Goal: Task Accomplishment & Management: Use online tool/utility

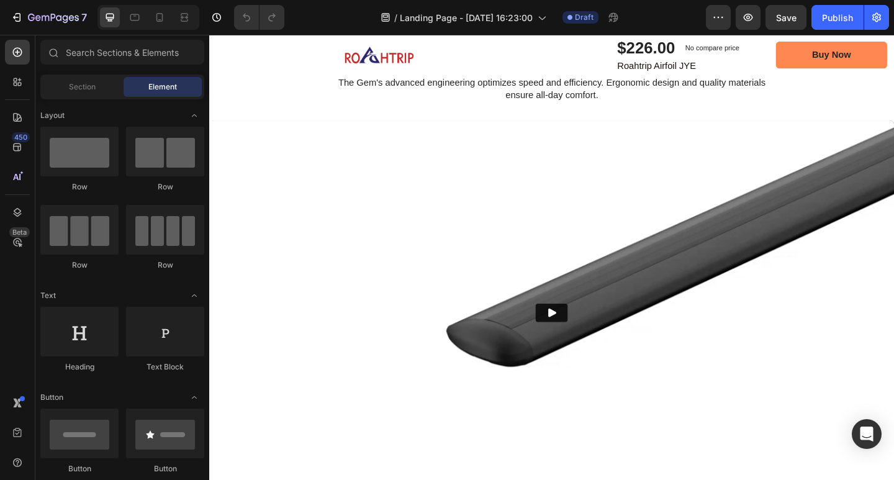
scroll to position [1739, 0]
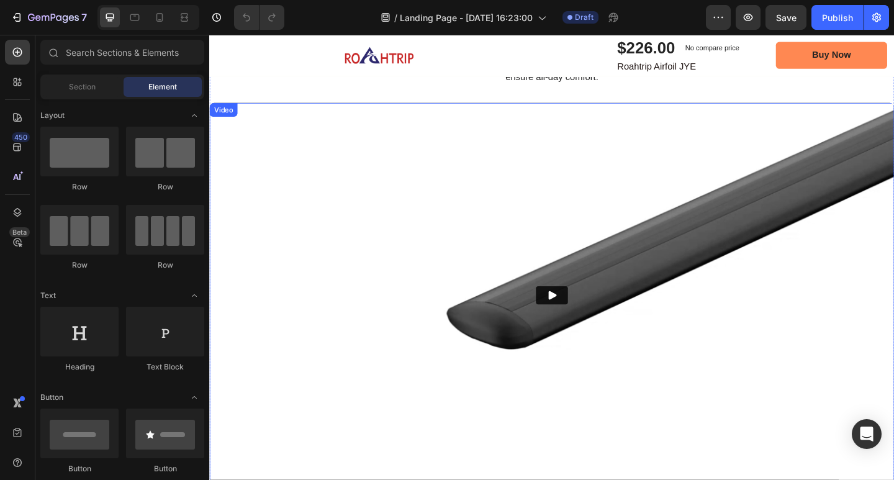
click at [585, 314] on button "Play" at bounding box center [581, 319] width 35 height 20
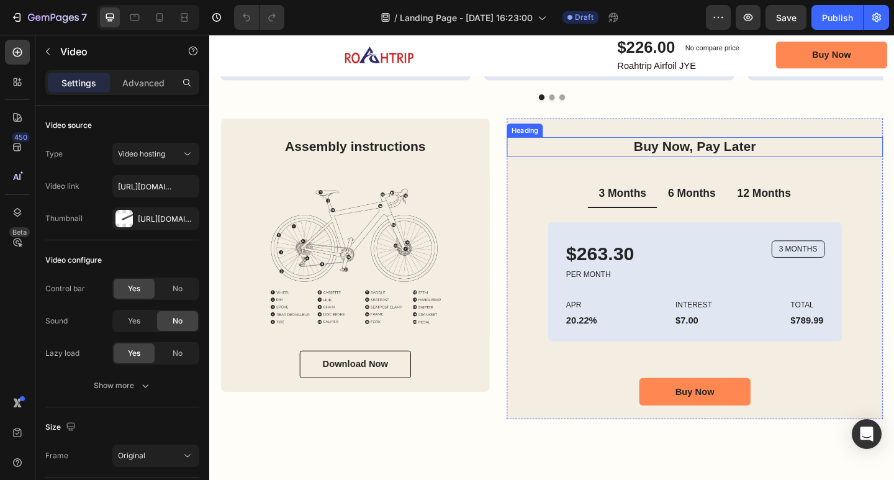
scroll to position [2980, 0]
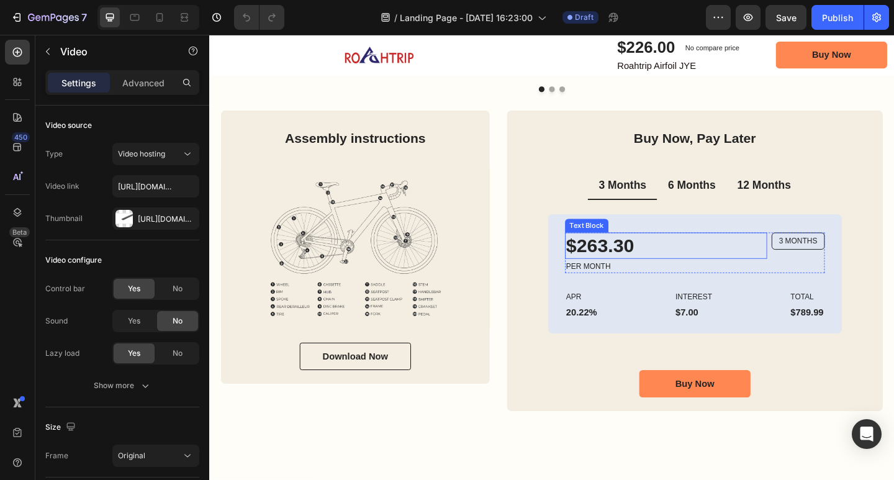
click at [638, 262] on p "$263.30" at bounding box center [705, 264] width 217 height 27
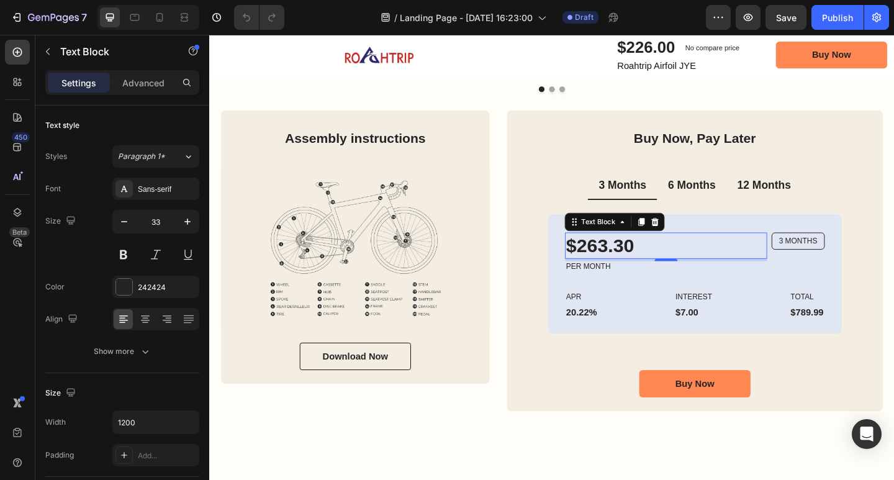
click at [662, 266] on p "$263.30" at bounding box center [705, 264] width 217 height 27
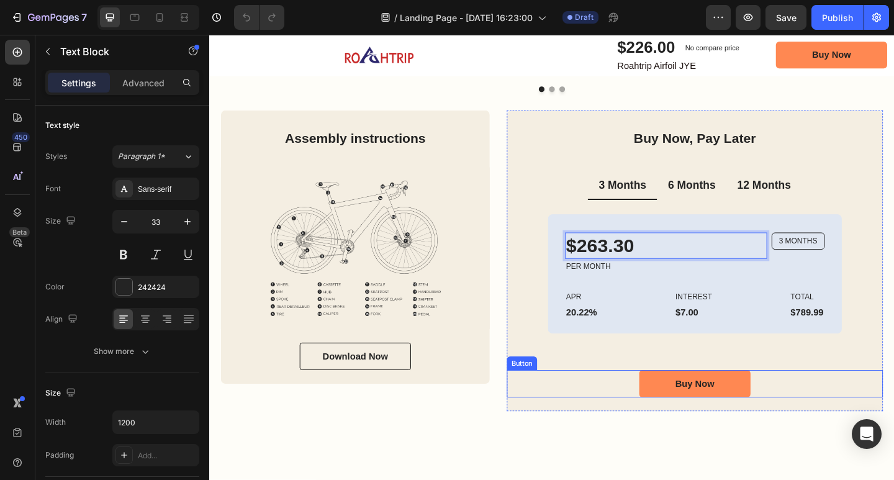
click at [550, 399] on div "Buy Now, Pay Later Heading 3 Months 6 Months 12 Months $263.30 Text Block 4 PER…" at bounding box center [737, 284] width 409 height 292
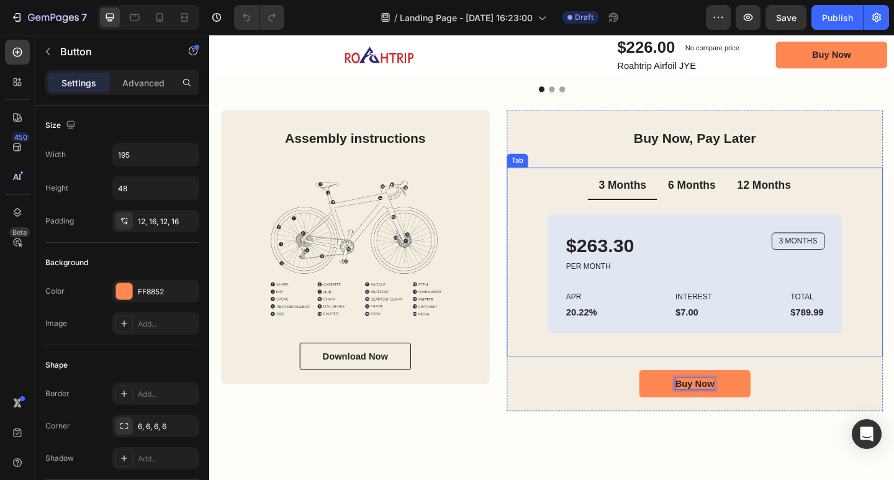
click at [730, 201] on p "6 Months" at bounding box center [734, 199] width 52 height 16
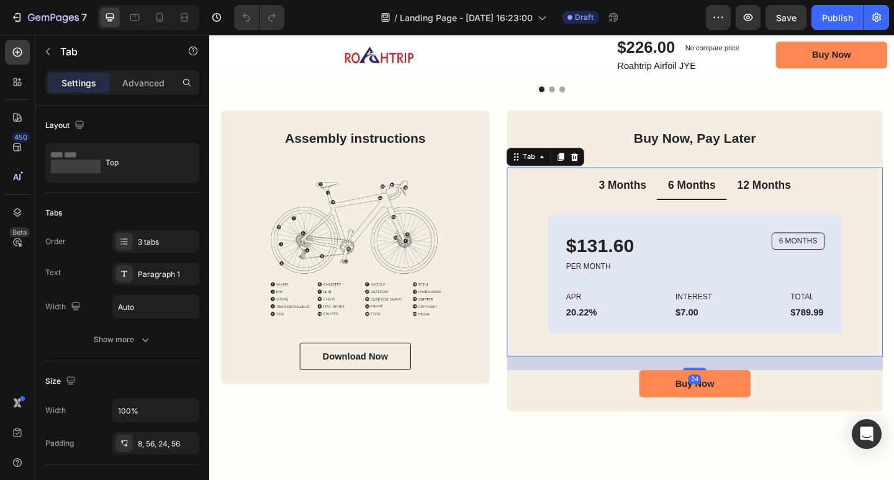
click at [814, 202] on p "12 Months" at bounding box center [813, 199] width 58 height 16
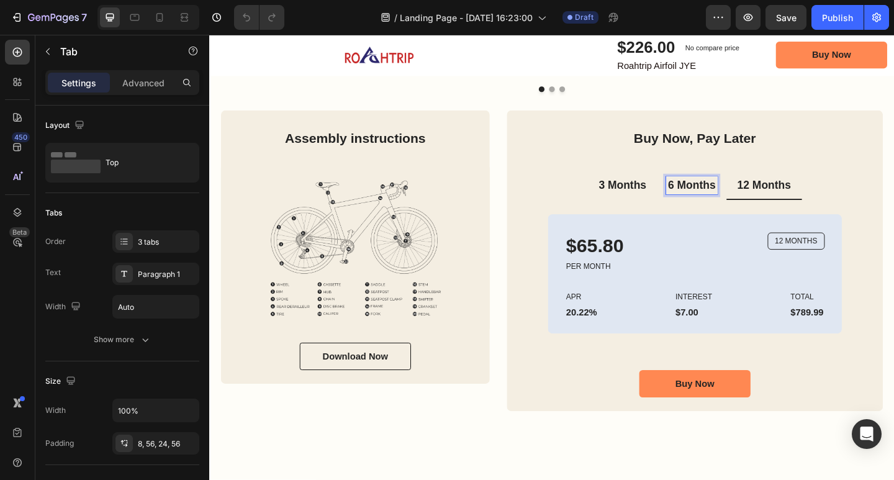
click at [729, 200] on p "6 Months" at bounding box center [734, 199] width 52 height 16
click at [664, 203] on p "3 Months" at bounding box center [659, 199] width 52 height 16
click at [718, 201] on p "6 Months" at bounding box center [734, 199] width 52 height 16
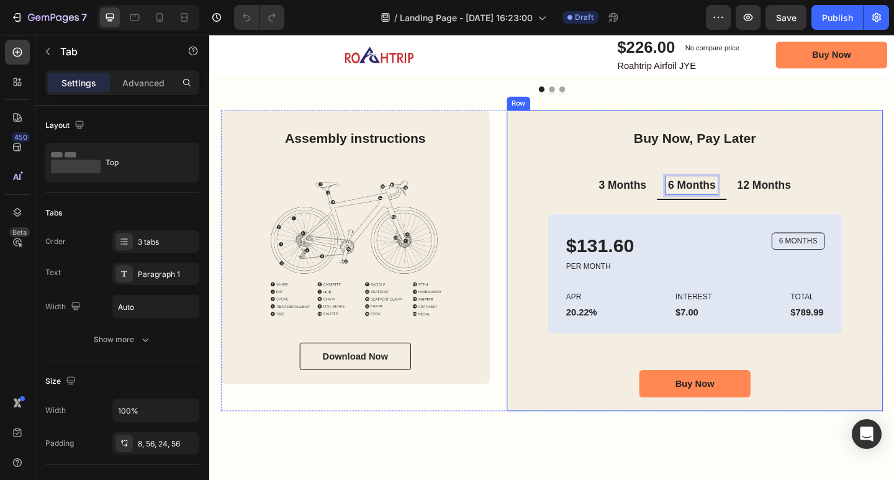
click at [584, 126] on div "Buy Now, Pay Later Heading 3 Months 6 Months 12 Months $263.30 Text Block PER M…" at bounding box center [737, 280] width 409 height 327
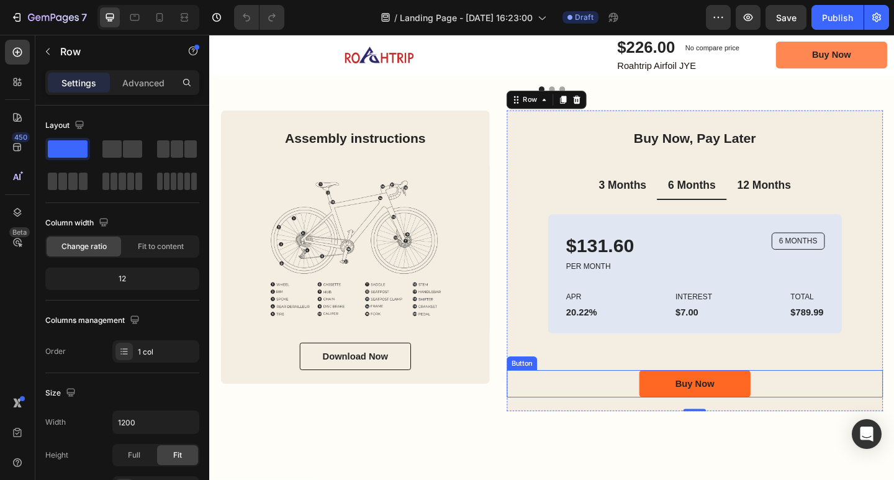
click at [742, 422] on link "Buy Now" at bounding box center [737, 415] width 121 height 30
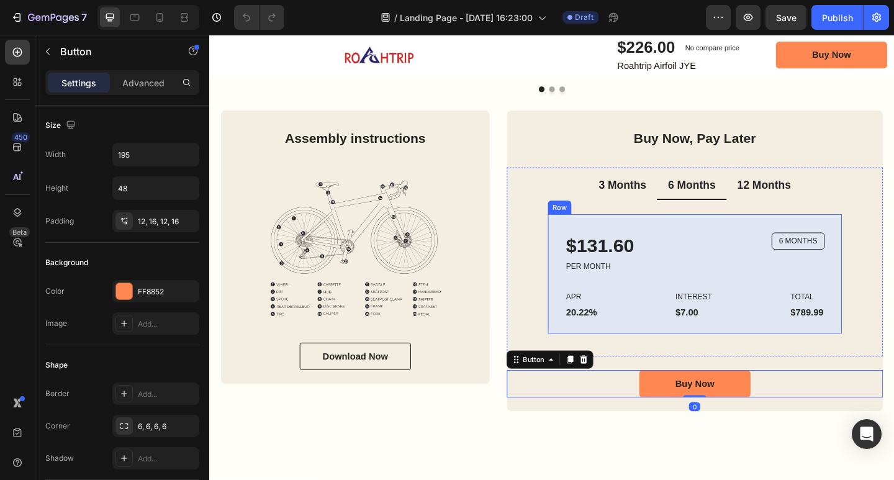
click at [665, 244] on div "$131.60 Text Block PER MONTH Text Block 6 MONTHS Text Block Row APR Text Block …" at bounding box center [737, 295] width 320 height 130
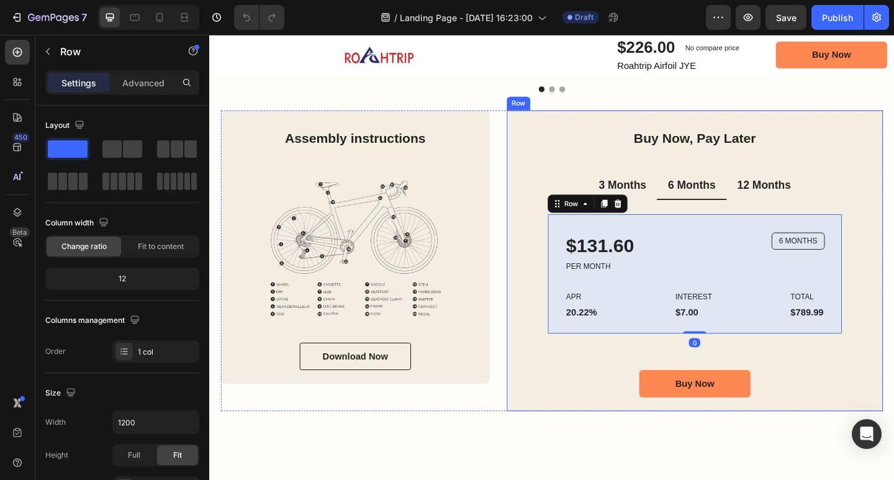
click at [592, 163] on div "Buy Now, Pay Later Heading 3 Months 6 Months 12 Months $263.30 Text Block PER M…" at bounding box center [737, 284] width 409 height 292
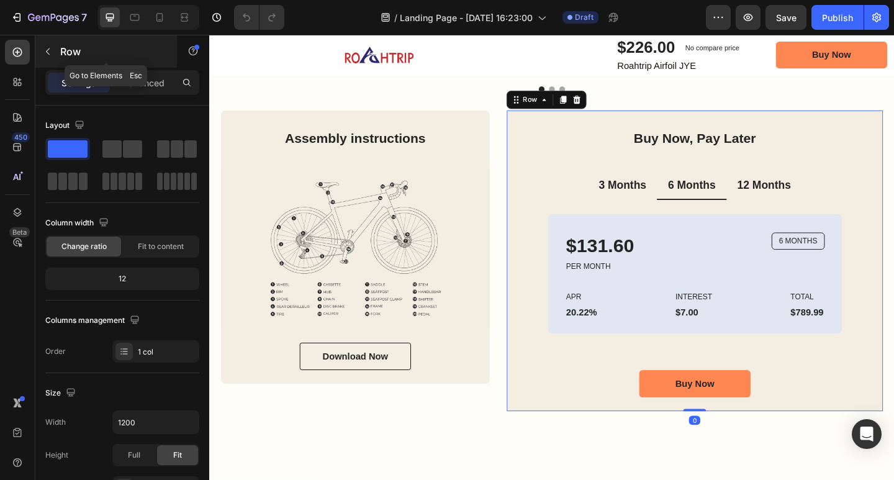
click at [51, 55] on icon "button" at bounding box center [48, 52] width 10 height 10
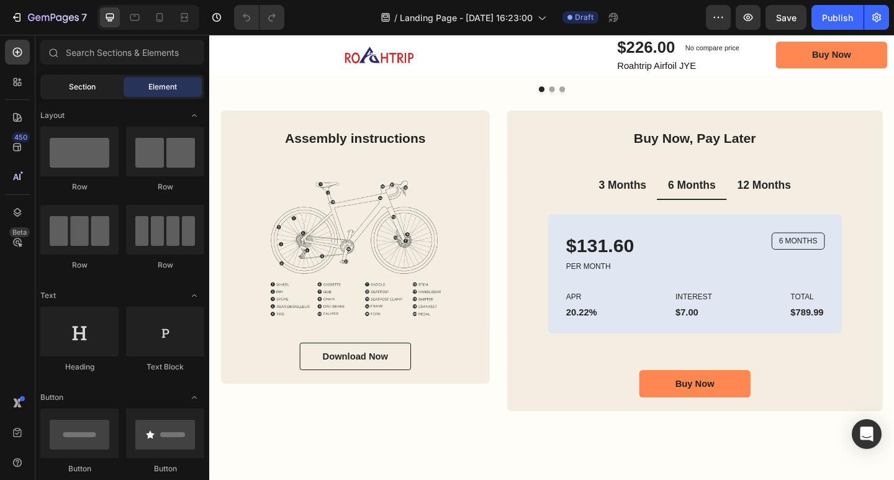
click at [81, 89] on span "Section" at bounding box center [82, 86] width 27 height 11
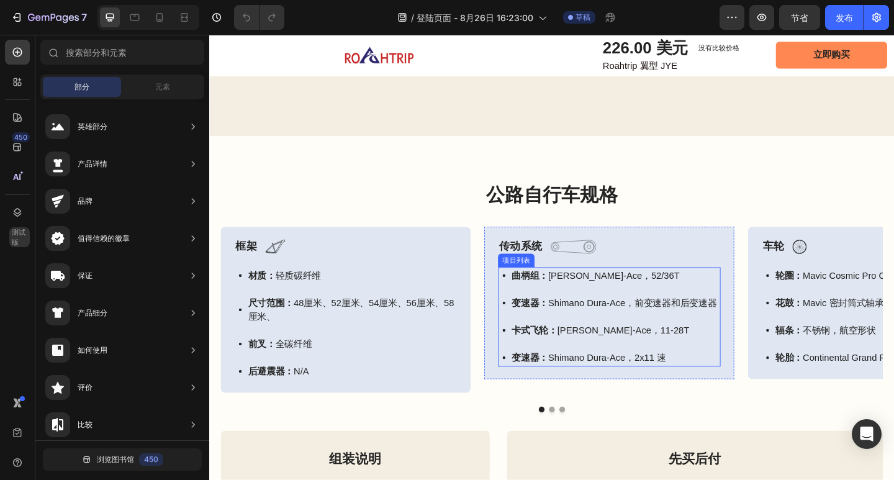
scroll to position [2623, 0]
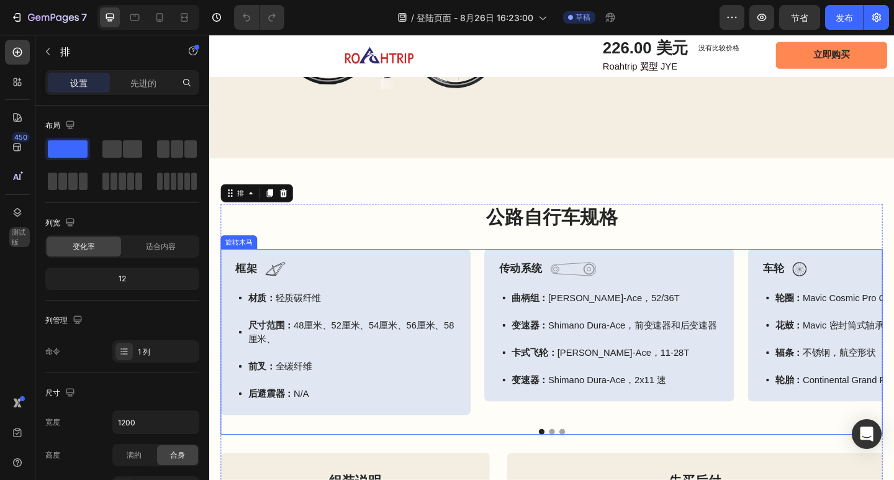
click at [786, 371] on div "框架 文本块 图像 排 材质： 轻质碳纤维 尺寸范围： 48厘米、52厘米、54厘米、56厘米、58厘米、 前叉： 全碳纤维 后避震器： N/A 项目列表 排…" at bounding box center [582, 358] width 720 height 181
click at [783, 370] on div "框架 文本块 图像 排 材质： 轻质碳纤维 尺寸范围： 48厘米、52厘米、54厘米、56厘米、58厘米、 前叉： 全碳纤维 后避震器： N/A 项目列表 排…" at bounding box center [582, 358] width 720 height 181
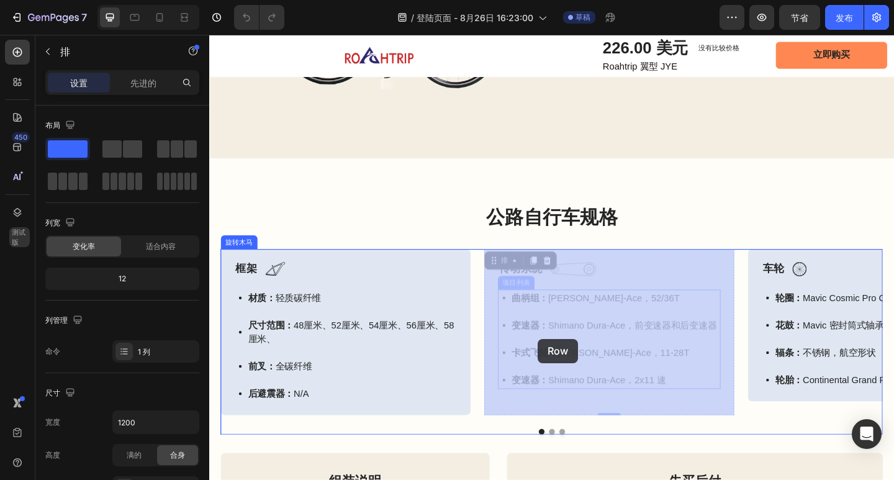
drag, startPoint x: 773, startPoint y: 363, endPoint x: 574, endPoint y: 366, distance: 199.3
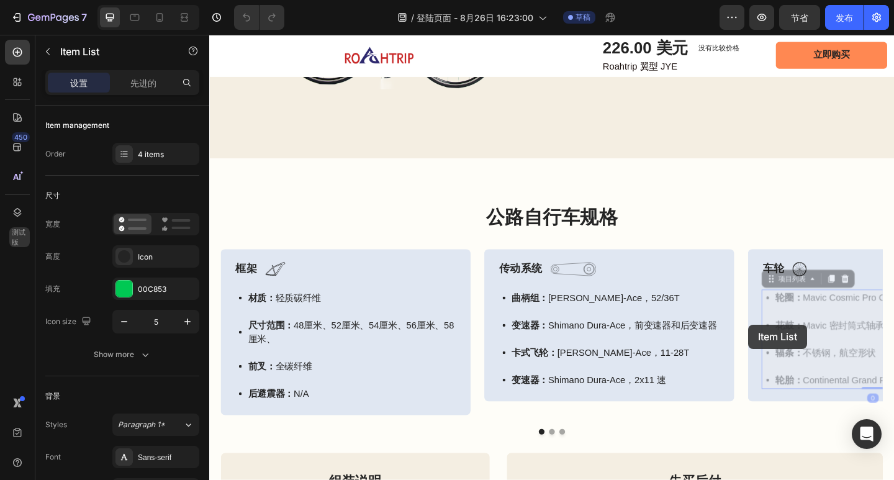
drag, startPoint x: 815, startPoint y: 350, endPoint x: 795, endPoint y: 350, distance: 19.9
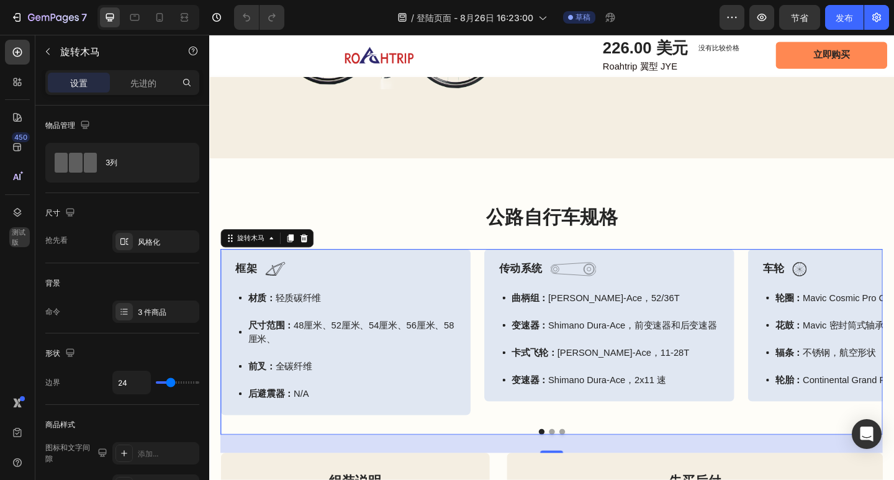
click at [790, 399] on div "框架 文本块 图像 排 材质： 轻质碳纤维 尺寸范围： 48厘米、52厘米、54厘米、56厘米、58厘米、 前叉： 全碳纤维 后避震器： N/A 项目列表 排…" at bounding box center [582, 358] width 720 height 181
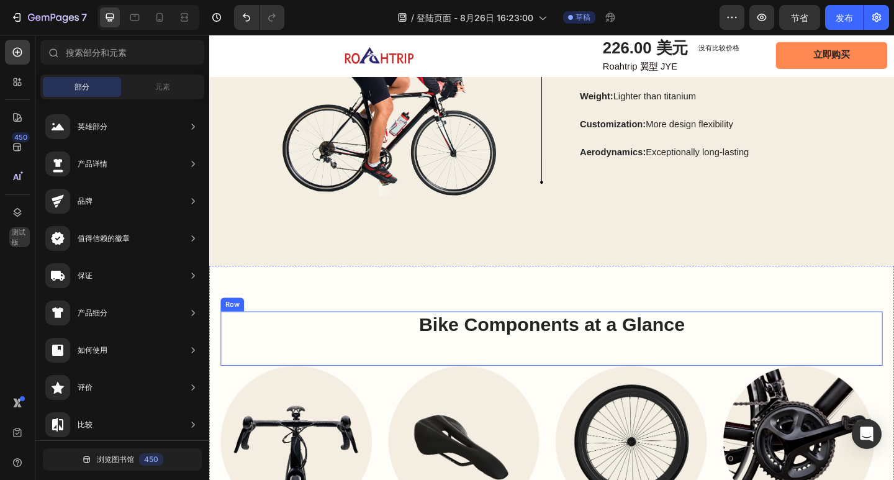
scroll to position [2436, 0]
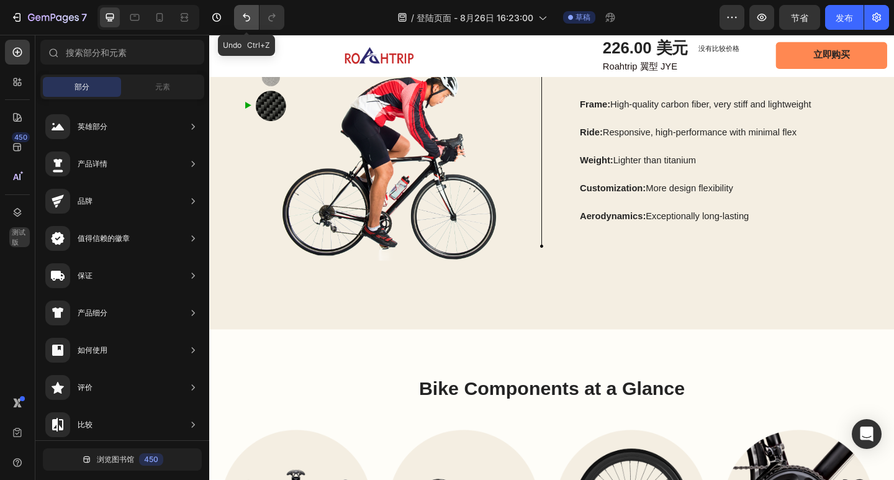
click at [250, 23] on icon "撤消/重做" at bounding box center [246, 17] width 12 height 12
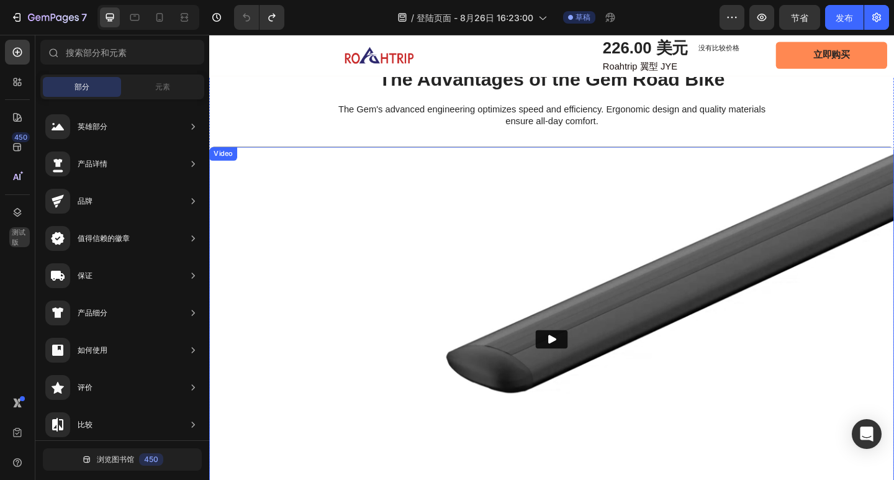
scroll to position [1567, 0]
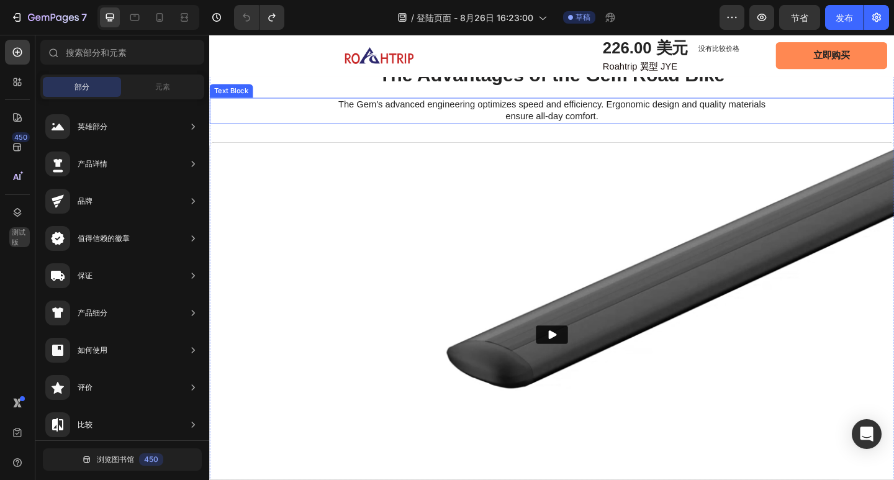
click at [575, 131] on p "The Gem's advanced engineering optimizes speed and efficiency. Ergonomic design…" at bounding box center [582, 118] width 488 height 26
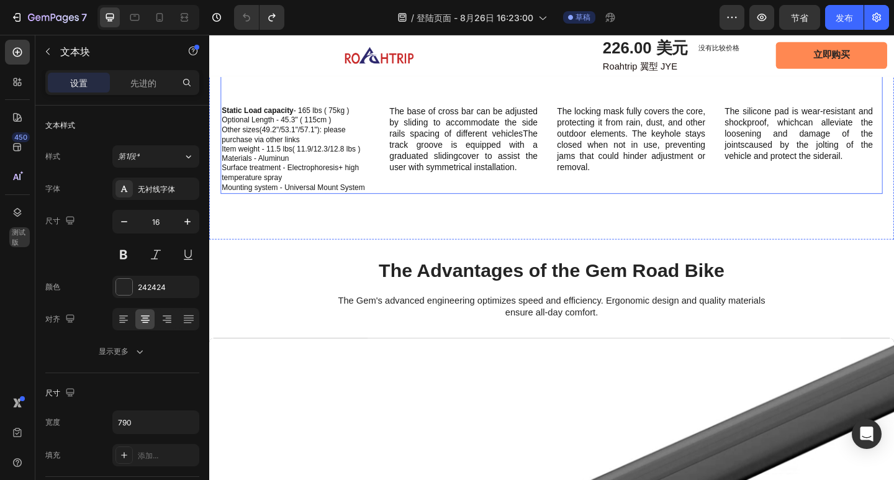
scroll to position [1530, 0]
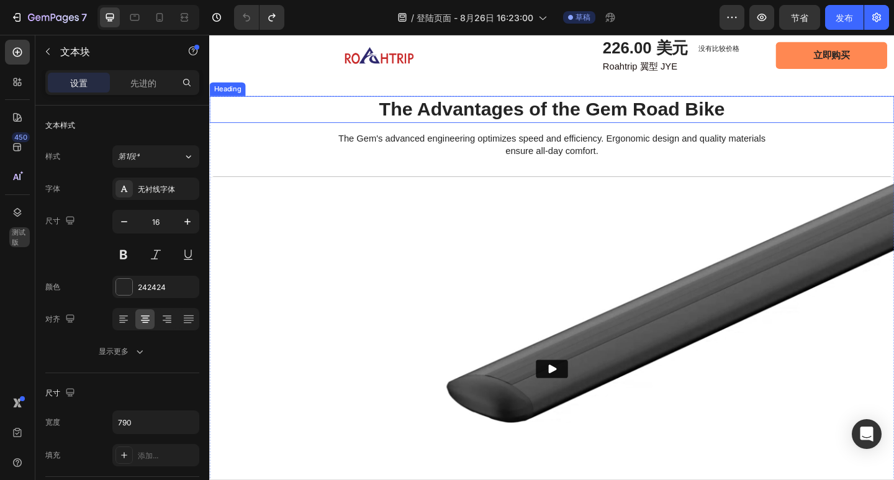
click at [799, 131] on h2 "The Advantages of the Gem Road Bike" at bounding box center [581, 116] width 745 height 29
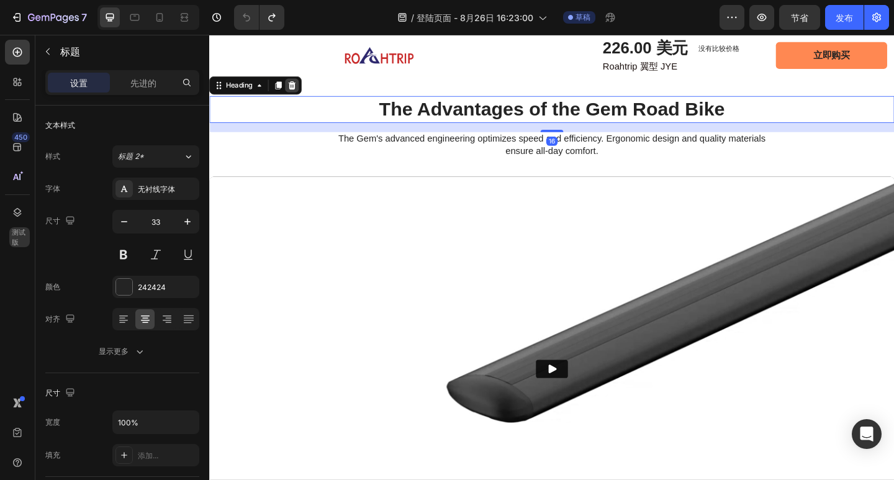
click at [304, 95] on icon at bounding box center [299, 90] width 10 height 10
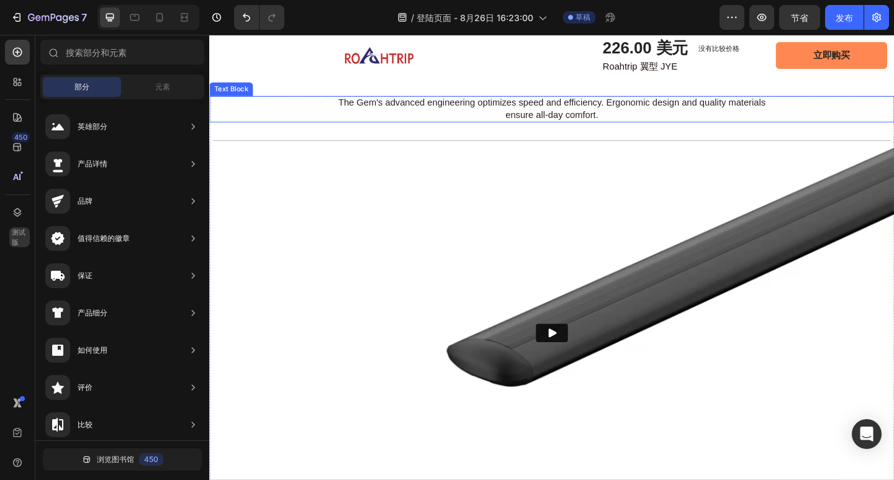
click at [839, 130] on div "The Gem's advanced engineering optimizes speed and efficiency. Ergonomic design…" at bounding box center [581, 116] width 745 height 29
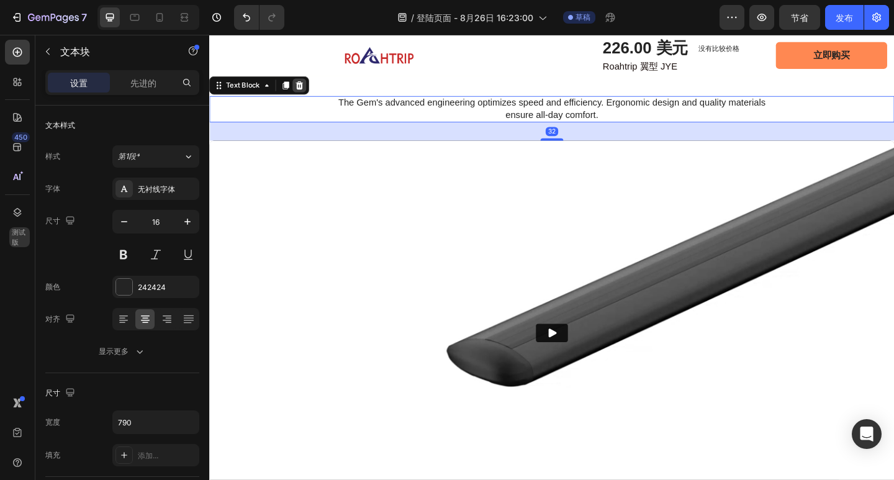
click at [311, 95] on icon at bounding box center [307, 90] width 10 height 10
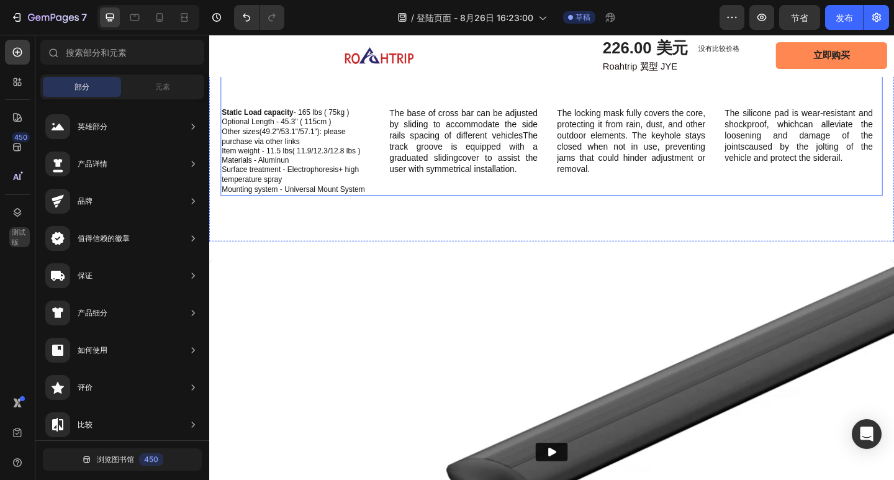
scroll to position [1468, 0]
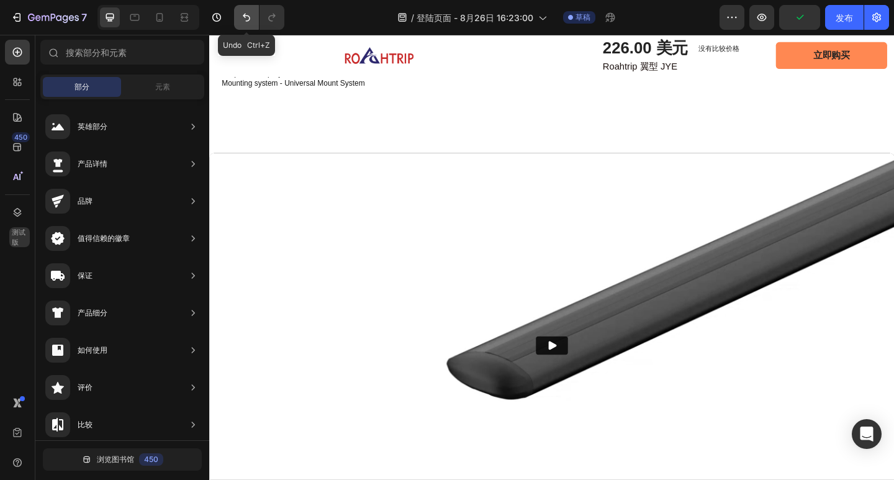
click at [240, 22] on button "撤消/重做" at bounding box center [246, 17] width 25 height 25
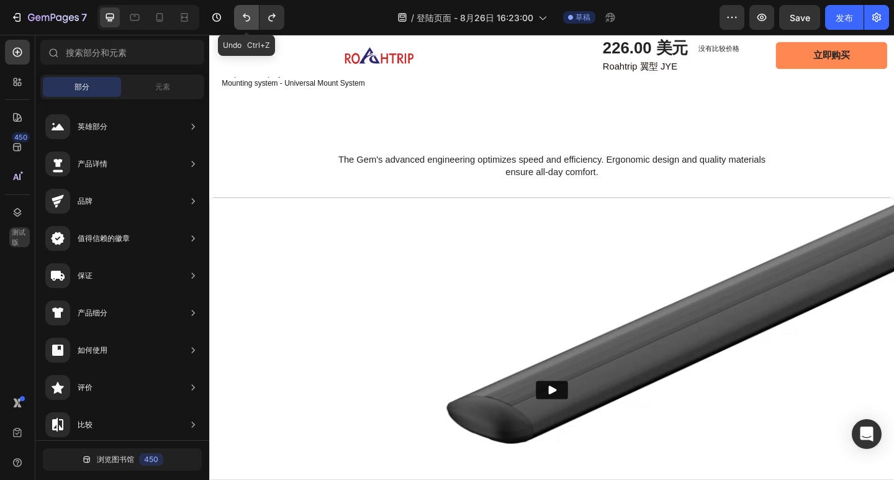
click at [240, 21] on icon "撤消/重做" at bounding box center [246, 17] width 12 height 12
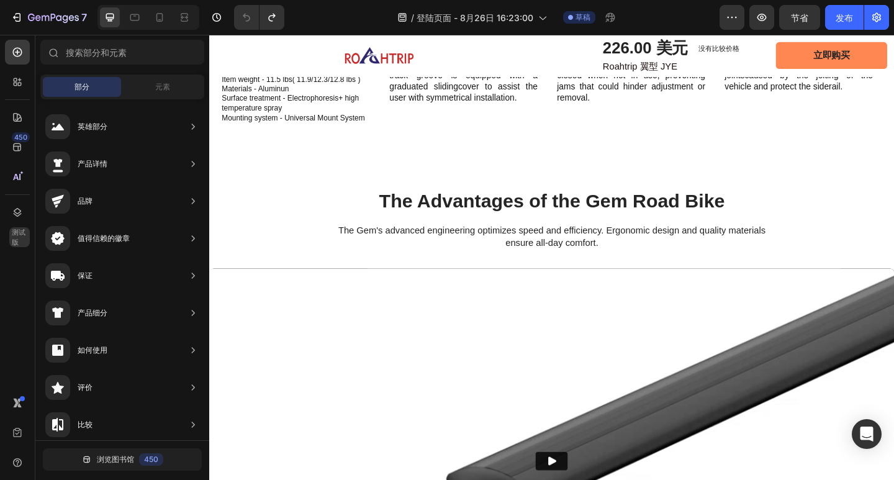
scroll to position [1490, 0]
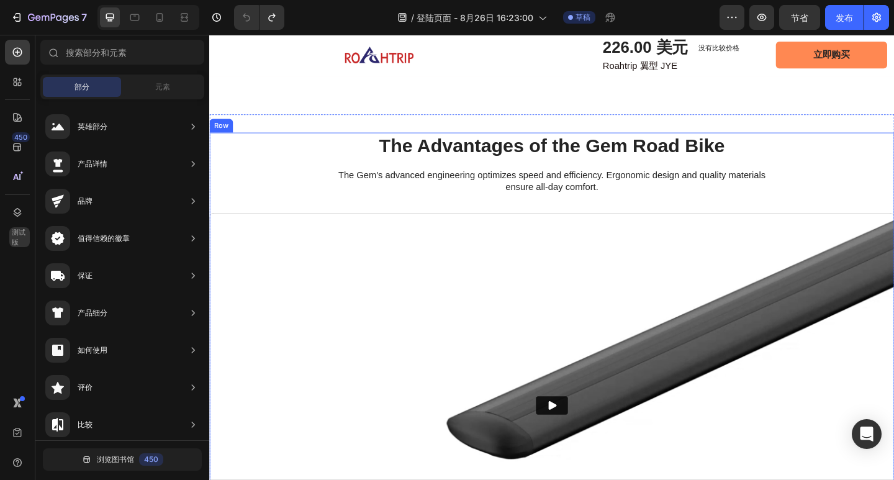
click at [660, 171] on h2 "The Advantages of the Gem Road Bike" at bounding box center [581, 156] width 745 height 29
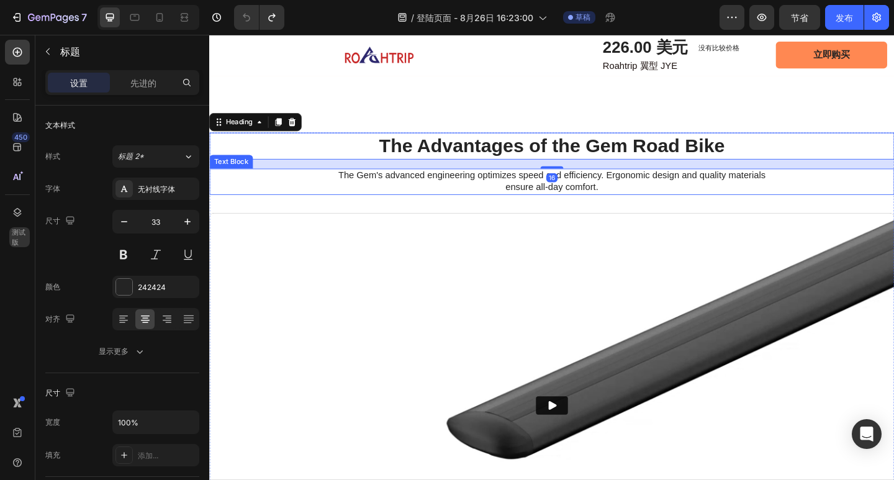
click at [673, 208] on p "The Gem's advanced engineering optimizes speed and efficiency. Ergonomic design…" at bounding box center [582, 195] width 488 height 26
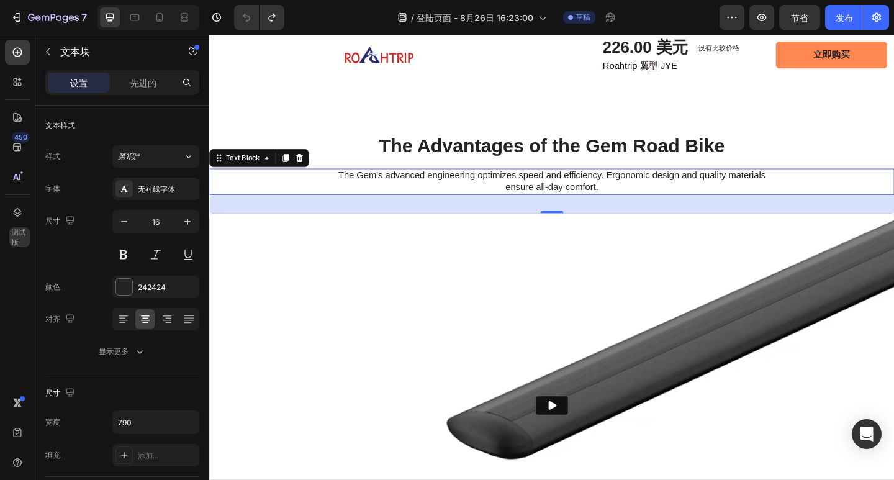
click at [634, 208] on p "The Gem's advanced engineering optimizes speed and efficiency. Ergonomic design…" at bounding box center [582, 195] width 488 height 26
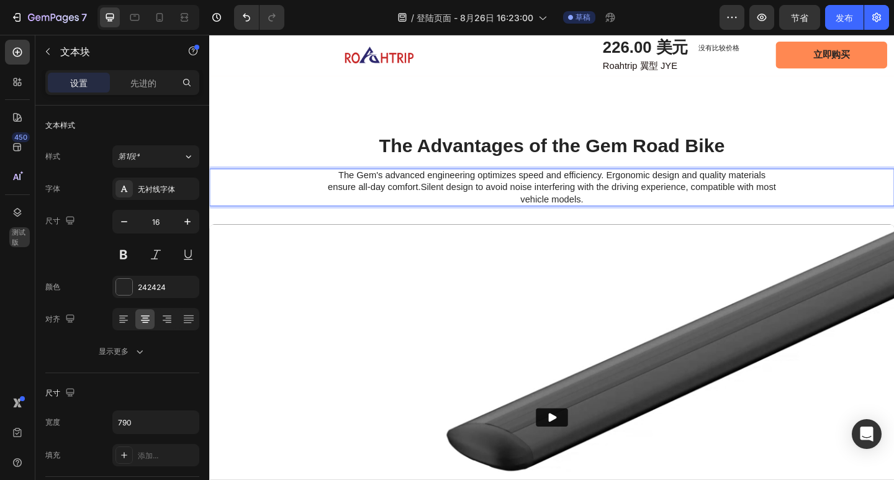
click at [451, 219] on span "Silent design to avoid noise interfering with the driving experience, compatibl…" at bounding box center [632, 208] width 387 height 24
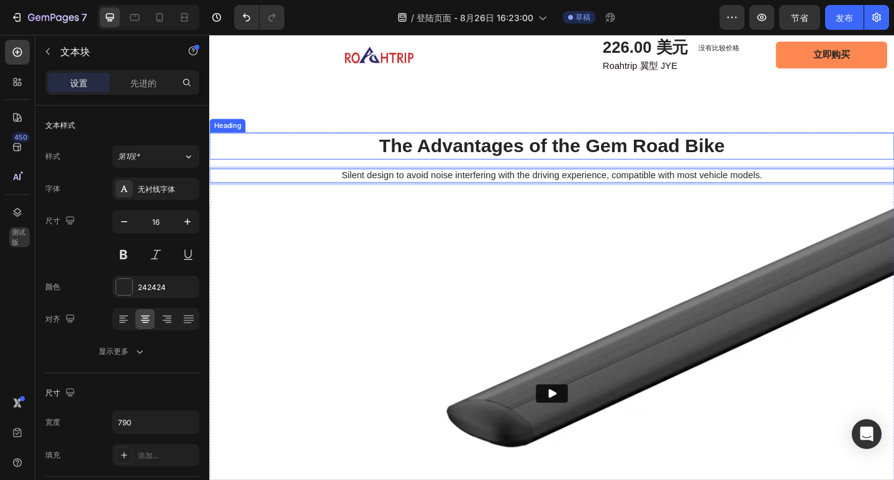
click at [634, 171] on h2 "The Advantages of the Gem Road Bike" at bounding box center [581, 156] width 745 height 29
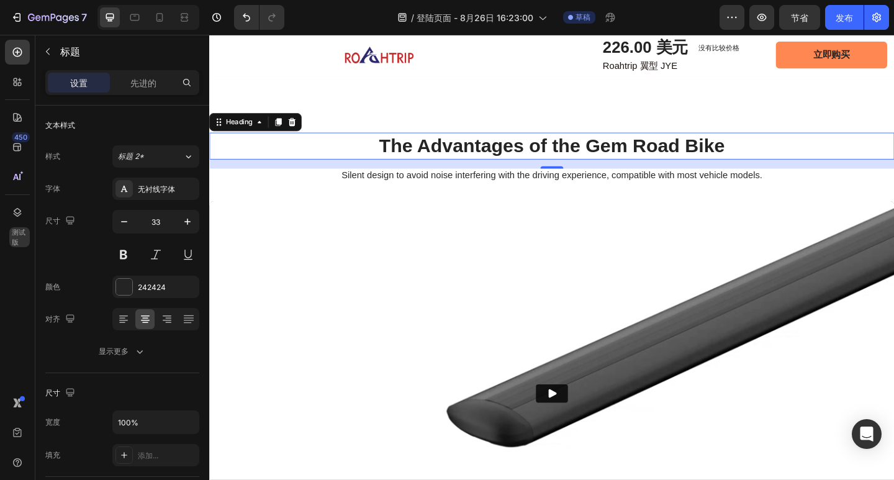
click at [629, 171] on h2 "The Advantages of the Gem Road Bike" at bounding box center [581, 156] width 745 height 29
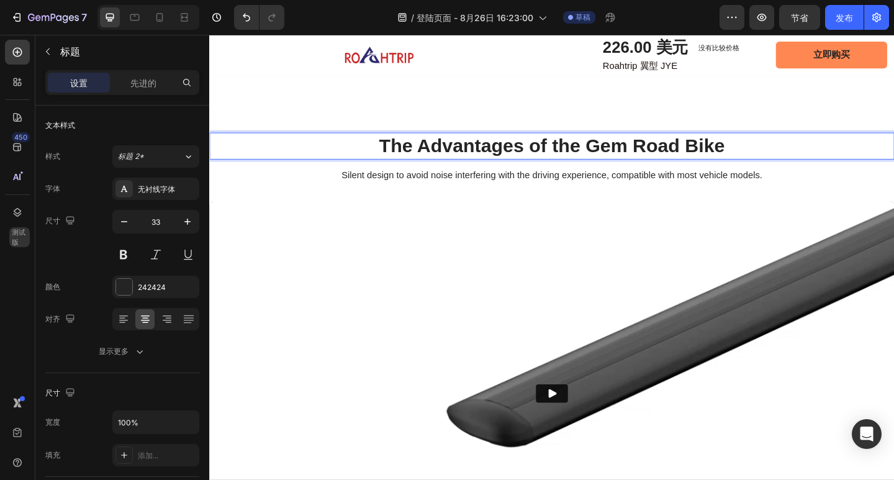
click at [764, 170] on p "The Advantages of the Gem Road Bike" at bounding box center [581, 156] width 743 height 27
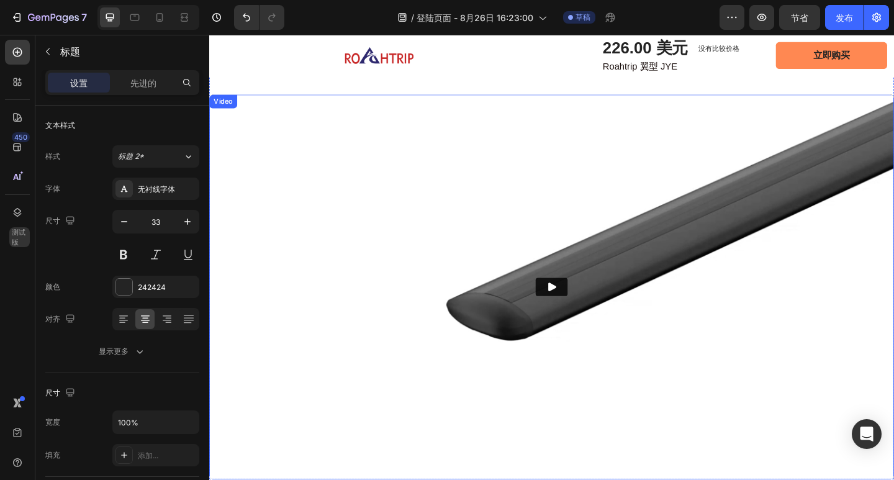
scroll to position [1366, 0]
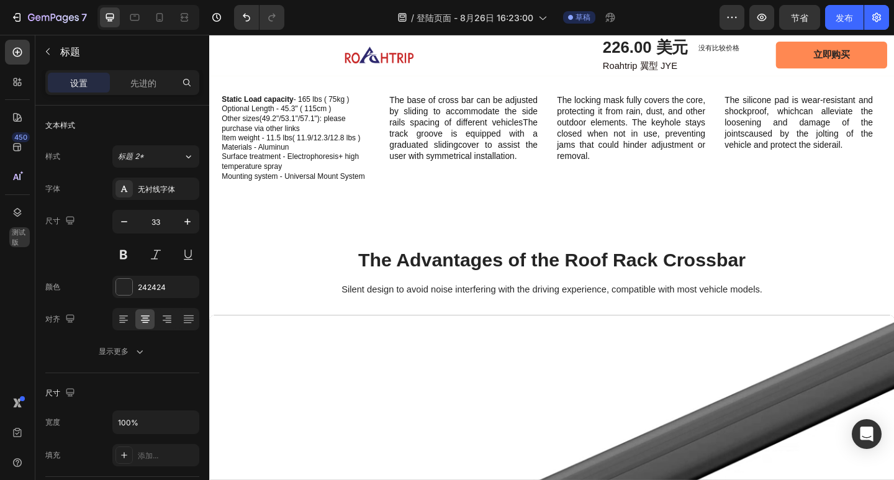
click at [782, 295] on h2 "The Advantages of the Roof Rack Crossbar" at bounding box center [581, 280] width 745 height 29
click at [786, 294] on p "The Advantages of the Roof Rack Crossbar" at bounding box center [581, 280] width 743 height 27
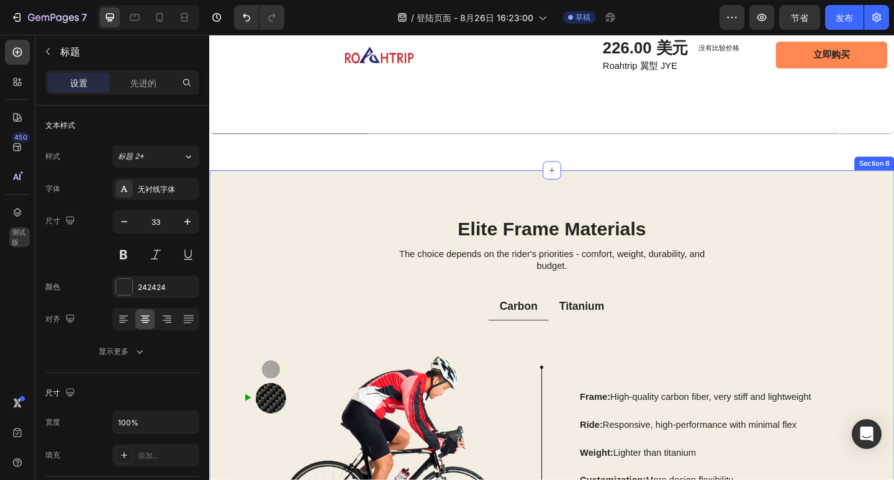
scroll to position [2173, 0]
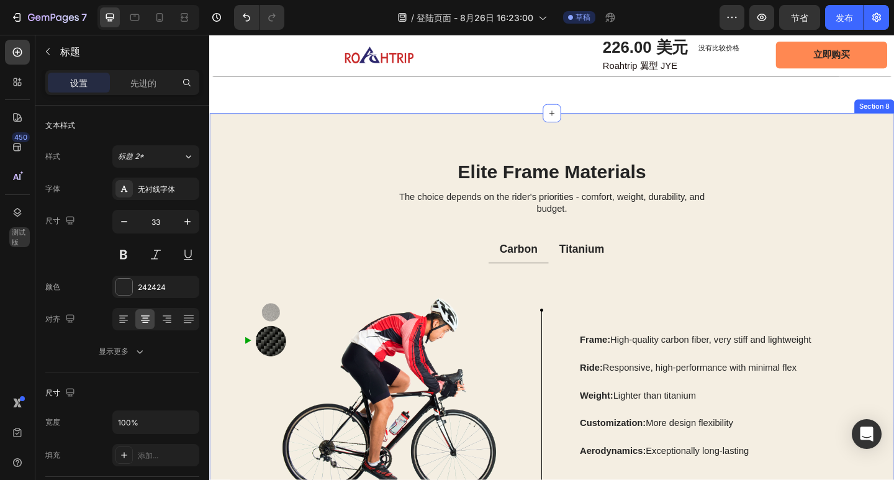
click at [513, 138] on div "Elite Frame Materials Heading The choice depends on the rider's priorities - co…" at bounding box center [581, 365] width 745 height 491
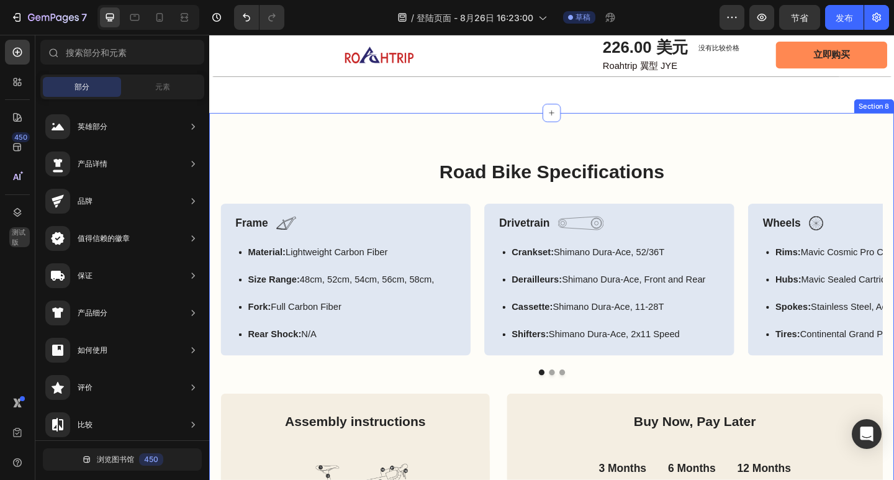
click at [748, 137] on div "Road Bike Specifications Heading Frame Text Block Image Row Material: Lightweig…" at bounding box center [581, 449] width 745 height 658
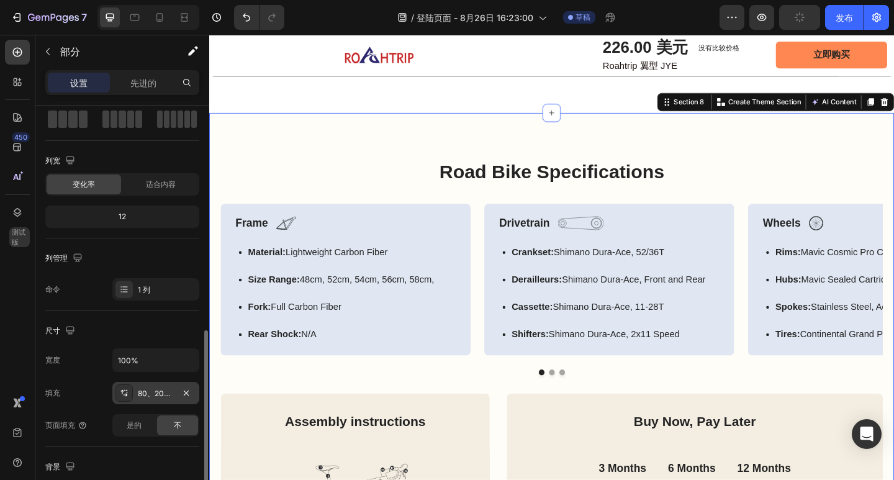
scroll to position [186, 0]
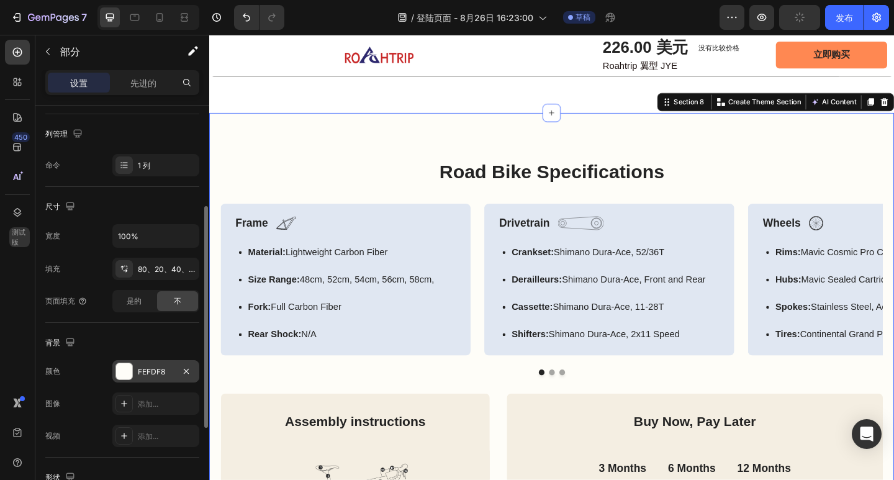
click at [155, 372] on font "FEFDF8" at bounding box center [151, 371] width 27 height 9
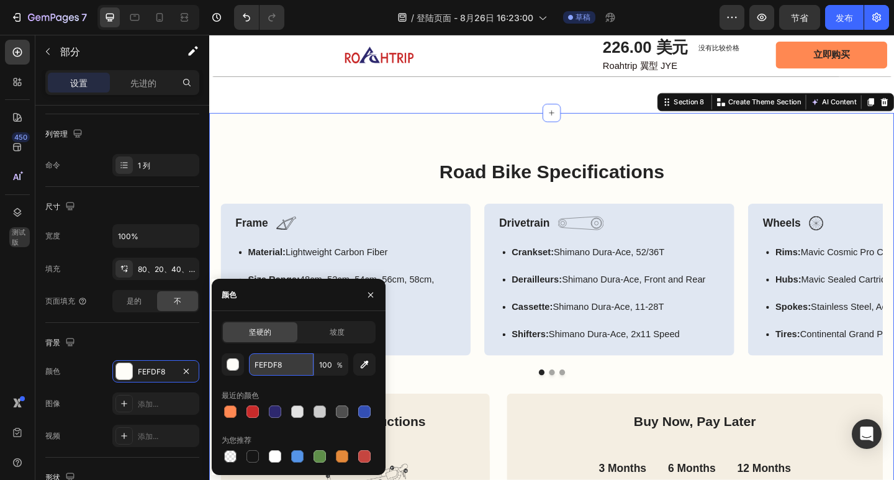
click at [258, 366] on input "FEFDF8" at bounding box center [281, 364] width 65 height 22
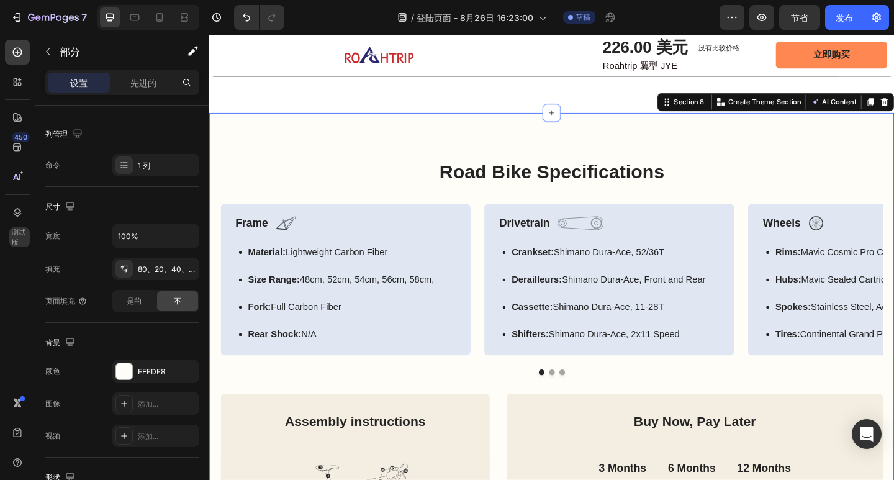
click at [258, 151] on div "Road Bike Specifications Heading Frame Text Block Image Row Material: Lightweig…" at bounding box center [581, 449] width 745 height 658
click at [155, 373] on font "FEFDF8" at bounding box center [151, 371] width 27 height 9
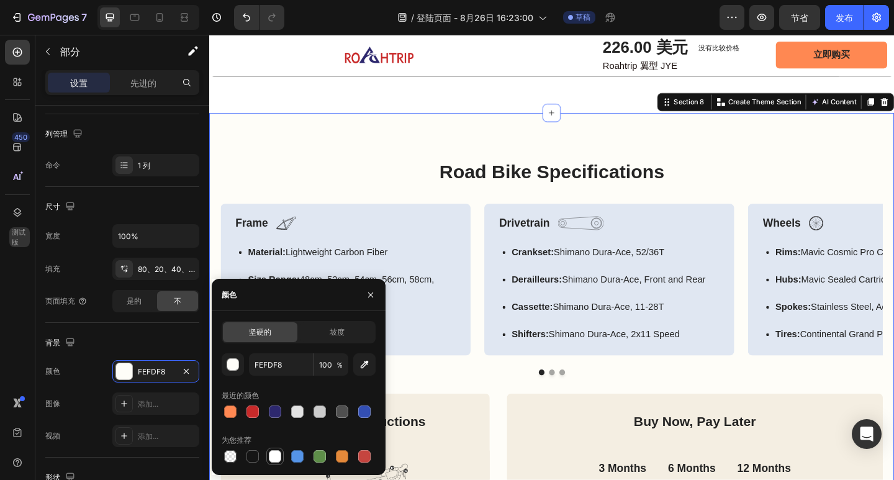
click at [279, 457] on div at bounding box center [275, 456] width 12 height 12
type input "FFFFFF"
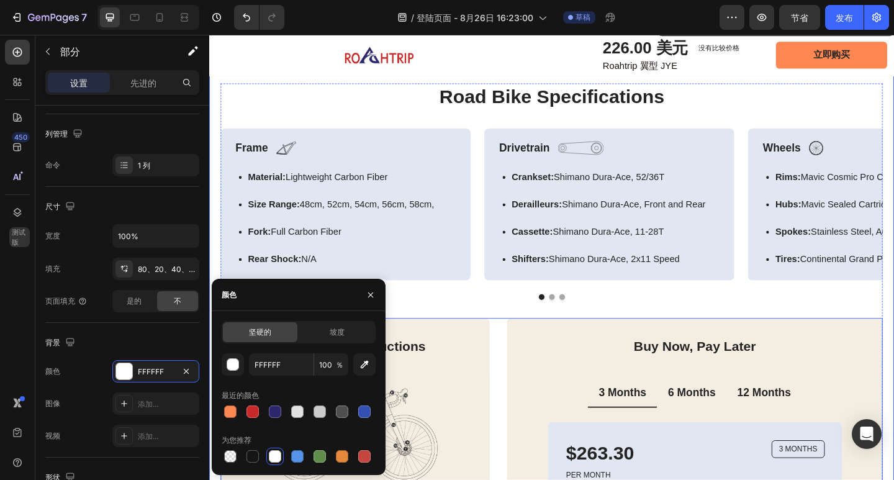
scroll to position [2173, 0]
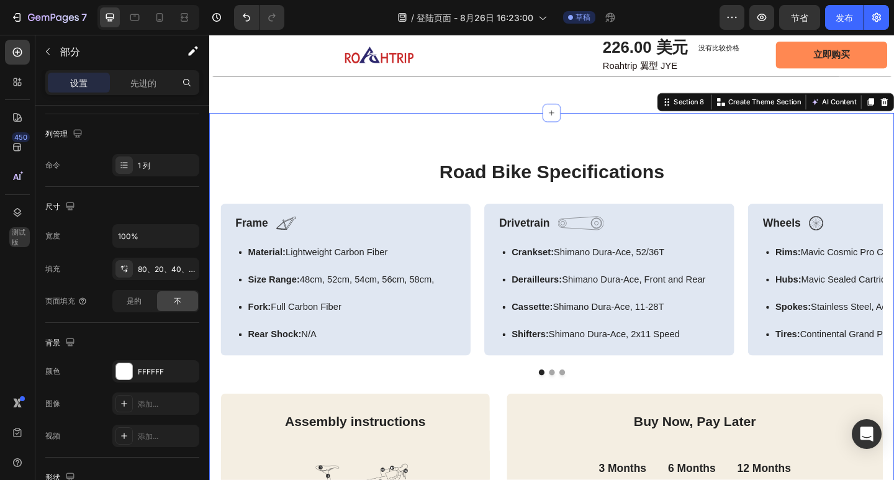
click at [443, 131] on div "Road Bike Specifications Heading Frame Text Block Image Row Material: Lightweig…" at bounding box center [581, 449] width 745 height 658
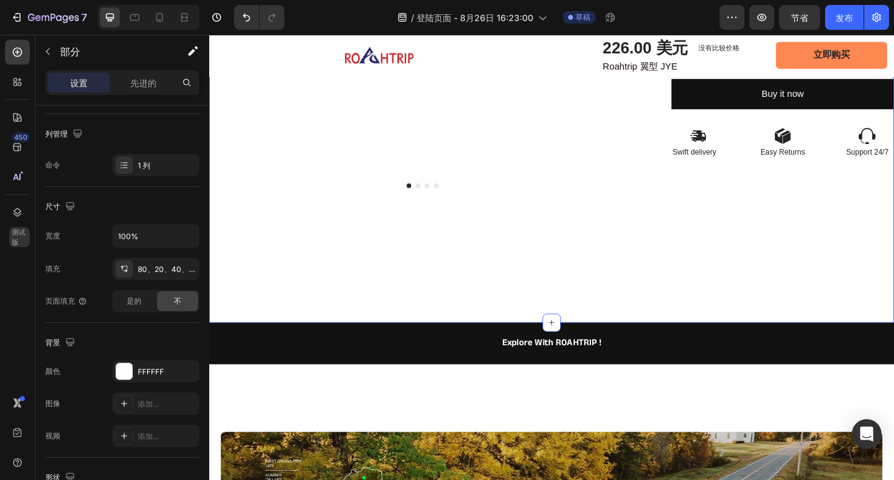
scroll to position [621, 0]
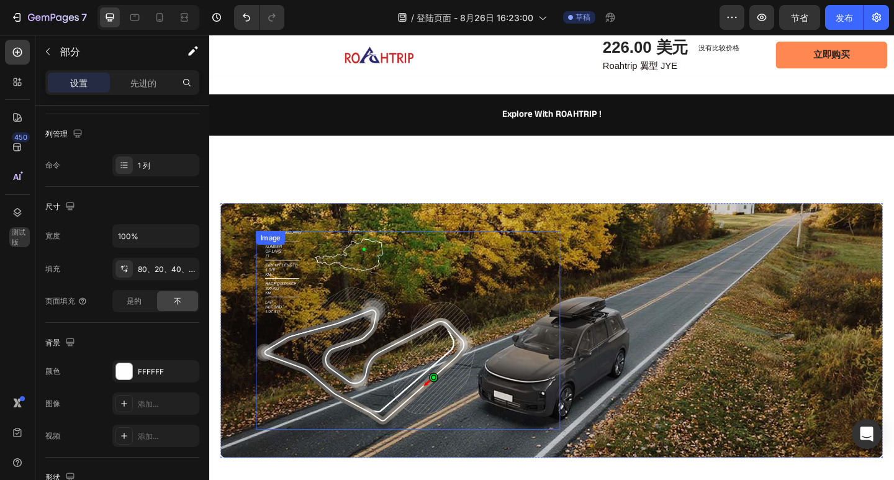
click at [382, 351] on img at bounding box center [379, 357] width 239 height 216
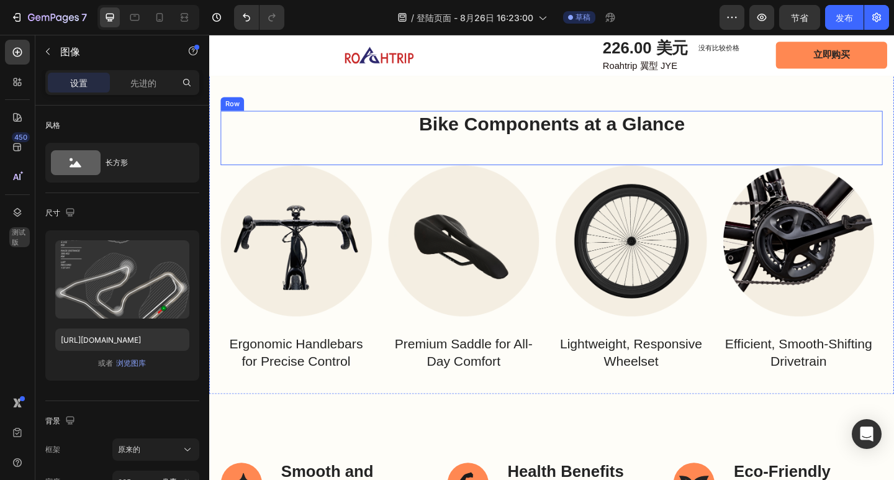
scroll to position [2815, 0]
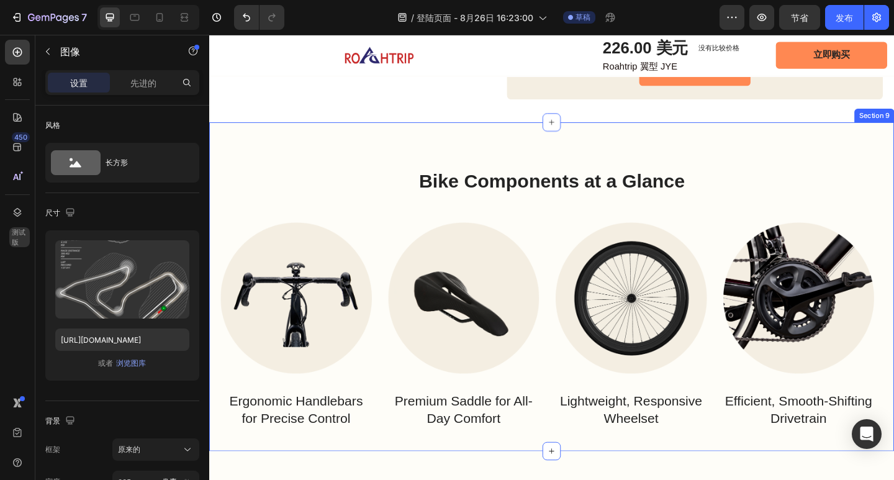
click at [394, 149] on div "Bike Components at a Glance Heading Row Image Ergonomic Handlebars for Precise …" at bounding box center [581, 309] width 745 height 358
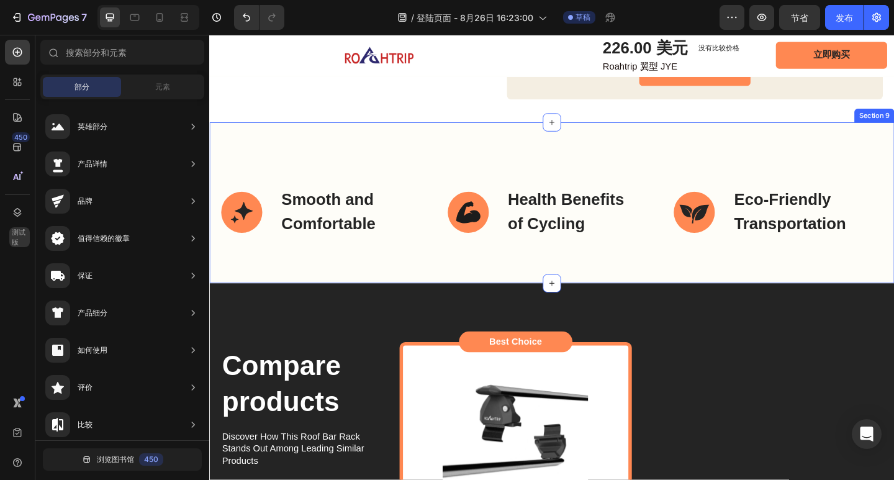
scroll to position [2691, 0]
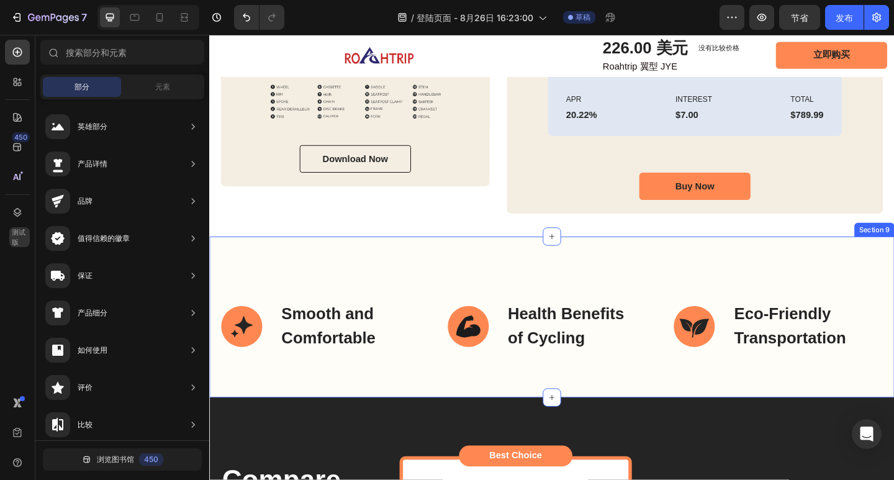
click at [521, 299] on div "Smooth and Comfortable Item List Health Benefits of Cycling Item List Eco-Frien…" at bounding box center [581, 342] width 745 height 175
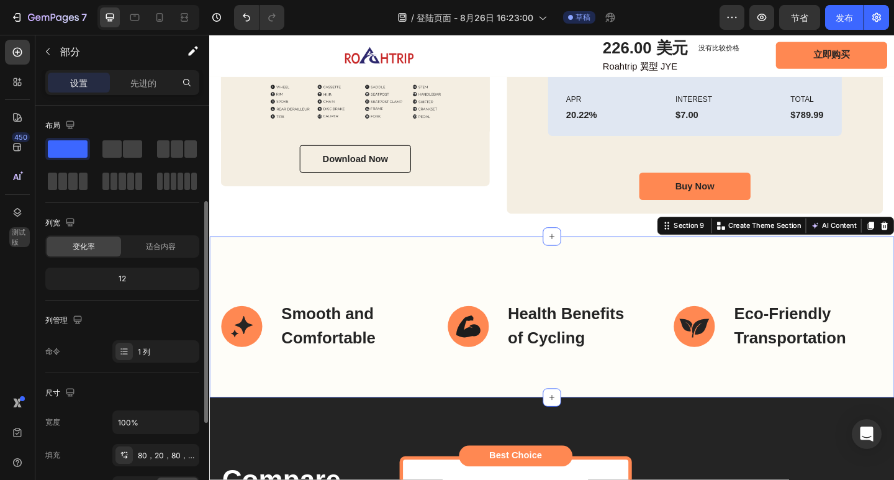
scroll to position [248, 0]
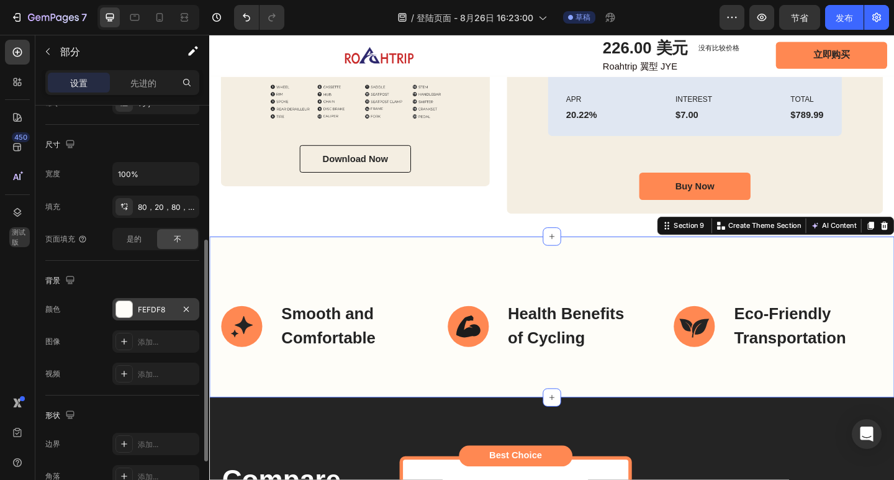
click at [135, 314] on div "FEFDF8" at bounding box center [155, 309] width 87 height 22
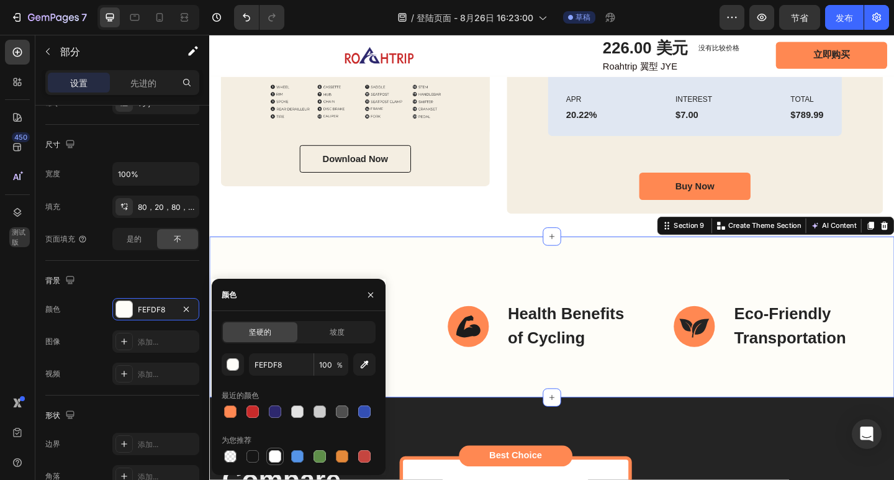
click at [278, 451] on div at bounding box center [275, 456] width 12 height 12
type input "FFFFFF"
click at [476, 279] on div "Smooth and Comfortable Item List Health Benefits of Cycling Item List Eco-Frien…" at bounding box center [581, 342] width 745 height 175
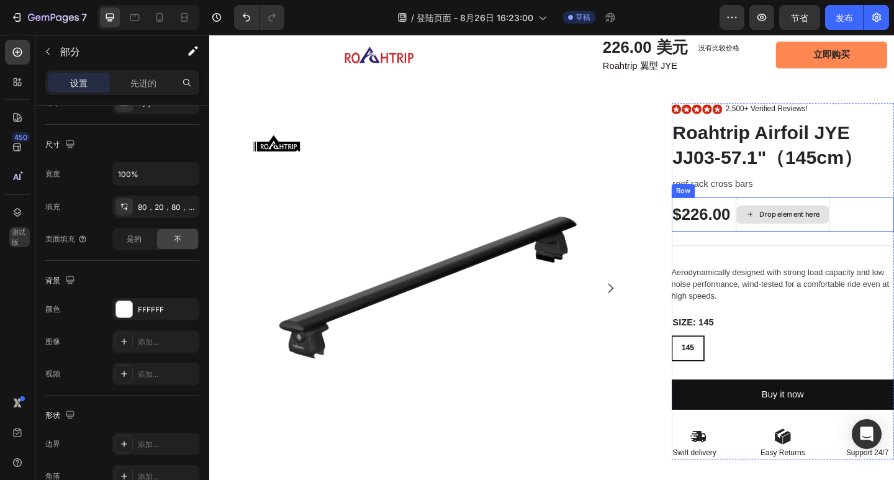
scroll to position [124, 0]
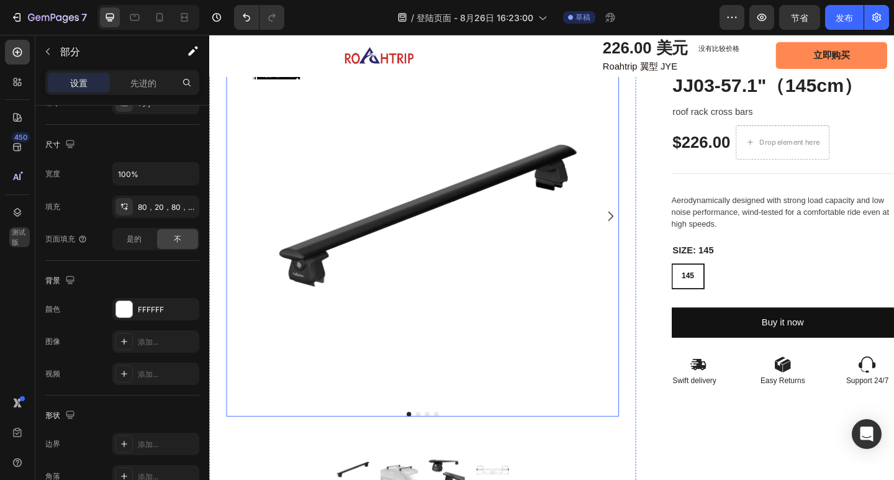
click at [641, 232] on icon "Carousel Next Arrow" at bounding box center [645, 232] width 15 height 15
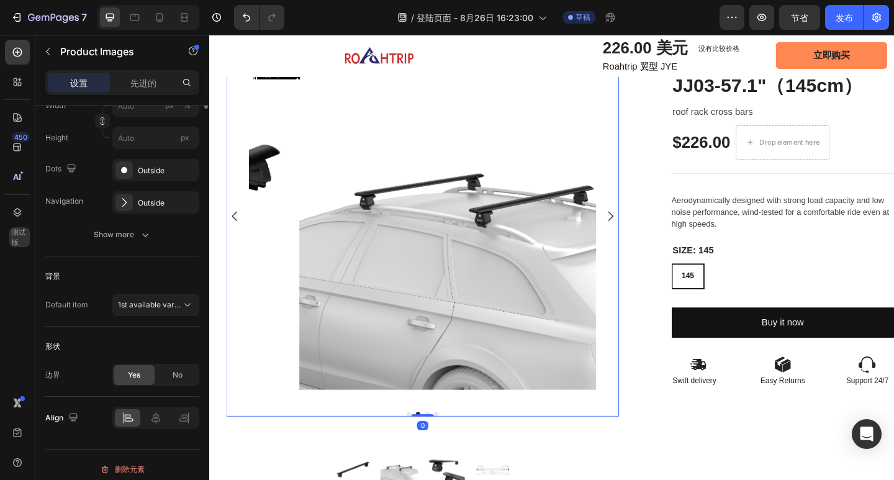
scroll to position [0, 0]
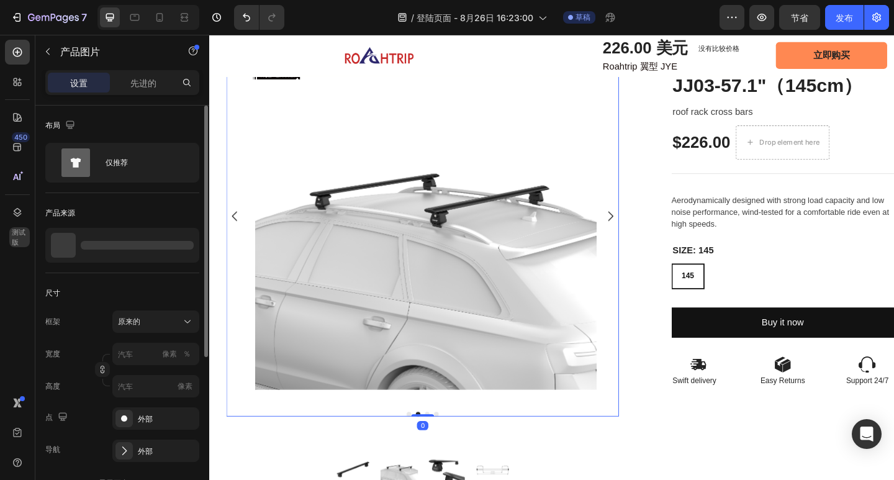
click at [641, 232] on icon "Carousel Next Arrow" at bounding box center [645, 232] width 15 height 15
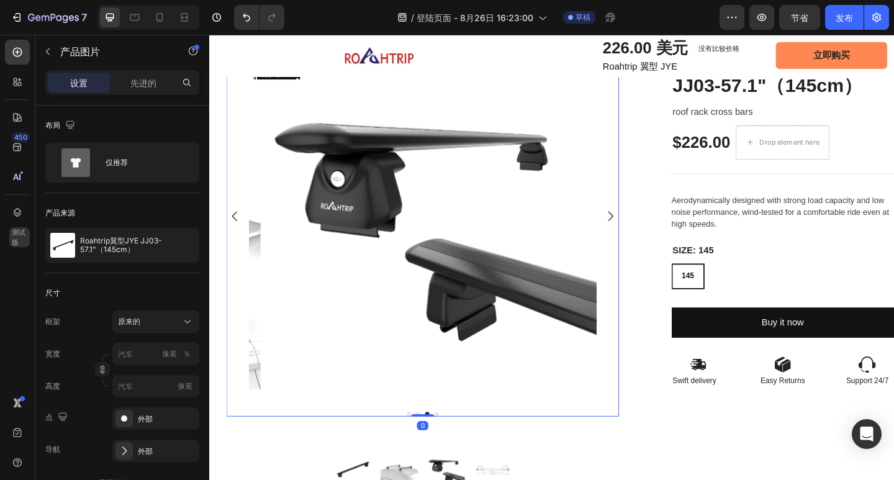
click at [641, 232] on icon "Carousel Next Arrow" at bounding box center [645, 232] width 15 height 15
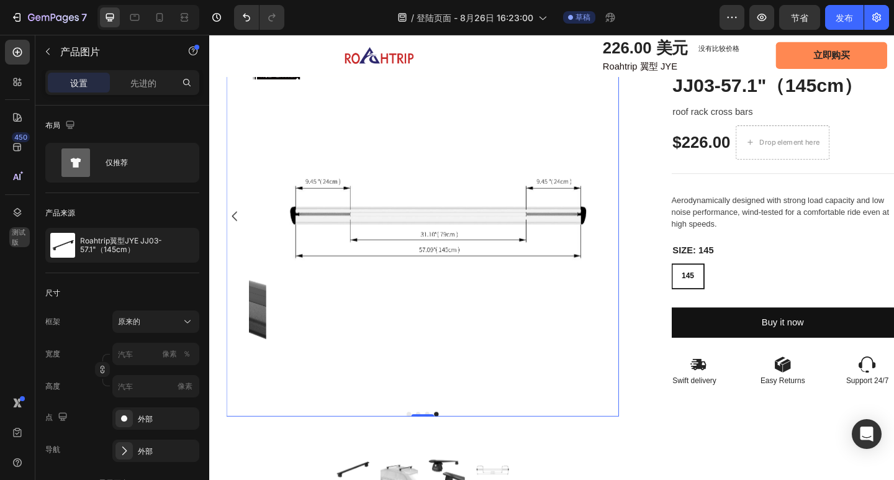
click at [641, 232] on div at bounding box center [441, 232] width 427 height 378
click at [235, 228] on icon "Carousel Back Arrow" at bounding box center [237, 232] width 6 height 11
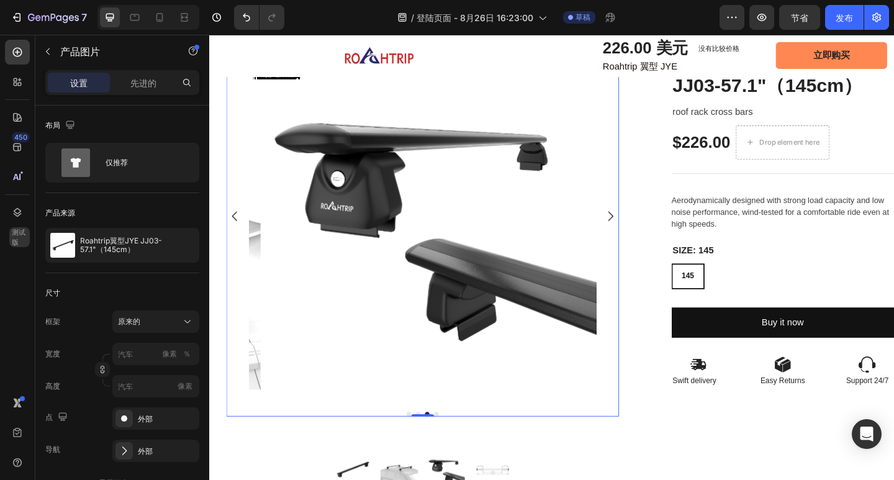
click at [235, 228] on icon "Carousel Back Arrow" at bounding box center [237, 232] width 6 height 11
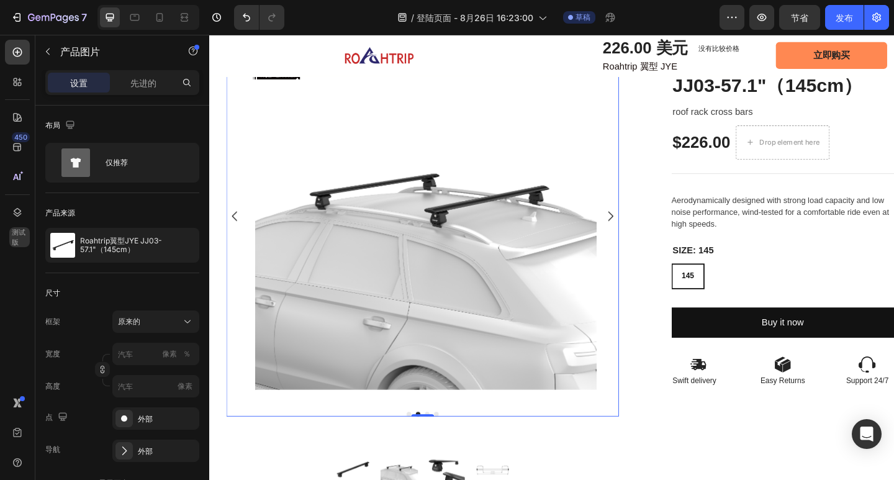
click at [235, 228] on icon "Carousel Back Arrow" at bounding box center [237, 232] width 6 height 11
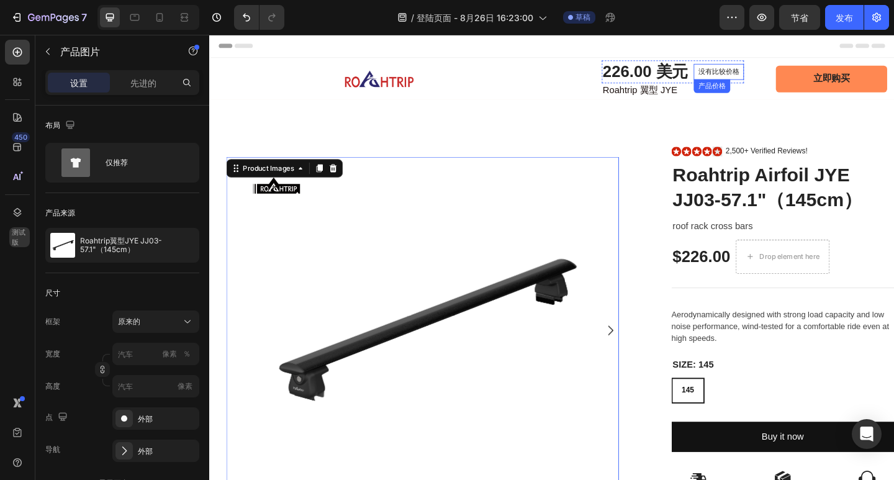
click at [778, 79] on div "没有比较价格" at bounding box center [763, 74] width 55 height 17
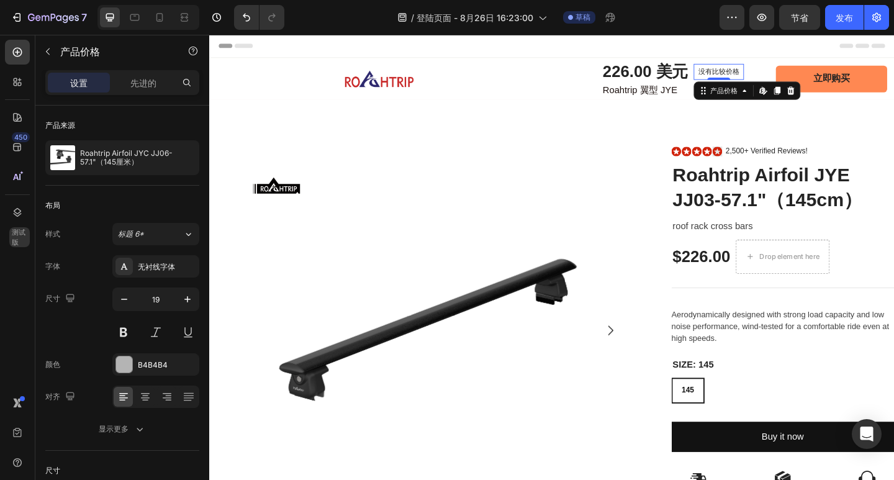
click at [779, 75] on div "没有比较价格" at bounding box center [763, 74] width 55 height 17
click at [774, 75] on font "没有比较价格" at bounding box center [763, 75] width 45 height 9
click at [720, 75] on font "226.00 美元" at bounding box center [684, 74] width 93 height 19
click at [744, 71] on font "没有比较价格" at bounding box center [763, 75] width 45 height 9
click at [837, 96] on icon at bounding box center [842, 96] width 10 height 10
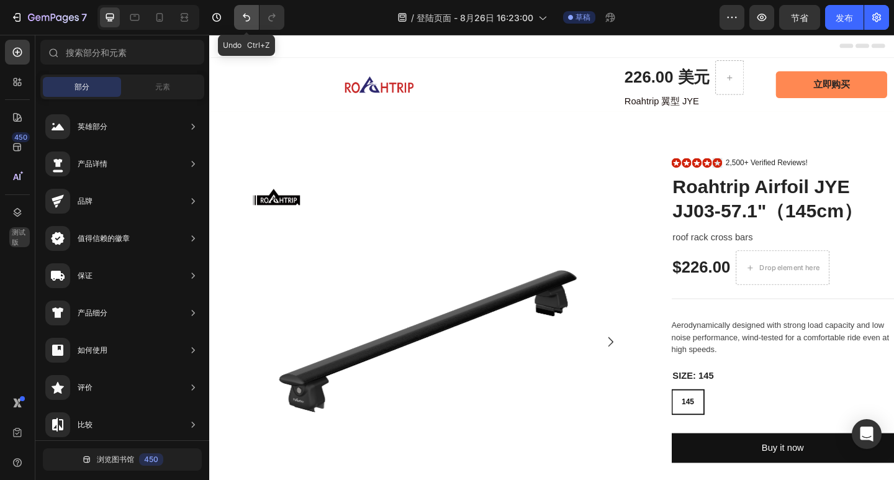
click at [248, 16] on icon "撤消/重做" at bounding box center [246, 18] width 7 height 8
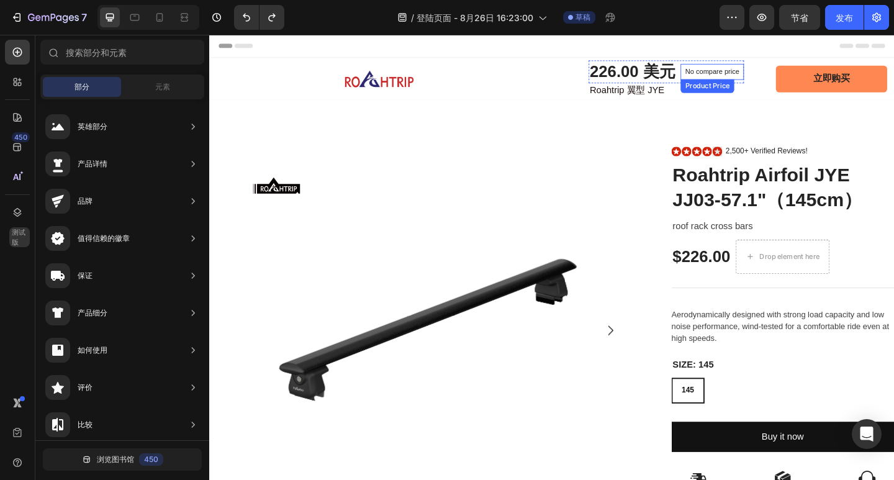
click at [733, 75] on p "No compare price" at bounding box center [756, 74] width 59 height 7
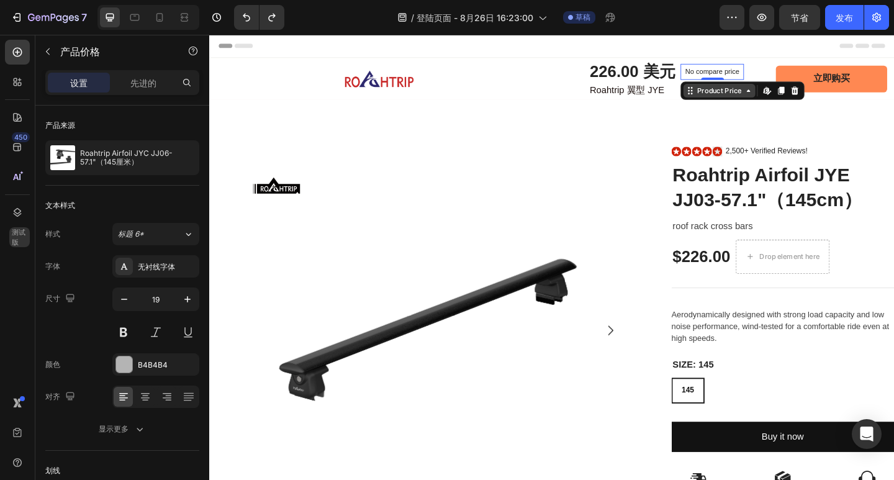
click at [778, 99] on div "Product Price" at bounding box center [764, 95] width 53 height 11
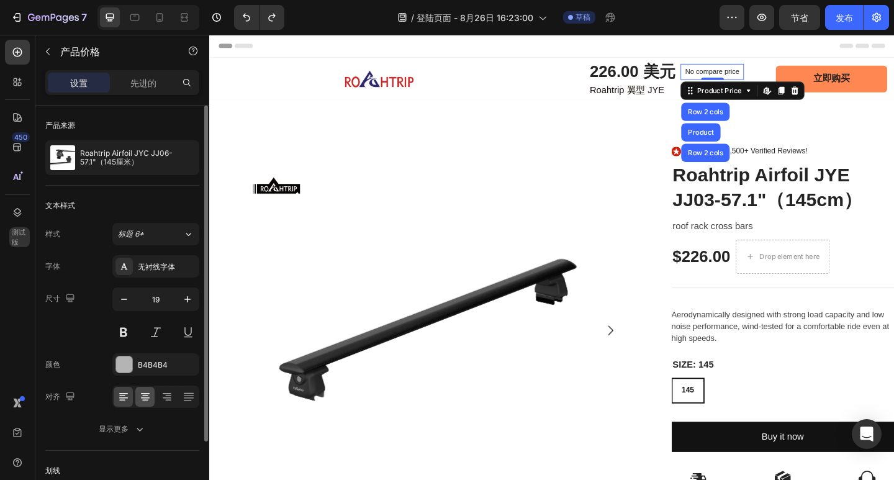
scroll to position [90, 0]
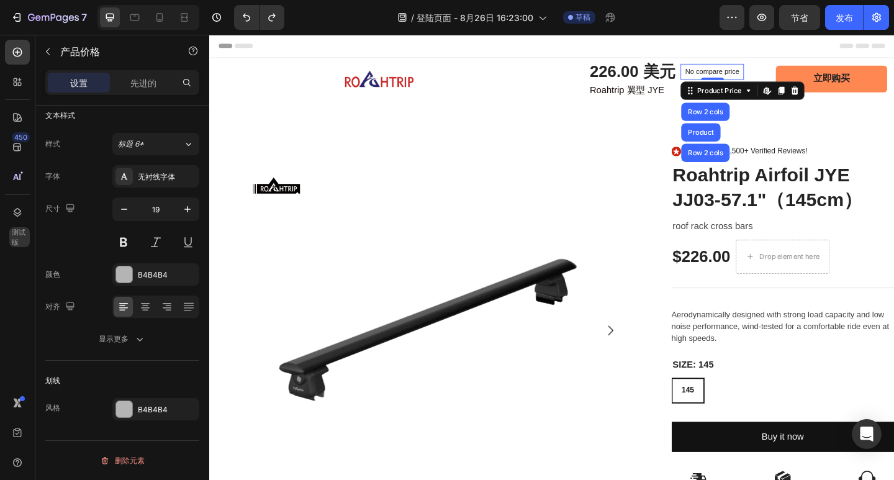
click at [130, 459] on font "删除元素" at bounding box center [130, 460] width 30 height 9
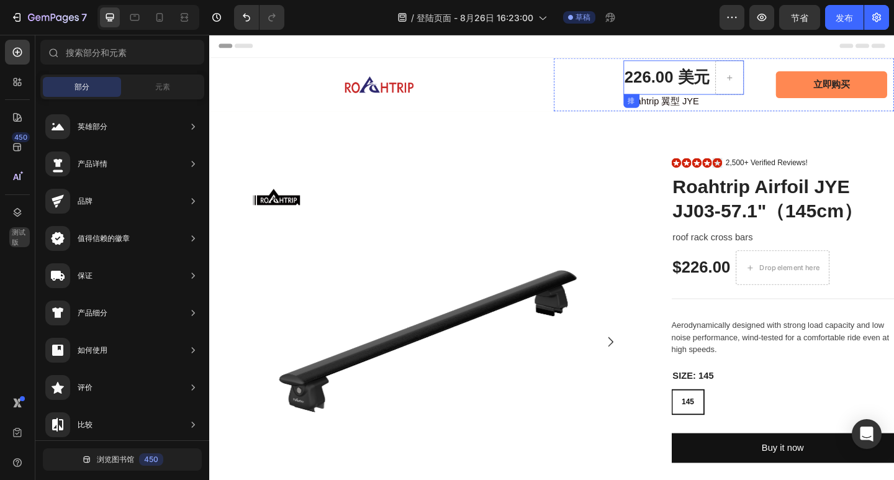
click at [722, 66] on div "226.00 美元 产品价格 产品价格" at bounding box center [707, 81] width 95 height 37
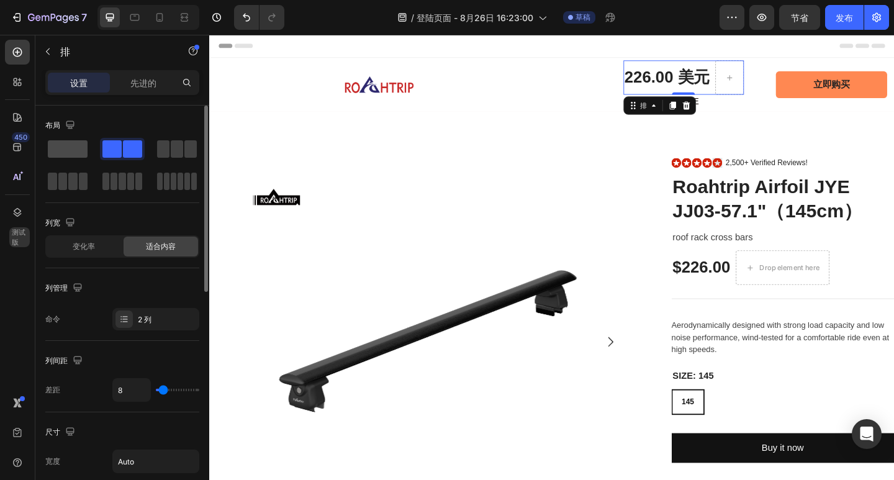
click at [78, 150] on span at bounding box center [68, 148] width 40 height 17
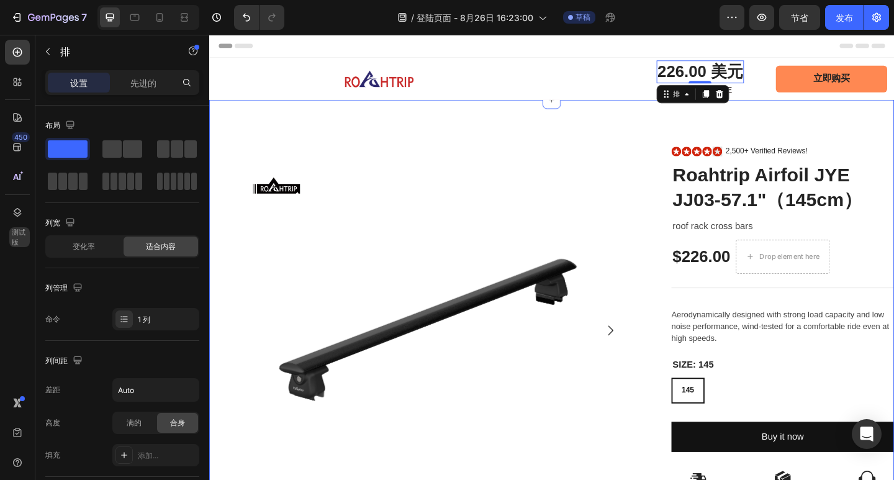
click at [610, 144] on div "Image Row Product Images Product Images Image Row Row Icon Icon Icon Icon Icon …" at bounding box center [581, 413] width 745 height 615
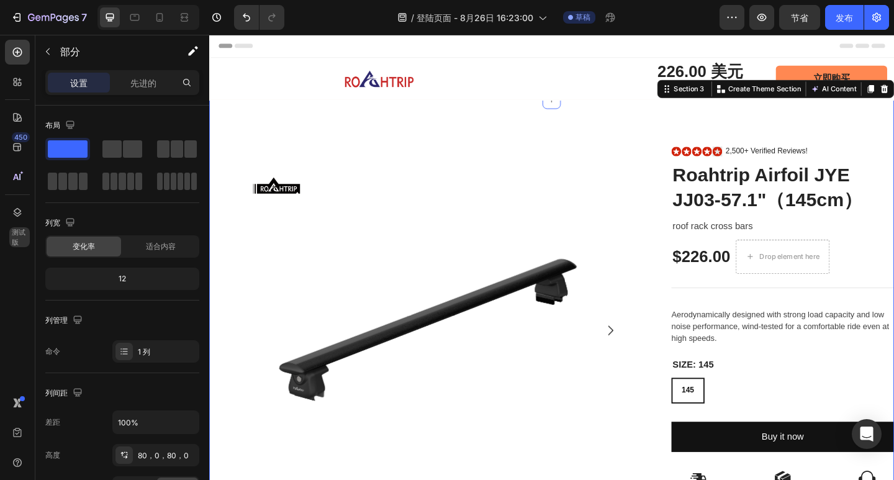
click at [676, 15] on div "/ 登陆页面 - 8月26日 16:23:00 草稿" at bounding box center [506, 17] width 425 height 25
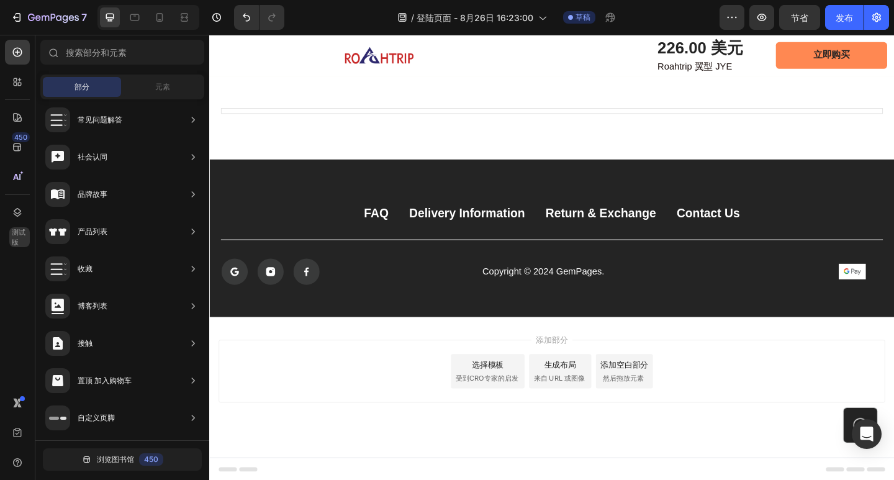
scroll to position [4605, 0]
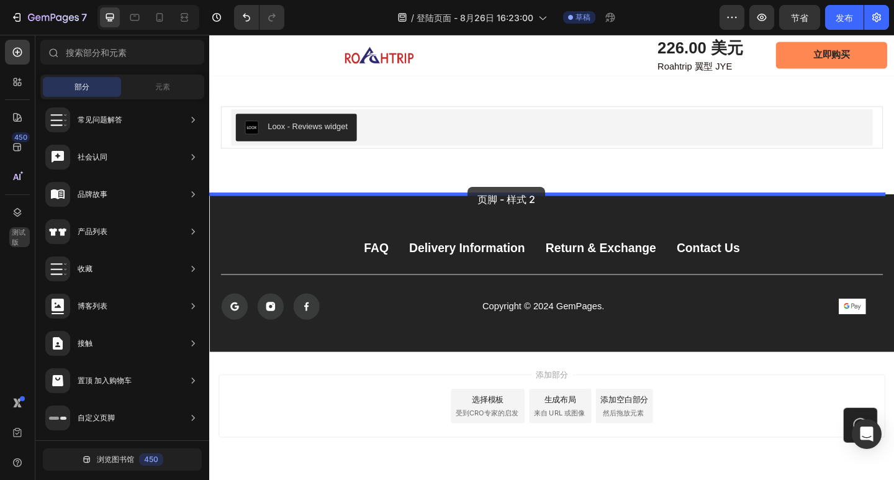
drag, startPoint x: 495, startPoint y: 177, endPoint x: 491, endPoint y: 201, distance: 24.1
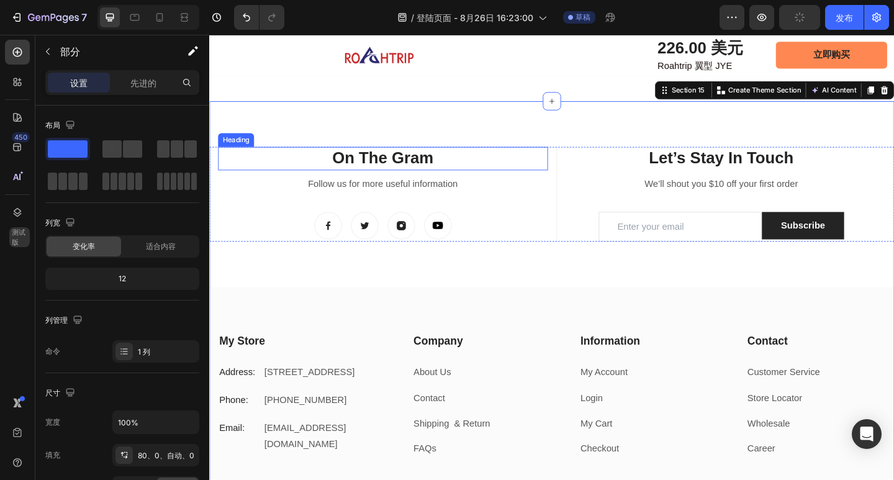
scroll to position [4726, 0]
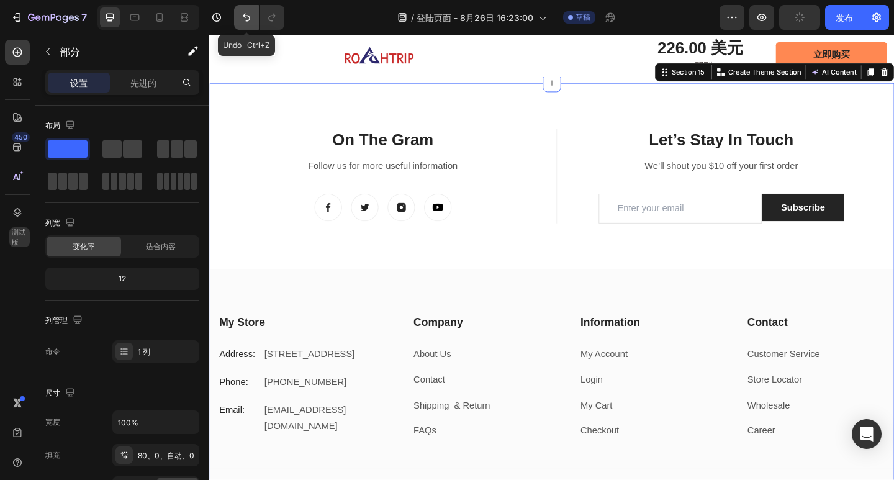
click at [243, 12] on icon "撤消/重做" at bounding box center [246, 17] width 12 height 12
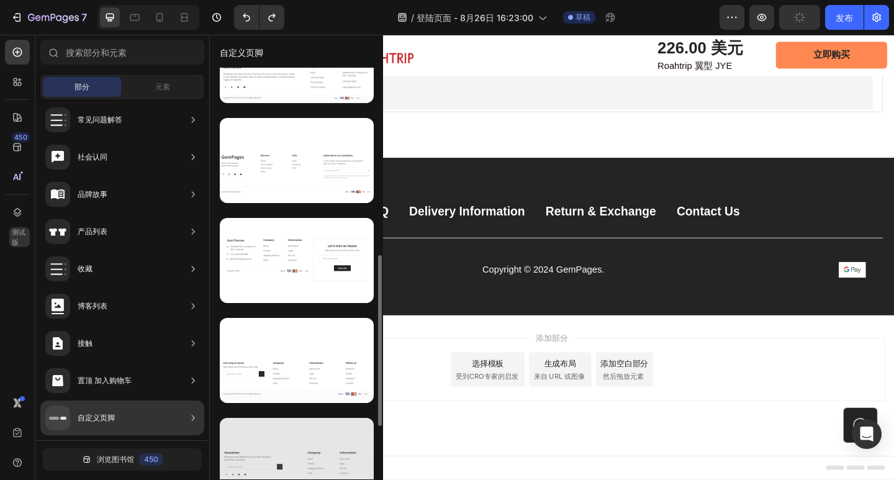
scroll to position [515, 0]
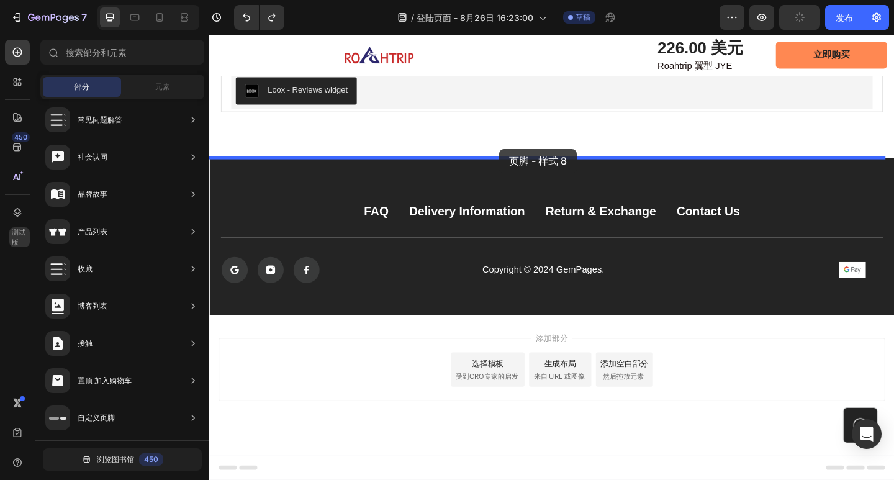
drag, startPoint x: 474, startPoint y: 340, endPoint x: 525, endPoint y: 159, distance: 188.3
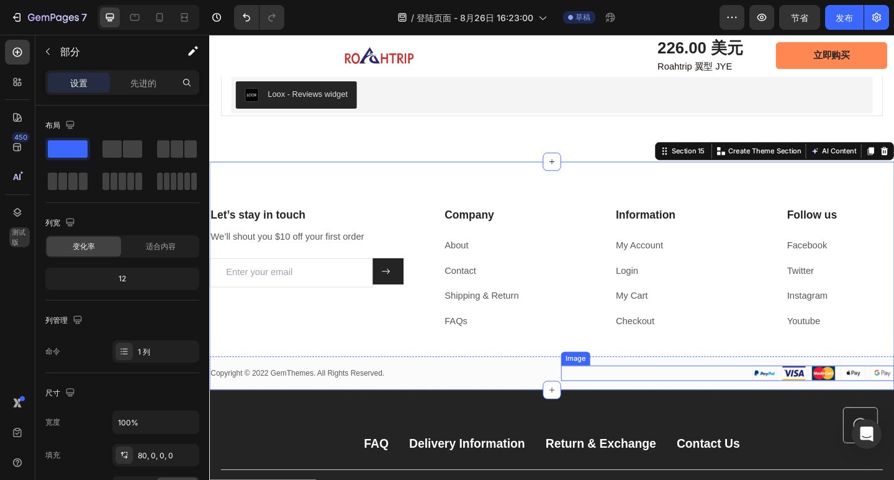
scroll to position [4602, 0]
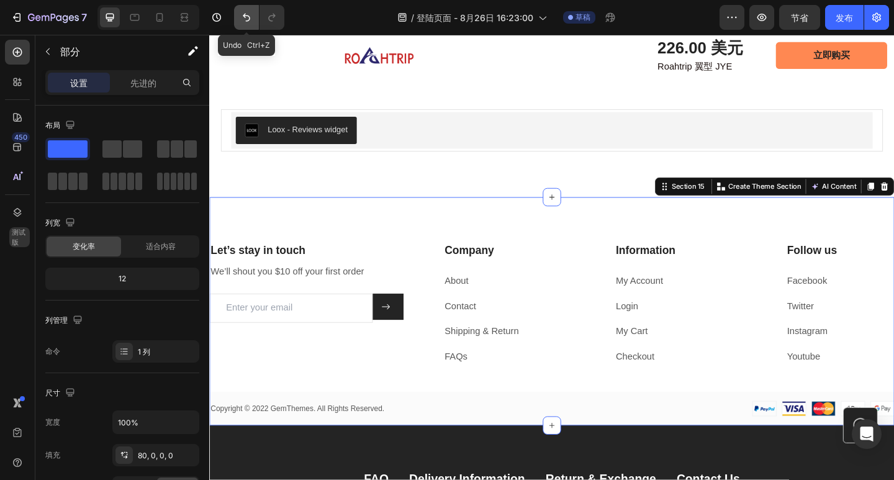
drag, startPoint x: 238, startPoint y: 18, endPoint x: 11, endPoint y: 111, distance: 245.4
click at [238, 18] on button "撤消/重做" at bounding box center [246, 17] width 25 height 25
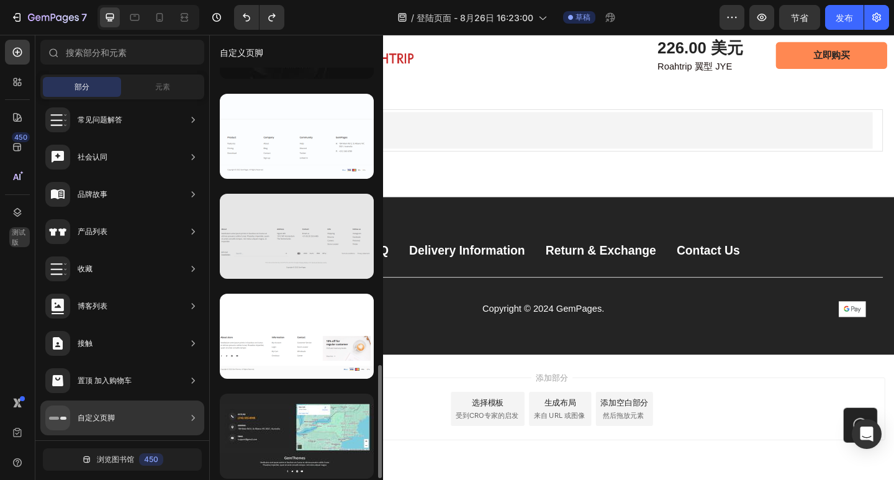
scroll to position [1080, 0]
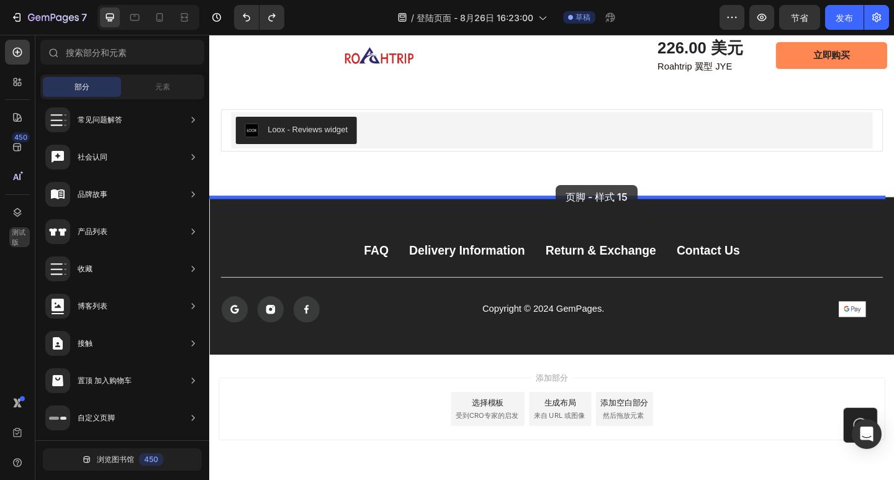
drag, startPoint x: 504, startPoint y: 288, endPoint x: 586, endPoint y: 198, distance: 121.7
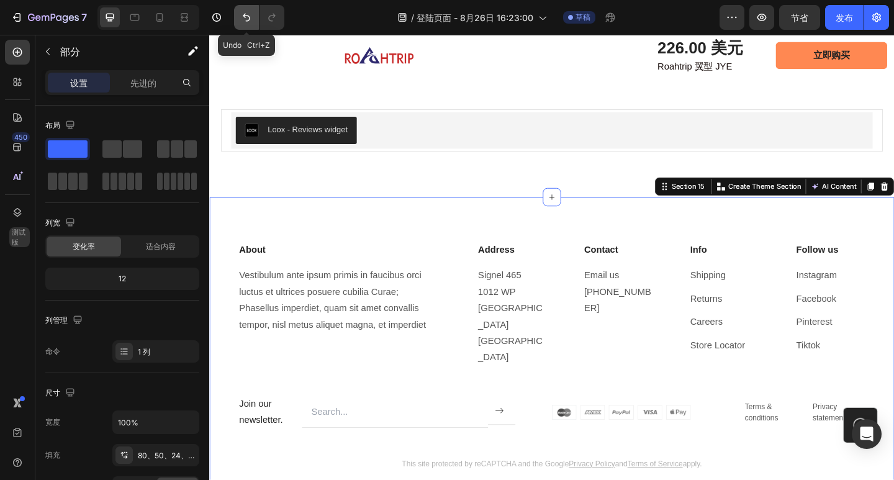
click at [245, 17] on icon "撤消/重做" at bounding box center [246, 18] width 7 height 8
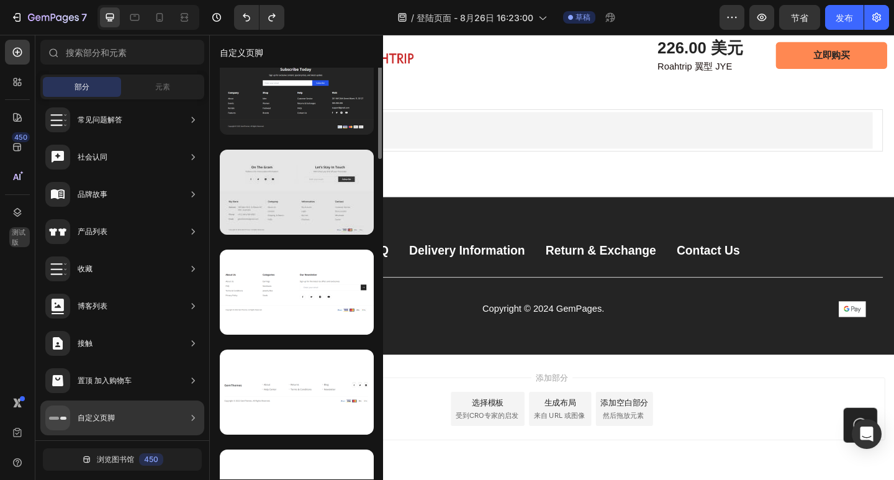
scroll to position [0, 0]
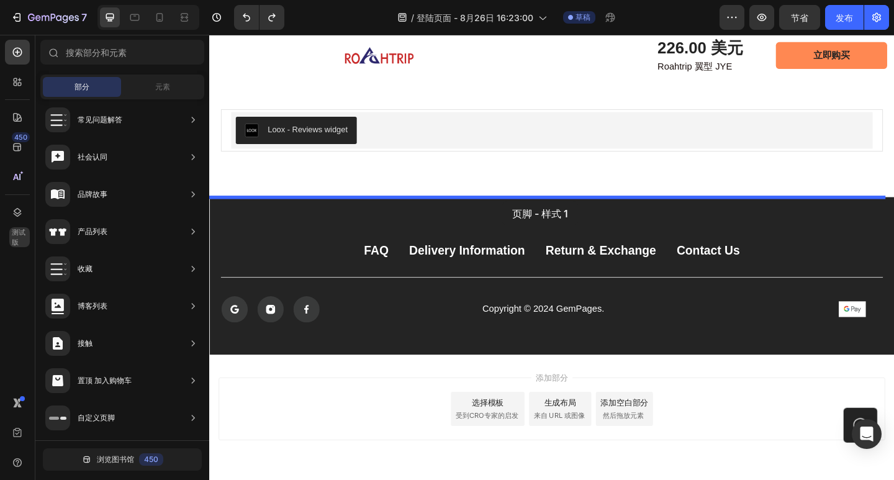
drag, startPoint x: 522, startPoint y: 132, endPoint x: 528, endPoint y: 216, distance: 84.1
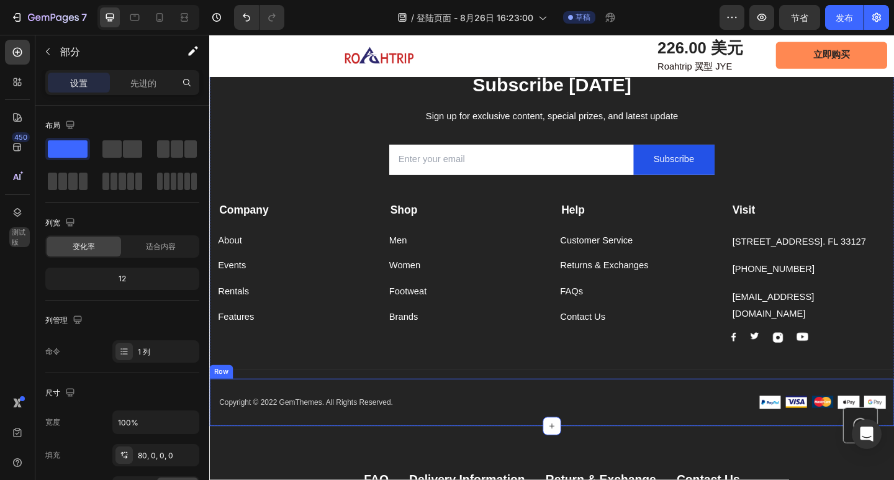
scroll to position [4726, 0]
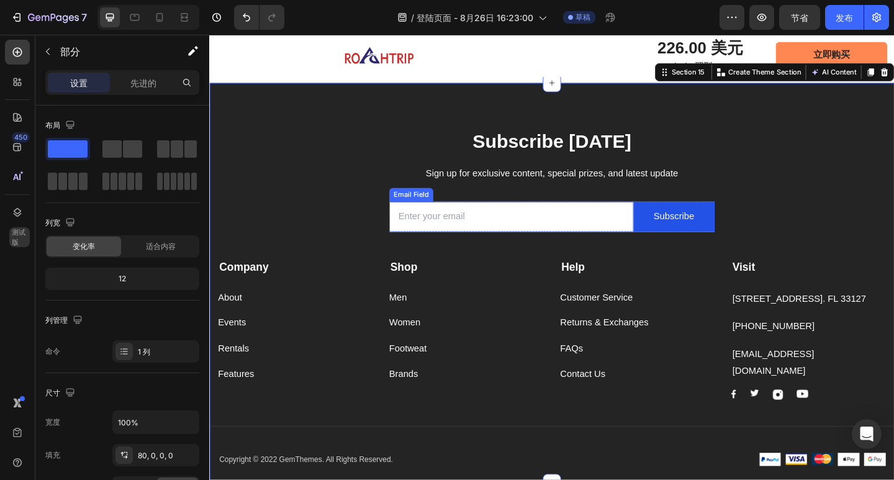
click at [462, 228] on input "email" at bounding box center [538, 233] width 266 height 33
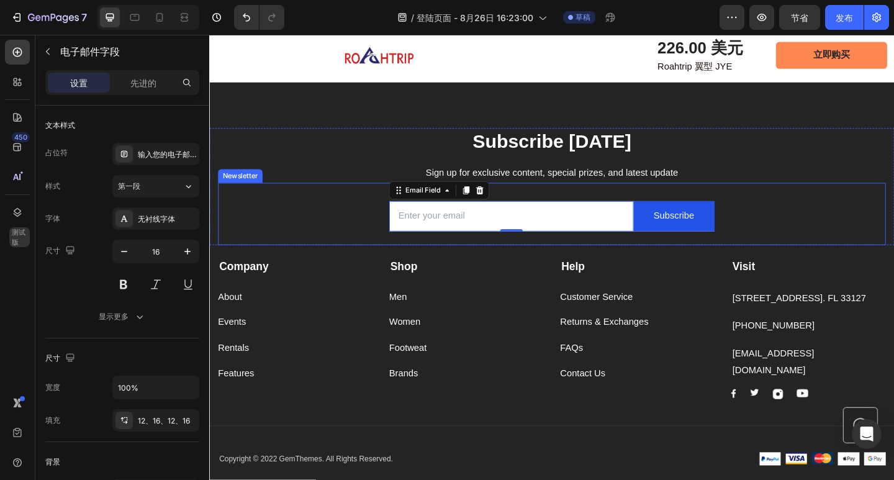
scroll to position [4708, 0]
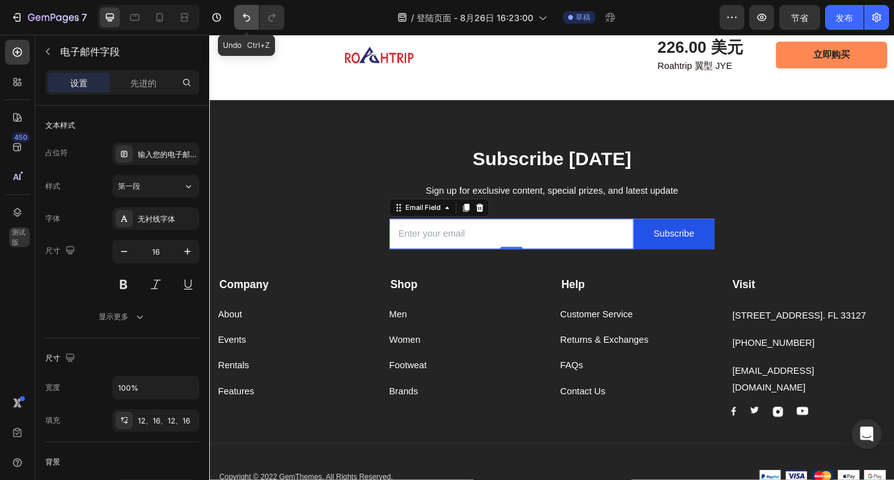
click at [244, 20] on icon "撤消/重做" at bounding box center [246, 17] width 12 height 12
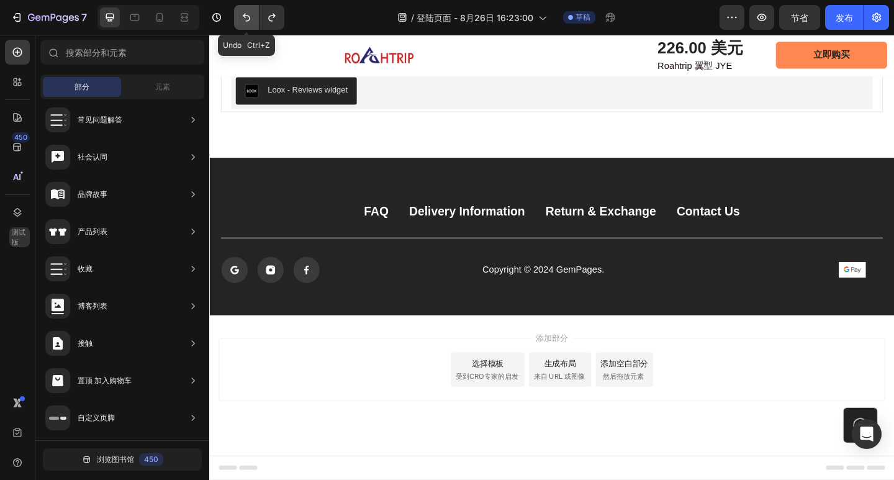
scroll to position [4645, 0]
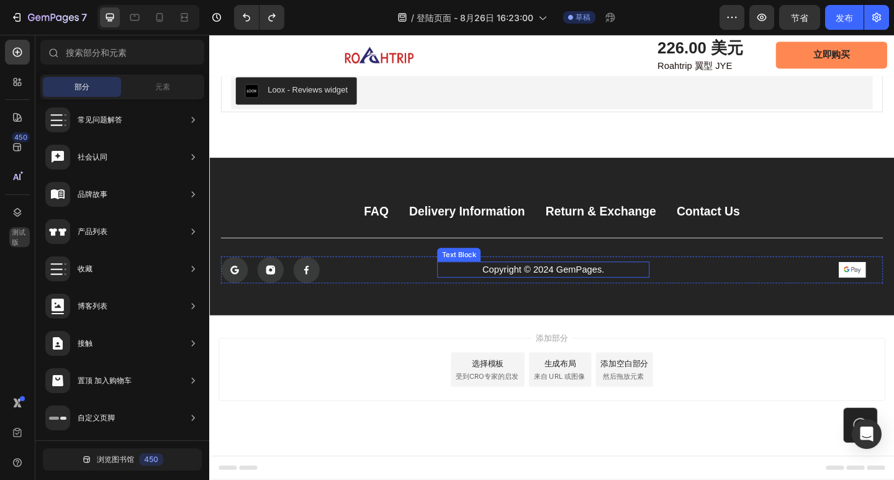
click at [605, 294] on p "Copyright © 2024 GemPages." at bounding box center [572, 290] width 228 height 15
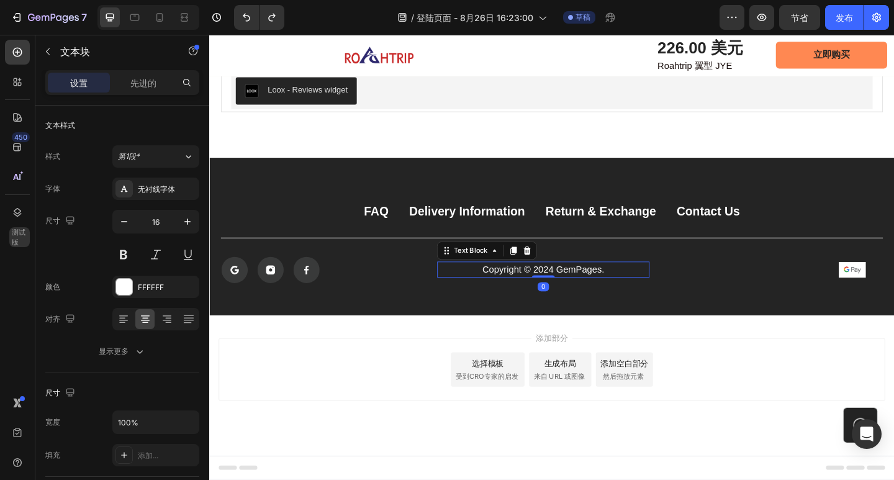
click at [640, 286] on p "Copyright © 2024 GemPages." at bounding box center [572, 290] width 228 height 15
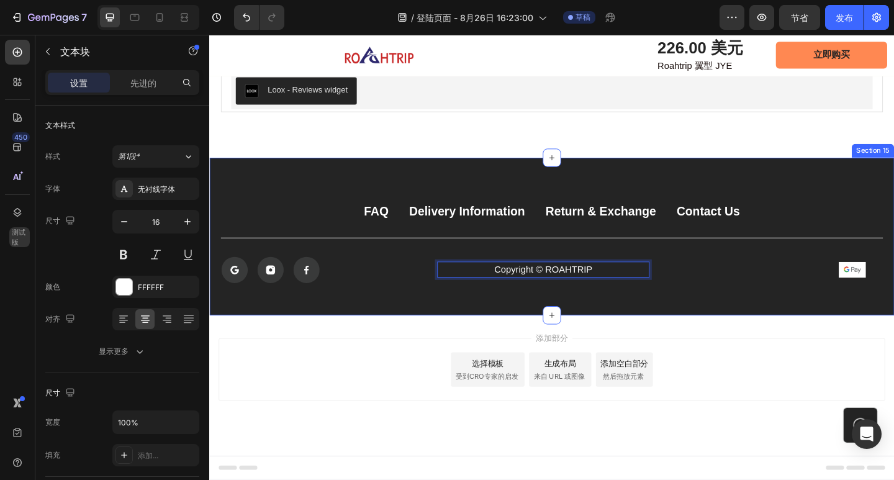
click at [819, 306] on div "FAQ Button Delivery Information Button Return & Exchange Button Contact Us Butt…" at bounding box center [581, 254] width 745 height 171
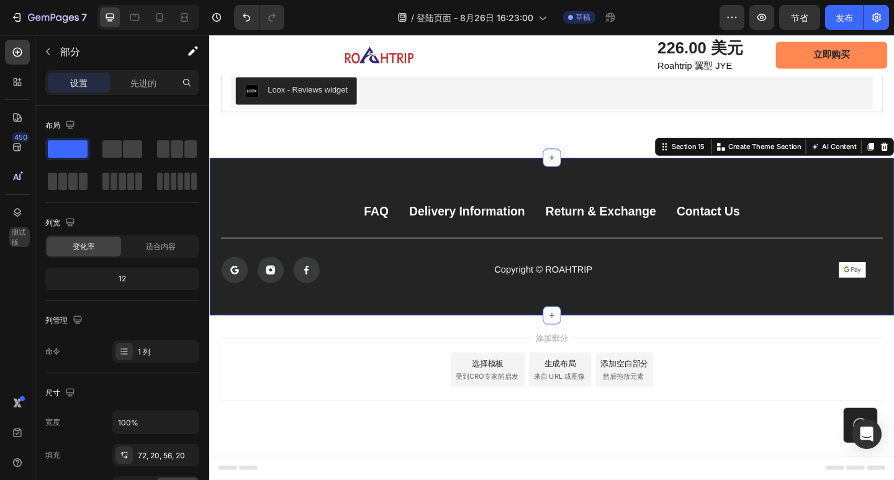
click at [807, 372] on div "添加部分 选择模板 受到CRO专家的启发 生成布局 来自 URL 或图像 添加空白部分 然后拖放元素" at bounding box center [581, 399] width 725 height 68
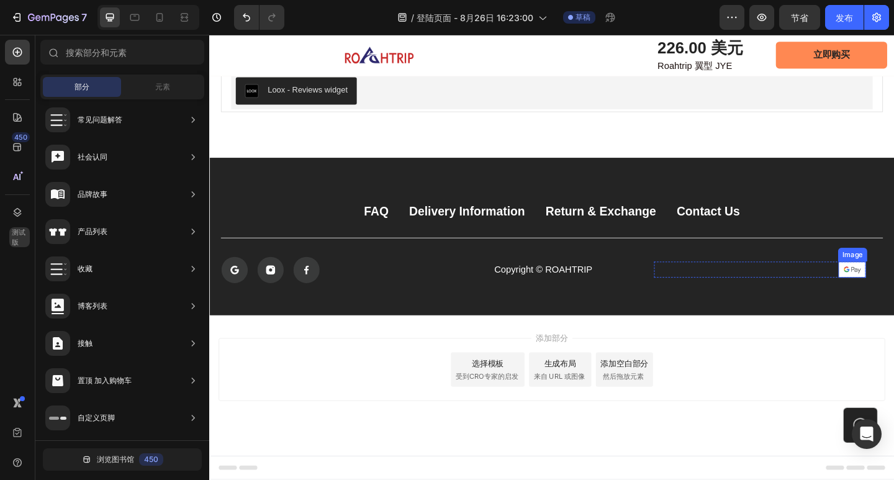
click at [893, 286] on img at bounding box center [908, 290] width 30 height 17
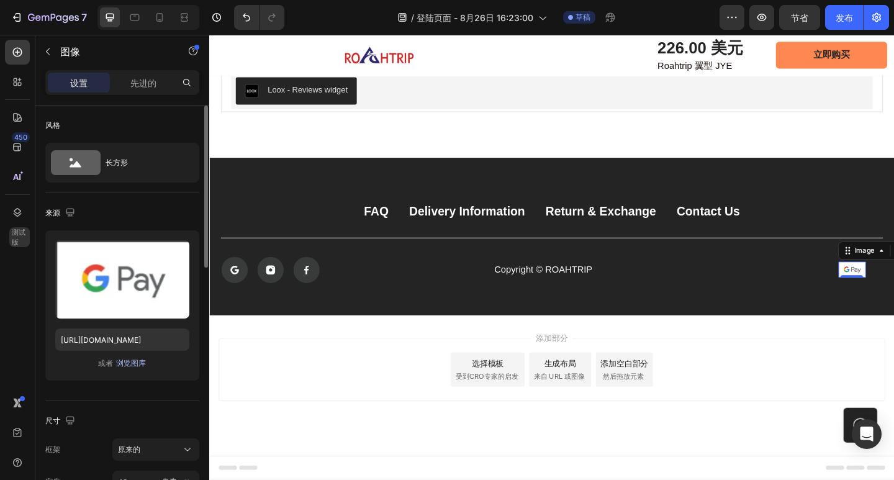
click at [135, 366] on font "浏览图库" at bounding box center [131, 362] width 30 height 9
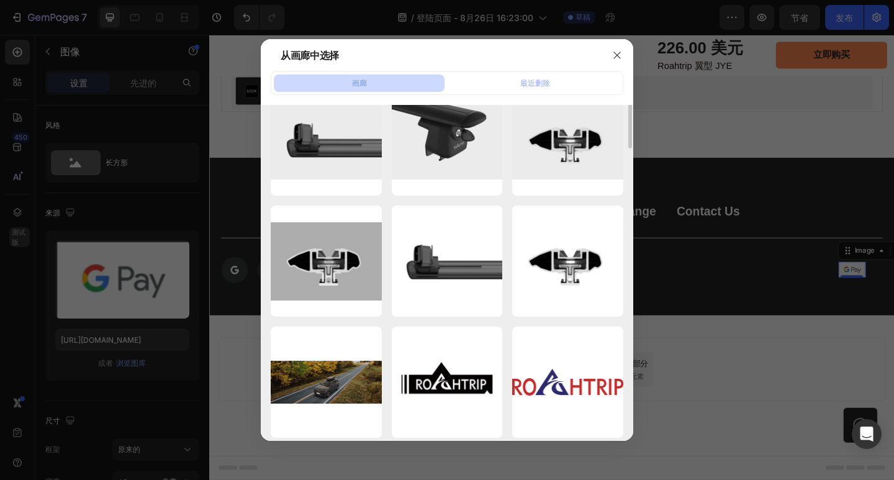
scroll to position [0, 0]
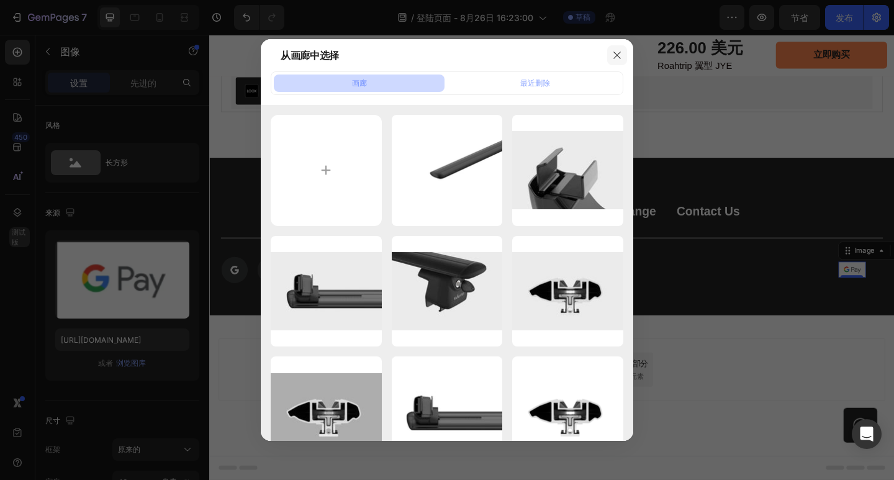
click at [623, 50] on button "button" at bounding box center [617, 55] width 20 height 20
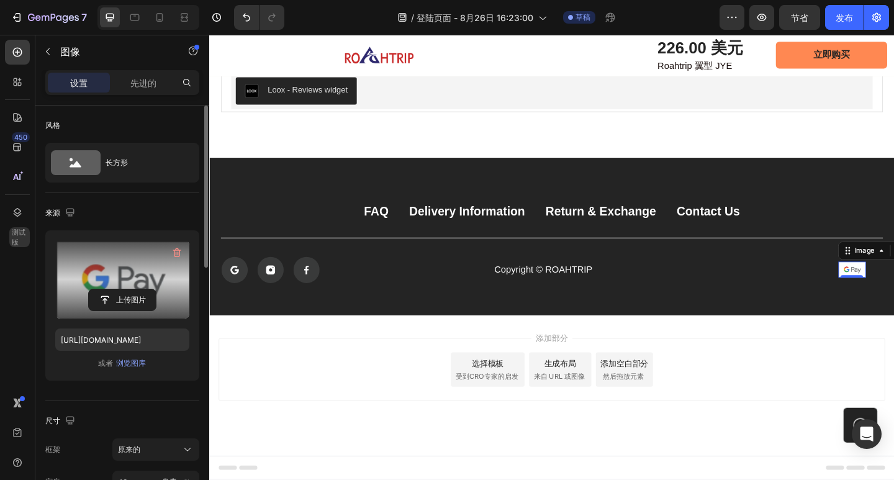
click at [137, 268] on label at bounding box center [122, 279] width 134 height 78
click at [137, 289] on input "file" at bounding box center [122, 299] width 67 height 21
click at [135, 292] on input "file" at bounding box center [122, 299] width 67 height 21
click at [127, 294] on input "file" at bounding box center [122, 299] width 67 height 21
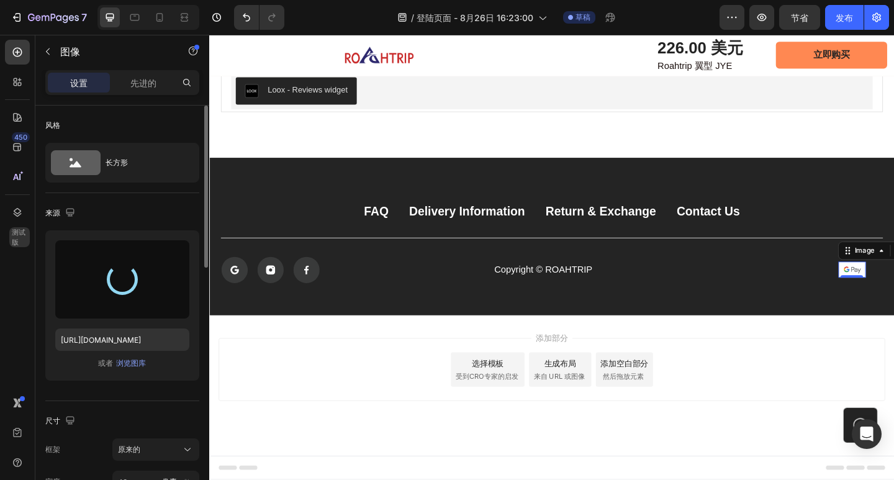
type input "[URL][DOMAIN_NAME]"
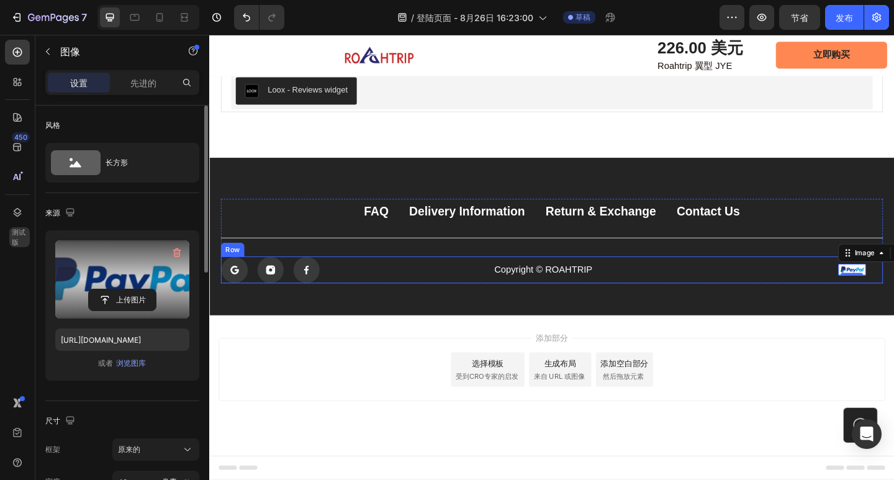
click at [715, 281] on div "Image 0 Row" at bounding box center [808, 290] width 230 height 29
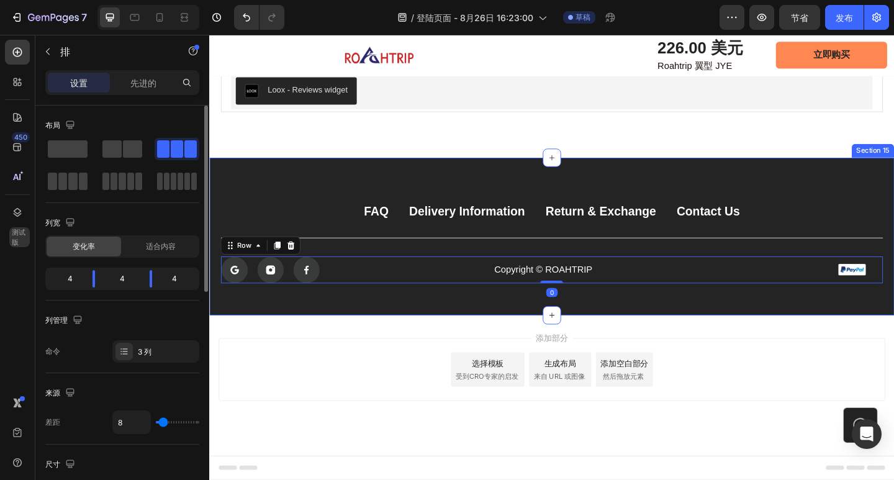
click at [699, 320] on div "FAQ Button Delivery Information Button Return & Exchange Button Contact Us Butt…" at bounding box center [581, 254] width 745 height 171
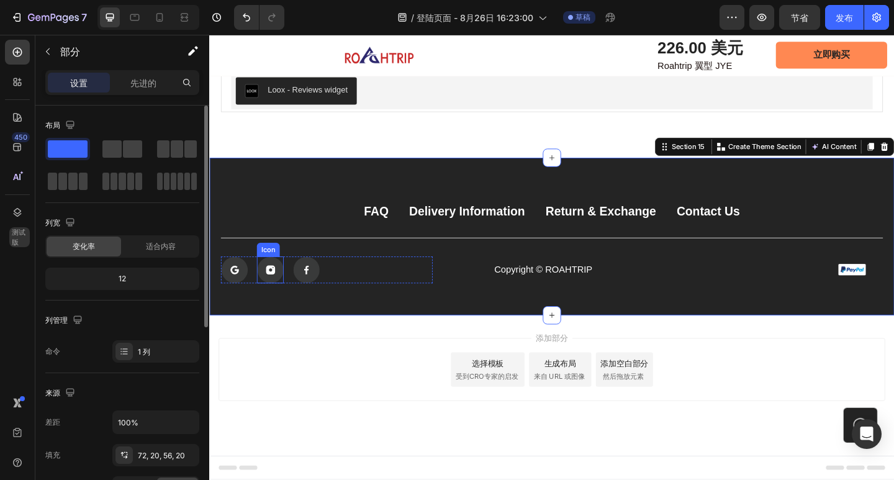
click at [279, 291] on icon at bounding box center [276, 291] width 10 height 10
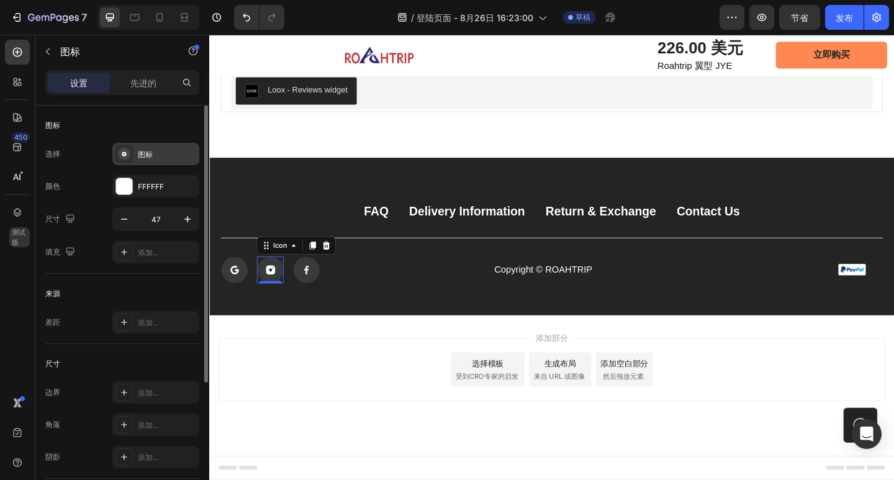
click at [151, 149] on div "图标" at bounding box center [167, 154] width 58 height 11
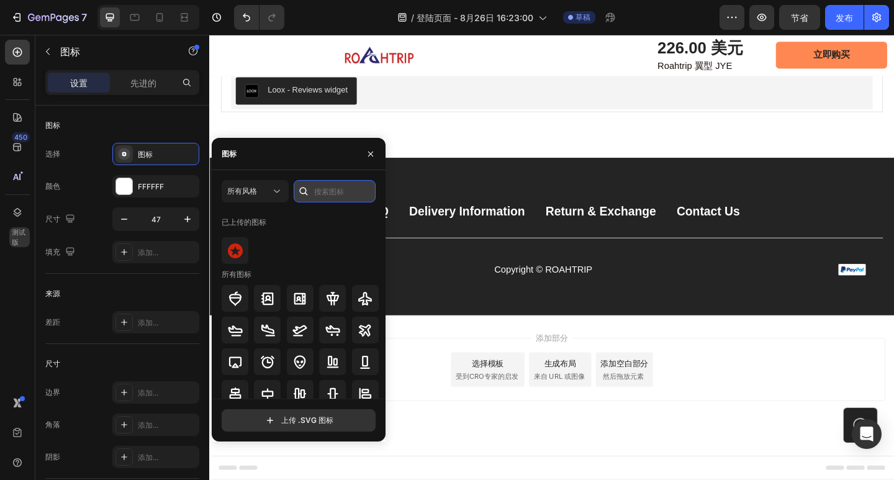
click at [340, 192] on input "text" at bounding box center [335, 191] width 82 height 22
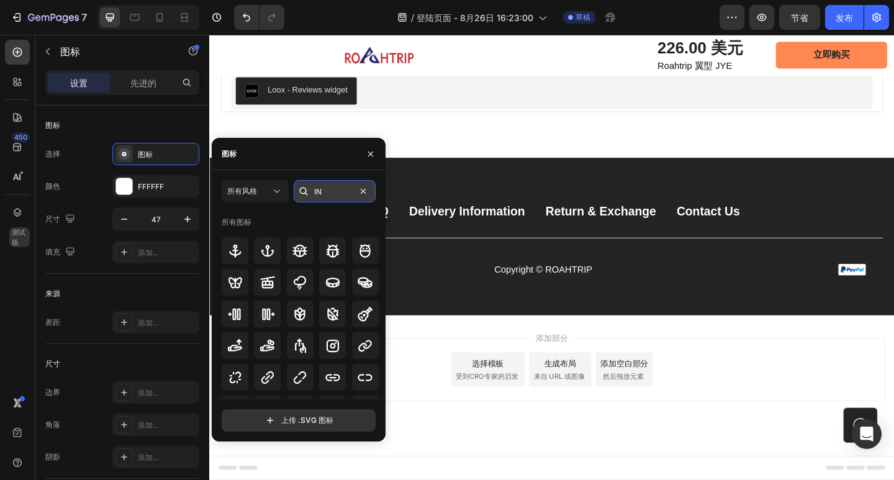
type input "I"
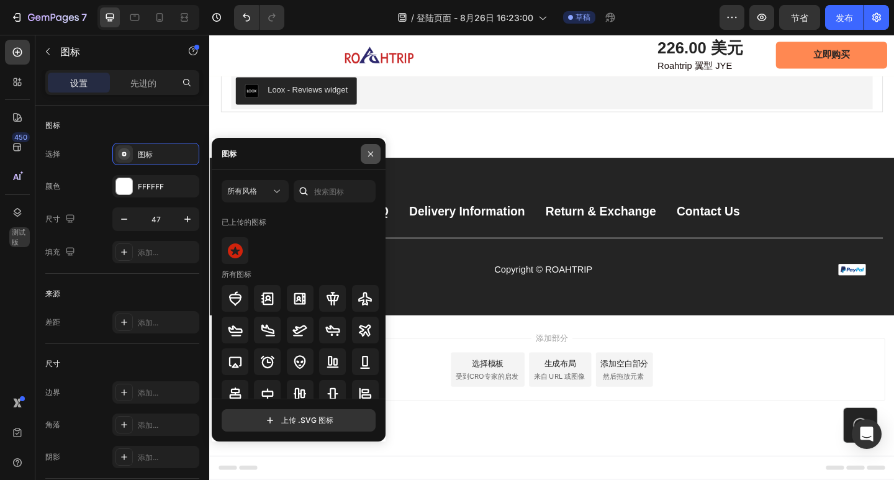
drag, startPoint x: 376, startPoint y: 150, endPoint x: 167, endPoint y: 203, distance: 215.8
click at [376, 150] on button "button" at bounding box center [371, 154] width 20 height 20
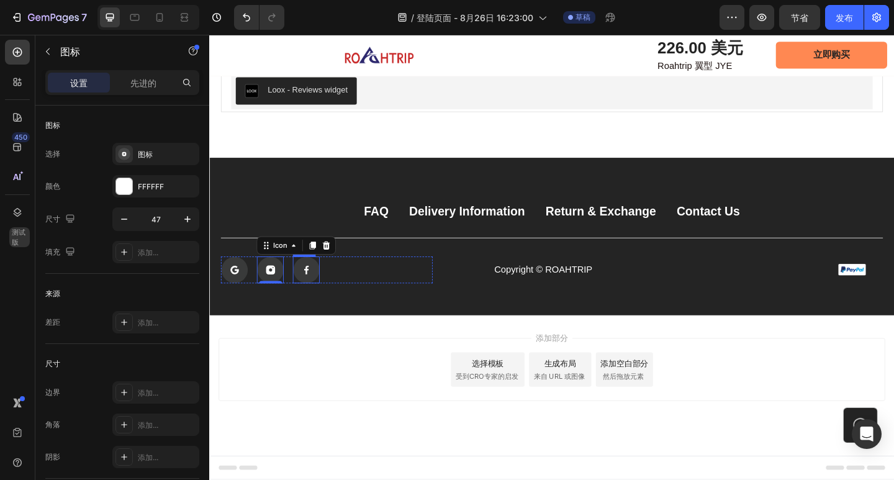
click at [317, 292] on rect at bounding box center [315, 290] width 29 height 29
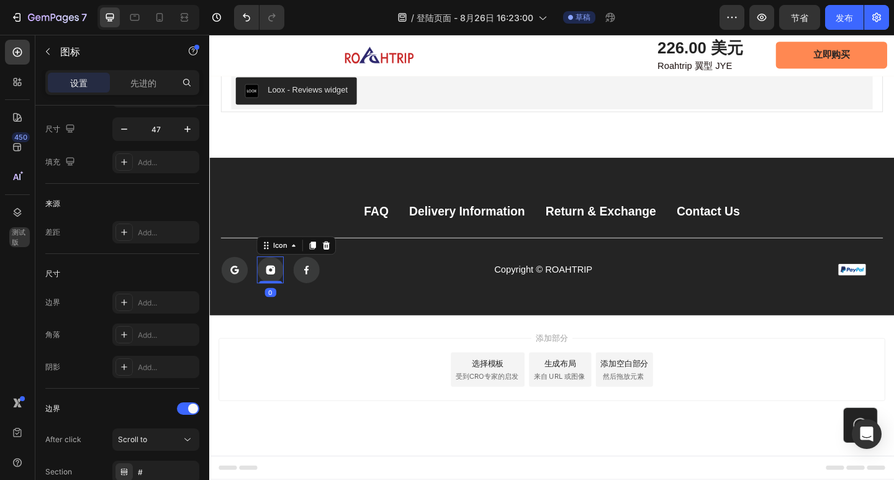
click at [272, 291] on icon at bounding box center [276, 291] width 10 height 10
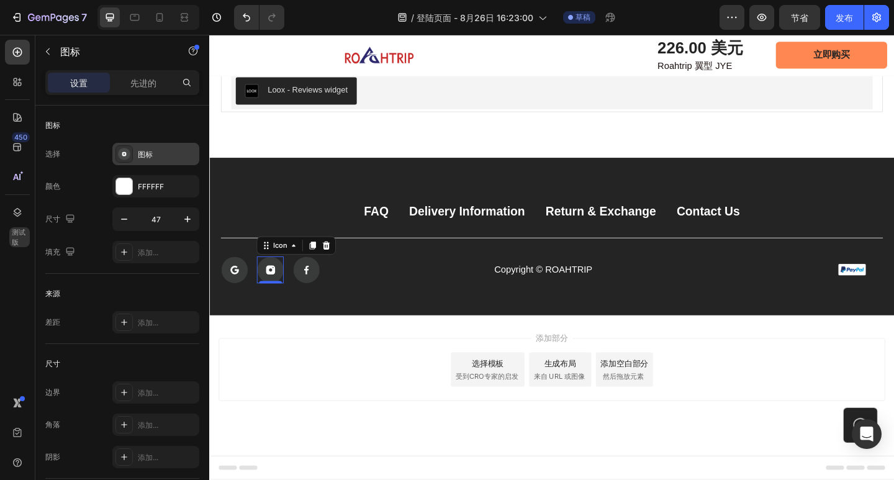
click at [127, 151] on rect at bounding box center [124, 154] width 12 height 12
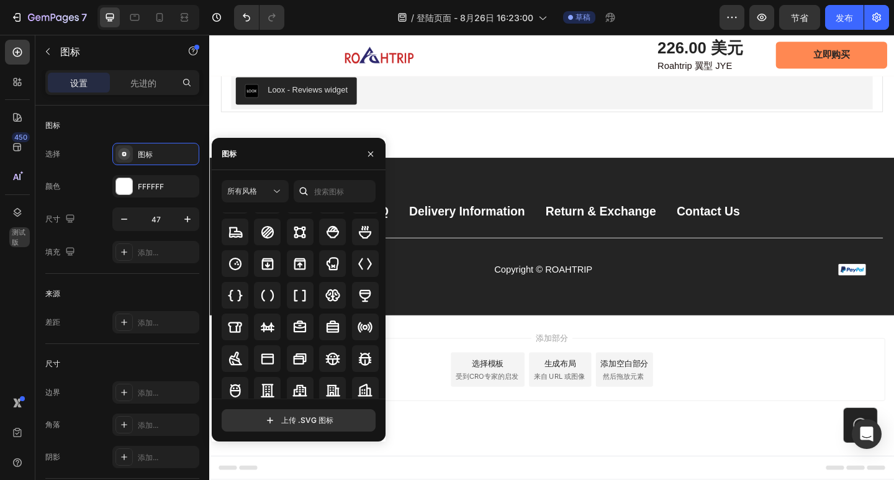
scroll to position [1251, 0]
click at [372, 147] on button "button" at bounding box center [371, 154] width 20 height 20
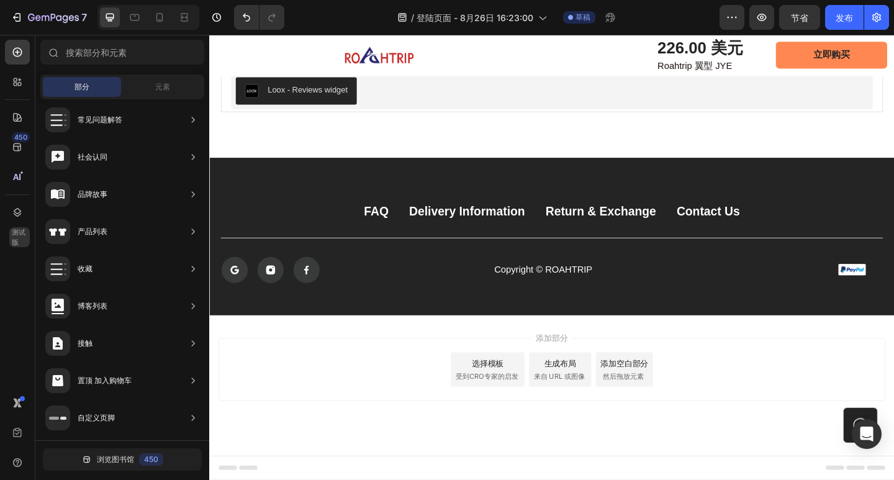
click at [412, 391] on div "添加部分 选择模板 受到CRO专家的启发 生成布局 来自 URL 或图像 添加空白部分 然后拖放元素" at bounding box center [581, 399] width 725 height 68
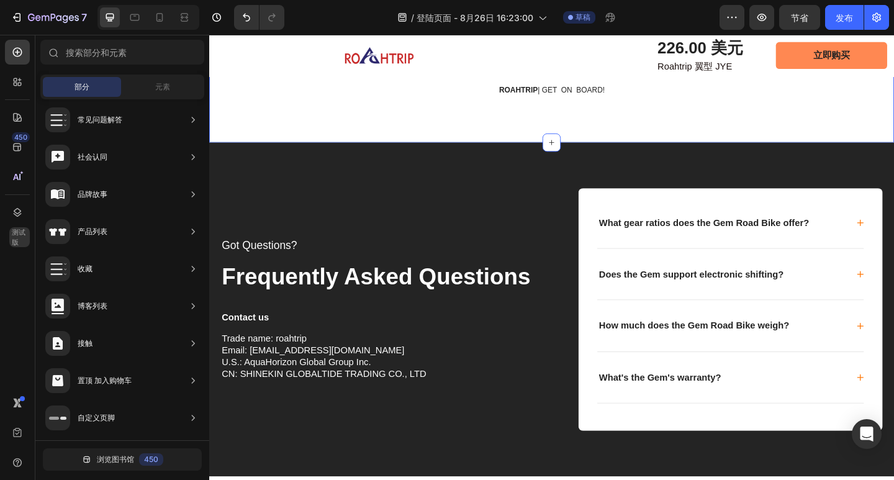
scroll to position [4048, 0]
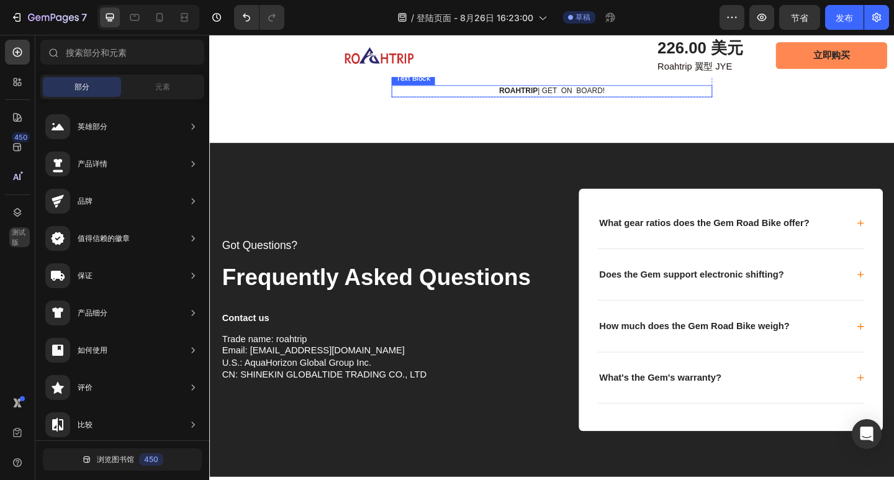
scroll to position [379, 0]
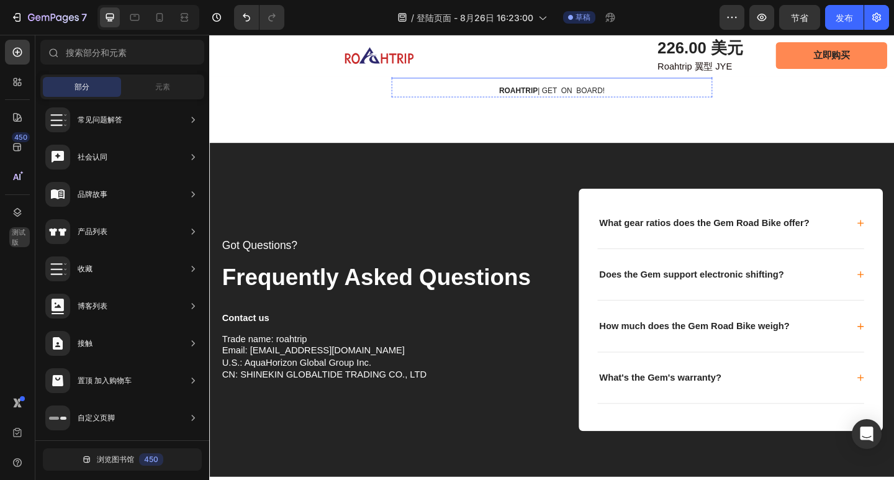
click at [580, 82] on p ""The Gem is a joy to ride and ticks all the boxes for eco-friendly performance.…" at bounding box center [582, 69] width 346 height 26
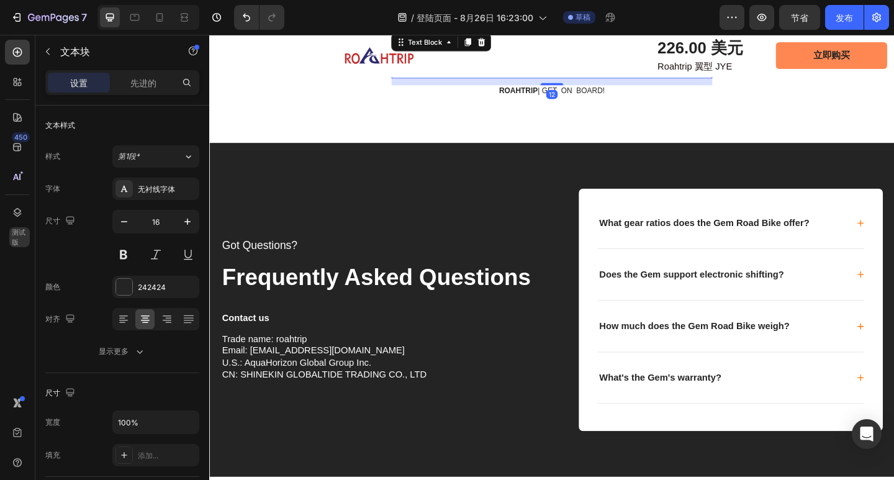
click at [669, 82] on p ""The Gem is a joy to ride and ticks all the boxes for eco-friendly performance.…" at bounding box center [582, 69] width 346 height 26
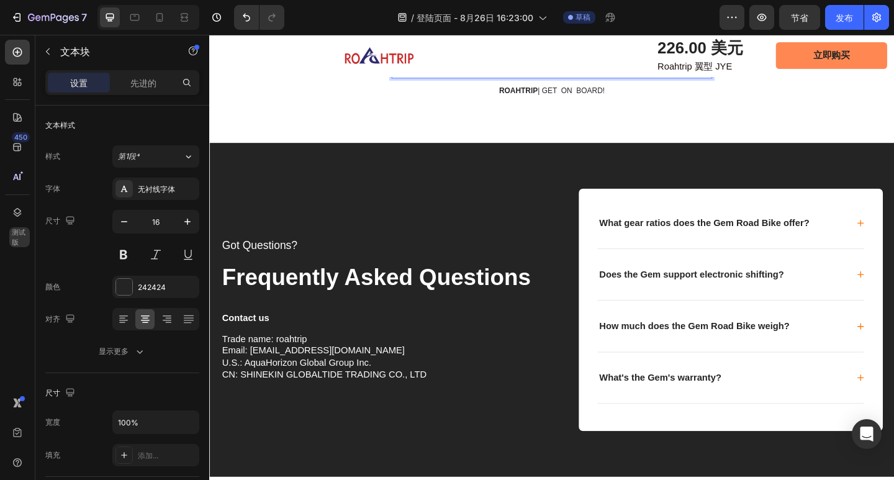
click at [548, 82] on p ""The Gem is a joy to ride and ticks all the boxes for eco-friendly performance.…" at bounding box center [582, 69] width 346 height 26
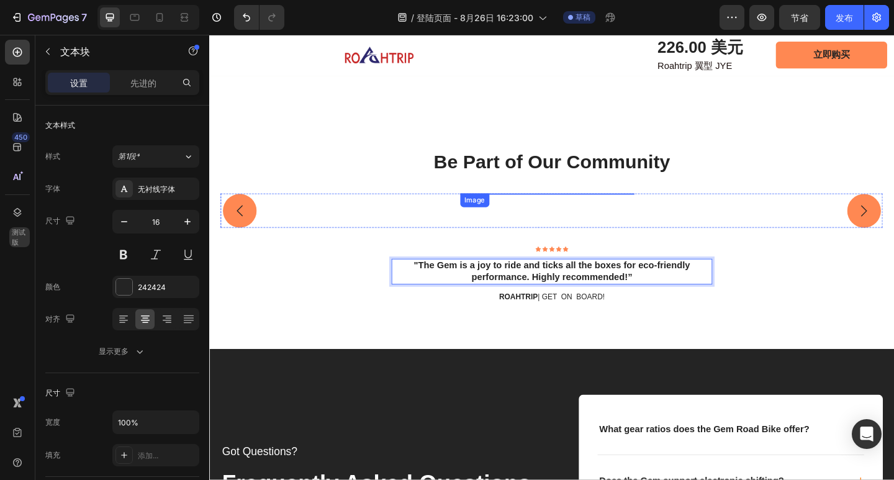
scroll to position [3800, 0]
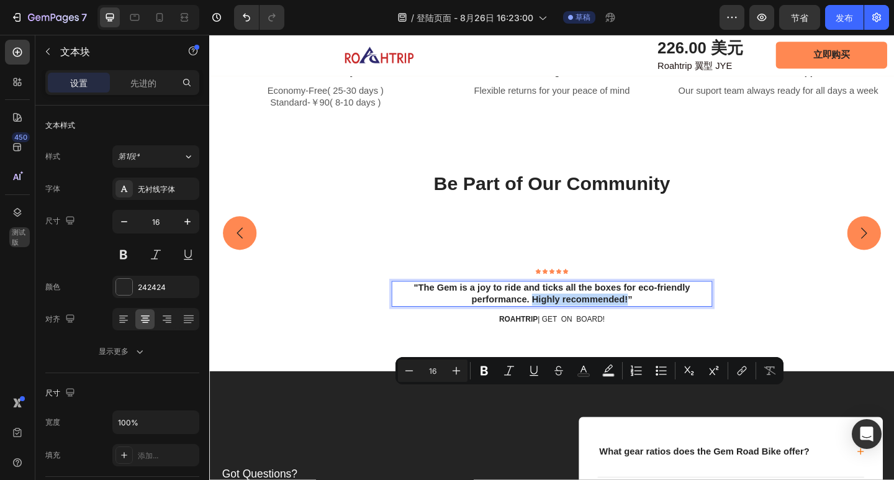
drag, startPoint x: 661, startPoint y: 429, endPoint x: 553, endPoint y: 424, distance: 108.1
click at [553, 330] on p ""The Gem is a joy to ride and ticks all the boxes for eco-friendly performance.…" at bounding box center [582, 317] width 346 height 26
copy p "Highly recommended!"
click at [671, 330] on p ""The Gem is a joy to ride and ticks all the boxes for eco-friendly performance.…" at bounding box center [582, 317] width 346 height 26
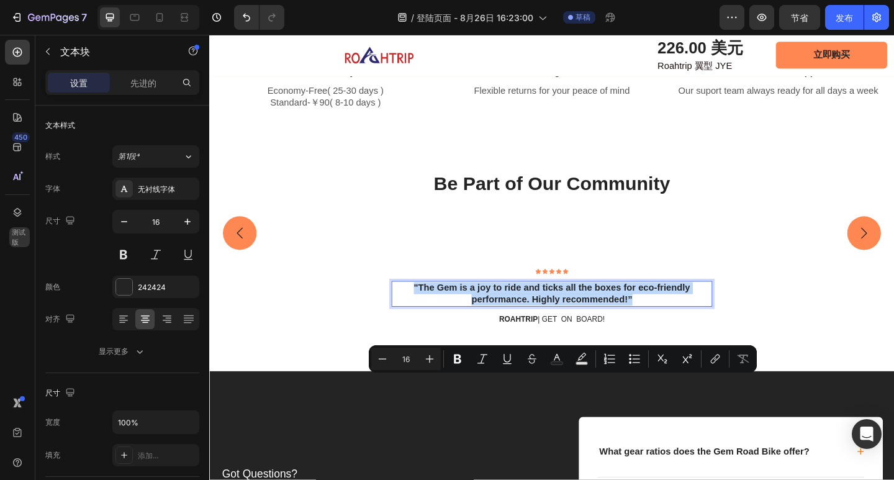
drag, startPoint x: 674, startPoint y: 425, endPoint x: 421, endPoint y: 414, distance: 253.0
click at [421, 330] on p ""The Gem is a joy to ride and ticks all the boxes for eco-friendly performance.…" at bounding box center [582, 317] width 346 height 26
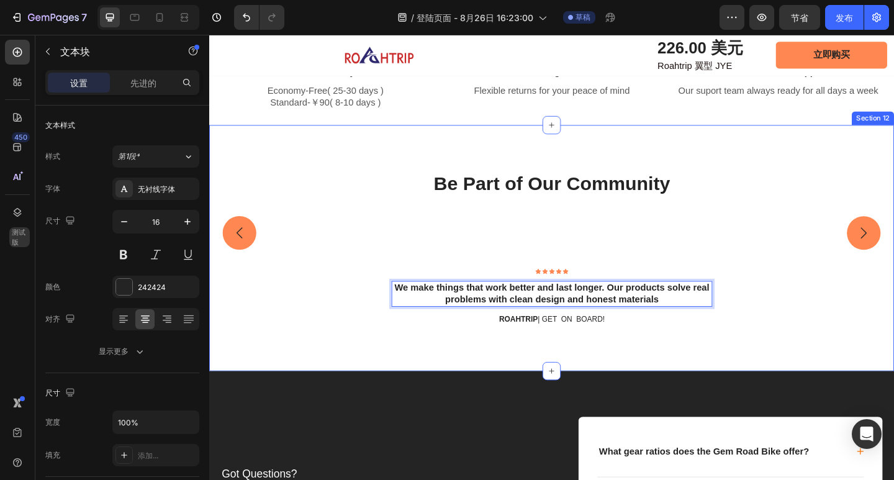
click at [835, 351] on div "Be Part of Our Community Heading Image Image Image Carousel Row Icon Icon Icon …" at bounding box center [582, 267] width 720 height 168
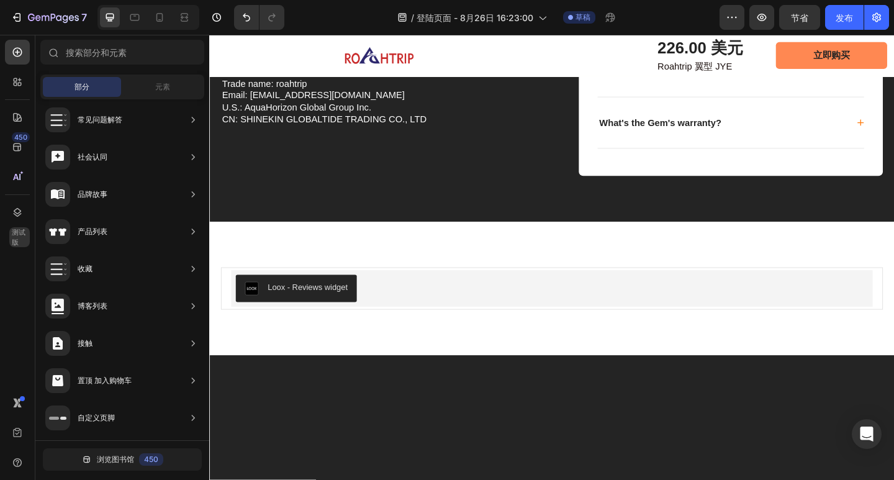
scroll to position [4266, 0]
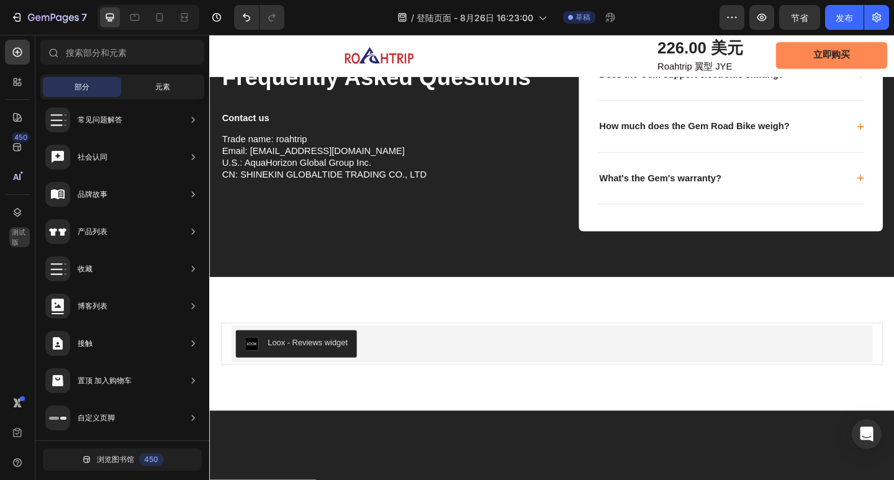
click at [184, 88] on div "元素" at bounding box center [163, 87] width 78 height 20
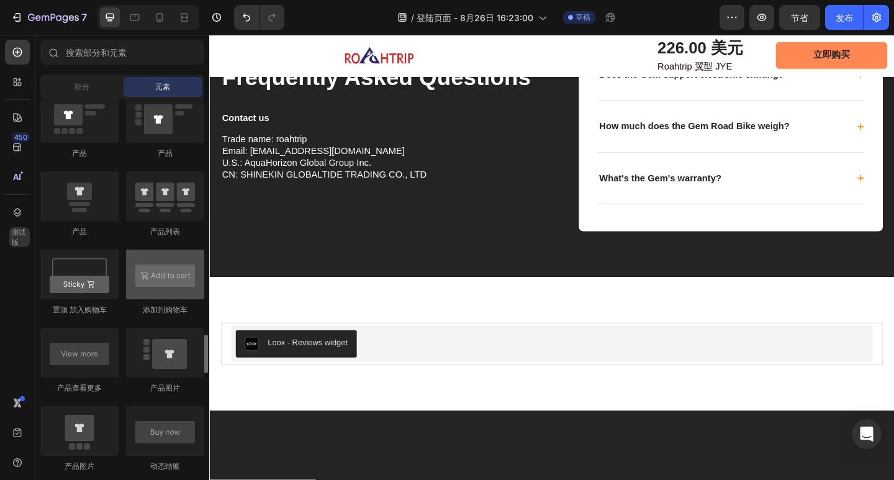
scroll to position [1676, 0]
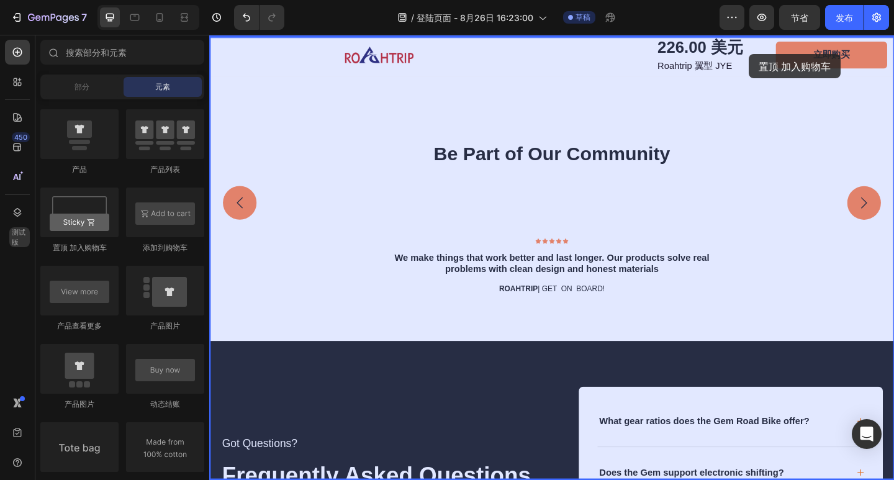
drag, startPoint x: 302, startPoint y: 240, endPoint x: 796, endPoint y: 56, distance: 526.9
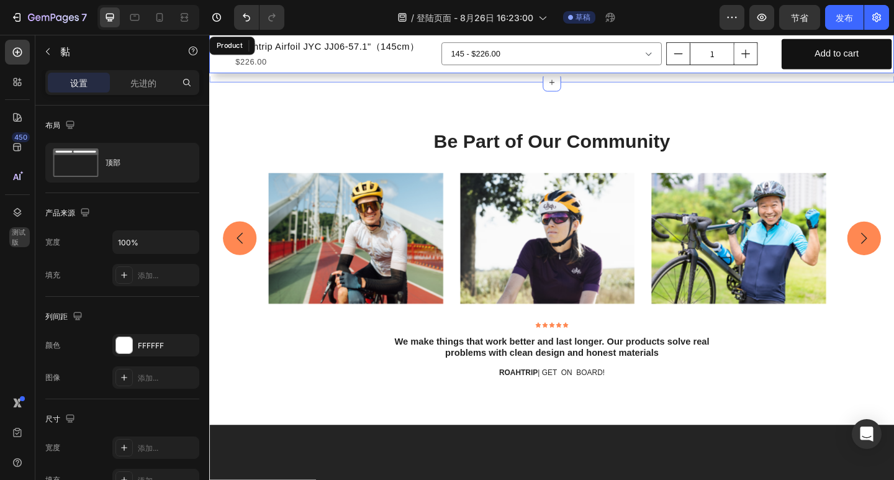
scroll to position [3969, 0]
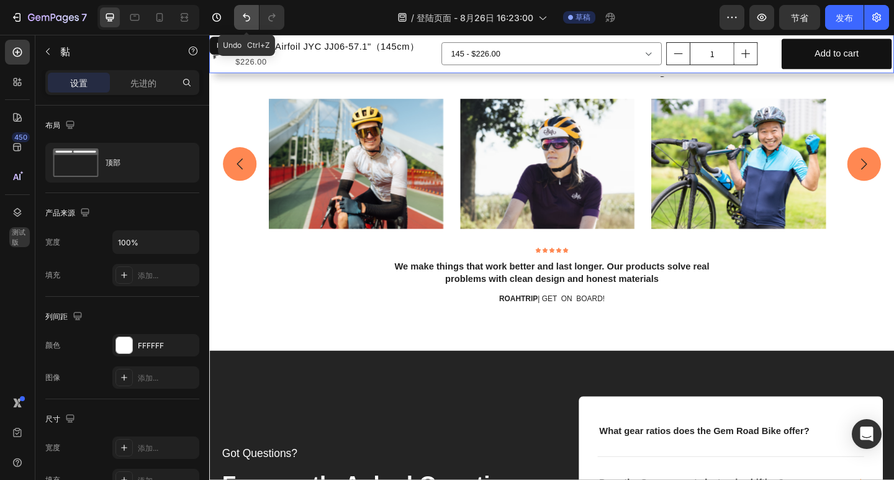
click at [243, 17] on icon "撤消/重做" at bounding box center [246, 17] width 12 height 12
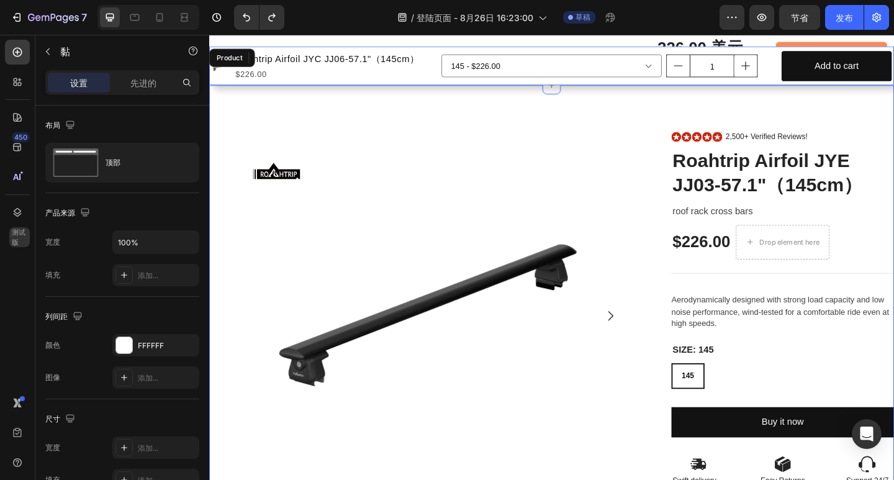
scroll to position [0, 0]
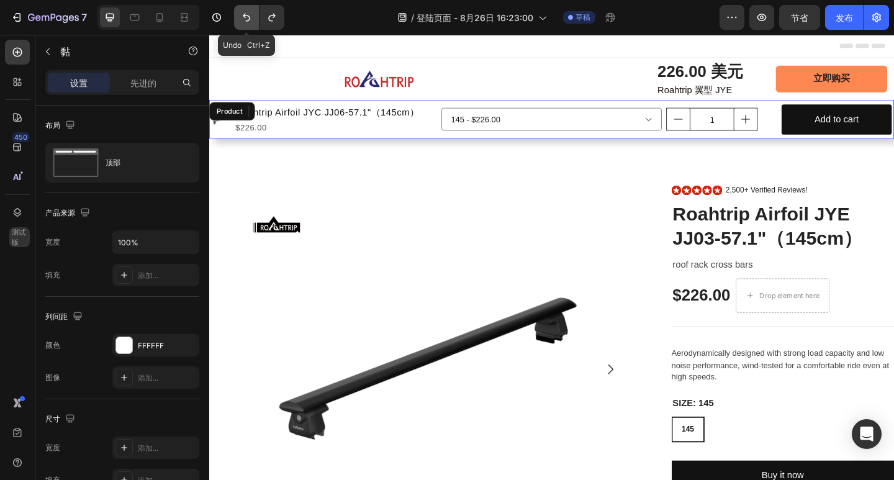
click at [248, 16] on icon "撤消/重做" at bounding box center [246, 18] width 7 height 8
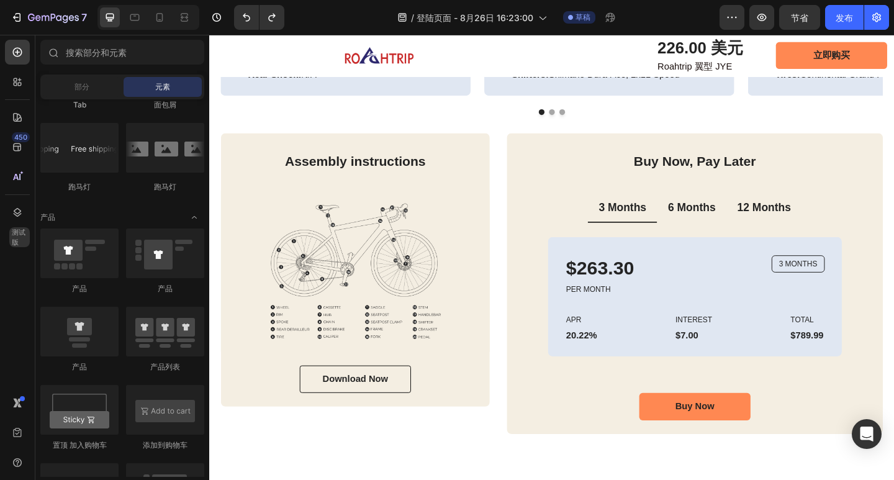
scroll to position [2421, 0]
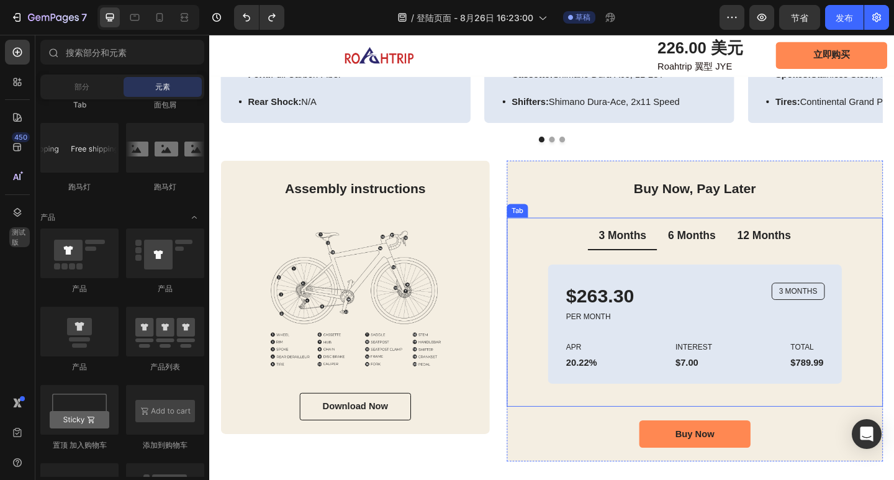
click at [631, 254] on div "3 Months" at bounding box center [658, 253] width 55 height 19
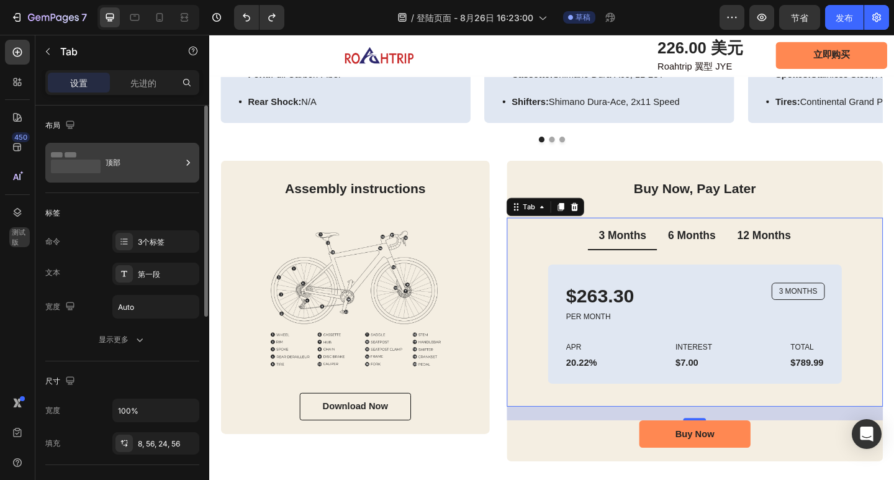
click at [147, 159] on div "顶部" at bounding box center [144, 162] width 76 height 29
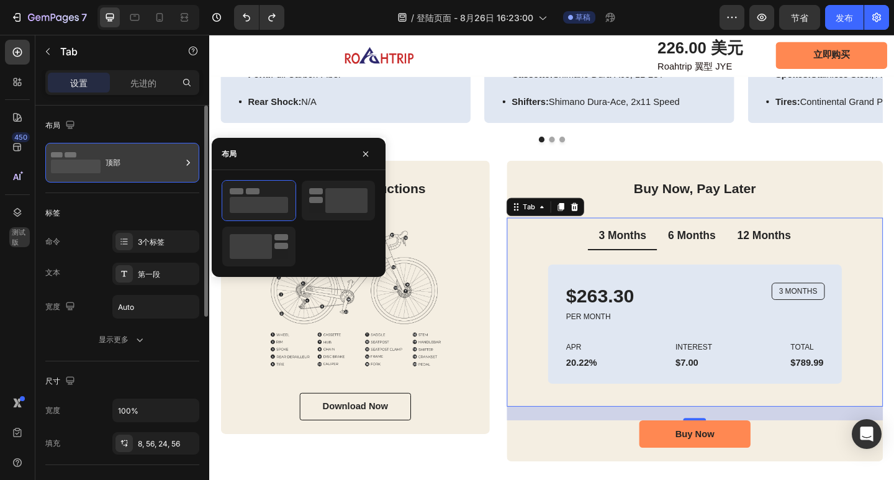
click at [151, 165] on div "顶部" at bounding box center [144, 162] width 76 height 29
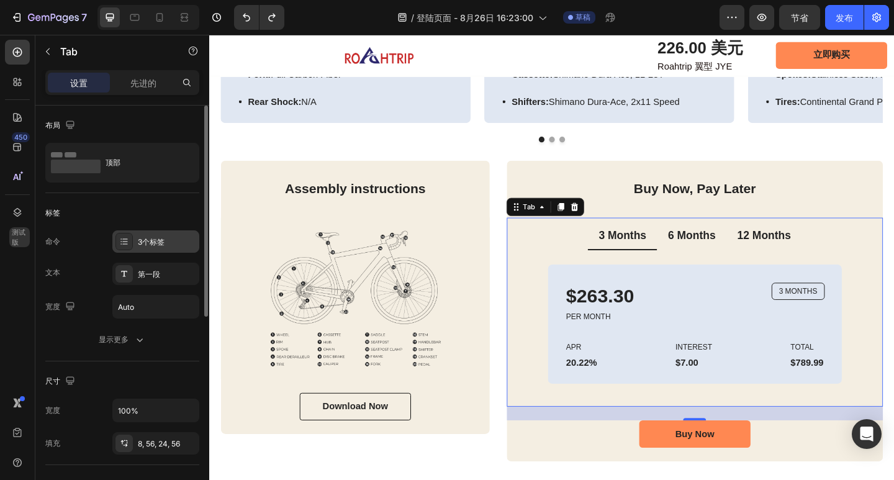
click at [178, 238] on div "3个标签" at bounding box center [167, 242] width 58 height 11
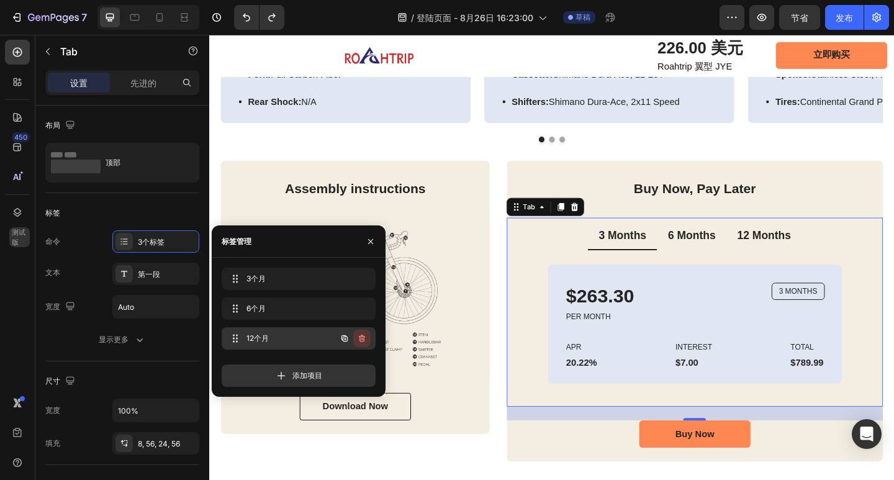
click at [362, 339] on icon "button" at bounding box center [362, 338] width 10 height 10
click at [351, 339] on font "删除" at bounding box center [357, 337] width 15 height 9
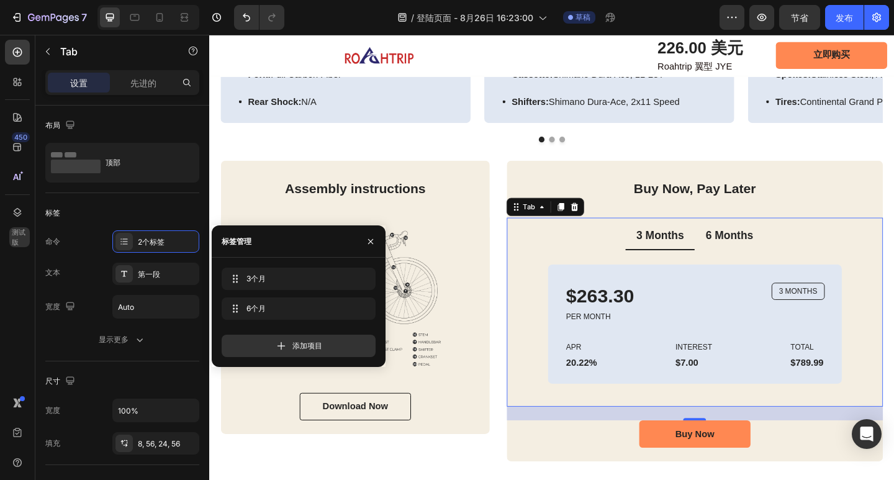
click at [893, 310] on div "3 Months 6 Months $263.30 Text Block PER MONTH Text Block 3 MONTHS Text Block R…" at bounding box center [737, 337] width 409 height 206
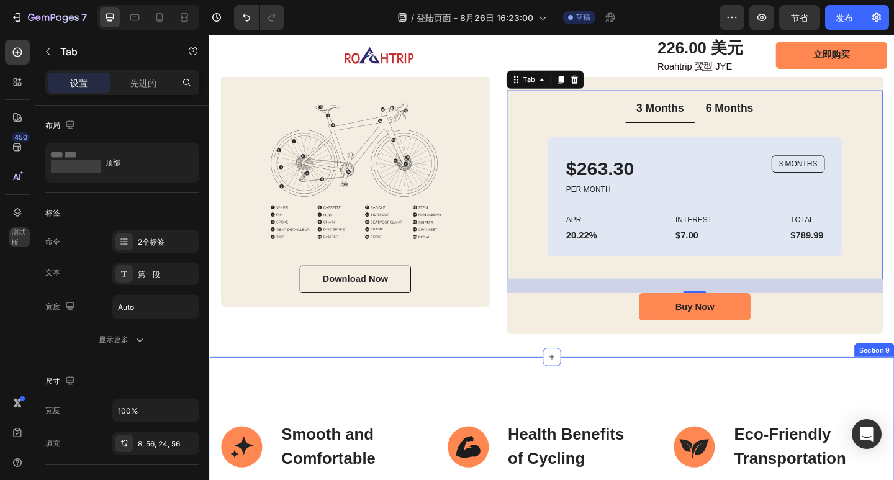
scroll to position [2608, 0]
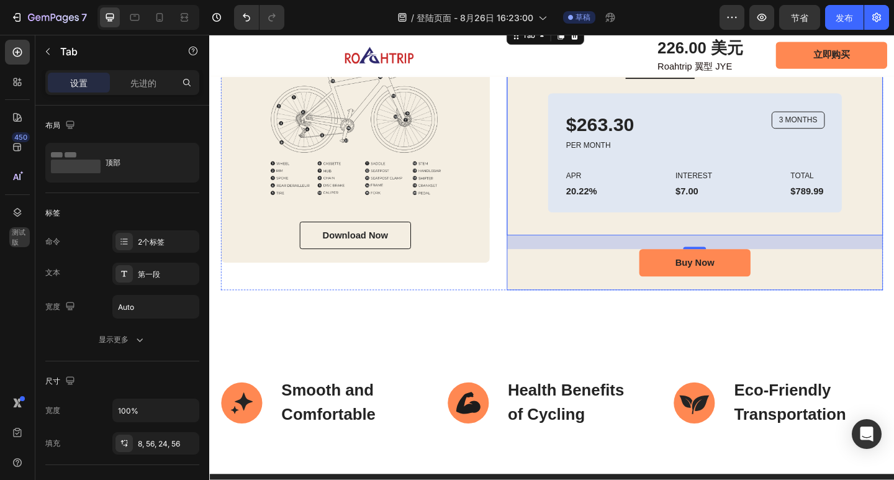
click at [558, 306] on div "Buy Now, Pay Later Heading 3 Months 6 Months $263.30 Text Block PER MONTH Text …" at bounding box center [737, 149] width 409 height 327
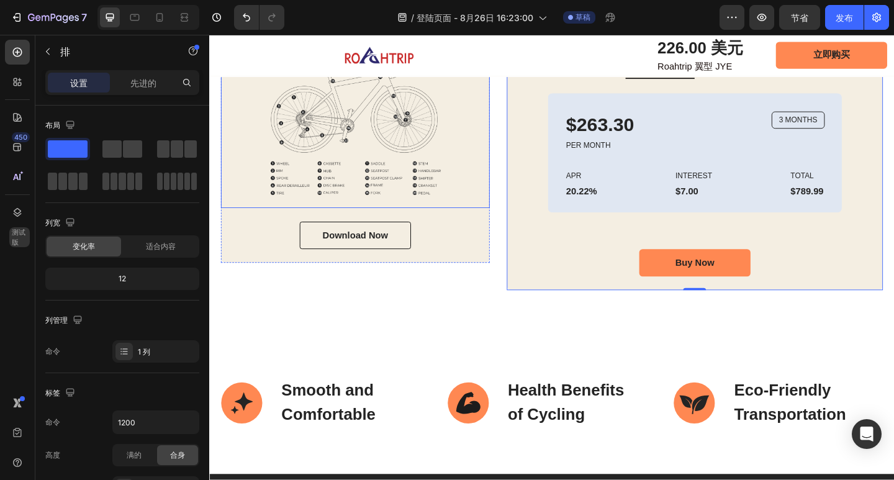
click at [371, 139] on img at bounding box center [368, 136] width 292 height 176
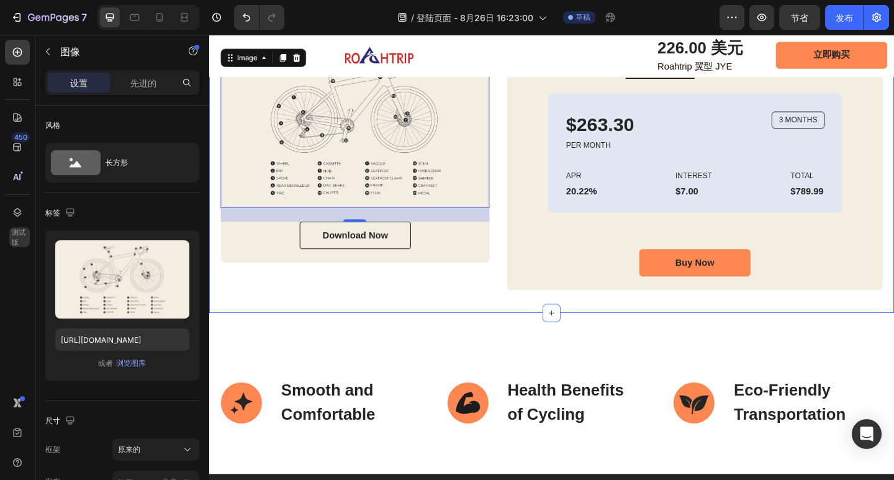
click at [453, 320] on div "Road Bike Specifications Heading Frame Text Block Image Row Material: Lightweig…" at bounding box center [581, 9] width 745 height 658
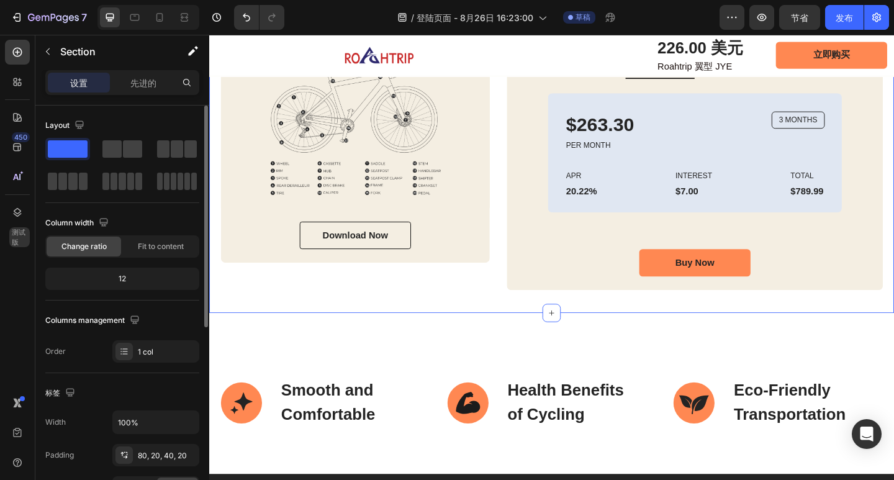
scroll to position [186, 0]
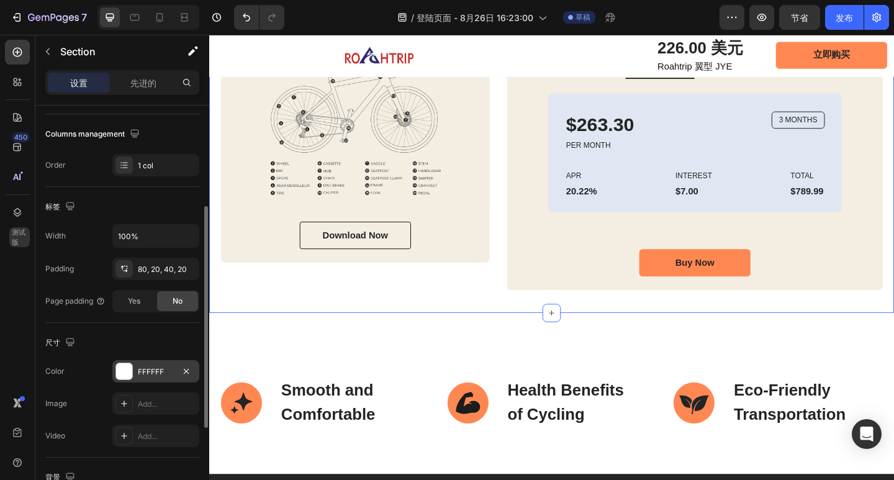
click at [151, 370] on div "FFFFFF" at bounding box center [156, 371] width 36 height 11
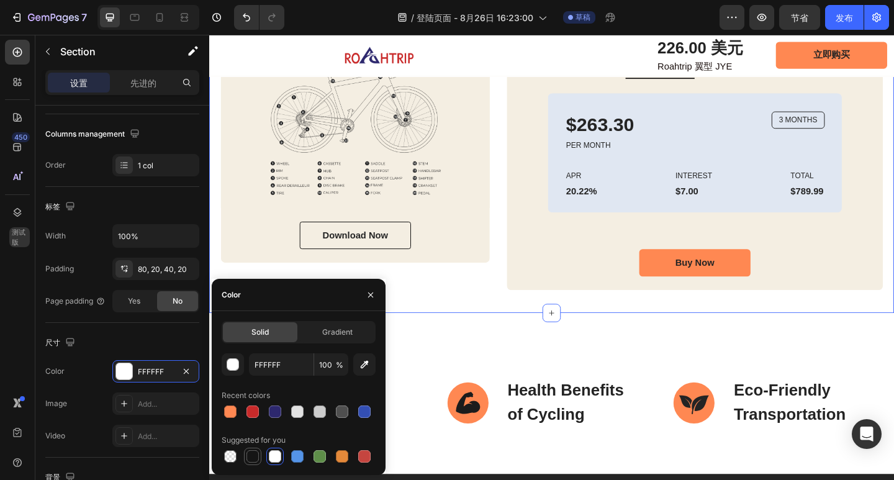
click at [254, 453] on div at bounding box center [252, 456] width 12 height 12
type input "151515"
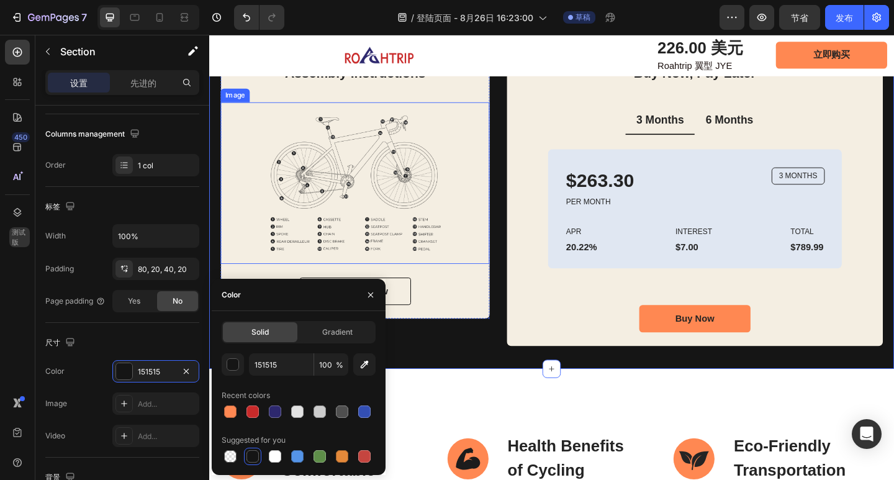
scroll to position [2421, 0]
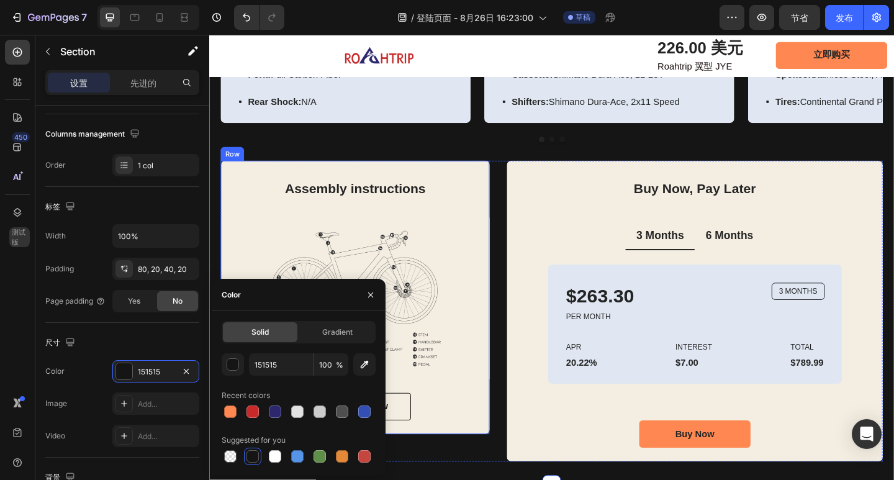
click at [502, 178] on div "Assembly instructions Heading Image Download Now Button Row" at bounding box center [368, 320] width 292 height 297
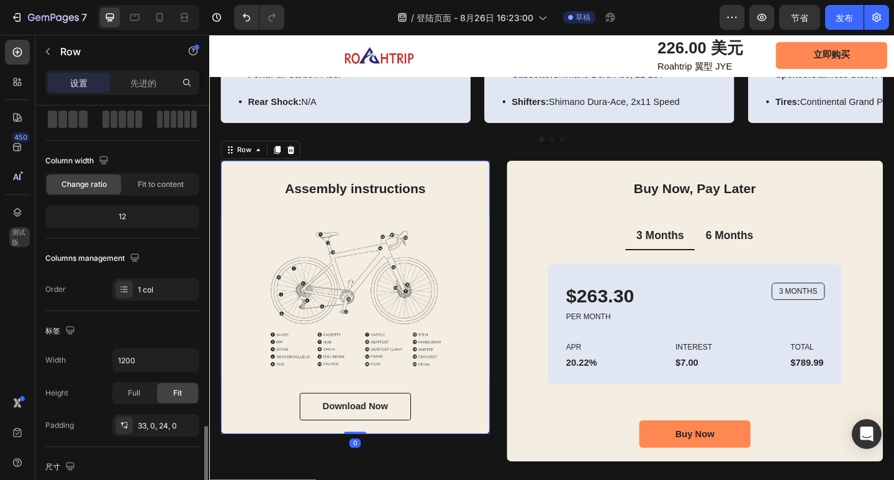
scroll to position [248, 0]
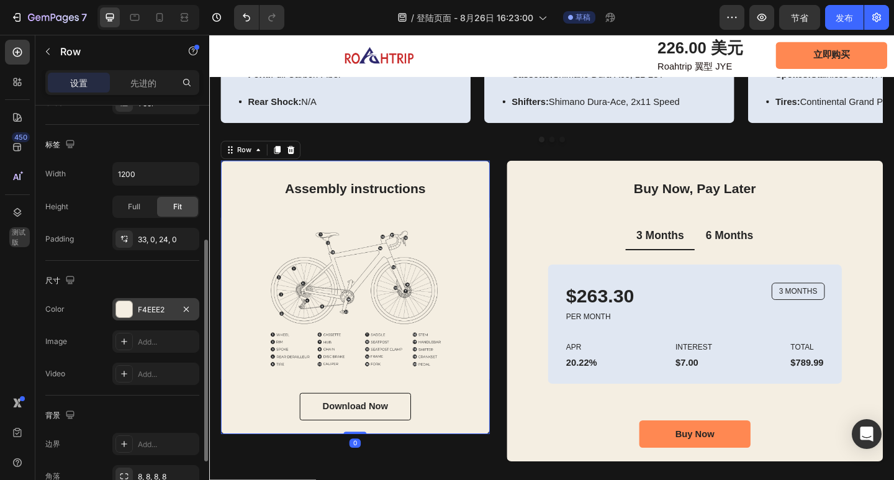
click at [154, 305] on div "F4EEE2" at bounding box center [156, 309] width 36 height 11
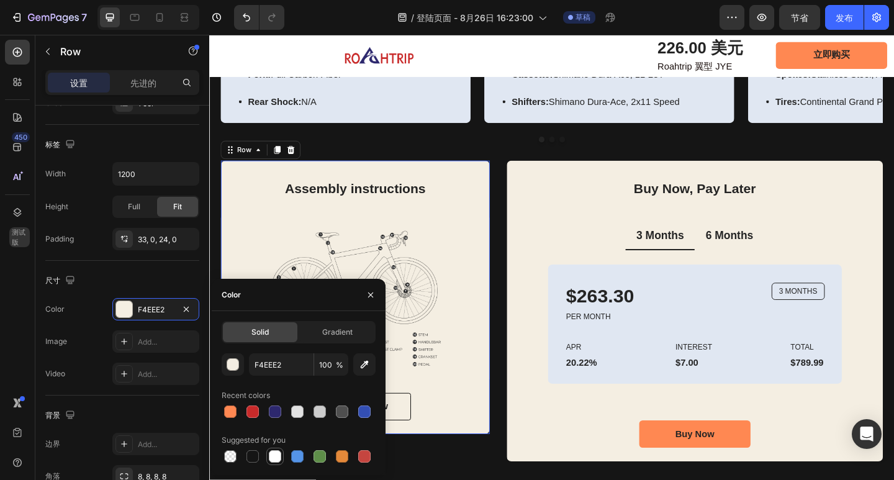
click at [275, 458] on div at bounding box center [275, 456] width 12 height 12
type input "FFFFFF"
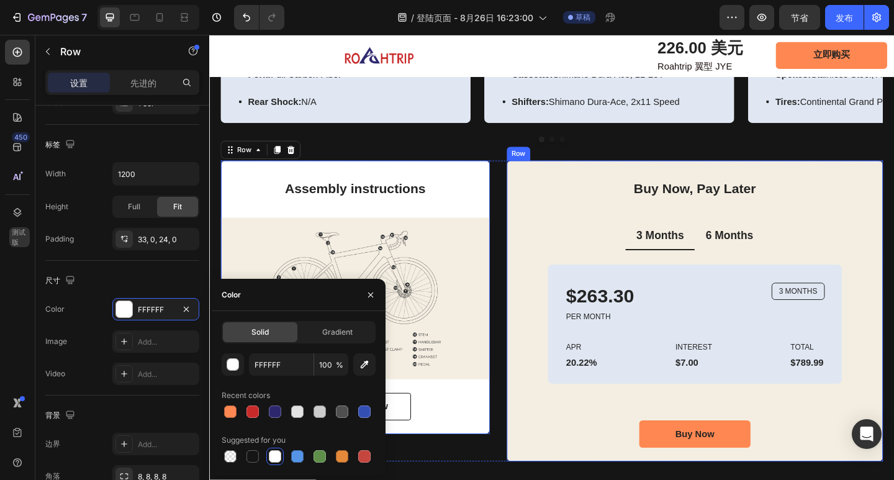
click at [569, 178] on div "Buy Now, Pay Later Heading 3 Months 6 Months $263.30 Text Block PER MONTH Text …" at bounding box center [737, 335] width 409 height 327
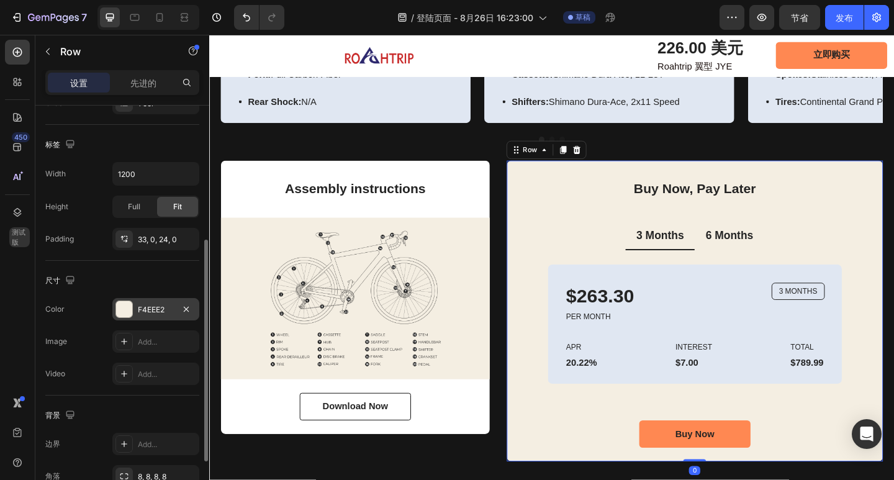
click at [156, 305] on div "F4EEE2" at bounding box center [156, 309] width 36 height 11
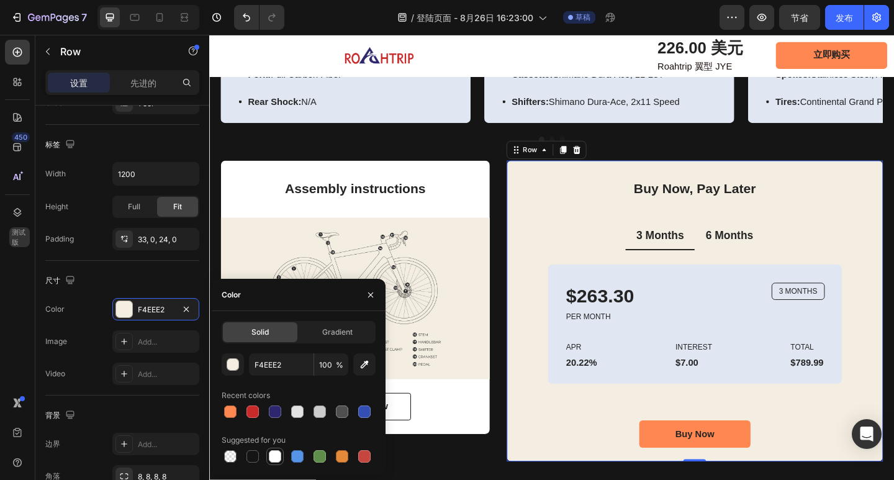
click at [278, 452] on div at bounding box center [275, 456] width 12 height 12
type input "FFFFFF"
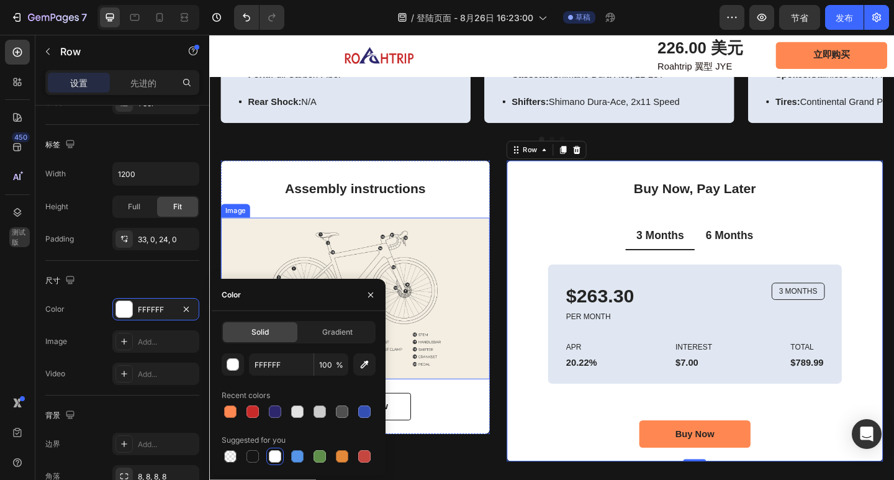
click at [495, 243] on img at bounding box center [368, 322] width 292 height 176
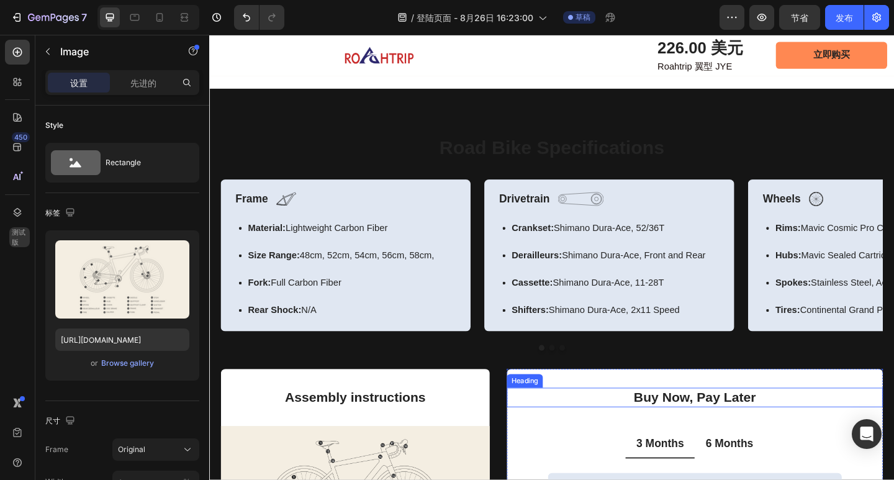
scroll to position [2173, 0]
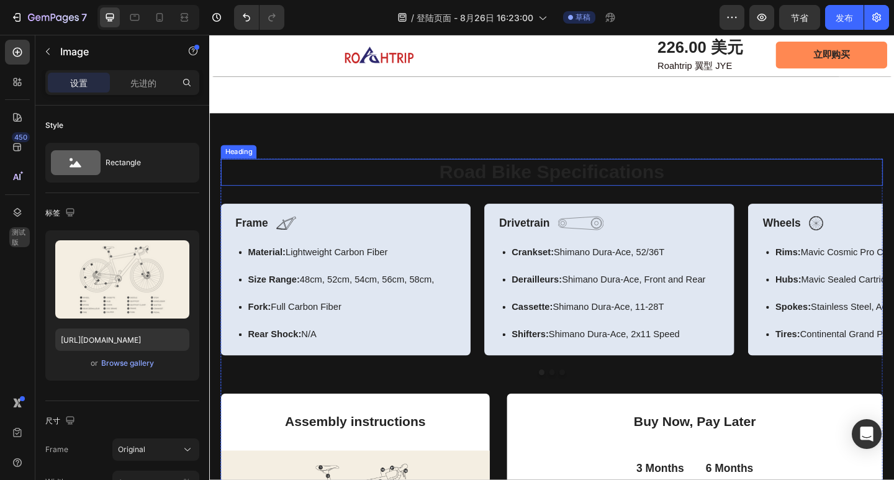
click at [451, 181] on h2 "Road Bike Specifications" at bounding box center [582, 184] width 720 height 29
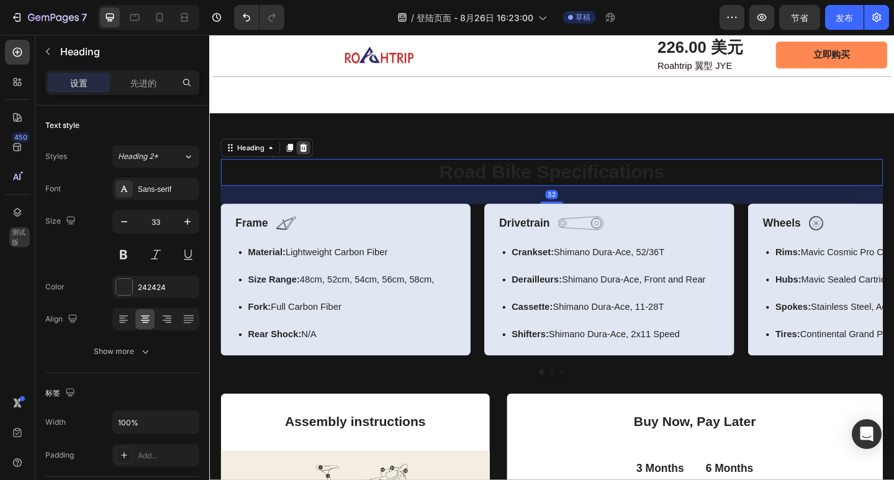
click at [310, 154] on icon at bounding box center [312, 158] width 8 height 9
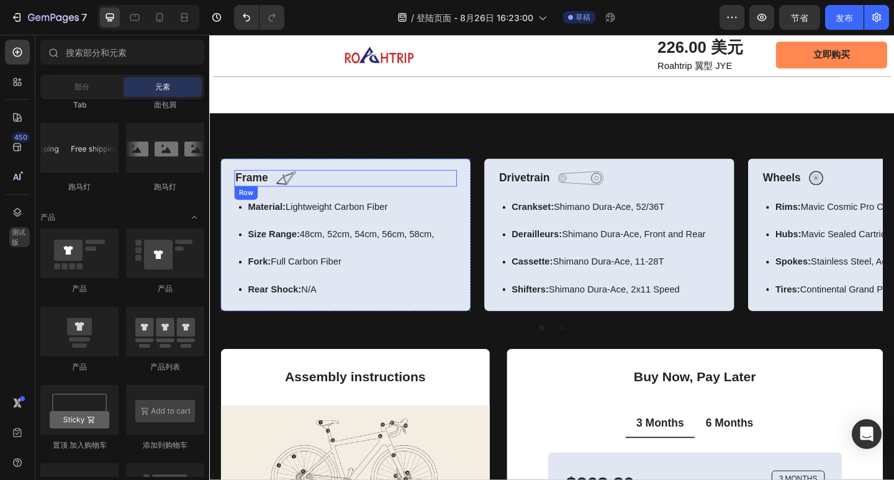
click at [414, 183] on div "Frame Text Block Image Row" at bounding box center [358, 192] width 242 height 18
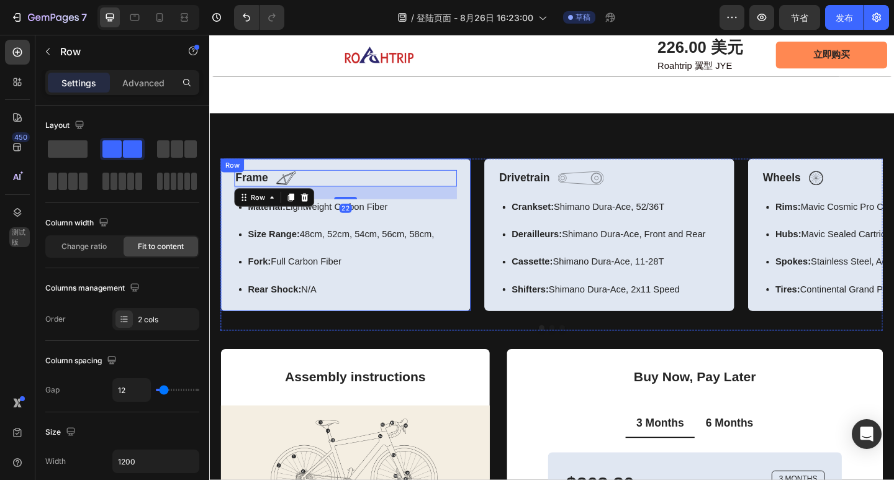
click at [429, 170] on div "Frame Text Block Image Row 22 Material: Lightweight Carbon Fiber Size Range: 48…" at bounding box center [358, 253] width 272 height 166
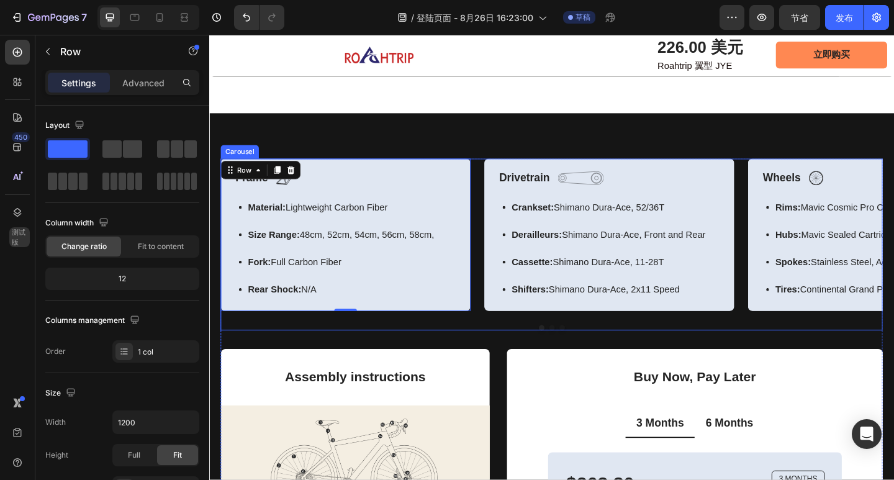
click at [542, 340] on div "Frame Text Block Image Row Material: Lightweight Carbon Fiber Size Range: 48cm,…" at bounding box center [582, 263] width 720 height 187
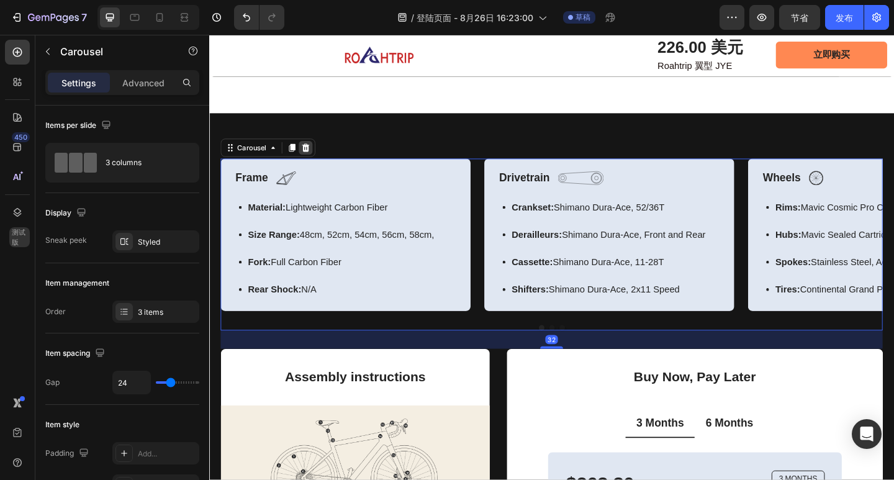
click at [314, 153] on icon at bounding box center [314, 158] width 10 height 10
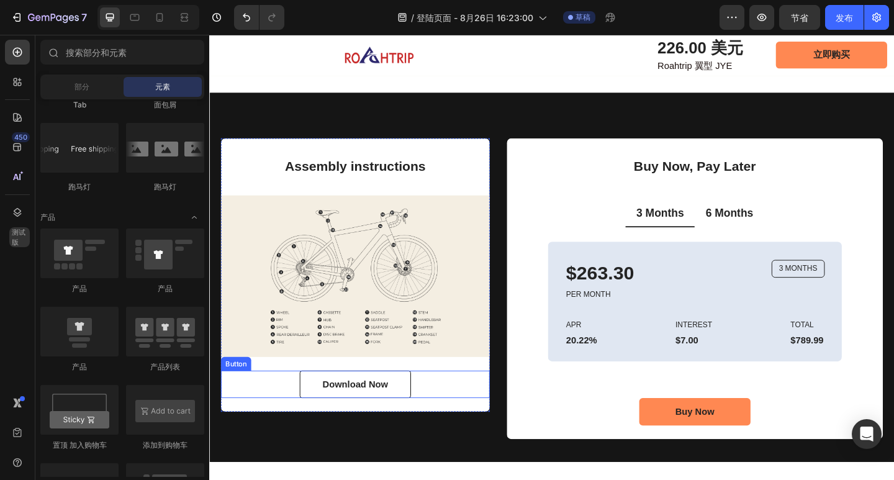
scroll to position [2235, 0]
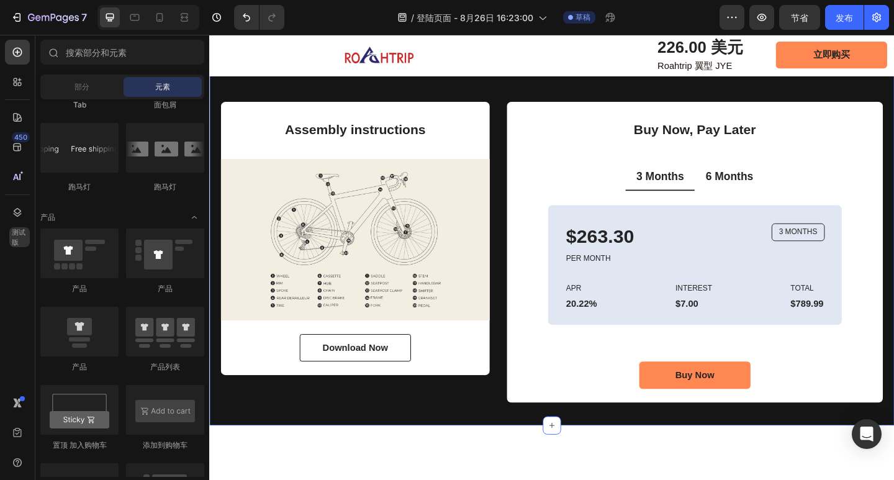
click at [503, 441] on div "Assembly instructions Heading Image Download Now Button Row Buy Now, Pay Later …" at bounding box center [581, 259] width 745 height 402
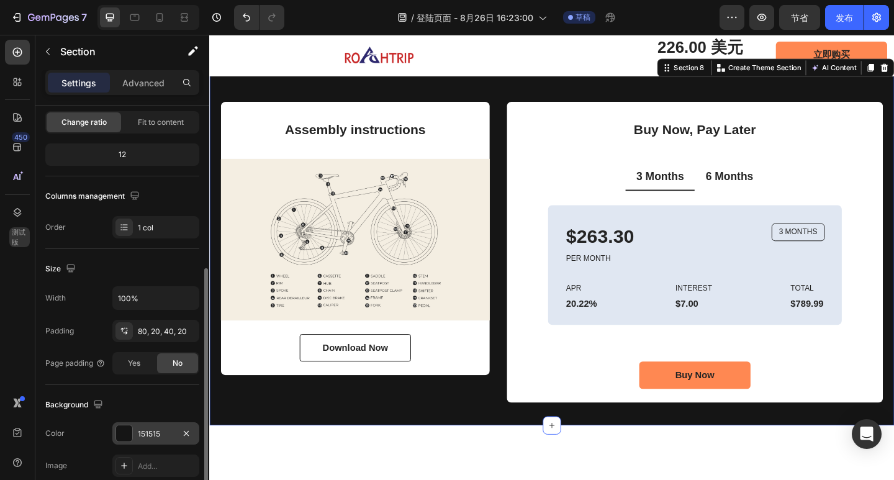
scroll to position [186, 0]
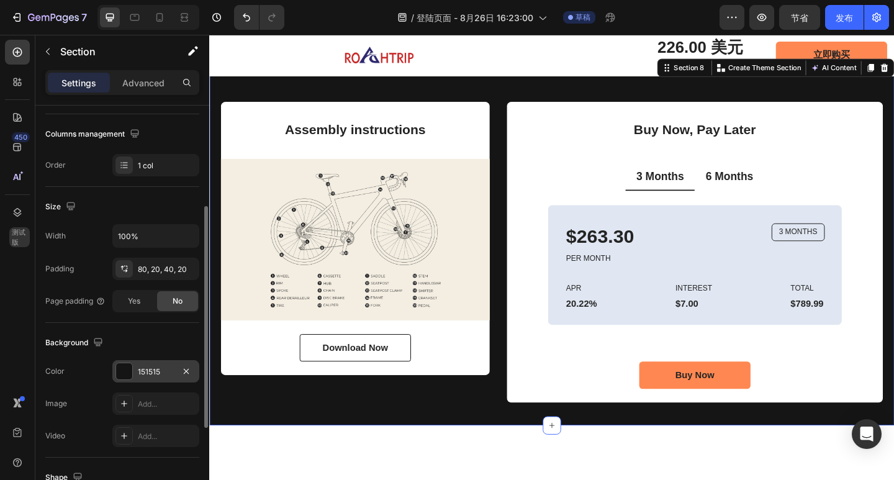
click at [149, 376] on div "151515" at bounding box center [156, 371] width 36 height 11
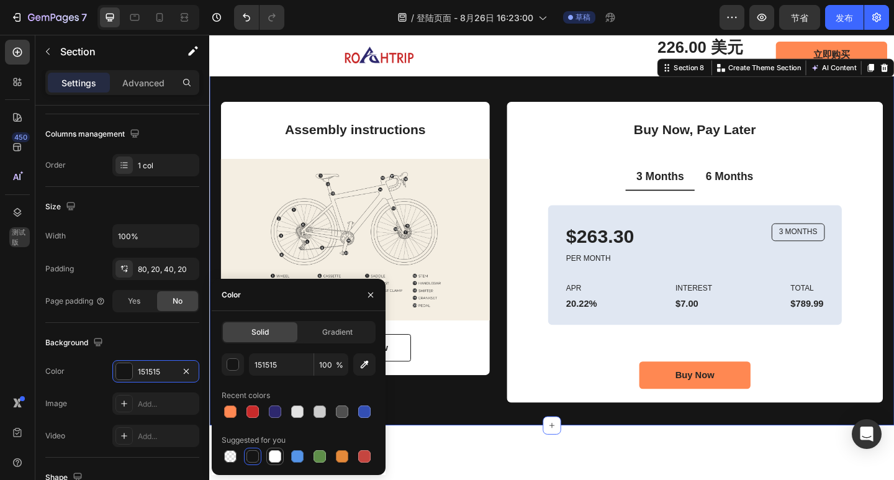
click at [278, 458] on div at bounding box center [275, 456] width 12 height 12
type input "FFFFFF"
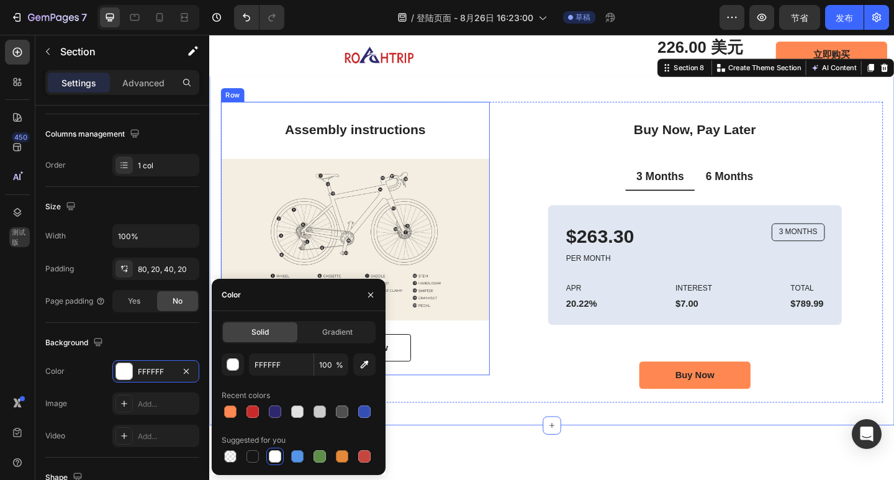
click at [491, 108] on div "Assembly instructions Heading Image Download Now Button Row" at bounding box center [368, 256] width 292 height 297
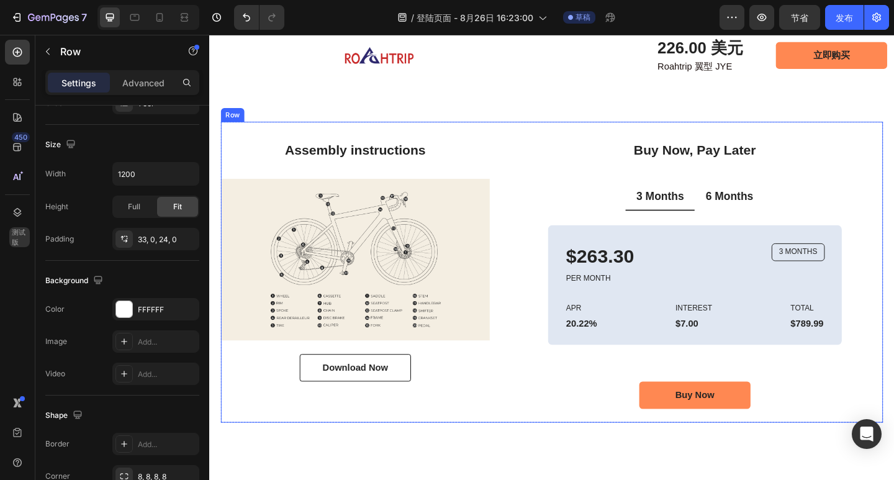
scroll to position [2227, 0]
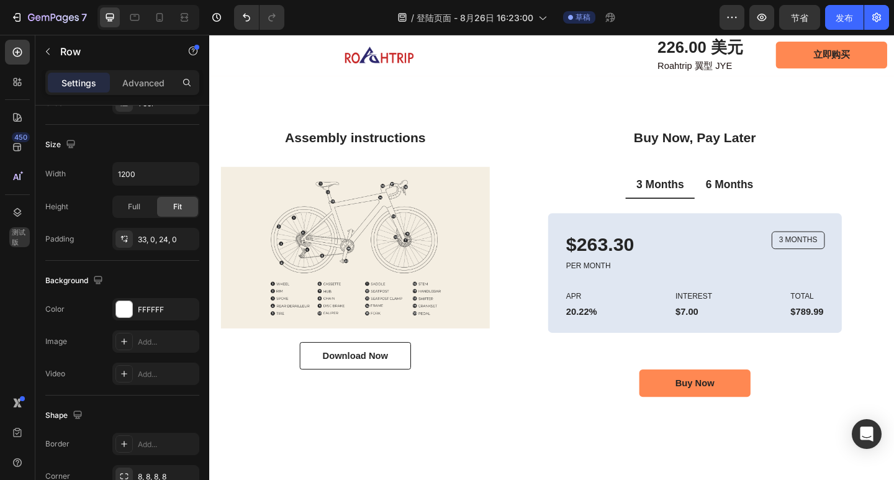
click at [238, 402] on div "Assembly instructions Heading Image Download Now Button Row" at bounding box center [368, 265] width 292 height 297
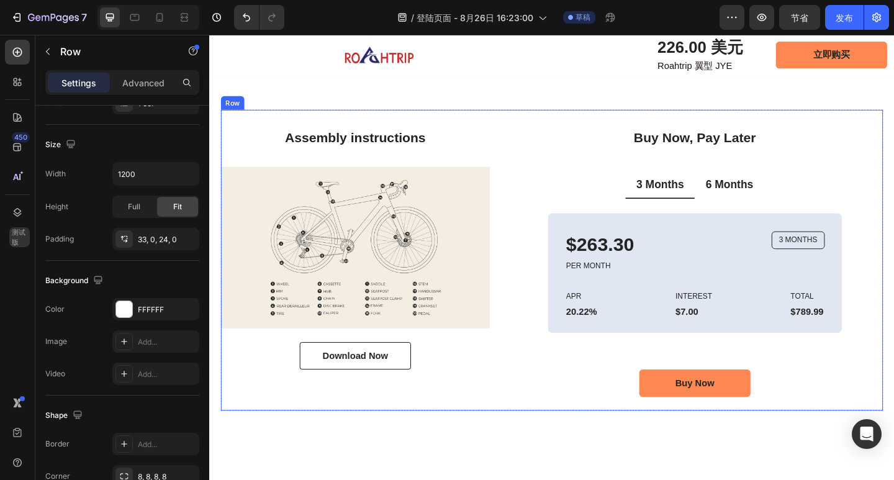
click at [233, 432] on div "Assembly instructions Heading Image Download Now Button Row" at bounding box center [368, 280] width 292 height 327
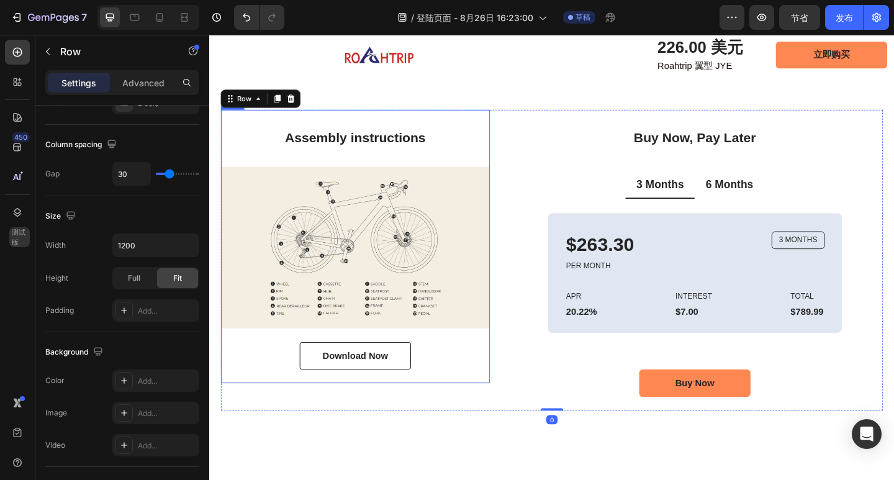
click at [473, 117] on div "Assembly instructions Heading Image Download Now Button Row" at bounding box center [368, 265] width 292 height 297
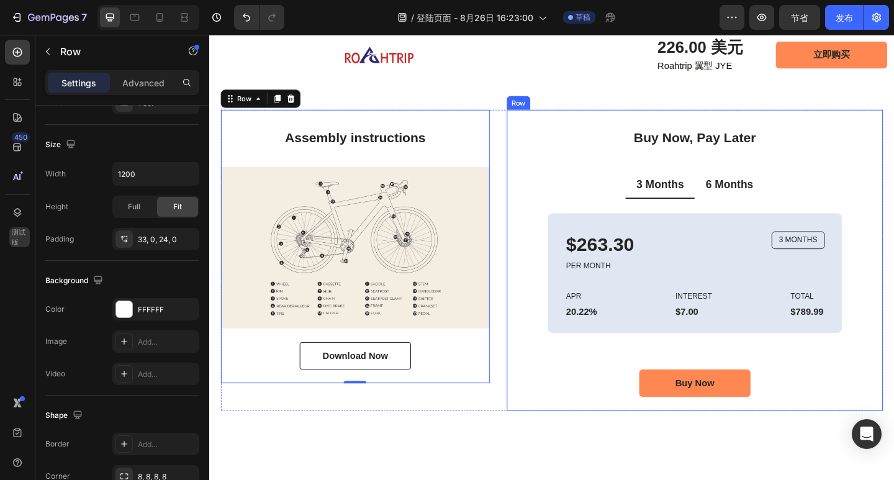
click at [893, 117] on div "Buy Now, Pay Later Heading 3 Months 6 Months $263.30 Text Block PER MONTH Text …" at bounding box center [737, 280] width 409 height 327
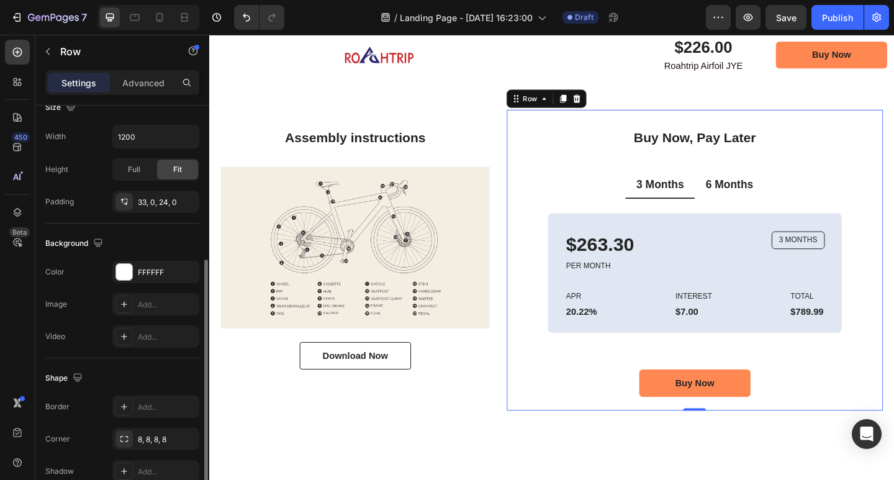
scroll to position [224, 0]
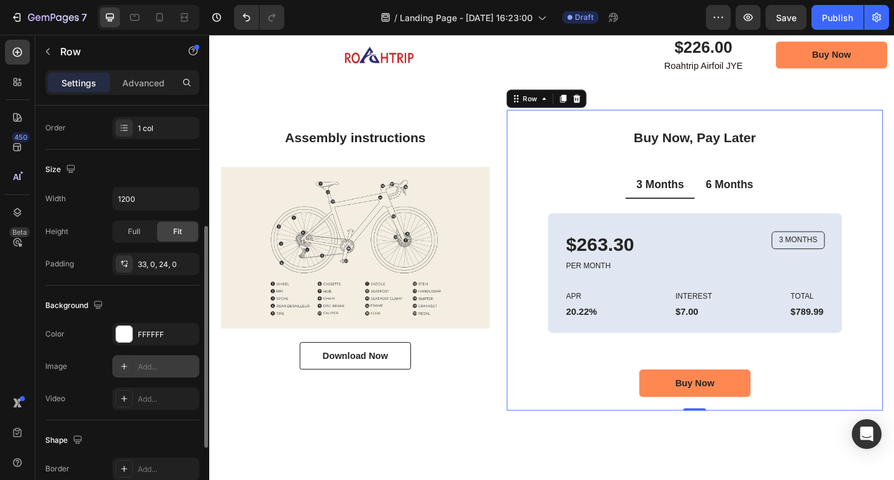
click at [154, 363] on div "Add..." at bounding box center [167, 366] width 58 height 11
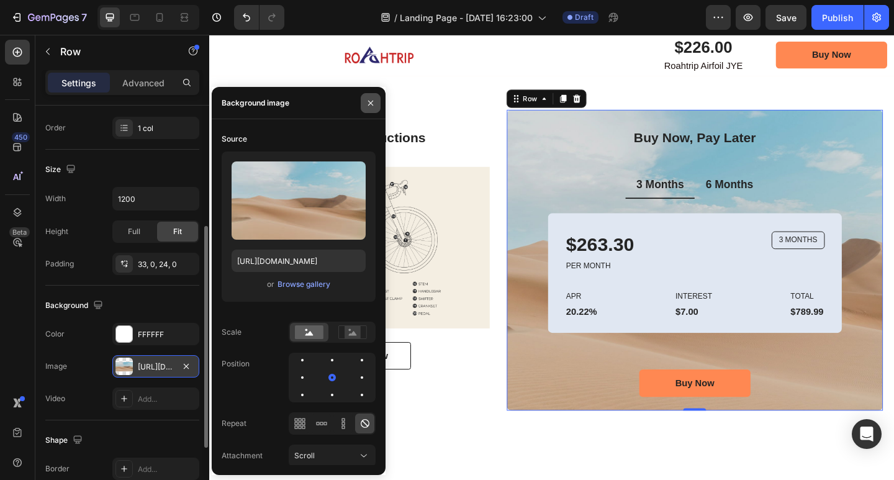
click at [374, 99] on icon "button" at bounding box center [371, 103] width 10 height 10
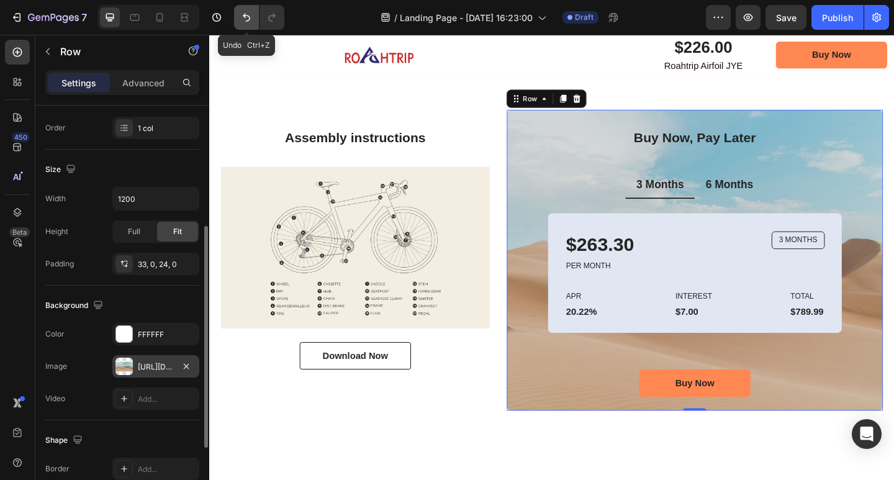
click at [242, 21] on icon "Undo/Redo" at bounding box center [246, 17] width 12 height 12
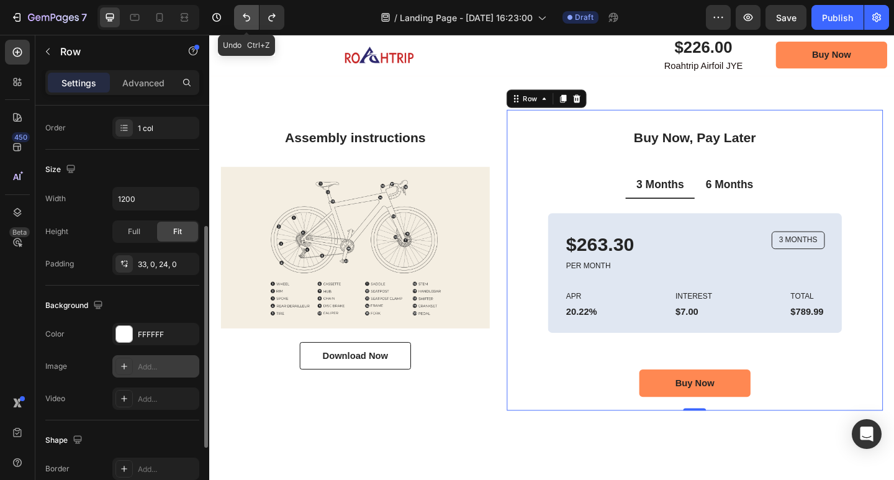
click at [242, 21] on icon "Undo/Redo" at bounding box center [246, 17] width 12 height 12
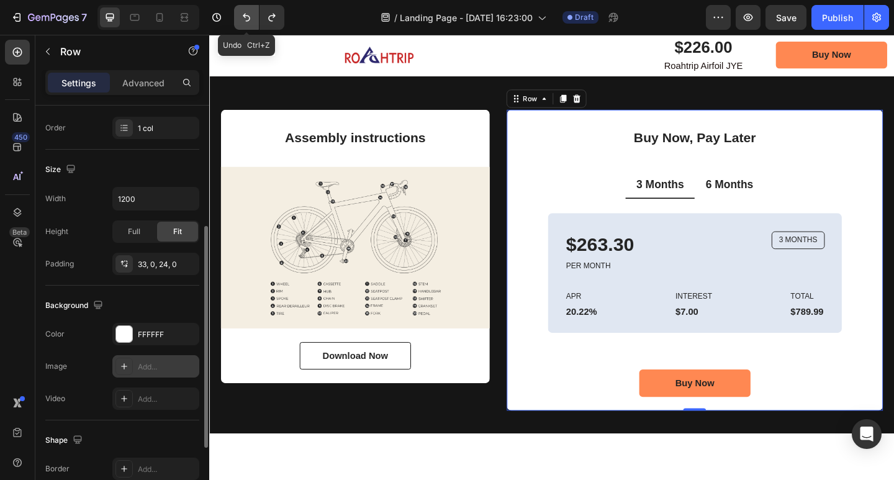
click at [242, 21] on icon "Undo/Redo" at bounding box center [246, 17] width 12 height 12
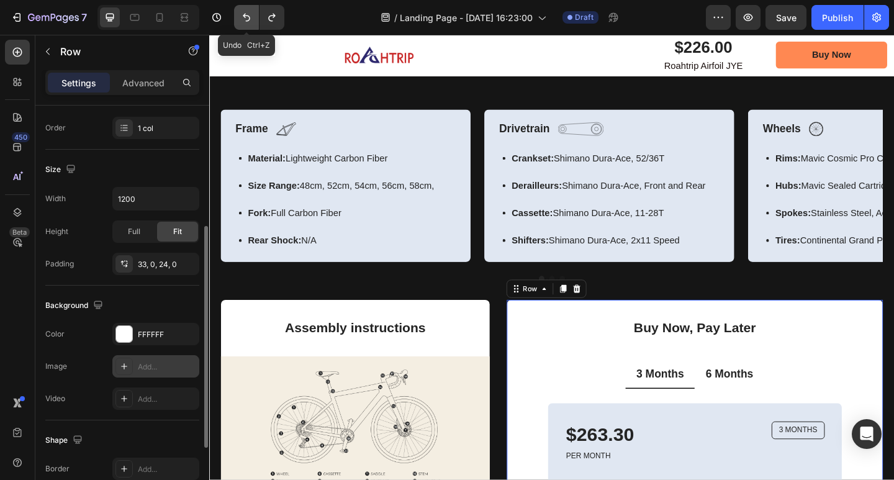
click at [242, 21] on icon "Undo/Redo" at bounding box center [246, 17] width 12 height 12
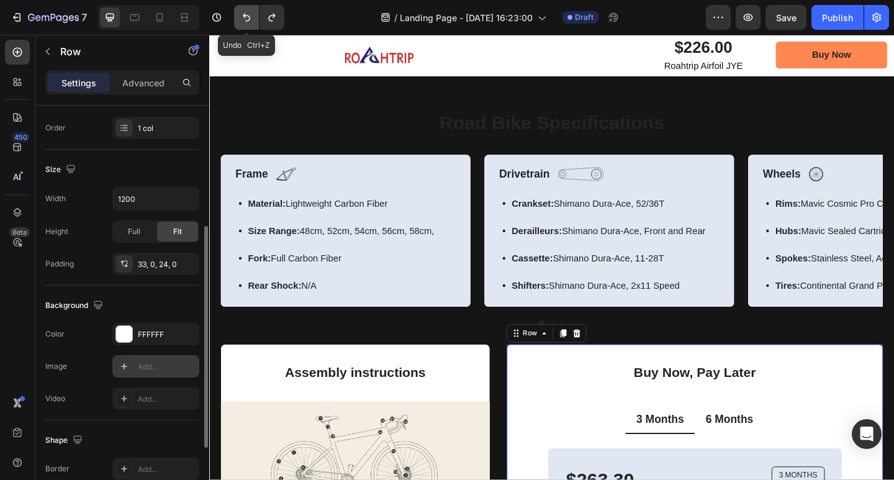
click at [242, 21] on icon "Undo/Redo" at bounding box center [246, 17] width 12 height 12
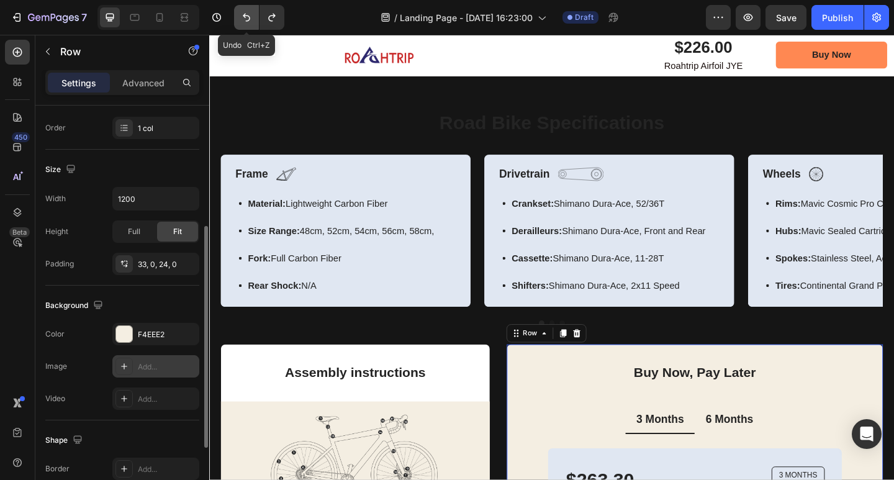
click at [242, 21] on icon "Undo/Redo" at bounding box center [246, 17] width 12 height 12
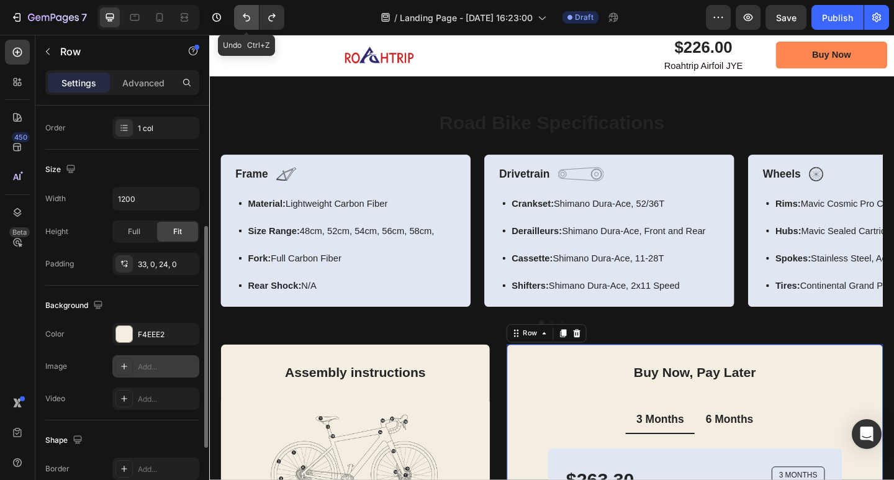
click at [242, 21] on icon "Undo/Redo" at bounding box center [246, 17] width 12 height 12
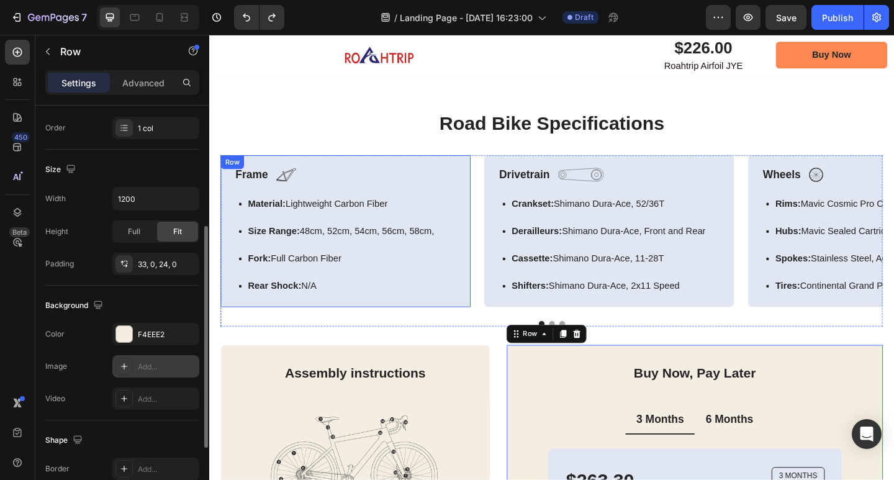
scroll to position [2227, 0]
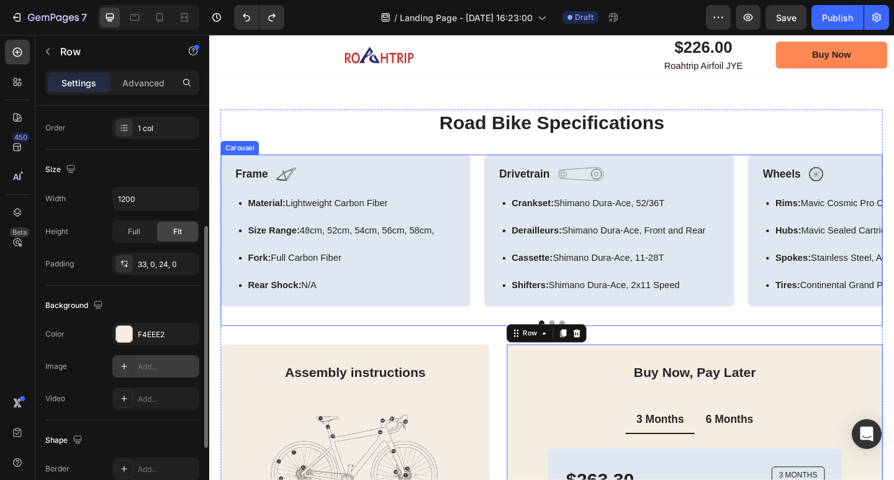
click at [506, 254] on div "Frame Text Block Image Row Material: Lightweight Carbon Fiber Size Range: 48cm,…" at bounding box center [582, 249] width 720 height 166
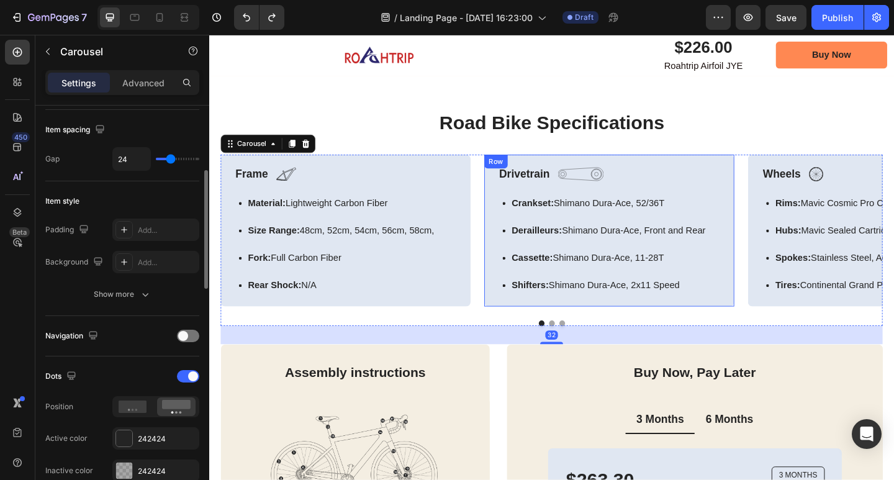
scroll to position [0, 0]
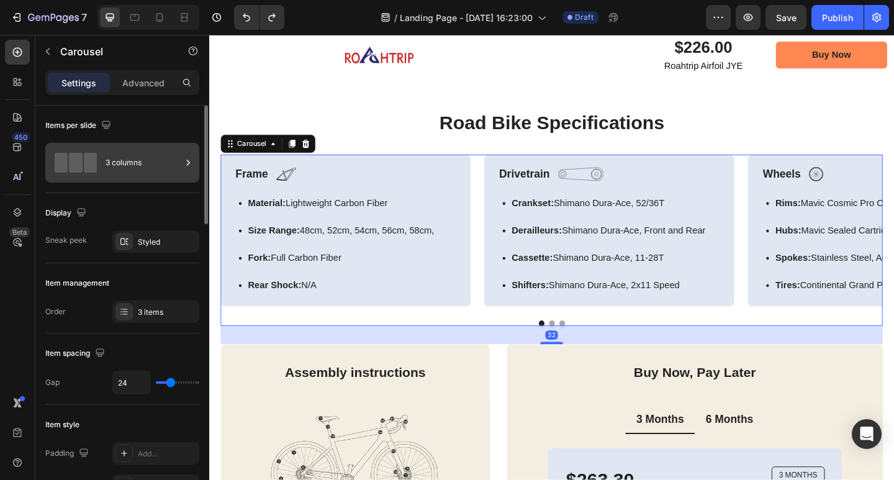
click at [154, 175] on div "3 columns" at bounding box center [144, 162] width 76 height 29
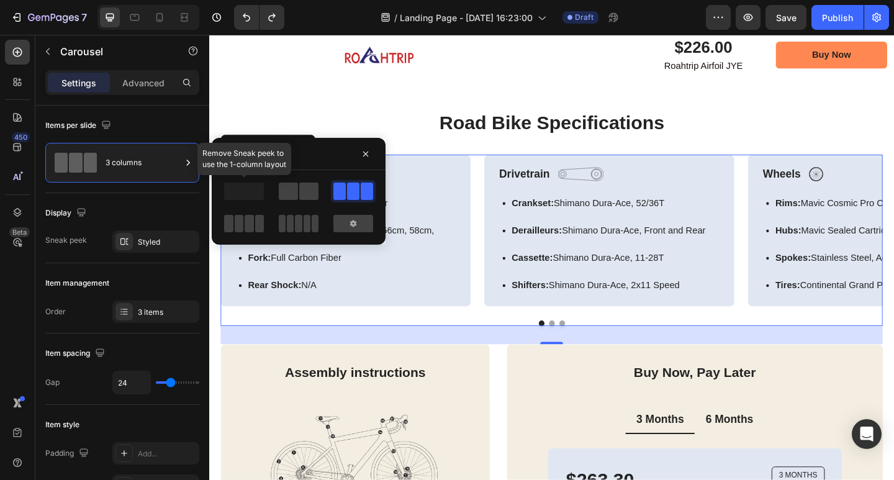
click at [252, 191] on span at bounding box center [244, 191] width 40 height 17
click at [291, 191] on span at bounding box center [288, 191] width 19 height 17
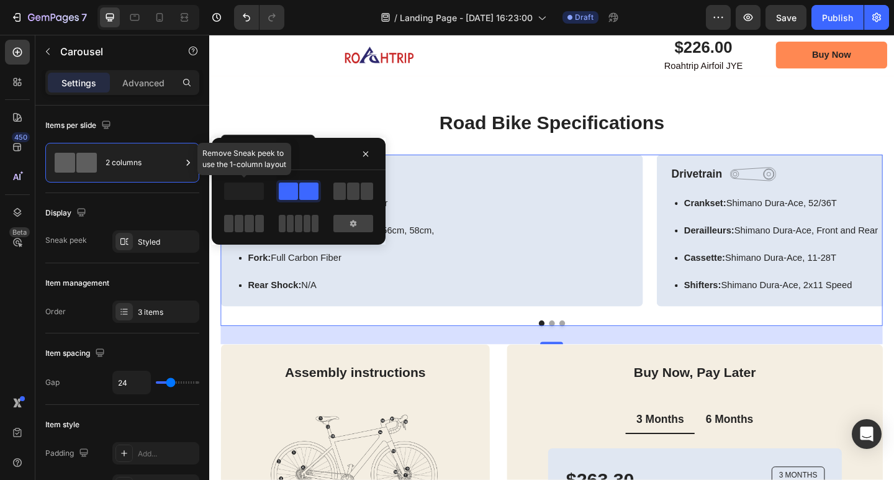
click at [260, 190] on span at bounding box center [244, 191] width 40 height 17
click at [358, 218] on div at bounding box center [353, 223] width 40 height 17
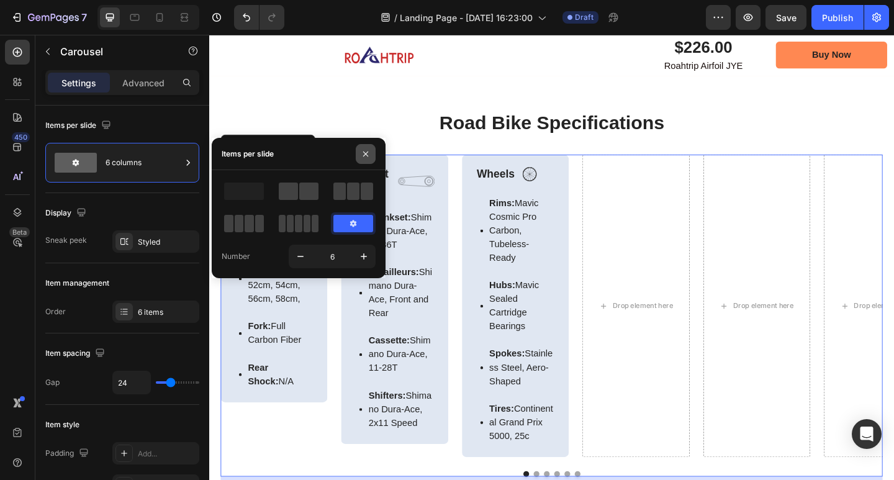
click at [369, 160] on button "button" at bounding box center [366, 154] width 20 height 20
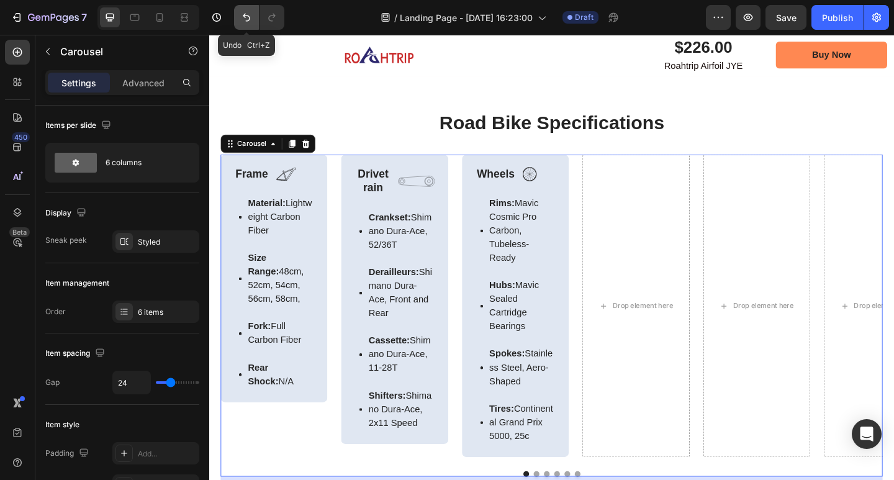
click at [243, 22] on icon "Undo/Redo" at bounding box center [246, 17] width 12 height 12
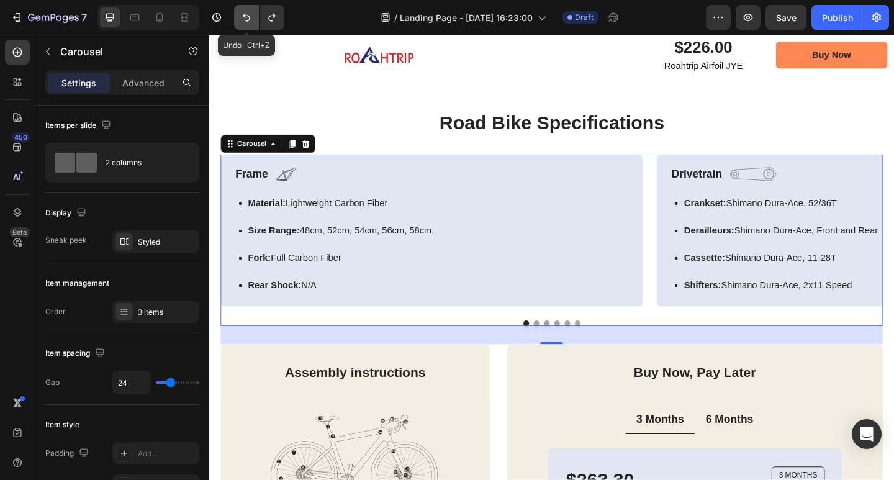
click at [243, 22] on icon "Undo/Redo" at bounding box center [246, 17] width 12 height 12
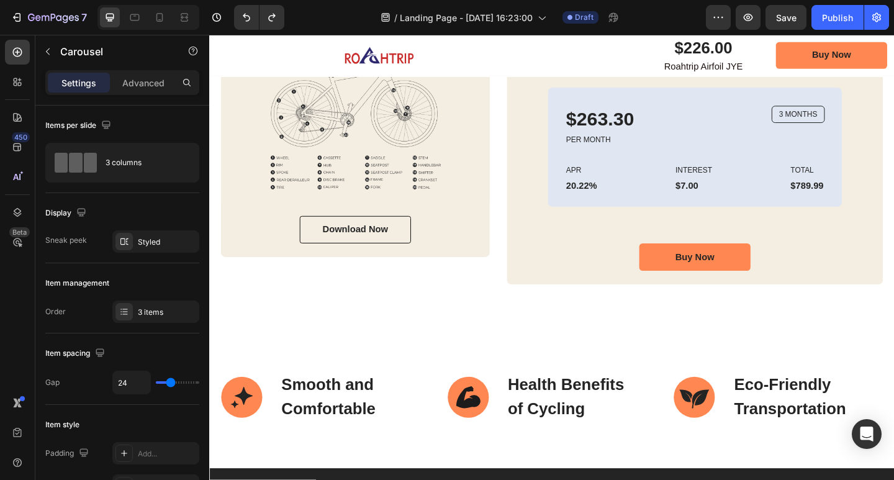
scroll to position [2599, 0]
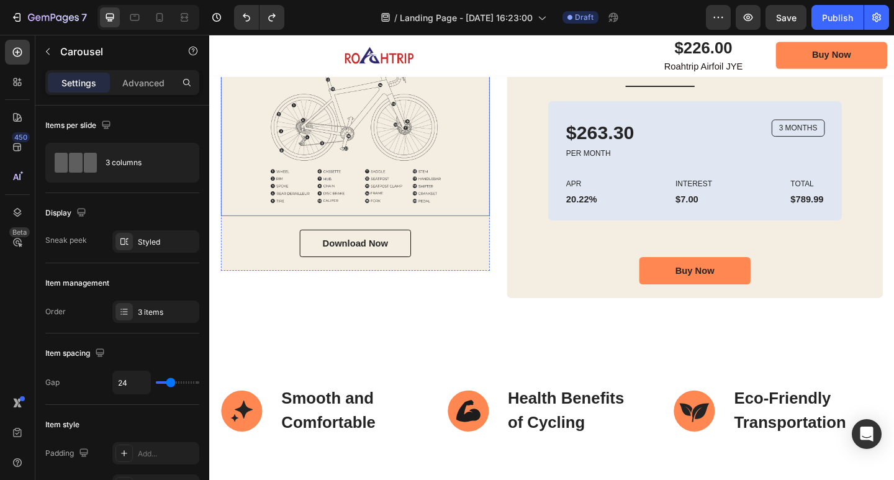
click at [410, 167] on img at bounding box center [368, 145] width 292 height 176
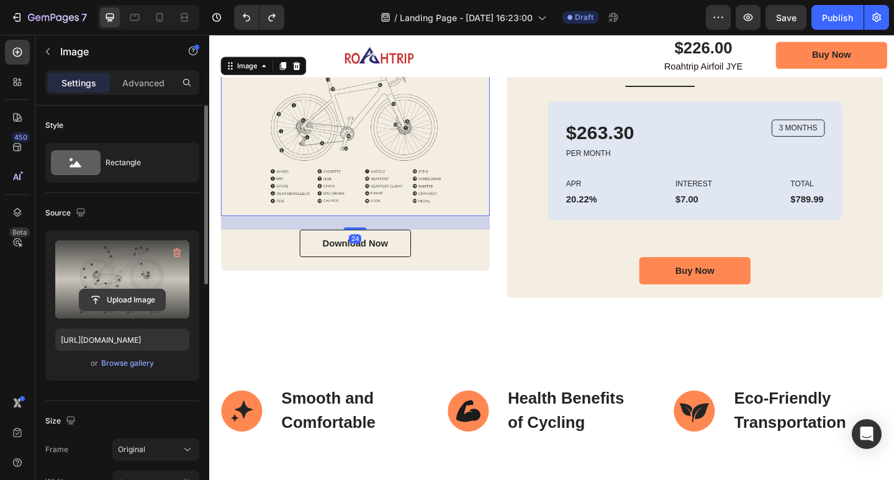
click at [123, 292] on input "file" at bounding box center [122, 299] width 86 height 21
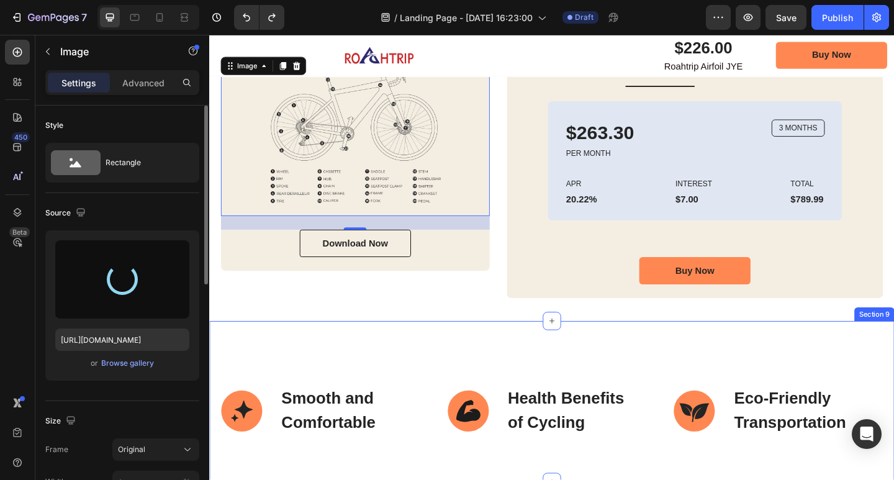
type input "https://cdn.shopify.com/s/files/1/0670/9788/6873/files/gempages_581609219426354…"
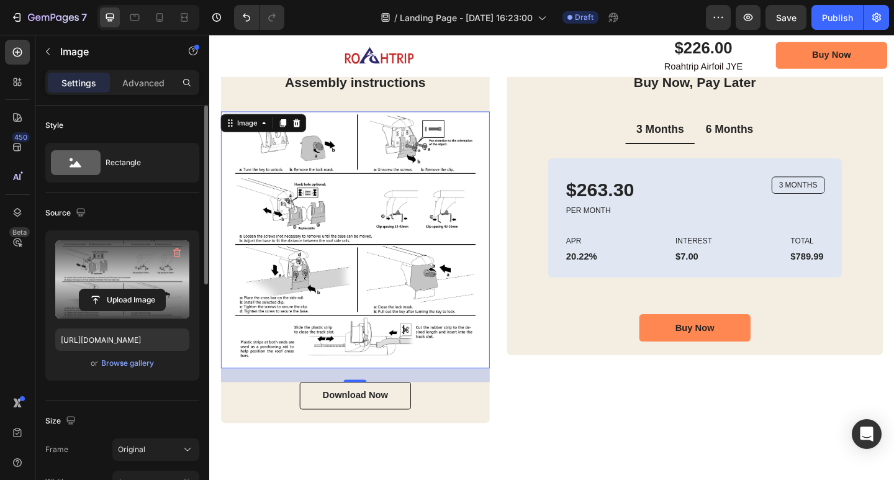
scroll to position [2475, 0]
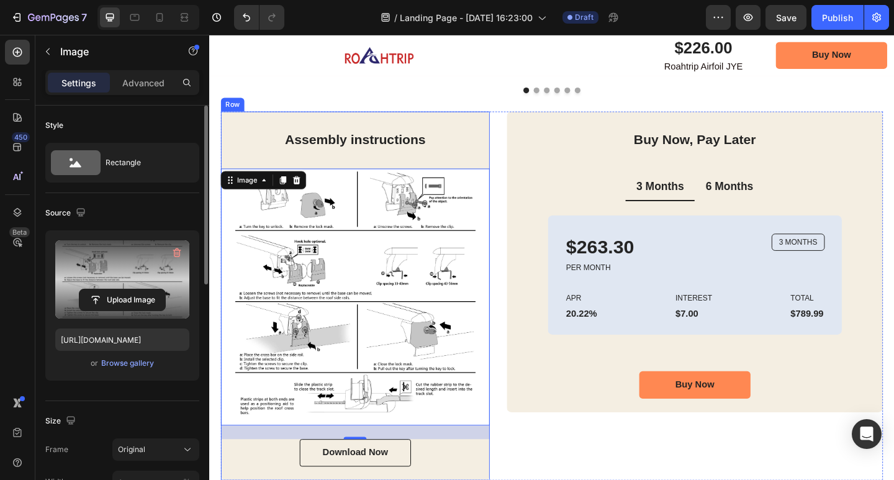
click at [491, 123] on div "Assembly instructions Heading Image 24 Download Now Button Row" at bounding box center [368, 319] width 292 height 401
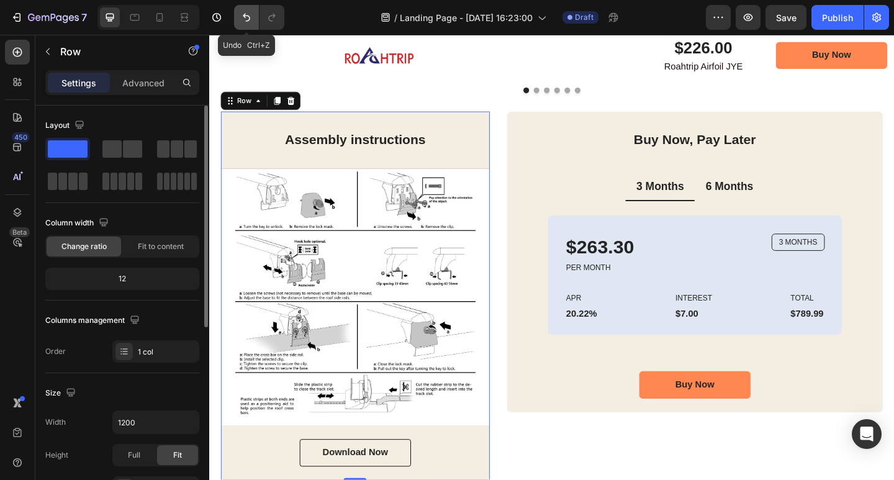
click at [239, 16] on button "Undo/Redo" at bounding box center [246, 17] width 25 height 25
click at [245, 17] on icon "Undo/Redo" at bounding box center [246, 18] width 7 height 8
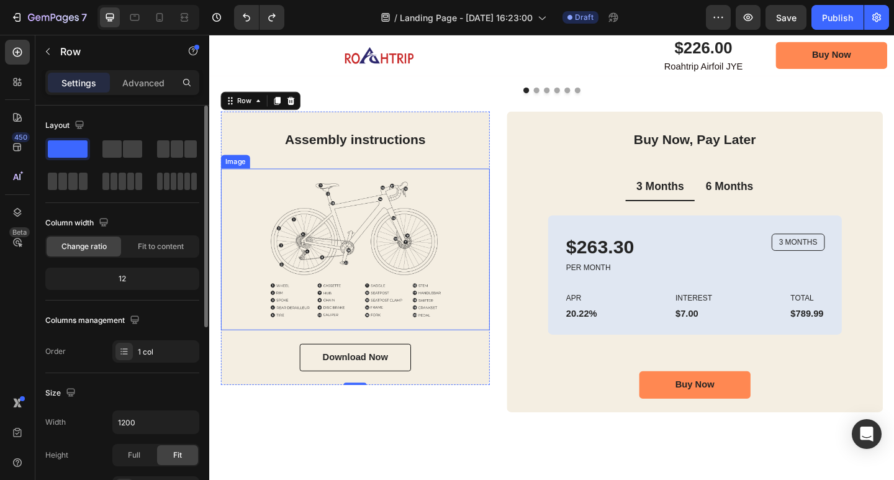
click at [416, 248] on img at bounding box center [368, 269] width 292 height 176
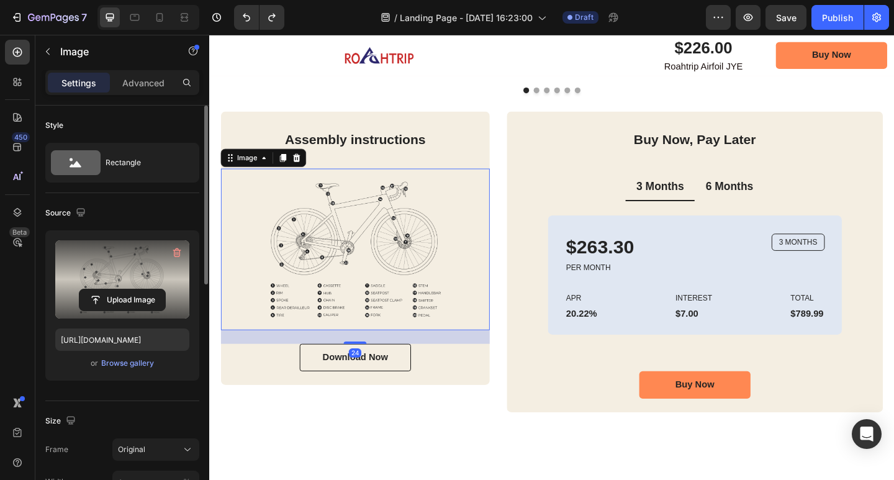
click at [125, 267] on label at bounding box center [122, 279] width 134 height 78
click at [125, 289] on input "file" at bounding box center [122, 299] width 86 height 21
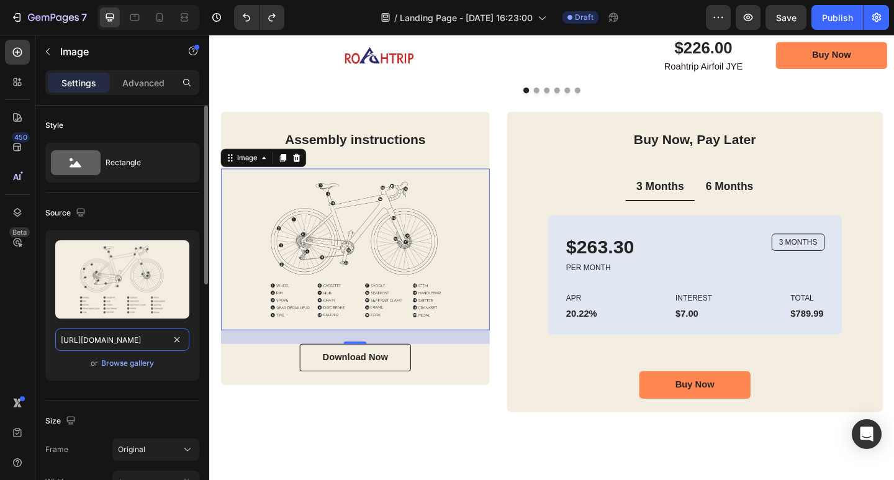
click at [116, 340] on input "https://cdn.shopify.com/s/files/1/0670/9788/6873/files/gempages_581609219426354…" at bounding box center [122, 339] width 134 height 22
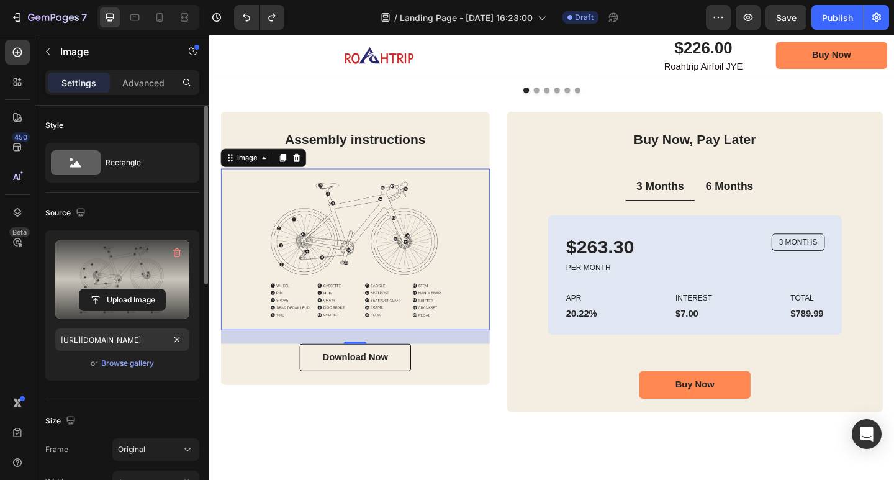
click at [136, 261] on label at bounding box center [122, 279] width 134 height 78
click at [136, 289] on input "file" at bounding box center [122, 299] width 86 height 21
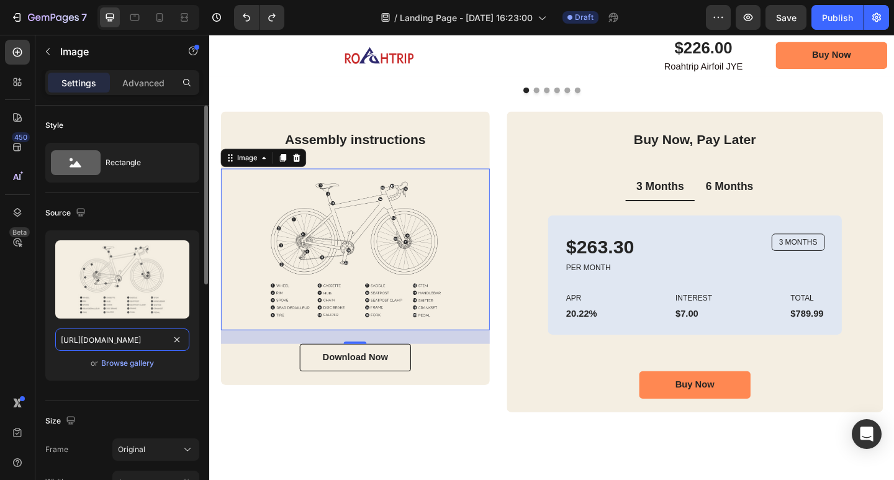
click at [140, 333] on input "https://cdn.shopify.com/s/files/1/0670/9788/6873/files/gempages_581609219426354…" at bounding box center [122, 339] width 134 height 22
click at [127, 362] on div "Browse gallery" at bounding box center [127, 363] width 53 height 11
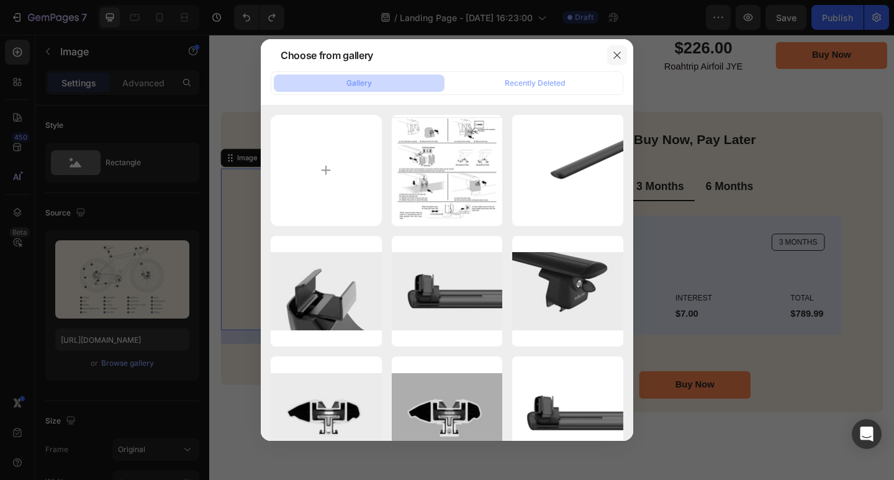
click at [617, 51] on icon "button" at bounding box center [617, 55] width 10 height 10
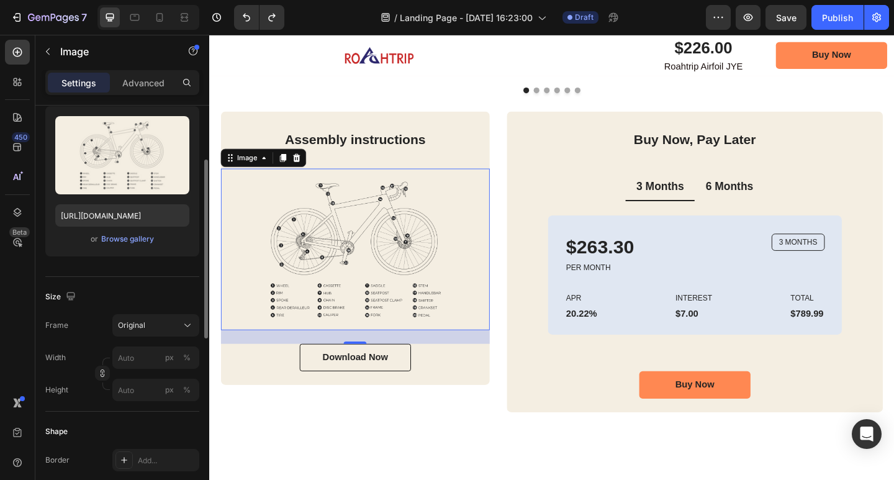
scroll to position [0, 0]
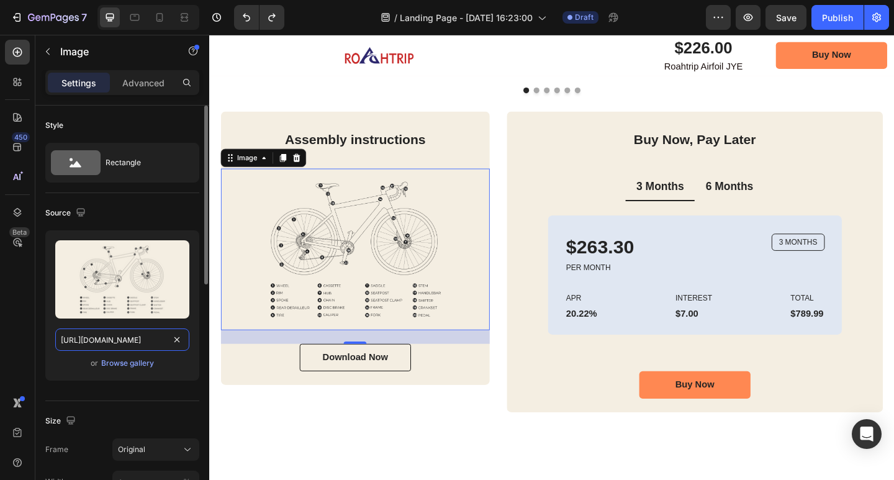
click at [142, 345] on input "https://cdn.shopify.com/s/files/1/0670/9788/6873/files/gempages_581609219426354…" at bounding box center [122, 339] width 134 height 22
click at [142, 343] on input "https://cdn.shopify.com/s/files/1/0670/9788/6873/files/gempages_581609219426354…" at bounding box center [122, 339] width 134 height 22
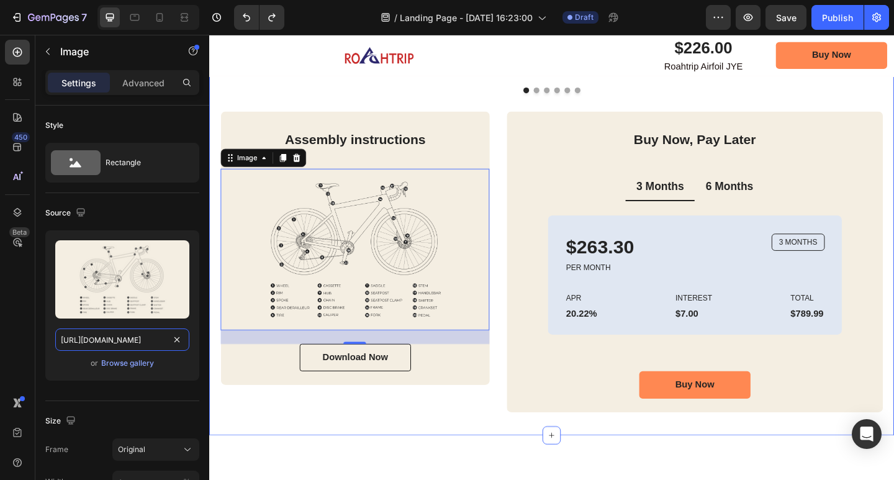
drag, startPoint x: 269, startPoint y: 372, endPoint x: 220, endPoint y: 381, distance: 50.4
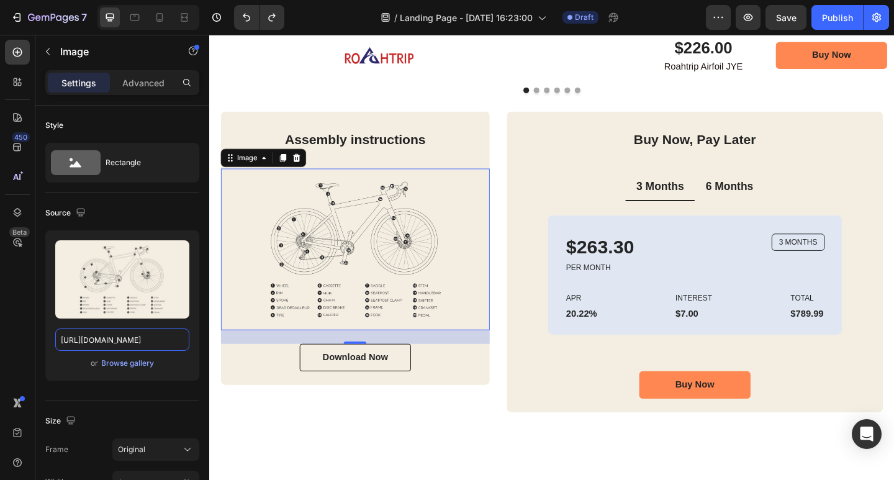
scroll to position [0, 0]
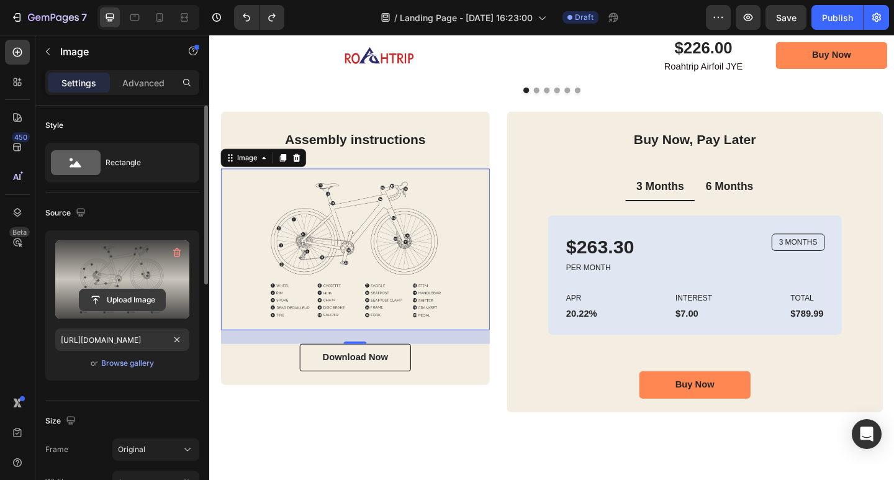
click at [127, 301] on input "file" at bounding box center [122, 299] width 86 height 21
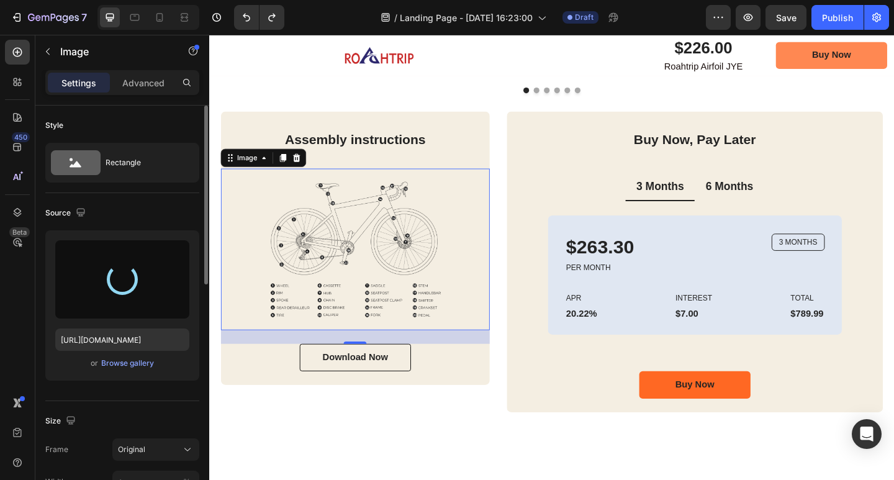
type input "https://cdn.shopify.com/s/files/1/0670/9788/6873/files/gempages_581609219426354…"
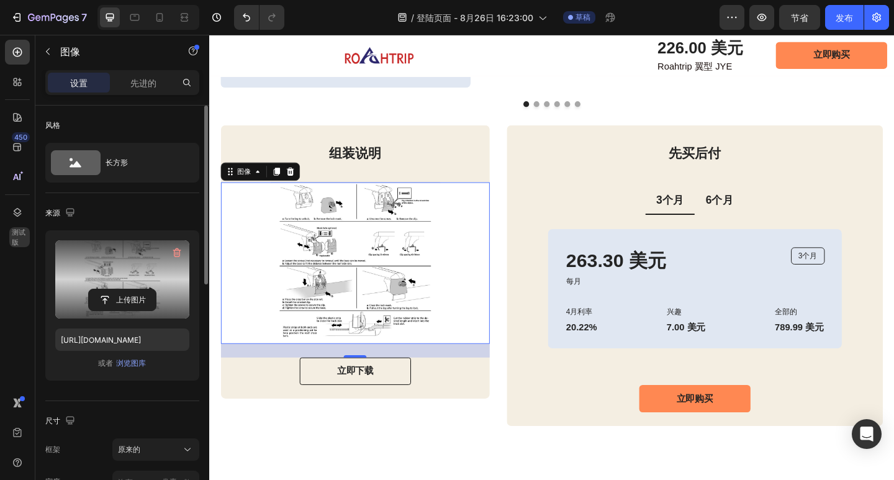
scroll to position [2490, 0]
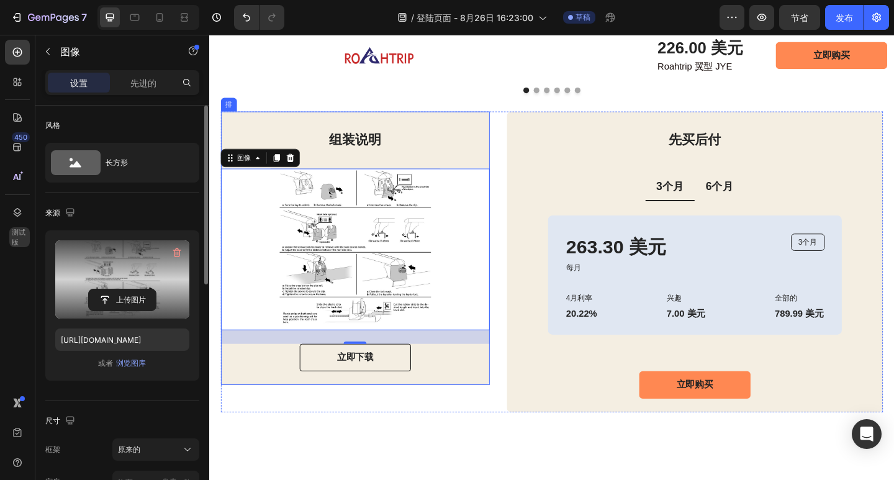
click at [467, 133] on div "组装说明 标题 图像 24 立即下载 按钮 排" at bounding box center [368, 267] width 292 height 297
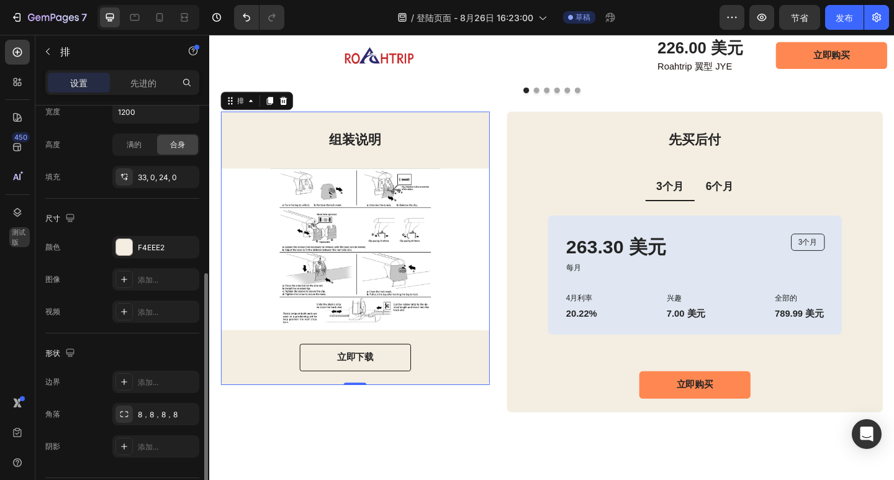
scroll to position [348, 0]
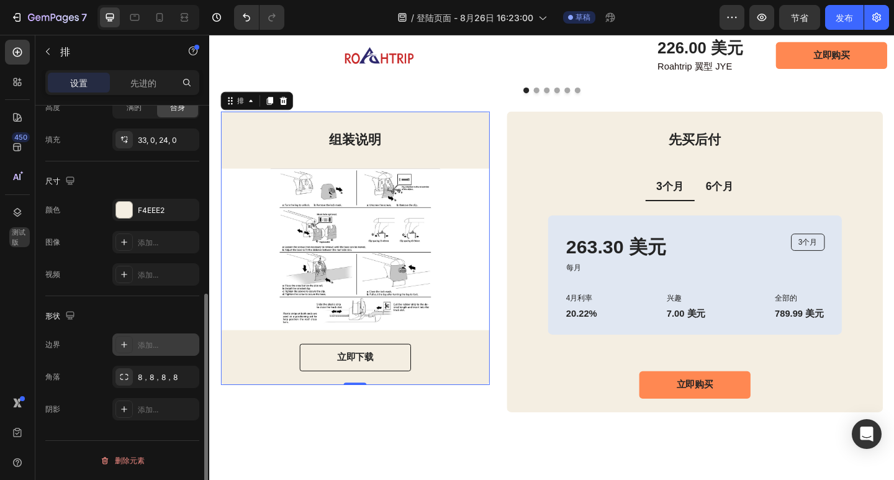
click at [162, 348] on div "添加..." at bounding box center [167, 345] width 58 height 11
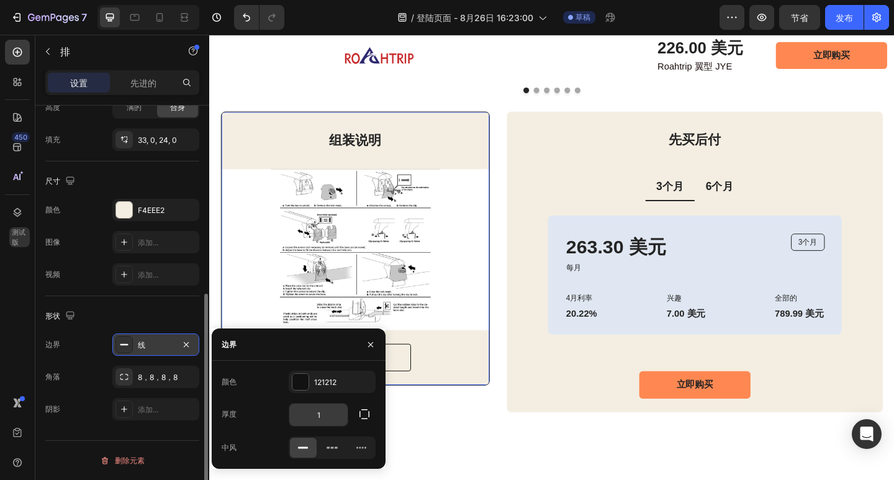
click at [332, 415] on input "1" at bounding box center [318, 415] width 58 height 22
type input "2"
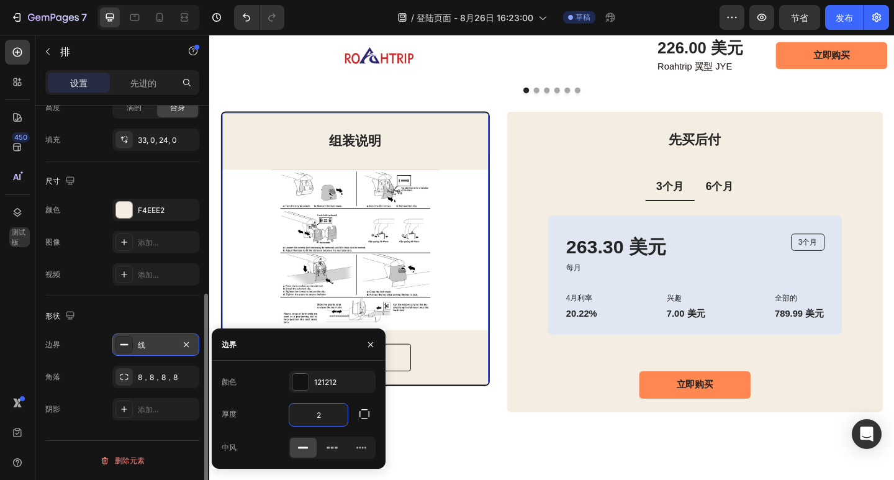
click at [135, 312] on div "形状" at bounding box center [122, 316] width 154 height 20
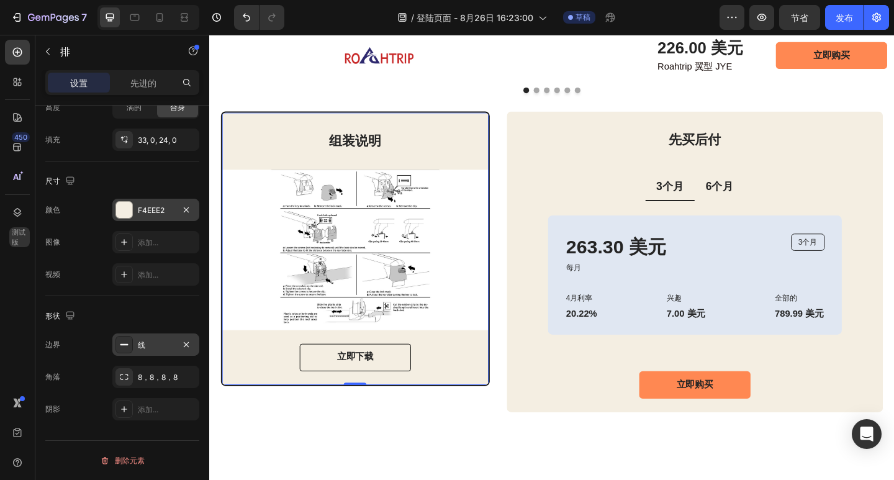
click at [160, 212] on font "F4EEE2" at bounding box center [151, 210] width 27 height 9
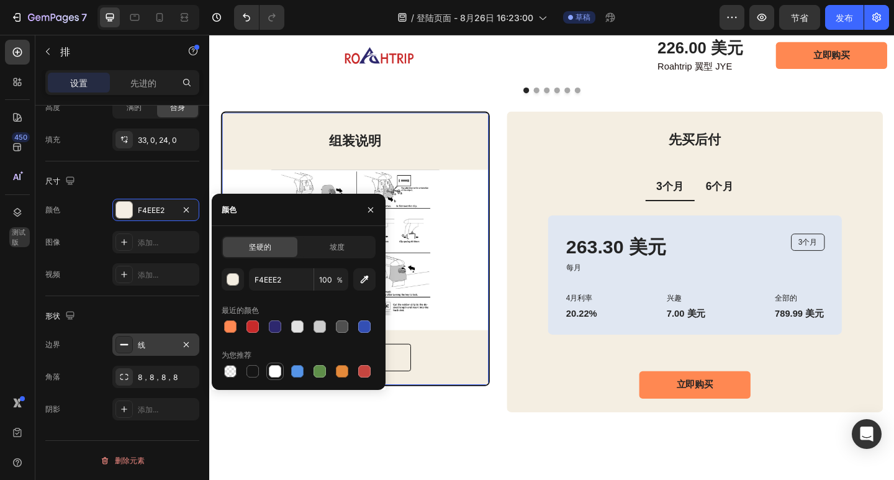
click at [274, 369] on div at bounding box center [275, 371] width 12 height 12
type input "FFFFFF"
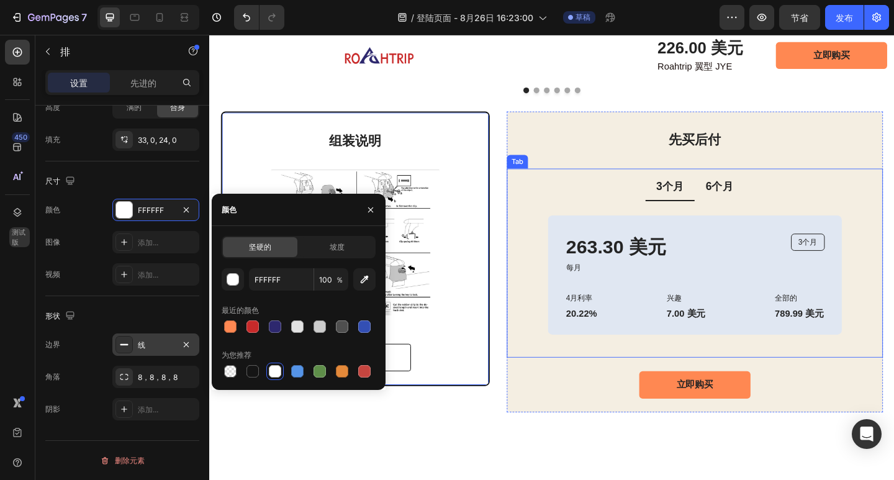
click at [601, 178] on div "先买后付 标题 3个月 6个月 263.30 美元 文本块 每月 文本块 3个月 文本块 排 4月利率 文本块 20.22% 文本块 排 兴趣 文本块 7.0…" at bounding box center [737, 285] width 409 height 292
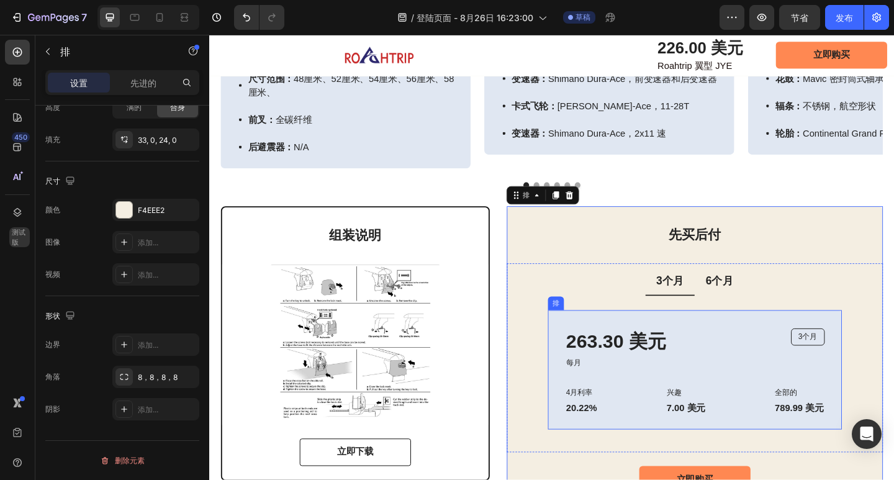
scroll to position [2428, 0]
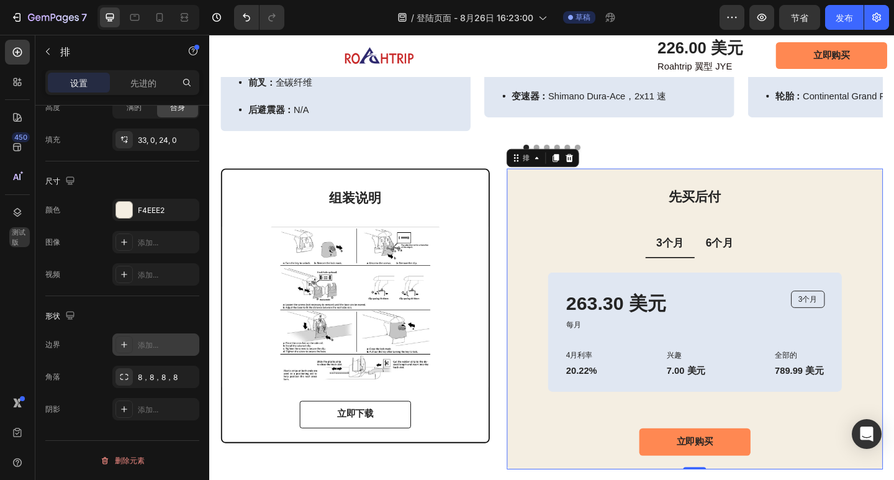
click at [151, 347] on font "添加..." at bounding box center [148, 344] width 20 height 9
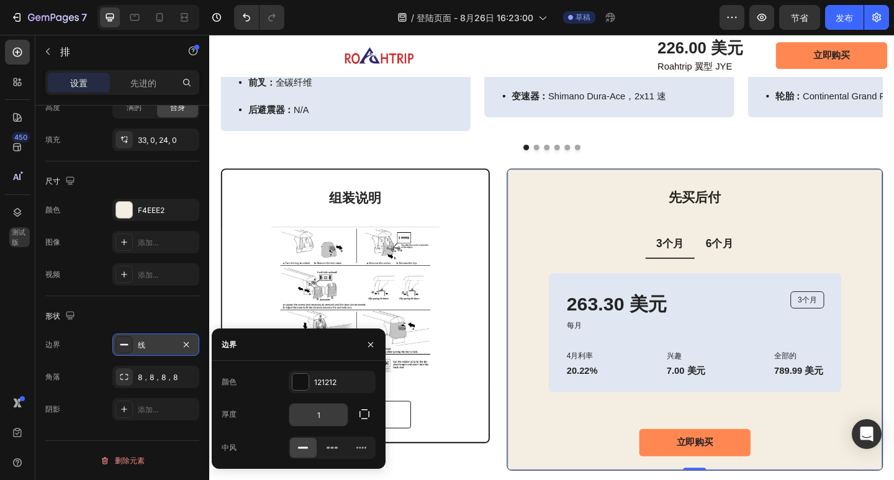
click at [325, 415] on input "1" at bounding box center [318, 415] width 58 height 22
type input "2"
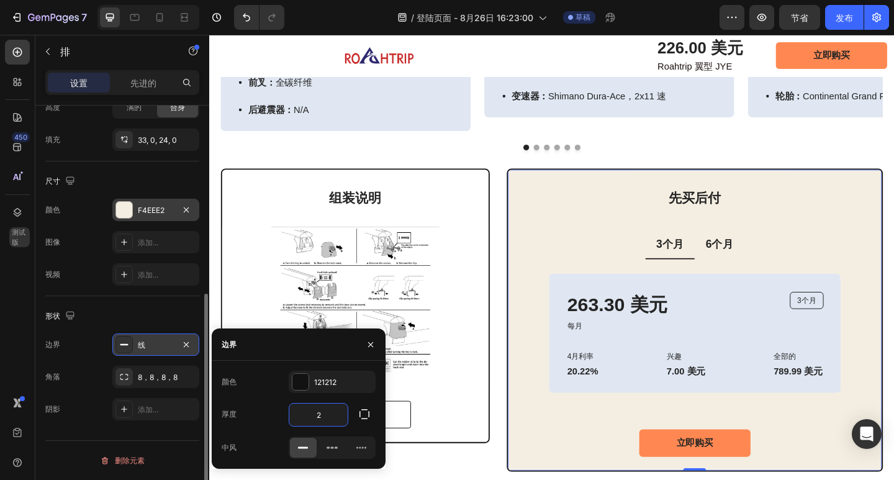
click at [168, 206] on div "F4EEE2" at bounding box center [156, 210] width 36 height 11
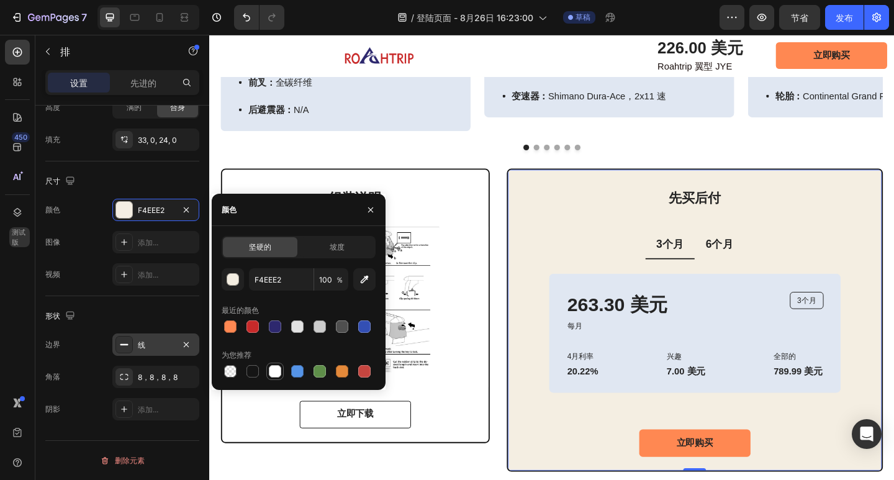
click at [279, 369] on div at bounding box center [275, 371] width 12 height 12
type input "FFFFFF"
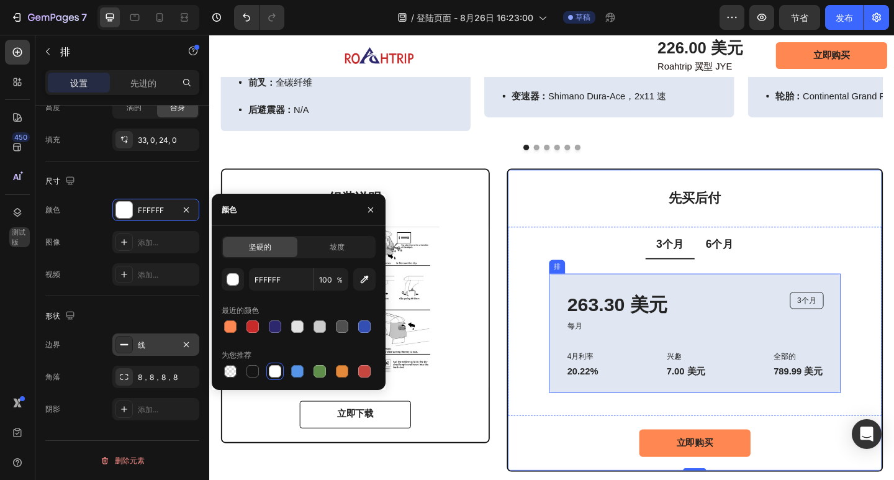
click at [621, 308] on div "263.30 美元 文本块 每月 文本块 3个月 文本块 排 4月利率 文本块 20.22% 文本块 排 兴趣 文本块 7.00 美元 文本块 排 全部的 文…" at bounding box center [737, 360] width 317 height 130
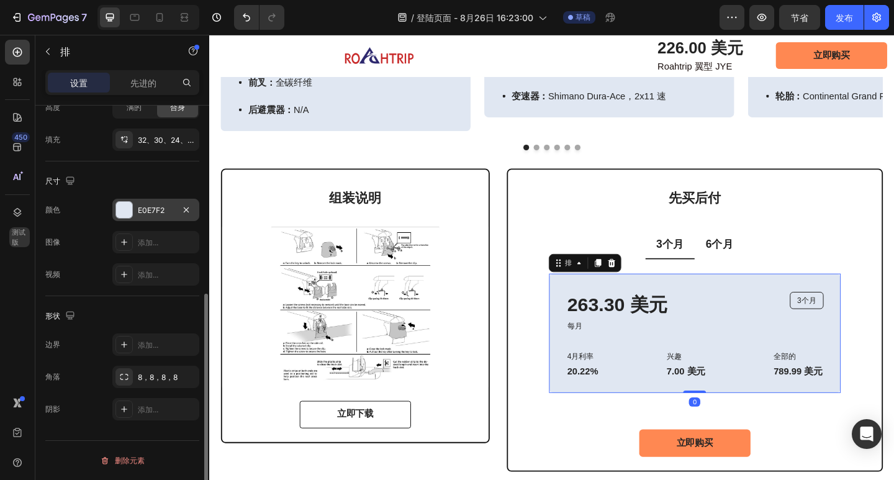
click at [138, 213] on font "E0E7F2" at bounding box center [151, 210] width 27 height 9
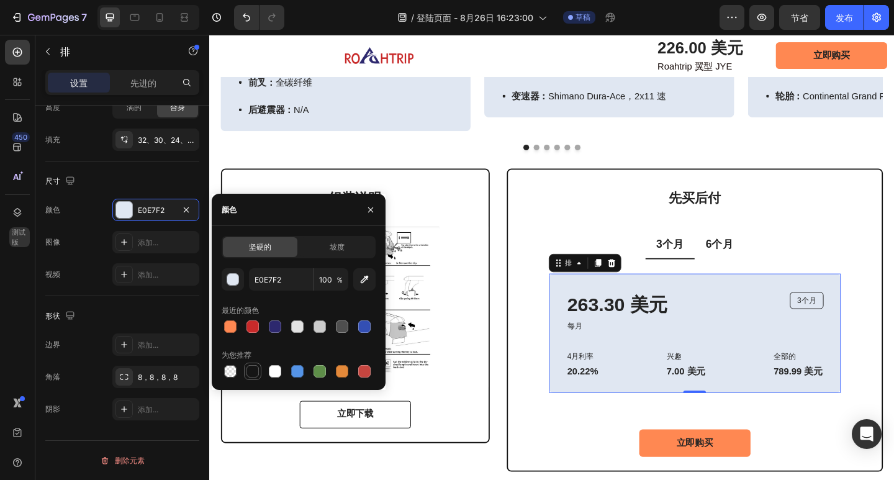
click at [256, 369] on div at bounding box center [252, 371] width 12 height 12
type input "151515"
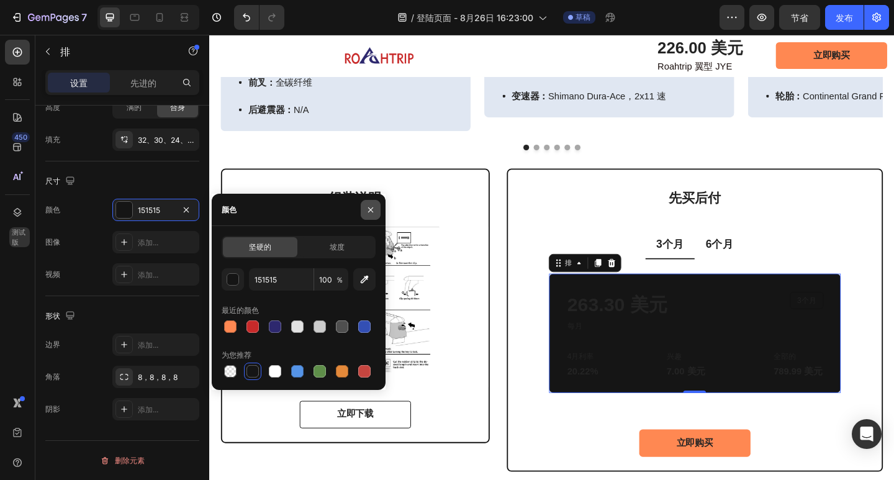
drag, startPoint x: 371, startPoint y: 206, endPoint x: 9, endPoint y: 210, distance: 362.0
click at [371, 206] on icon "button" at bounding box center [371, 210] width 10 height 10
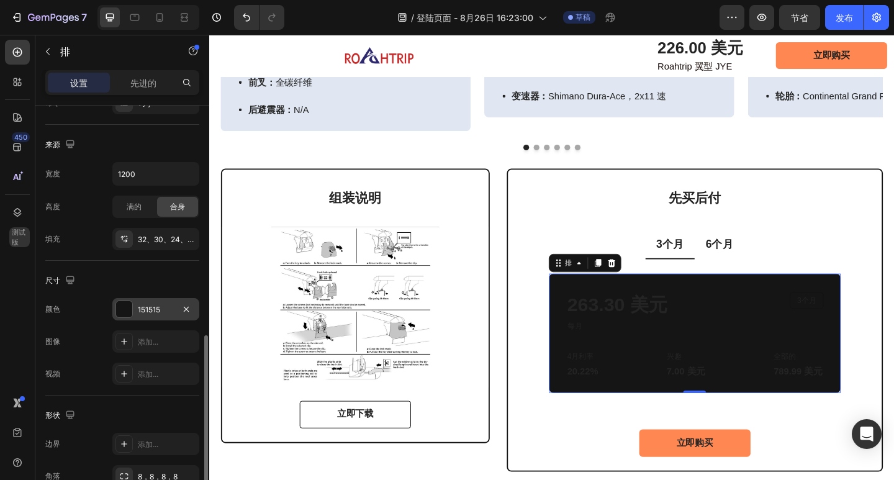
scroll to position [310, 0]
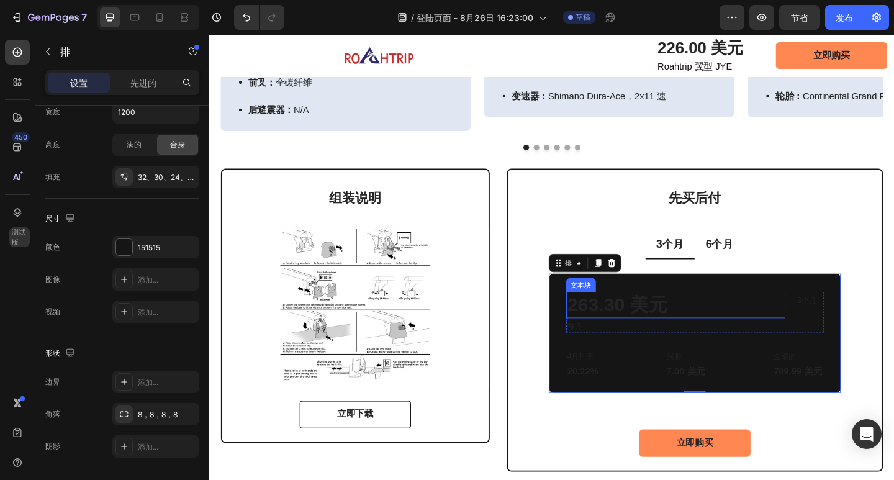
click at [679, 330] on font "263.30 美元" at bounding box center [653, 328] width 109 height 23
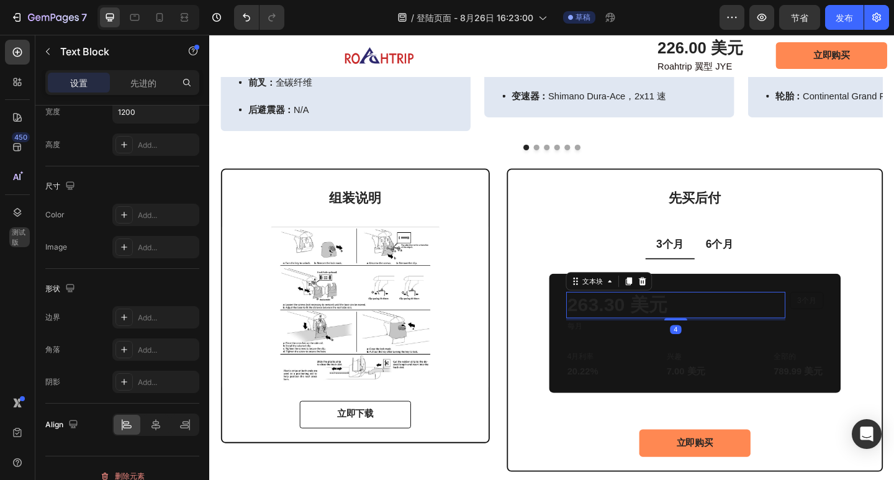
scroll to position [0, 0]
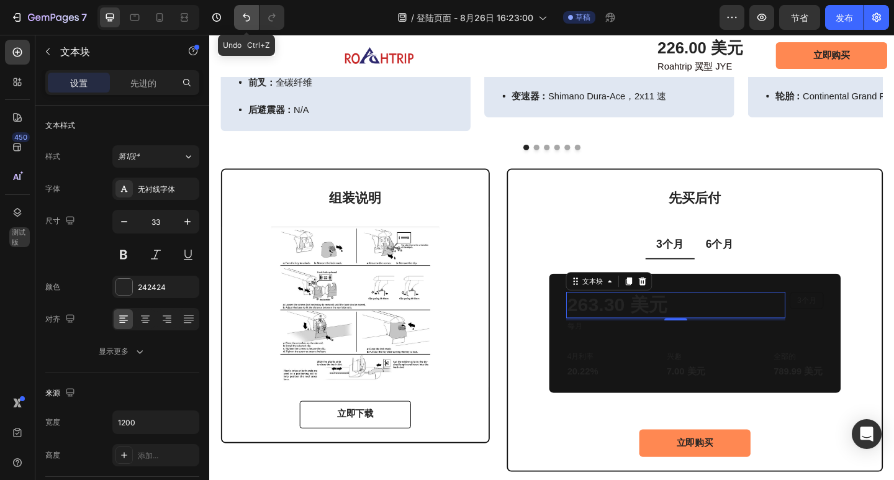
click at [250, 18] on icon "撤消/重做" at bounding box center [246, 17] width 12 height 12
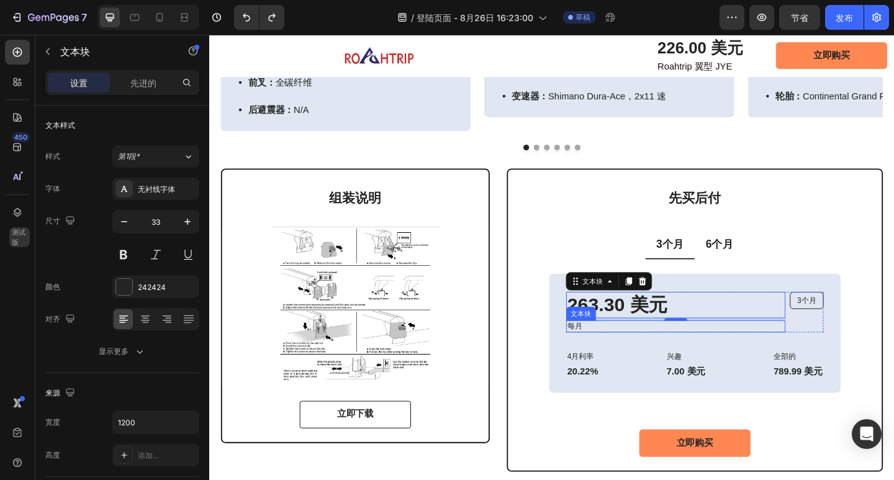
click at [643, 355] on p "每月" at bounding box center [717, 352] width 236 height 11
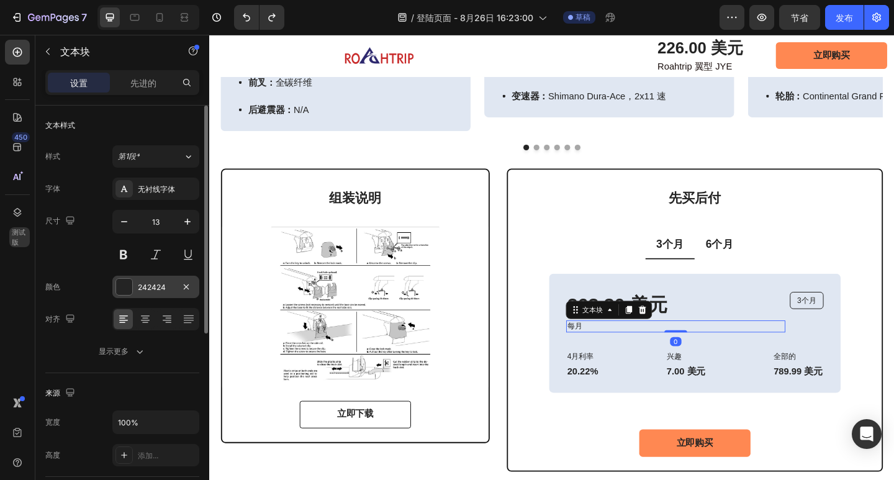
click at [146, 289] on font "242424" at bounding box center [152, 287] width 28 height 9
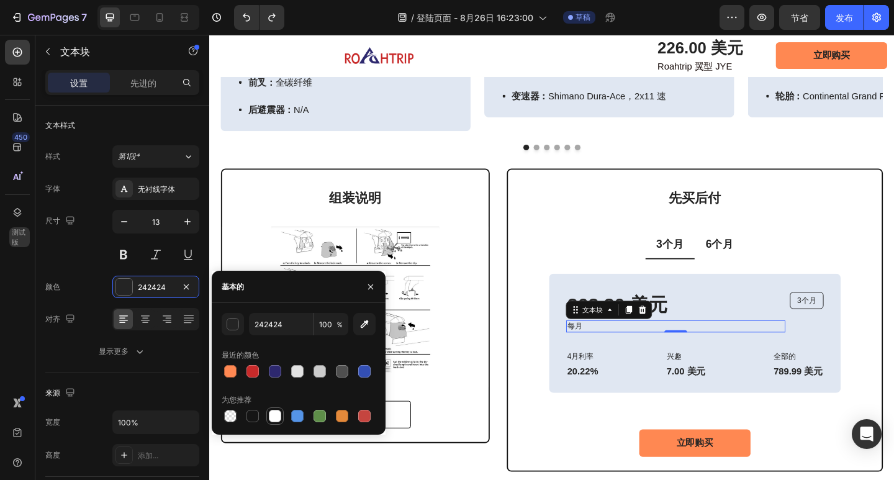
click at [278, 412] on div at bounding box center [275, 416] width 12 height 12
type input "FFFFFF"
click at [715, 332] on p "263.30 美元" at bounding box center [717, 329] width 236 height 27
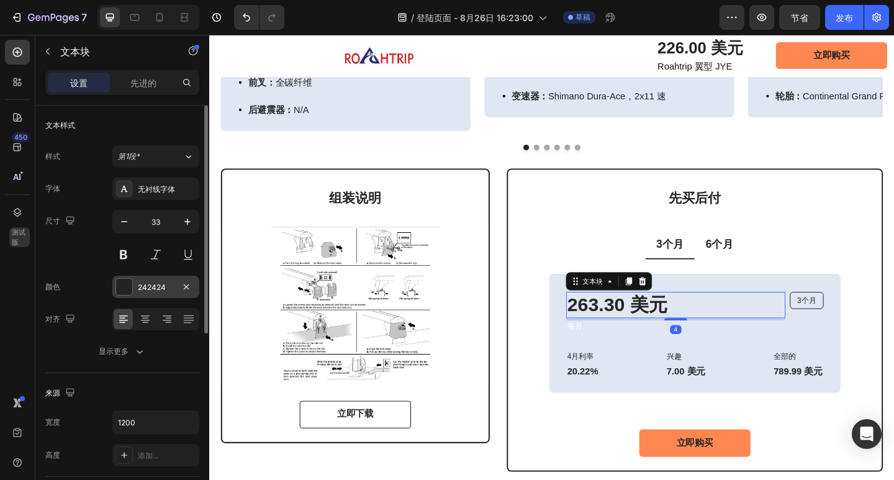
click at [161, 280] on div "242424" at bounding box center [155, 287] width 87 height 22
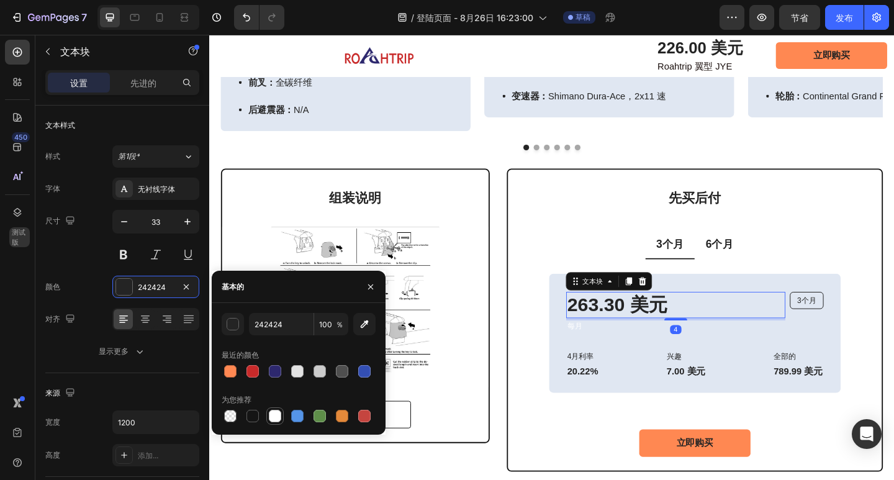
click at [276, 412] on div at bounding box center [275, 416] width 12 height 12
type input "FFFFFF"
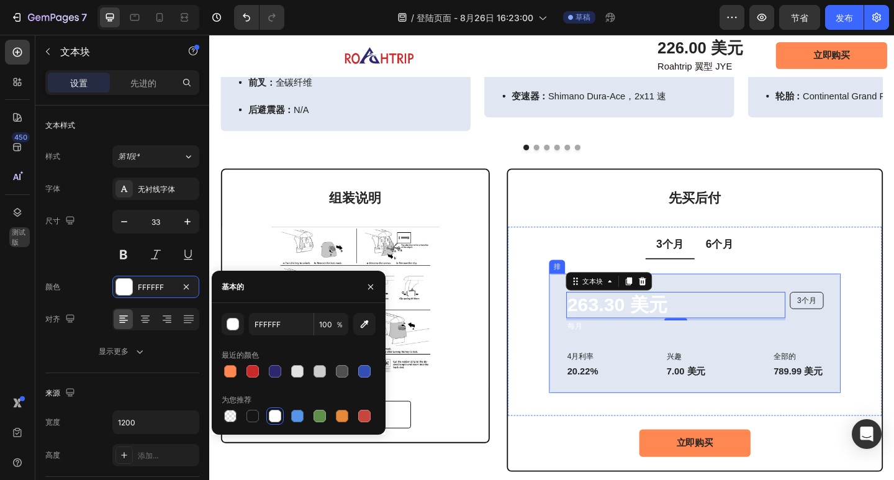
click at [781, 302] on div "263.30 美元 文本块 4 每月 文本块 3个月 文本块 排 4月利率 文本块 20.22% 文本块 排 兴趣 文本块 7.00 美元 文本块 排 全部的…" at bounding box center [737, 360] width 317 height 130
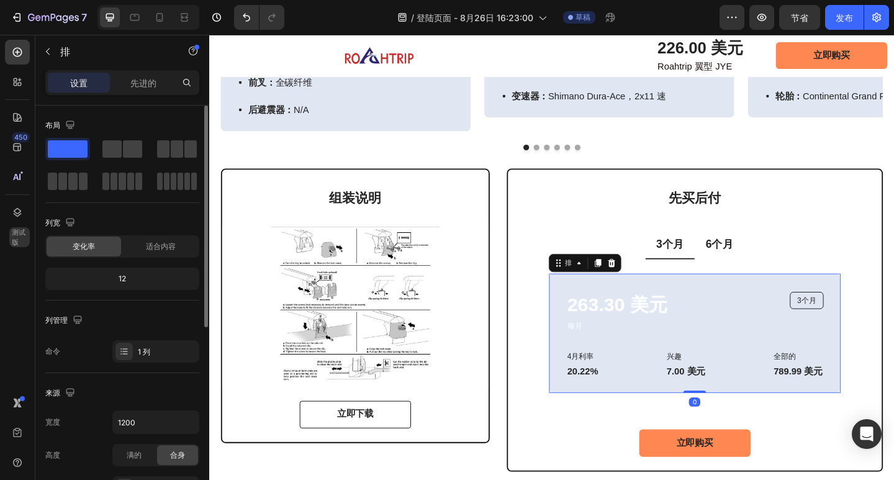
scroll to position [186, 0]
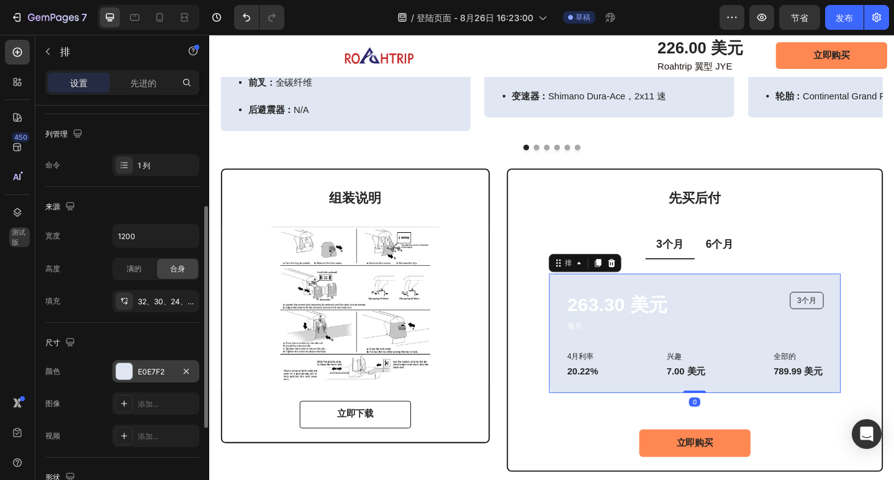
click at [156, 376] on div "E0E7F2" at bounding box center [156, 371] width 36 height 11
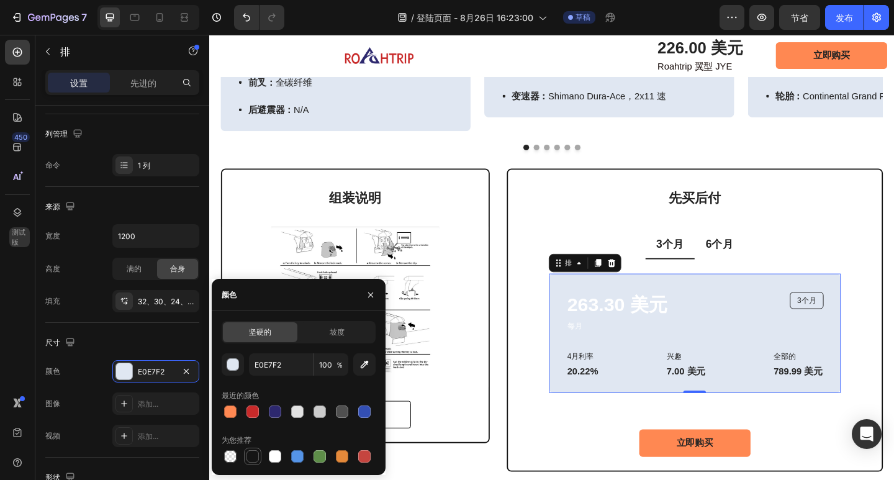
click at [255, 453] on div at bounding box center [252, 456] width 12 height 12
type input "151515"
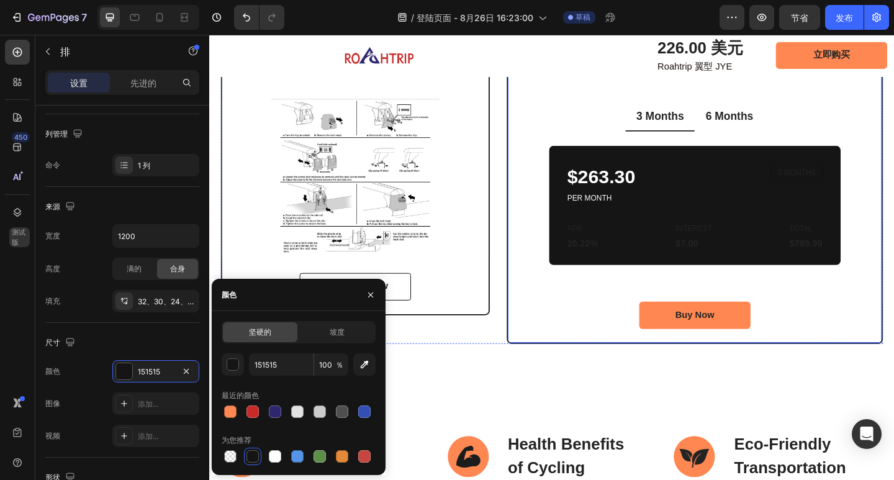
scroll to position [2490, 0]
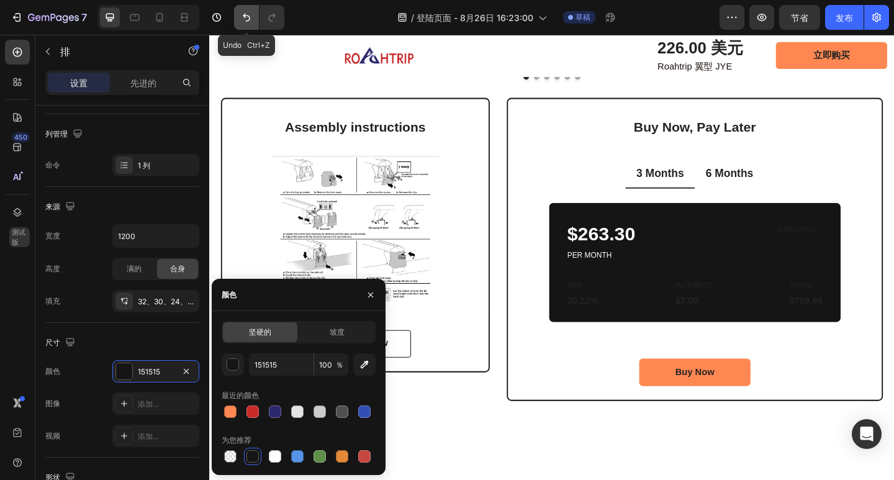
click at [242, 20] on icon "撤消/重做" at bounding box center [246, 17] width 12 height 12
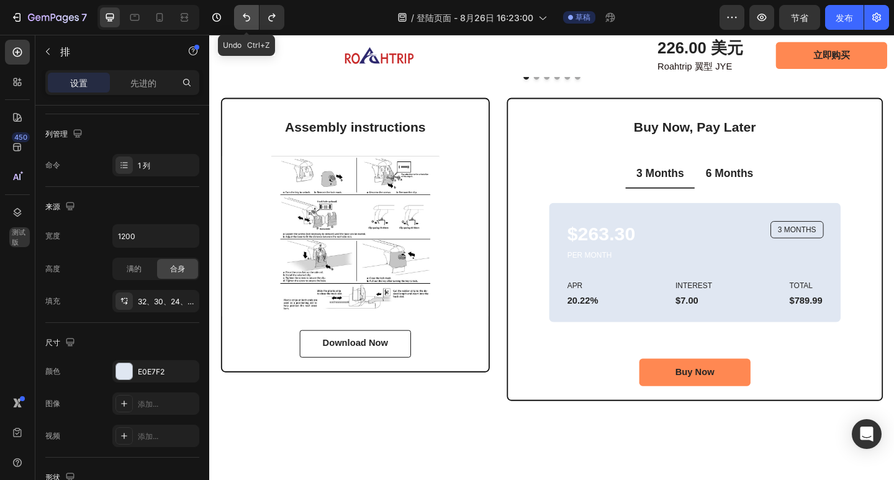
click at [242, 20] on icon "撤消/重做" at bounding box center [246, 17] width 12 height 12
click at [276, 24] on button "撤消/重做" at bounding box center [272, 17] width 25 height 25
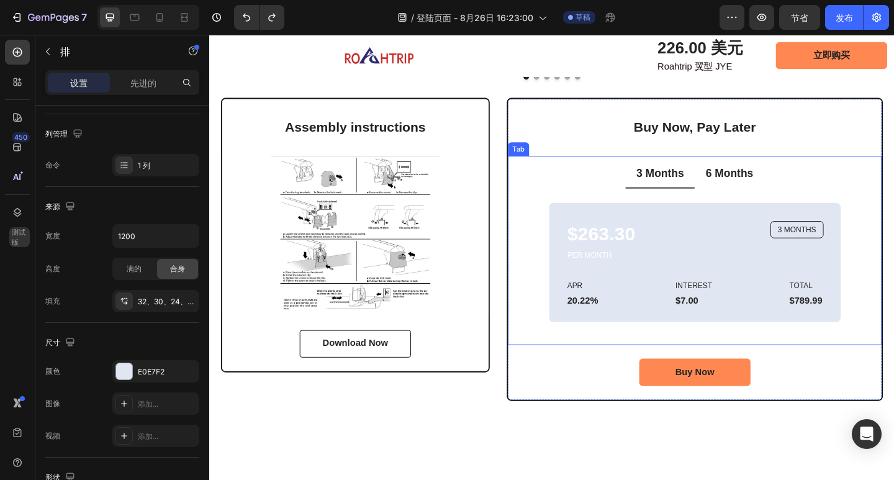
click at [663, 199] on li "3 Months" at bounding box center [699, 187] width 75 height 30
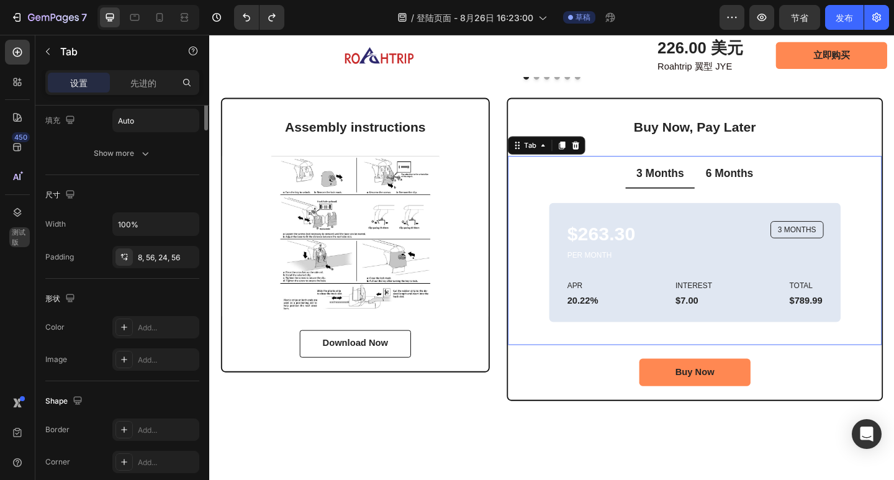
scroll to position [0, 0]
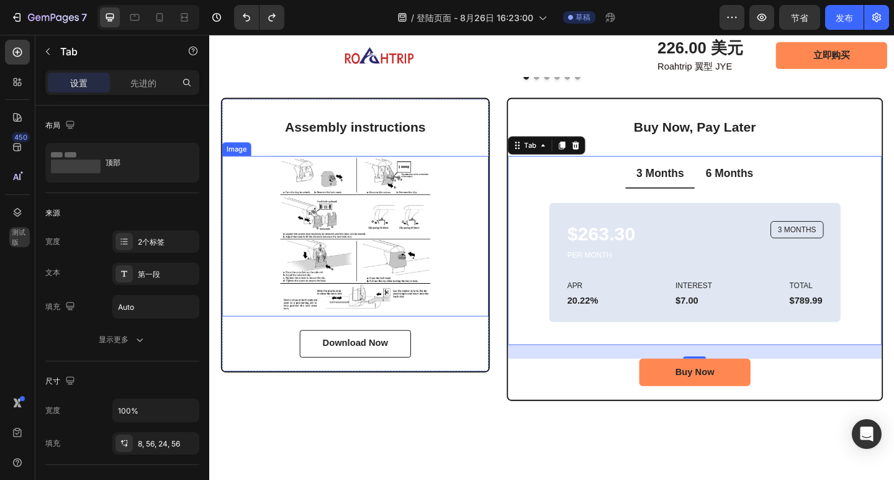
click at [383, 215] on img at bounding box center [368, 254] width 290 height 174
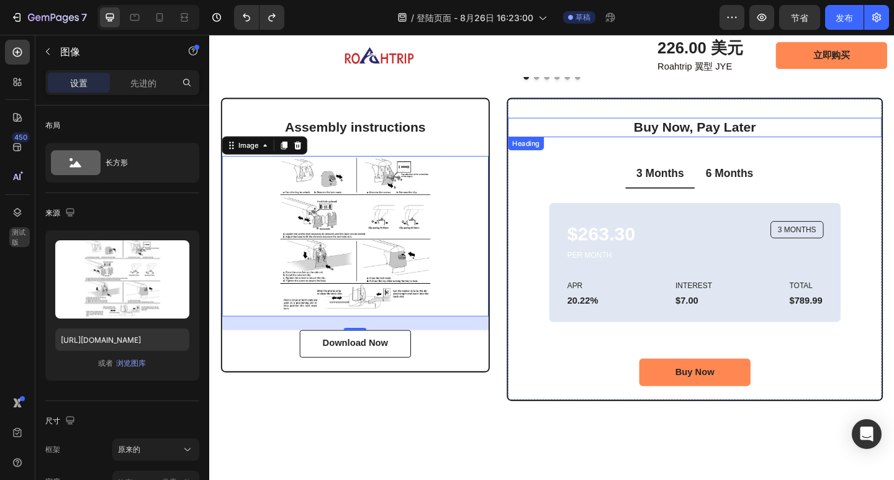
click at [553, 128] on h2 "Buy Now, Pay Later" at bounding box center [737, 135] width 407 height 21
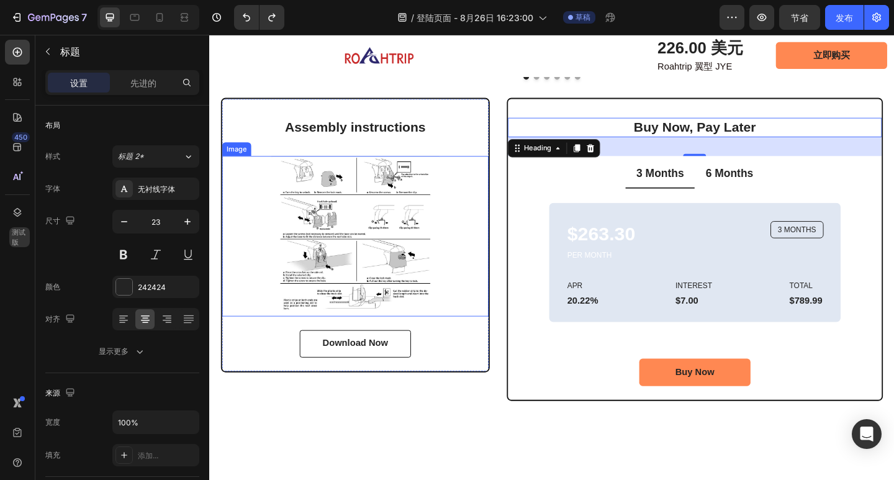
scroll to position [2428, 0]
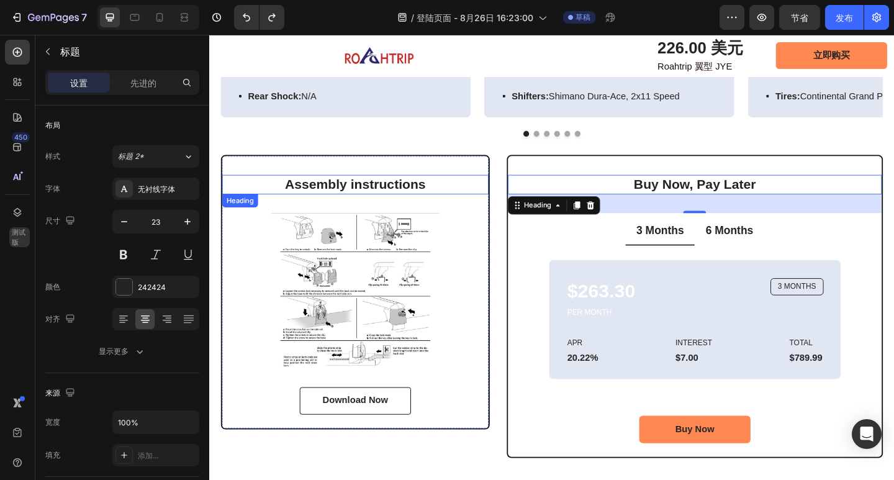
click at [426, 197] on h2 "Assembly instructions" at bounding box center [368, 198] width 290 height 21
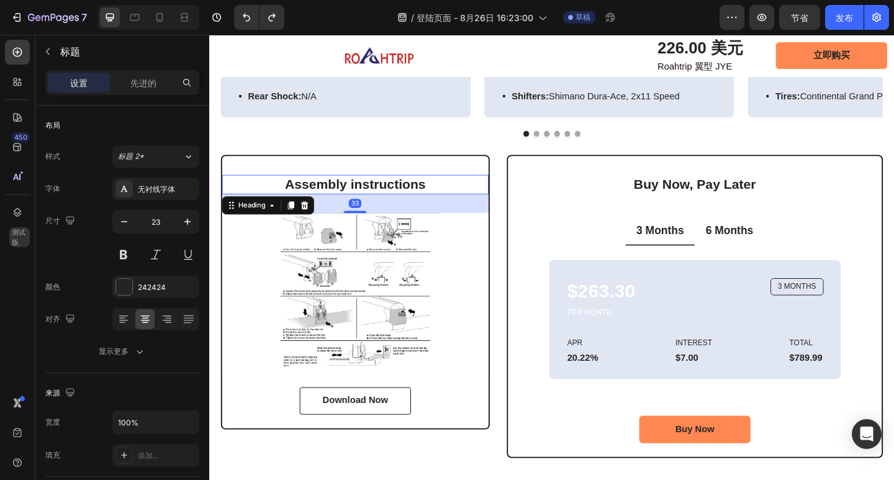
click at [446, 199] on h2 "Assembly instructions" at bounding box center [368, 198] width 290 height 21
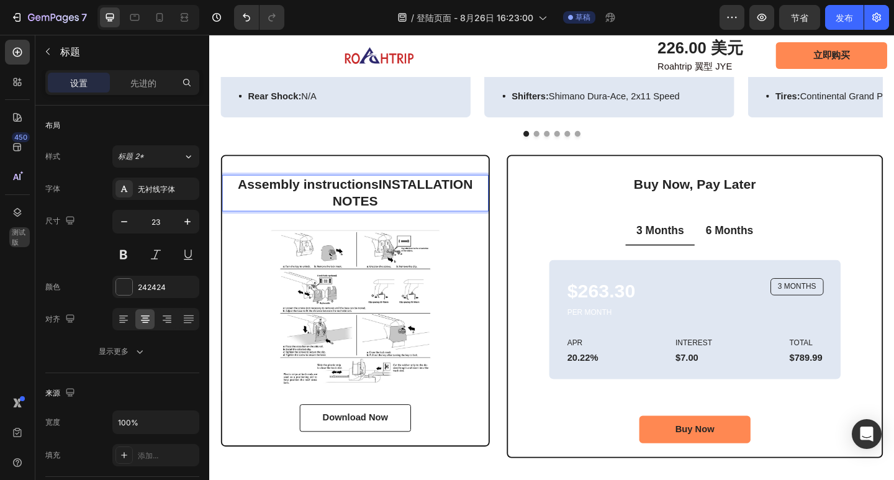
click at [391, 192] on p "Assembly instructionsINSTALLATION NOTES" at bounding box center [367, 207] width 287 height 37
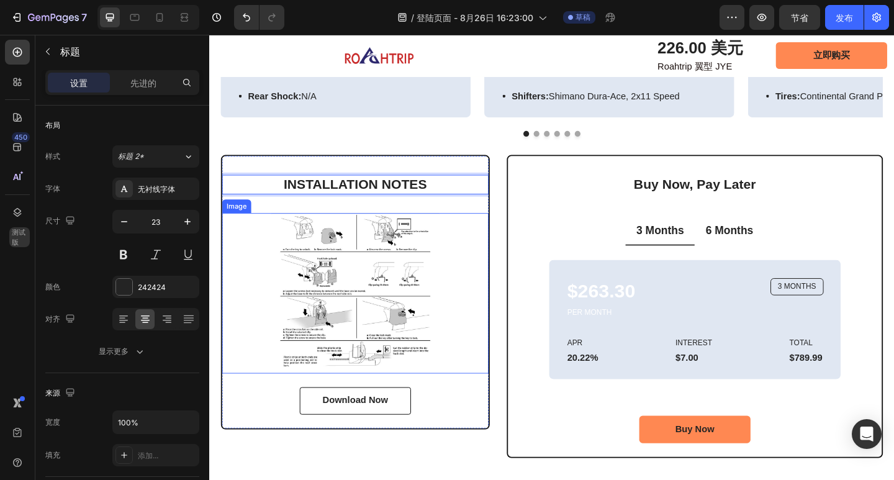
click at [491, 255] on img at bounding box center [368, 316] width 290 height 174
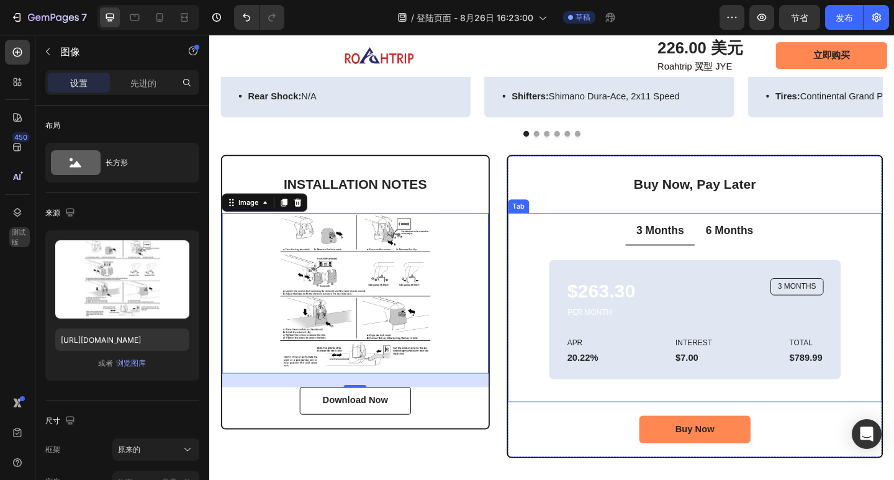
click at [699, 253] on p "3 Months" at bounding box center [700, 249] width 52 height 16
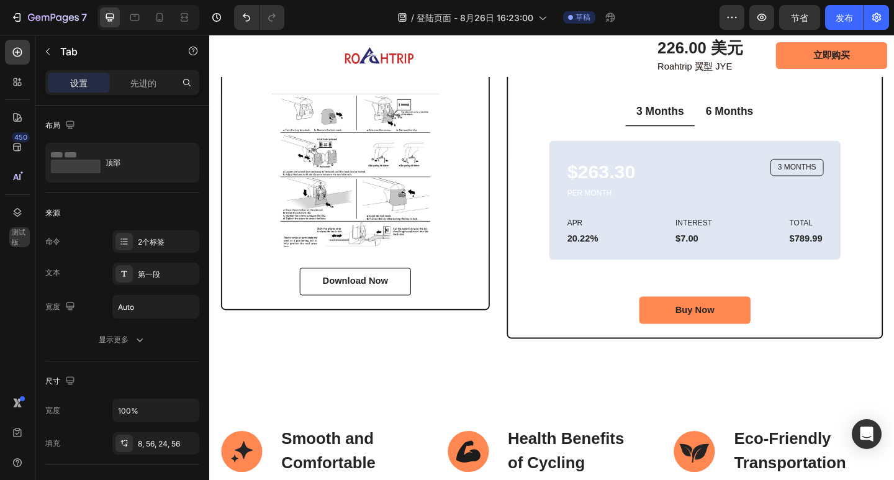
scroll to position [2553, 0]
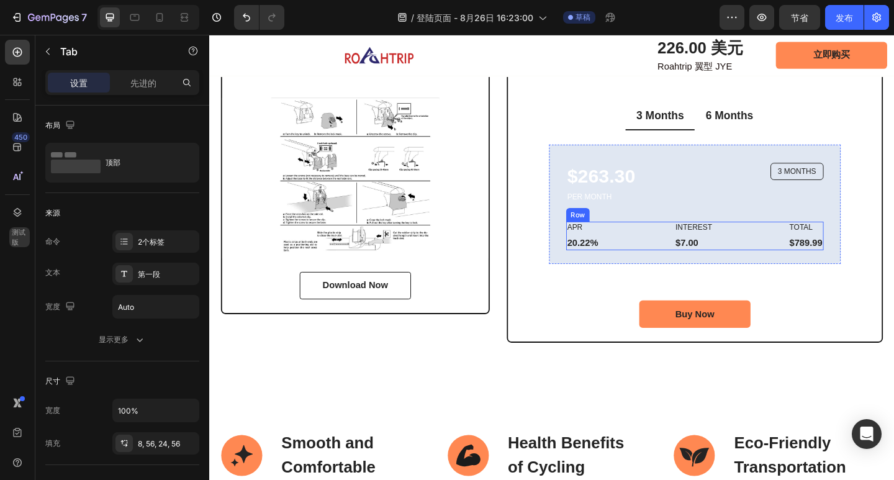
click at [635, 243] on div "APR Text Block 20.22% Text Block Row INTEREST Text Block $7.00 Text Block Row T…" at bounding box center [737, 253] width 280 height 31
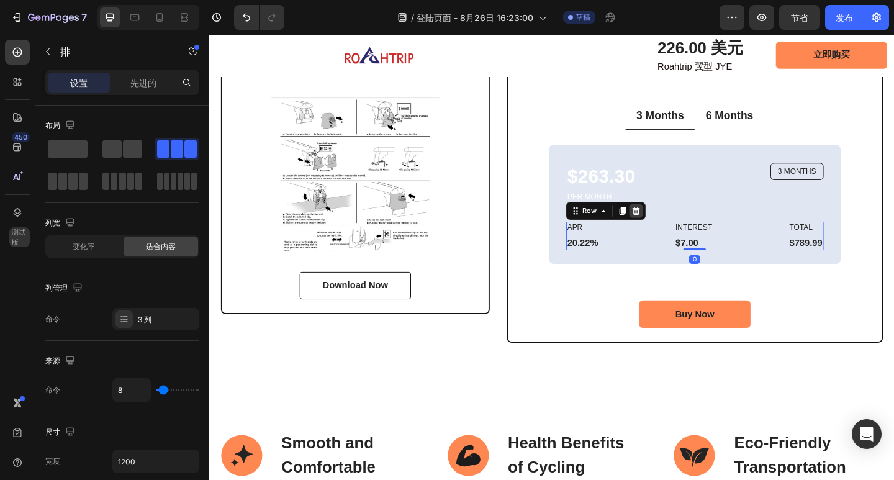
click at [675, 226] on div at bounding box center [673, 226] width 15 height 15
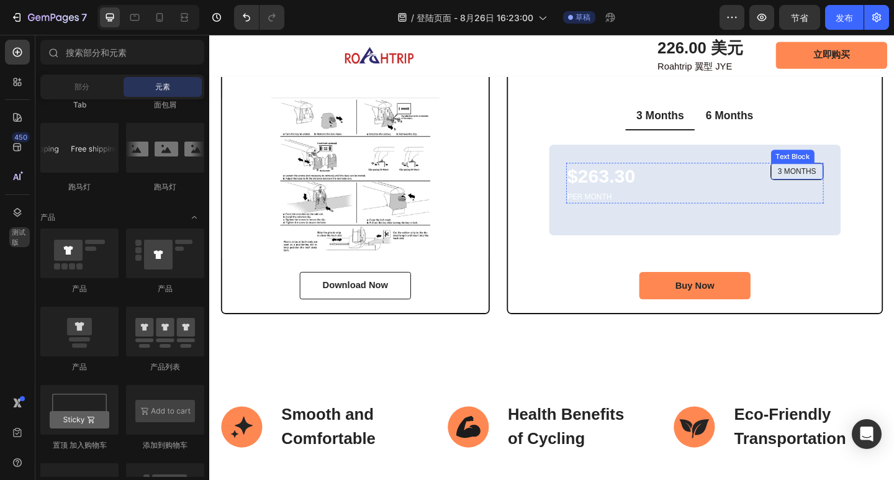
click at [848, 184] on p "3 MONTHS" at bounding box center [849, 184] width 42 height 11
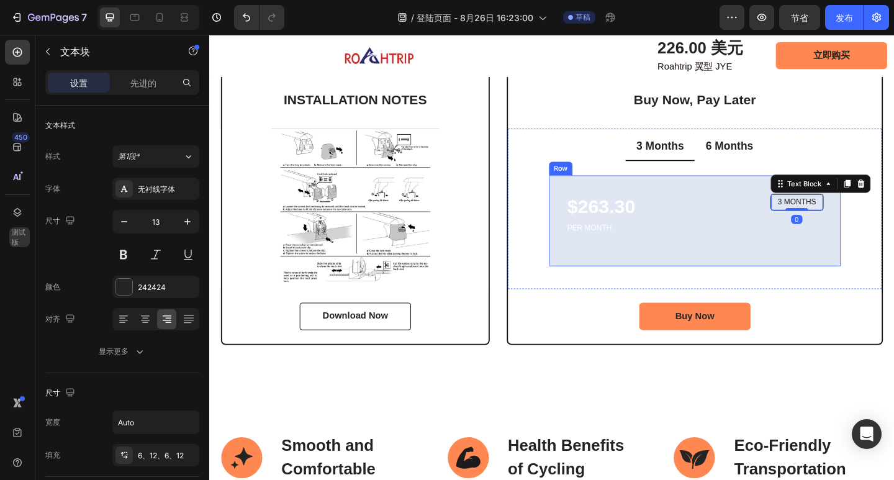
scroll to position [2491, 0]
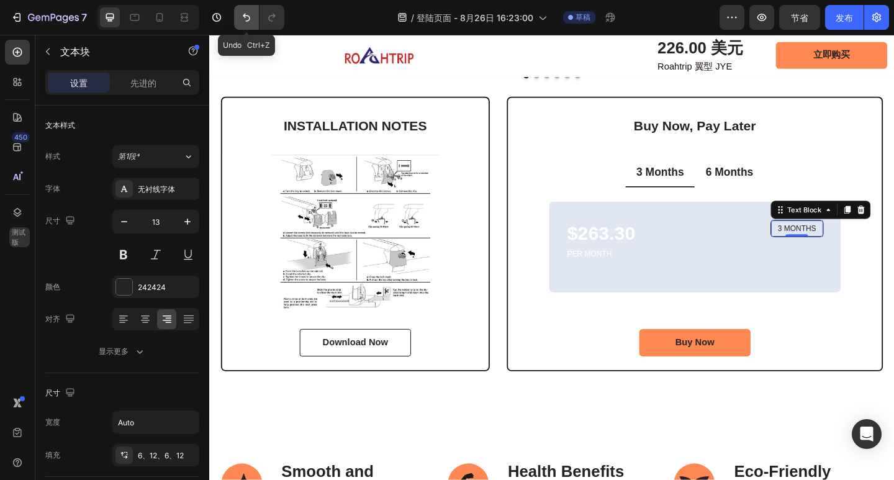
click at [244, 12] on icon "撤消/重做" at bounding box center [246, 17] width 12 height 12
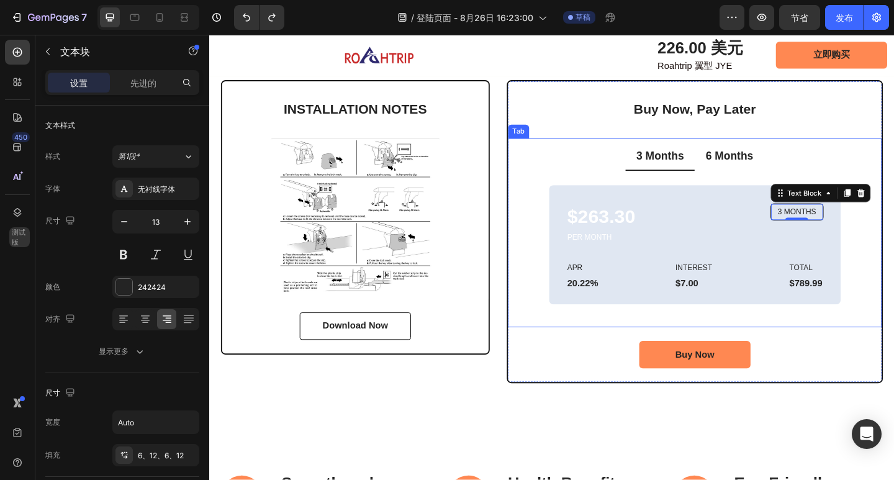
scroll to position [2367, 0]
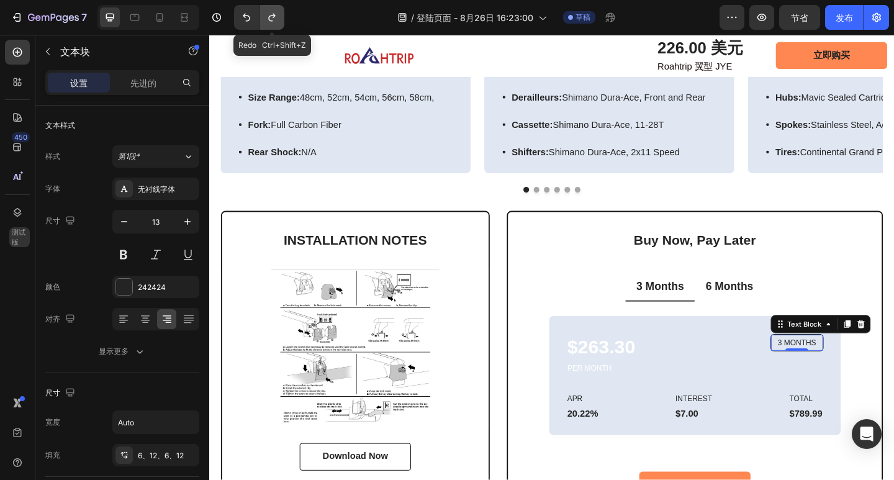
click at [266, 17] on icon "撤消/重做" at bounding box center [272, 17] width 12 height 12
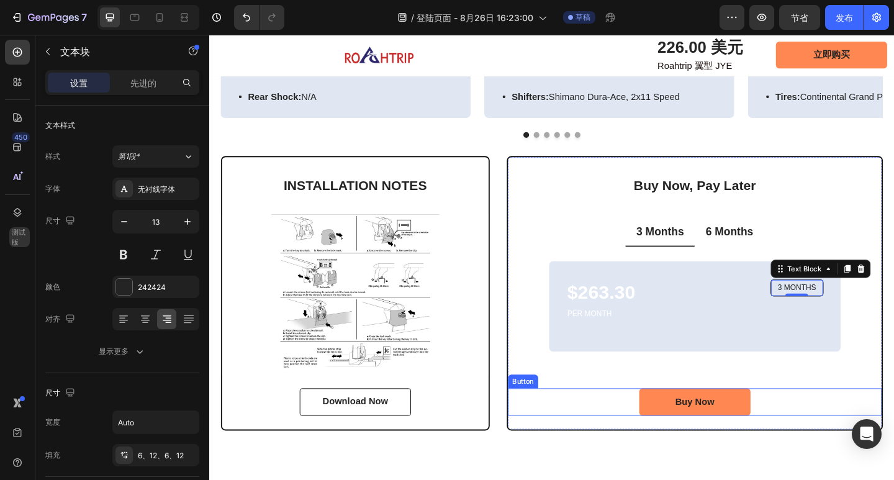
scroll to position [2491, 0]
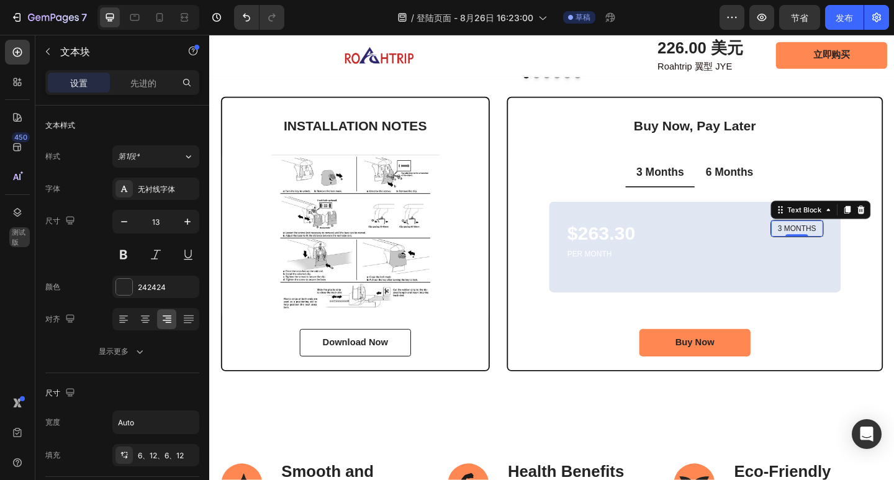
click at [859, 247] on p "3 MONTHS" at bounding box center [849, 246] width 42 height 11
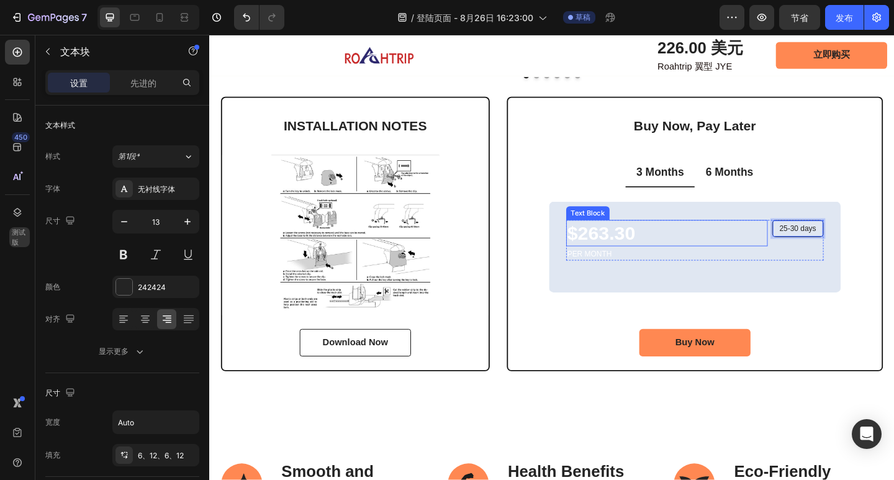
click at [667, 248] on p "$263.30" at bounding box center [707, 251] width 217 height 27
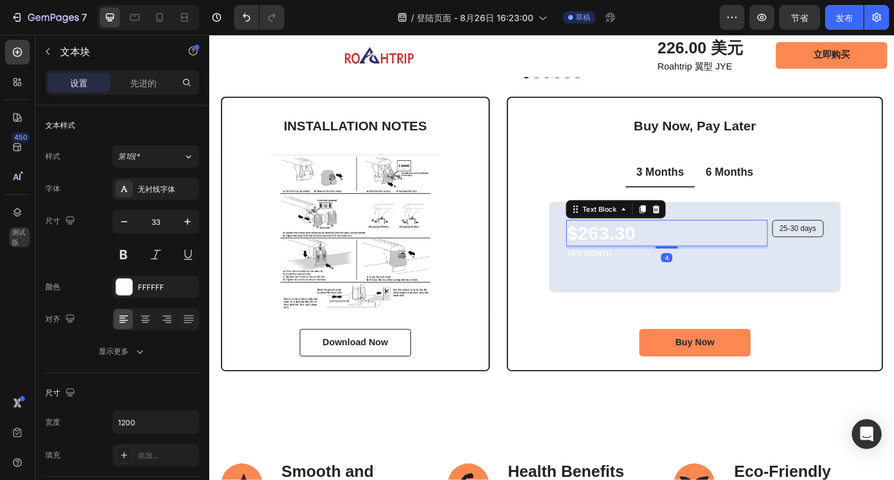
click at [668, 251] on p "$263.30" at bounding box center [707, 251] width 217 height 27
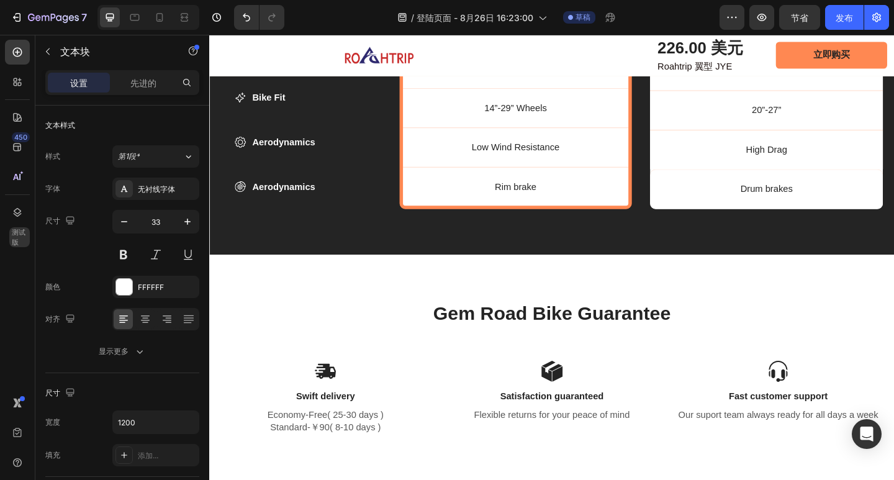
scroll to position [3609, 0]
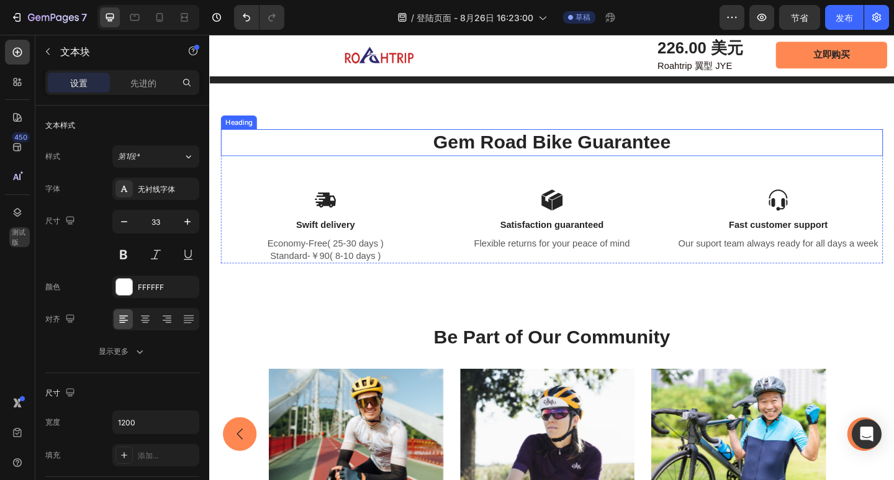
click at [601, 147] on h2 "Gem Road Bike Guarantee" at bounding box center [582, 152] width 720 height 29
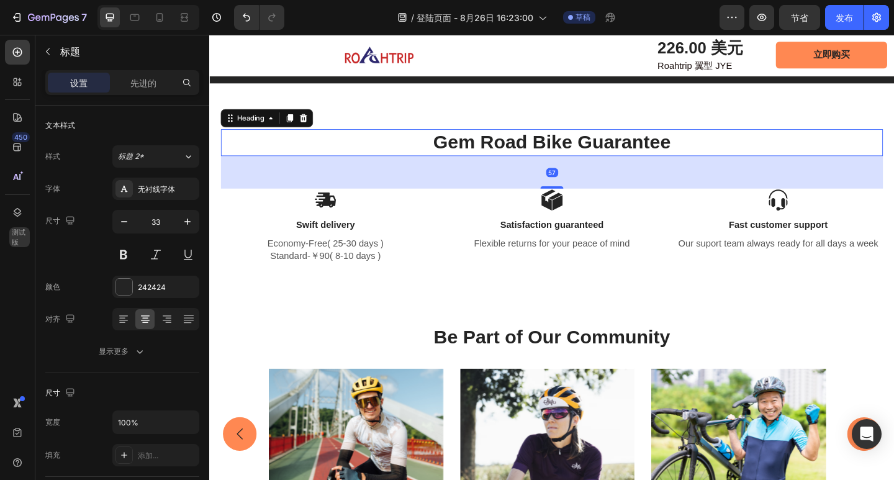
click at [599, 143] on h2 "Gem Road Bike Guarantee" at bounding box center [582, 152] width 720 height 29
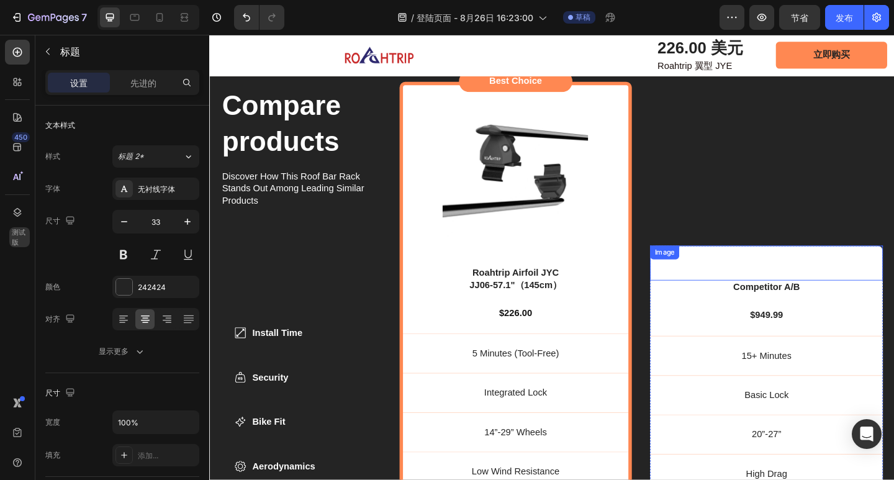
scroll to position [2988, 0]
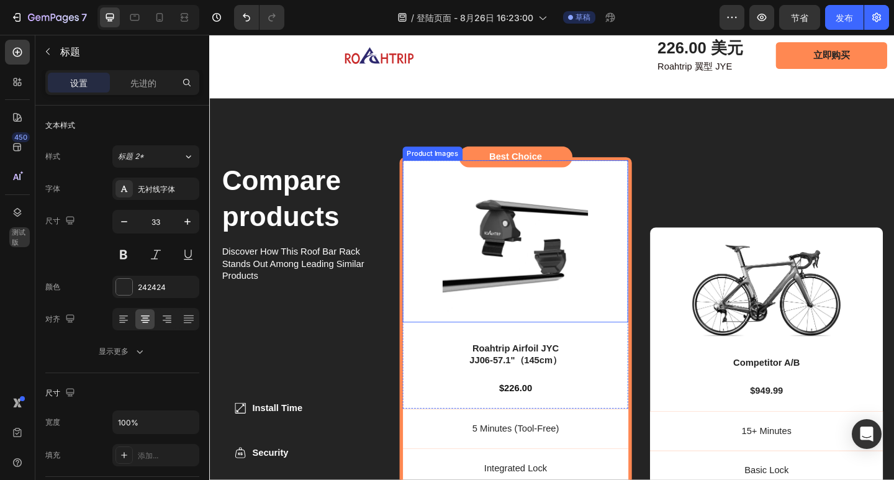
click at [555, 261] on img at bounding box center [542, 268] width 159 height 159
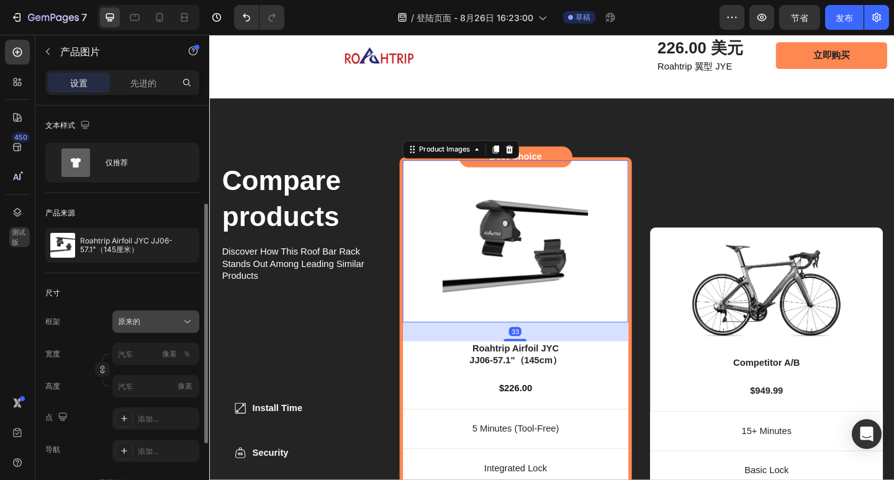
scroll to position [62, 0]
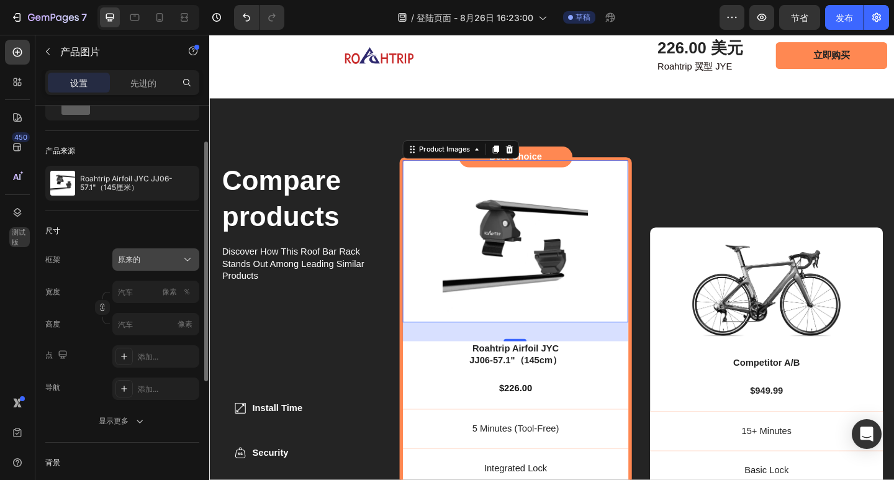
click at [167, 262] on div "原来的" at bounding box center [148, 259] width 61 height 11
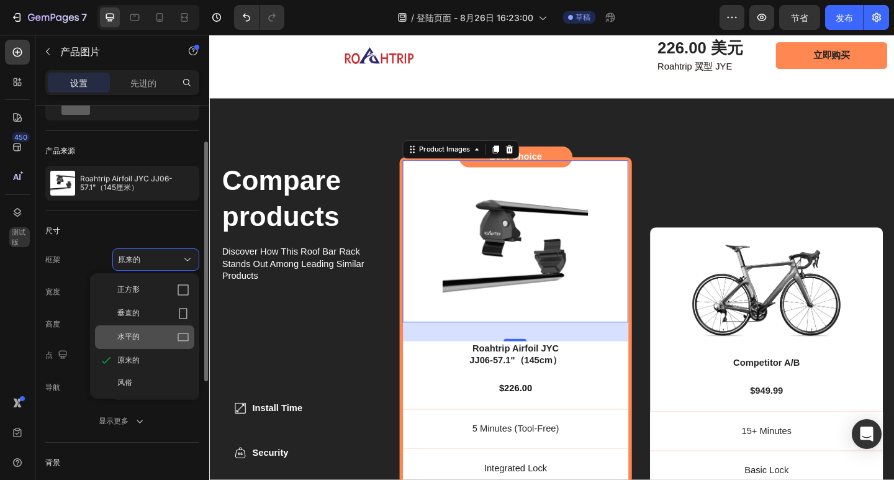
click at [156, 334] on div "水平的" at bounding box center [153, 337] width 72 height 12
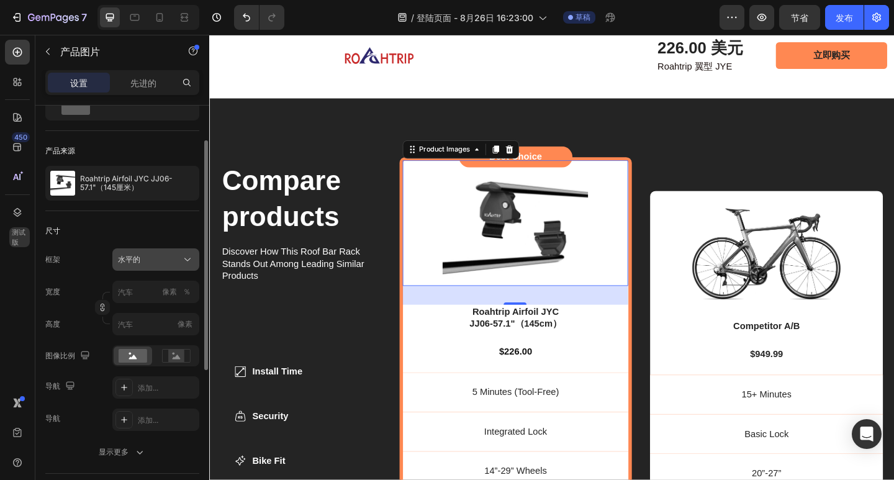
click at [160, 253] on div "水平的" at bounding box center [156, 259] width 76 height 12
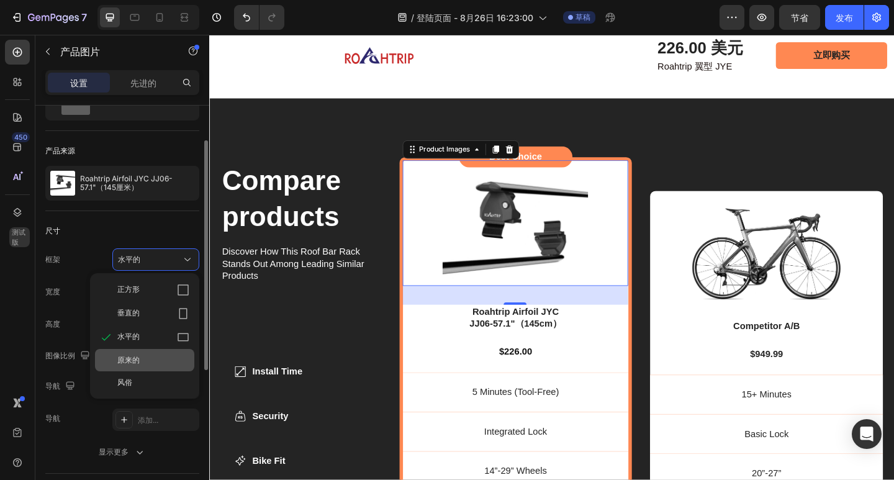
click at [151, 363] on div "原来的" at bounding box center [153, 360] width 72 height 11
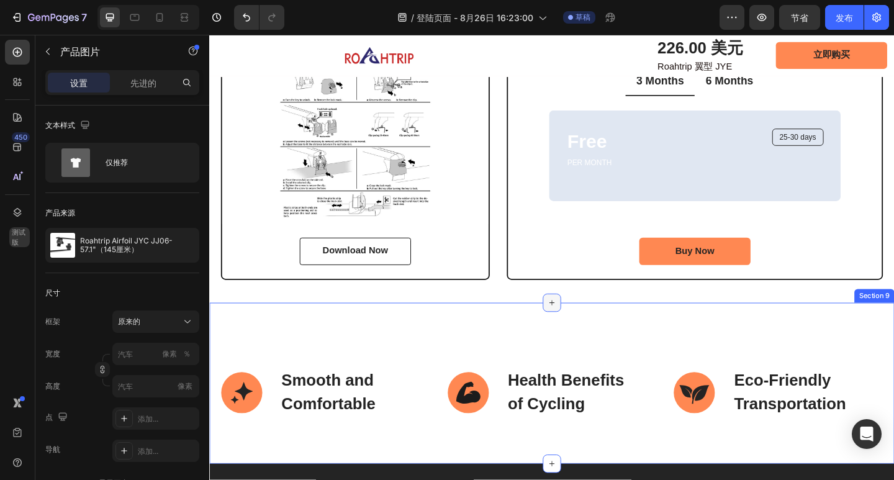
scroll to position [2512, 0]
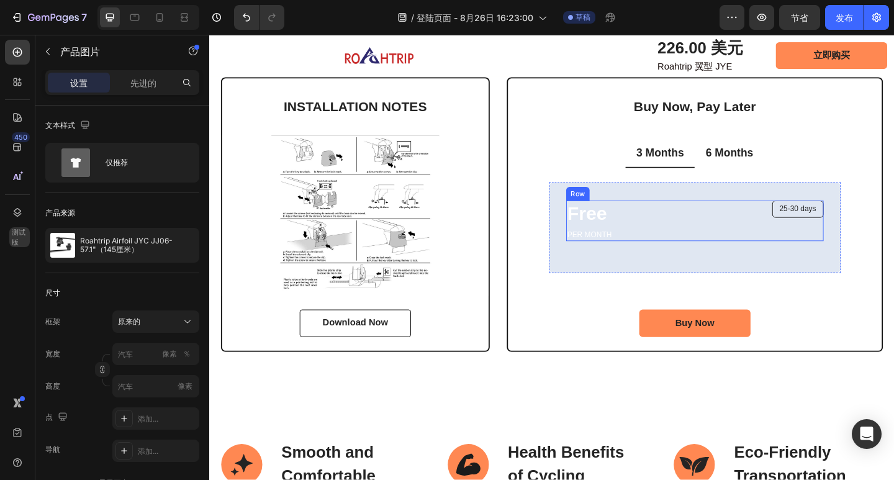
click at [811, 225] on div "Free Text Block PER MONTH Text Block 25-30 days Text Block Row" at bounding box center [737, 237] width 280 height 45
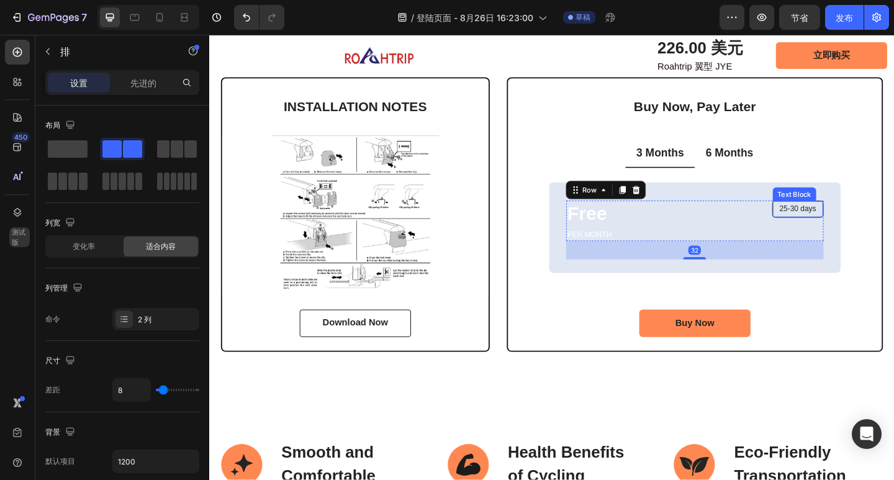
click at [822, 225] on div "25-30 days" at bounding box center [849, 225] width 55 height 18
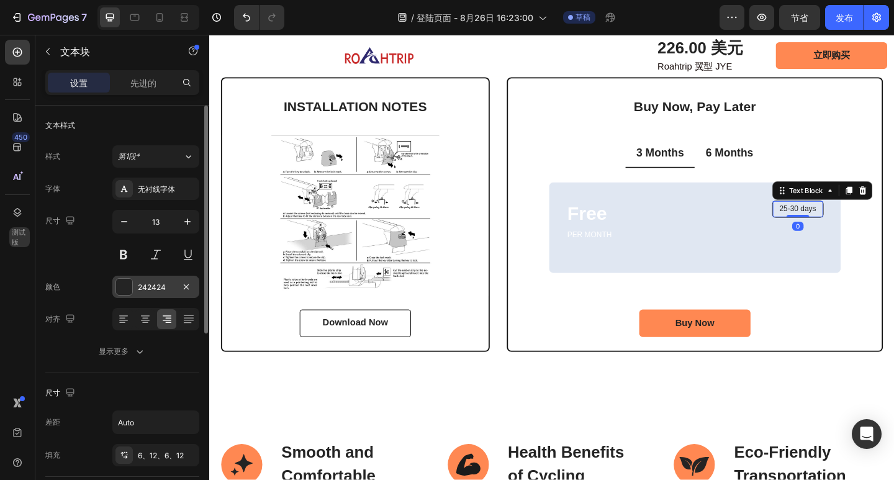
click at [148, 290] on font "242424" at bounding box center [152, 287] width 28 height 9
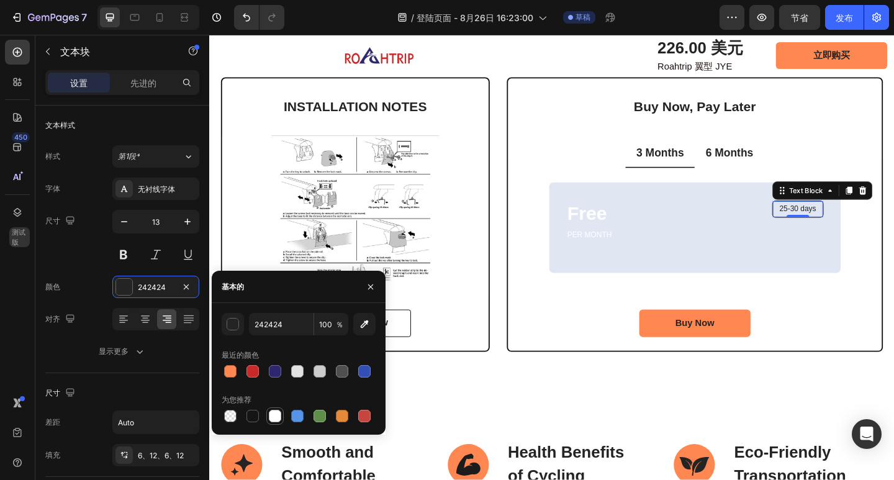
click at [275, 420] on div at bounding box center [275, 416] width 12 height 12
type input "FFFFFF"
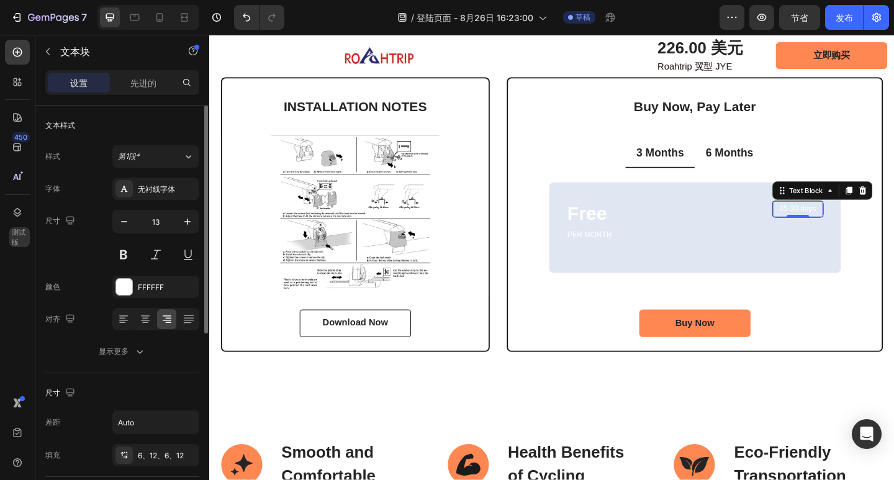
click at [158, 395] on div "尺寸" at bounding box center [122, 393] width 154 height 20
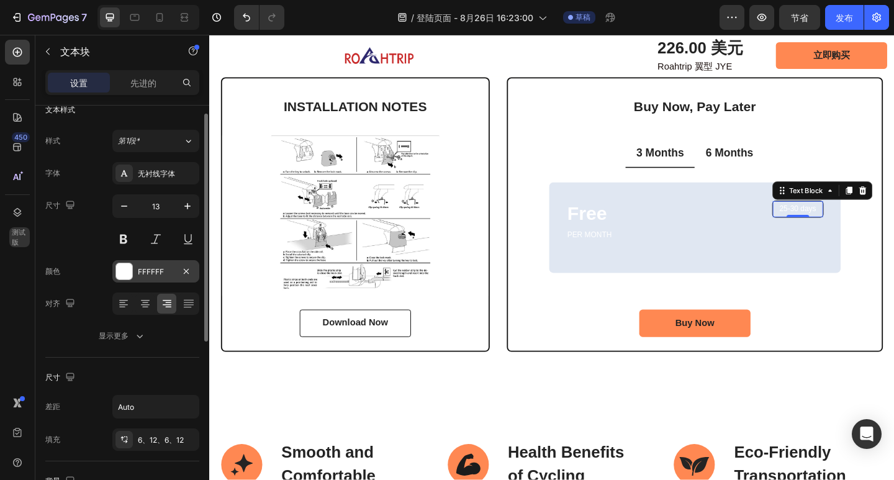
scroll to position [0, 0]
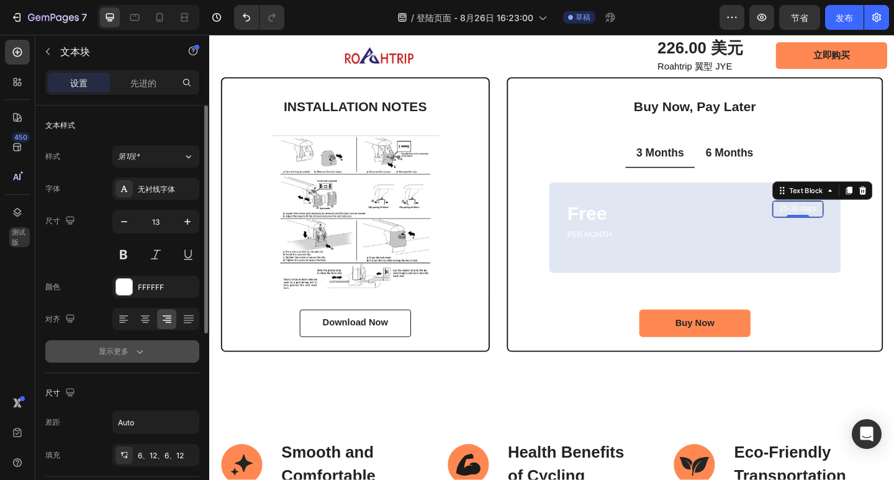
click at [142, 340] on button "显示更多" at bounding box center [122, 351] width 154 height 22
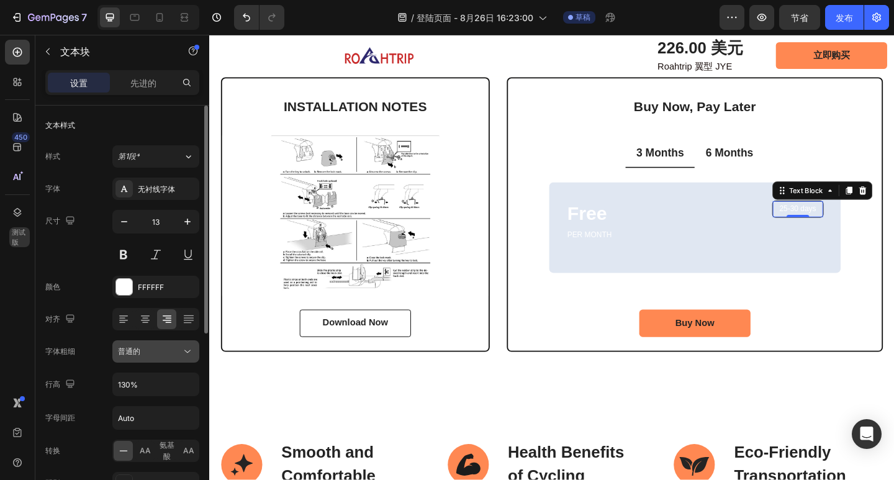
scroll to position [124, 0]
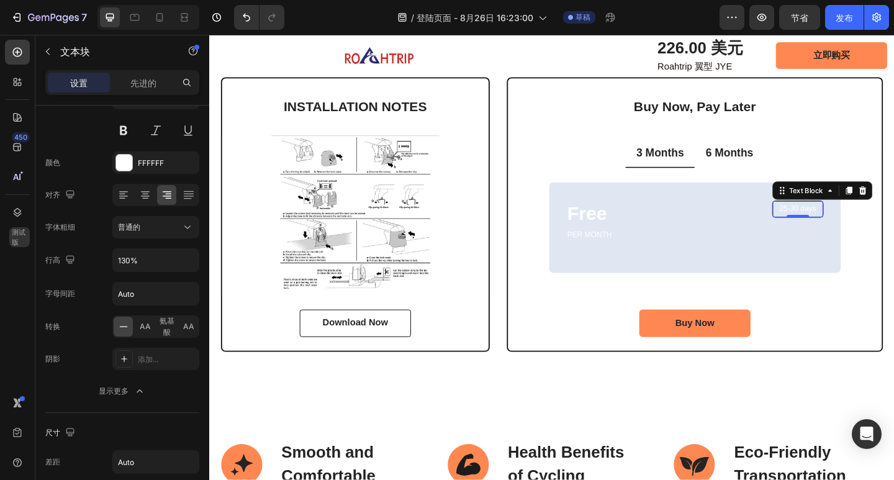
click at [822, 230] on div "25-30 days" at bounding box center [849, 225] width 55 height 18
click at [821, 230] on div "25-30 days Text Block 0" at bounding box center [849, 224] width 56 height 19
click at [810, 230] on div "Free Text Block PER MONTH Text Block 25-30 days Text Block 0 Row" at bounding box center [737, 237] width 280 height 45
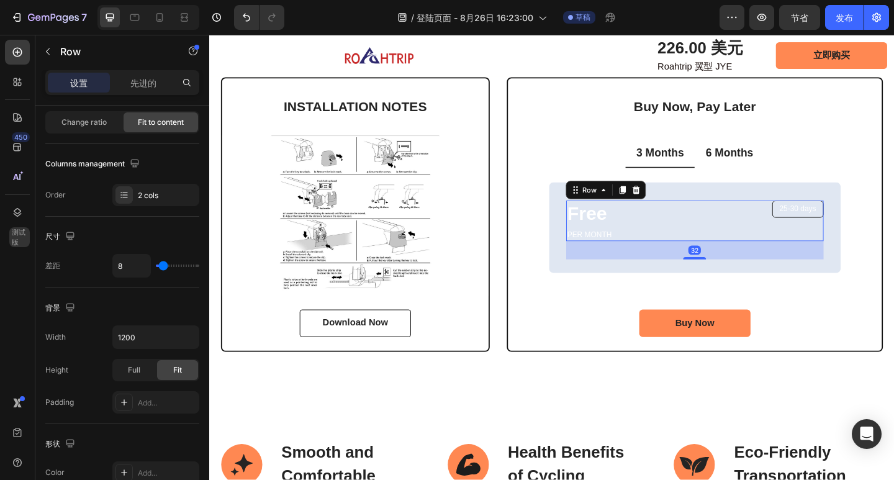
scroll to position [0, 0]
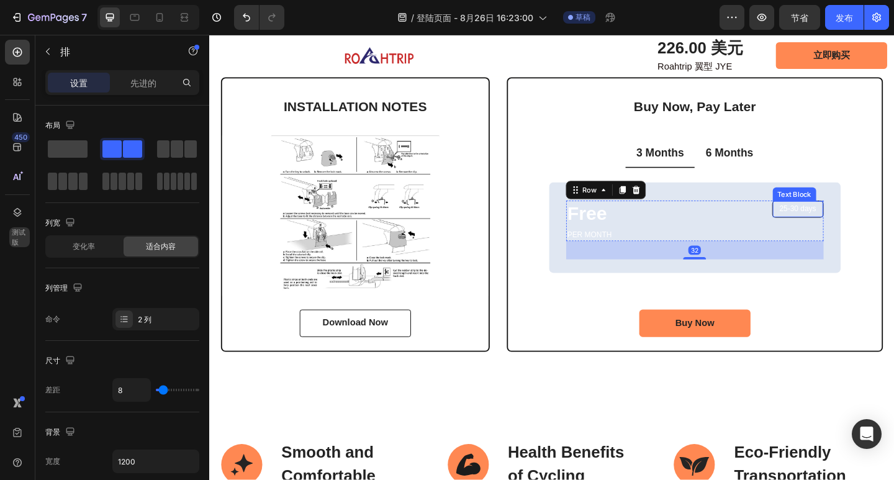
click at [822, 231] on div "25-30 days" at bounding box center [849, 225] width 55 height 18
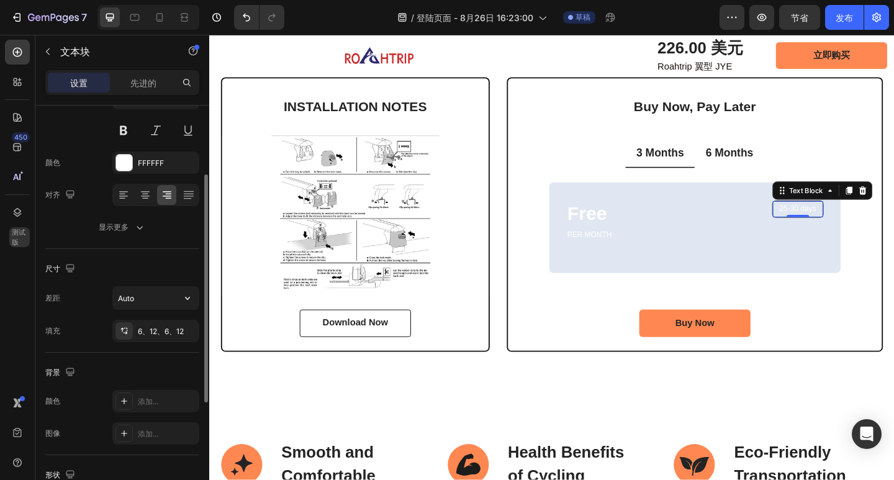
scroll to position [248, 0]
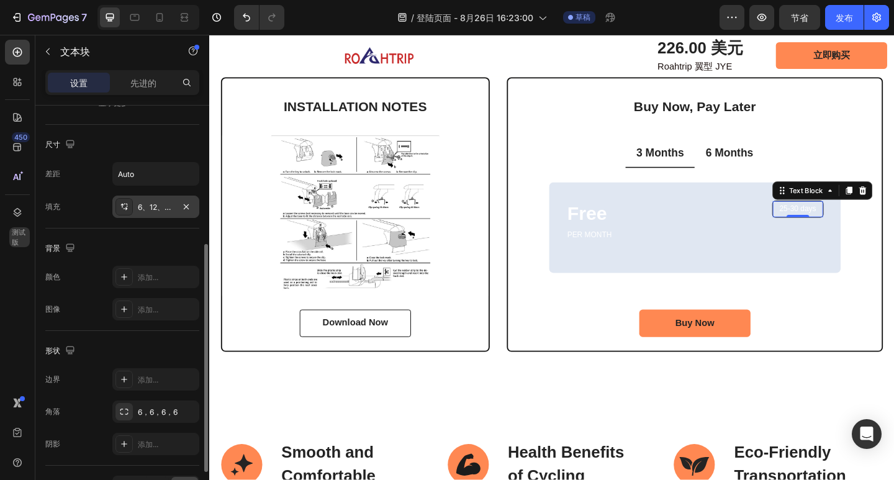
click at [123, 214] on div at bounding box center [123, 206] width 17 height 17
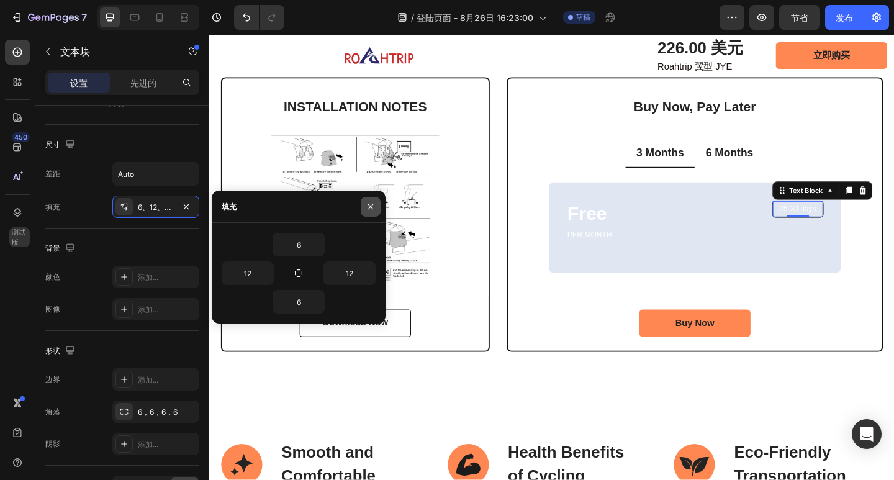
click at [378, 206] on button "button" at bounding box center [371, 207] width 20 height 20
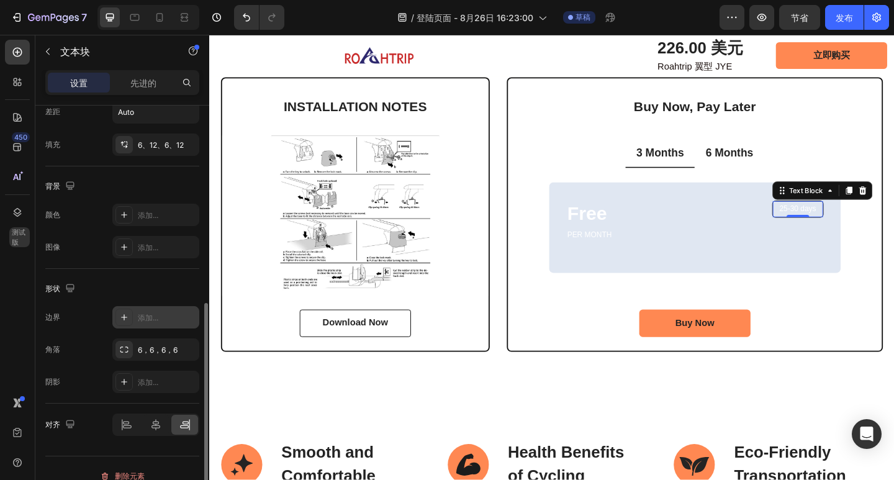
scroll to position [326, 0]
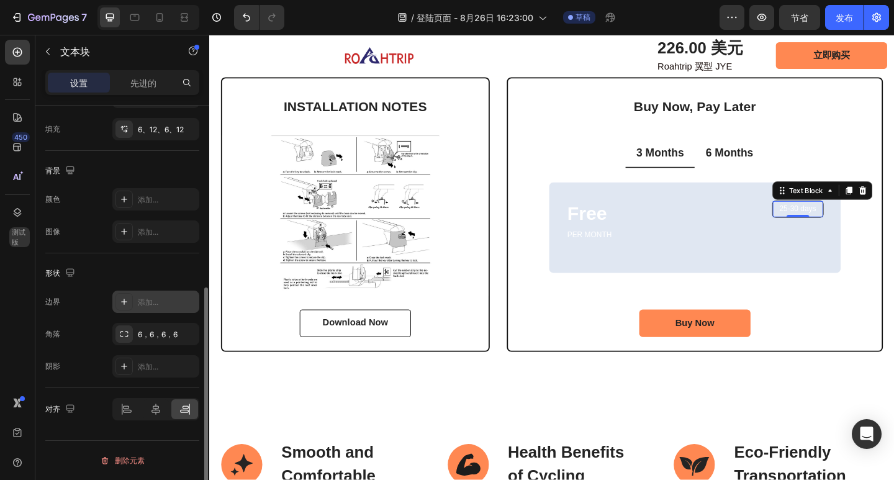
click at [163, 299] on div "添加..." at bounding box center [167, 302] width 58 height 11
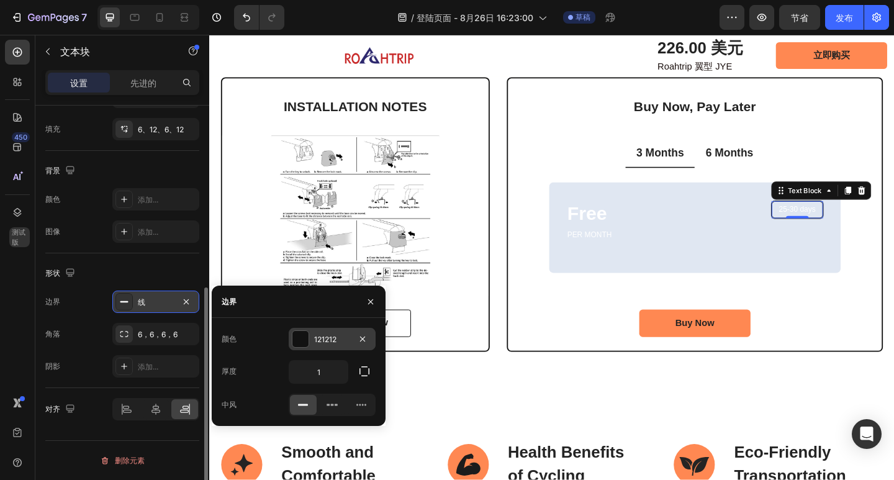
click at [323, 338] on font "121212" at bounding box center [325, 339] width 22 height 9
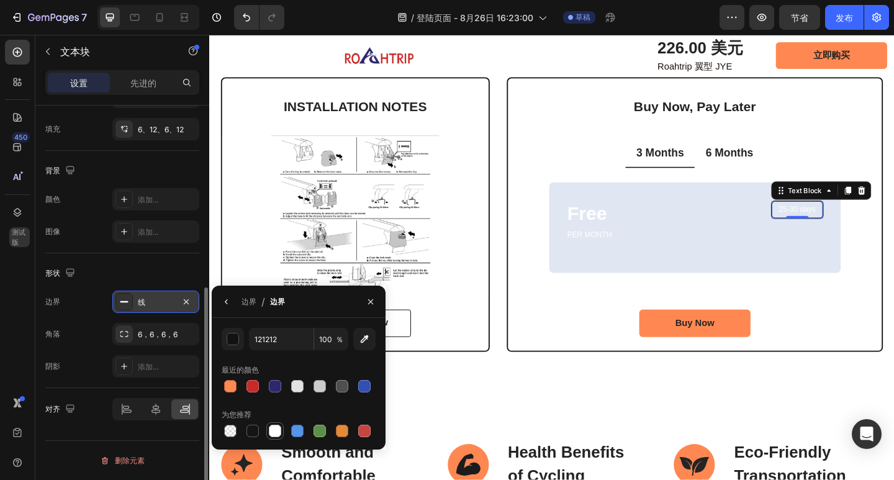
click at [272, 431] on div at bounding box center [275, 431] width 12 height 12
type input "FFFFFF"
click at [367, 302] on icon "button" at bounding box center [371, 302] width 10 height 10
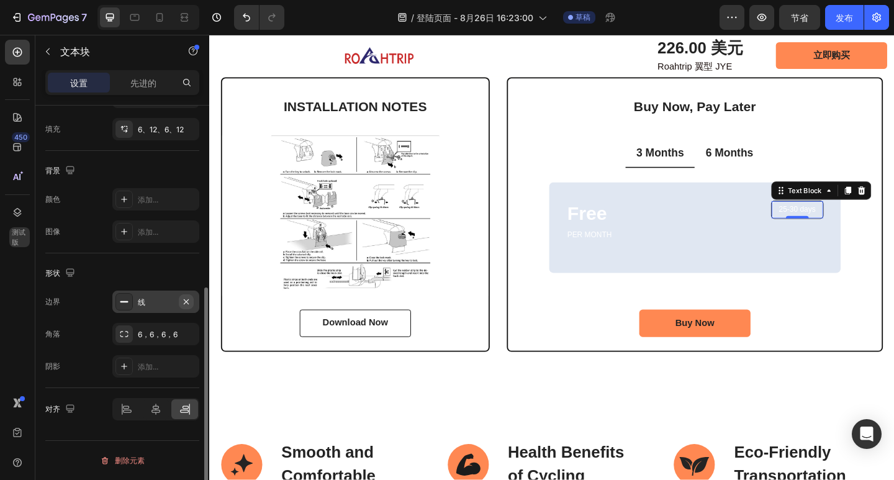
click at [188, 301] on icon "button" at bounding box center [186, 302] width 10 height 10
click at [165, 325] on div "6，6，6，6" at bounding box center [155, 334] width 87 height 22
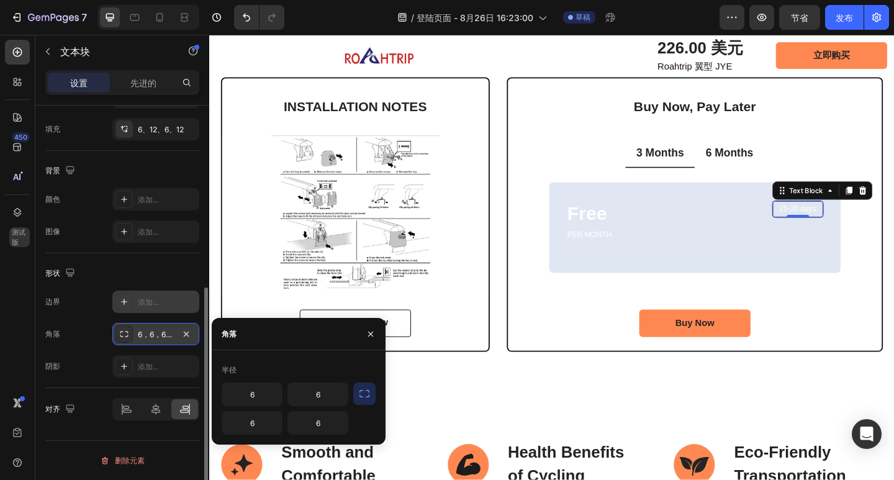
click at [165, 325] on div "6，6，6，6" at bounding box center [155, 334] width 87 height 22
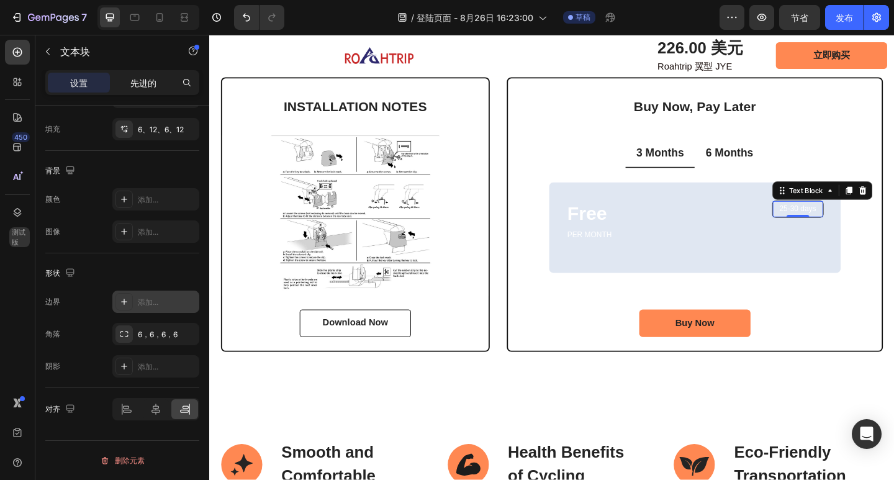
click at [132, 83] on font "先进的" at bounding box center [143, 83] width 26 height 11
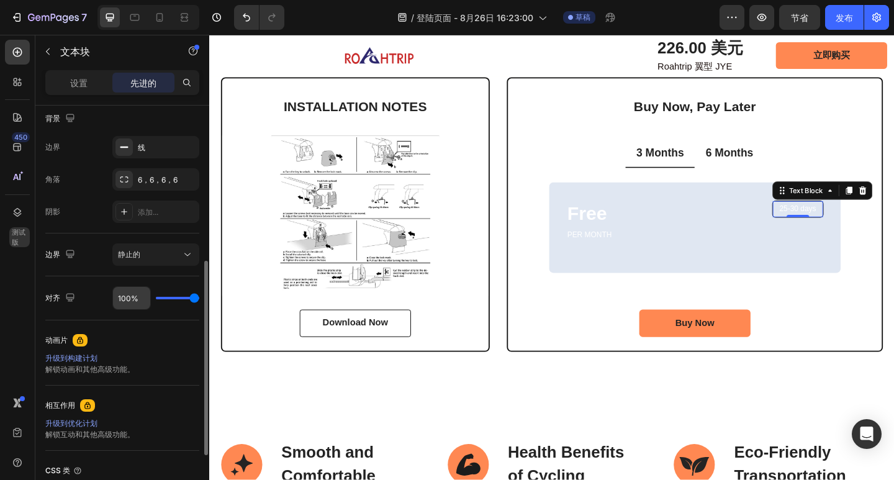
scroll to position [140, 0]
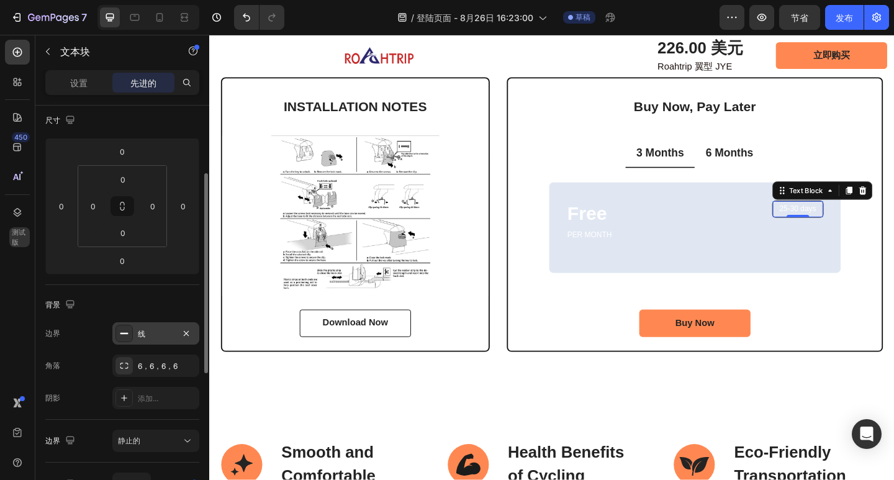
click at [153, 328] on div "线" at bounding box center [156, 333] width 36 height 11
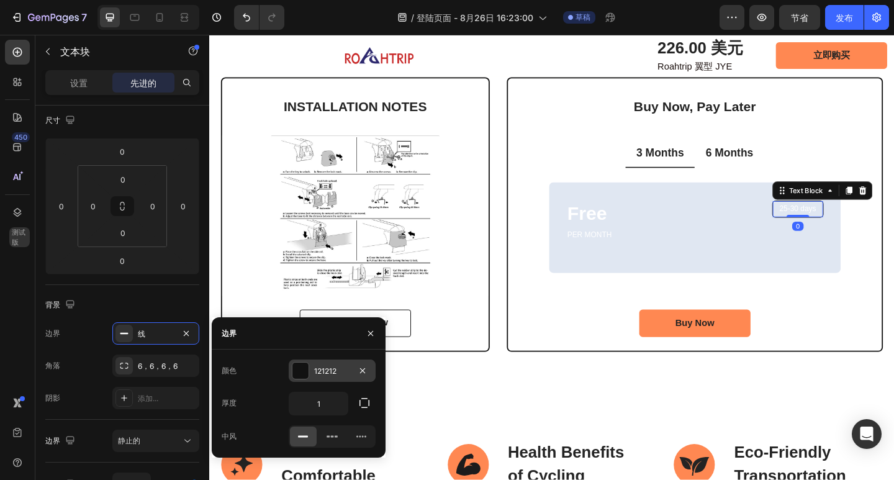
click at [329, 379] on div "121212" at bounding box center [332, 370] width 87 height 22
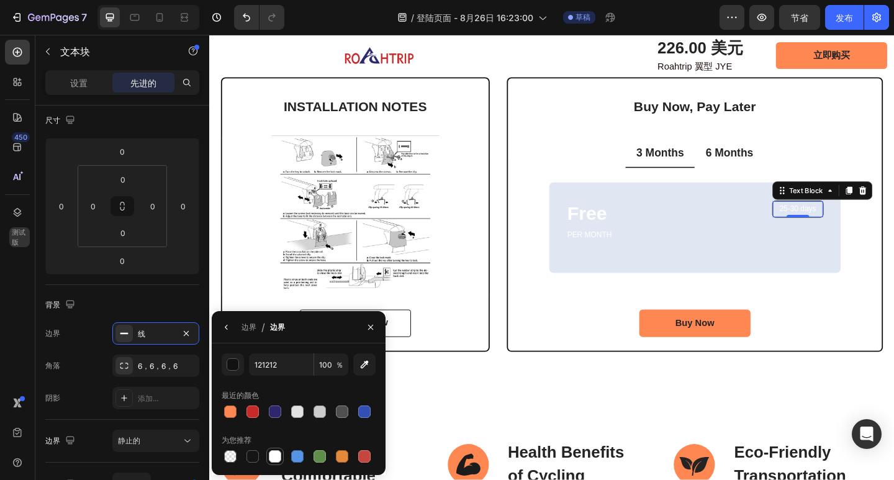
click at [268, 455] on div at bounding box center [275, 456] width 15 height 15
type input "FFFFFF"
click at [371, 327] on icon "button" at bounding box center [370, 326] width 5 height 5
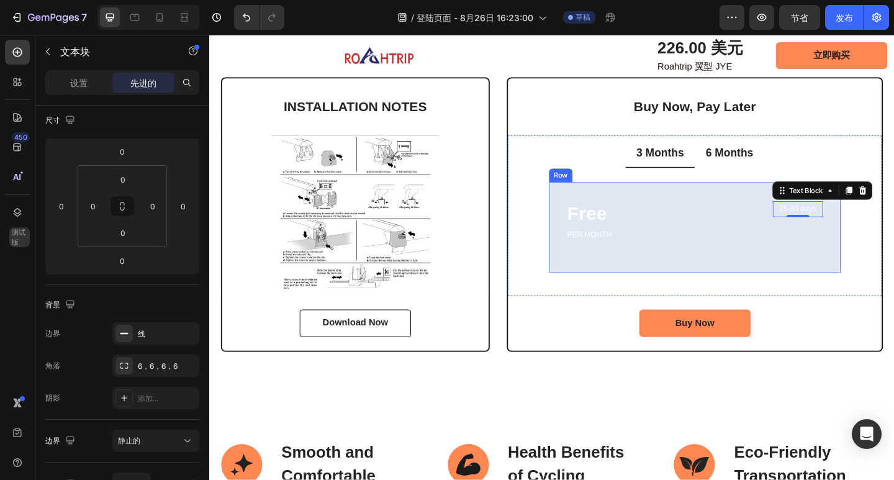
click at [721, 270] on div "Free Text Block PER MONTH Text Block 25-30 days Text Block 0 Row" at bounding box center [737, 247] width 280 height 65
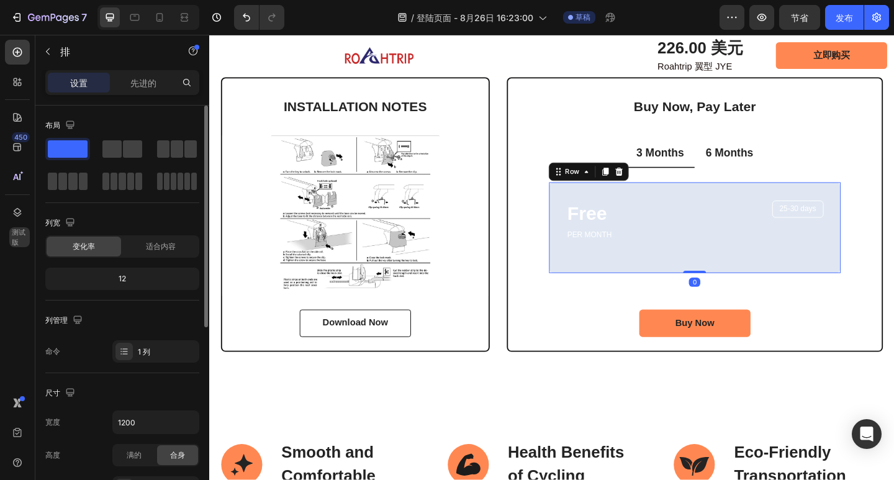
scroll to position [186, 0]
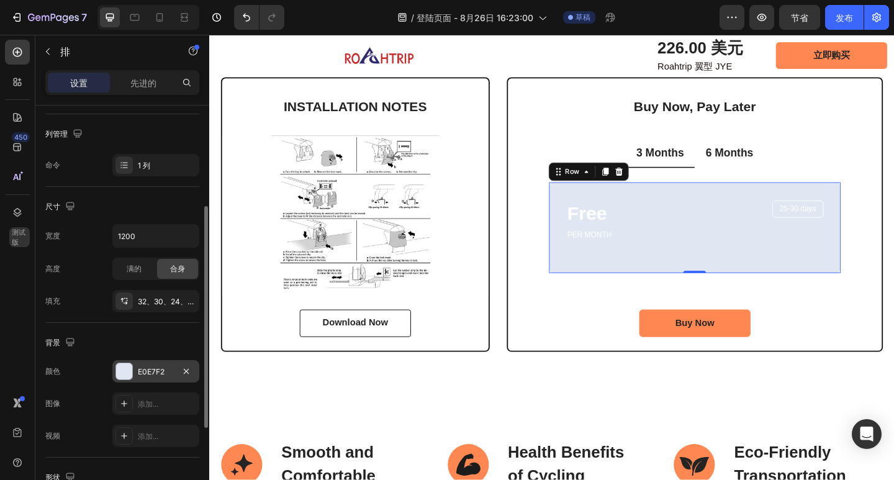
click at [142, 373] on font "E0E7F2" at bounding box center [151, 371] width 27 height 9
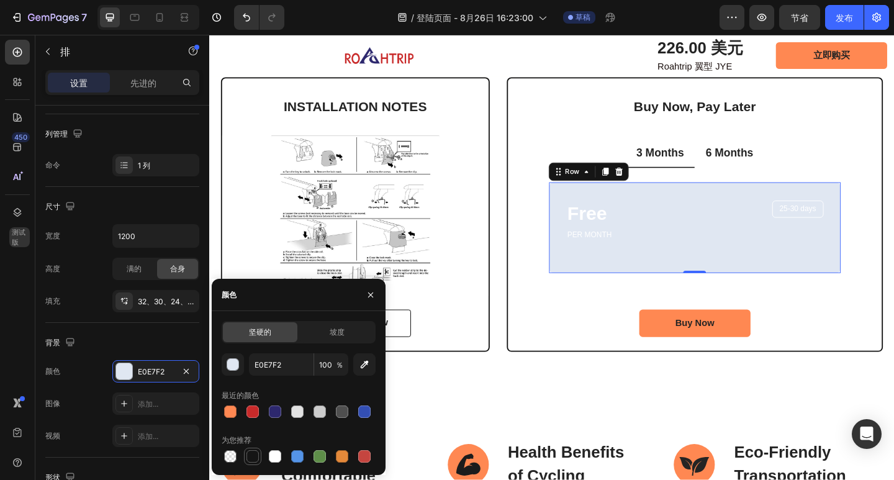
click at [255, 455] on div at bounding box center [252, 456] width 12 height 12
type input "151515"
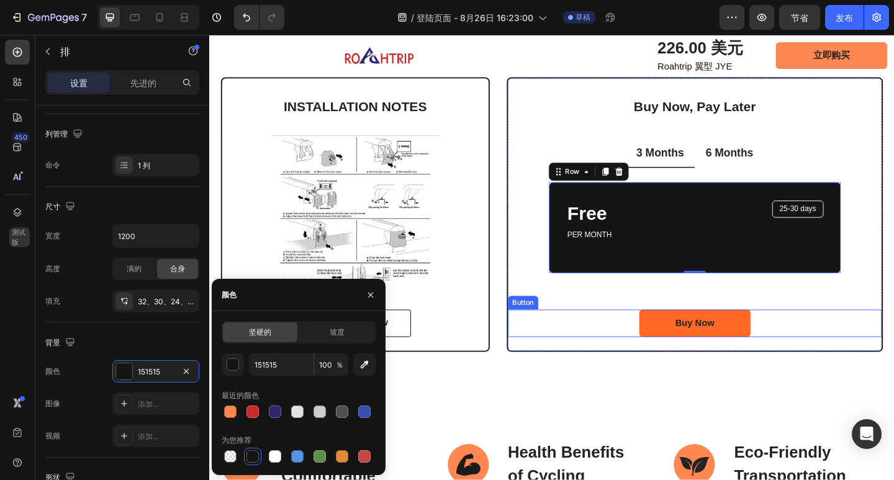
click at [782, 345] on link "Buy Now" at bounding box center [737, 349] width 121 height 30
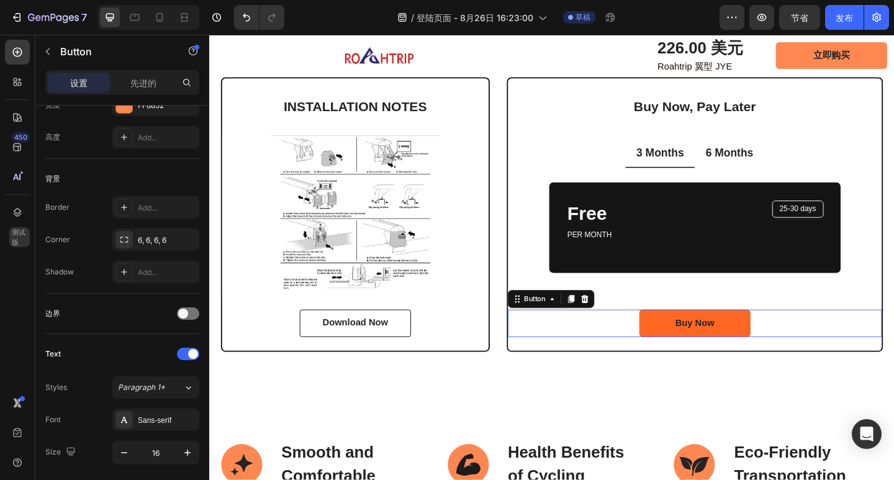
scroll to position [0, 0]
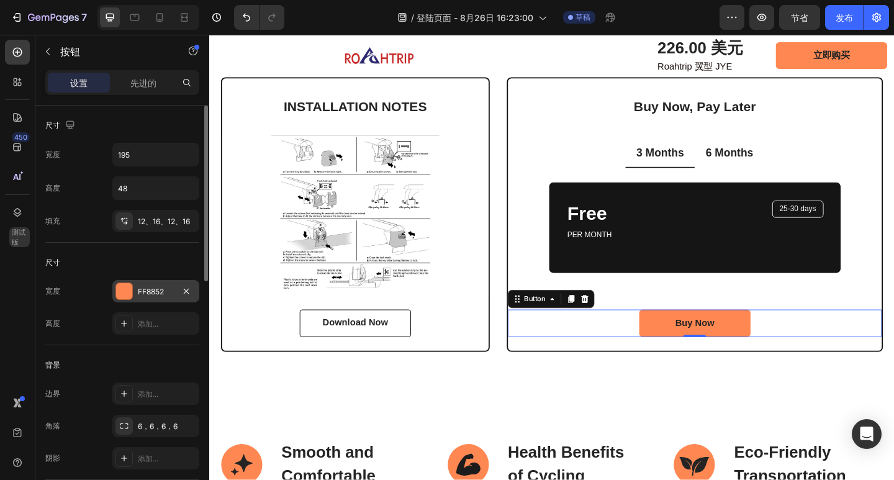
click at [148, 292] on font "FF8852" at bounding box center [151, 291] width 26 height 9
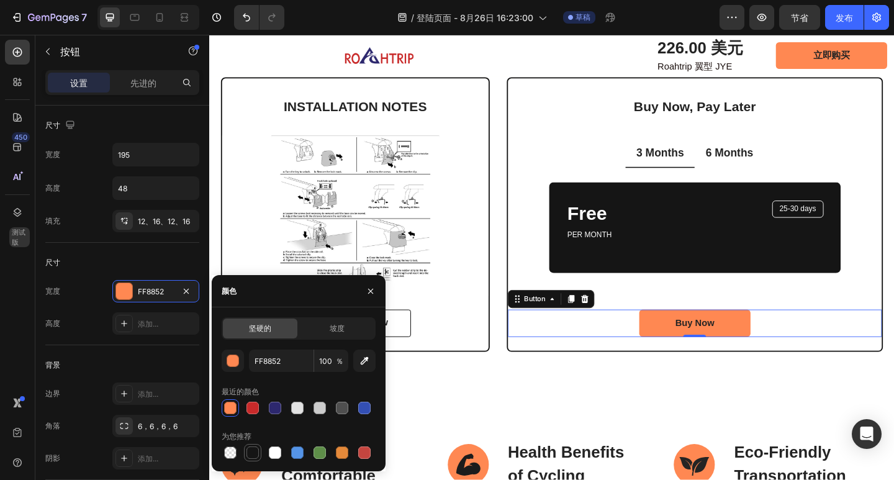
click at [255, 453] on div at bounding box center [252, 452] width 12 height 12
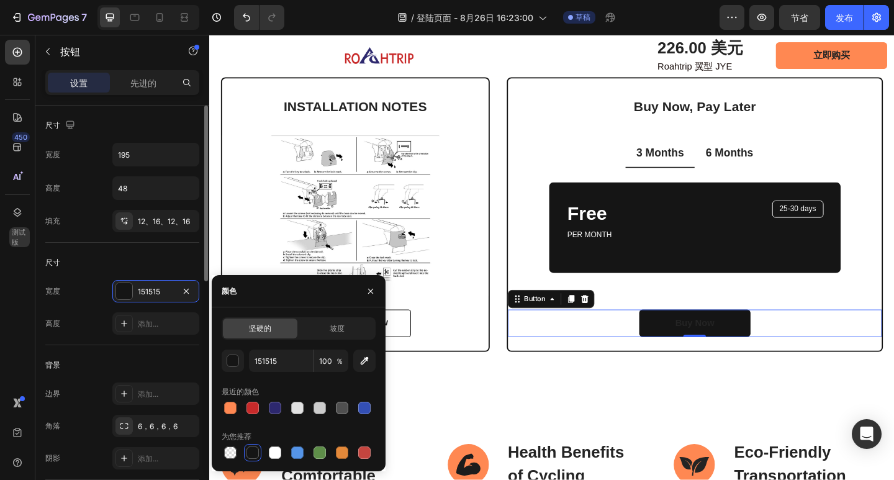
click at [120, 255] on div "尺寸" at bounding box center [122, 263] width 154 height 20
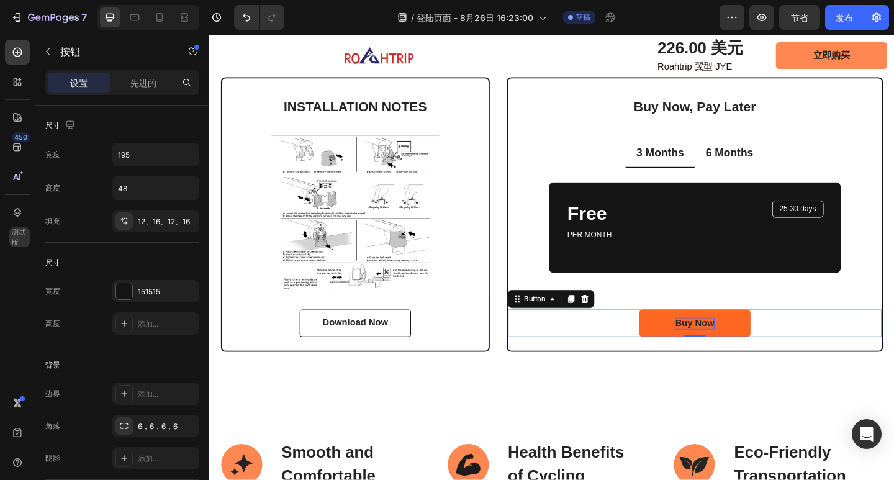
click at [716, 348] on div "Buy Now" at bounding box center [737, 349] width 42 height 13
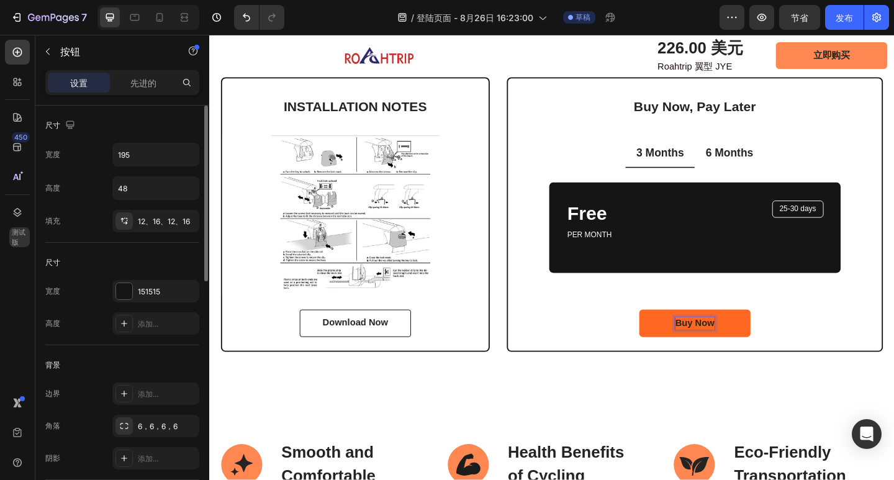
click at [677, 353] on link "Buy Now" at bounding box center [737, 349] width 121 height 30
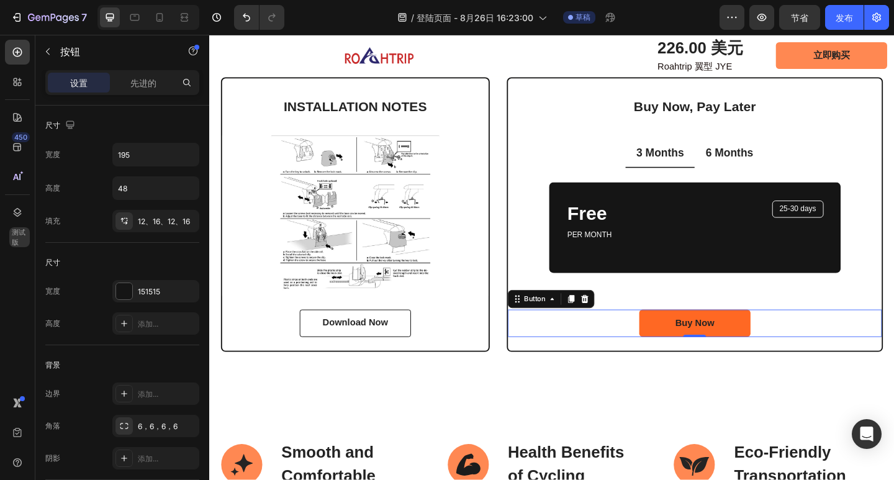
click at [677, 353] on link "Buy Now" at bounding box center [737, 349] width 121 height 30
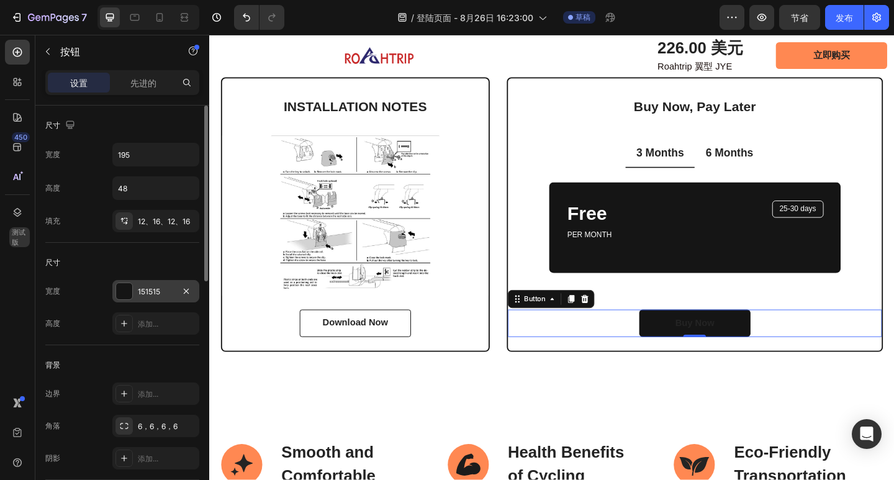
click at [154, 294] on font "151515" at bounding box center [149, 291] width 22 height 9
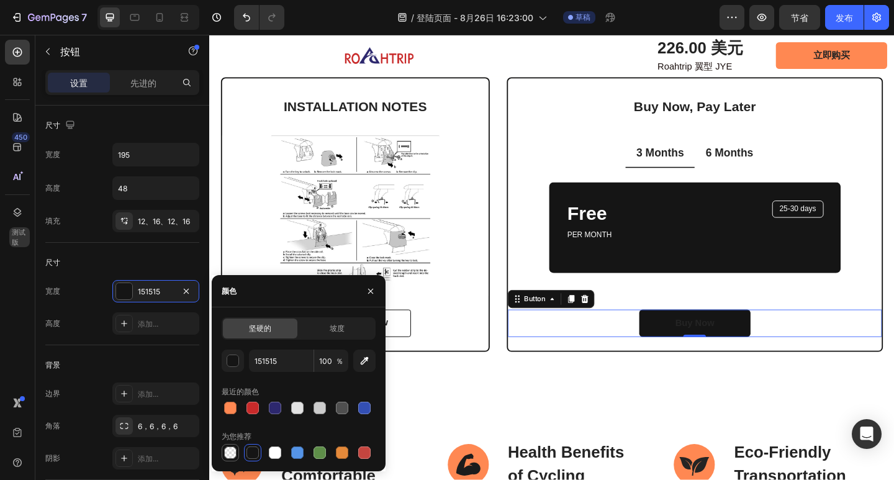
click at [234, 450] on div at bounding box center [230, 452] width 12 height 12
type input "000000"
type input "0"
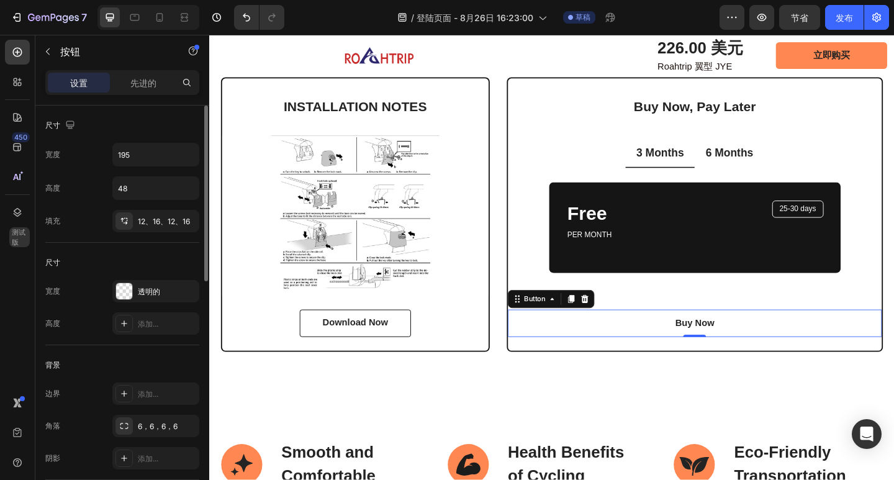
click at [142, 359] on div "背景" at bounding box center [122, 365] width 154 height 20
click at [145, 389] on font "添加..." at bounding box center [148, 393] width 20 height 9
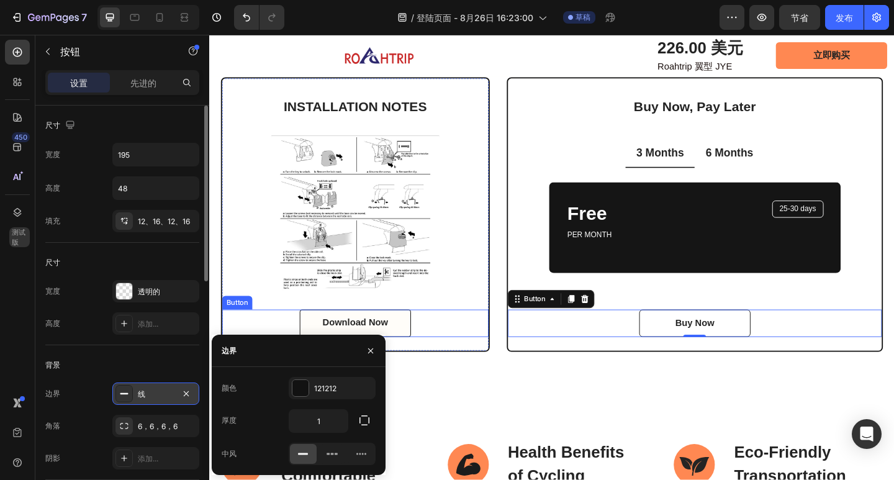
click at [411, 334] on link "Download Now" at bounding box center [367, 349] width 121 height 30
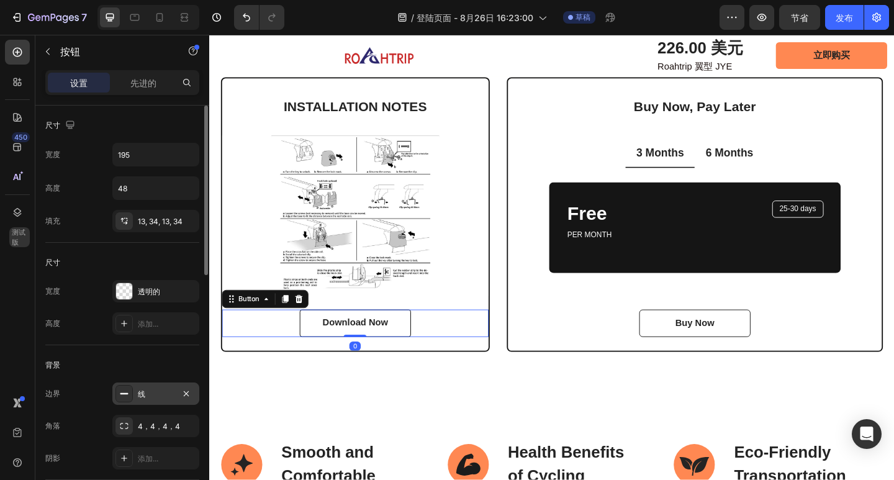
click at [150, 396] on div "线" at bounding box center [156, 394] width 36 height 11
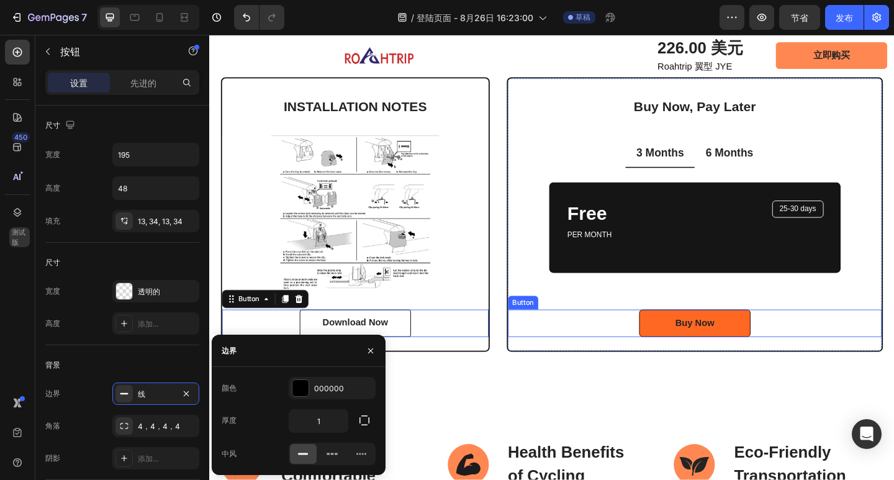
click at [684, 347] on link "Buy Now" at bounding box center [737, 349] width 121 height 30
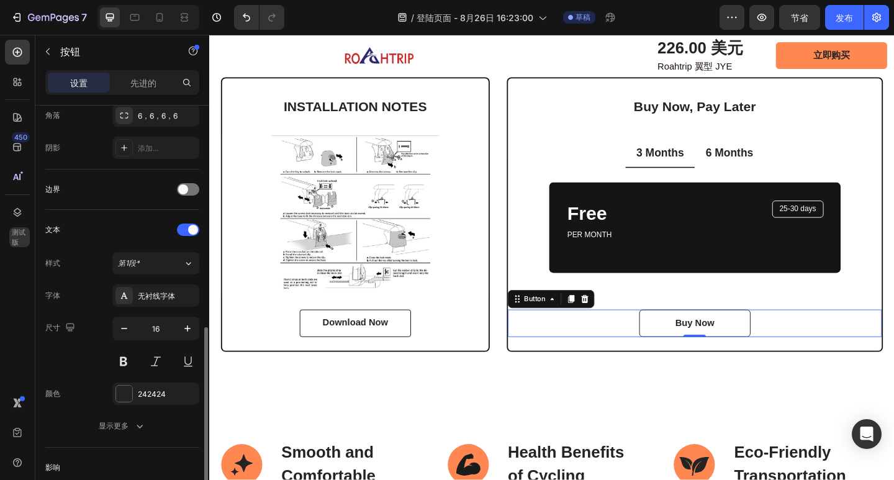
scroll to position [373, 0]
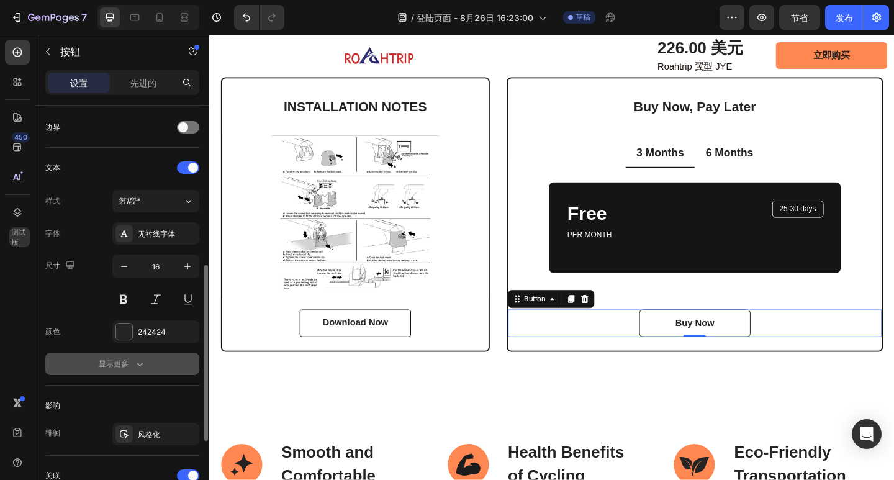
click at [135, 366] on icon "button" at bounding box center [139, 364] width 12 height 12
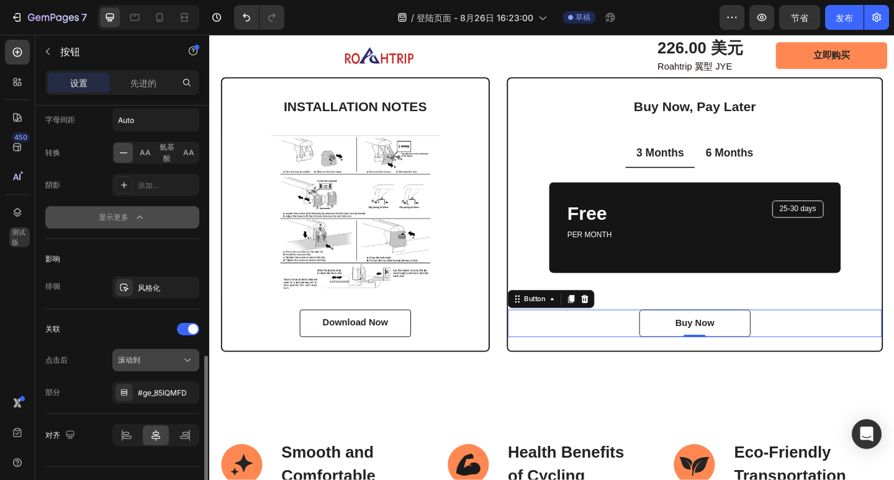
scroll to position [709, 0]
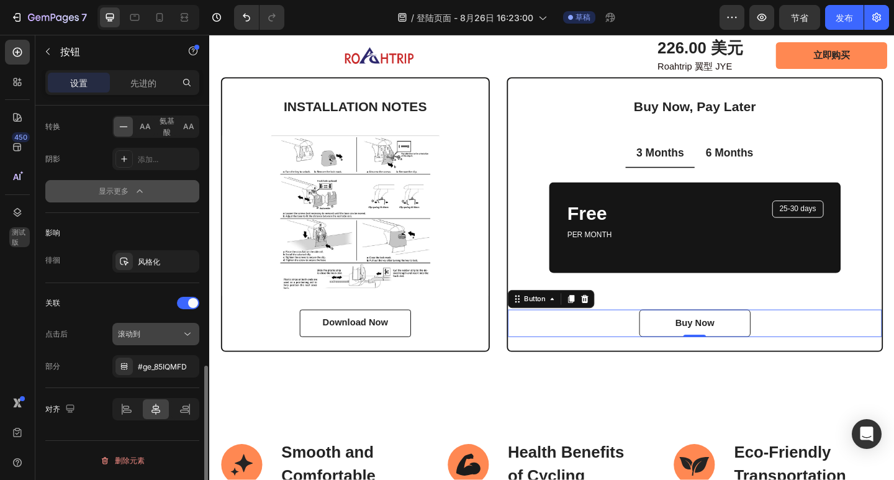
click at [143, 338] on div "滚动到" at bounding box center [149, 333] width 63 height 11
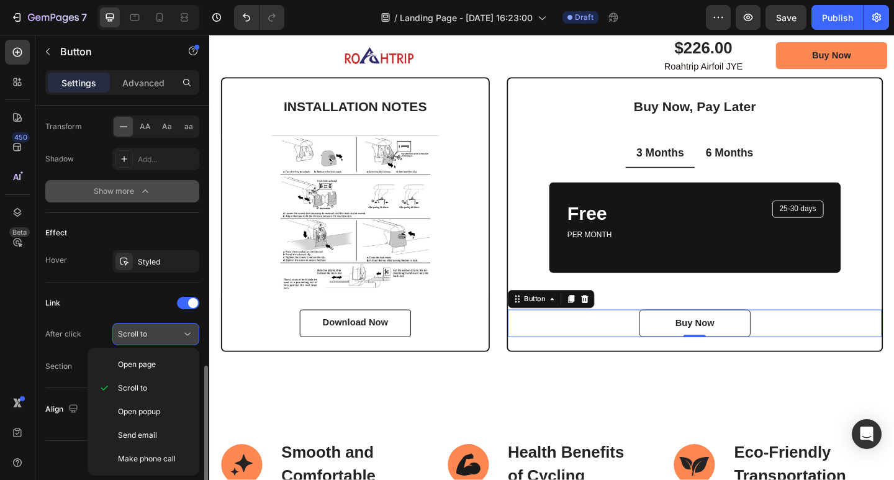
click at [148, 338] on div "Scroll to" at bounding box center [149, 333] width 63 height 11
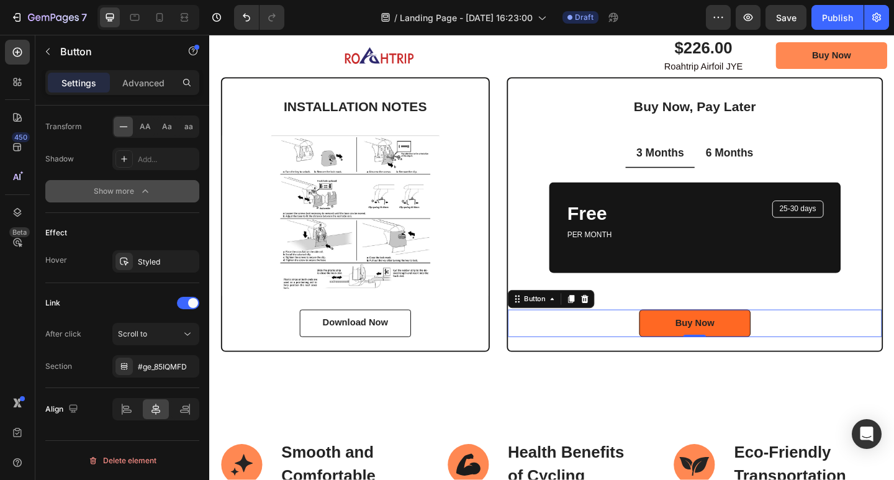
click at [769, 348] on link "Buy Now" at bounding box center [737, 349] width 121 height 30
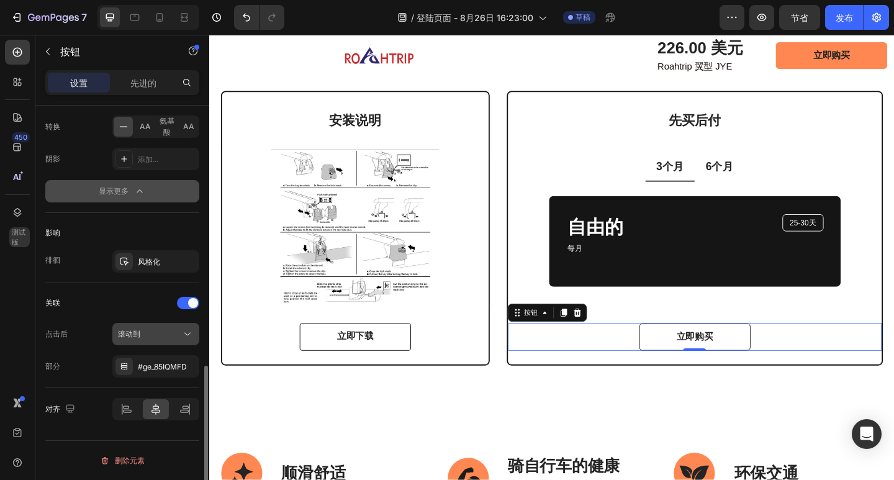
click at [129, 338] on font "滚动到" at bounding box center [129, 333] width 22 height 9
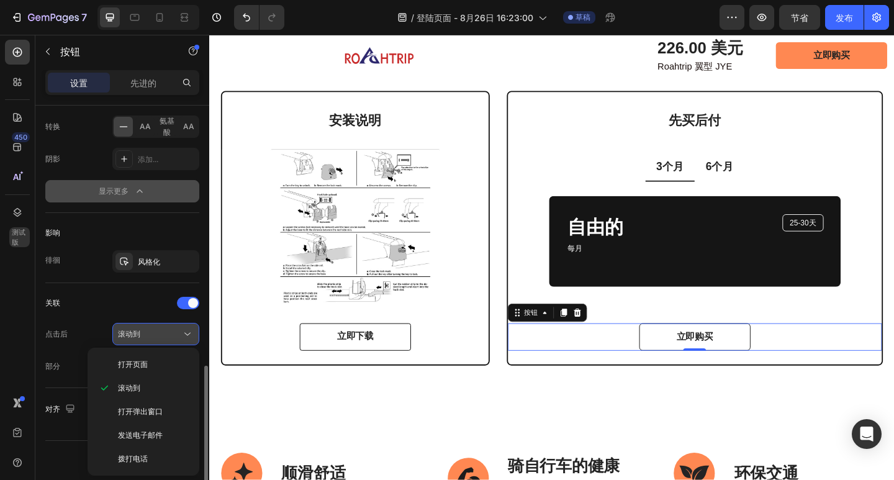
click at [133, 338] on font "滚动到" at bounding box center [129, 333] width 22 height 9
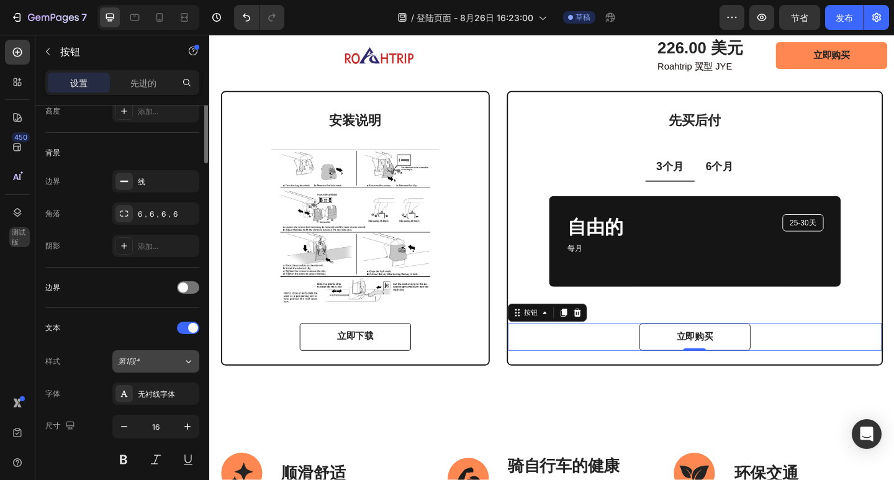
scroll to position [0, 0]
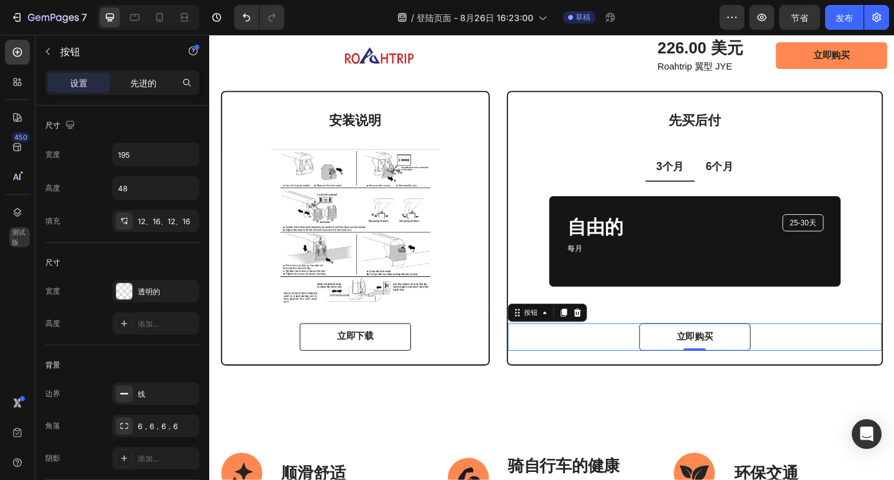
click at [140, 76] on p "先进的" at bounding box center [143, 82] width 26 height 13
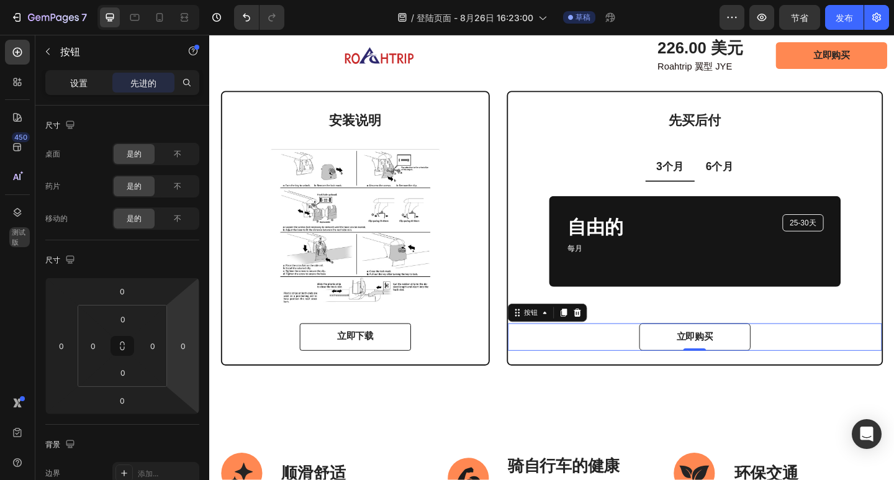
click at [91, 81] on div "设置" at bounding box center [79, 83] width 62 height 20
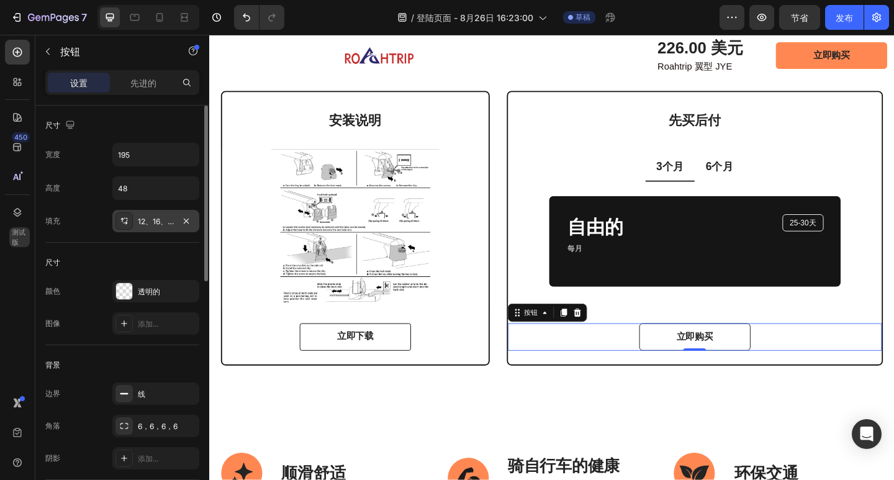
click at [145, 228] on div "12、16、12、16" at bounding box center [155, 221] width 87 height 22
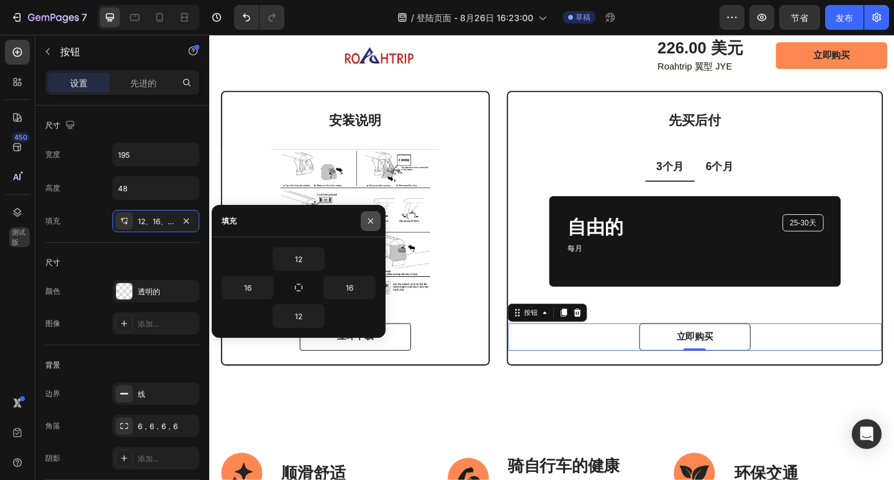
click at [373, 223] on icon "button" at bounding box center [370, 220] width 5 height 5
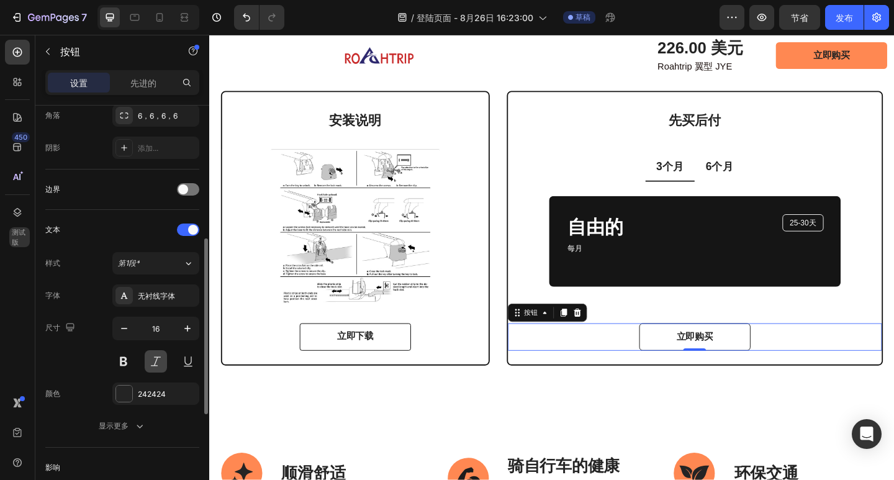
scroll to position [373, 0]
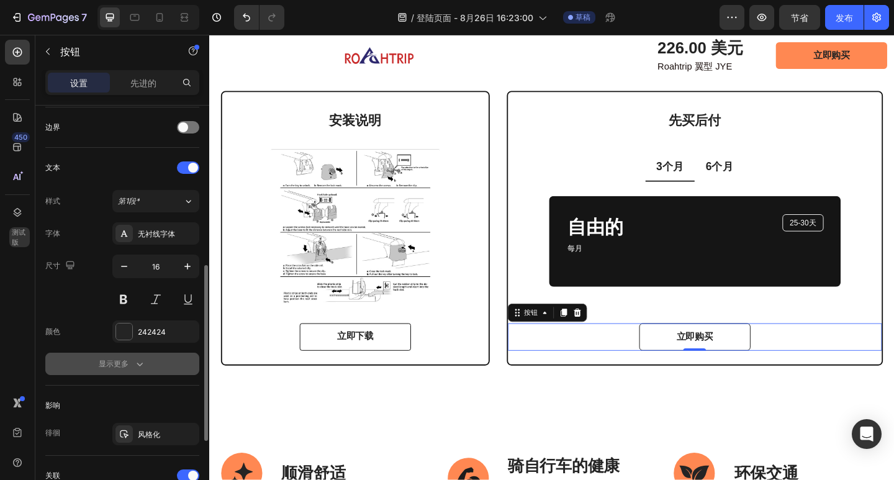
click at [128, 359] on font "显示更多" at bounding box center [114, 363] width 30 height 9
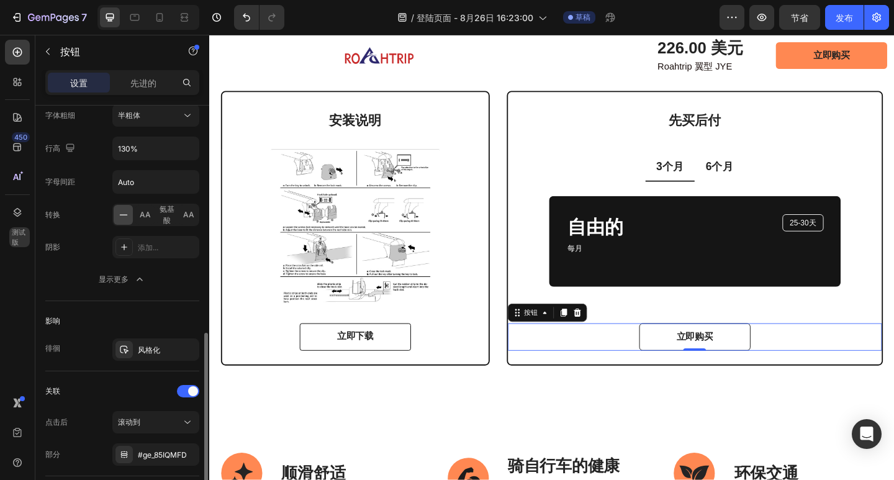
scroll to position [683, 0]
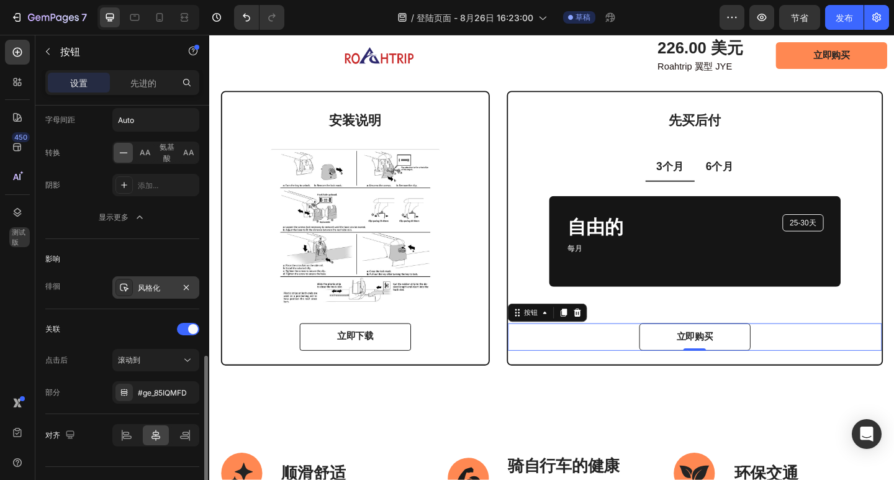
click at [156, 285] on font "风格化" at bounding box center [149, 287] width 22 height 9
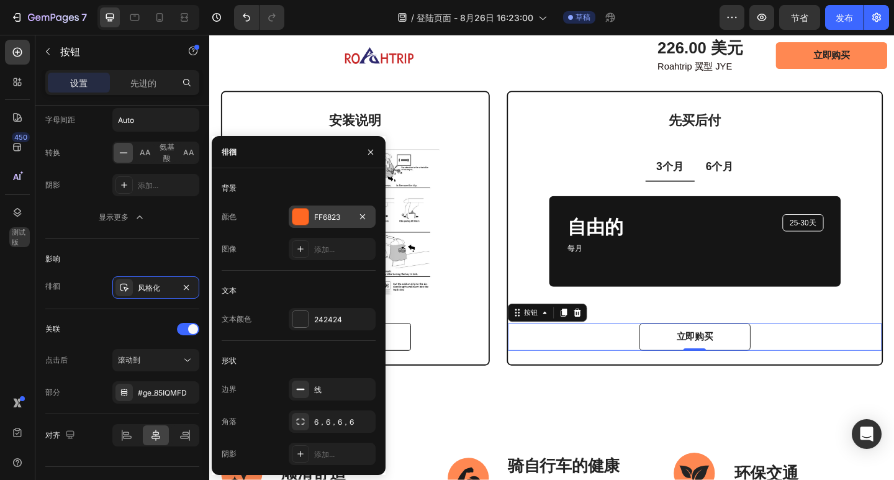
click at [336, 212] on font "FF6823" at bounding box center [327, 216] width 26 height 9
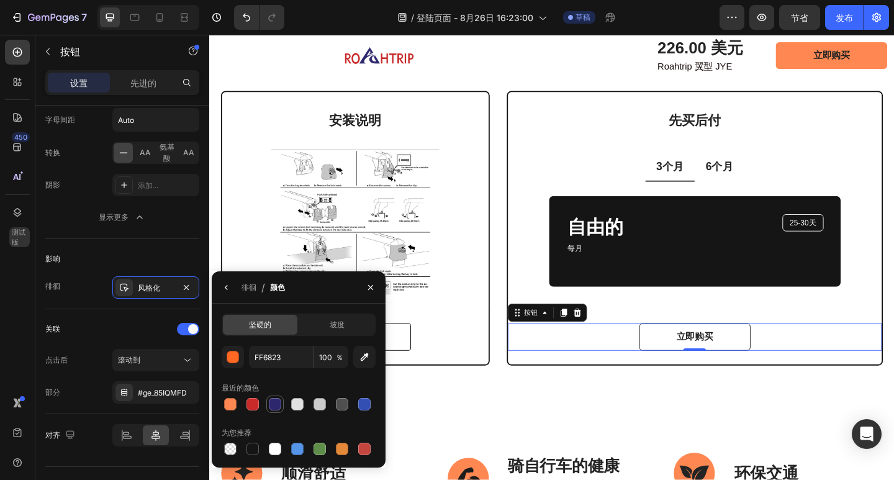
click at [278, 406] on div at bounding box center [275, 404] width 12 height 12
click at [278, 448] on div at bounding box center [275, 449] width 12 height 12
click at [348, 408] on div at bounding box center [342, 404] width 12 height 12
click at [358, 453] on div at bounding box center [364, 449] width 12 height 12
click at [273, 446] on div at bounding box center [275, 449] width 12 height 12
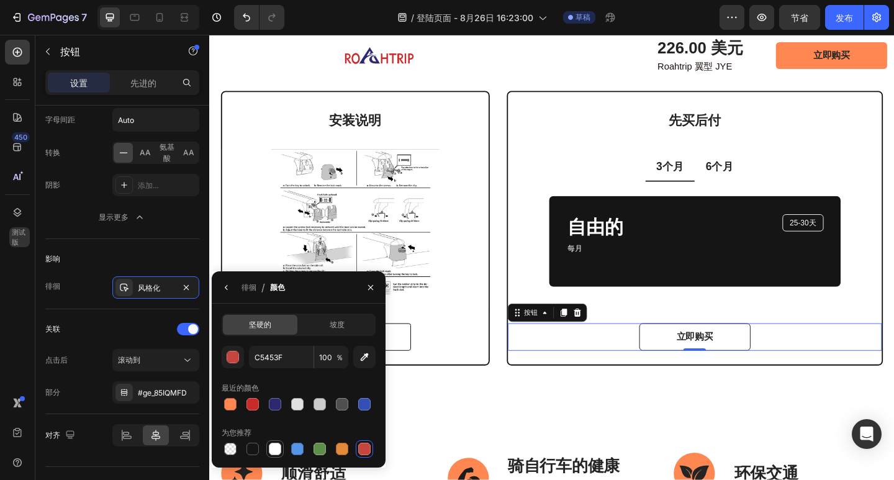
type input "FFFFFF"
click at [371, 284] on icon "button" at bounding box center [371, 288] width 10 height 10
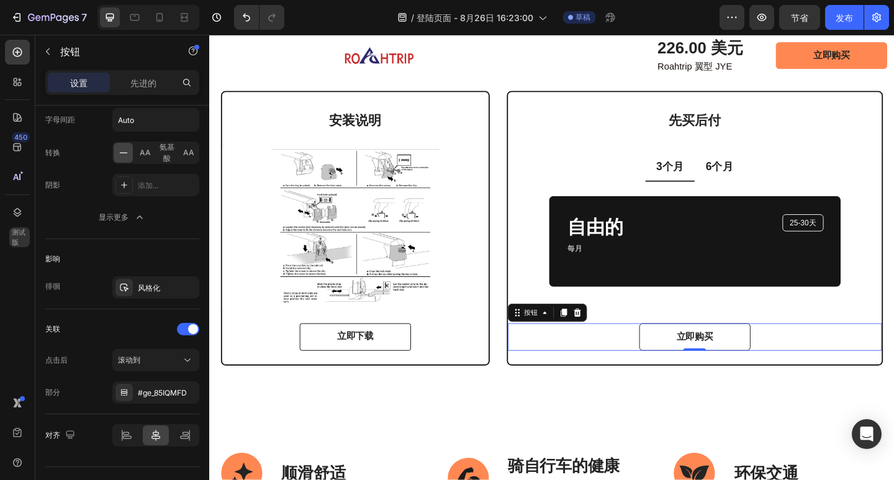
click at [695, 358] on link "立即购买" at bounding box center [737, 364] width 121 height 30
click at [397, 358] on link "立即下载" at bounding box center [367, 364] width 121 height 30
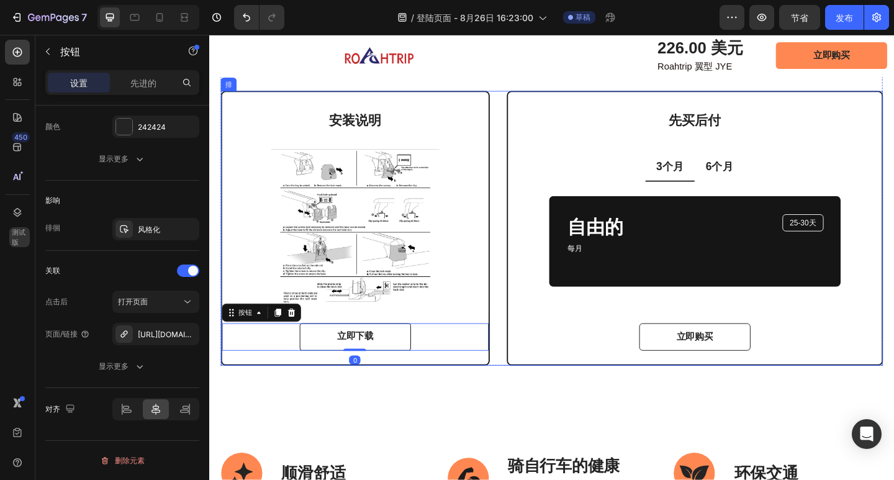
scroll to position [2450, 0]
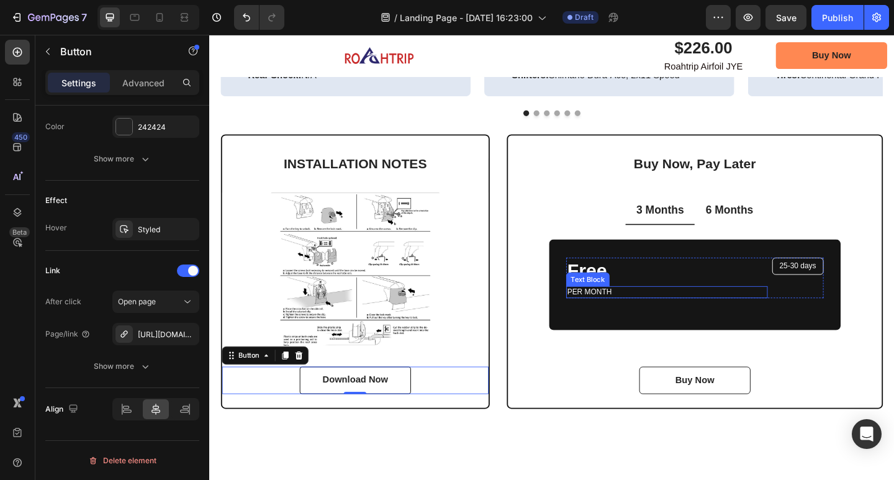
click at [626, 312] on p "PER MONTH" at bounding box center [707, 315] width 217 height 11
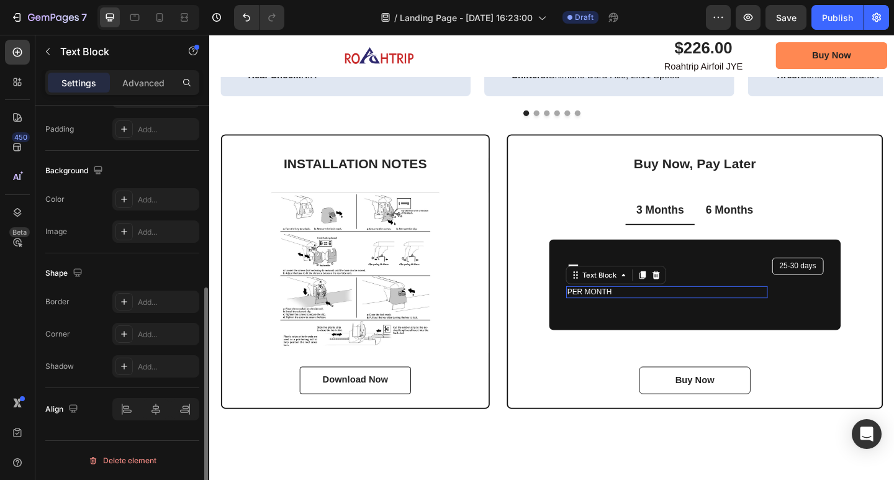
scroll to position [0, 0]
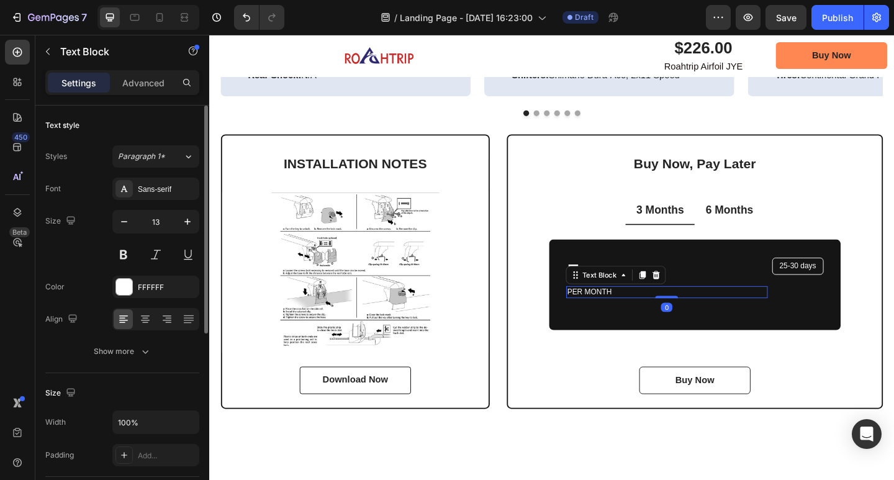
click at [644, 314] on p "PER MONTH" at bounding box center [707, 315] width 217 height 11
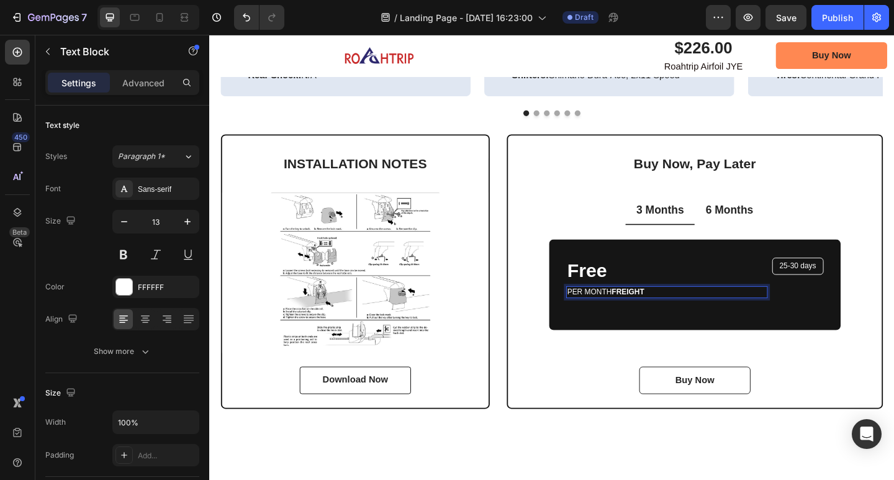
click at [647, 314] on strong "FREIGHT" at bounding box center [664, 314] width 35 height 9
click at [648, 312] on p "FREIGHT" at bounding box center [707, 315] width 217 height 11
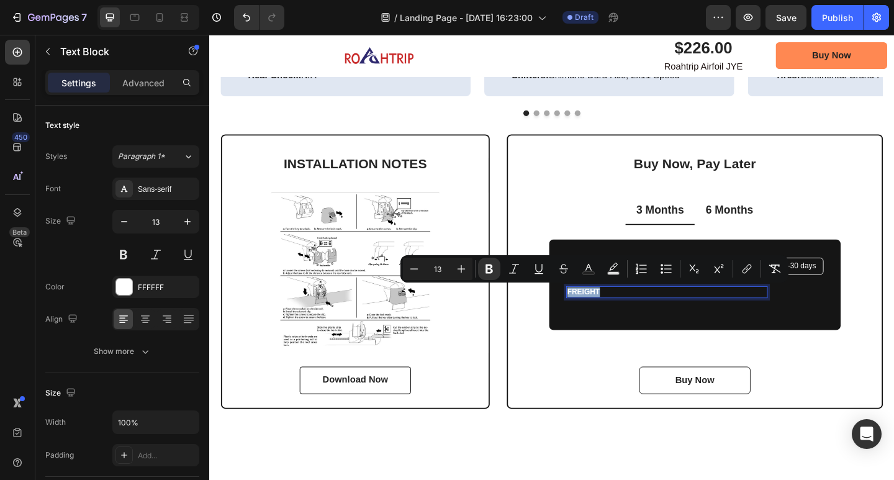
drag, startPoint x: 638, startPoint y: 312, endPoint x: 594, endPoint y: 310, distance: 43.5
click at [599, 310] on p "FREIGHT" at bounding box center [707, 315] width 217 height 11
click at [494, 270] on icon "Editor contextual toolbar" at bounding box center [489, 269] width 12 height 12
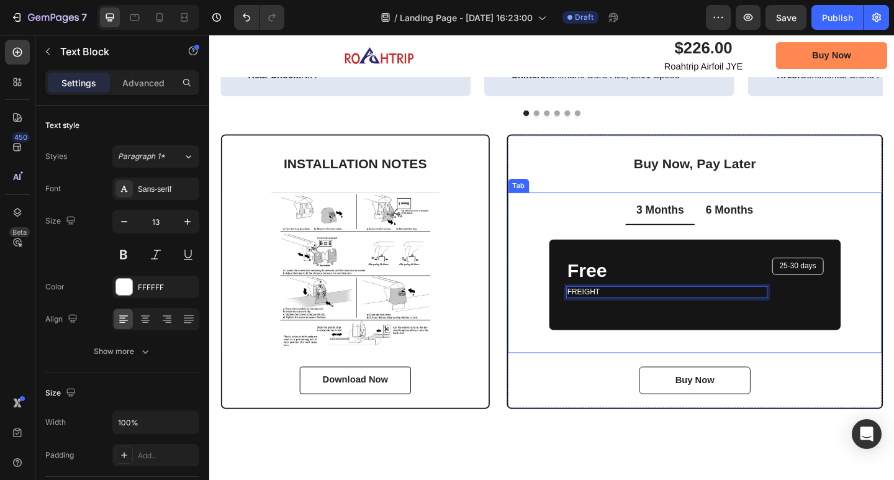
click at [708, 225] on p "3 Months" at bounding box center [700, 227] width 52 height 16
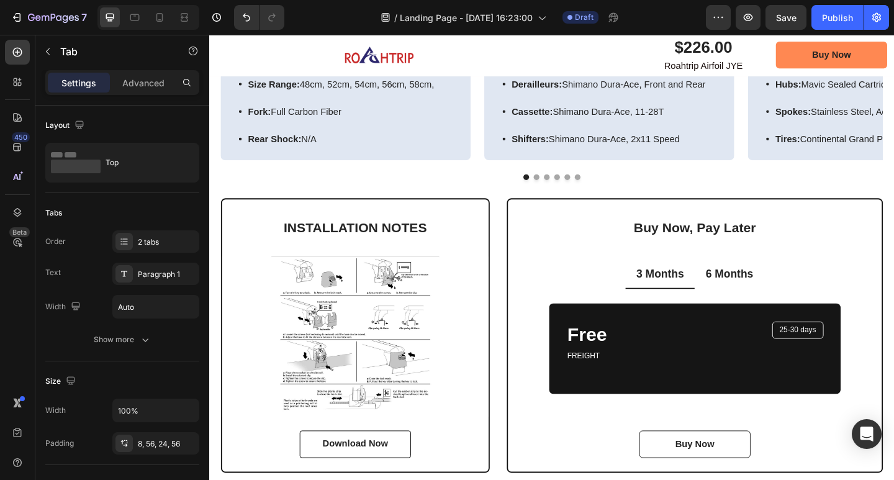
scroll to position [2409, 0]
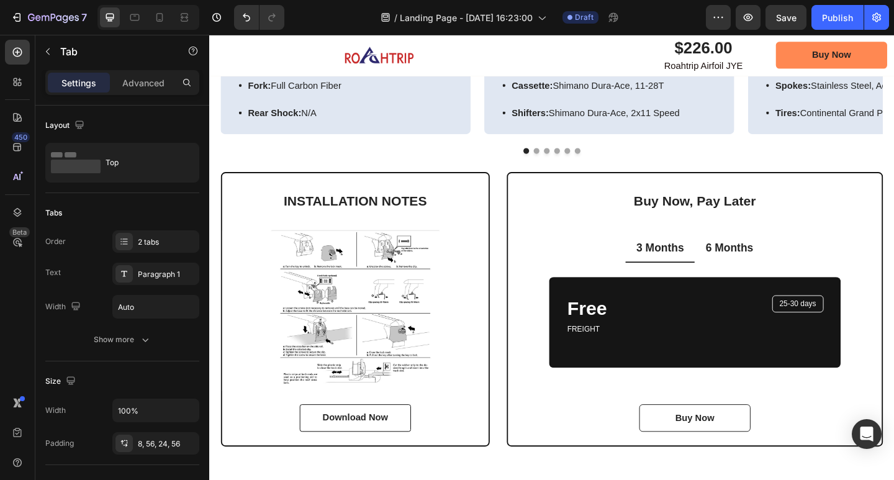
click at [699, 263] on p "3 Months" at bounding box center [700, 268] width 52 height 16
click at [717, 266] on p "3 Months" at bounding box center [700, 268] width 52 height 16
click at [694, 265] on p "3 MonthsEconomy" at bounding box center [699, 268] width 105 height 16
click at [763, 268] on p "6 Months" at bounding box center [775, 268] width 52 height 16
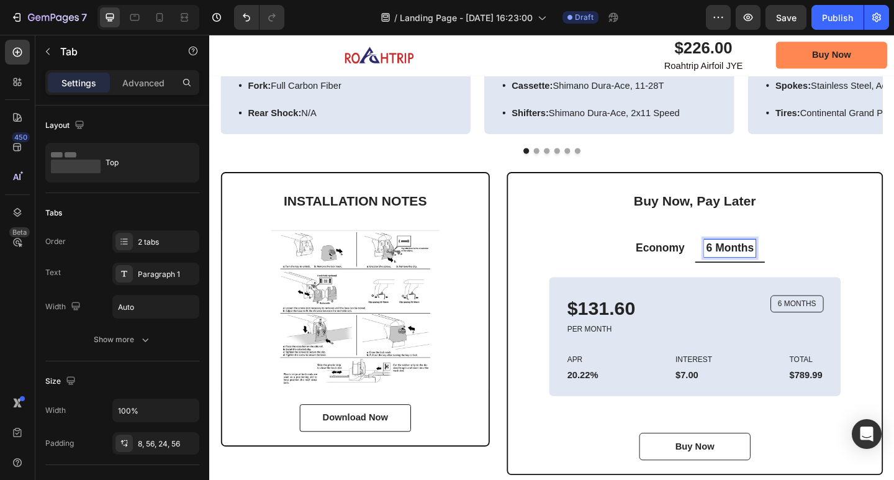
click at [795, 266] on p "6 Months" at bounding box center [775, 268] width 52 height 16
click at [632, 383] on div "APR Text Block 20.22% Text Block Row INTEREST Text Block $7.00 Text Block Row T…" at bounding box center [737, 397] width 280 height 31
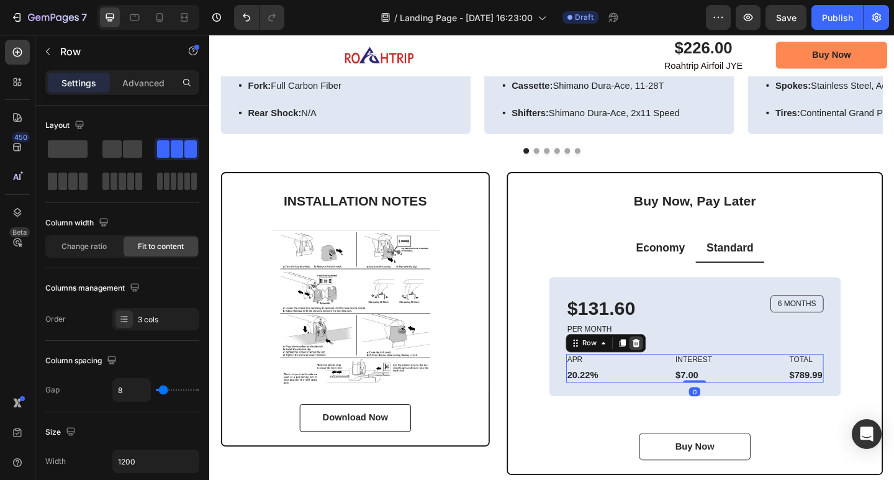
click at [668, 364] on div at bounding box center [673, 370] width 15 height 15
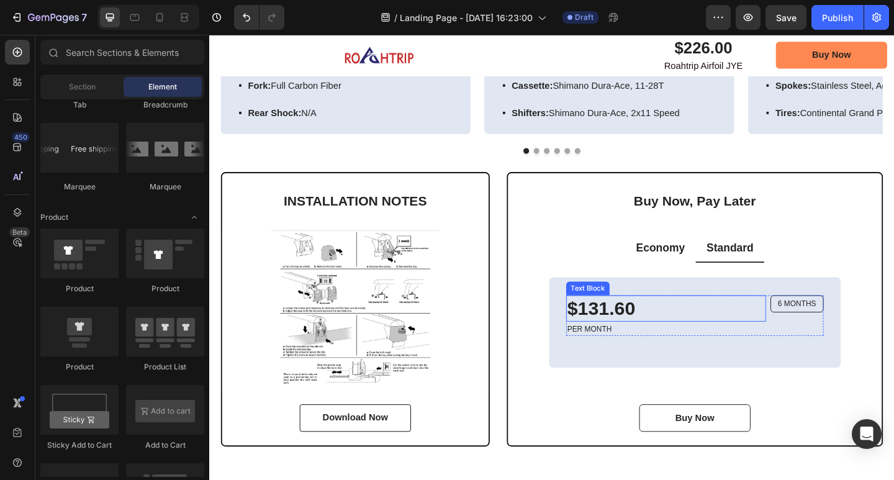
click at [674, 331] on p "$131.60" at bounding box center [706, 333] width 215 height 27
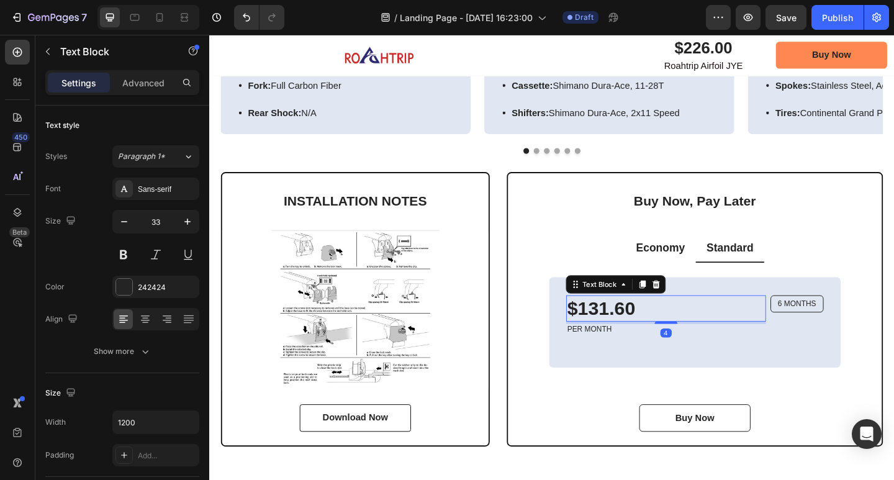
click at [669, 335] on p "$131.60" at bounding box center [706, 333] width 215 height 27
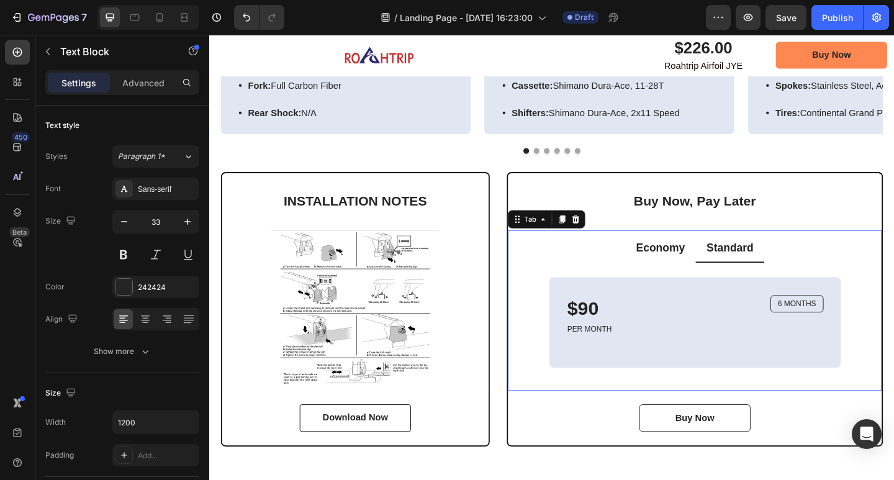
click at [703, 263] on p "Economy" at bounding box center [699, 268] width 53 height 16
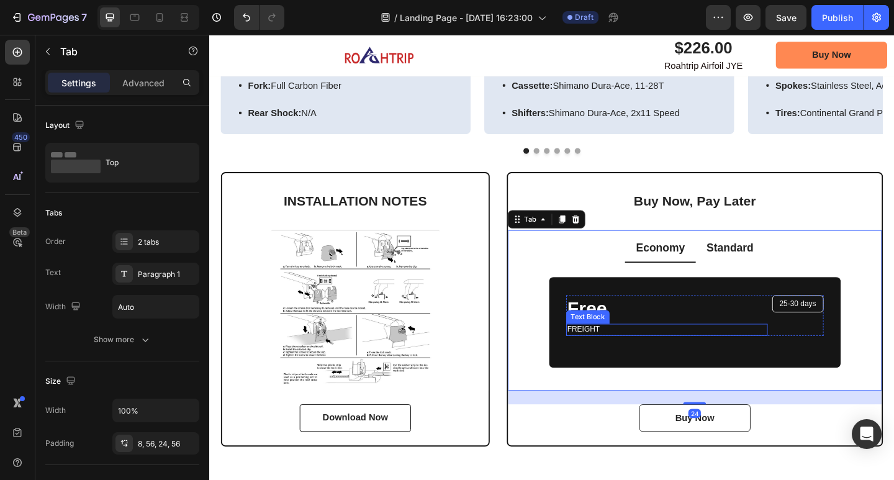
click at [633, 351] on p "FREIGHT" at bounding box center [707, 356] width 217 height 11
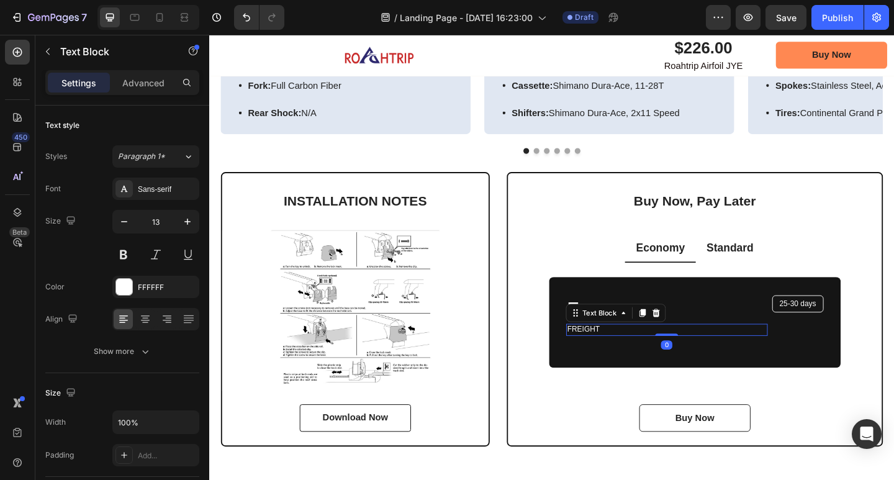
click at [628, 352] on p "FREIGHT" at bounding box center [707, 356] width 217 height 11
drag, startPoint x: 628, startPoint y: 353, endPoint x: 595, endPoint y: 353, distance: 33.5
click at [599, 353] on p "FREIGHT" at bounding box center [707, 356] width 217 height 11
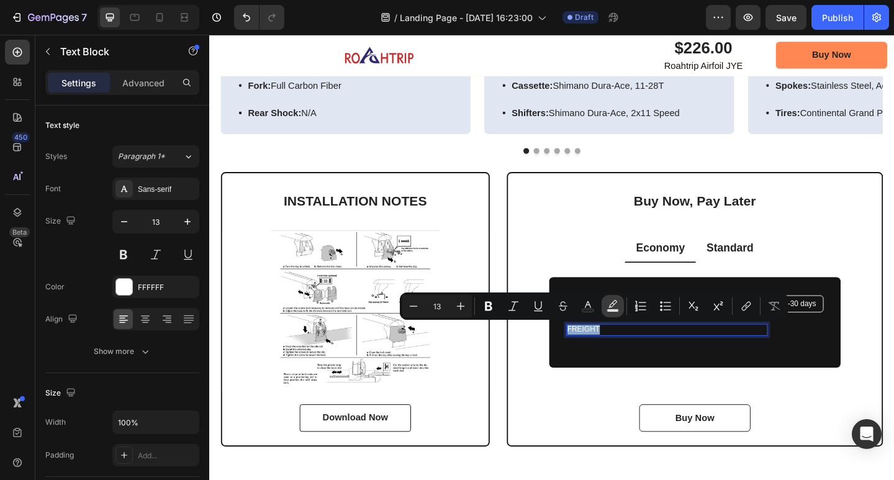
copy p "FREIGHT"
click at [782, 263] on p "Standard" at bounding box center [775, 268] width 51 height 16
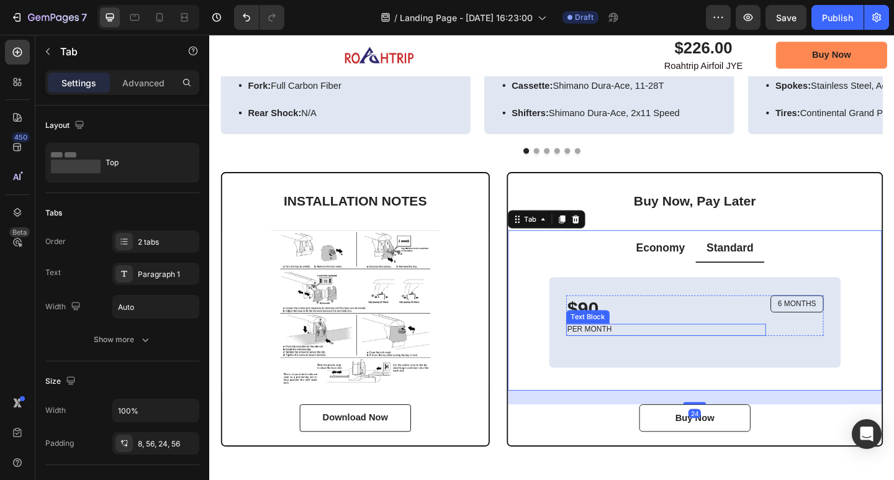
click at [638, 356] on p "PER MONTH" at bounding box center [706, 356] width 215 height 11
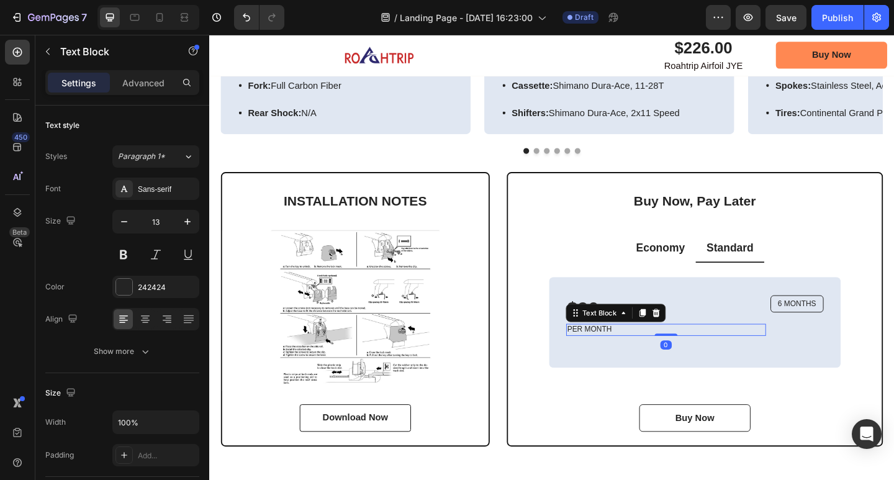
click at [644, 355] on p "PER MONTH" at bounding box center [706, 356] width 215 height 11
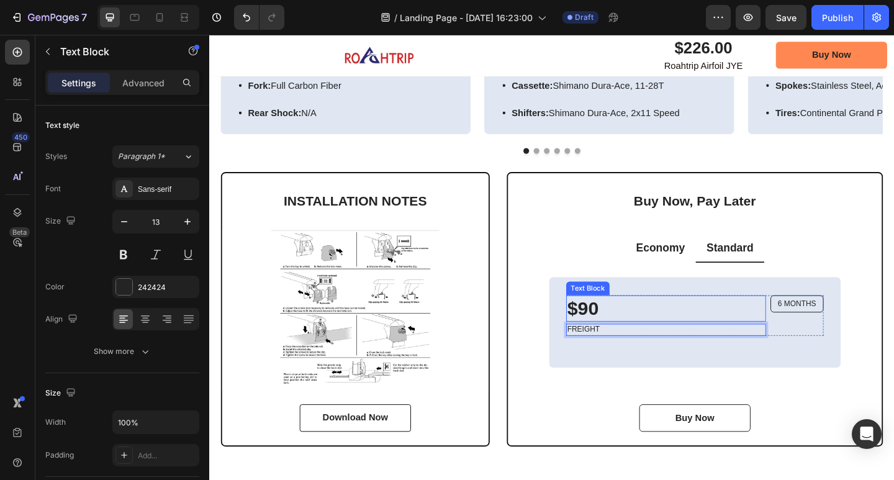
click at [635, 329] on p "$90" at bounding box center [706, 333] width 215 height 27
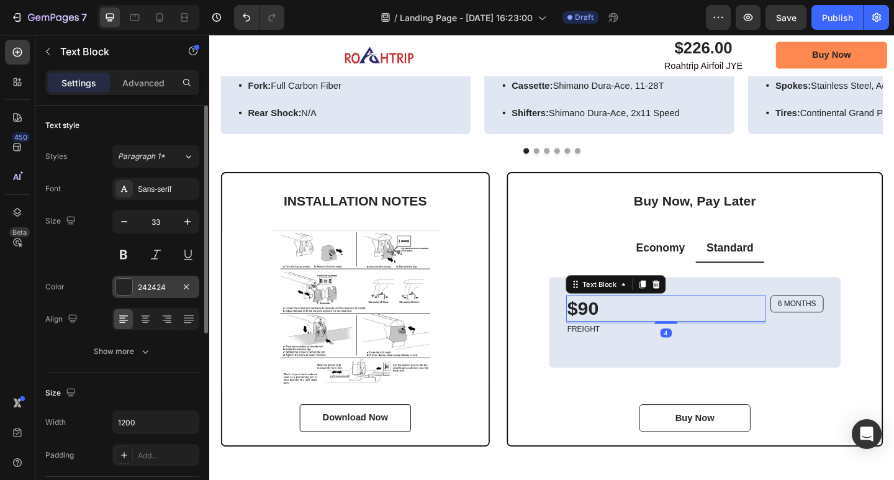
click at [142, 289] on div "242424" at bounding box center [156, 287] width 36 height 11
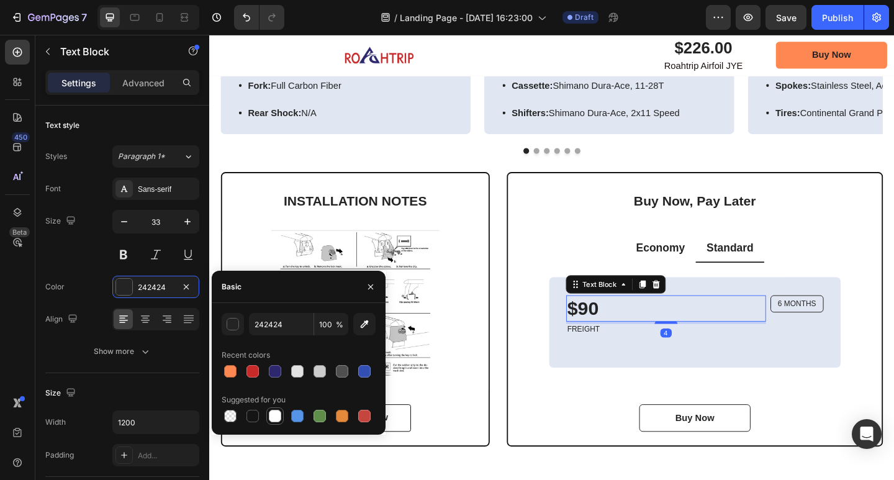
click at [273, 417] on div at bounding box center [275, 416] width 12 height 12
type input "FFFFFF"
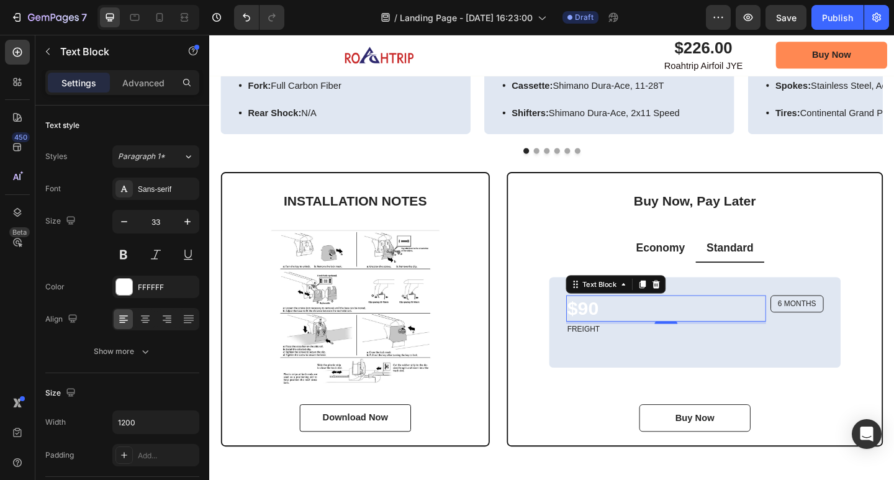
click at [643, 348] on div "4" at bounding box center [705, 348] width 217 height 2
click at [633, 355] on p "FREIGHT" at bounding box center [706, 356] width 215 height 11
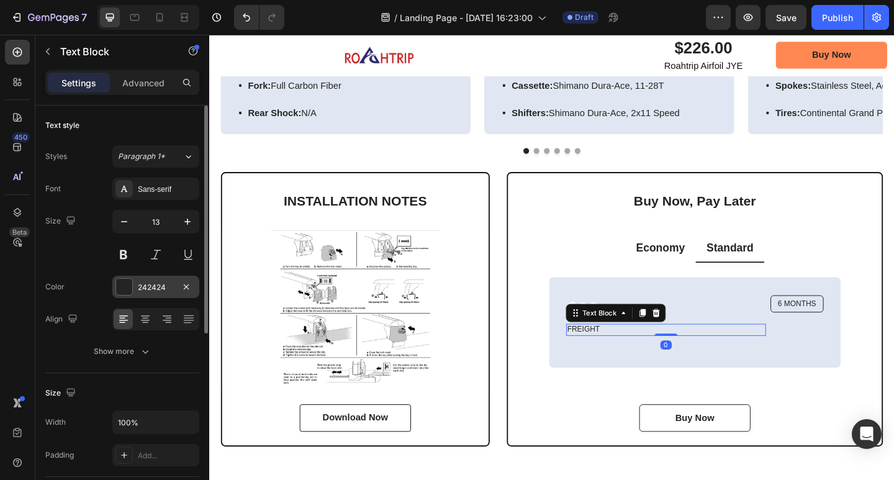
click at [146, 278] on div "242424" at bounding box center [155, 287] width 87 height 22
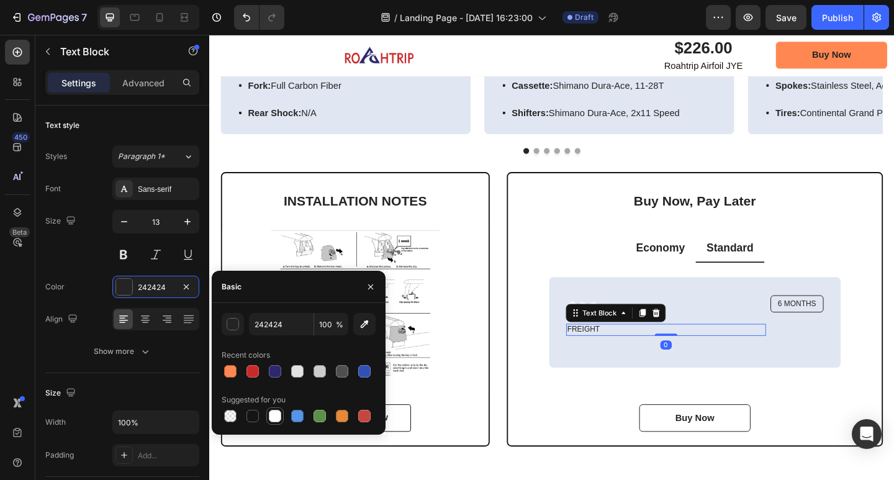
click at [272, 415] on div at bounding box center [275, 416] width 12 height 12
type input "FFFFFF"
click at [841, 327] on p "6 MONTHS" at bounding box center [849, 328] width 42 height 11
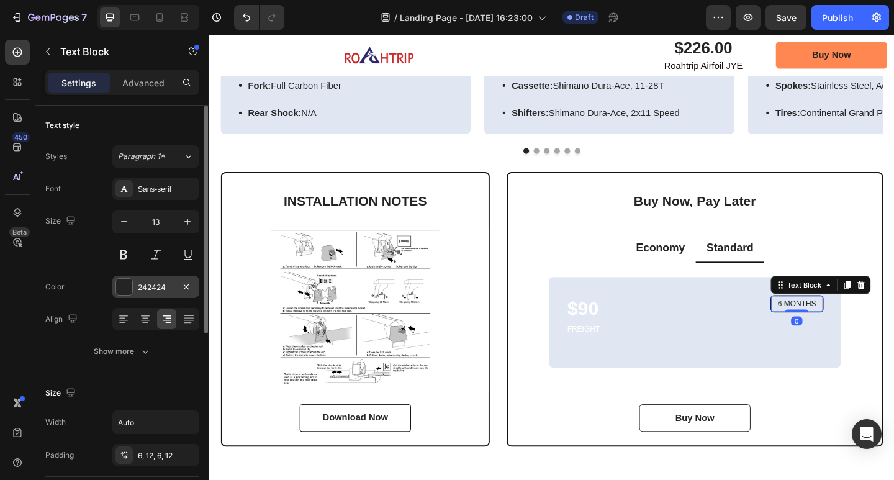
click at [156, 291] on div "242424" at bounding box center [156, 287] width 36 height 11
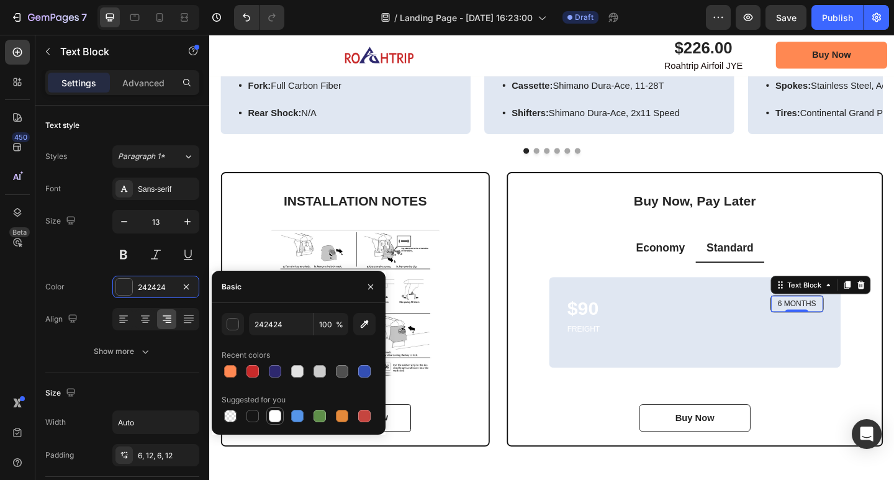
click at [269, 413] on div at bounding box center [275, 416] width 12 height 12
type input "FFFFFF"
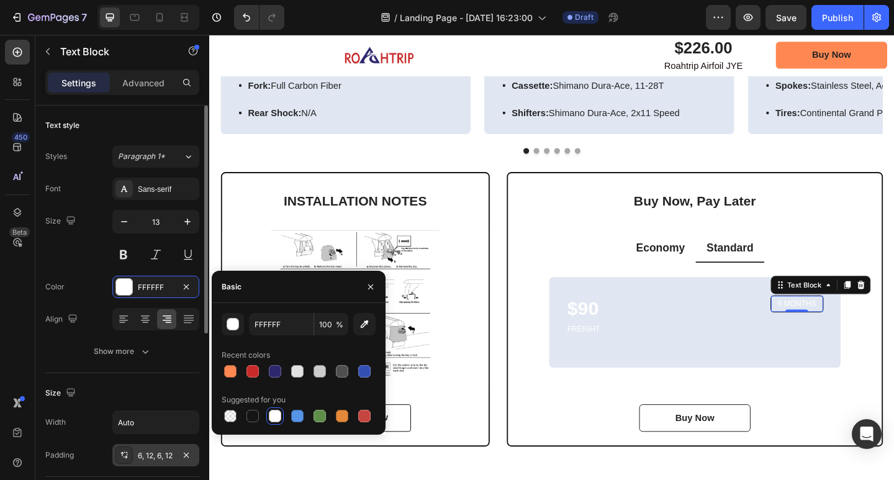
click at [152, 454] on div "6, 12, 6, 12" at bounding box center [156, 455] width 36 height 11
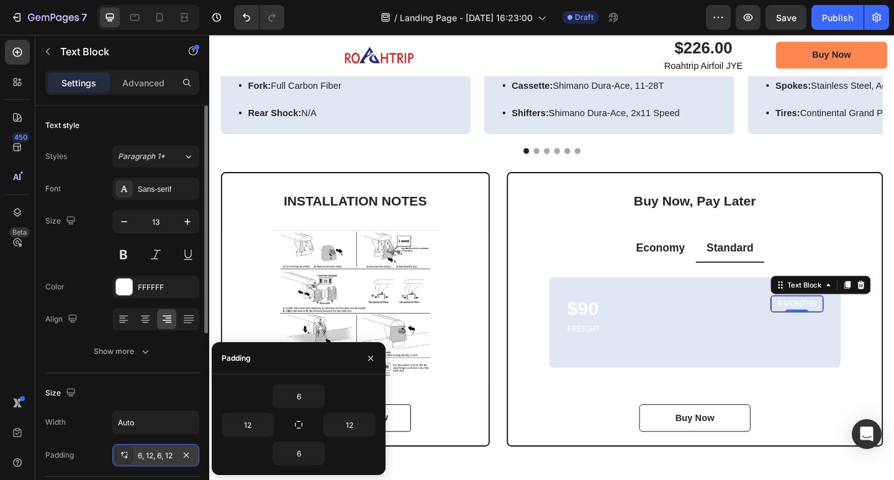
click at [152, 454] on div "6, 12, 6, 12" at bounding box center [156, 455] width 36 height 11
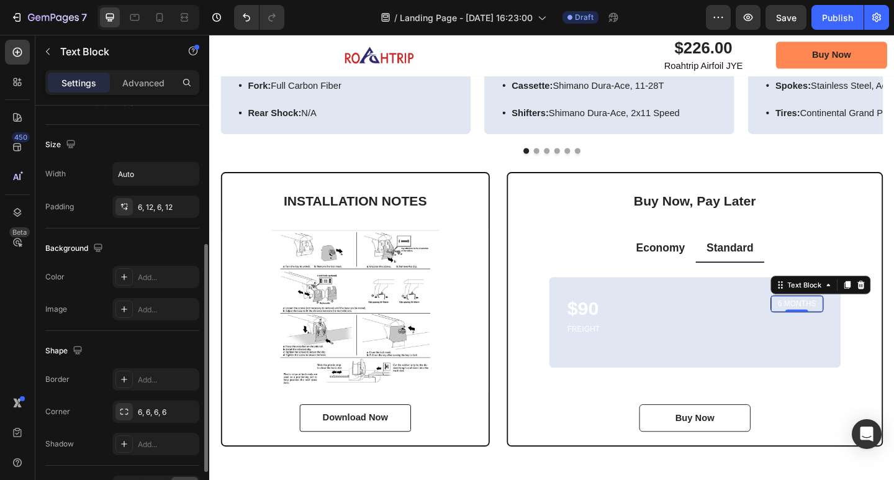
scroll to position [310, 0]
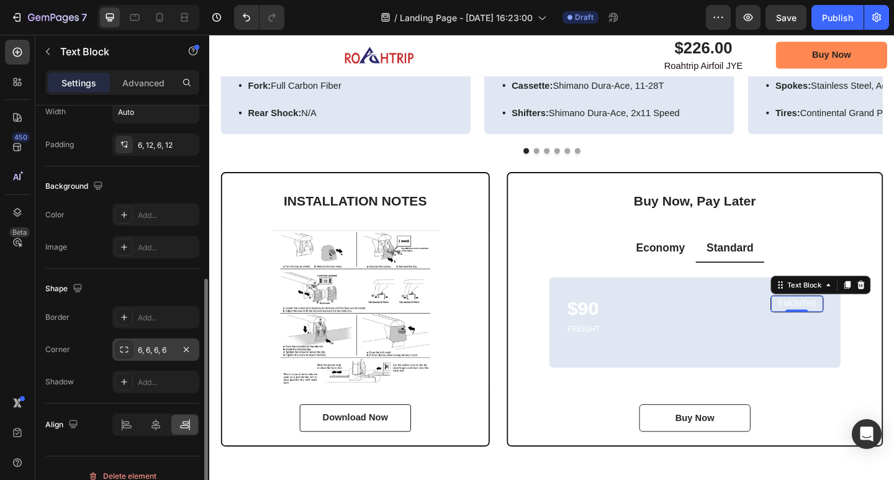
click at [160, 353] on div "6, 6, 6, 6" at bounding box center [156, 350] width 36 height 11
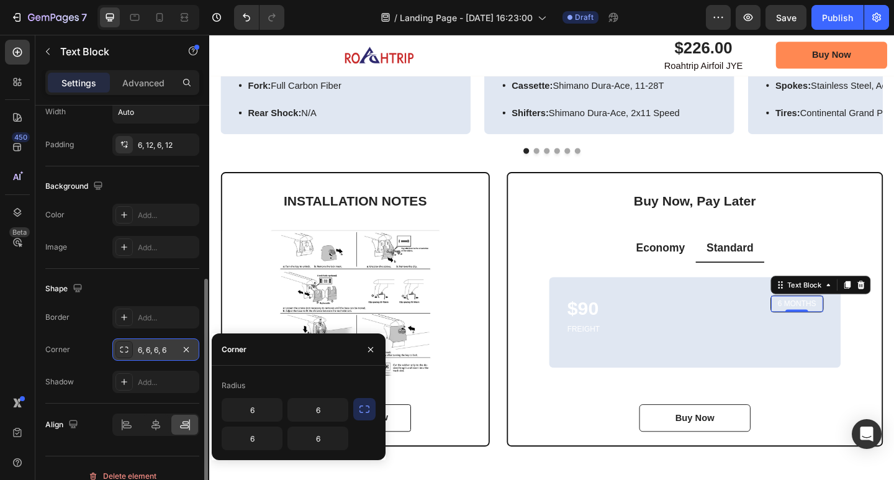
click at [160, 353] on div "6, 6, 6, 6" at bounding box center [156, 350] width 36 height 11
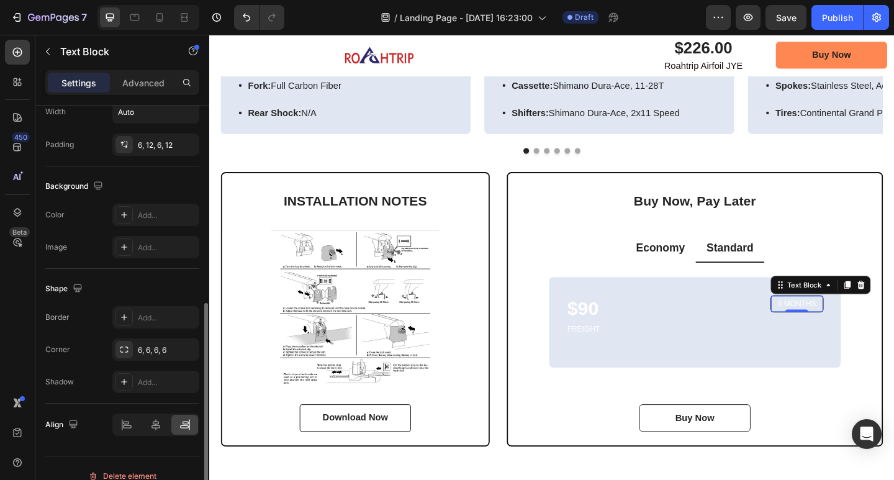
scroll to position [326, 0]
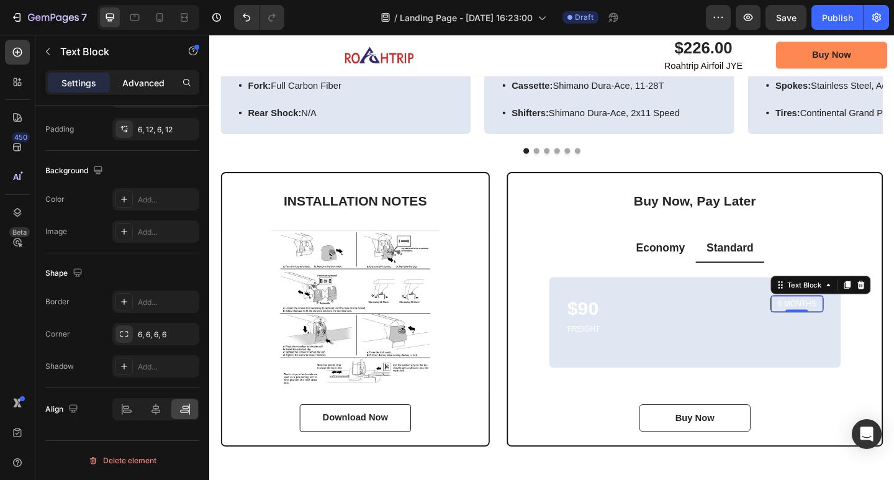
click at [146, 80] on p "Advanced" at bounding box center [143, 82] width 42 height 13
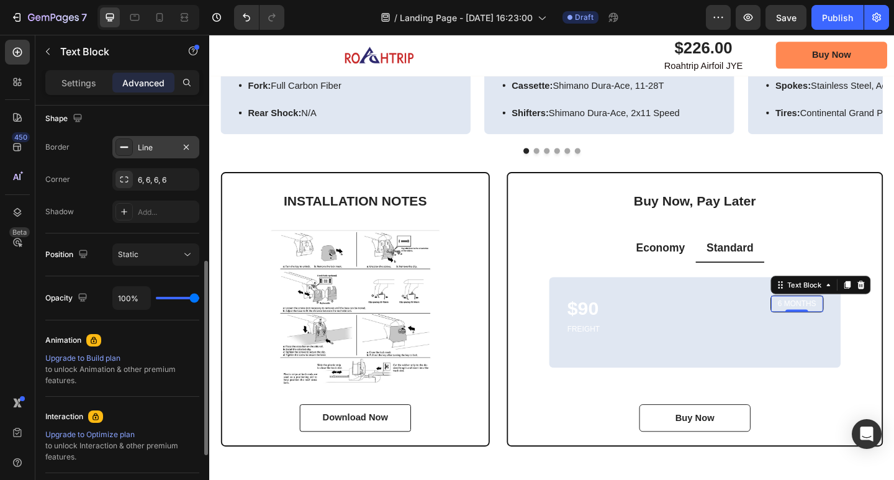
click at [161, 147] on div "Line" at bounding box center [156, 147] width 36 height 11
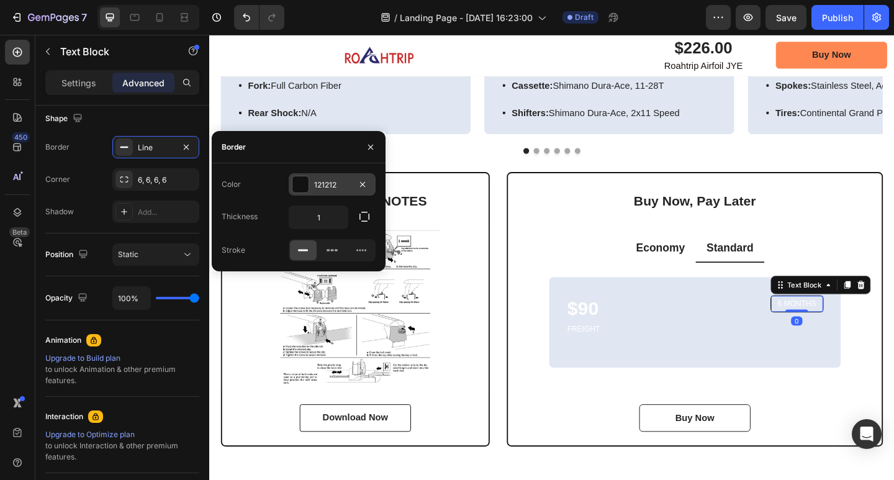
click at [327, 186] on div "121212" at bounding box center [332, 184] width 36 height 11
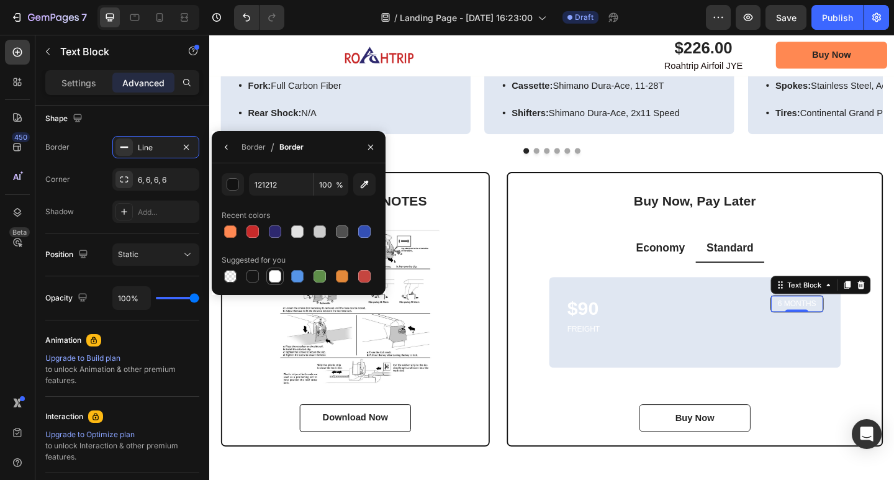
click at [273, 273] on div at bounding box center [275, 276] width 12 height 12
type input "FFFFFF"
click at [712, 304] on div "$90 Text Block FREIGHT Text Block 6 MONTHS Text Block 0 Row Row" at bounding box center [737, 348] width 317 height 99
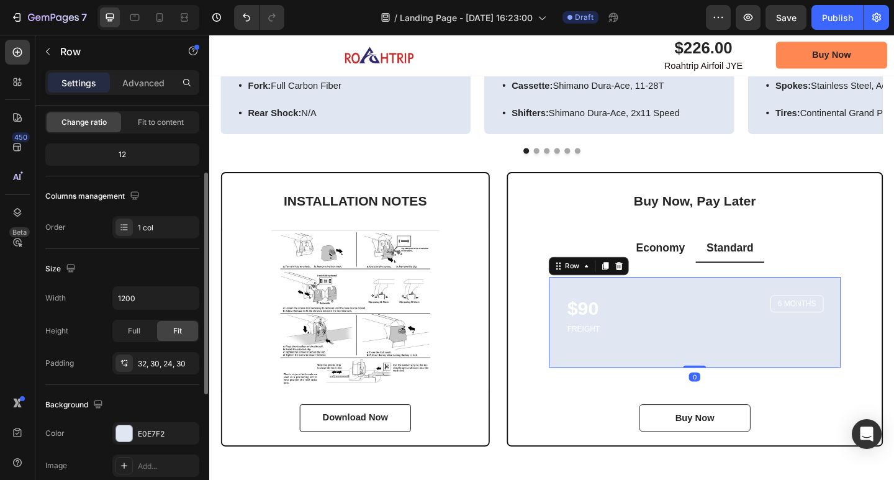
scroll to position [186, 0]
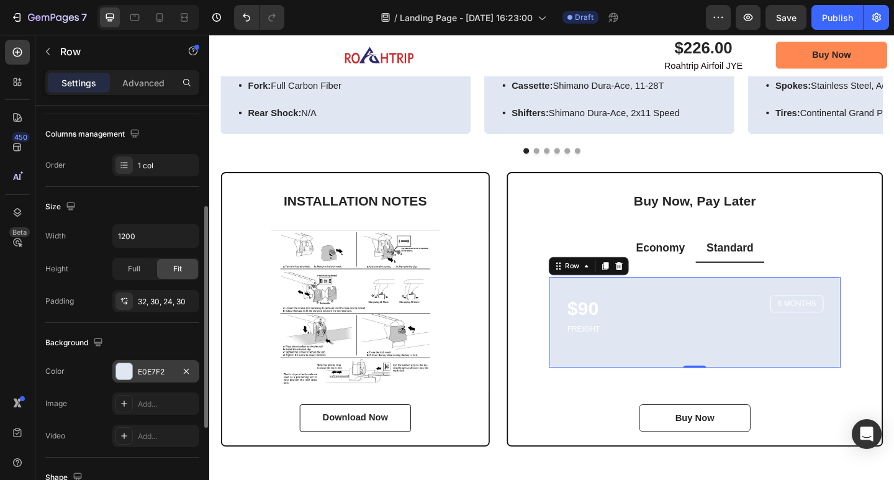
click at [155, 363] on div "E0E7F2" at bounding box center [155, 371] width 87 height 22
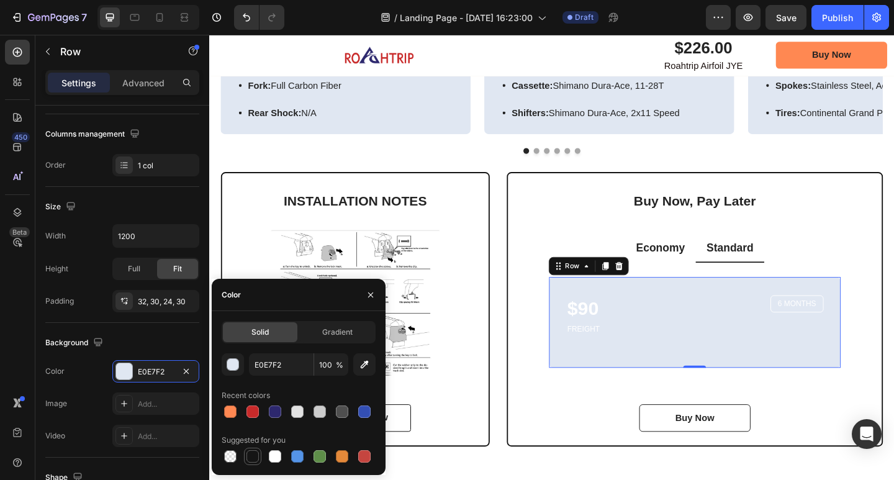
click at [255, 456] on div at bounding box center [252, 456] width 12 height 12
type input "151515"
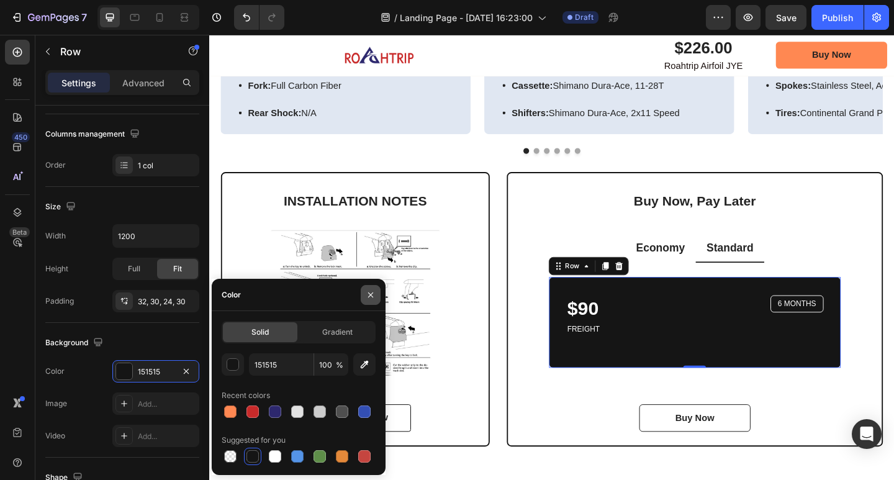
click at [376, 292] on button "button" at bounding box center [371, 295] width 20 height 20
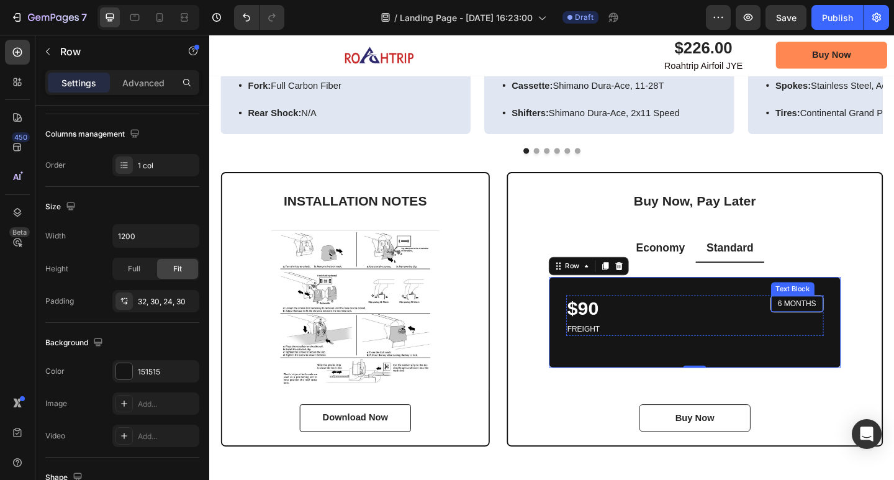
click at [828, 328] on p "6 MONTHS" at bounding box center [849, 328] width 42 height 11
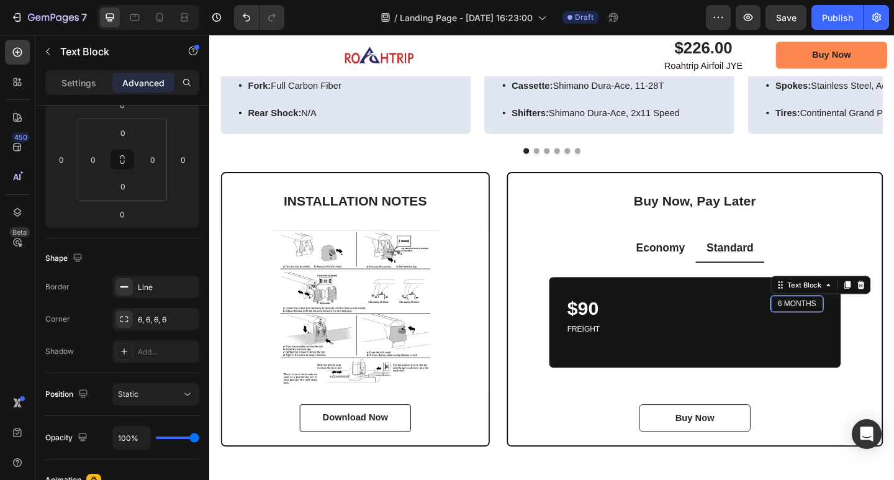
scroll to position [0, 0]
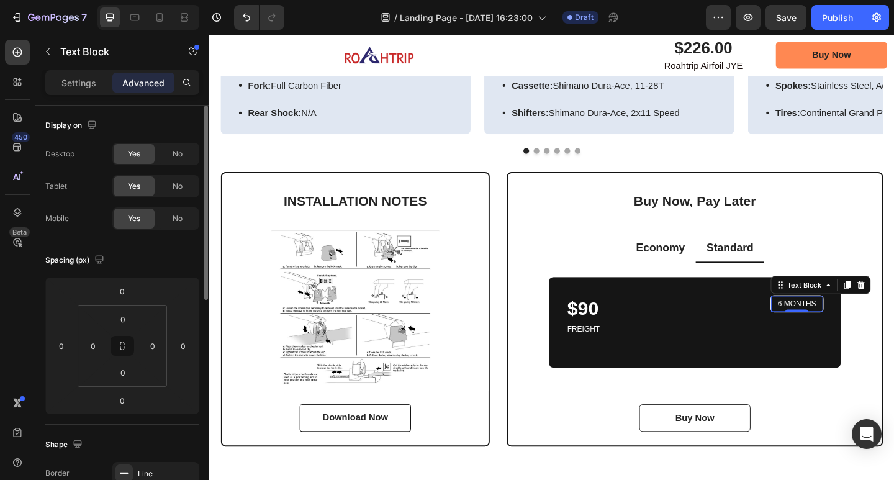
click at [856, 329] on p "6 MONTHS" at bounding box center [849, 328] width 42 height 11
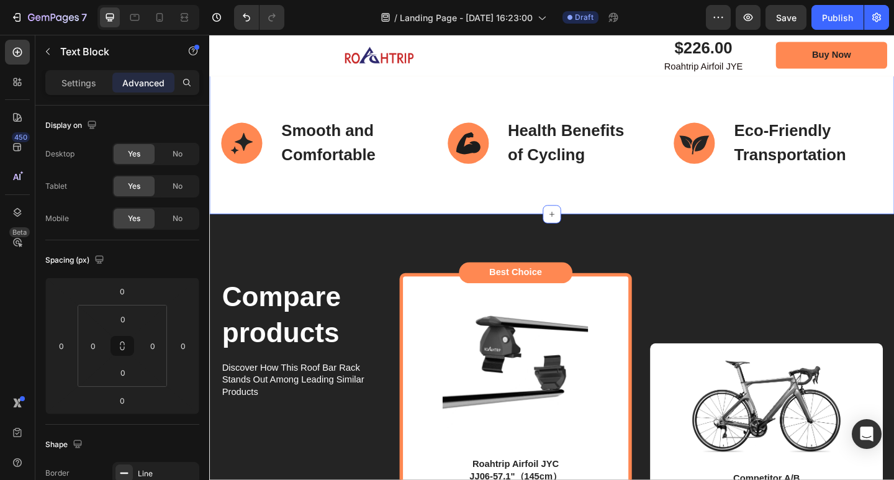
scroll to position [2492, 0]
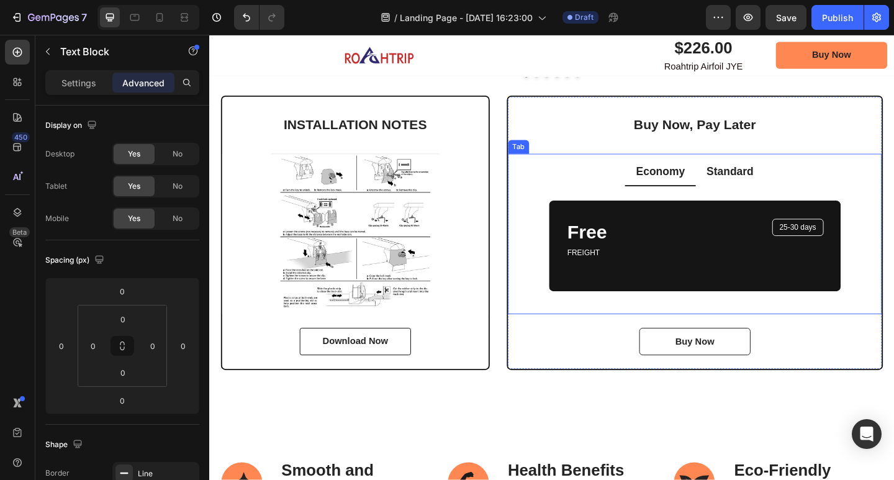
click at [784, 184] on p "Standard" at bounding box center [775, 184] width 51 height 16
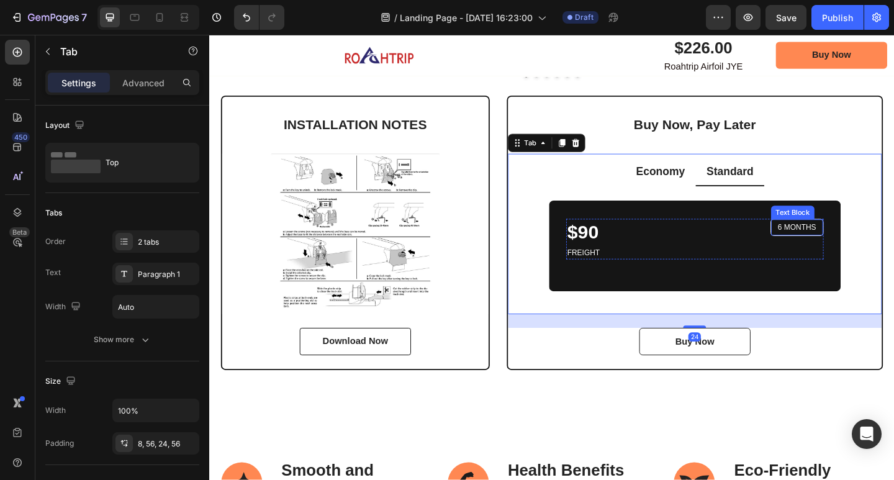
click at [860, 243] on div "6 MONTHS" at bounding box center [848, 245] width 57 height 18
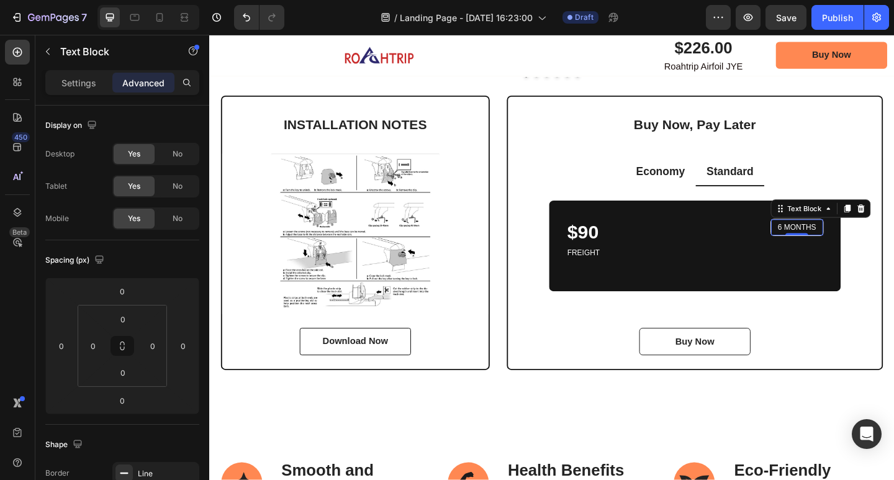
click at [857, 243] on p "6 MONTHS" at bounding box center [849, 245] width 42 height 11
click at [859, 244] on p "6 MONTHS" at bounding box center [849, 245] width 42 height 11
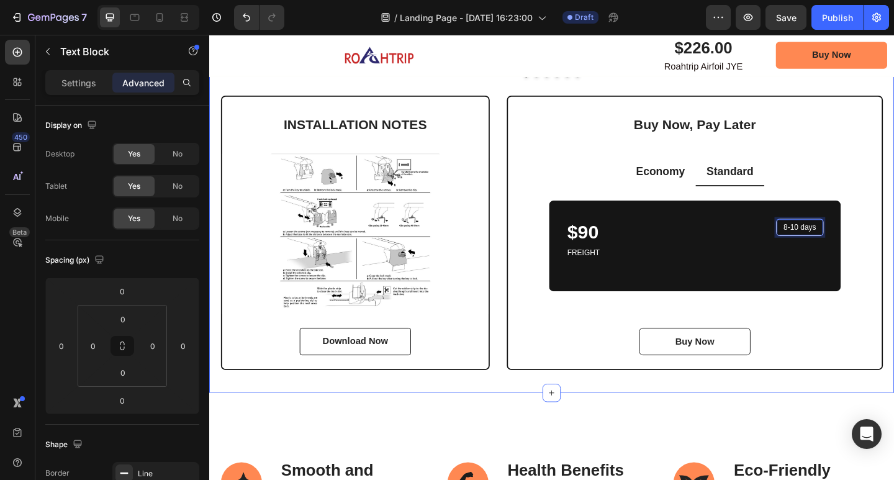
click at [856, 416] on div "Road Bike Specifications Heading Frame Text Block Image Row Material: Lightweig…" at bounding box center [581, 110] width 745 height 629
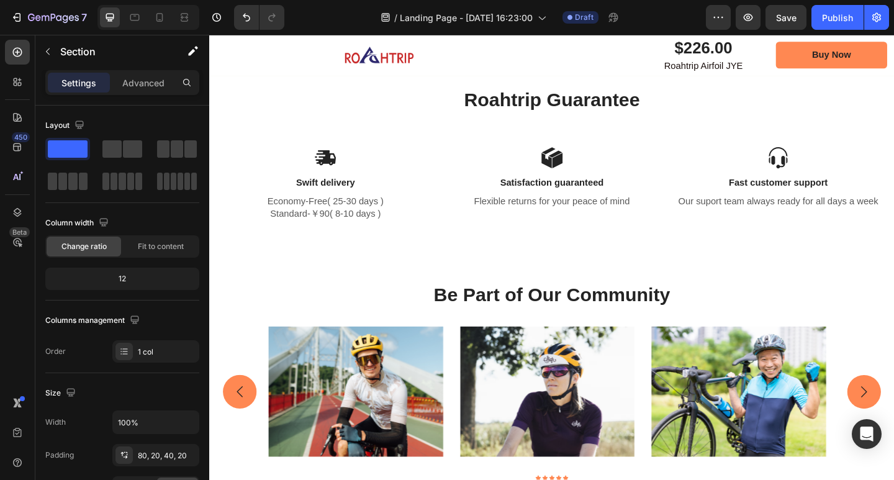
scroll to position [3672, 0]
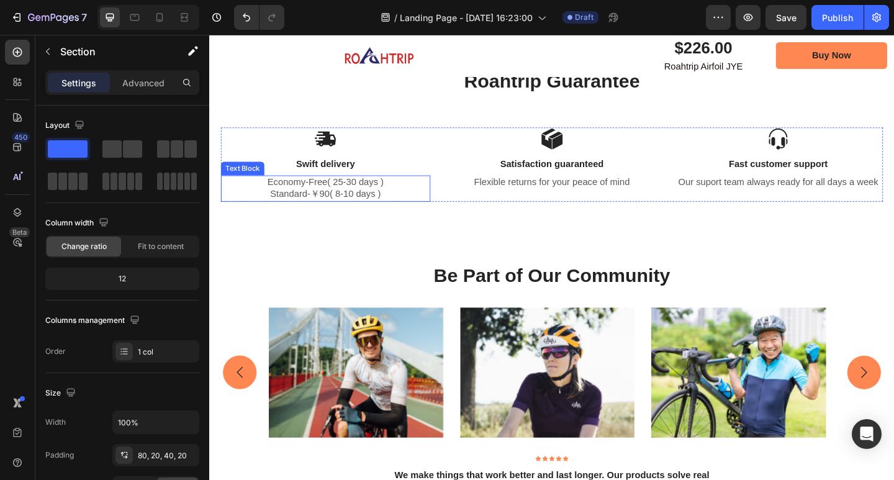
click at [387, 204] on p "Standard-￥90( 8-10 days )" at bounding box center [335, 208] width 225 height 13
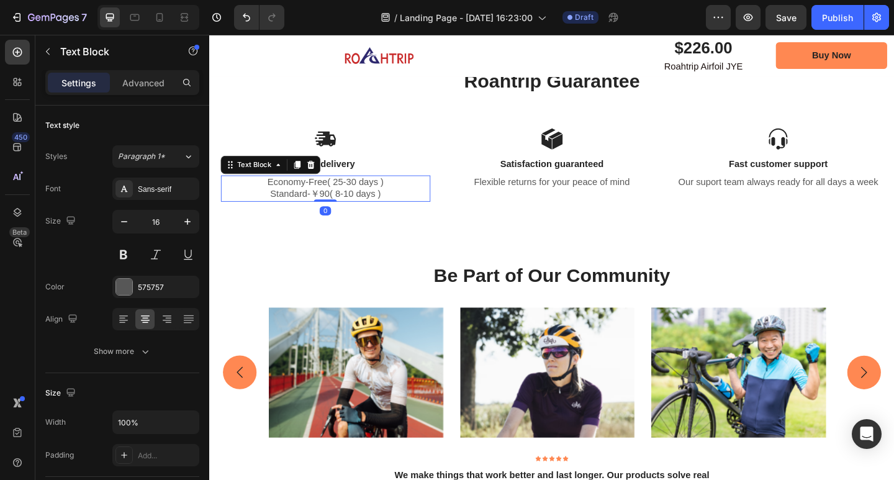
click at [400, 210] on p "Standard-￥90( 8-10 days )" at bounding box center [335, 208] width 225 height 13
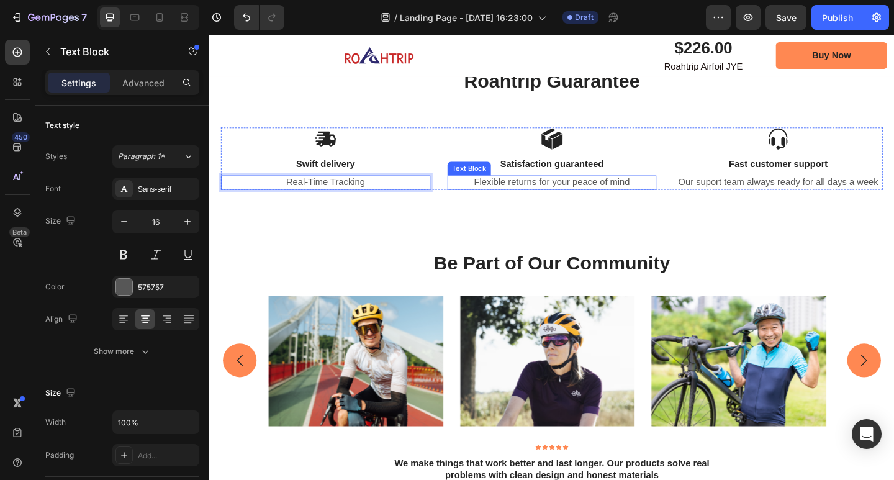
click at [520, 199] on p "Flexible returns for your peace of mind" at bounding box center [581, 195] width 225 height 13
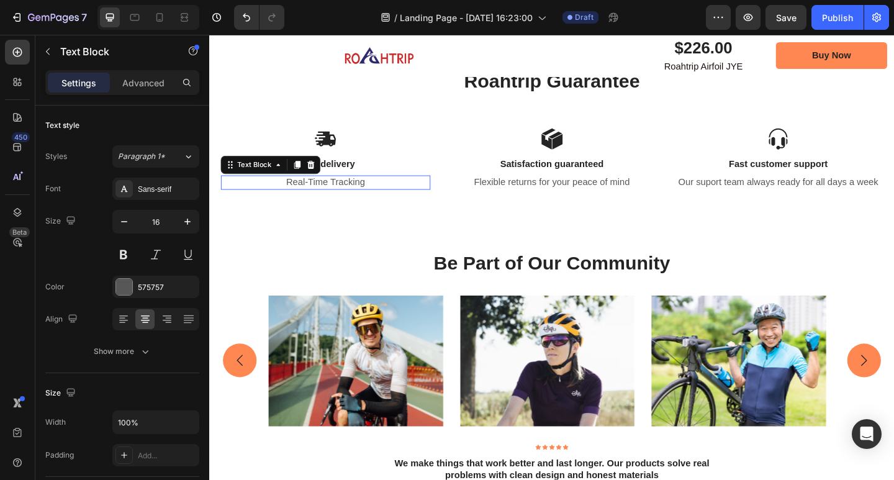
click at [368, 194] on p "Real-Time Tracking" at bounding box center [335, 195] width 225 height 13
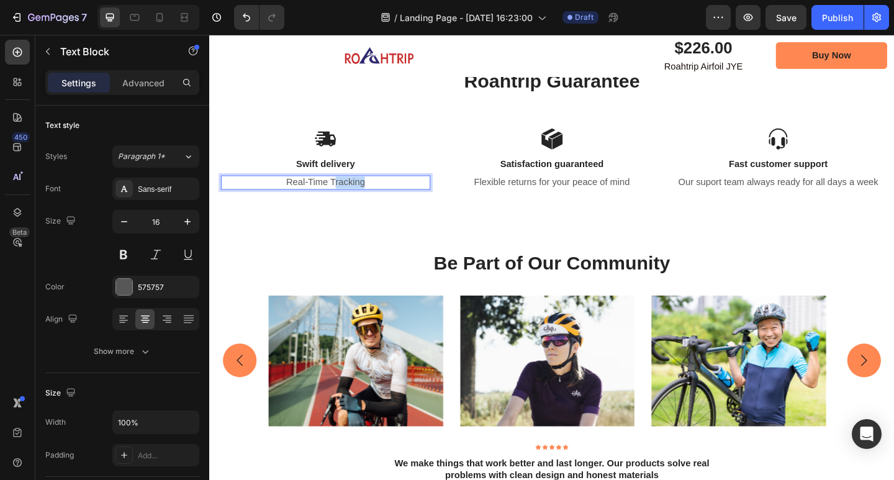
drag, startPoint x: 381, startPoint y: 195, endPoint x: 344, endPoint y: 195, distance: 36.6
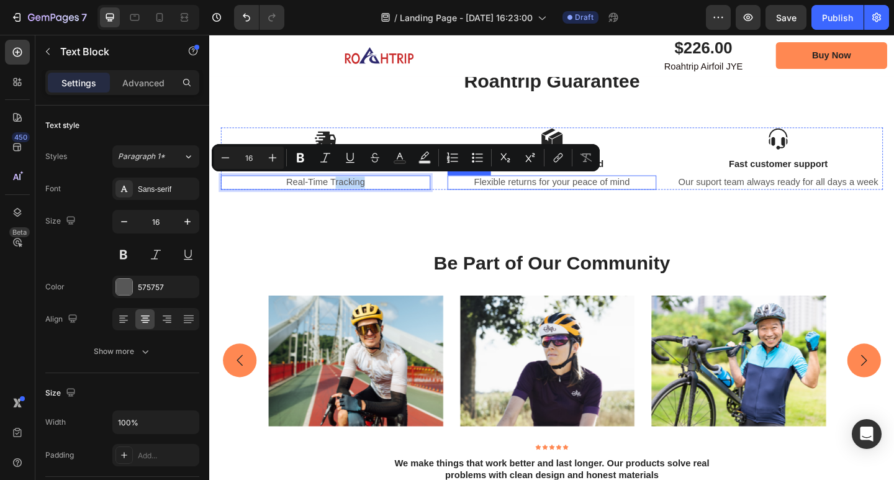
click at [506, 197] on p "Flexible returns for your peace of mind" at bounding box center [581, 195] width 225 height 13
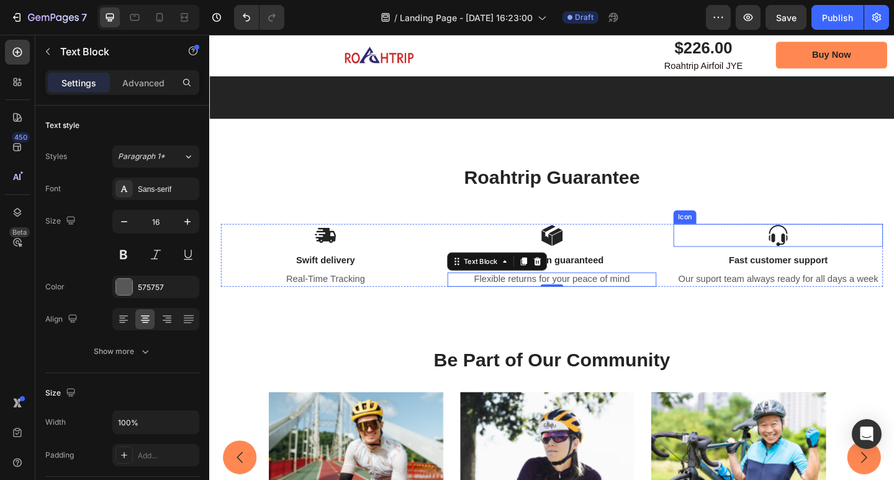
scroll to position [3548, 0]
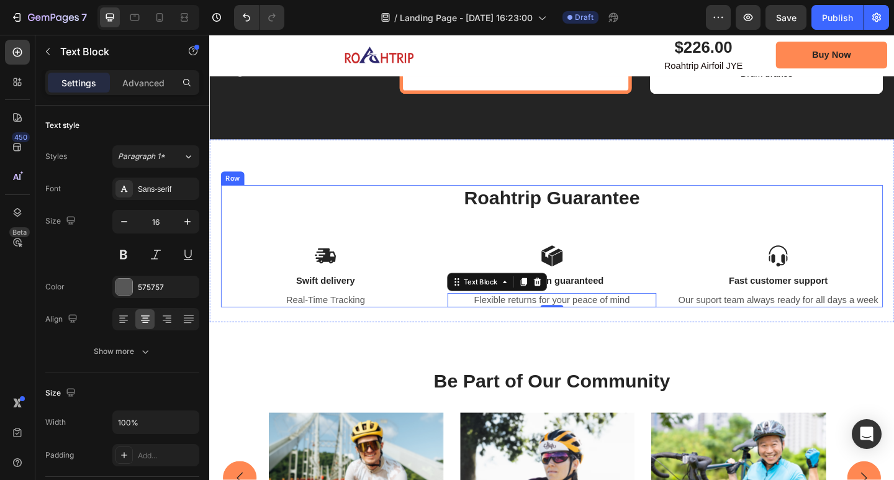
click at [723, 247] on div "Roahtrip Guarantee Heading Icon Swift delivery Text Block Real-Time Tracking Te…" at bounding box center [582, 265] width 720 height 133
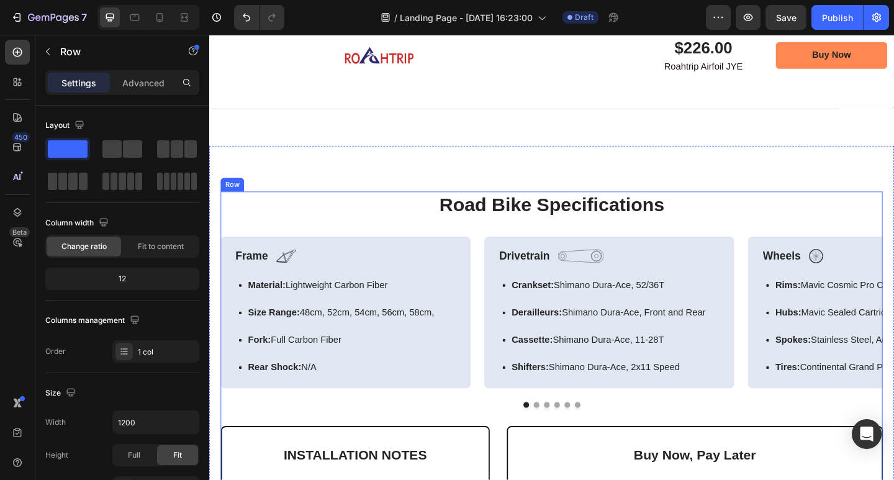
scroll to position [2224, 0]
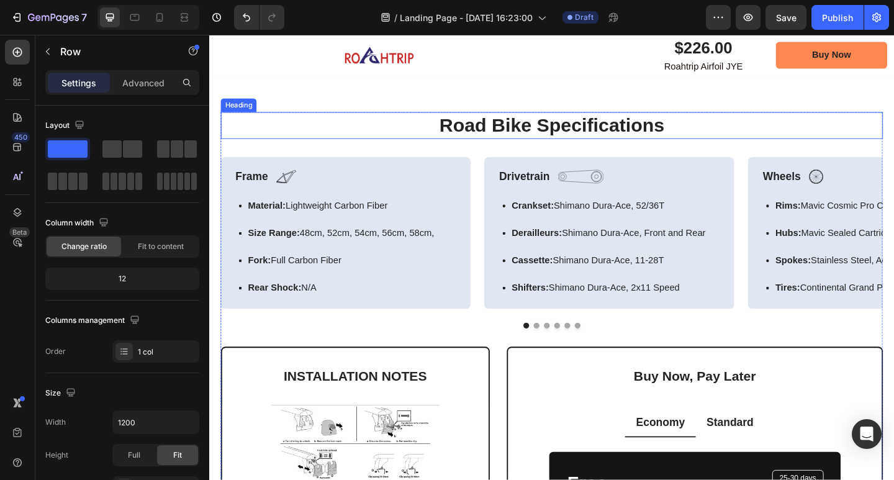
click at [701, 132] on h2 "Road Bike Specifications" at bounding box center [582, 133] width 720 height 29
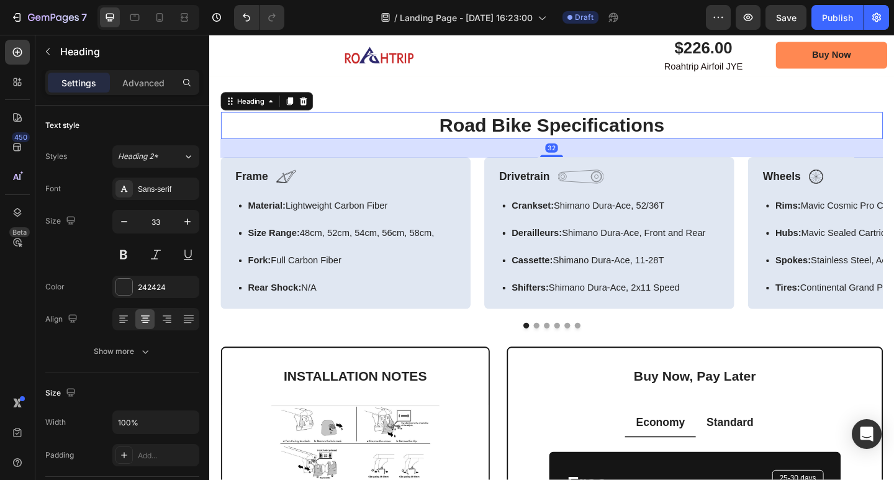
click at [702, 126] on h2 "Road Bike Specifications" at bounding box center [582, 133] width 720 height 29
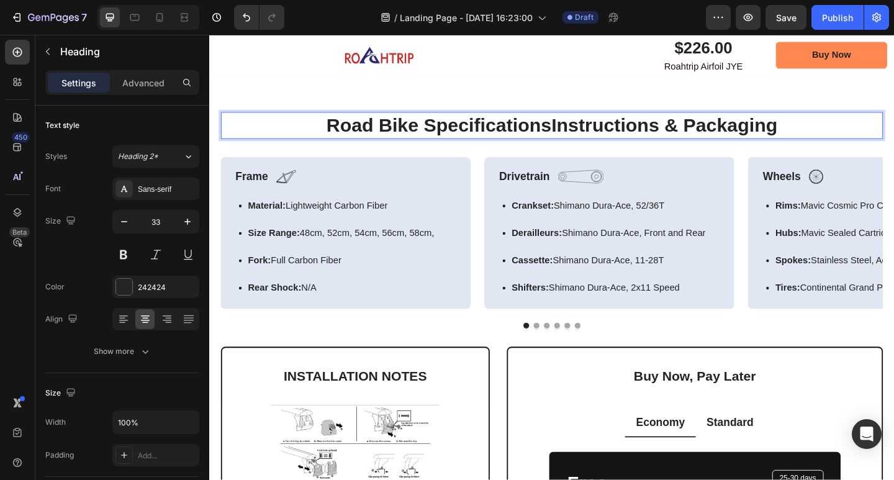
click at [577, 131] on p "Road Bike SpecificationsInstructions & Packaging" at bounding box center [582, 133] width 718 height 27
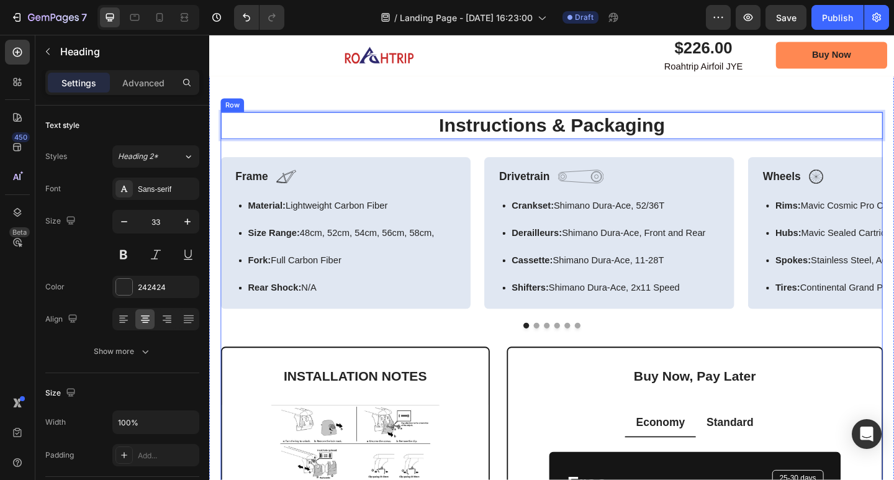
click at [496, 159] on div "Instructions & Packaging Heading 32 Frame Text Block Image Row Material: Lightw…" at bounding box center [582, 396] width 720 height 554
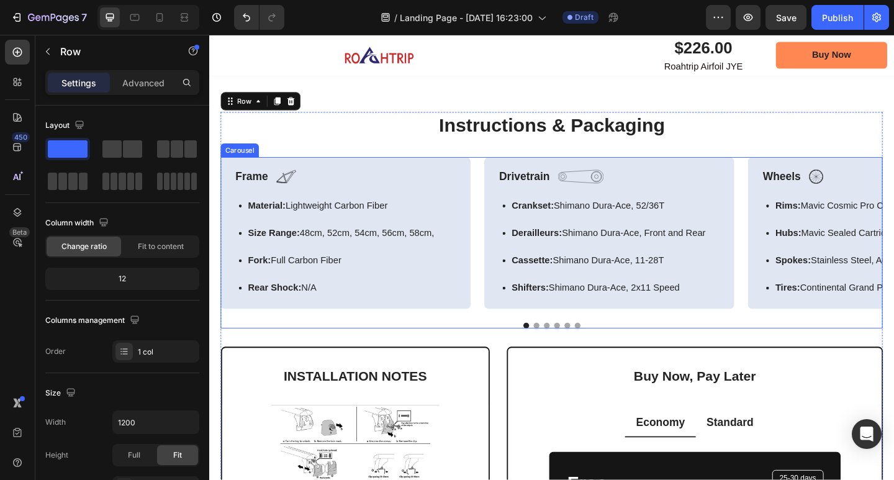
click at [500, 169] on div "Frame Text Block Image Row Material: Lightweight Carbon Fiber Size Range: 48cm,…" at bounding box center [582, 251] width 720 height 166
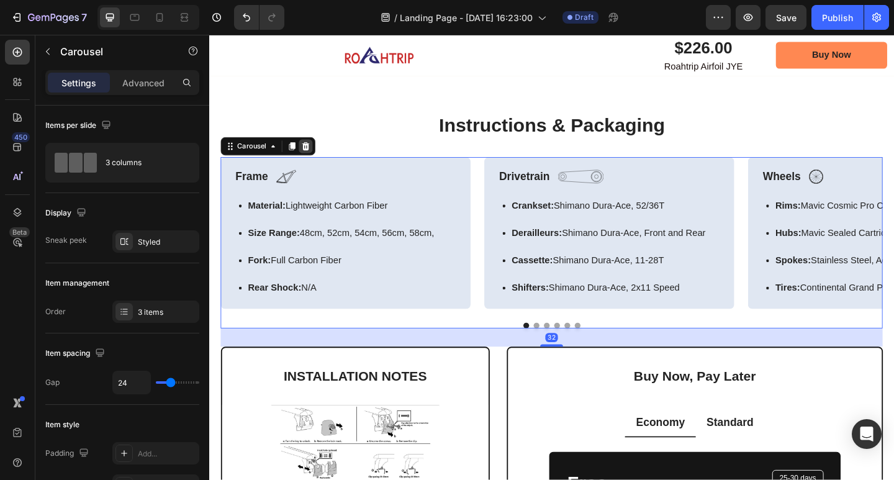
click at [315, 154] on icon at bounding box center [314, 156] width 8 height 9
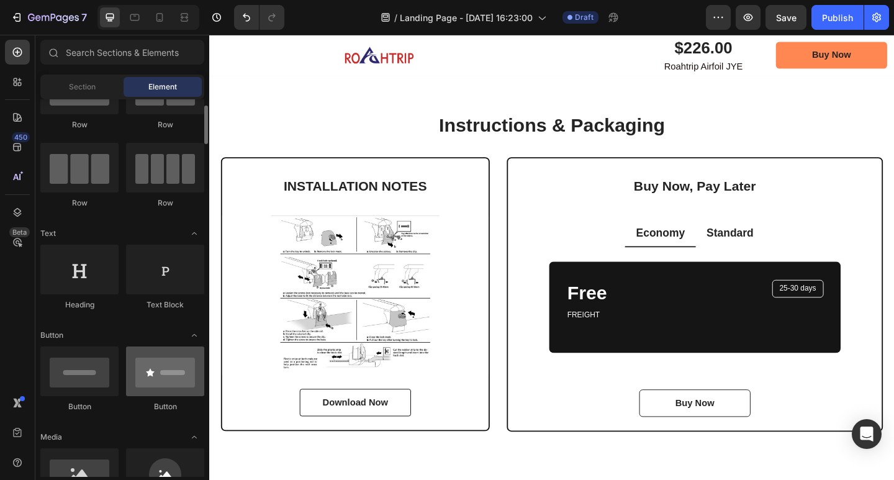
scroll to position [186, 0]
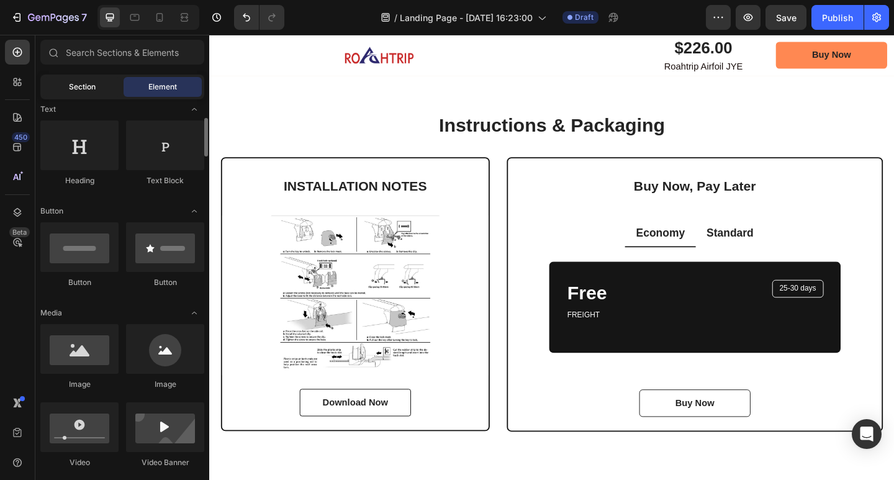
click at [89, 93] on div "Section" at bounding box center [82, 87] width 78 height 20
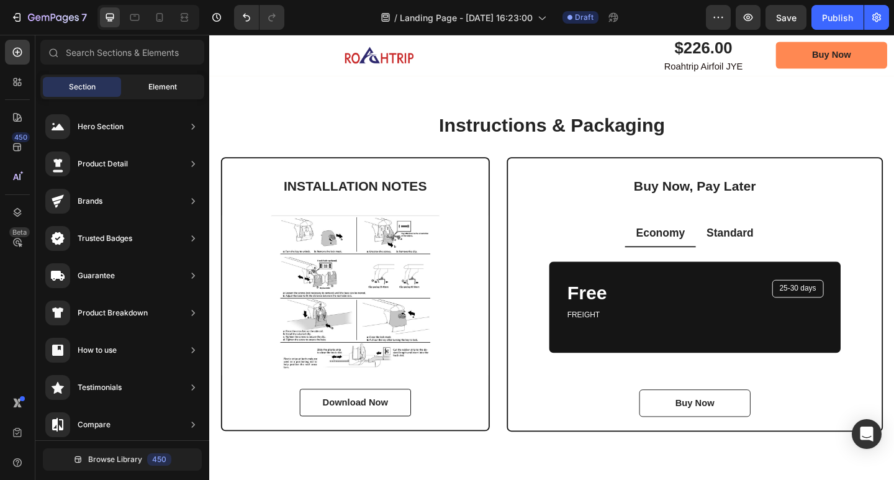
drag, startPoint x: 141, startPoint y: 83, endPoint x: 195, endPoint y: 2, distance: 96.6
click at [141, 83] on div "Element" at bounding box center [163, 87] width 78 height 20
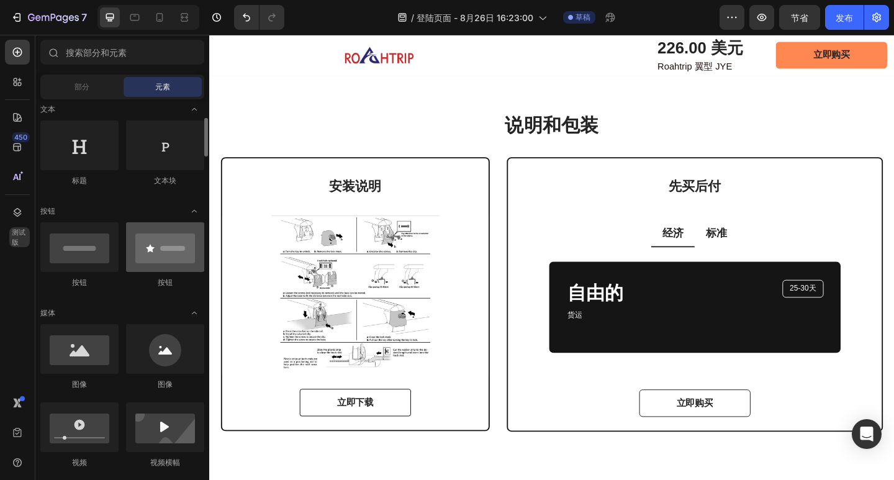
scroll to position [248, 0]
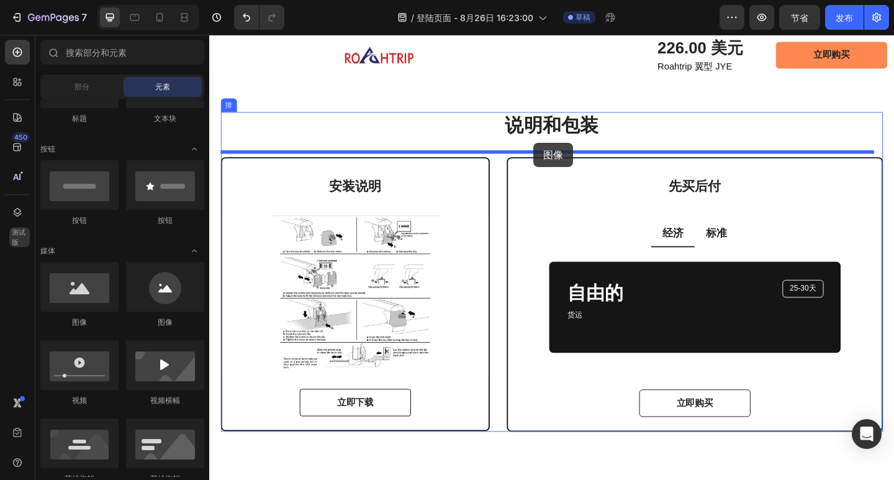
drag, startPoint x: 384, startPoint y: 309, endPoint x: 562, endPoint y: 152, distance: 237.6
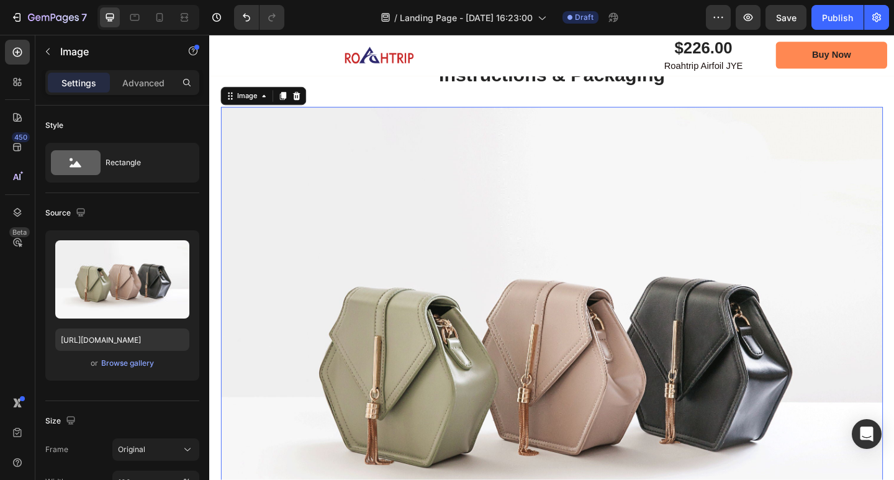
scroll to position [2224, 0]
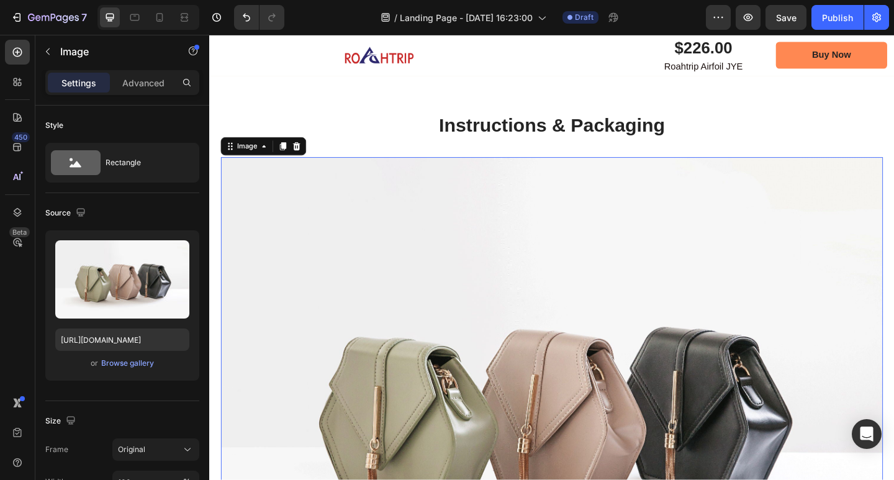
click at [512, 293] on img at bounding box center [582, 438] width 720 height 540
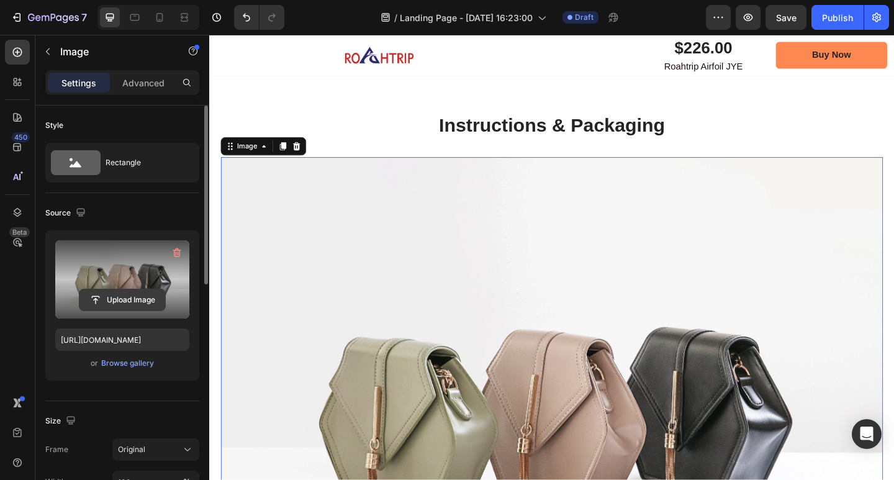
click at [124, 297] on input "file" at bounding box center [122, 299] width 86 height 21
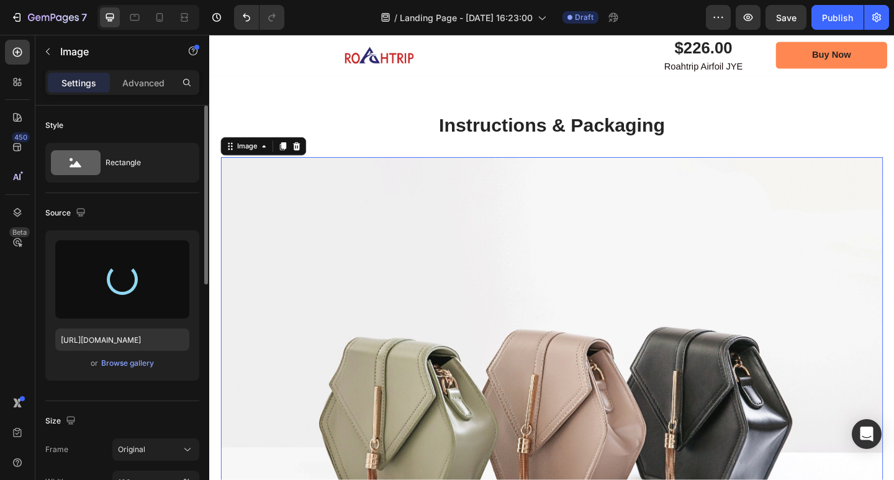
type input "https://cdn.shopify.com/s/files/1/0670/9788/6873/files/gempages_581609219426354…"
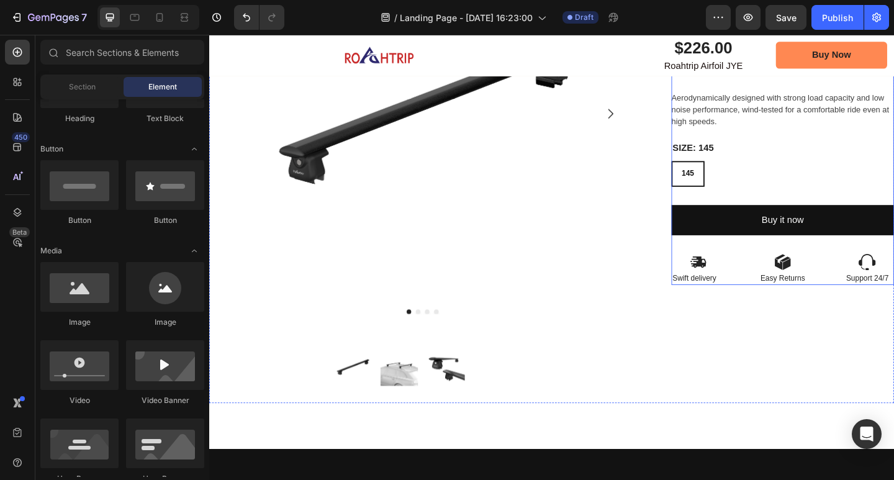
scroll to position [49, 0]
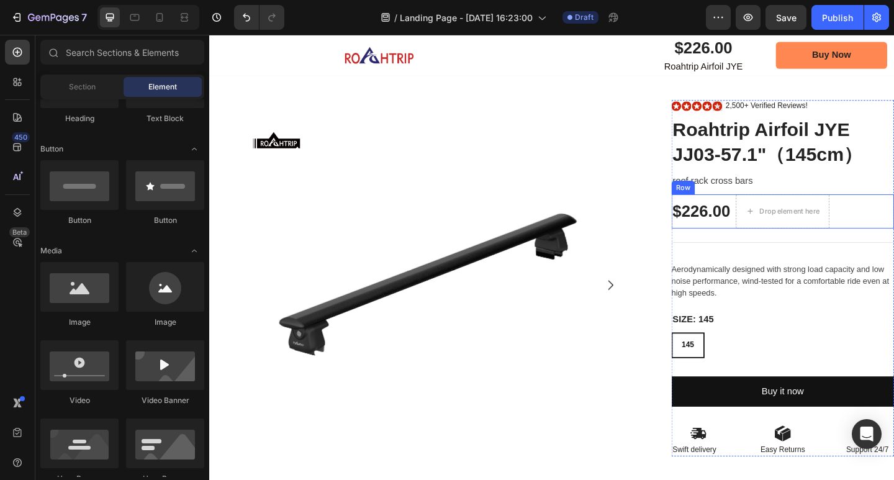
click at [769, 214] on div "$226.00 Product Price Product Price" at bounding box center [744, 227] width 65 height 37
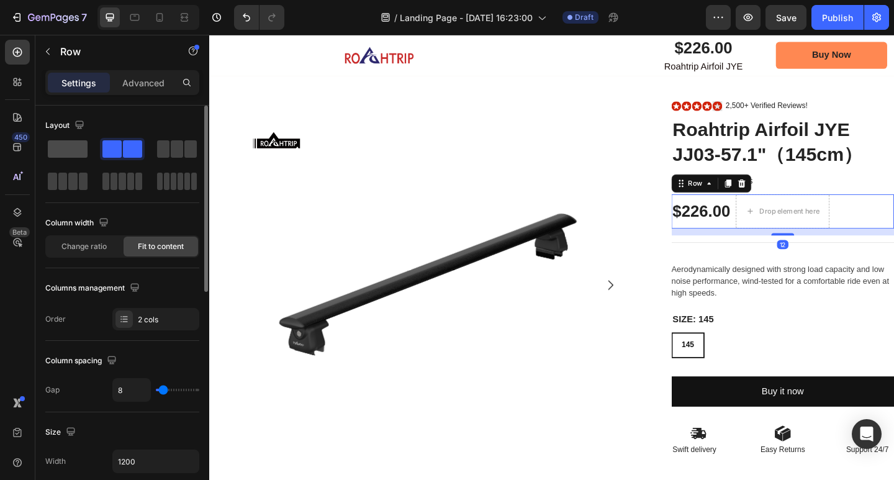
click at [68, 145] on span at bounding box center [68, 148] width 40 height 17
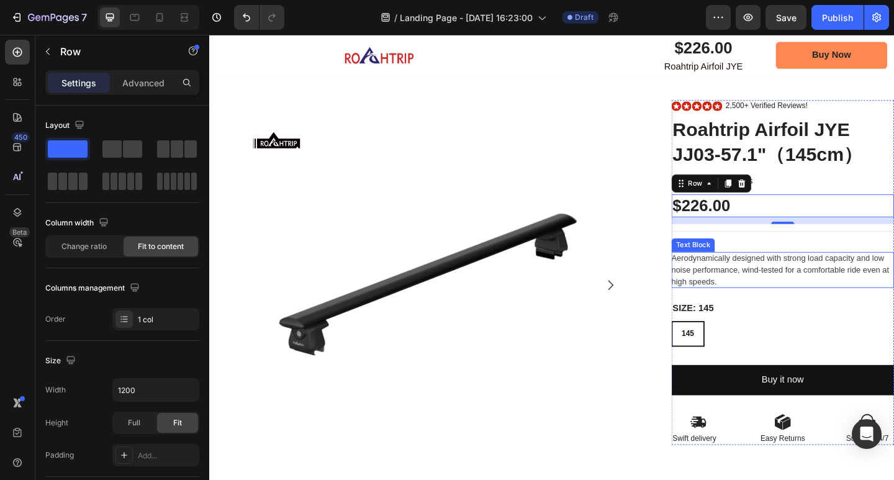
scroll to position [0, 0]
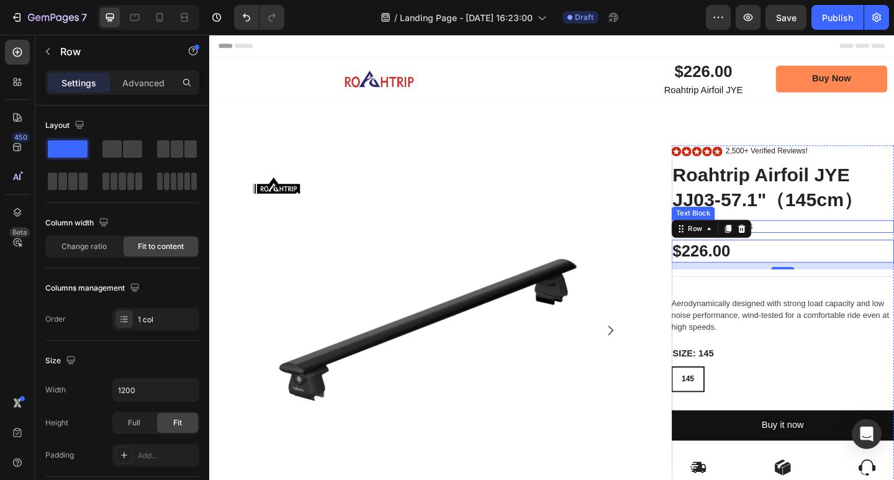
click at [856, 239] on p "roof rack cross bars" at bounding box center [833, 243] width 240 height 11
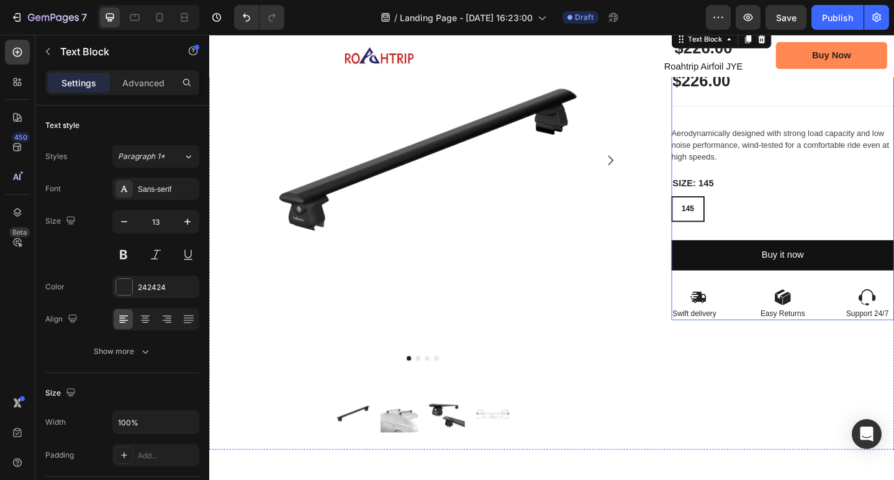
scroll to position [186, 0]
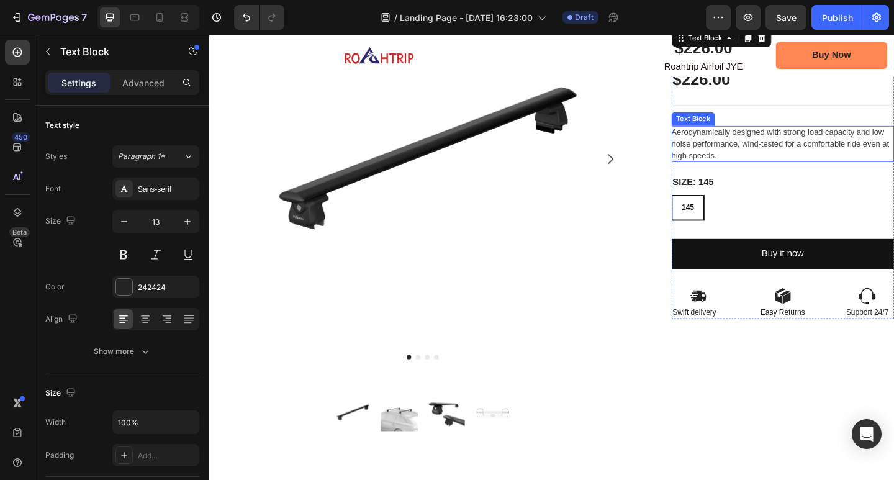
click at [802, 153] on span "Aerodynamically designed with strong load capacity and low noise performance, w…" at bounding box center [830, 153] width 237 height 36
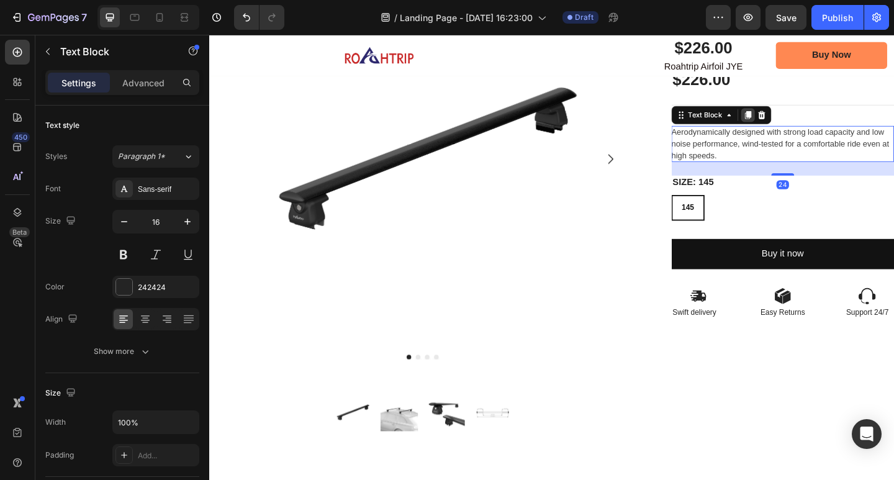
click at [792, 123] on icon at bounding box center [795, 122] width 7 height 9
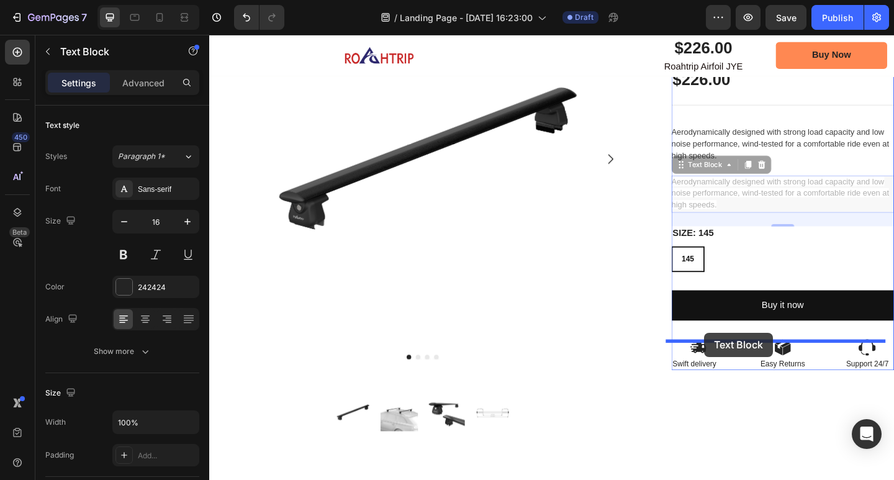
drag, startPoint x: 725, startPoint y: 184, endPoint x: 748, endPoint y: 359, distance: 175.9
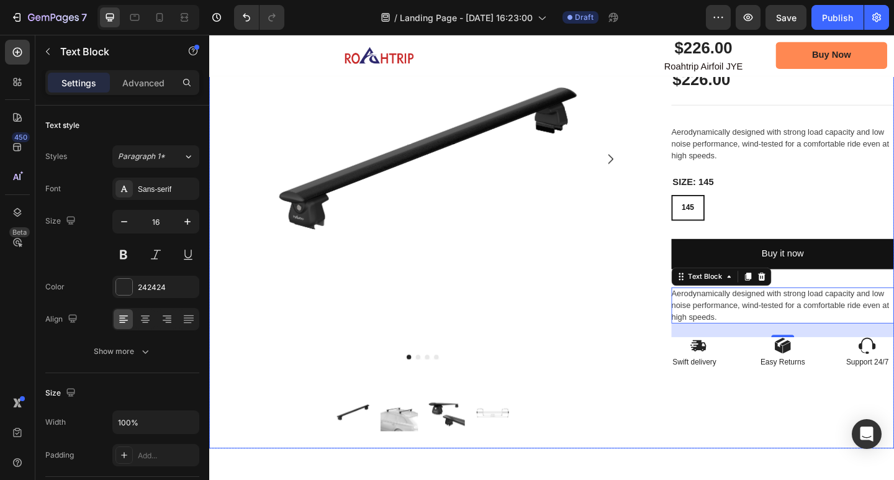
click at [838, 452] on div "Icon Icon Icon Icon Icon Icon List 2,500+ Verified Reviews! Text Block Row Roah…" at bounding box center [833, 227] width 242 height 516
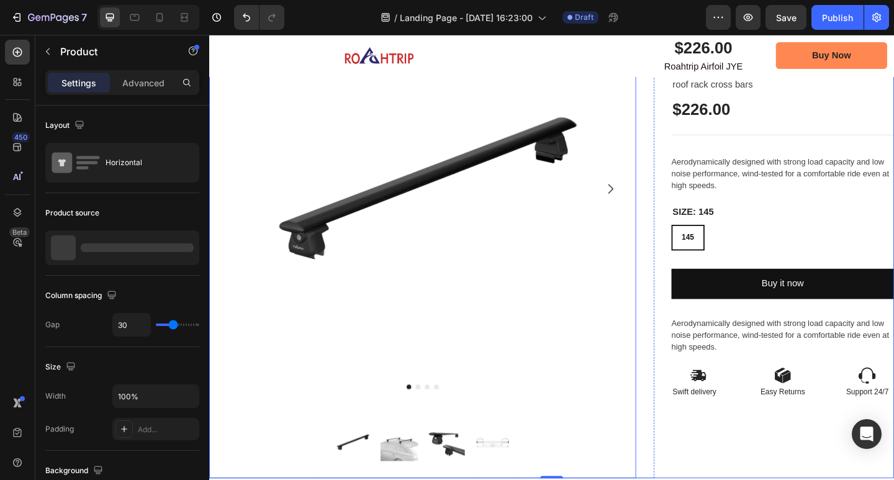
scroll to position [124, 0]
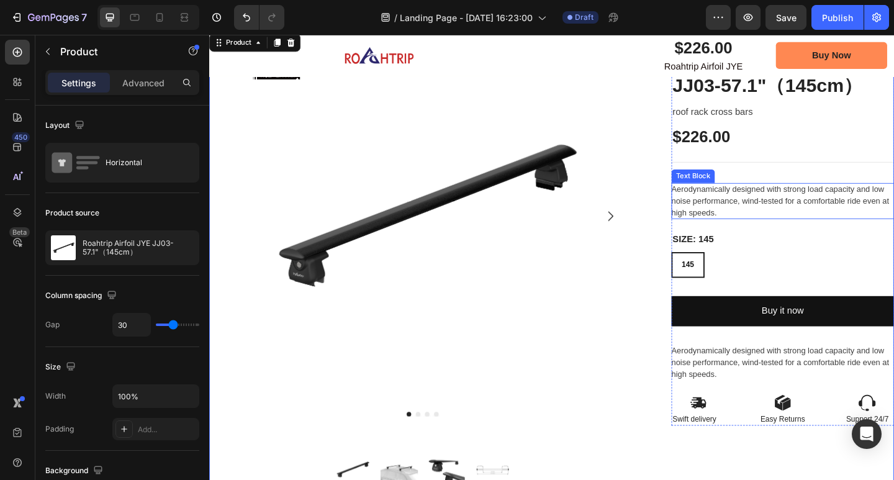
click at [792, 217] on span "Aerodynamically designed with strong load capacity and low noise performance, w…" at bounding box center [830, 215] width 237 height 36
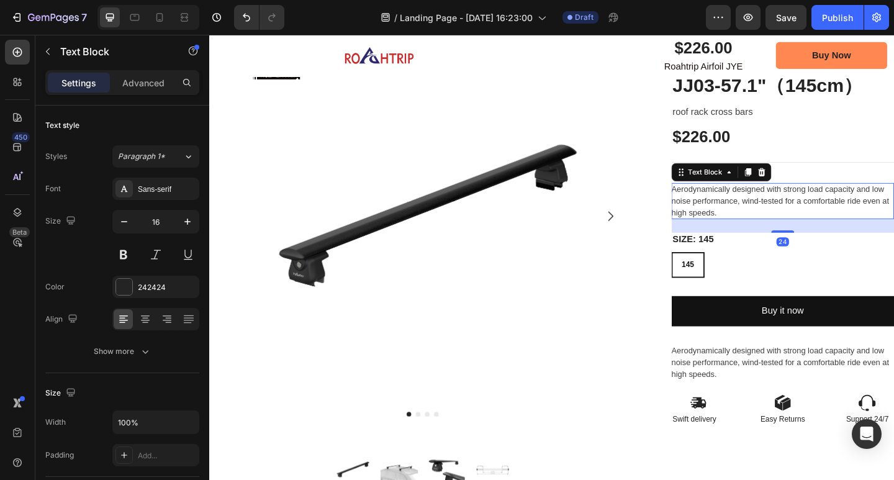
click at [797, 228] on p "Aerodynamically designed with strong load capacity and low noise performance, w…" at bounding box center [833, 215] width 242 height 38
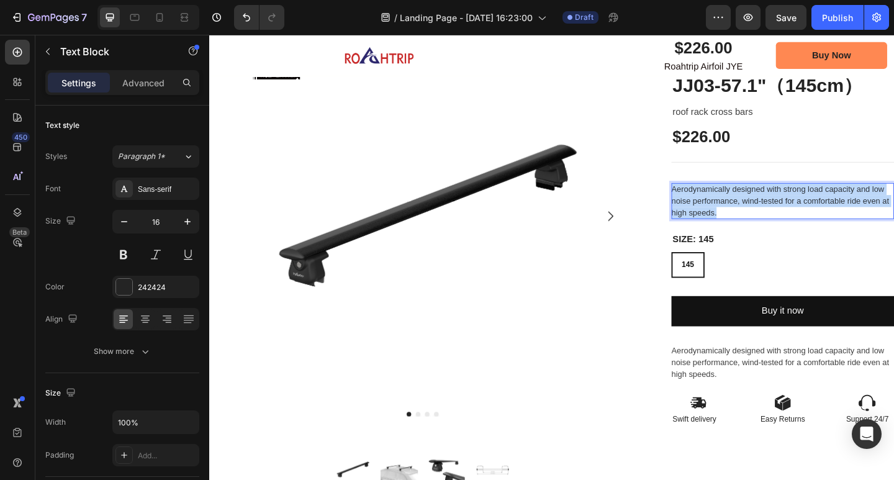
drag, startPoint x: 790, startPoint y: 230, endPoint x: 706, endPoint y: 205, distance: 87.4
click at [712, 205] on p "Aerodynamically designed with strong load capacity and low noise performance, w…" at bounding box center [833, 215] width 242 height 38
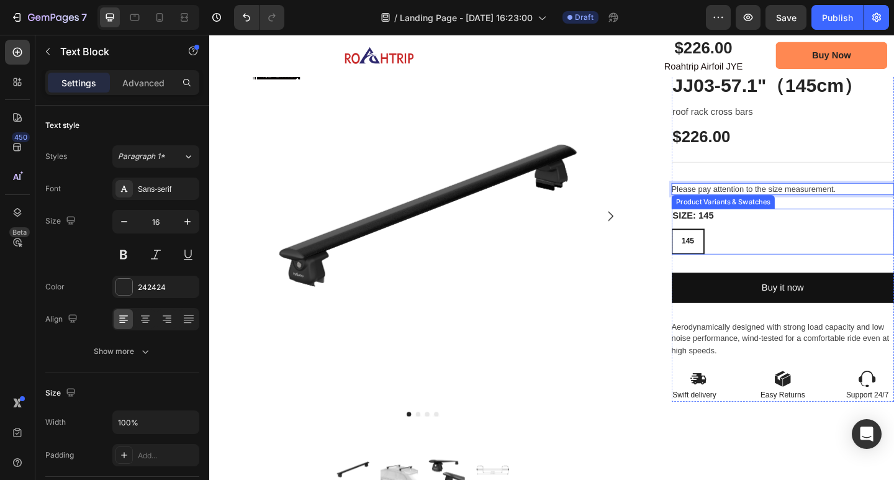
click at [856, 258] on div "145 145 145" at bounding box center [833, 260] width 242 height 28
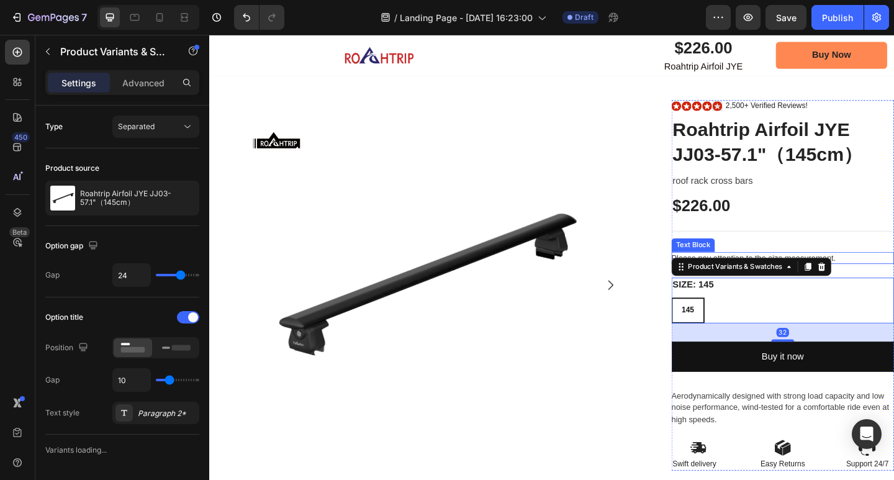
scroll to position [0, 0]
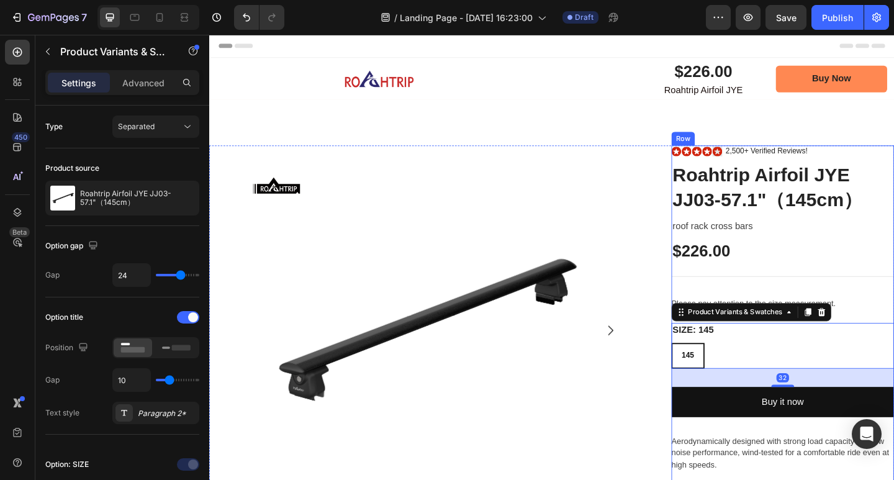
click at [867, 228] on h1 "Roahtrip Airfoil JYE JJ03-57.1"（145cm）" at bounding box center [833, 201] width 242 height 56
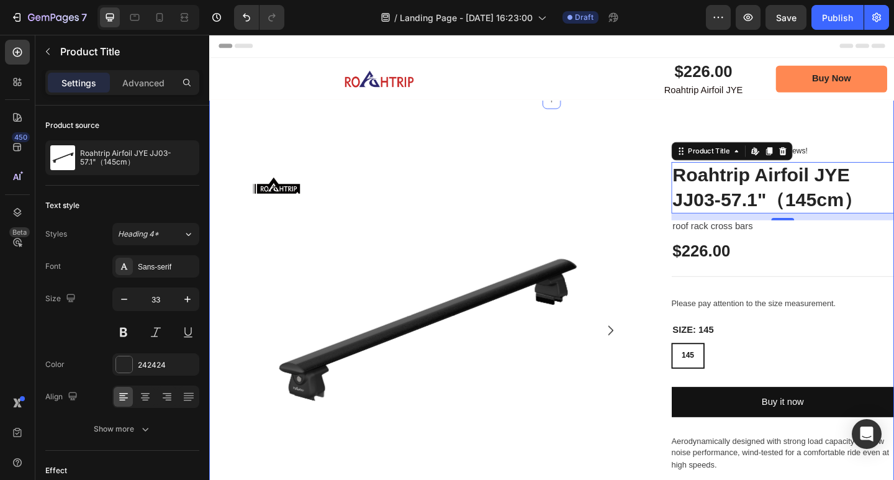
click at [727, 117] on div "Image Row Product Images Product Images Image Row Row Icon Icon Icon Icon Icon …" at bounding box center [581, 413] width 745 height 615
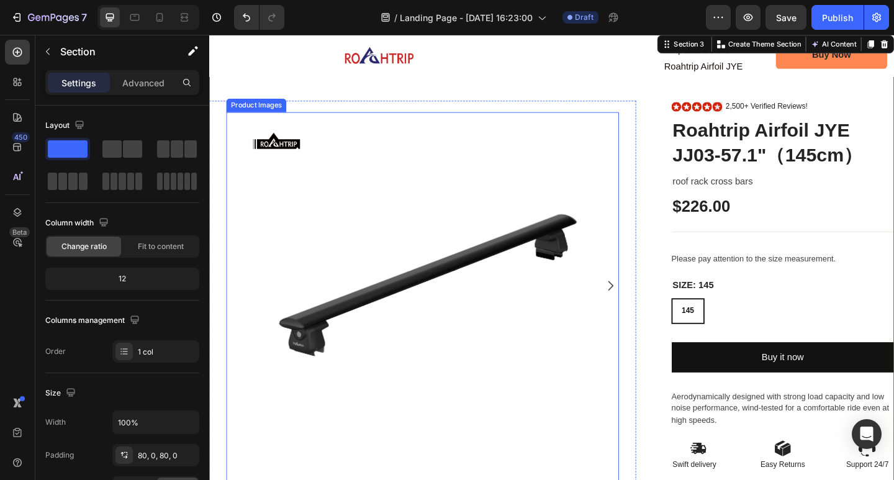
scroll to position [62, 0]
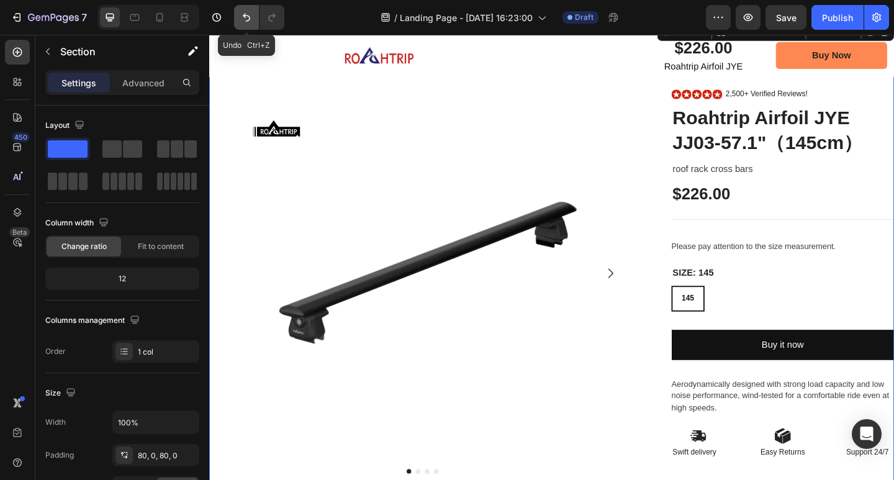
click at [248, 19] on icon "Undo/Redo" at bounding box center [246, 17] width 12 height 12
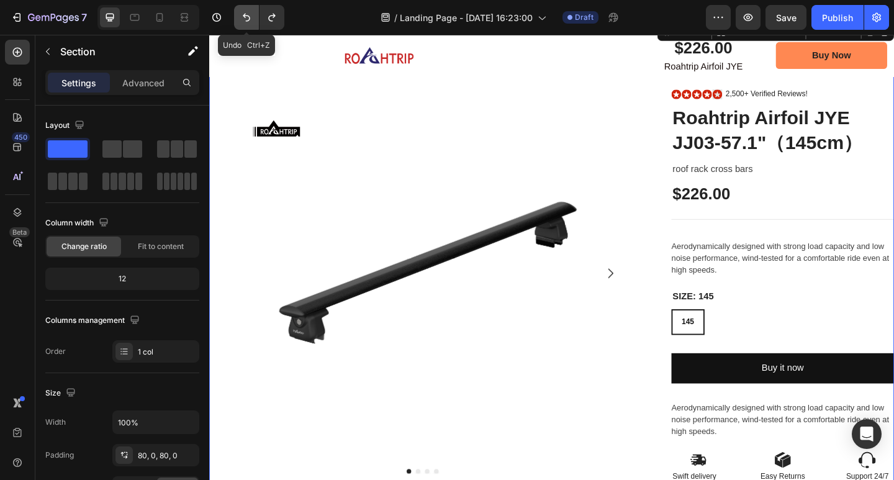
click at [248, 19] on icon "Undo/Redo" at bounding box center [246, 17] width 12 height 12
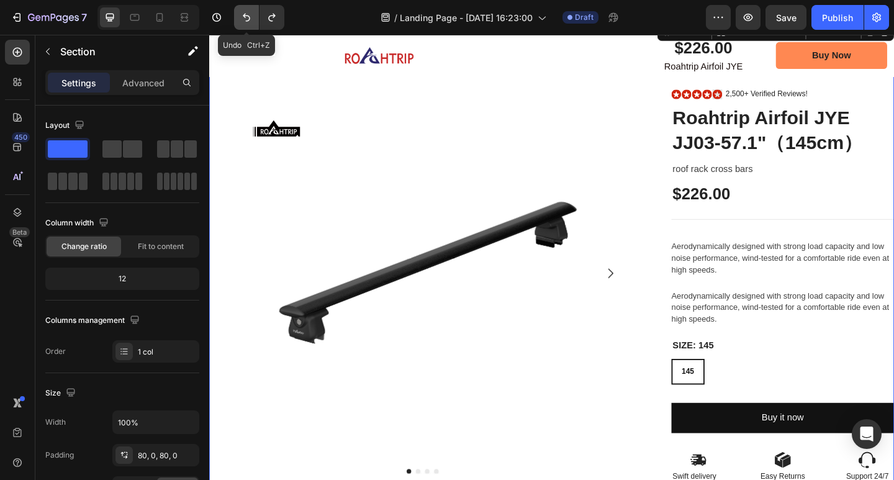
click at [248, 19] on icon "Undo/Redo" at bounding box center [246, 17] width 12 height 12
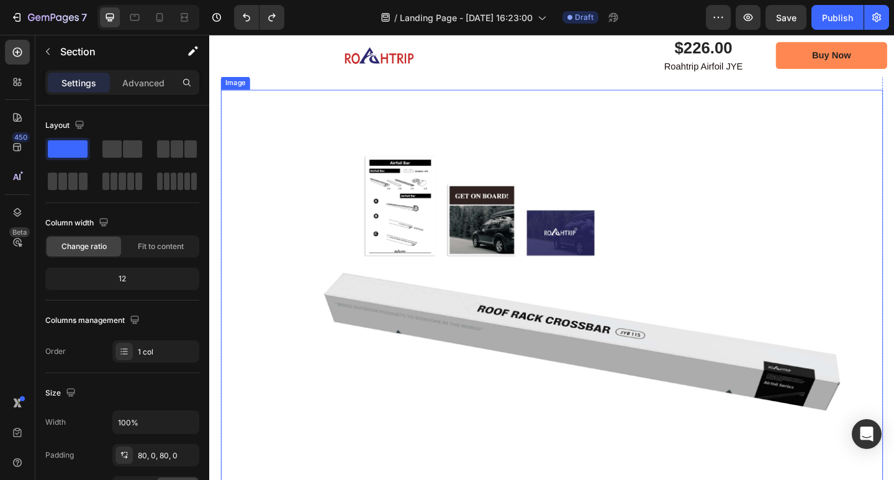
scroll to position [2049, 0]
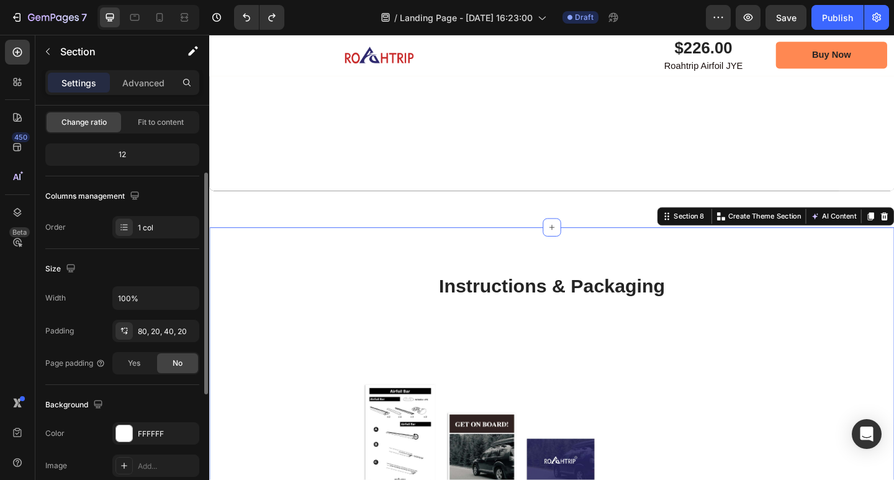
scroll to position [186, 0]
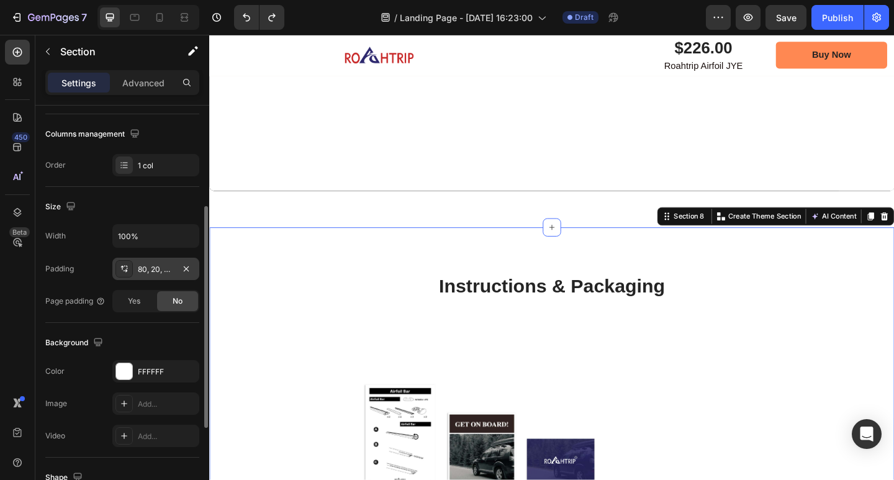
click at [157, 266] on div "80, 20, 40, 20" at bounding box center [156, 269] width 36 height 11
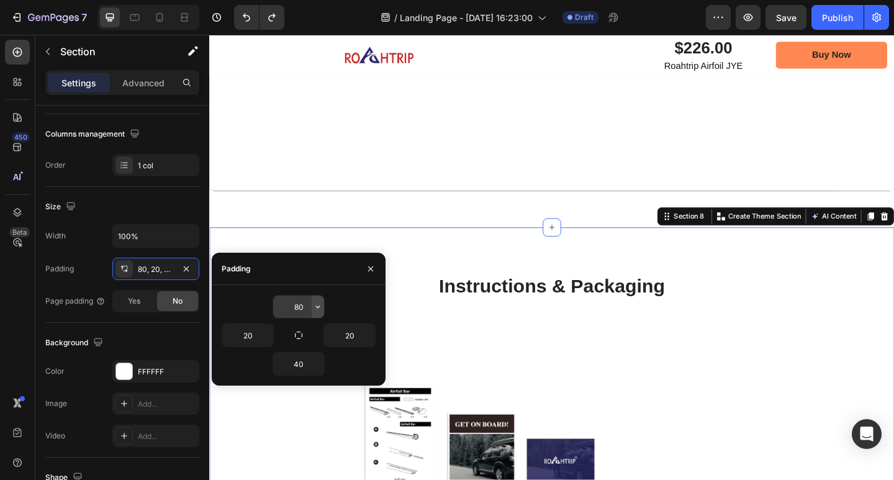
click at [316, 305] on icon "button" at bounding box center [318, 307] width 10 height 10
type input "20"
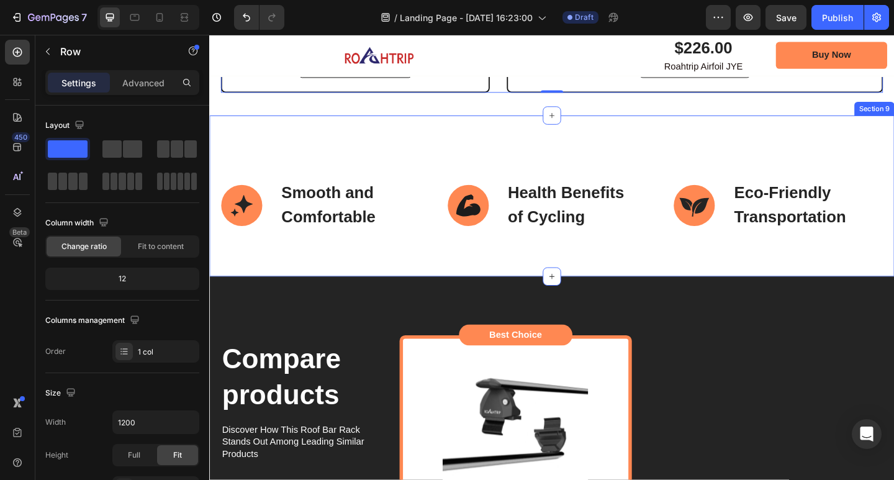
scroll to position [3291, 0]
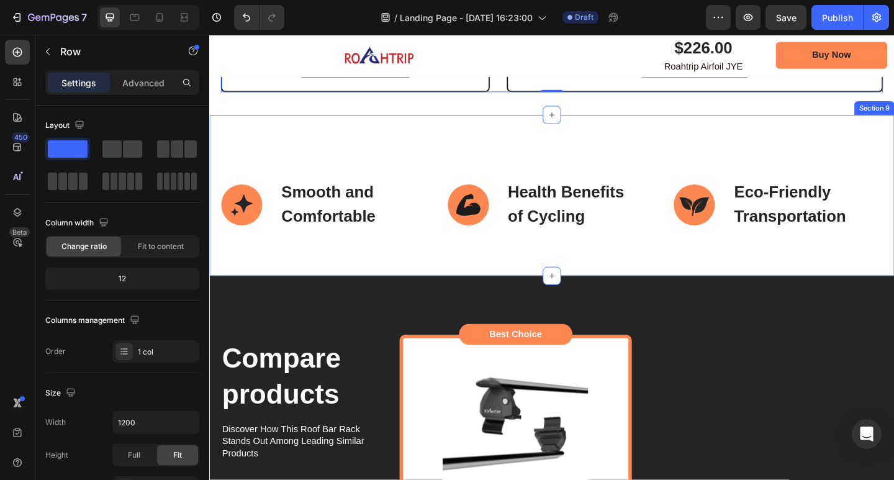
click at [571, 161] on div "Smooth and Comfortable Item List Health Benefits of Cycling Item List Eco-Frien…" at bounding box center [581, 209] width 745 height 175
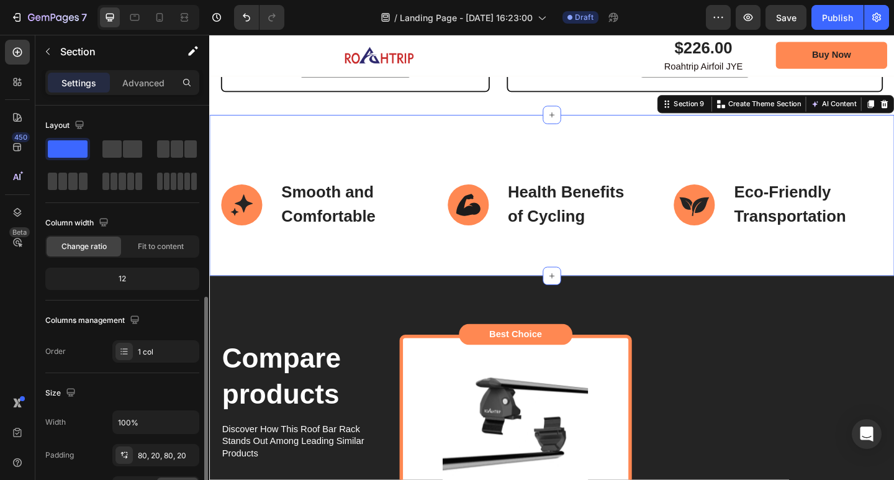
scroll to position [124, 0]
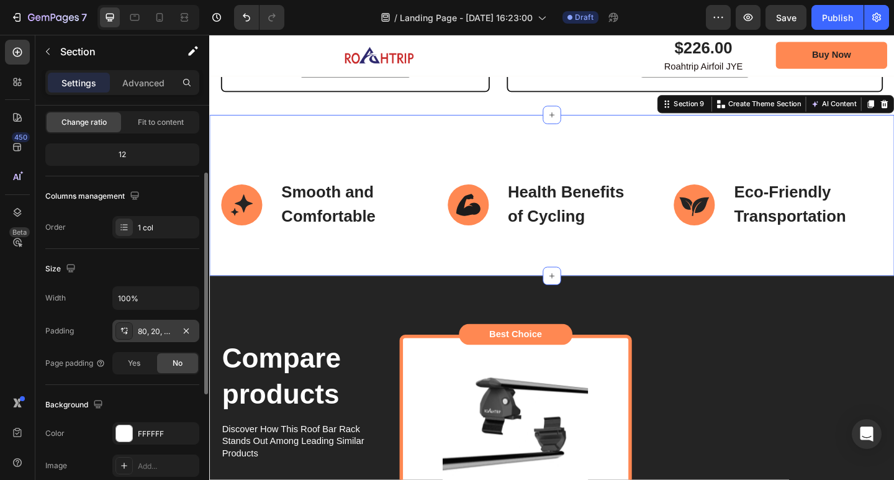
click at [164, 336] on div "80, 20, 80, 20" at bounding box center [156, 331] width 36 height 11
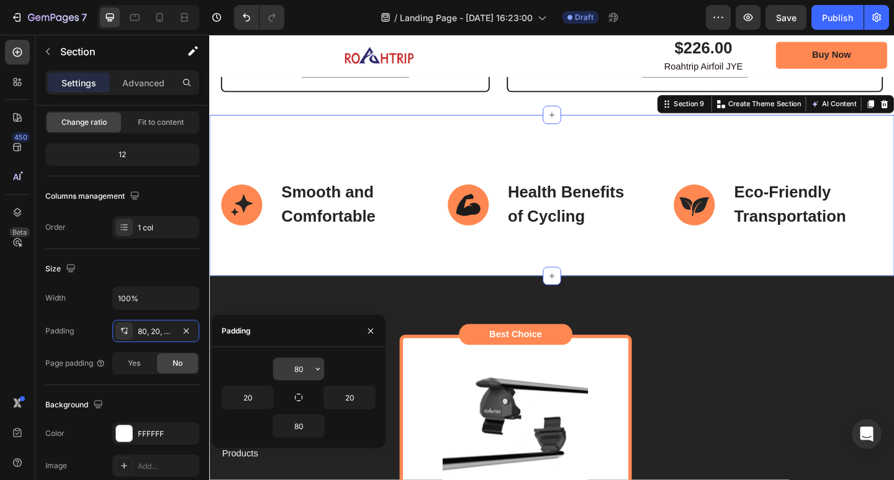
click at [307, 371] on input "80" at bounding box center [298, 369] width 51 height 22
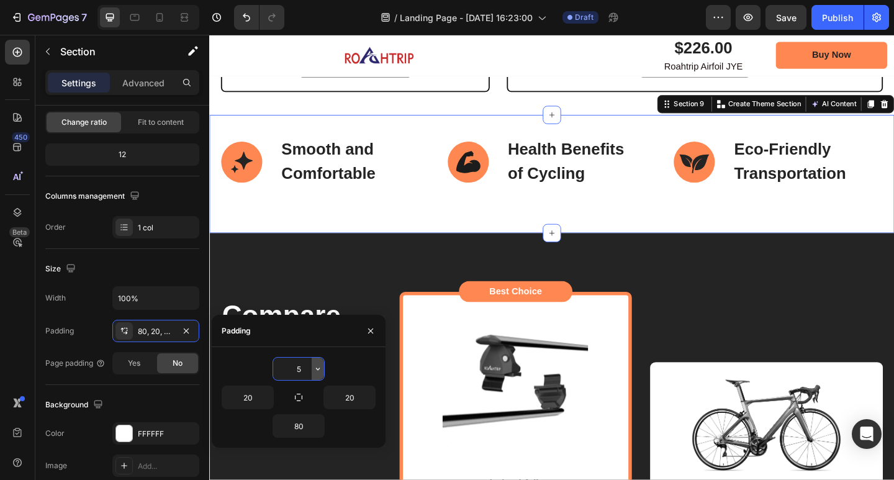
type input "50"
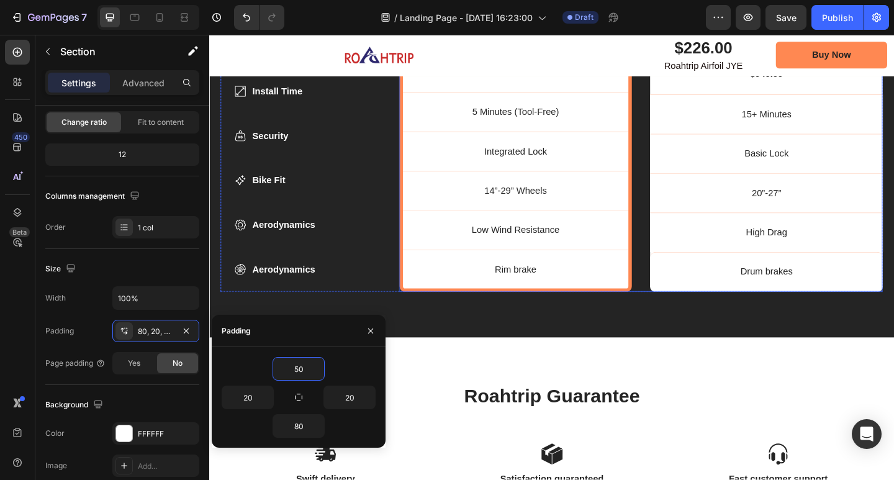
scroll to position [3912, 0]
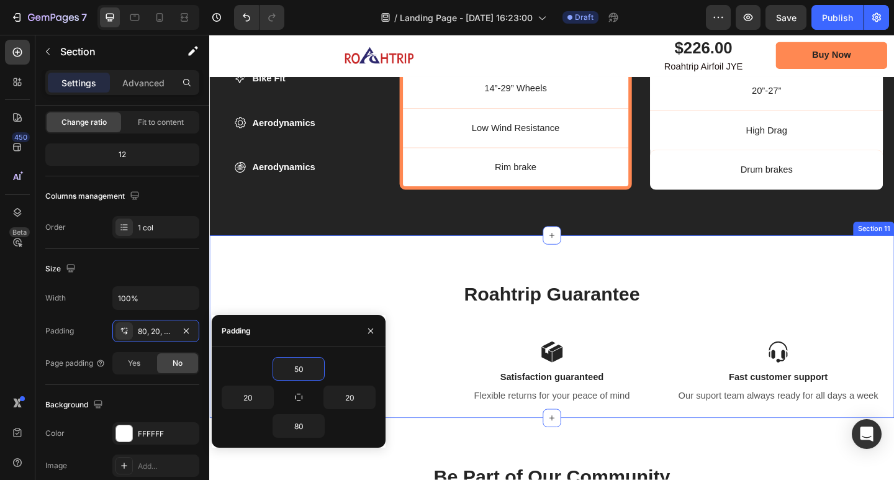
click at [704, 291] on div "Roahtrip Guarantee Heading Icon Swift delivery Text Block Real-Time Tracking Te…" at bounding box center [581, 352] width 745 height 199
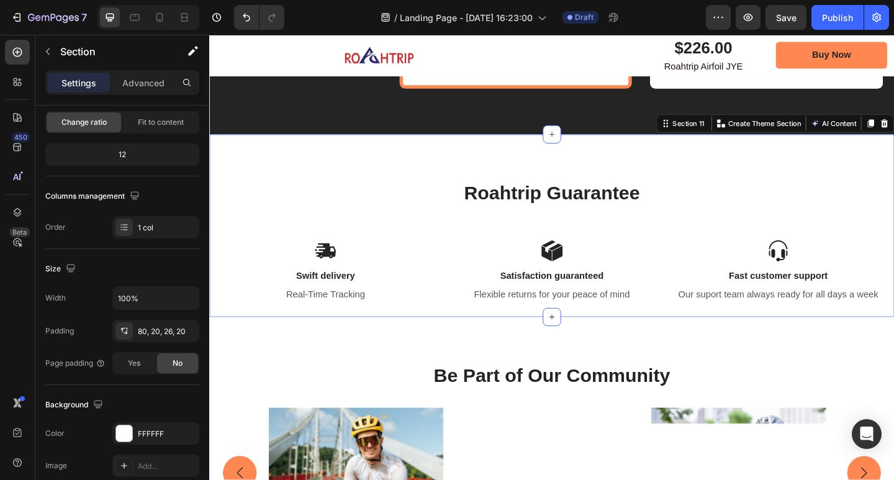
scroll to position [4036, 0]
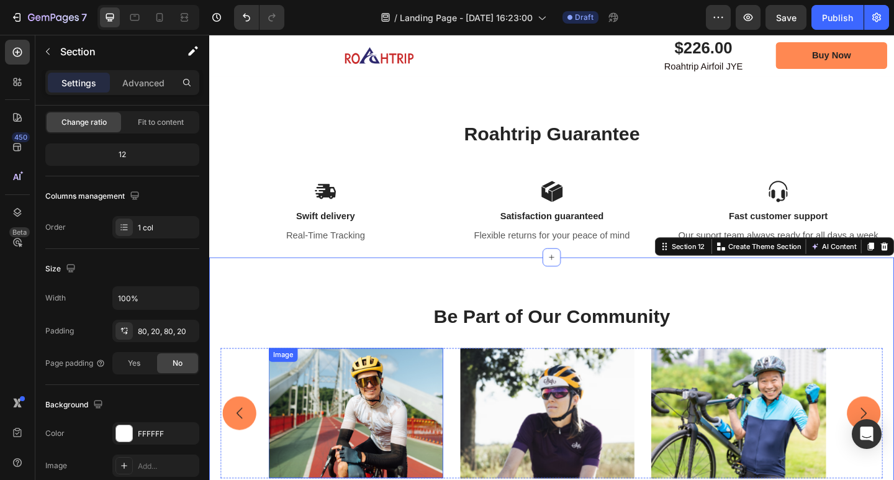
scroll to position [4098, 0]
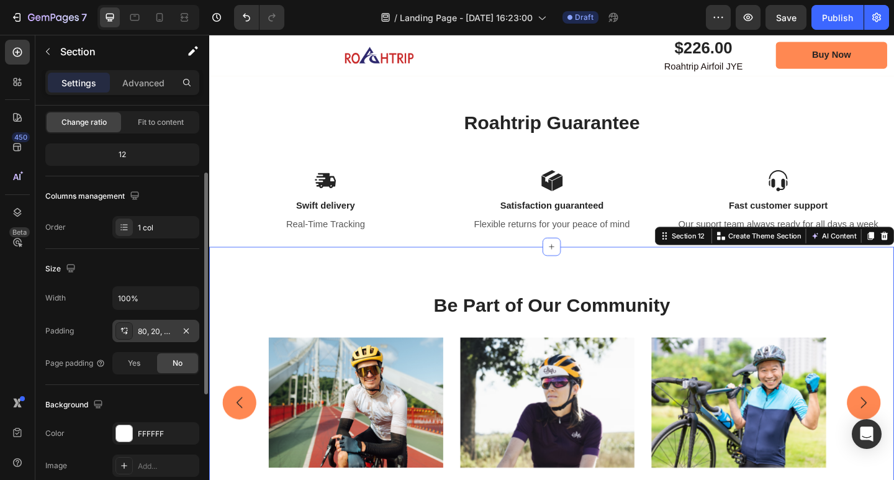
click at [147, 335] on div "80, 20, 80, 20" at bounding box center [156, 331] width 36 height 11
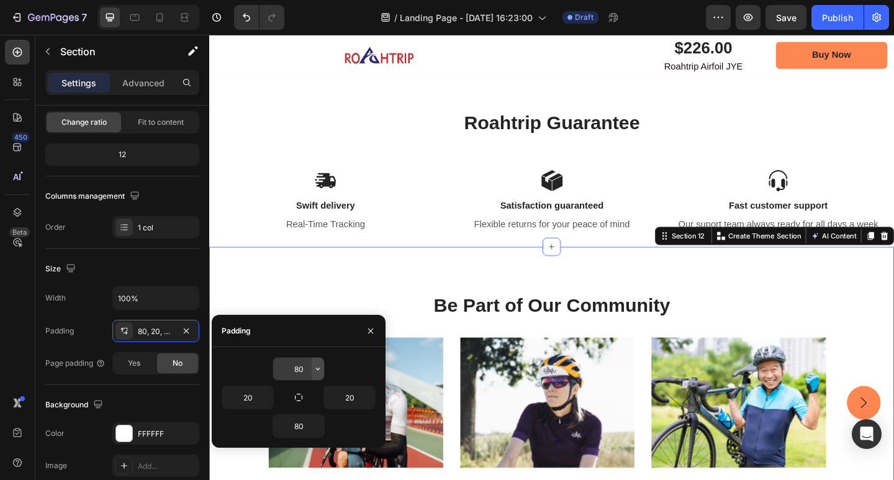
click at [317, 364] on icon "button" at bounding box center [318, 369] width 10 height 10
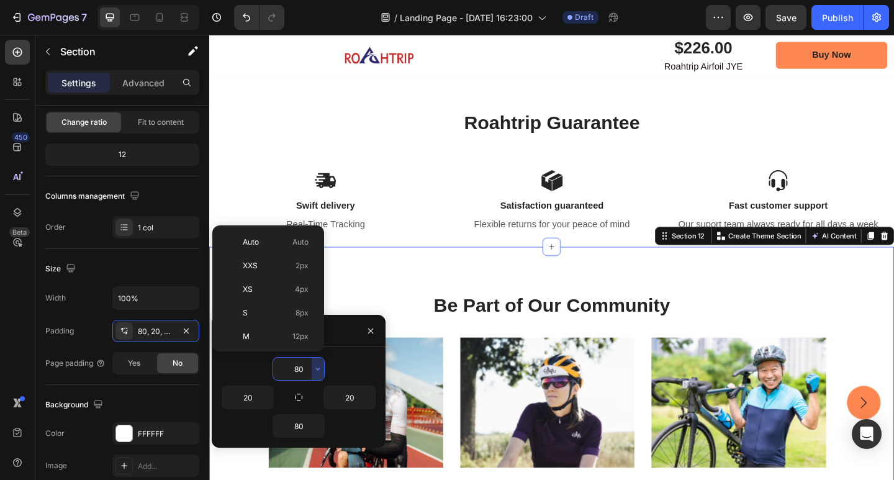
click at [308, 366] on input "80" at bounding box center [298, 369] width 51 height 22
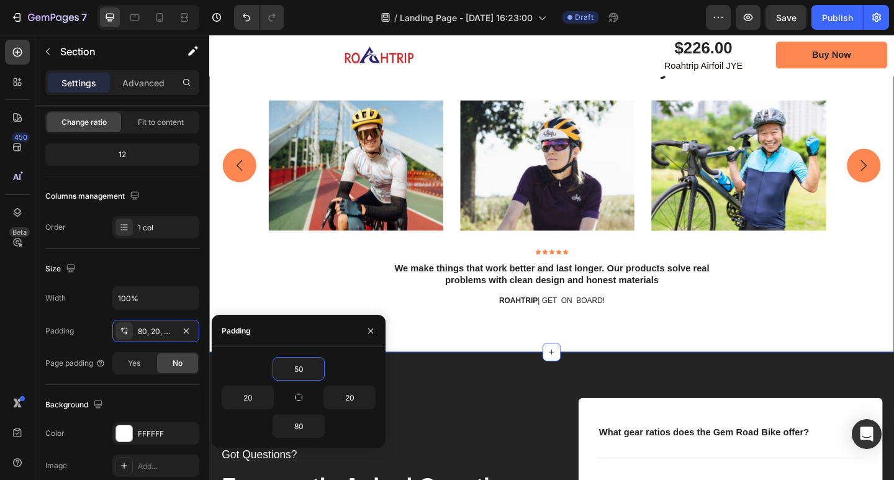
scroll to position [4284, 0]
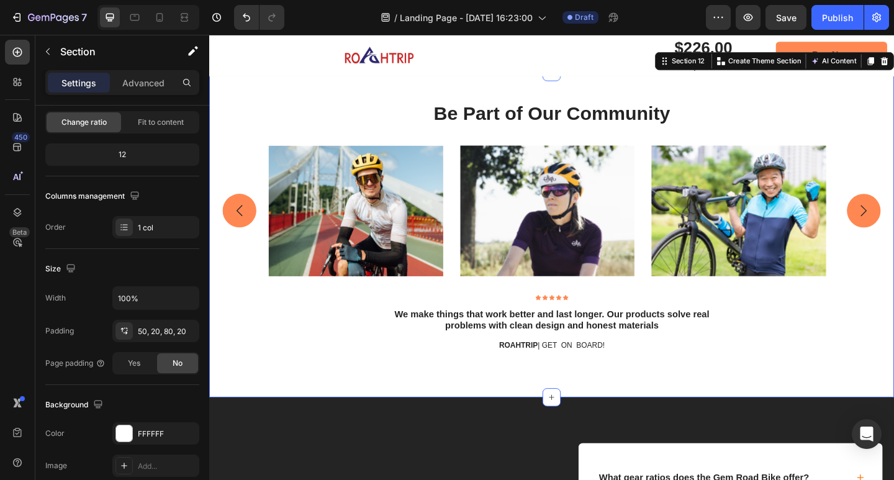
click at [807, 415] on div "Be Part of Our Community Heading Image Image Image Carousel Row Icon Icon Icon …" at bounding box center [581, 253] width 745 height 354
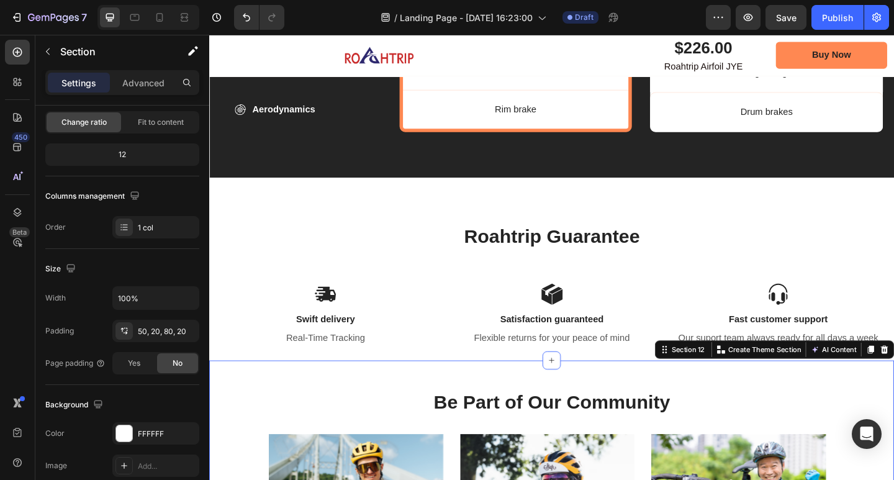
scroll to position [3974, 0]
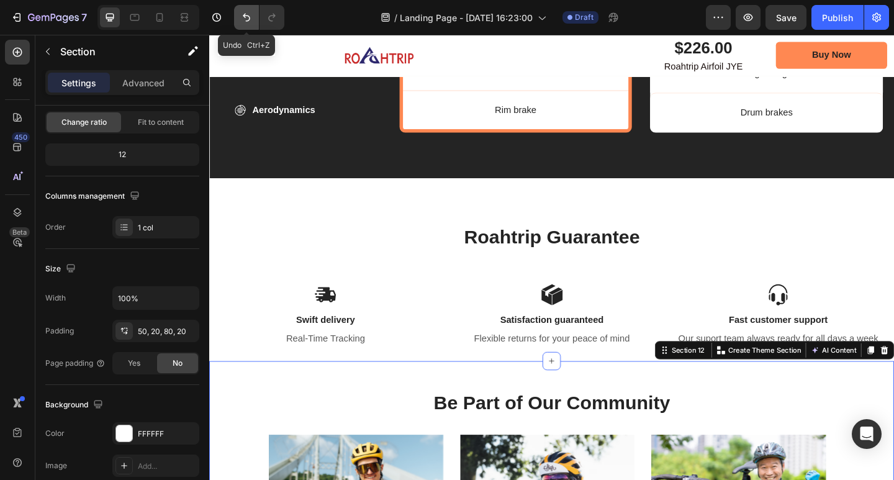
click at [250, 15] on icon "Undo/Redo" at bounding box center [246, 17] width 12 height 12
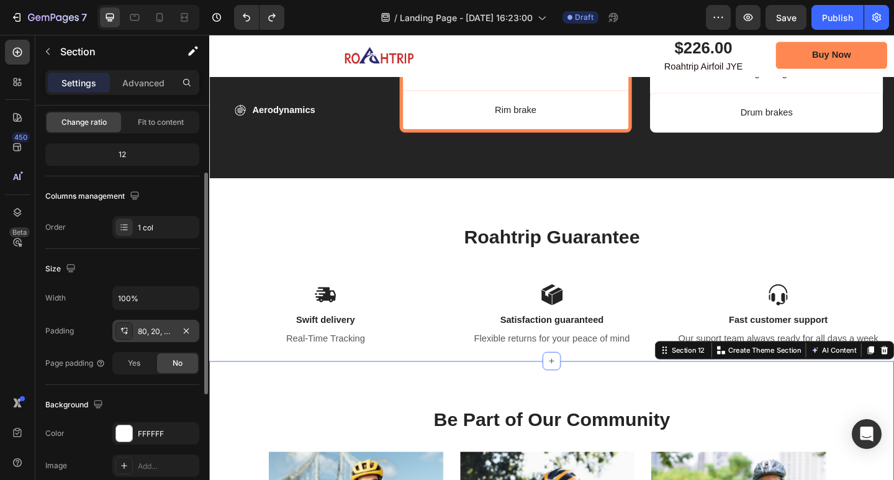
click at [150, 337] on div "80, 20, 80, 20" at bounding box center [156, 331] width 36 height 11
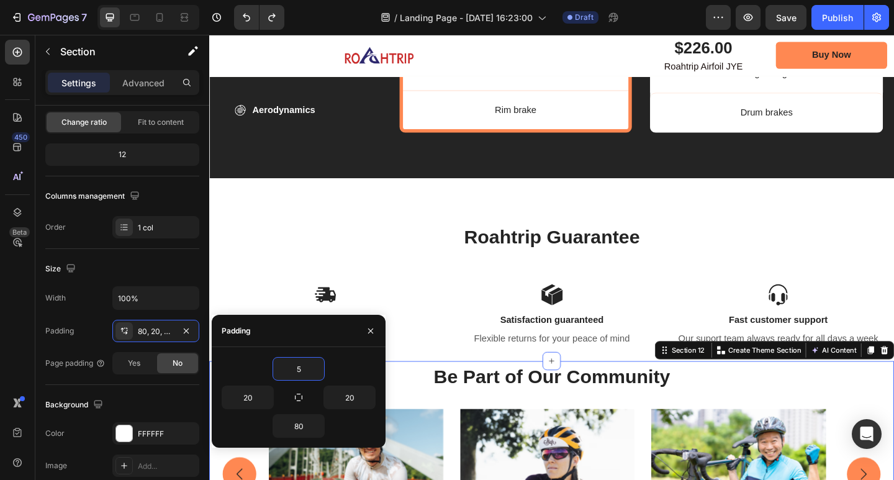
type input "50"
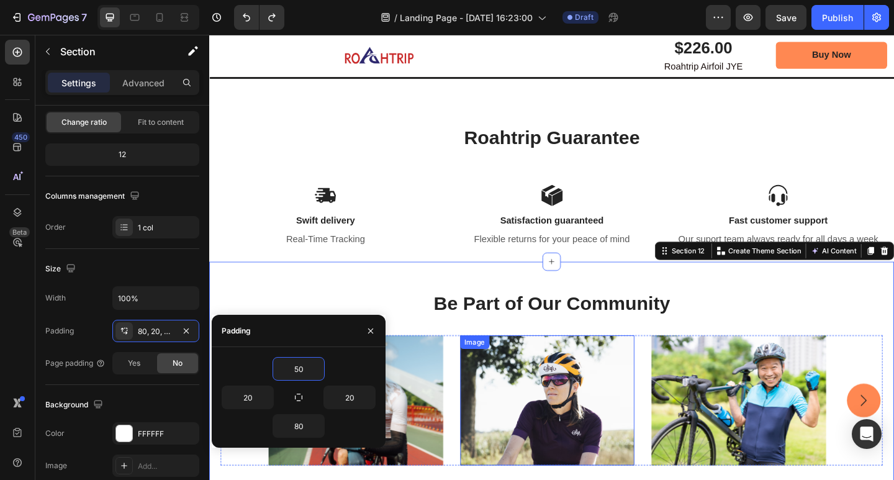
scroll to position [4098, 0]
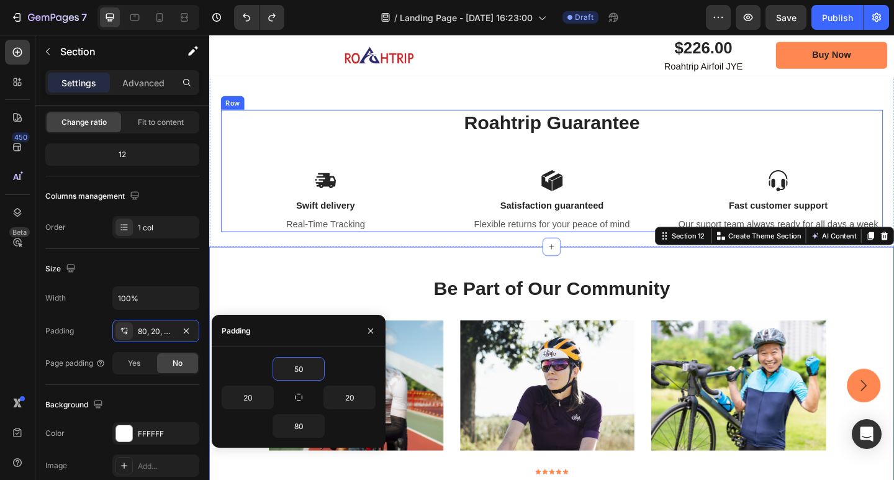
click at [874, 131] on h2 "Roahtrip Guarantee" at bounding box center [582, 131] width 720 height 29
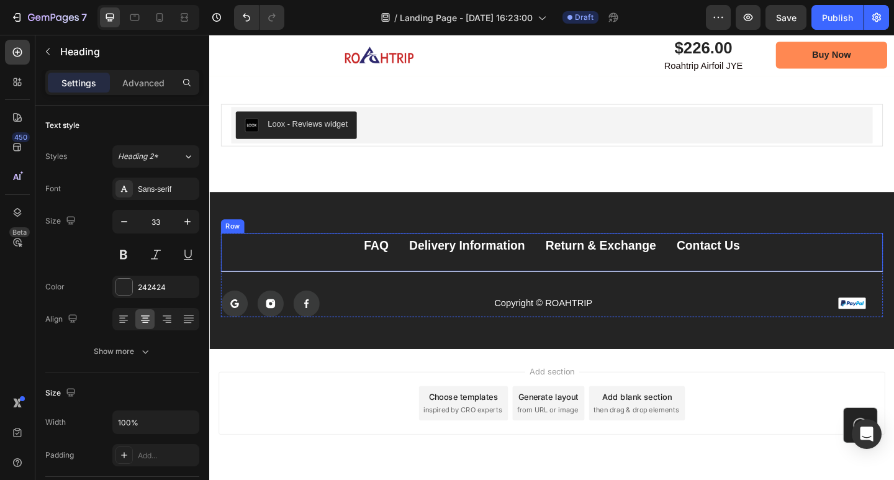
scroll to position [5066, 0]
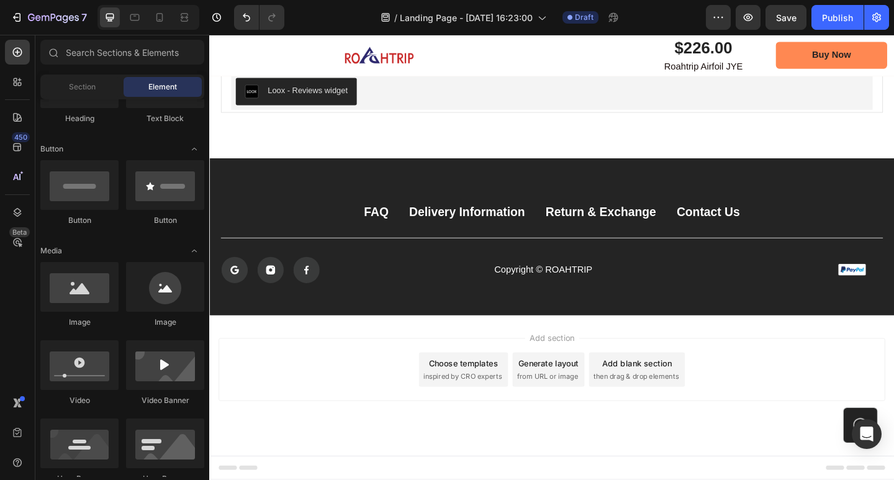
click at [807, 376] on div "Add section Choose templates inspired by CRO experts Generate layout from URL o…" at bounding box center [581, 399] width 725 height 68
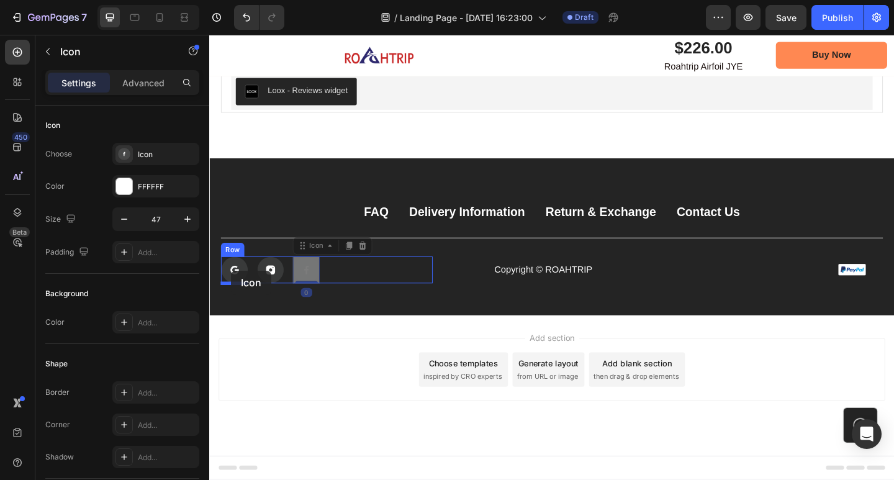
drag, startPoint x: 318, startPoint y: 284, endPoint x: 233, endPoint y: 291, distance: 85.3
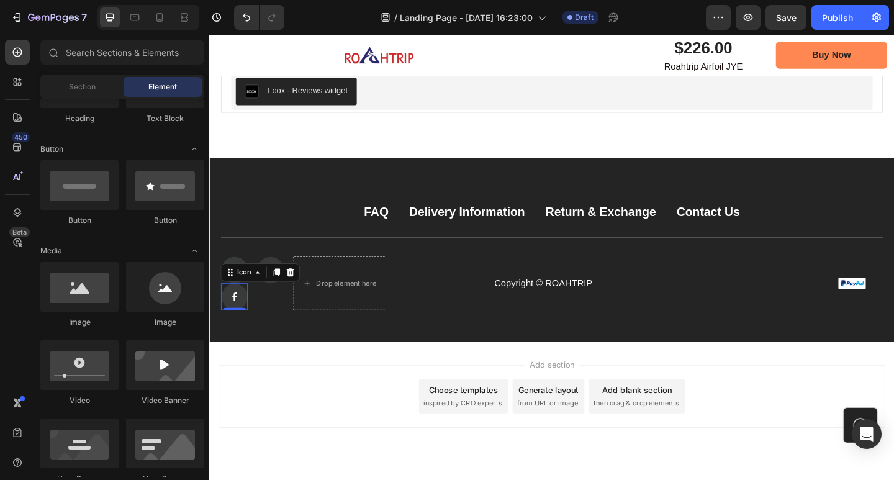
click at [260, 421] on div "Add section Choose templates inspired by CRO experts Generate layout from URL o…" at bounding box center [581, 428] width 725 height 68
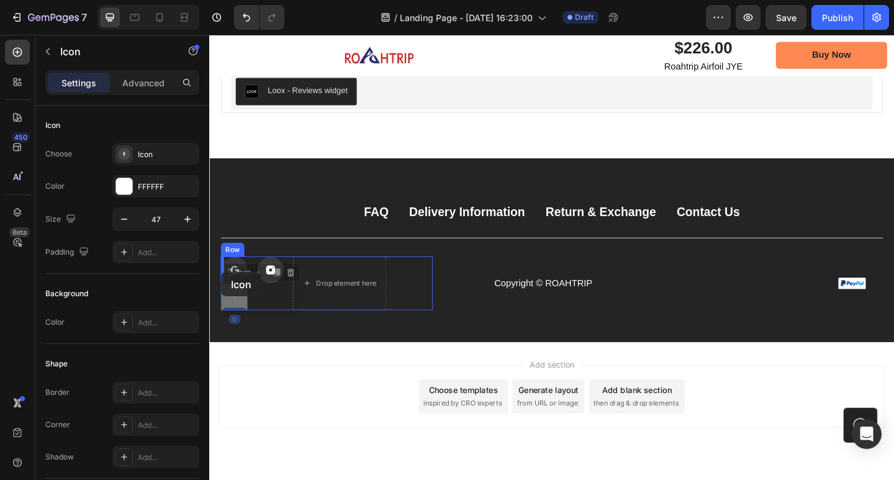
drag, startPoint x: 246, startPoint y: 326, endPoint x: 222, endPoint y: 293, distance: 40.5
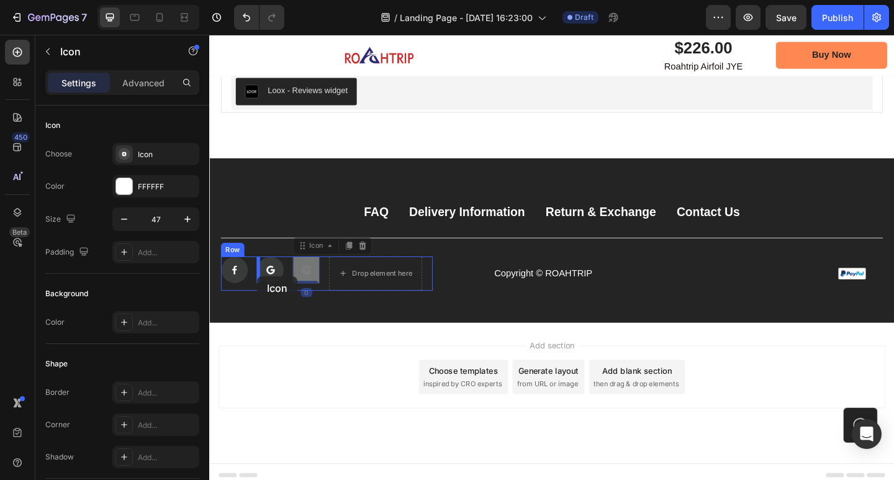
drag, startPoint x: 317, startPoint y: 300, endPoint x: 261, endPoint y: 297, distance: 55.9
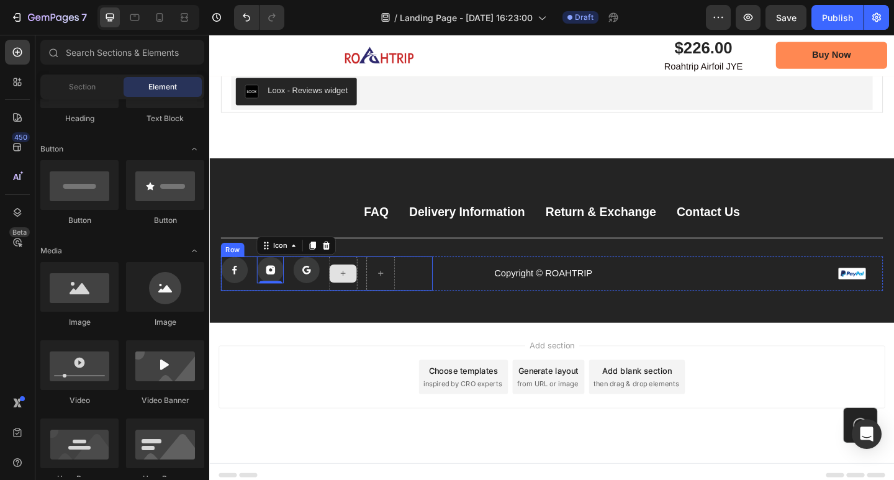
click at [351, 293] on icon at bounding box center [355, 294] width 10 height 11
click at [303, 294] on rect at bounding box center [315, 291] width 29 height 29
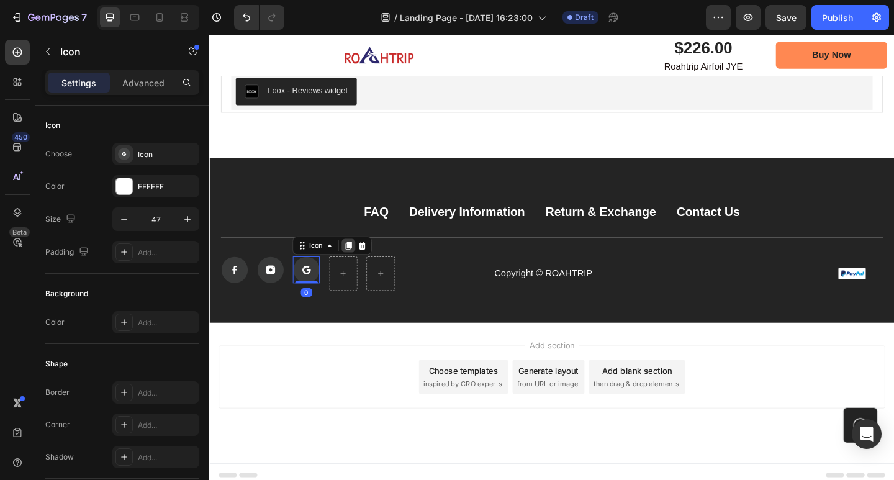
click at [359, 267] on icon at bounding box center [361, 265] width 10 height 10
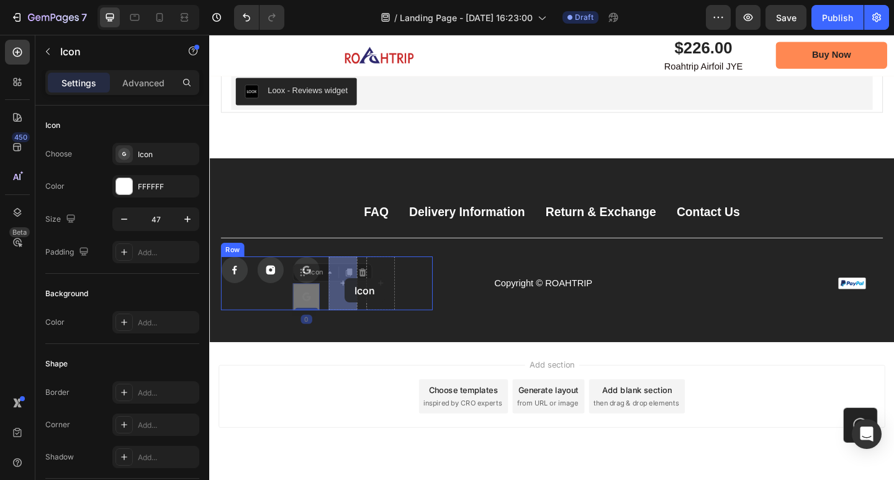
drag, startPoint x: 313, startPoint y: 322, endPoint x: 356, endPoint y: 300, distance: 48.9
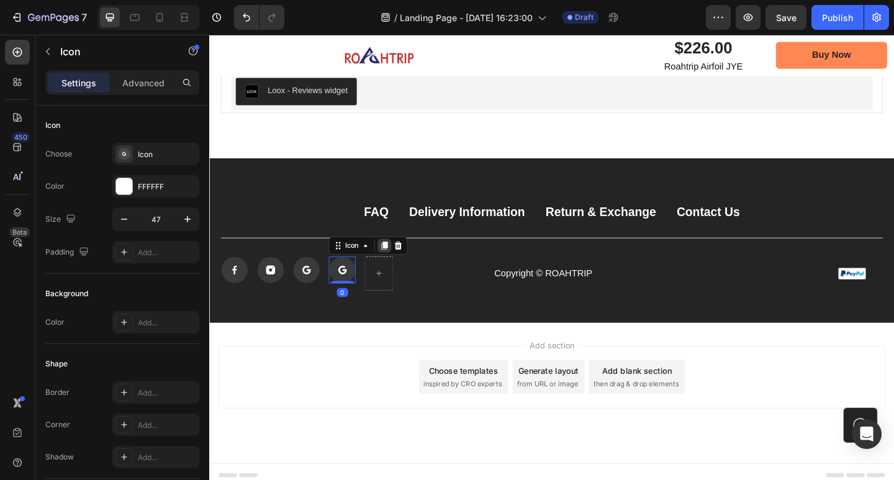
click at [396, 265] on icon at bounding box center [400, 265] width 10 height 10
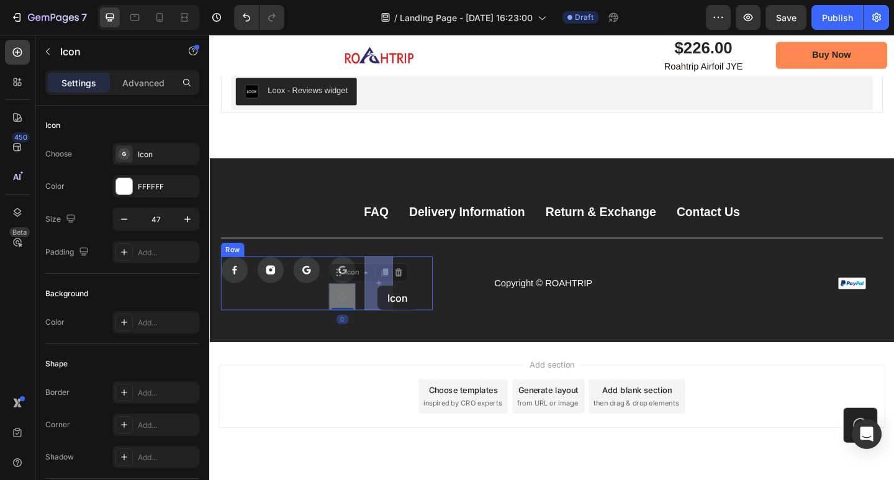
drag, startPoint x: 354, startPoint y: 319, endPoint x: 392, endPoint y: 308, distance: 40.1
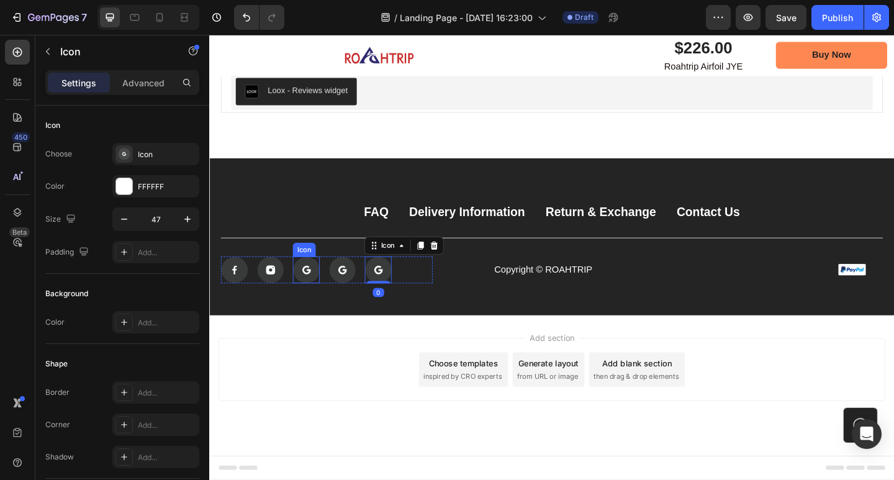
click at [314, 289] on rect at bounding box center [315, 291] width 29 height 29
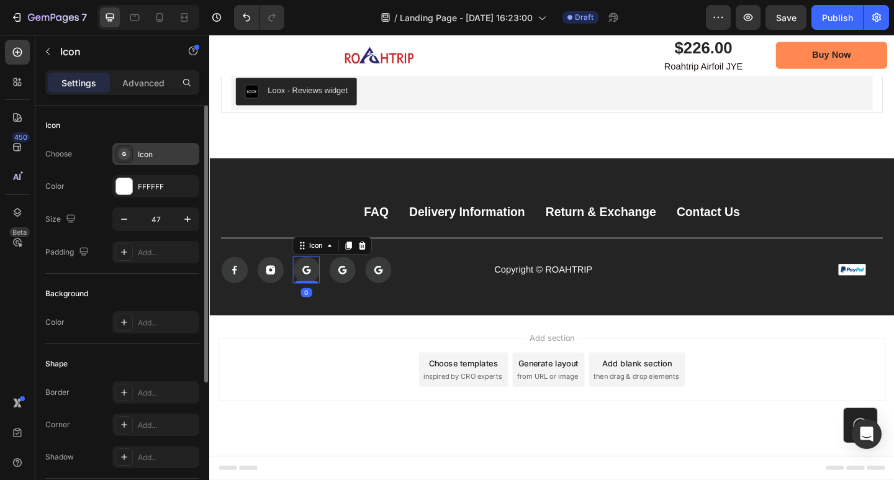
click at [151, 158] on div "Icon" at bounding box center [167, 154] width 58 height 11
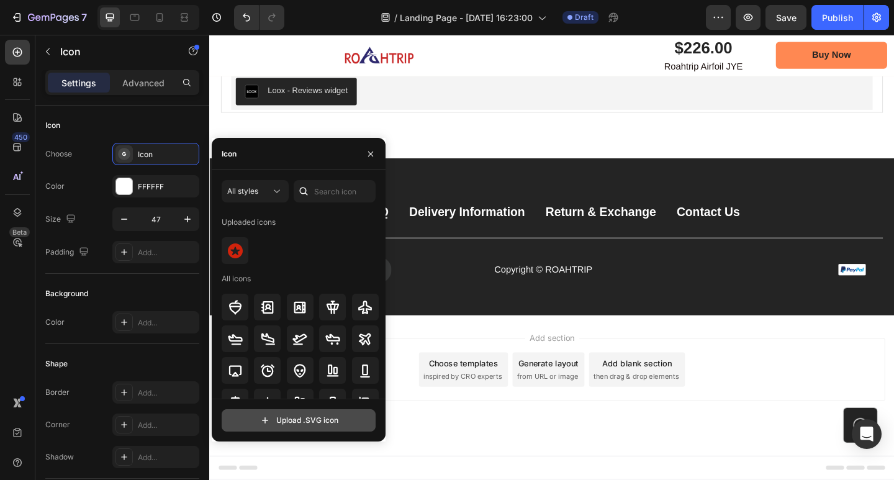
click at [302, 417] on input "file" at bounding box center [298, 420] width 153 height 21
type input "C:\fakepath\抖音.svg"
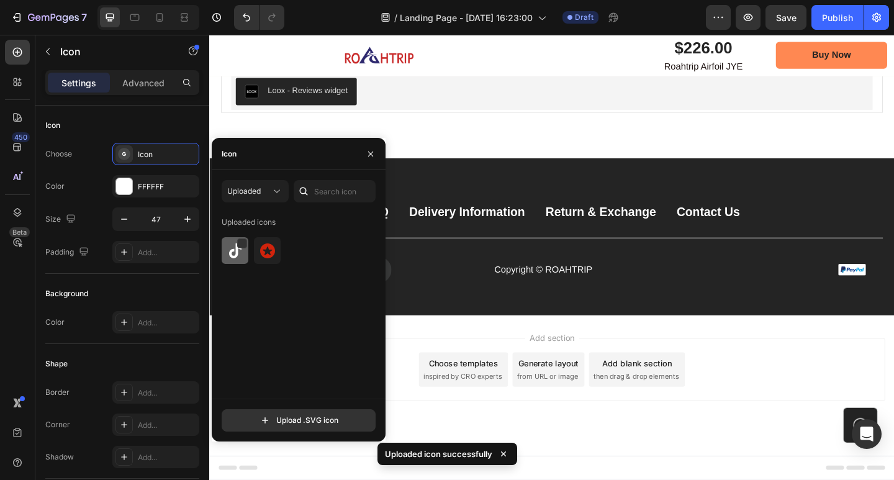
click at [231, 250] on img at bounding box center [235, 250] width 15 height 15
click at [371, 156] on icon "button" at bounding box center [371, 154] width 10 height 10
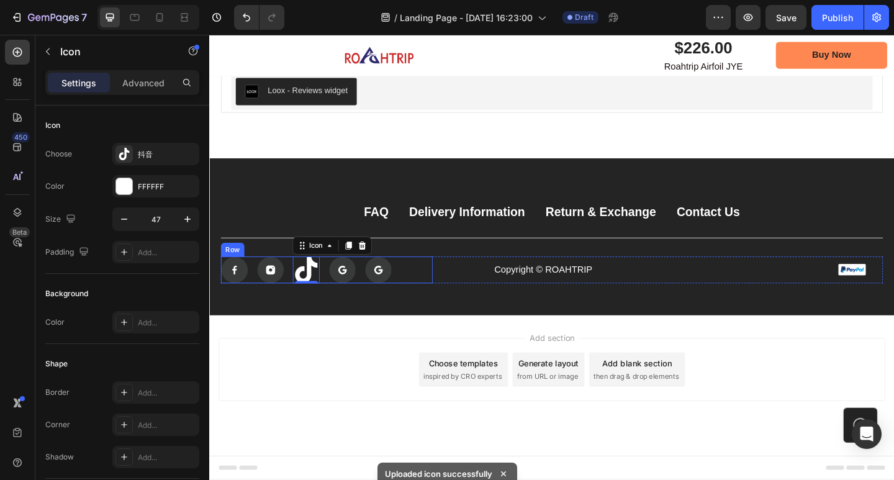
click at [437, 293] on div "Icon Icon Icon 0 Icon Icon Row" at bounding box center [337, 290] width 230 height 29
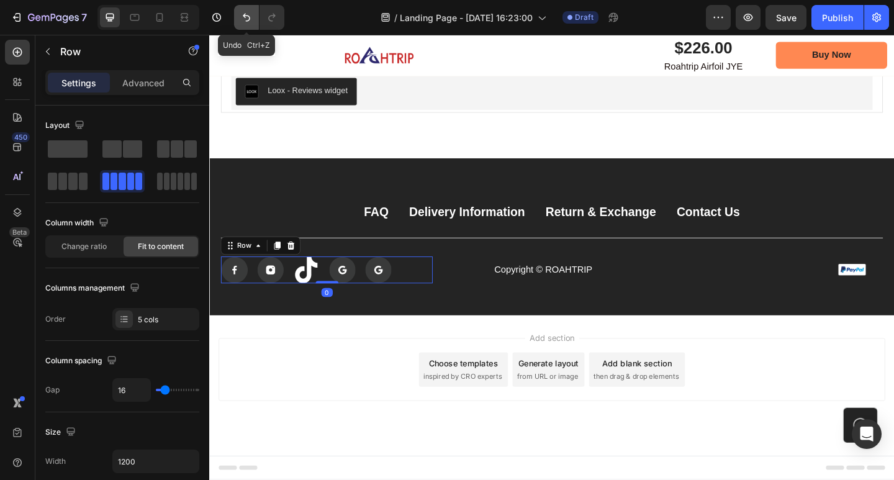
click at [248, 24] on button "Undo/Redo" at bounding box center [246, 17] width 25 height 25
click at [316, 296] on rect at bounding box center [315, 291] width 29 height 29
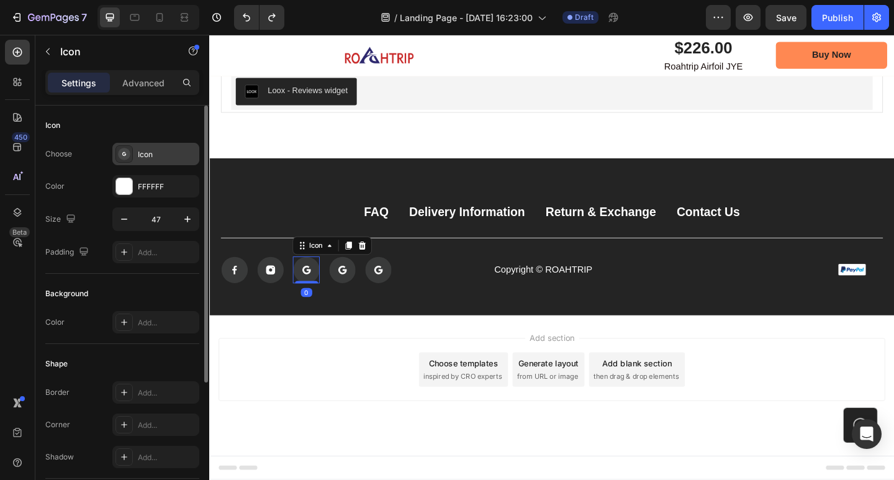
click at [150, 155] on div "Icon" at bounding box center [167, 154] width 58 height 11
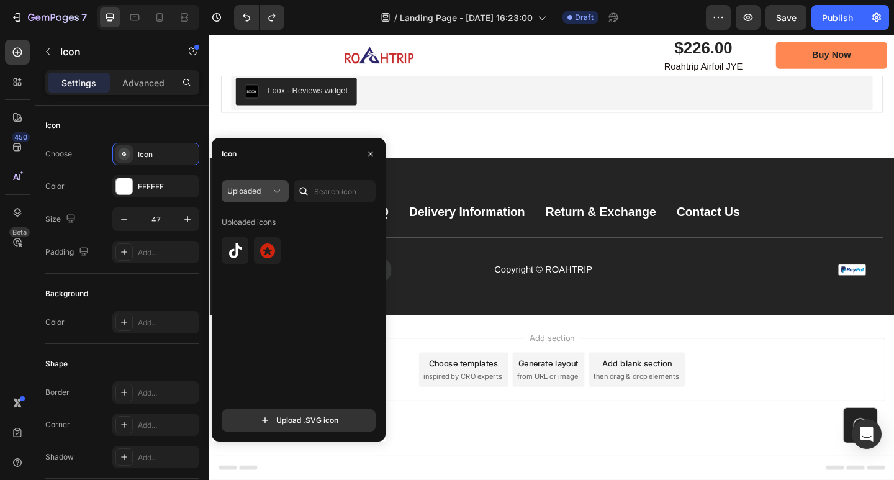
click at [254, 194] on span "Uploaded" at bounding box center [244, 190] width 34 height 9
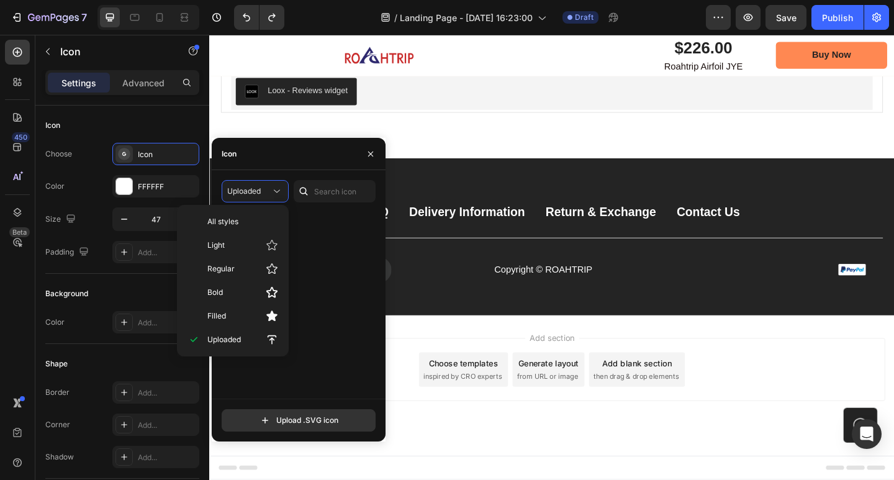
click at [326, 253] on div at bounding box center [301, 250] width 158 height 27
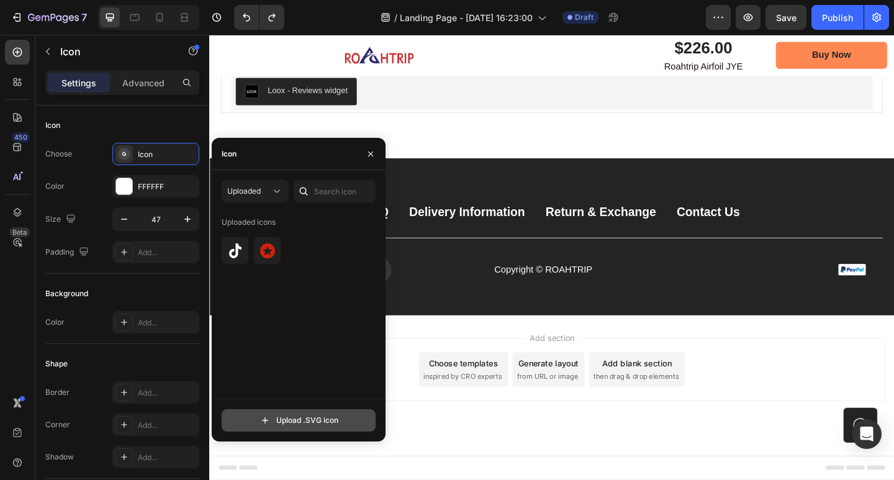
click at [310, 417] on input "file" at bounding box center [298, 420] width 153 height 21
click at [280, 189] on icon at bounding box center [277, 191] width 12 height 12
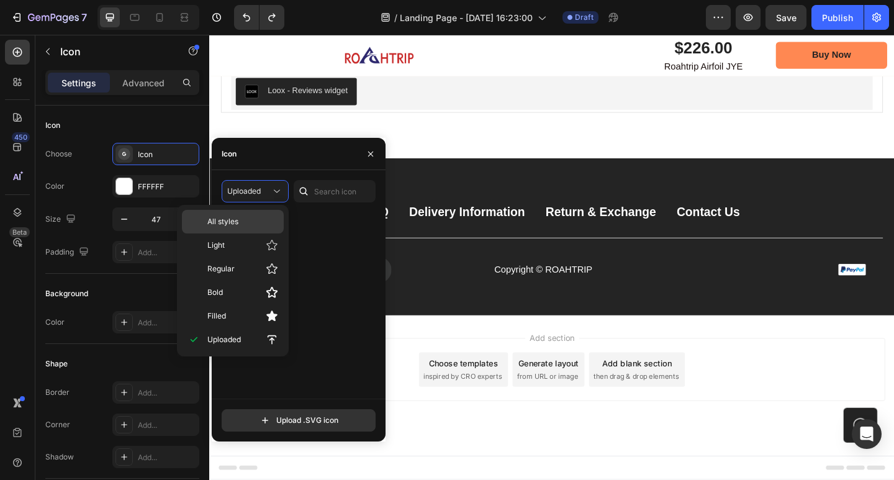
click at [228, 219] on span "All styles" at bounding box center [222, 221] width 31 height 11
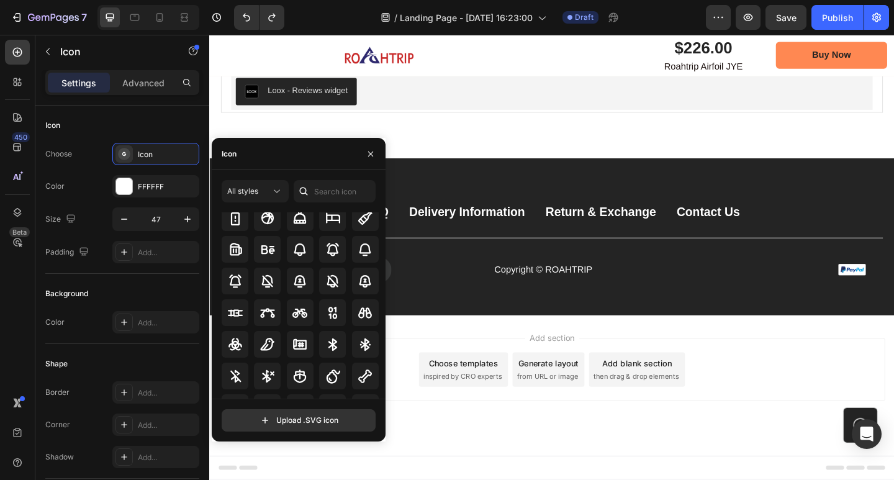
scroll to position [1180, 0]
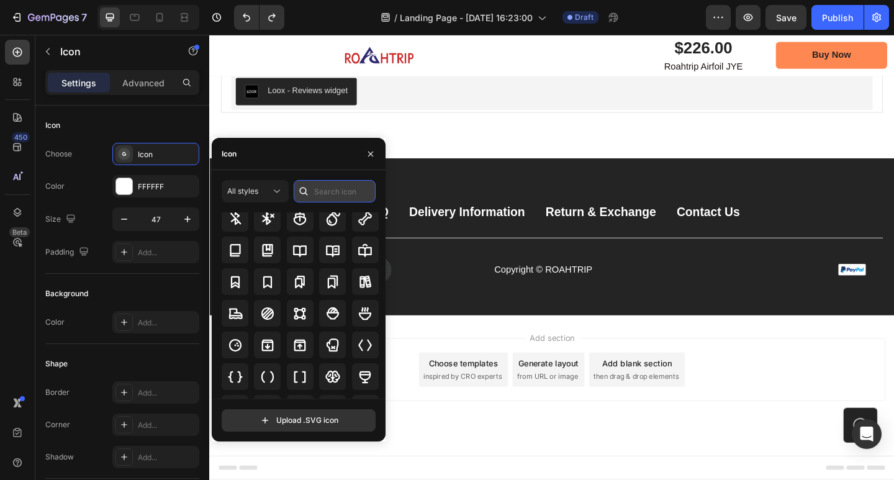
click at [325, 192] on input "text" at bounding box center [335, 191] width 82 height 22
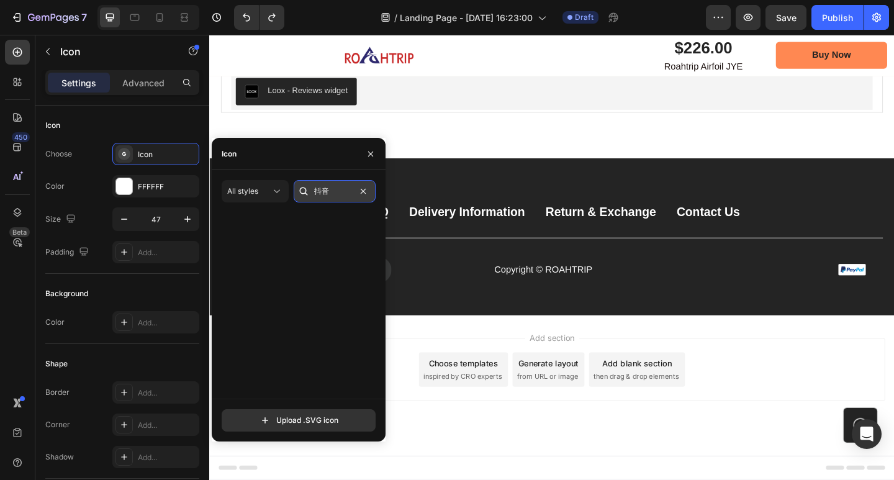
scroll to position [0, 0]
type input "抖音"
click at [237, 260] on div at bounding box center [235, 250] width 27 height 27
click at [433, 292] on div "Icon Icon Icon 0 Icon Icon Row" at bounding box center [337, 290] width 230 height 29
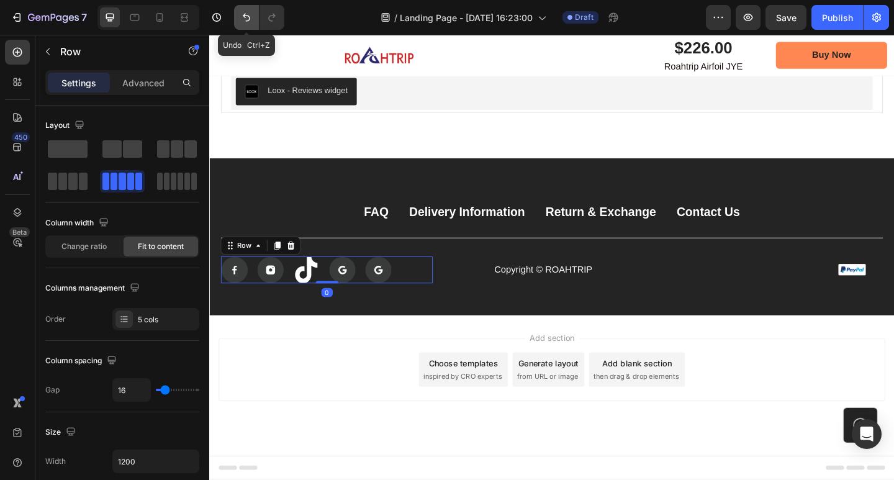
click at [240, 20] on button "Undo/Redo" at bounding box center [246, 17] width 25 height 25
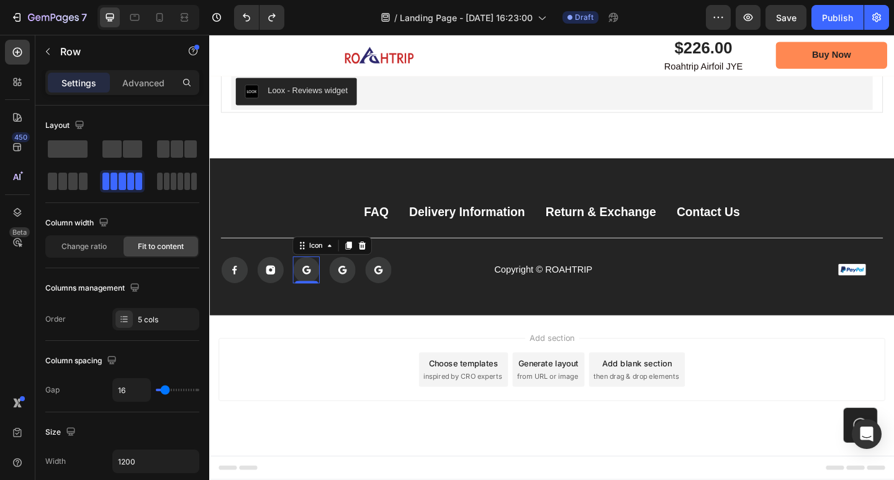
click at [316, 291] on icon at bounding box center [317, 292] width 4 height 4
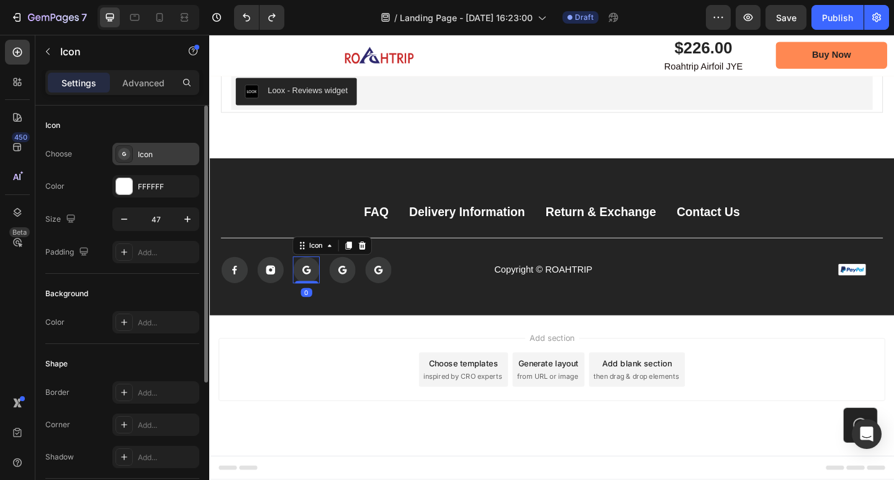
click at [155, 153] on div "Icon" at bounding box center [167, 154] width 58 height 11
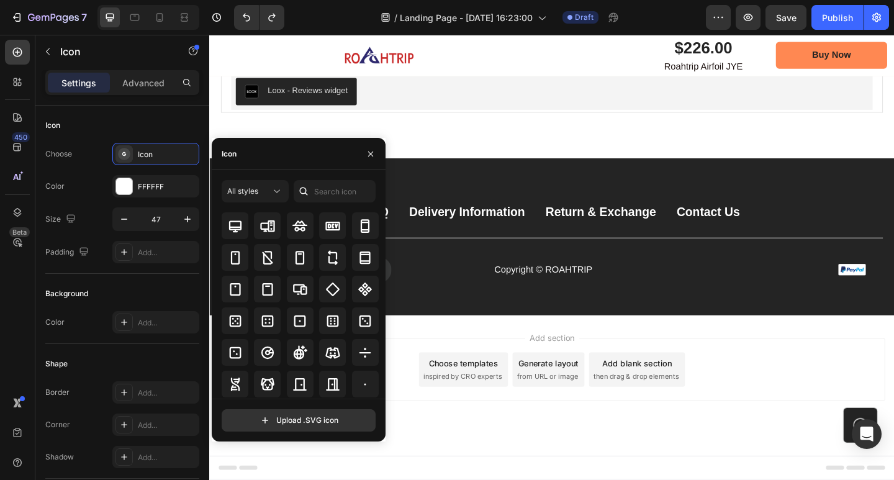
scroll to position [2836, 0]
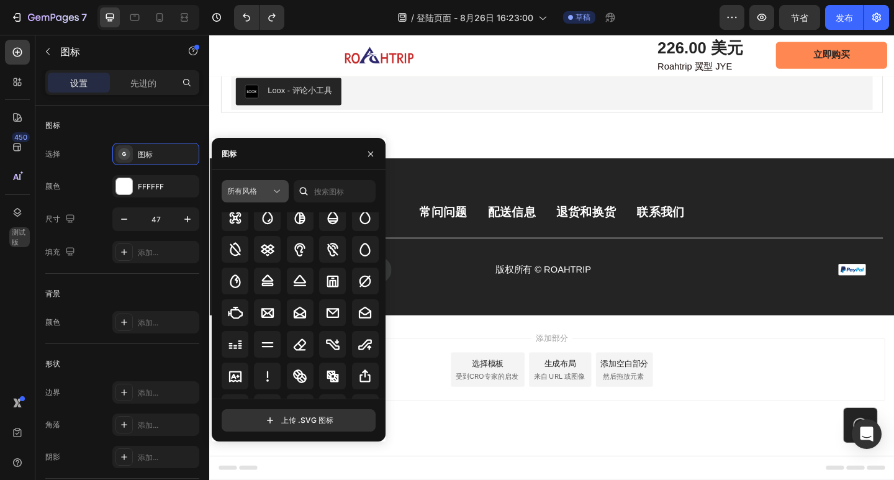
click at [251, 197] on button "所有风格" at bounding box center [255, 191] width 67 height 22
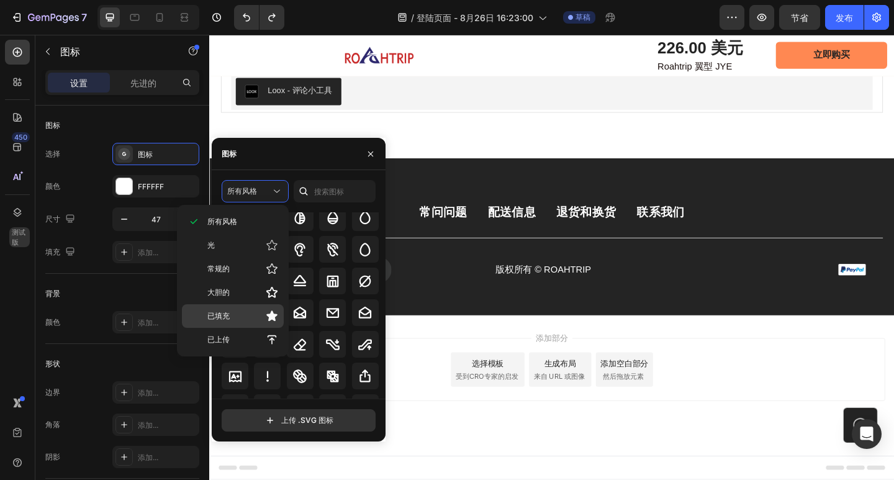
click at [228, 321] on span "已填充" at bounding box center [218, 315] width 22 height 11
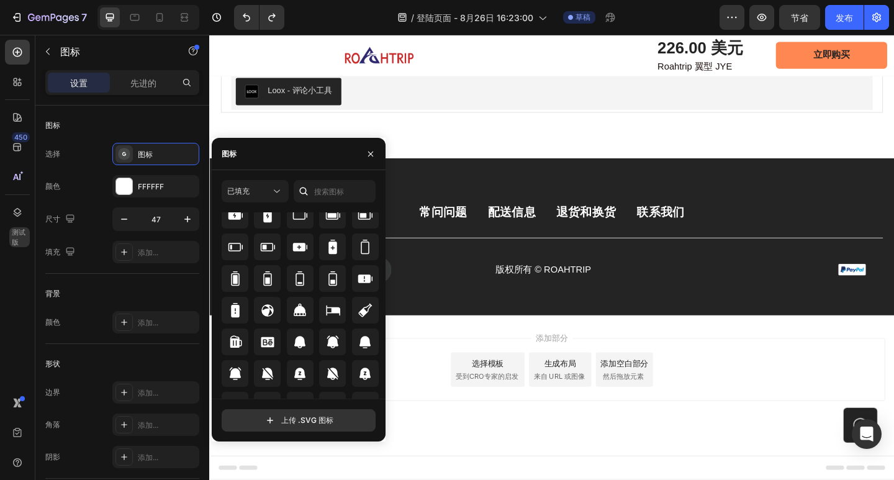
scroll to position [938, 0]
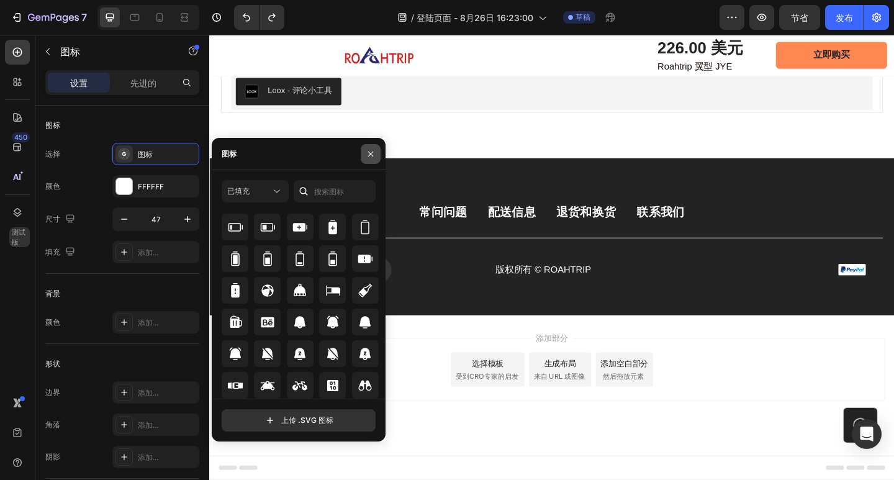
click at [368, 151] on icon "button" at bounding box center [371, 154] width 10 height 10
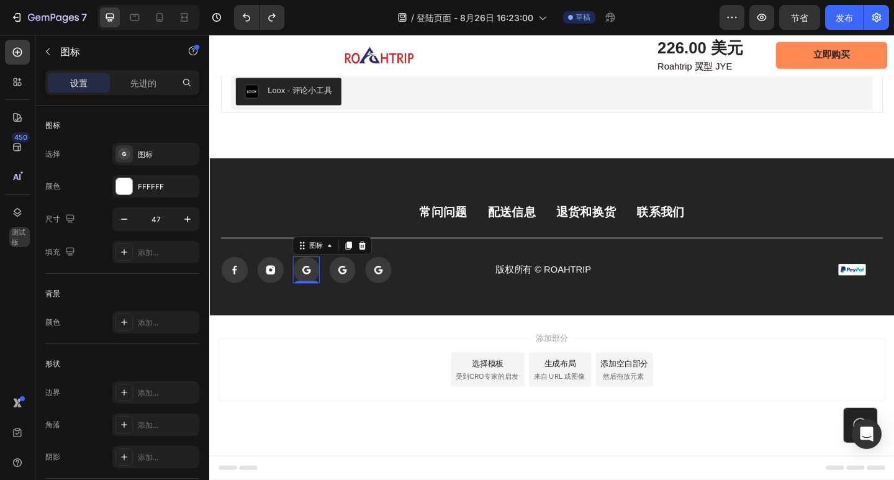
click at [317, 291] on icon at bounding box center [317, 292] width 4 height 4
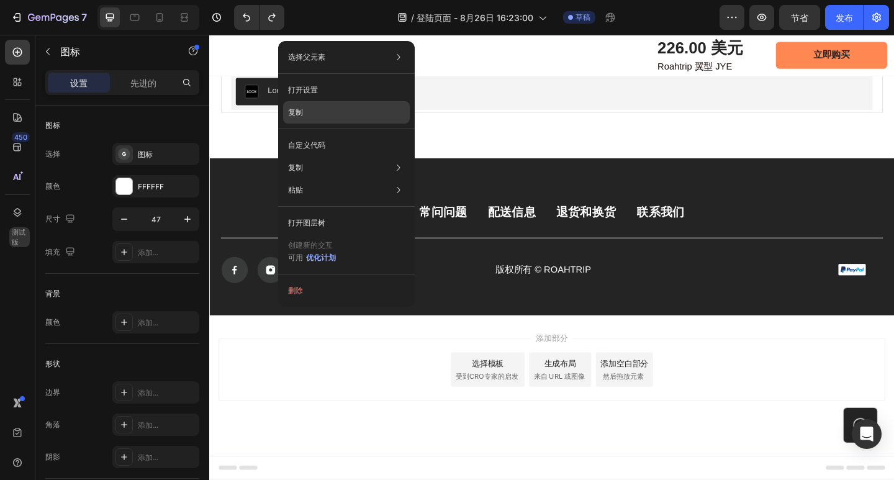
click at [348, 134] on div "复制" at bounding box center [346, 145] width 127 height 22
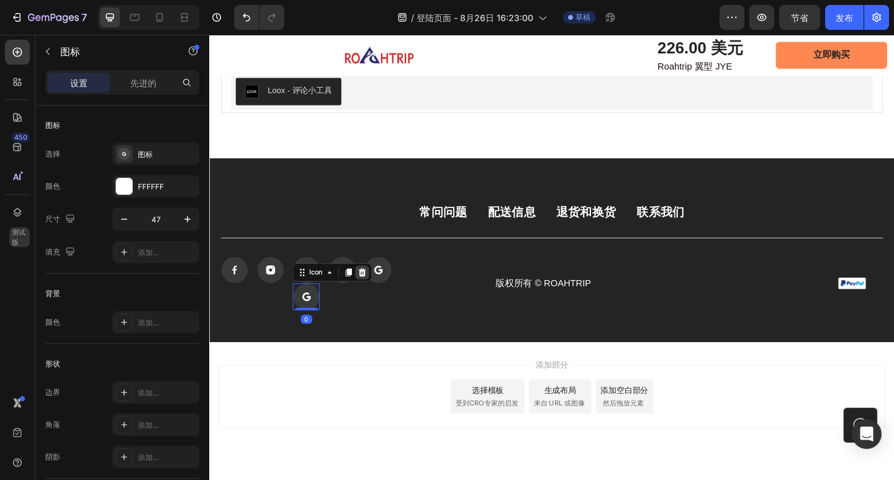
click at [375, 289] on icon at bounding box center [376, 294] width 10 height 10
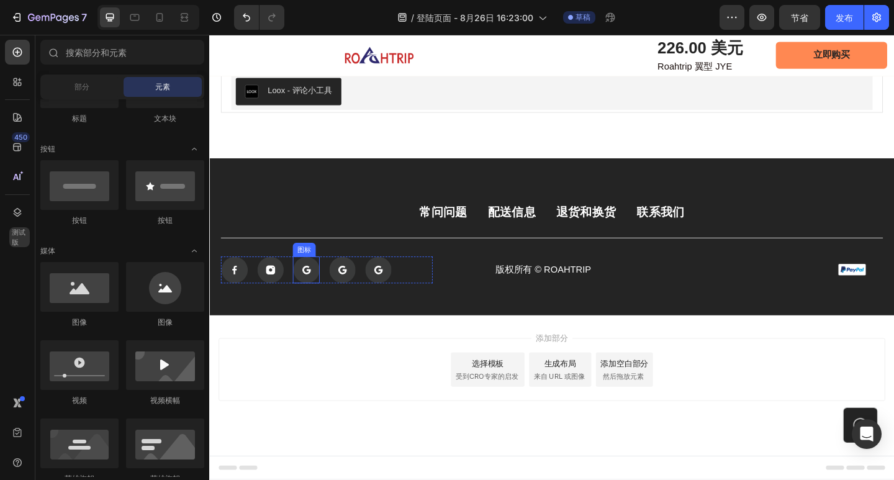
click at [319, 289] on rect at bounding box center [315, 291] width 29 height 29
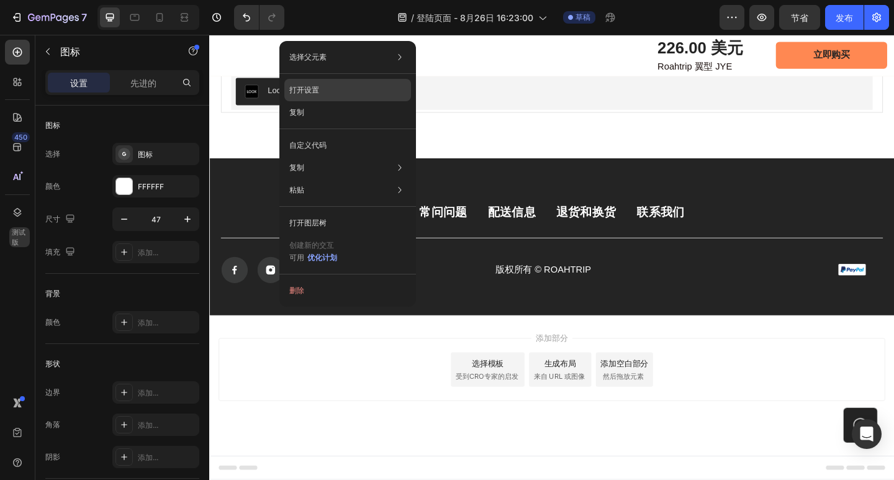
click at [311, 94] on p "打开设置" at bounding box center [304, 89] width 30 height 11
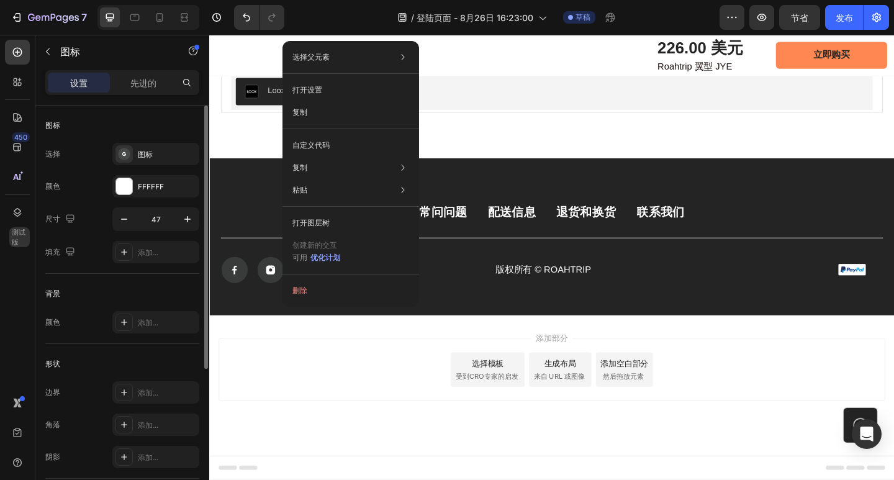
click at [150, 288] on div "背景" at bounding box center [122, 294] width 154 height 20
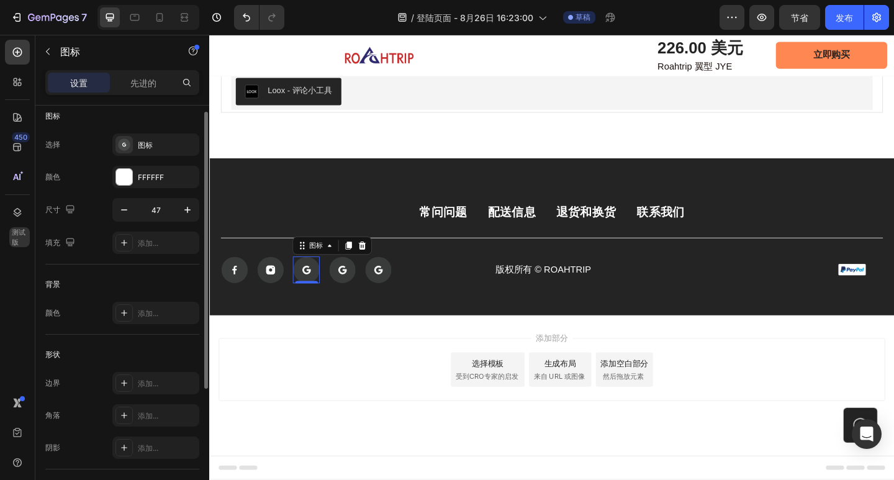
scroll to position [0, 0]
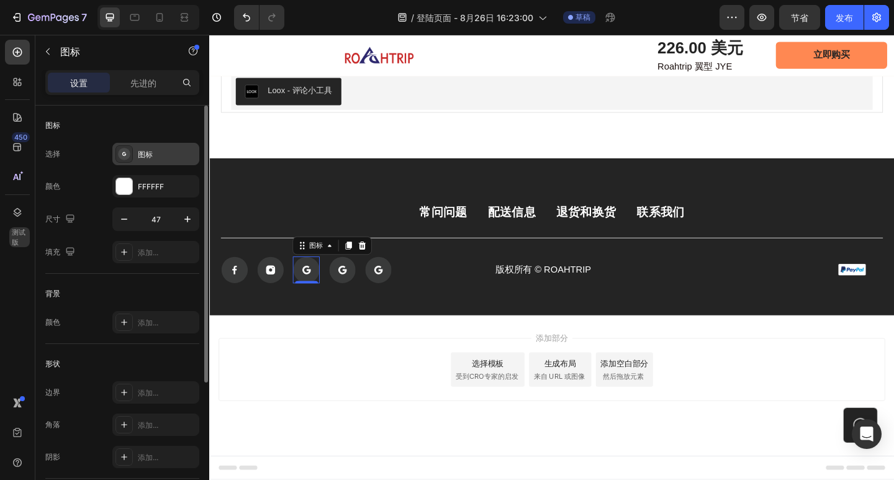
click at [150, 152] on font "图标" at bounding box center [145, 154] width 15 height 9
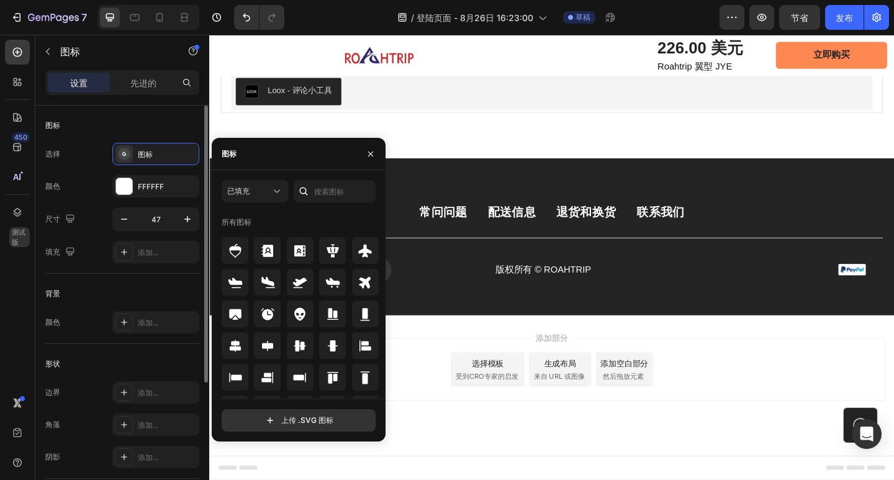
click at [138, 278] on div "背景 颜色 添加..." at bounding box center [122, 309] width 154 height 70
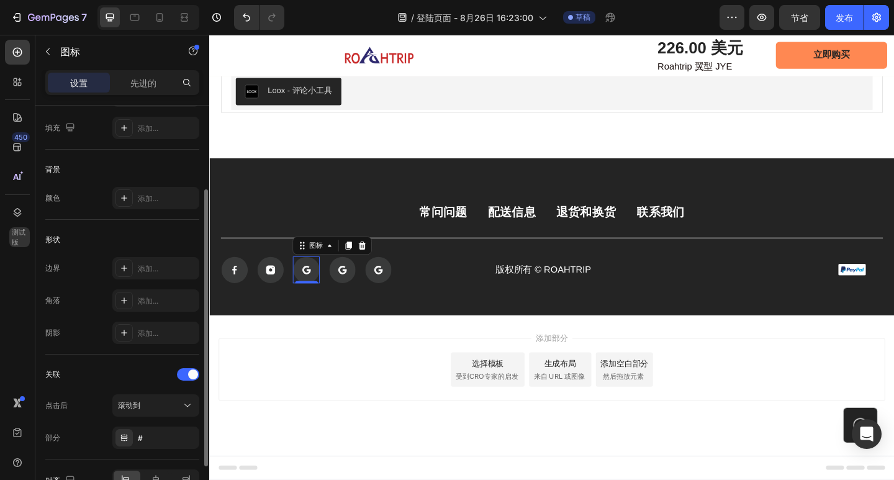
scroll to position [196, 0]
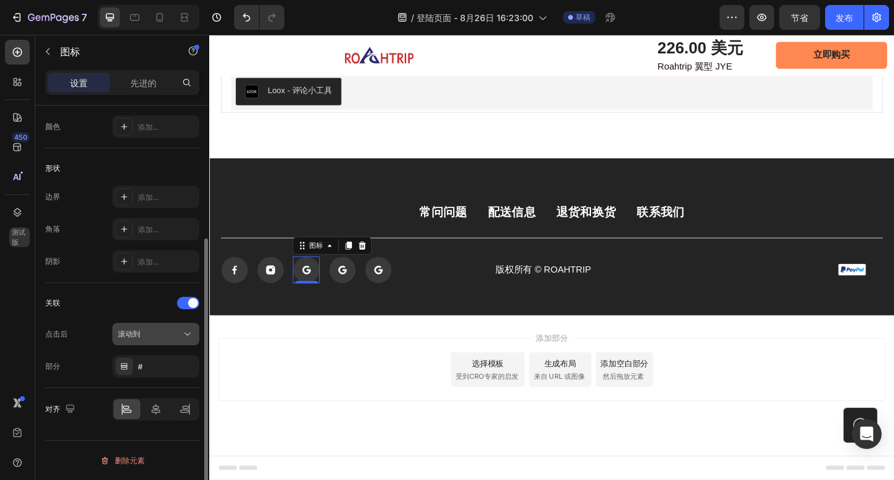
click at [160, 338] on div "滚动到" at bounding box center [149, 333] width 63 height 11
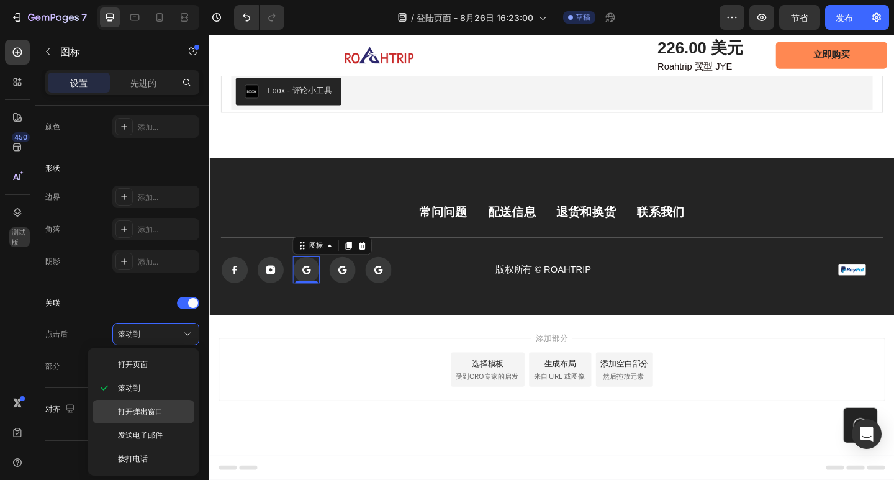
click at [161, 423] on div "打开弹出窗口" at bounding box center [144, 435] width 102 height 24
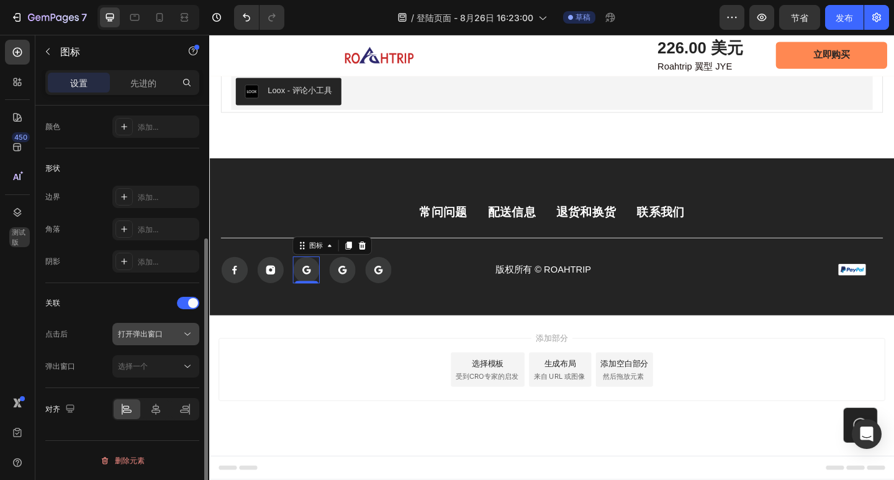
click at [165, 333] on div "打开弹出窗口" at bounding box center [149, 333] width 63 height 11
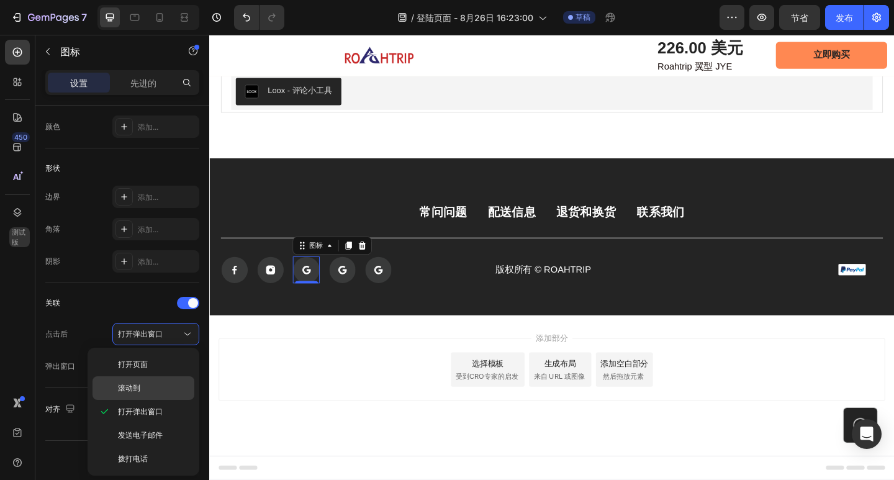
click at [161, 392] on p "滚动到" at bounding box center [153, 387] width 71 height 11
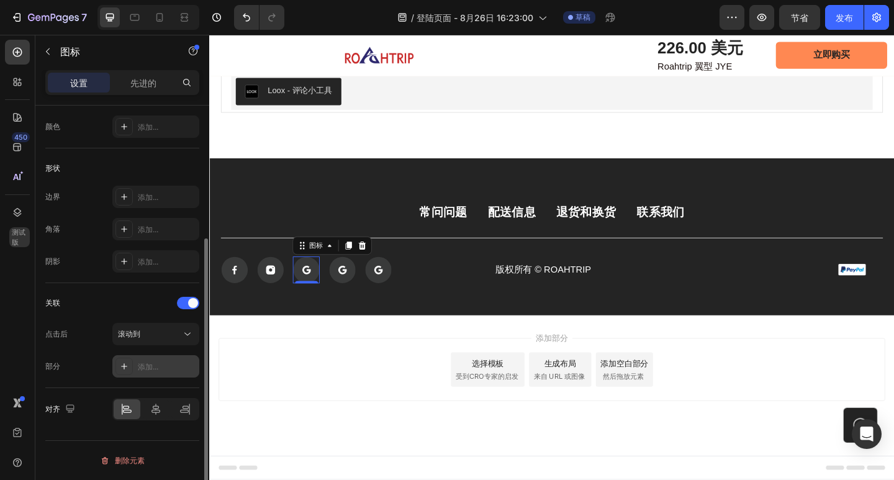
click at [153, 363] on font "添加..." at bounding box center [148, 366] width 20 height 9
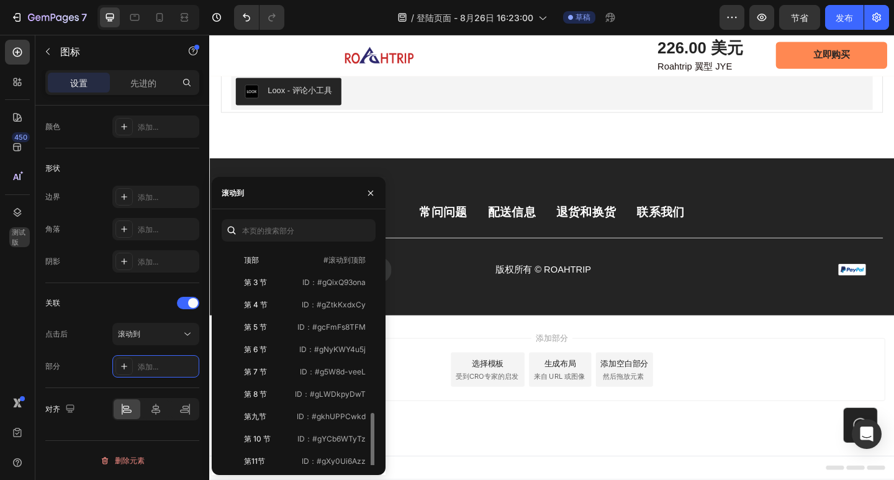
scroll to position [97, 0]
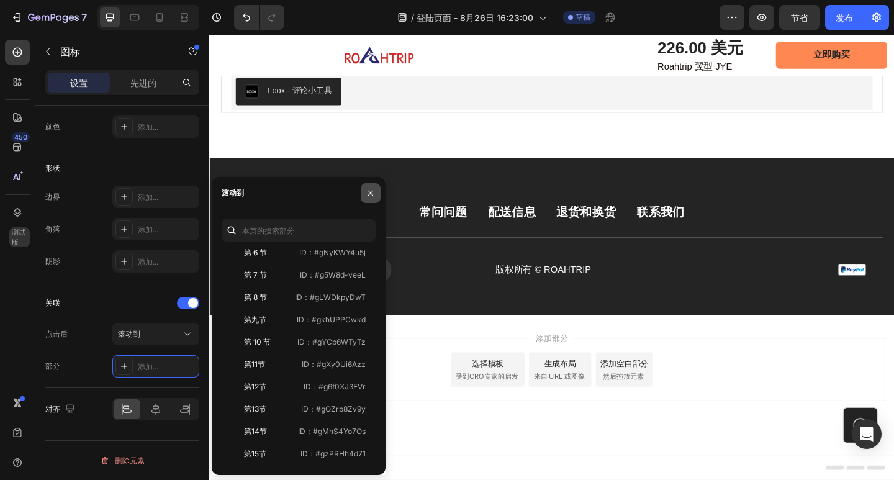
click at [372, 197] on icon "button" at bounding box center [371, 193] width 10 height 10
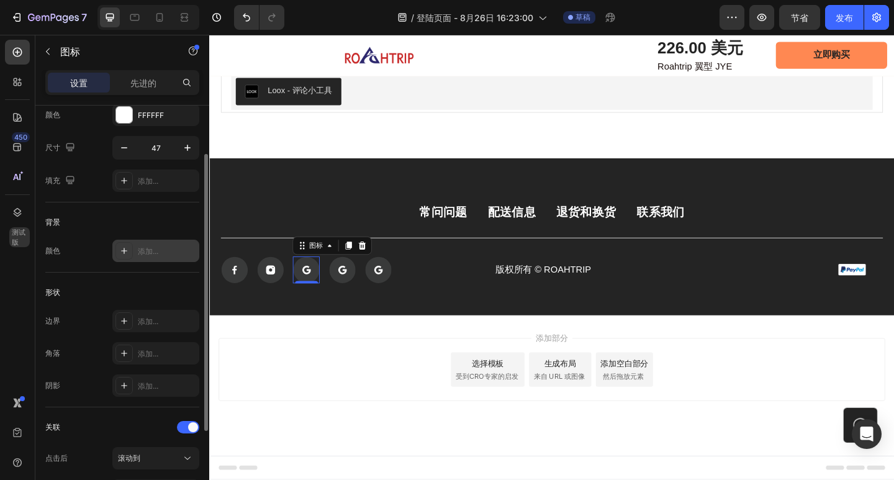
scroll to position [9, 0]
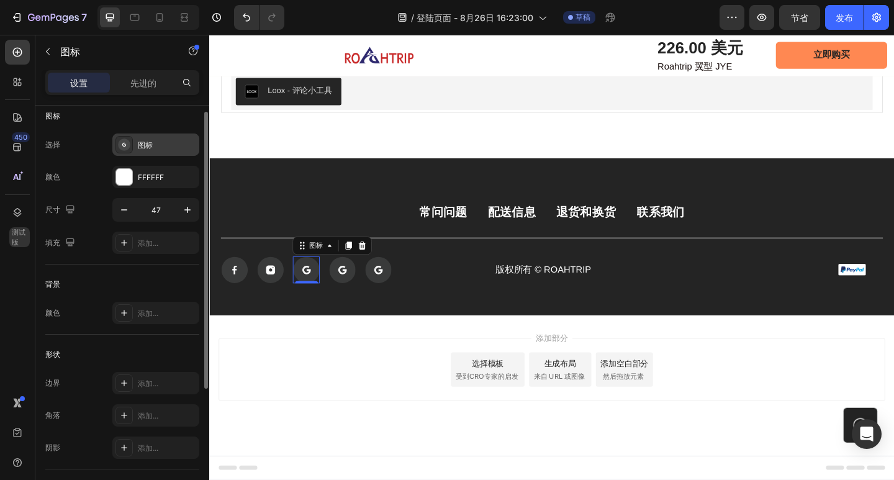
click at [153, 144] on div "图标" at bounding box center [167, 145] width 58 height 11
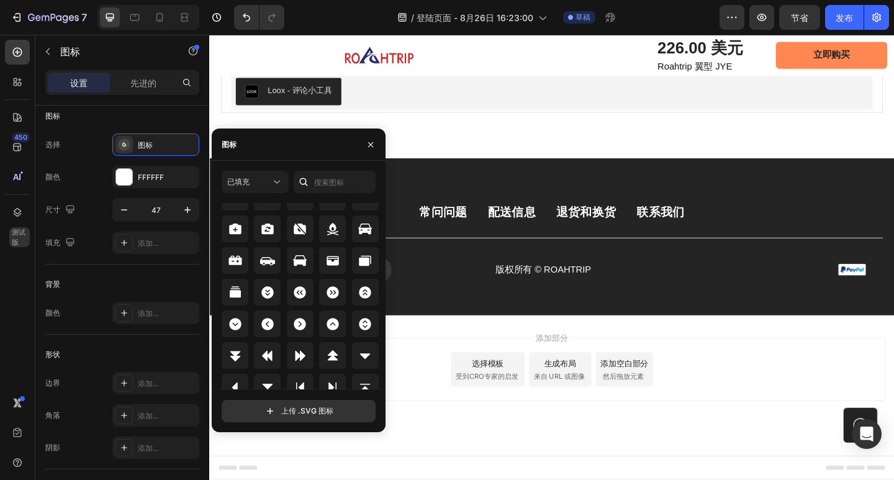
scroll to position [1472, 0]
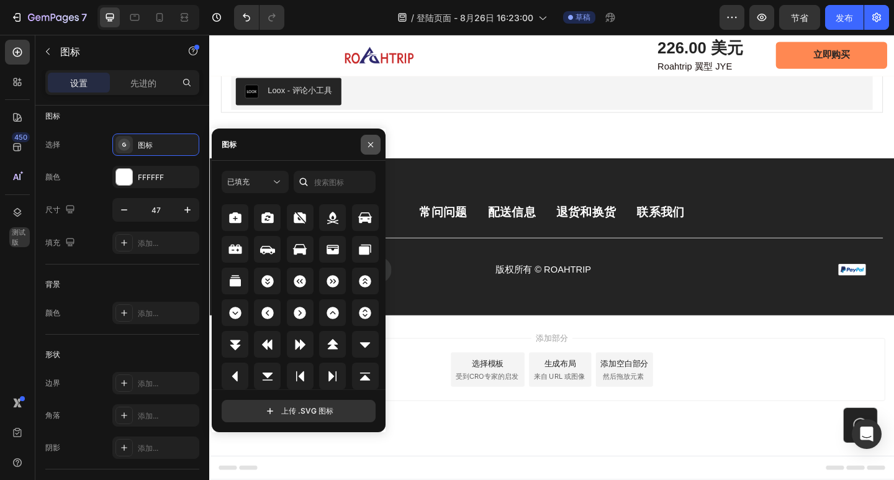
drag, startPoint x: 367, startPoint y: 145, endPoint x: 168, endPoint y: 121, distance: 200.7
click at [367, 145] on icon "button" at bounding box center [371, 145] width 10 height 10
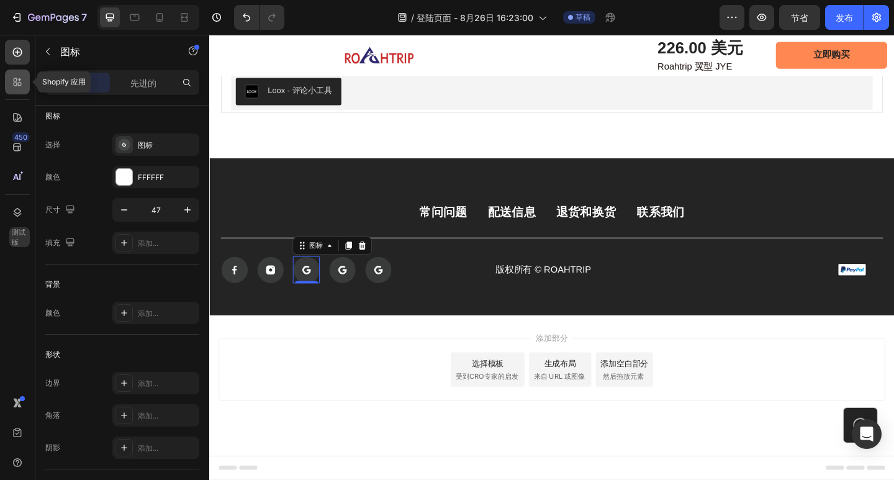
click at [17, 92] on div at bounding box center [17, 82] width 25 height 25
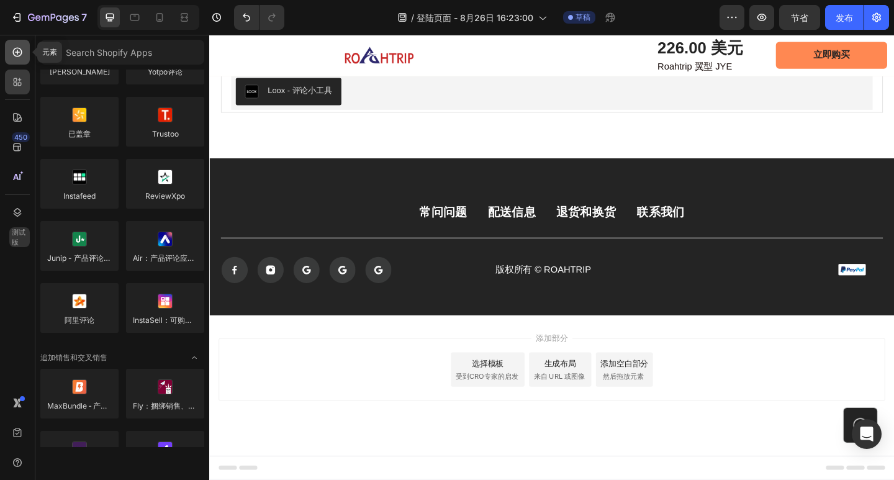
click at [16, 53] on icon at bounding box center [17, 52] width 12 height 12
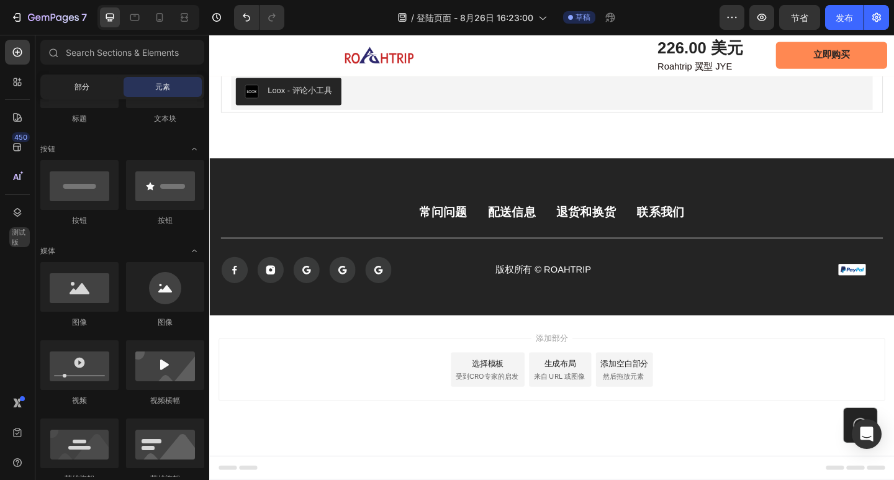
click at [90, 92] on div "部分" at bounding box center [82, 87] width 78 height 20
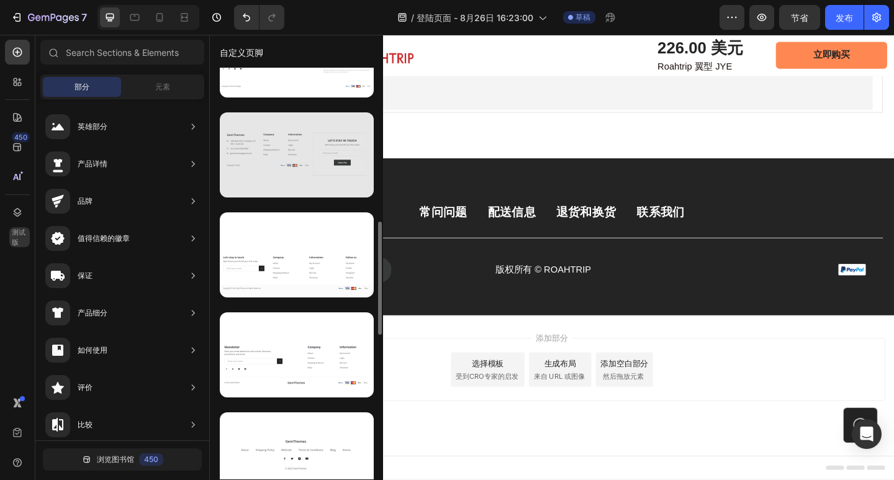
scroll to position [683, 0]
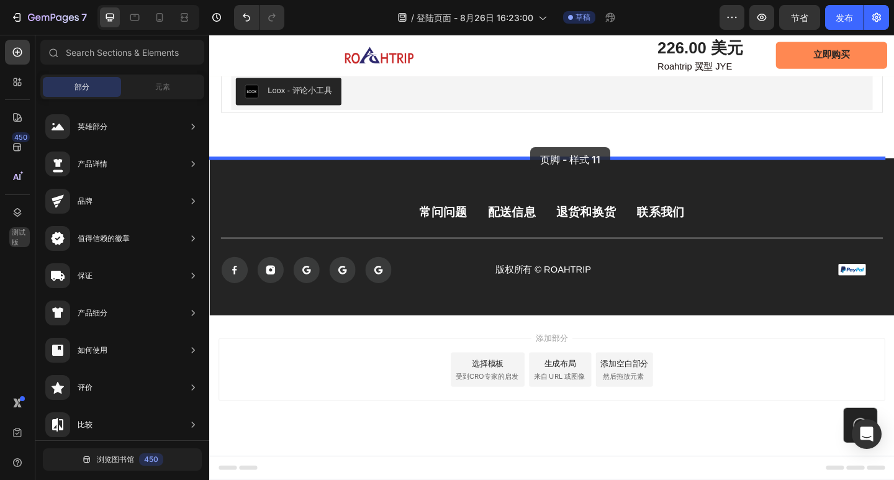
drag, startPoint x: 494, startPoint y: 387, endPoint x: 559, endPoint y: 157, distance: 238.8
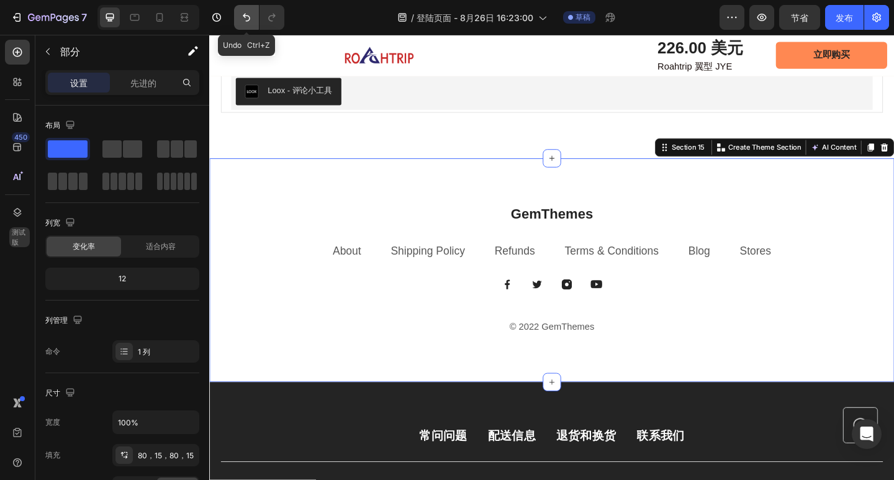
drag, startPoint x: 114, startPoint y: 119, endPoint x: 252, endPoint y: 18, distance: 171.1
click at [252, 18] on icon "撤消/重做" at bounding box center [246, 17] width 12 height 12
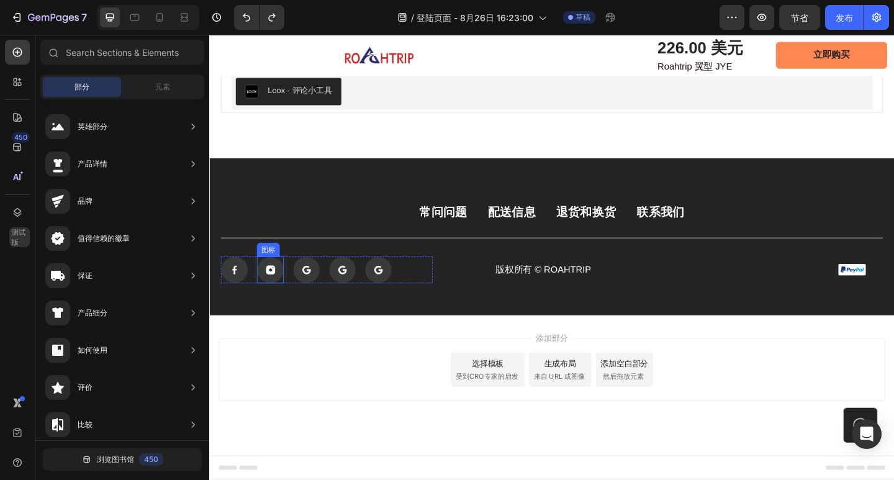
click at [273, 286] on rect at bounding box center [275, 291] width 29 height 29
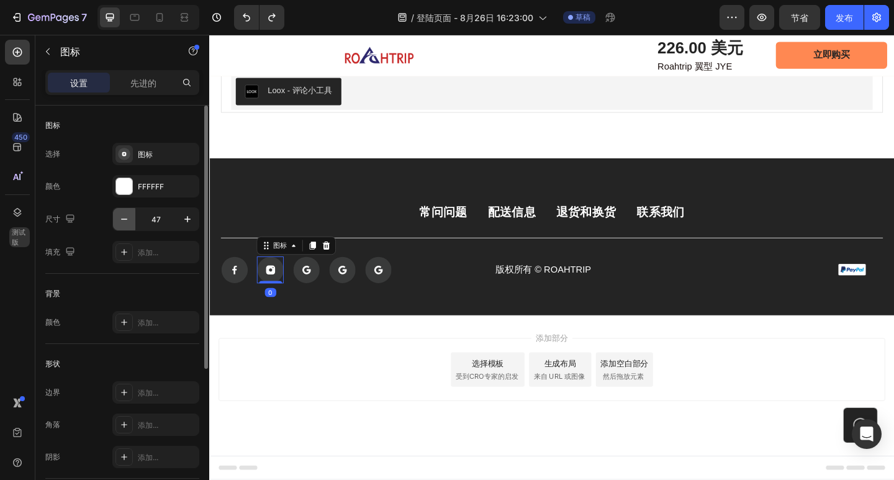
click at [125, 224] on icon "button" at bounding box center [124, 219] width 12 height 12
click at [188, 220] on icon "button" at bounding box center [187, 219] width 12 height 12
type input "47"
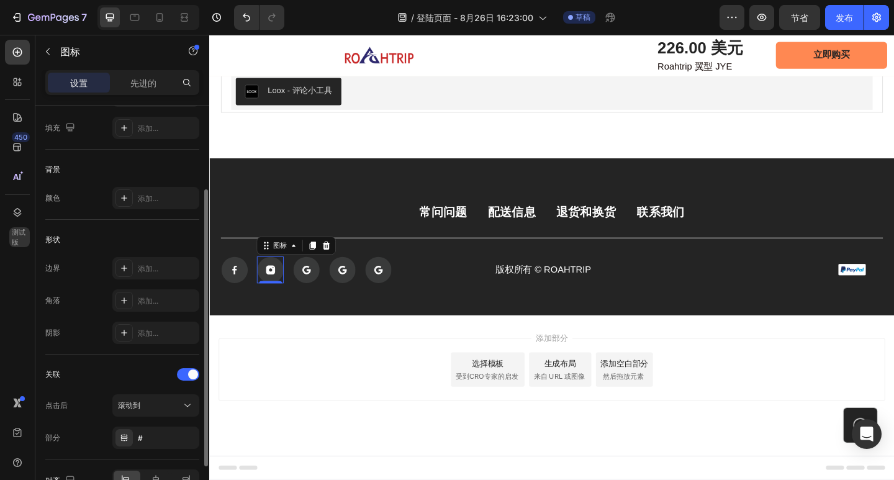
scroll to position [0, 0]
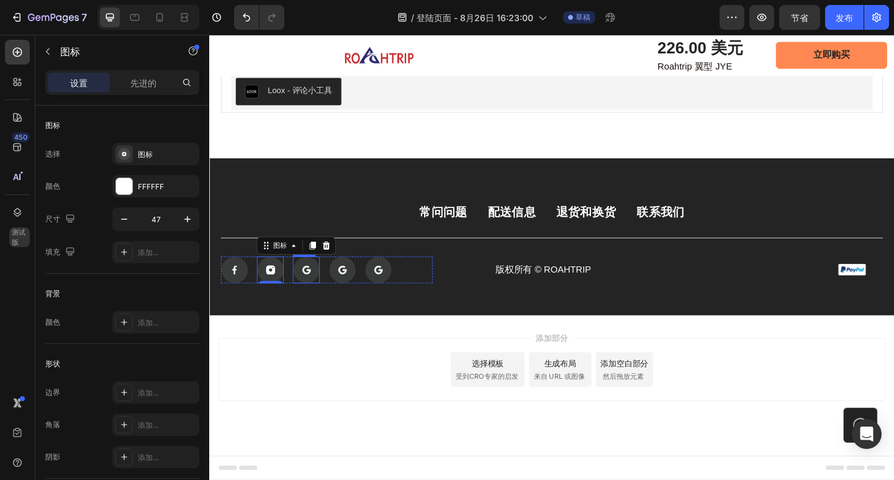
click at [320, 291] on rect at bounding box center [315, 291] width 29 height 29
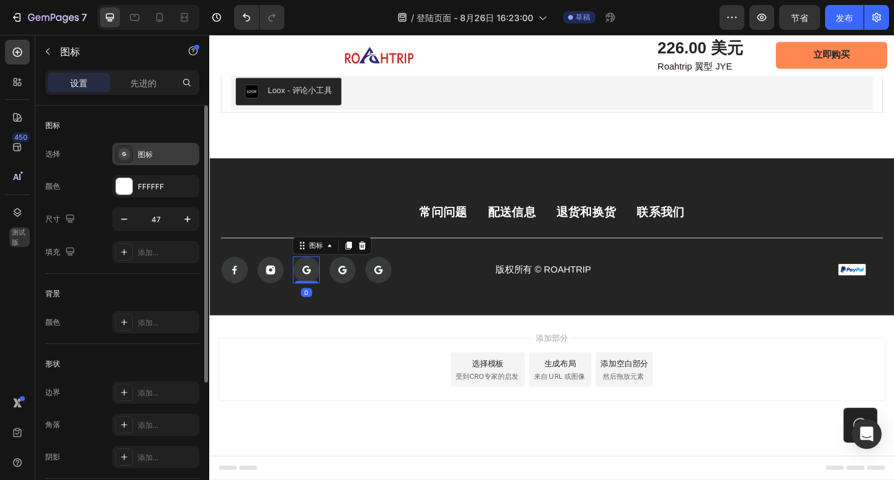
click at [148, 153] on font "图标" at bounding box center [145, 154] width 15 height 9
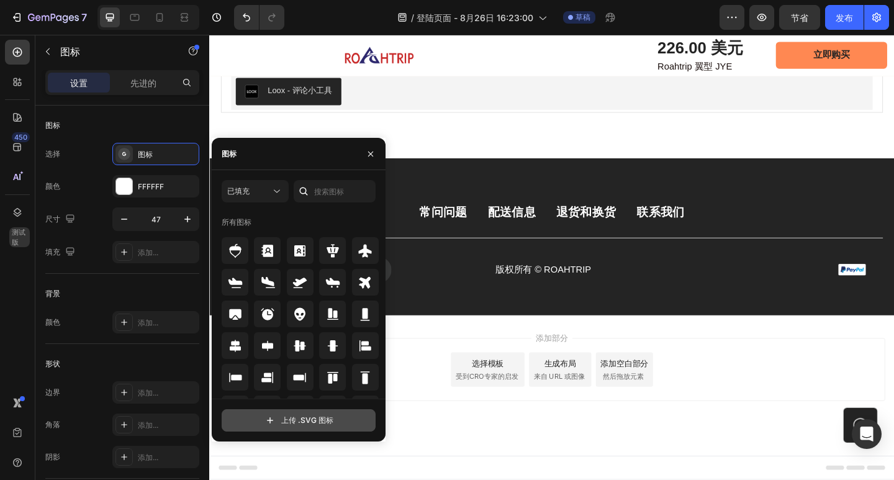
click at [299, 412] on input "file" at bounding box center [298, 420] width 153 height 21
type input "C:\fakepath\抖音账号.svg"
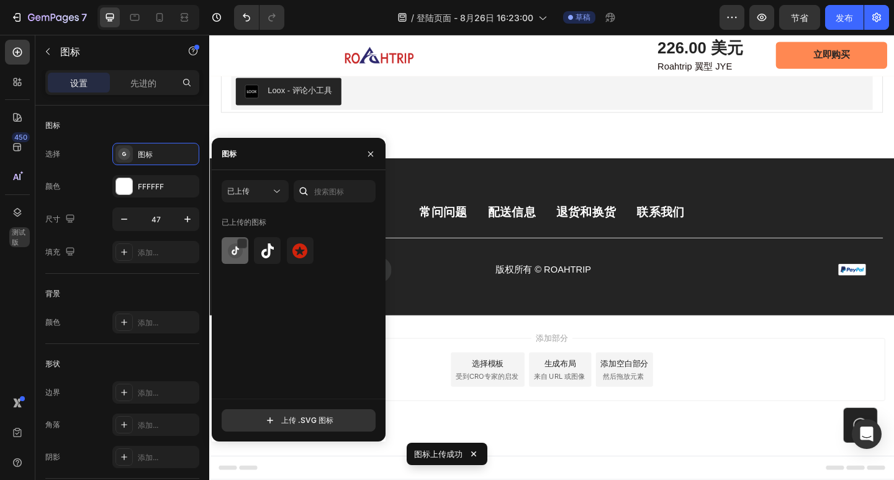
click at [254, 260] on div at bounding box center [267, 250] width 27 height 27
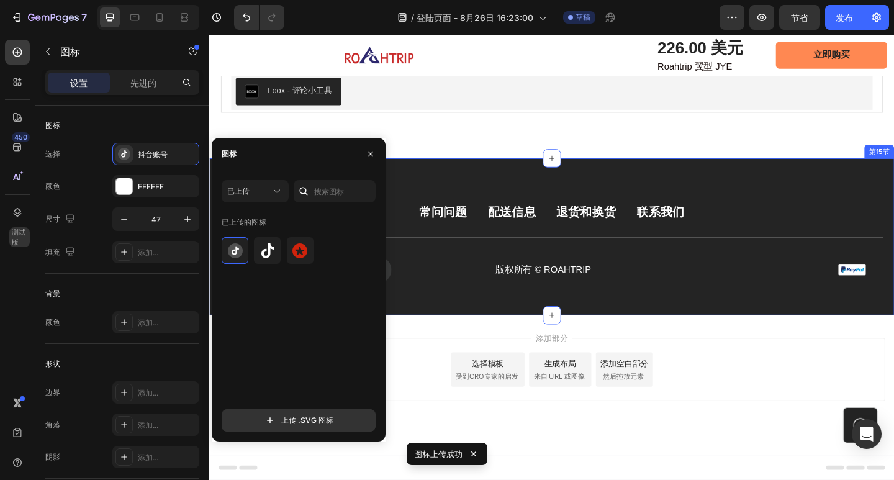
click at [457, 309] on div "常问问题 按钮 配送信息 按钮 退货和换货 按钮 联系我们 按钮 排 图标 图标 图标 0 图标 图标 排 版权所有 © ROAHTRIP 文本块 图像 排 …" at bounding box center [581, 255] width 745 height 171
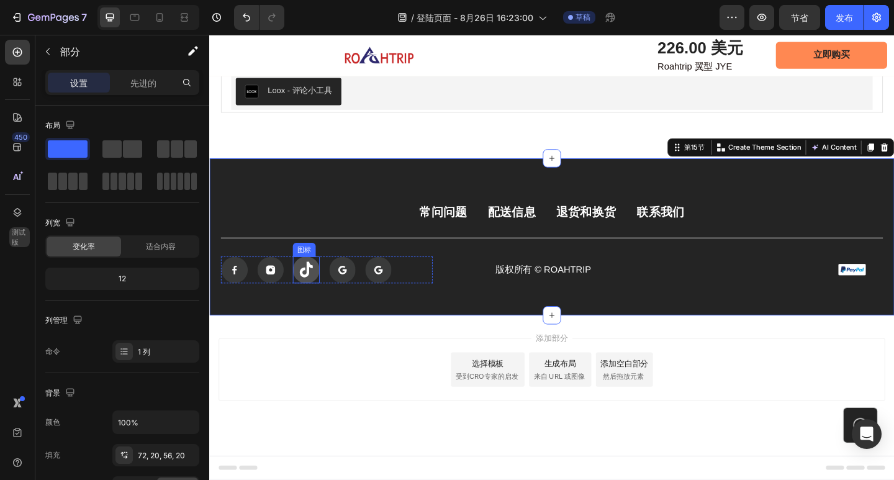
click at [322, 300] on icon at bounding box center [314, 290] width 29 height 29
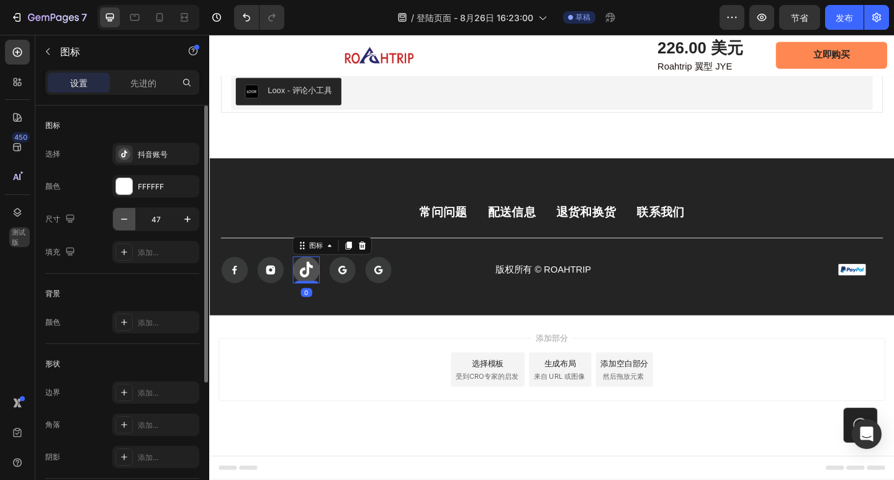
click at [129, 223] on icon "button" at bounding box center [124, 219] width 12 height 12
type input "46"
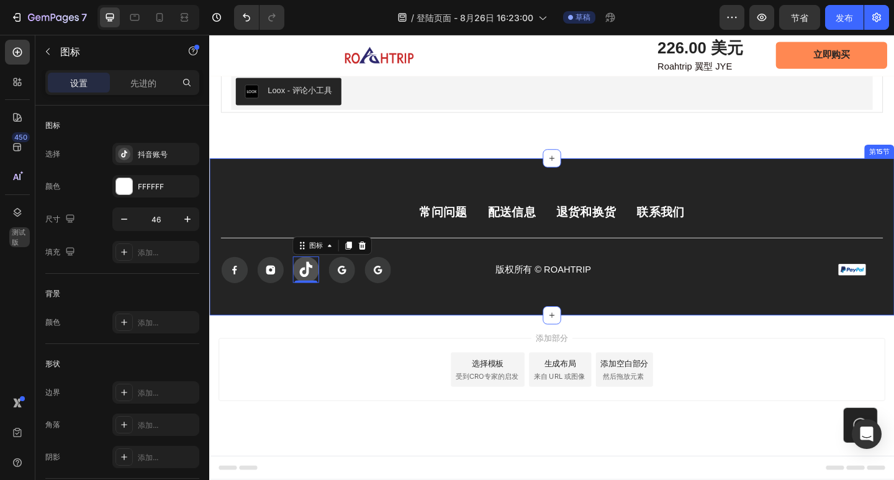
click at [372, 331] on div "常问问题 按钮 配送信息 按钮 退货和换货 按钮 联系我们 按钮 排 图标 图标 图标 0 图标 图标 排 版权所有 © ROAHTRIP 文本块 图像 排 …" at bounding box center [581, 255] width 745 height 171
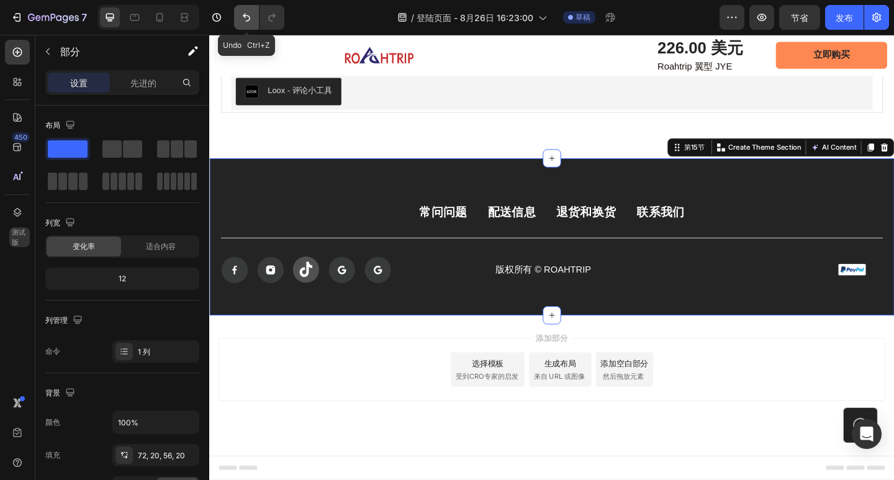
click at [248, 14] on icon "撤消/重做" at bounding box center [246, 17] width 12 height 12
click at [316, 302] on icon at bounding box center [314, 290] width 29 height 29
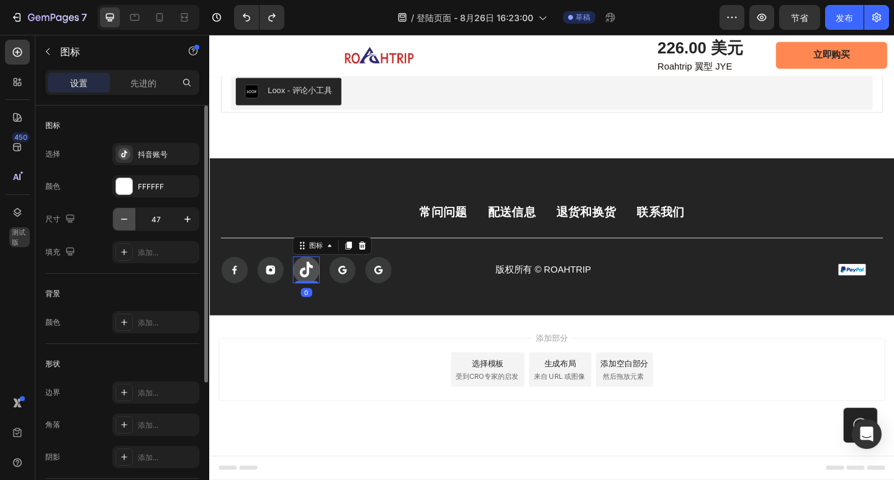
click at [125, 224] on icon "button" at bounding box center [124, 219] width 12 height 12
type input "46"
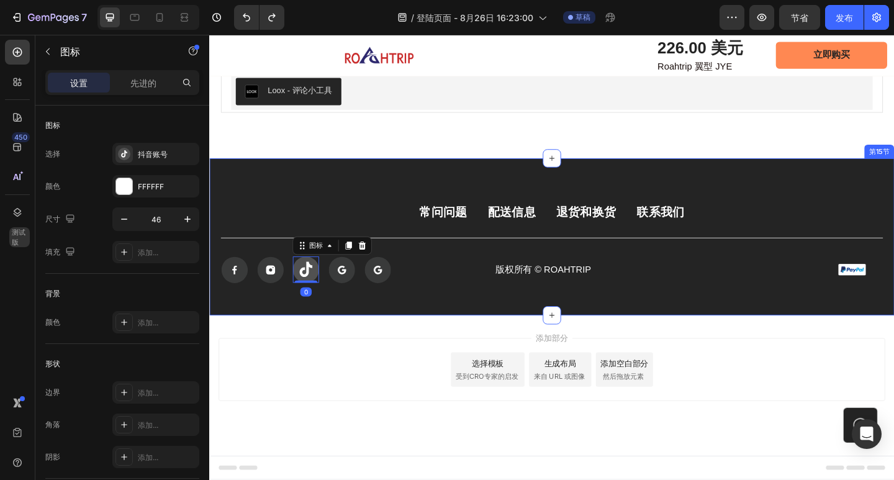
click at [441, 329] on div "常问问题 按钮 配送信息 按钮 退货和换货 按钮 联系我们 按钮 排 图标 图标 图标 0 图标 图标 排 版权所有 © ROAHTRIP 文本块 图像 排 …" at bounding box center [581, 255] width 745 height 171
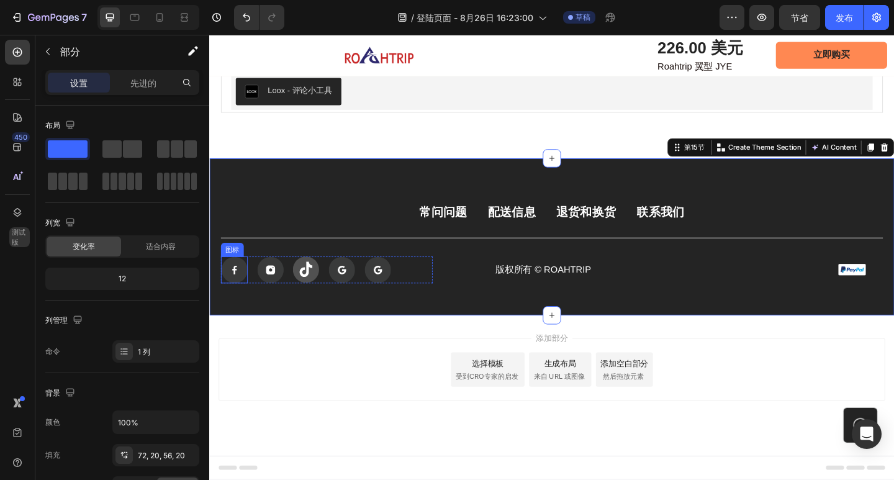
click at [244, 284] on rect at bounding box center [236, 291] width 29 height 29
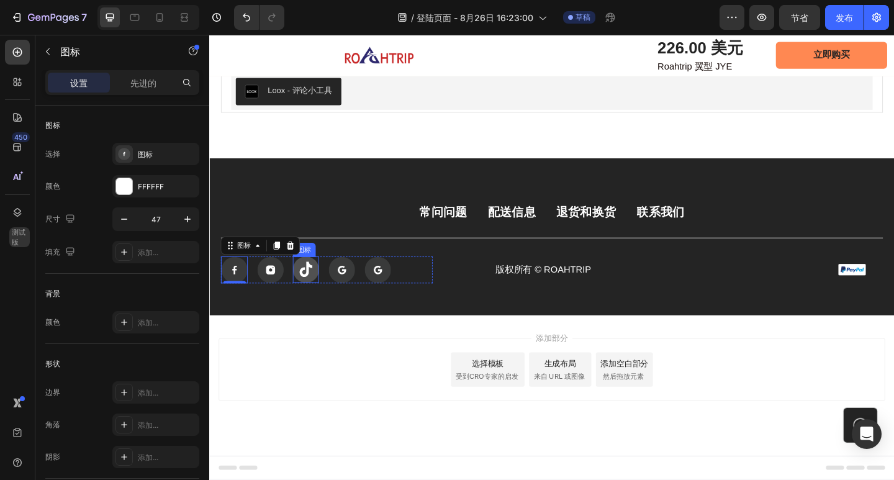
click at [318, 294] on icon at bounding box center [314, 290] width 29 height 29
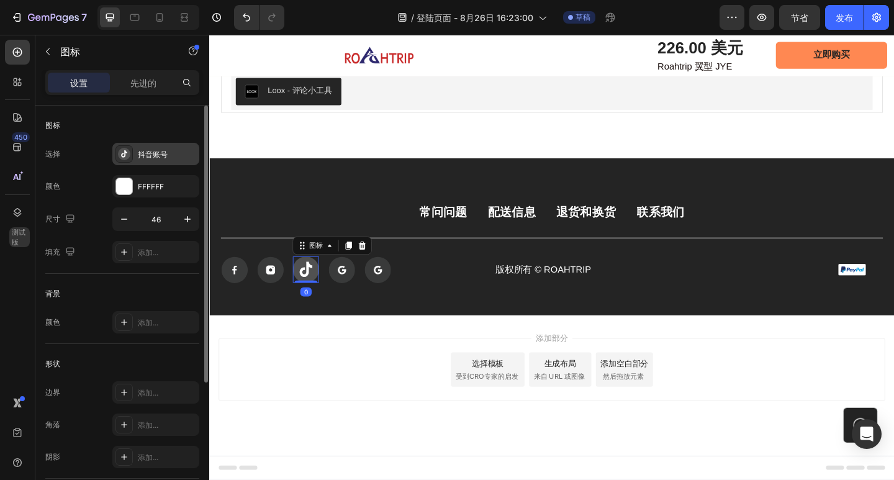
click at [151, 149] on div "抖音账号" at bounding box center [167, 154] width 58 height 11
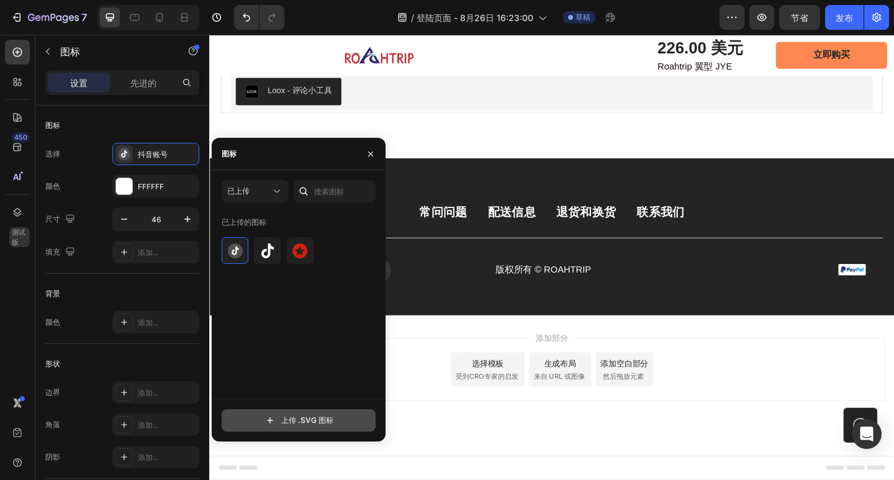
click at [292, 420] on input "file" at bounding box center [298, 420] width 153 height 21
type input "C:\fakepath\抖音.svg"
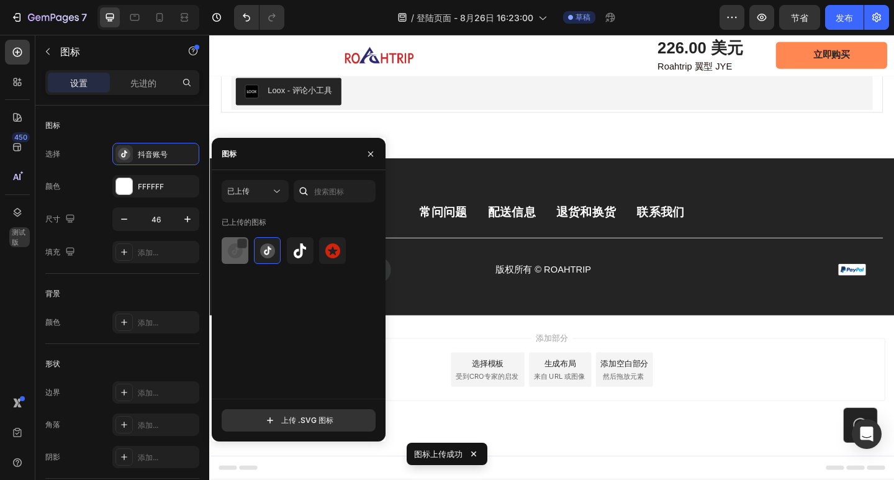
click at [254, 258] on div at bounding box center [267, 250] width 27 height 27
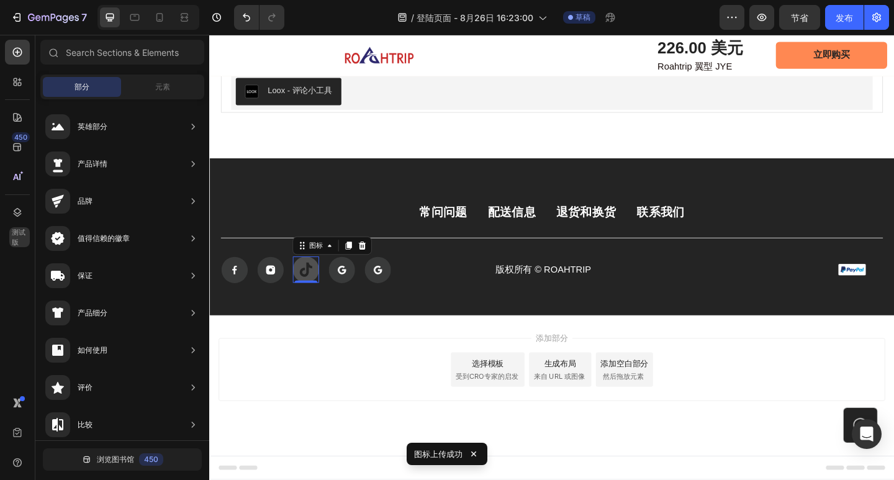
click at [482, 363] on div "添加部分 选择模板 受到CRO专家的启发 生成布局 来自 URL 或图像 添加空白部分 然后拖放元素" at bounding box center [581, 416] width 745 height 153
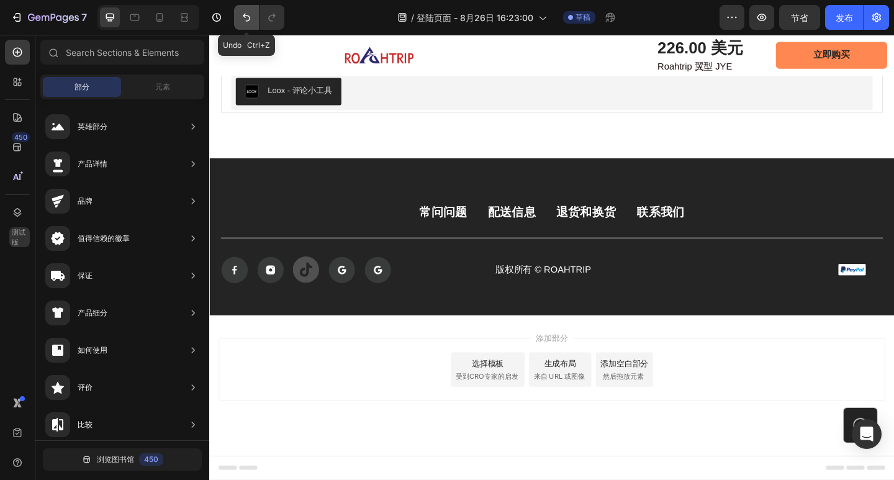
click at [243, 20] on icon "撤消/重做" at bounding box center [246, 17] width 12 height 12
click at [359, 301] on rect at bounding box center [353, 291] width 29 height 29
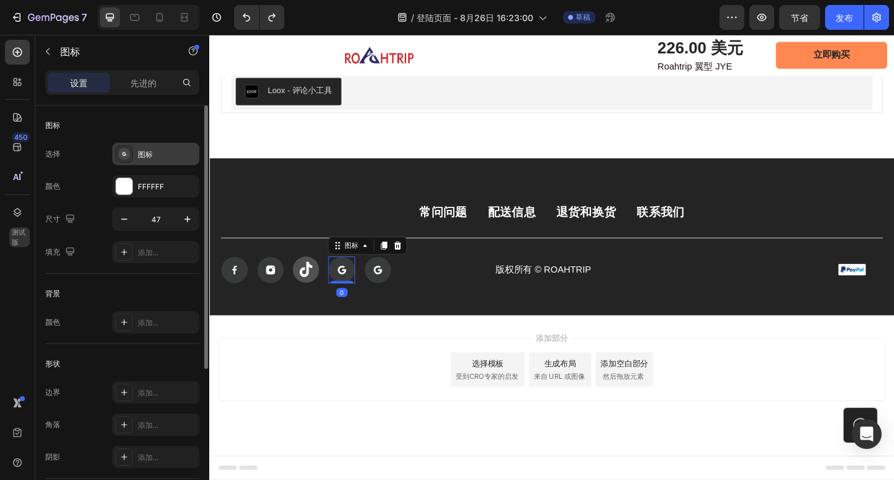
click at [148, 153] on font "图标" at bounding box center [145, 154] width 15 height 9
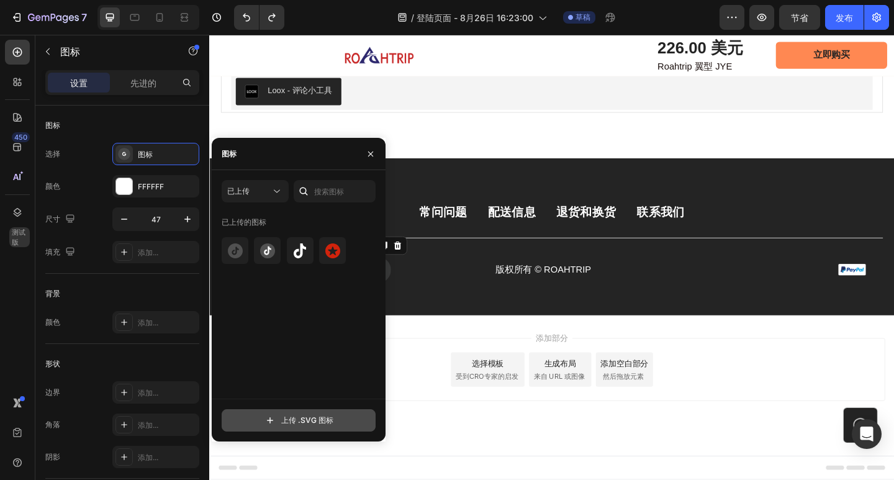
click at [286, 415] on input "file" at bounding box center [298, 420] width 153 height 21
type input "C:\fakepath\tuite.svg"
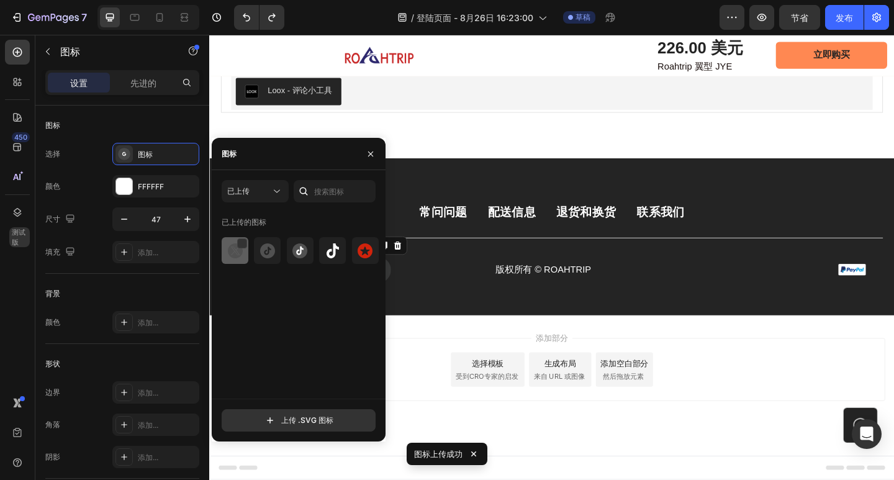
click at [235, 255] on img at bounding box center [235, 250] width 15 height 15
click at [422, 366] on div "添加部分 选择模板 受到CRO专家的启发 生成布局 来自 URL 或图像 添加空白部分 然后拖放元素" at bounding box center [581, 399] width 725 height 68
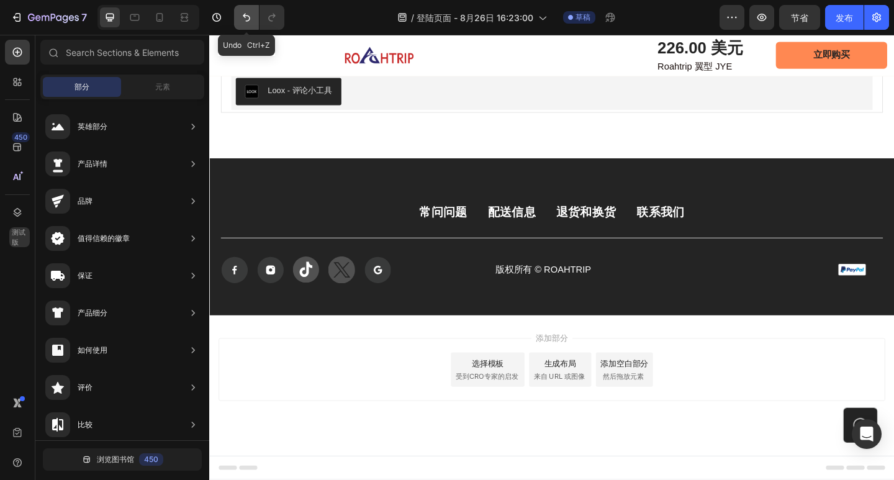
click at [249, 20] on icon "撤消/重做" at bounding box center [246, 18] width 7 height 8
click at [246, 20] on icon "撤消/重做" at bounding box center [246, 17] width 12 height 12
click at [241, 18] on icon "撤消/重做" at bounding box center [246, 17] width 12 height 12
click at [316, 295] on rect at bounding box center [315, 291] width 29 height 29
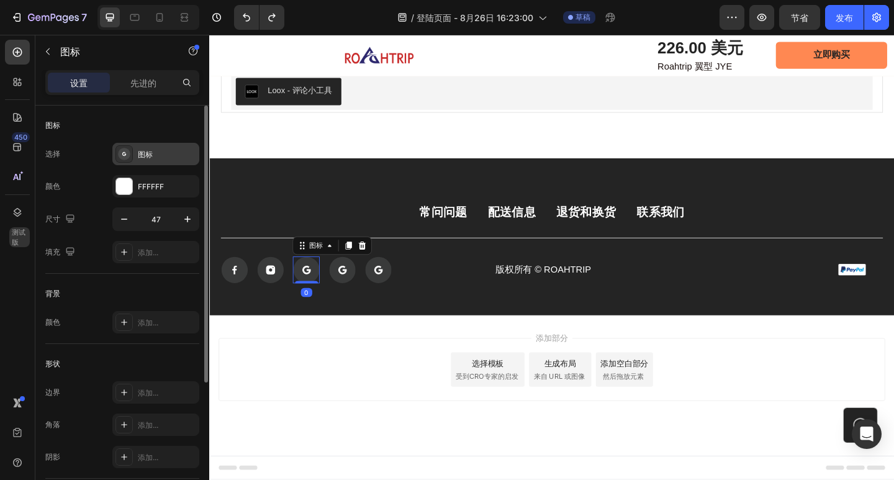
click at [128, 155] on rect at bounding box center [124, 154] width 12 height 12
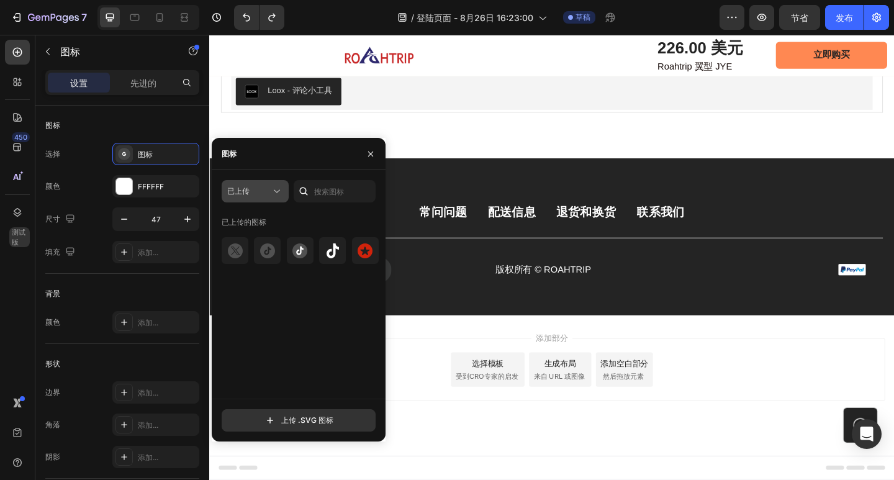
click at [256, 188] on div "已上传" at bounding box center [248, 191] width 43 height 11
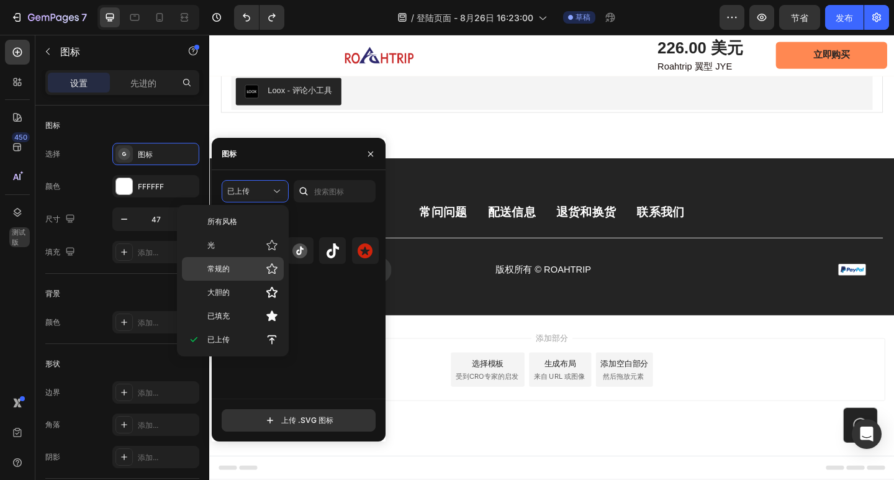
click at [244, 267] on p "常规的" at bounding box center [242, 269] width 71 height 12
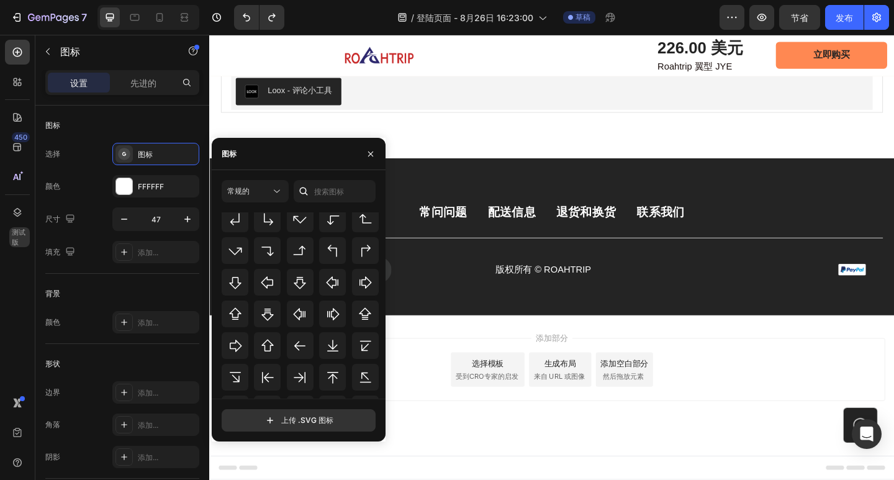
scroll to position [404, 0]
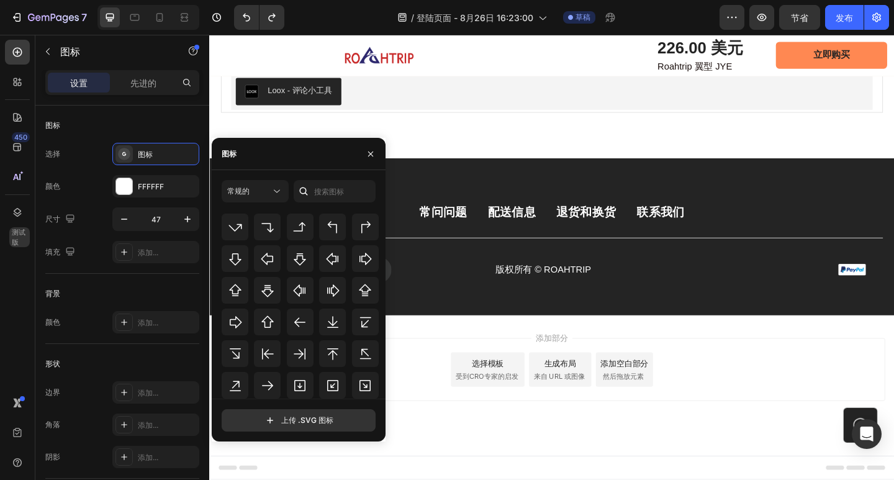
click at [309, 191] on icon at bounding box center [303, 191] width 12 height 12
click at [320, 193] on input "text" at bounding box center [335, 191] width 82 height 22
paste input "Social media"
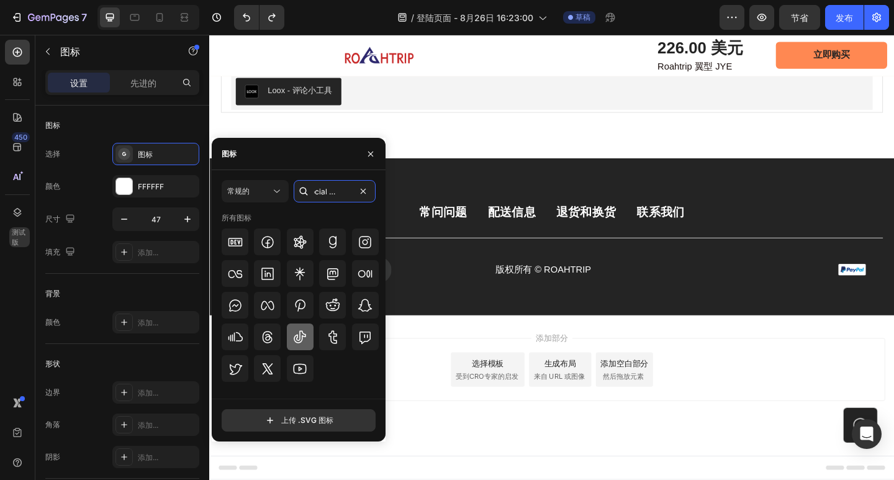
type input "Social media"
click at [302, 340] on icon at bounding box center [300, 336] width 12 height 12
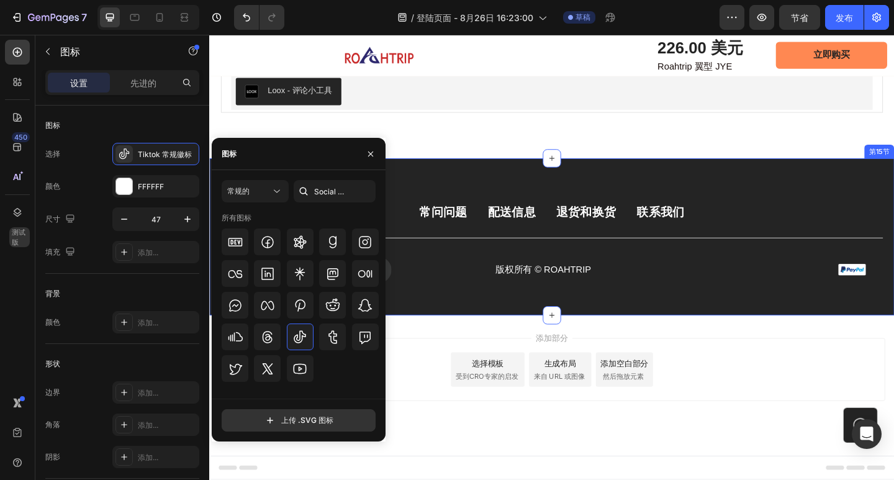
click at [446, 313] on div "常问问题 按钮 配送信息 按钮 退货和换货 按钮 联系我们 按钮 排 图标 图标 图标 0 图标 图标 排 版权所有 © ROAHTRIP 文本块 图像 排 …" at bounding box center [581, 255] width 745 height 171
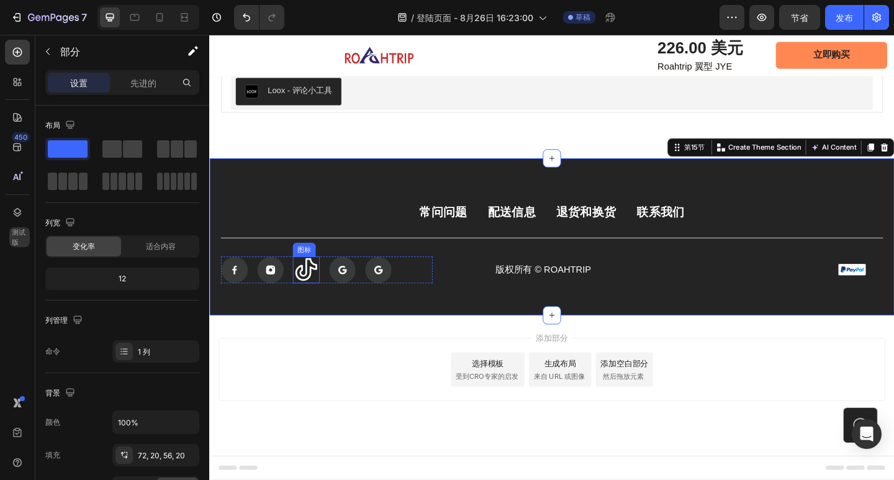
click at [315, 291] on icon at bounding box center [314, 290] width 29 height 29
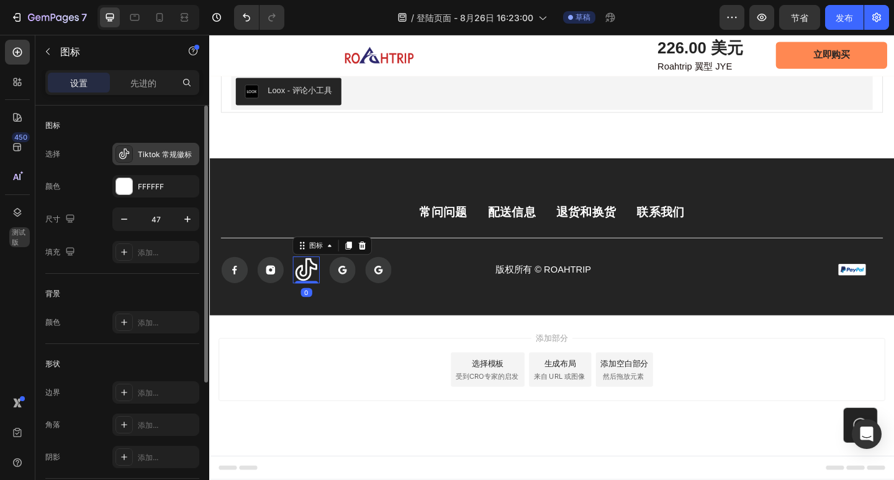
click at [177, 156] on font "Tiktok 常规徽标" at bounding box center [165, 154] width 54 height 9
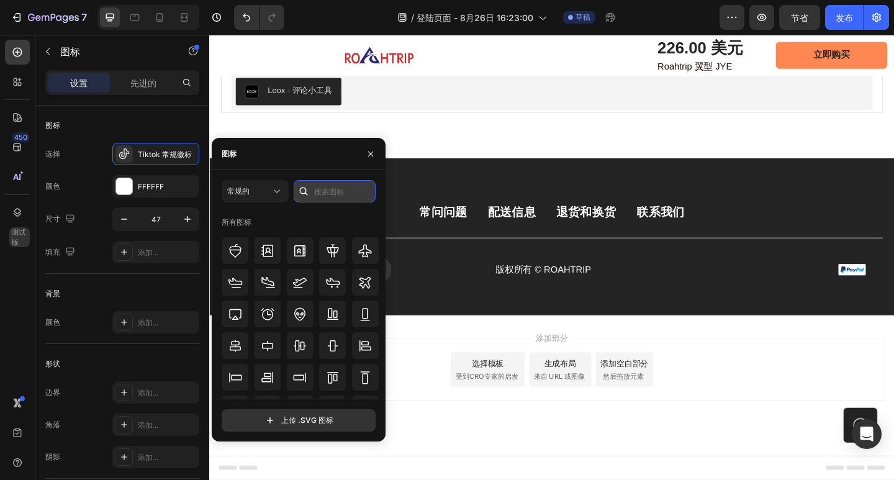
click at [328, 183] on input "text" at bounding box center [335, 191] width 82 height 22
paste input "Social media"
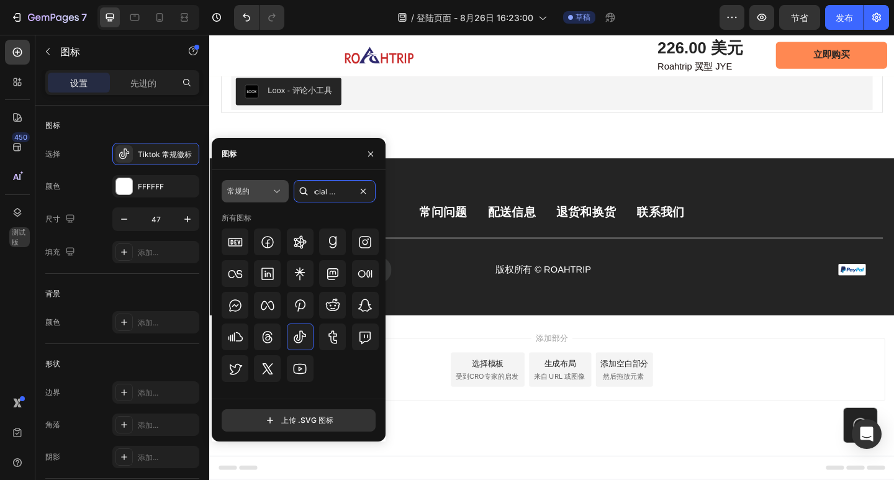
type input "Social media"
click at [269, 189] on div "常规的" at bounding box center [248, 191] width 43 height 11
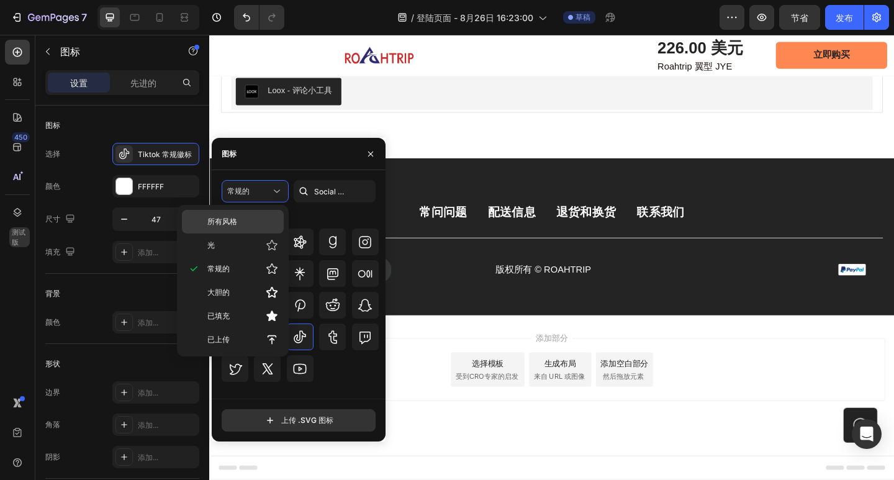
click at [251, 215] on div "所有风格" at bounding box center [233, 222] width 102 height 24
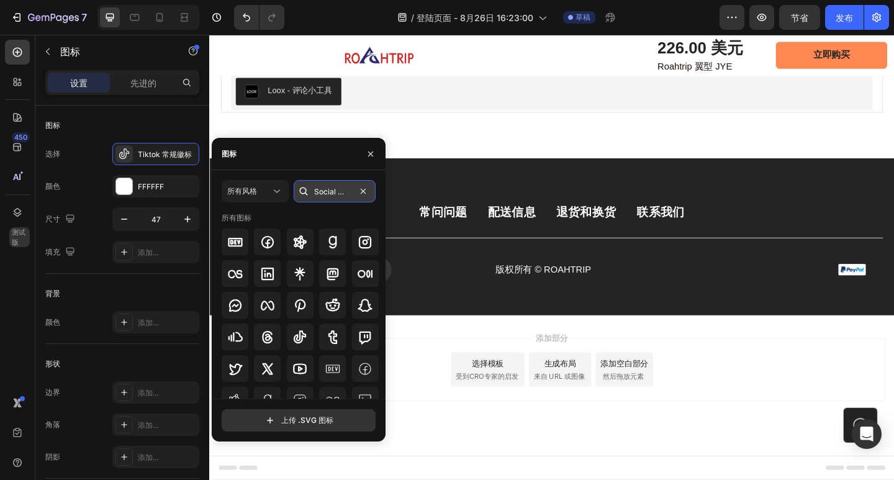
click at [346, 191] on input "Social media" at bounding box center [335, 191] width 82 height 22
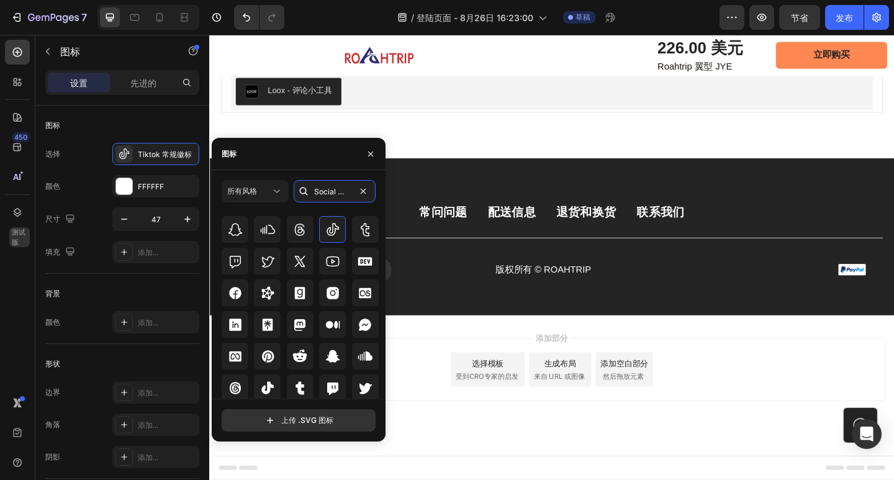
scroll to position [377, 0]
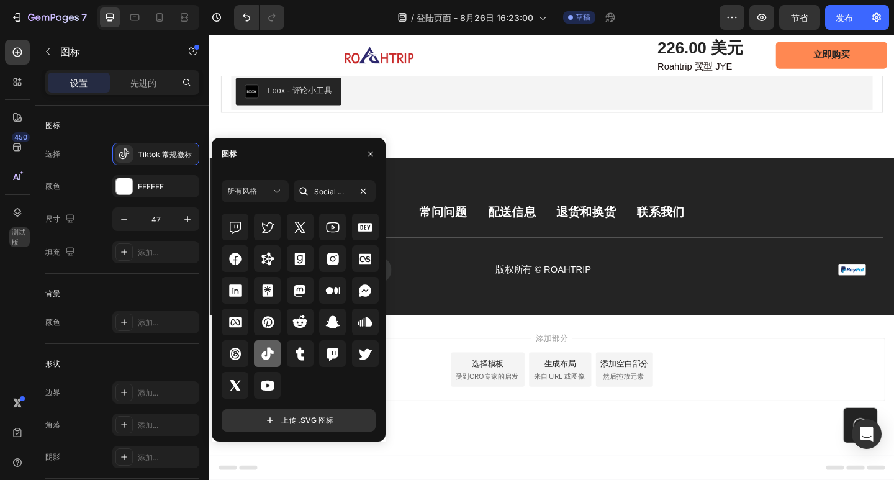
click at [273, 358] on icon at bounding box center [267, 353] width 15 height 15
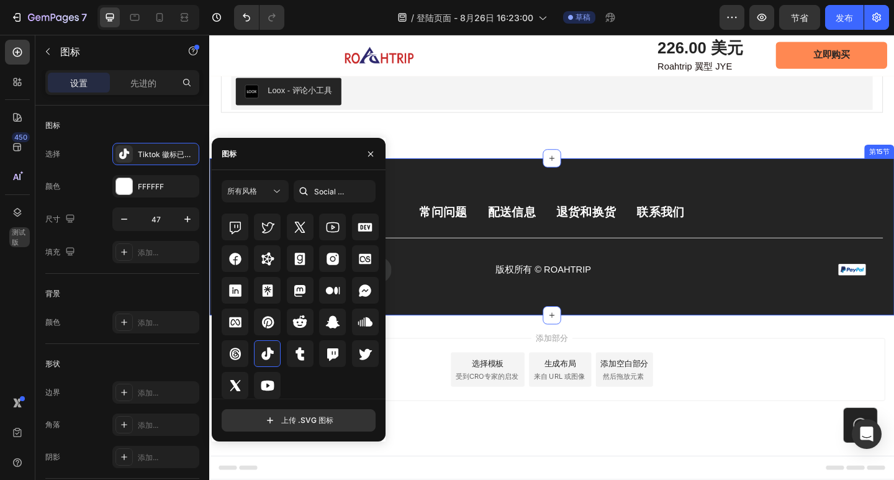
click at [448, 323] on div "常问问题 按钮 配送信息 按钮 退货和换货 按钮 联系我们 按钮 排 图标 图标 图标 0 图标 图标 排 版权所有 © ROAHTRIP 文本块 图像 排 …" at bounding box center [581, 255] width 745 height 171
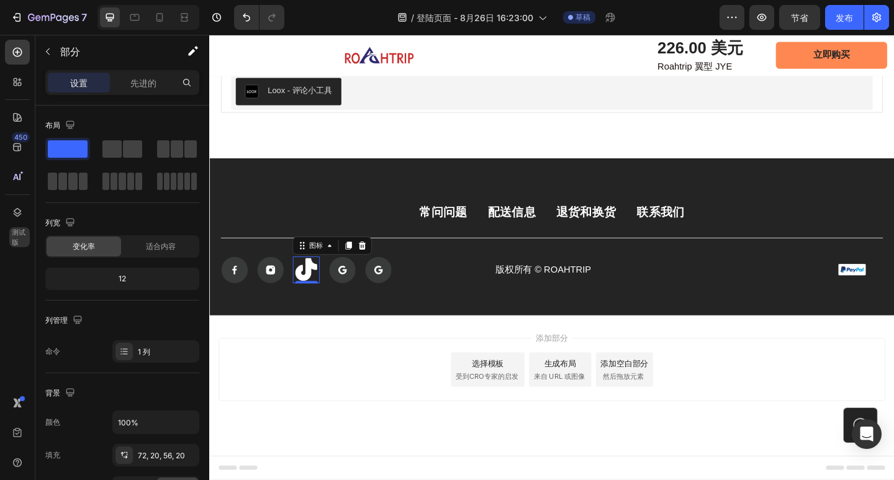
click at [314, 298] on icon at bounding box center [314, 290] width 24 height 25
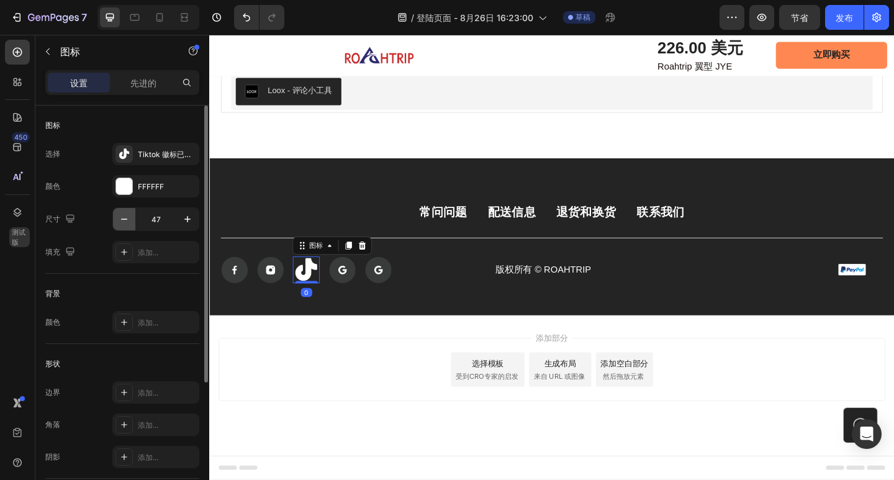
click at [127, 219] on icon "button" at bounding box center [124, 219] width 12 height 12
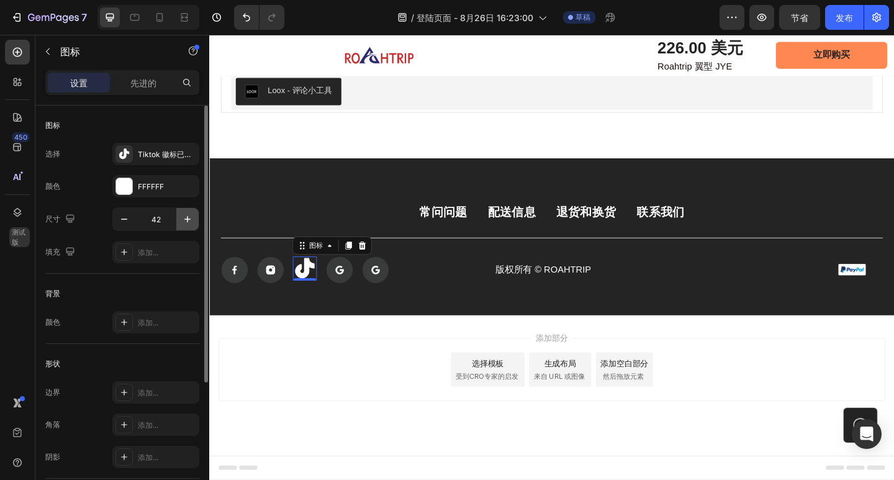
click at [187, 213] on icon "button" at bounding box center [187, 219] width 12 height 12
click at [186, 215] on icon "button" at bounding box center [187, 219] width 12 height 12
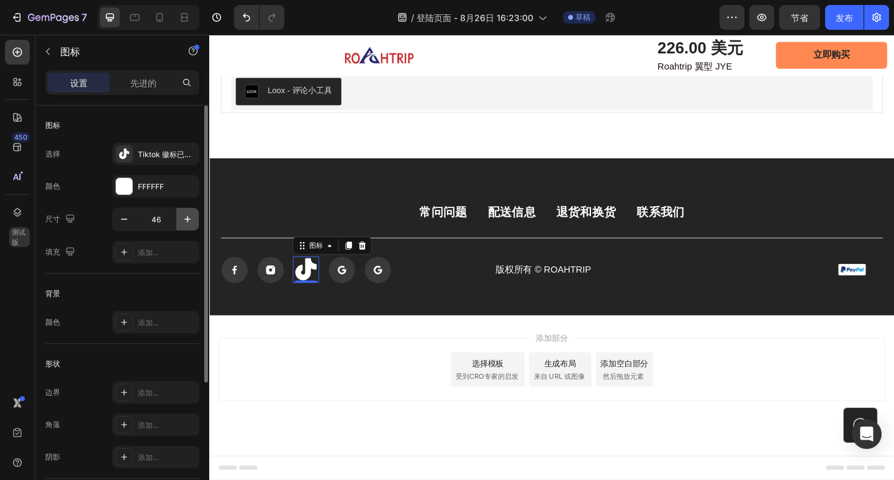
type input "47"
click at [154, 151] on font "Tiktok 徽标已填充" at bounding box center [168, 154] width 61 height 9
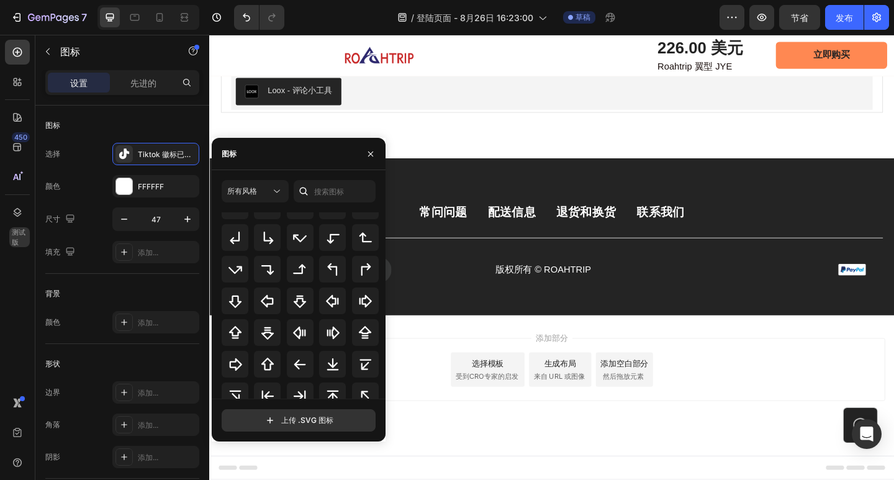
scroll to position [435, 0]
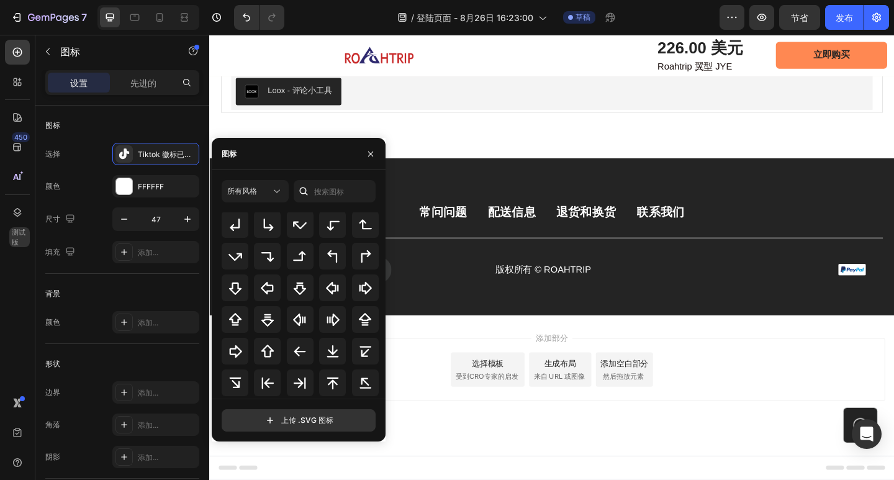
click at [312, 189] on div at bounding box center [304, 191] width 20 height 22
click at [329, 192] on input "text" at bounding box center [335, 191] width 82 height 22
paste input "Social media"
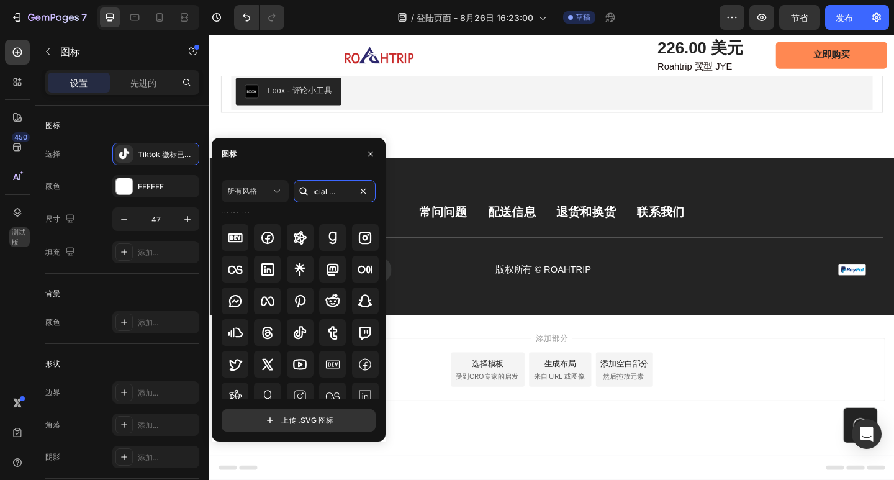
scroll to position [0, 0]
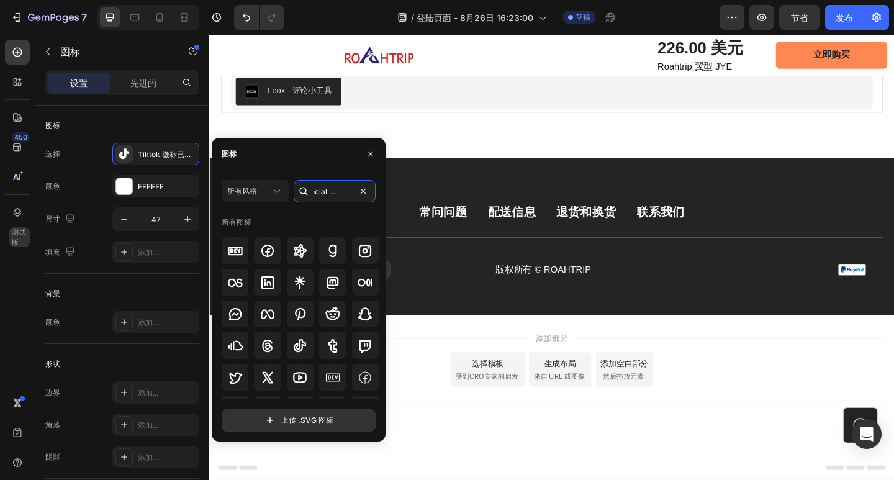
type input "Social media"
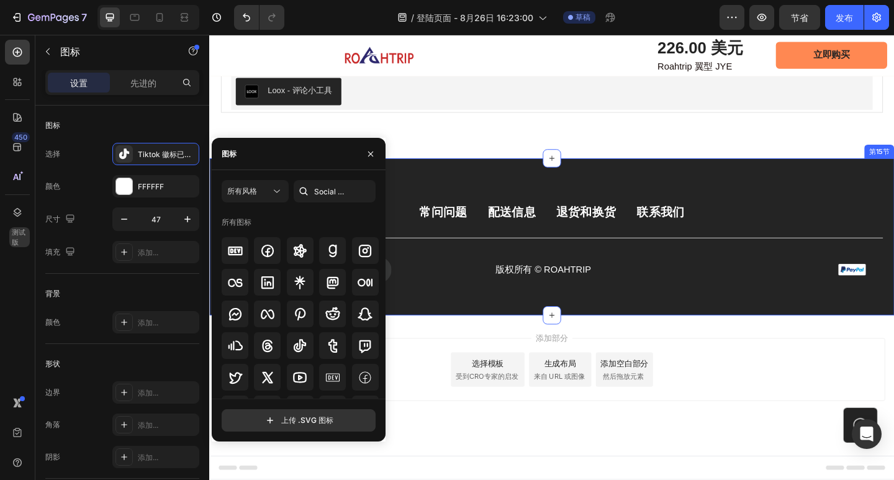
drag, startPoint x: 516, startPoint y: 177, endPoint x: 585, endPoint y: 202, distance: 73.5
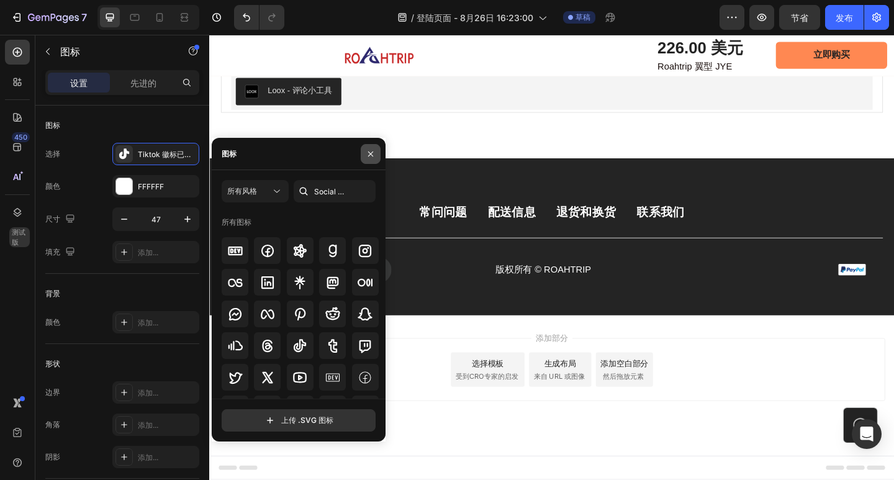
click at [372, 150] on icon "button" at bounding box center [371, 154] width 10 height 10
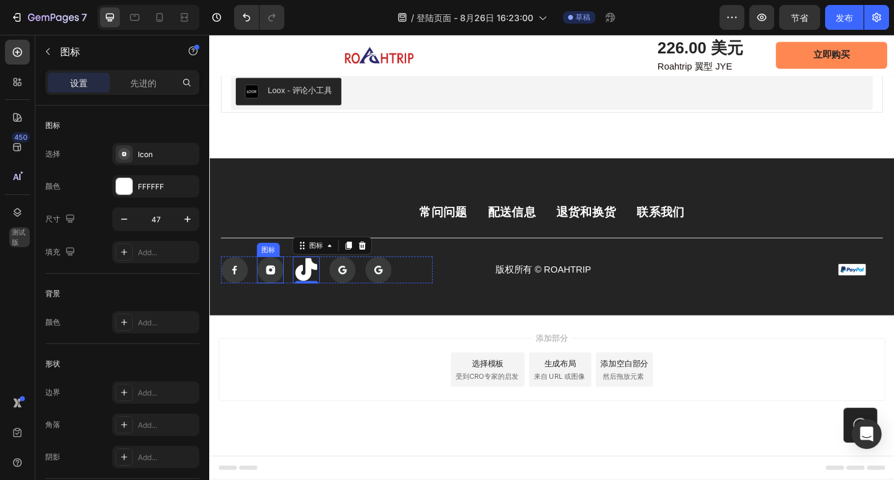
click at [275, 286] on icon at bounding box center [276, 291] width 10 height 10
click at [315, 293] on icon at bounding box center [314, 290] width 24 height 25
click at [240, 291] on rect at bounding box center [236, 291] width 29 height 29
click at [304, 297] on icon at bounding box center [314, 290] width 24 height 25
click at [265, 294] on rect at bounding box center [275, 291] width 29 height 29
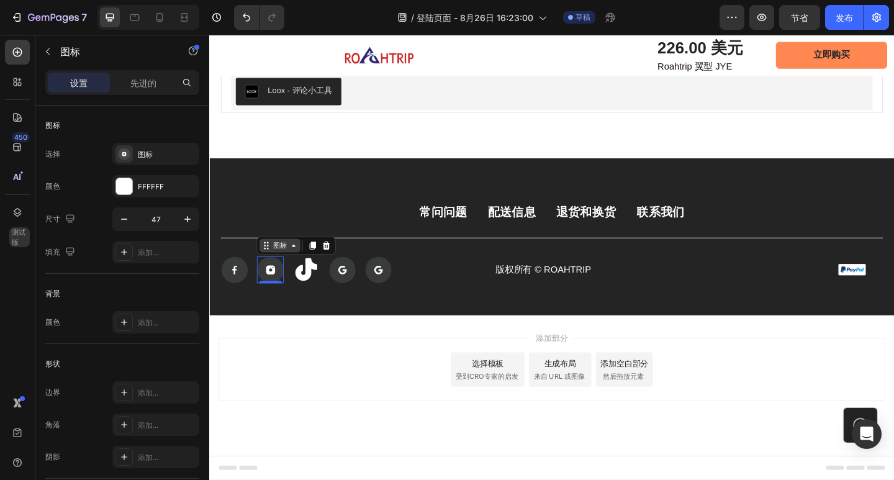
click at [298, 267] on icon at bounding box center [301, 265] width 10 height 10
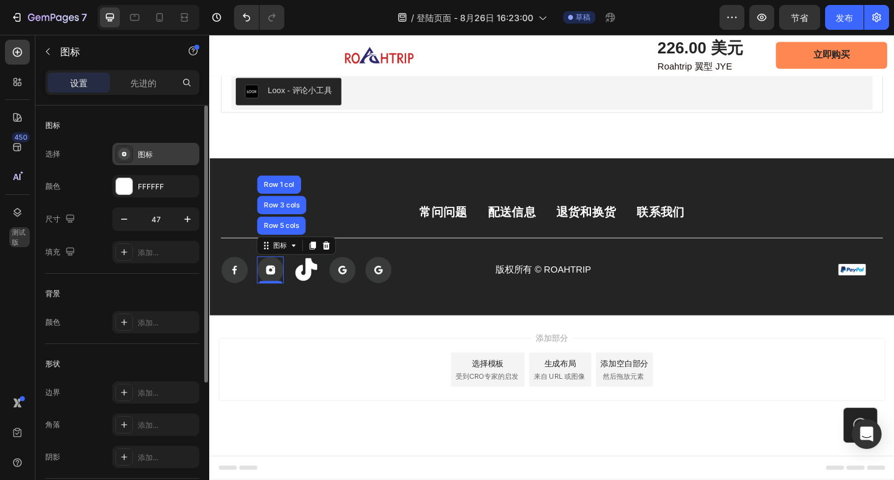
click at [124, 158] on rect at bounding box center [124, 154] width 12 height 12
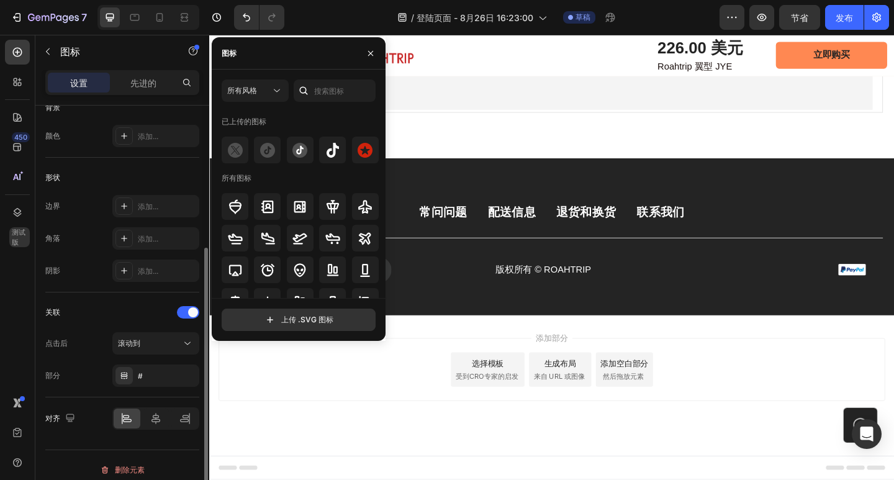
scroll to position [196, 0]
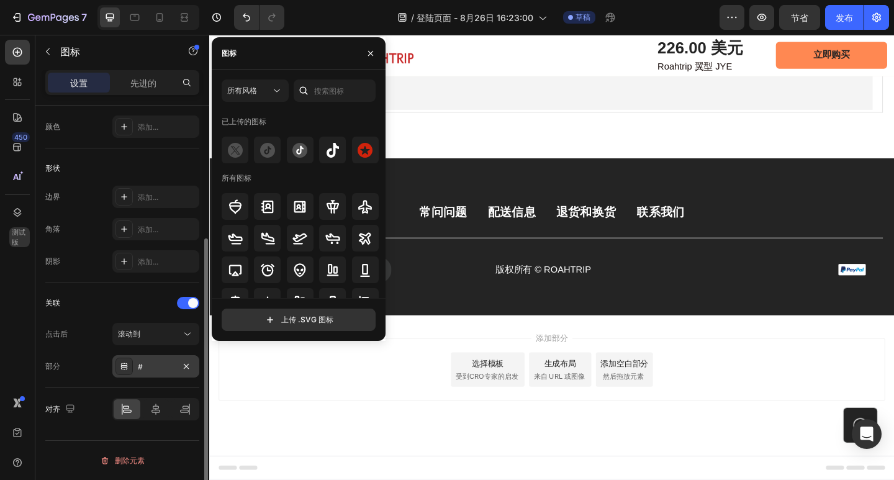
click at [153, 363] on div "#" at bounding box center [156, 366] width 36 height 11
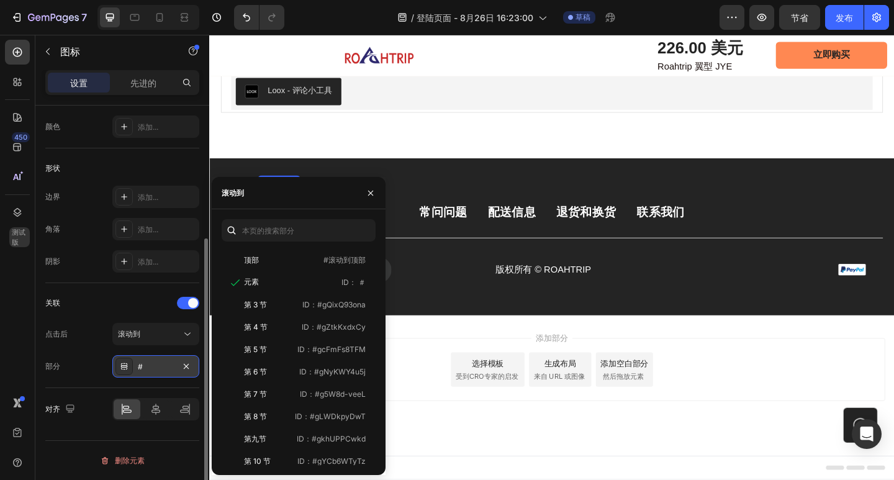
click at [153, 363] on div "#" at bounding box center [156, 366] width 36 height 11
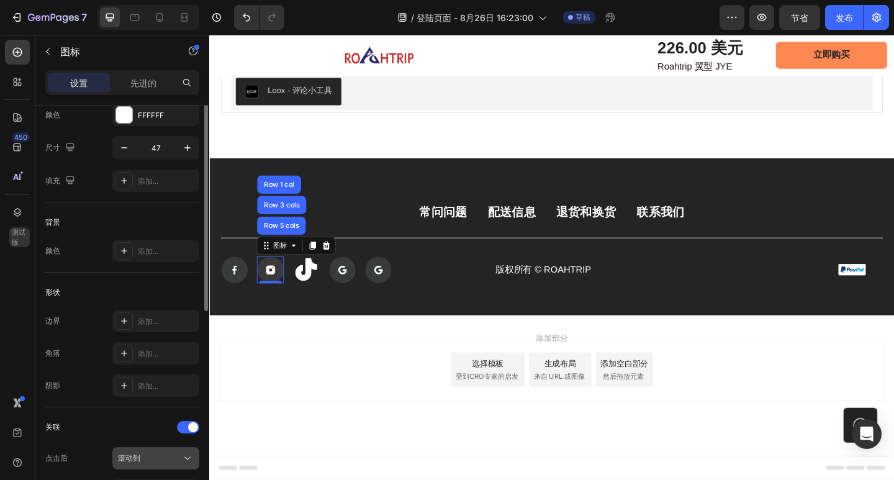
scroll to position [0, 0]
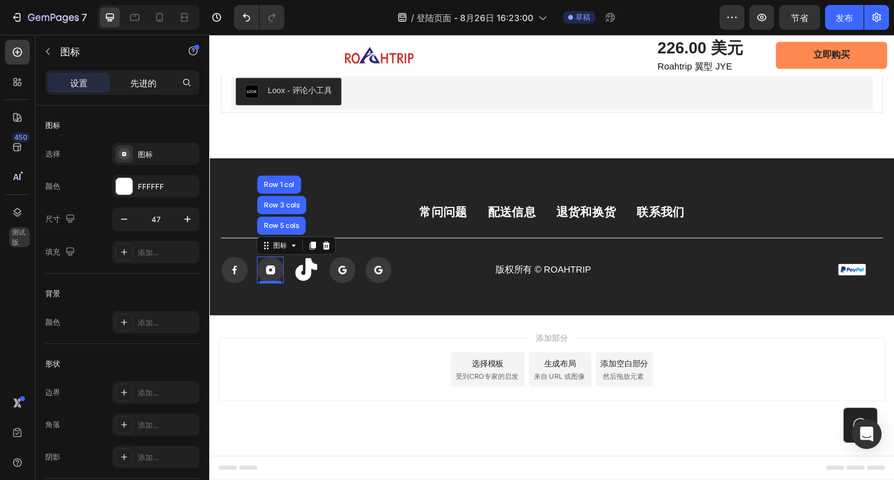
click at [147, 89] on p "先进的" at bounding box center [143, 82] width 26 height 13
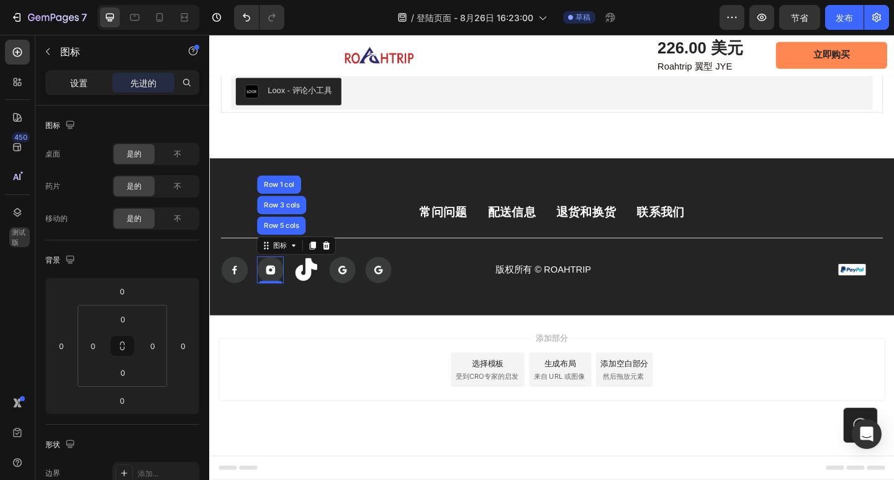
click at [105, 84] on div "设置" at bounding box center [79, 83] width 62 height 20
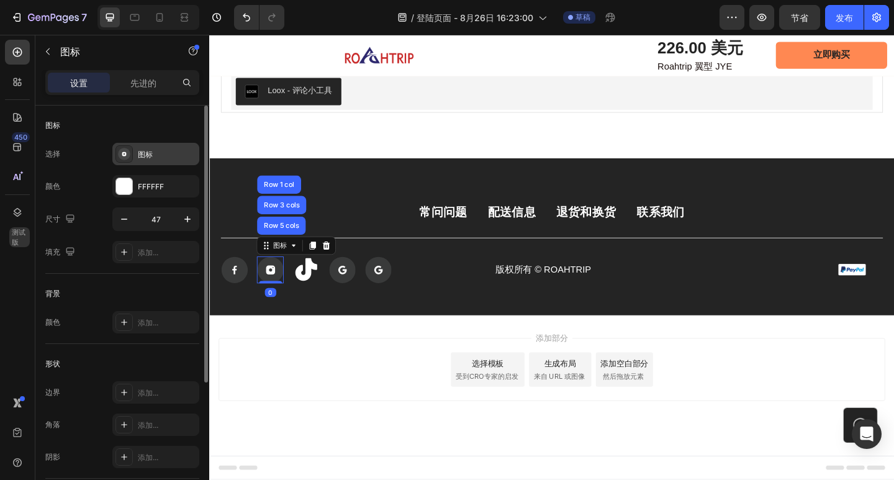
click at [166, 153] on div "图标" at bounding box center [167, 154] width 58 height 11
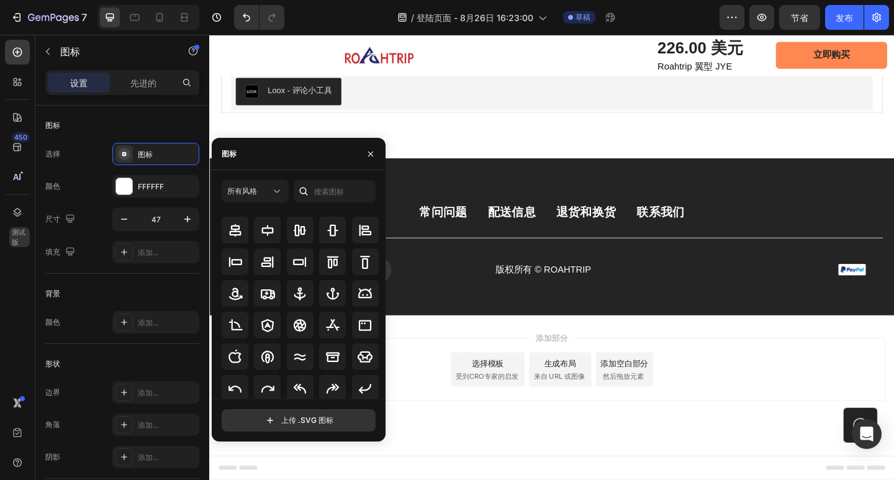
scroll to position [248, 0]
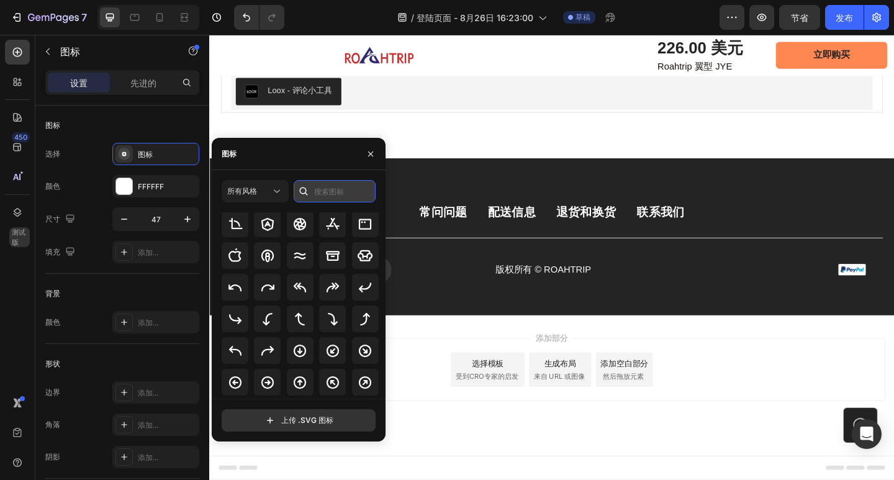
click at [325, 188] on input "text" at bounding box center [335, 191] width 82 height 22
paste input "Social media"
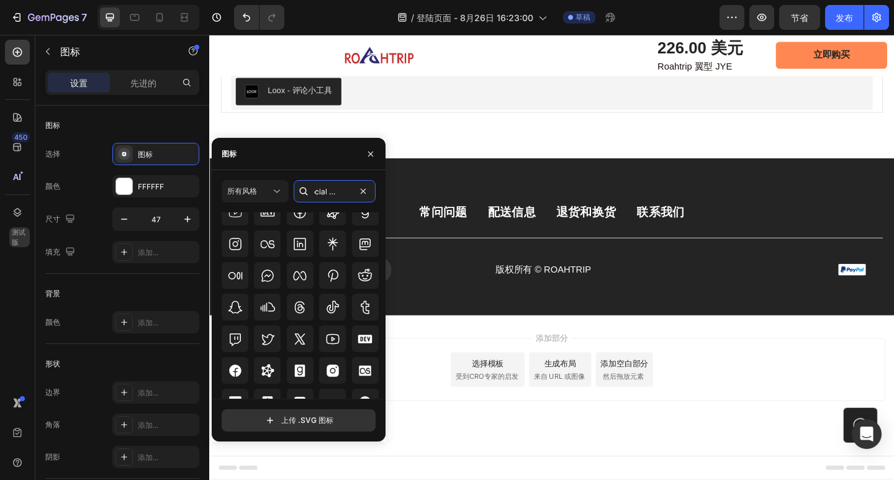
scroll to position [302, 0]
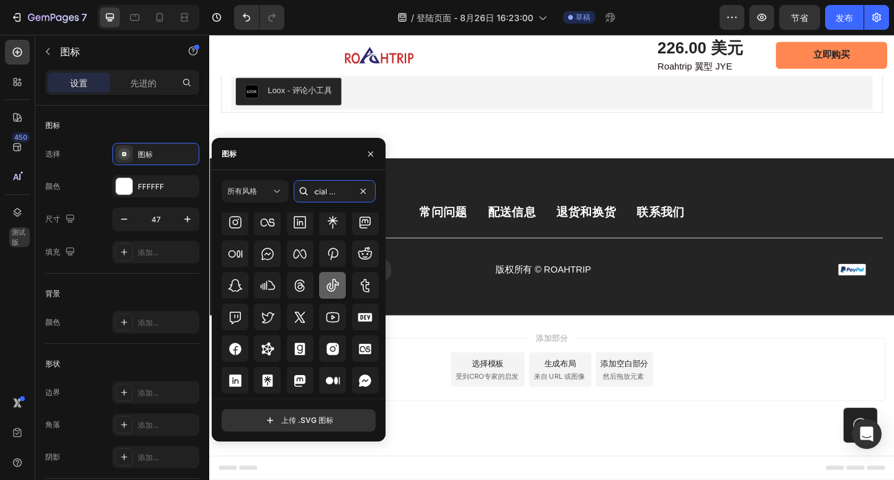
type input "Social media"
click at [327, 287] on icon at bounding box center [333, 285] width 12 height 12
click at [410, 295] on div "图标 图标 Row 5 cols Row 3 cols Row 1 col 0 图标 图标 图标 排" at bounding box center [337, 290] width 230 height 29
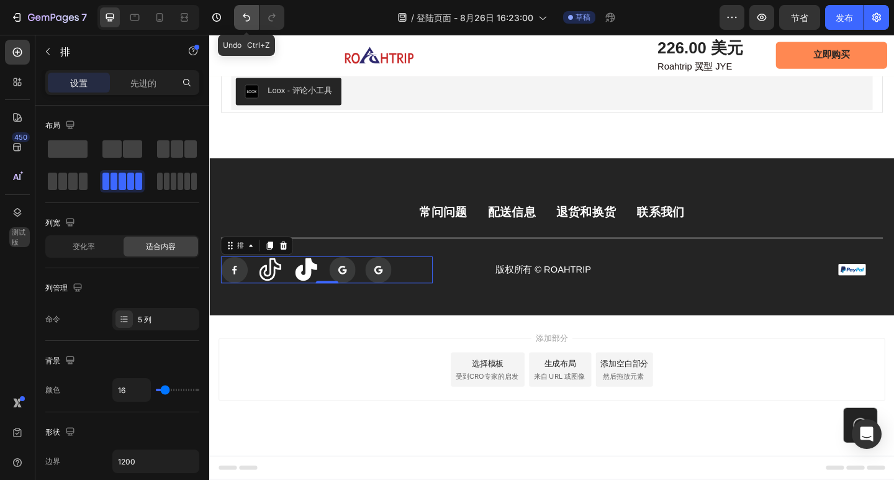
click at [244, 20] on icon "撤消/重做" at bounding box center [246, 17] width 12 height 12
click at [446, 323] on div "常问问题 按钮 配送信息 按钮 退货和换货 按钮 联系我们 按钮 排 图标 图标 图标 图标 图标 排 0 版权所有 © ROAHTRIP 文本块 图像 排 …" at bounding box center [581, 255] width 745 height 171
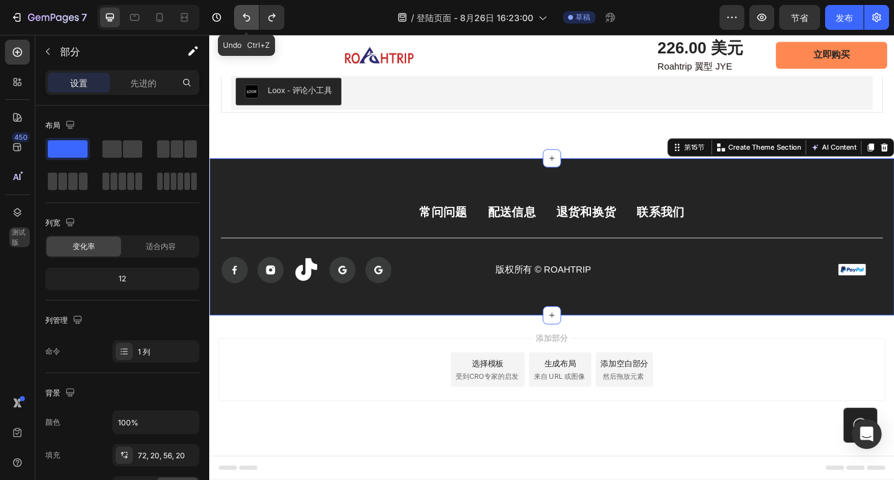
click at [242, 15] on icon "撤消/重做" at bounding box center [246, 17] width 12 height 12
click at [242, 25] on button "撤消/重做" at bounding box center [246, 17] width 25 height 25
click at [242, 21] on icon "撤消/重做" at bounding box center [246, 17] width 12 height 12
click at [245, 22] on icon "撤消/重做" at bounding box center [246, 17] width 12 height 12
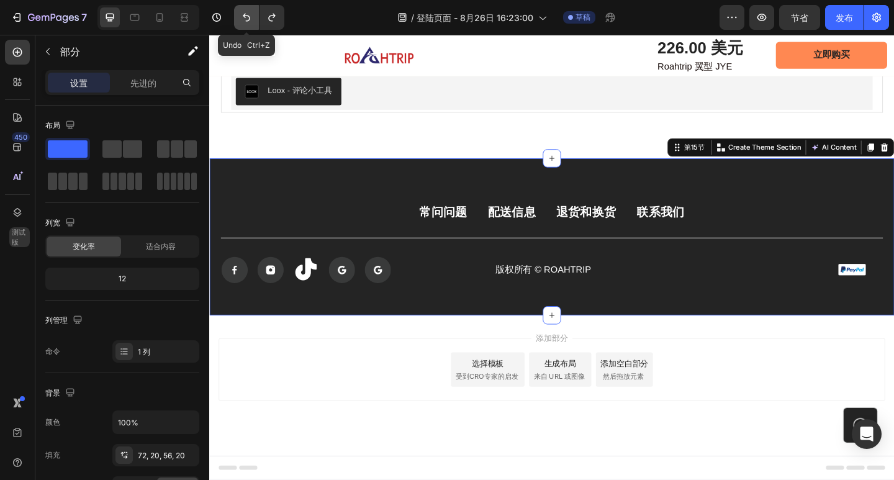
click at [246, 14] on icon "撤消/重做" at bounding box center [246, 17] width 12 height 12
click at [247, 14] on icon "撤消/重做" at bounding box center [246, 17] width 12 height 12
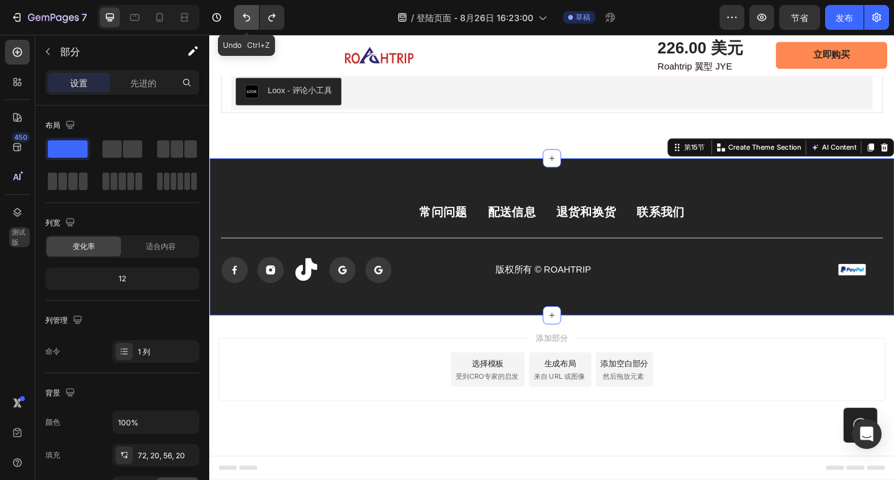
click at [247, 14] on icon "撤消/重做" at bounding box center [246, 17] width 12 height 12
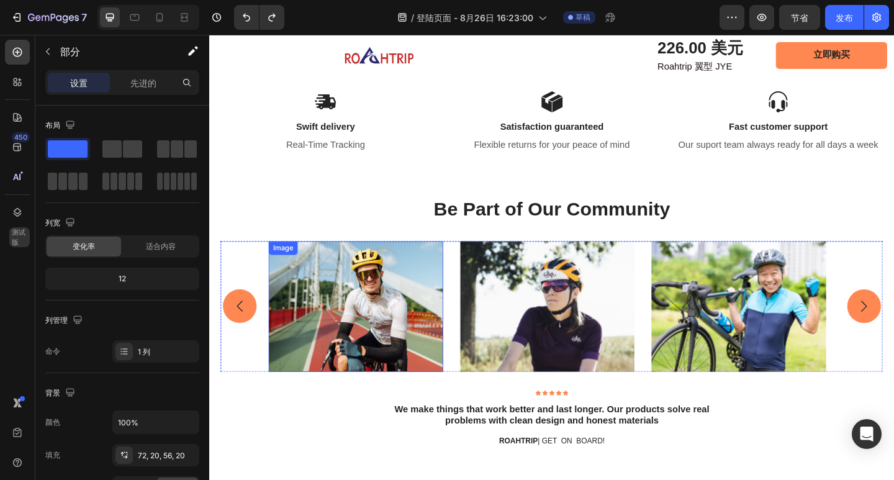
scroll to position [4171, 0]
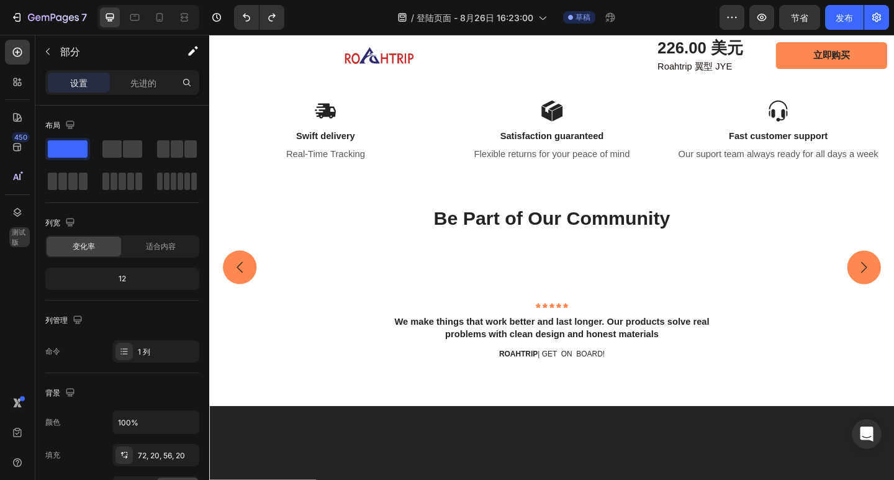
scroll to position [4171, 0]
click at [364, 269] on img at bounding box center [369, 269] width 190 height 0
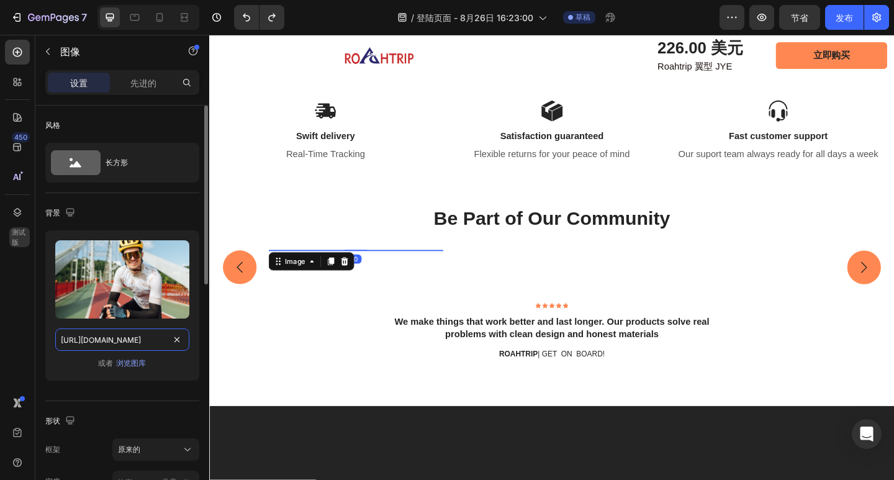
click at [123, 340] on input "https://cdn.shopify.com/s/files/1/0670/9788/6873/files/gempages_581609219426354…" at bounding box center [122, 339] width 134 height 22
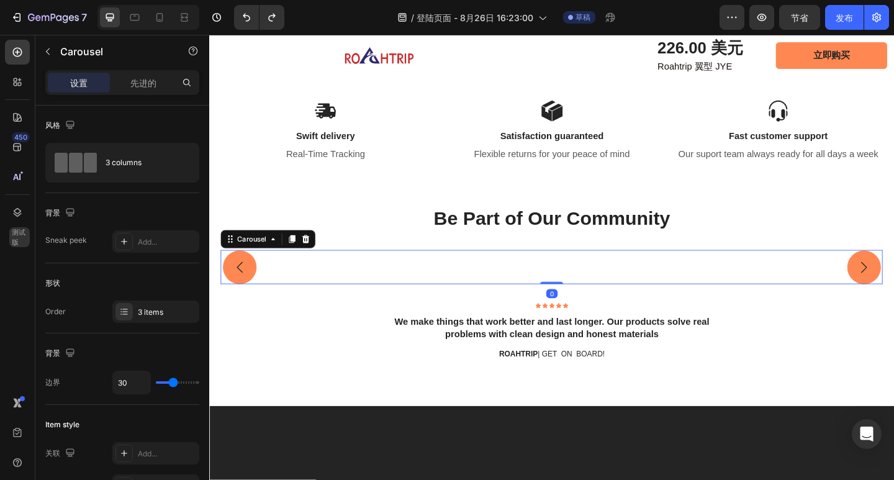
click at [372, 269] on img at bounding box center [369, 269] width 190 height 0
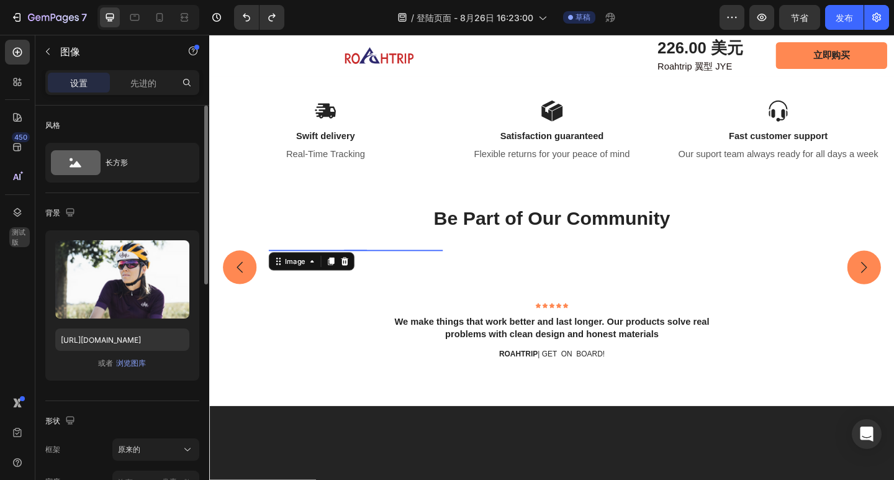
scroll to position [124, 0]
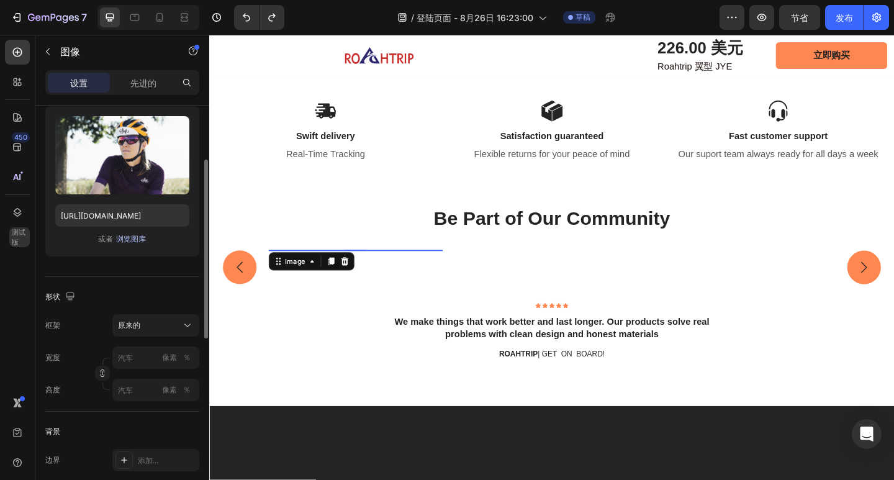
click at [138, 240] on font "浏览图库" at bounding box center [131, 238] width 30 height 9
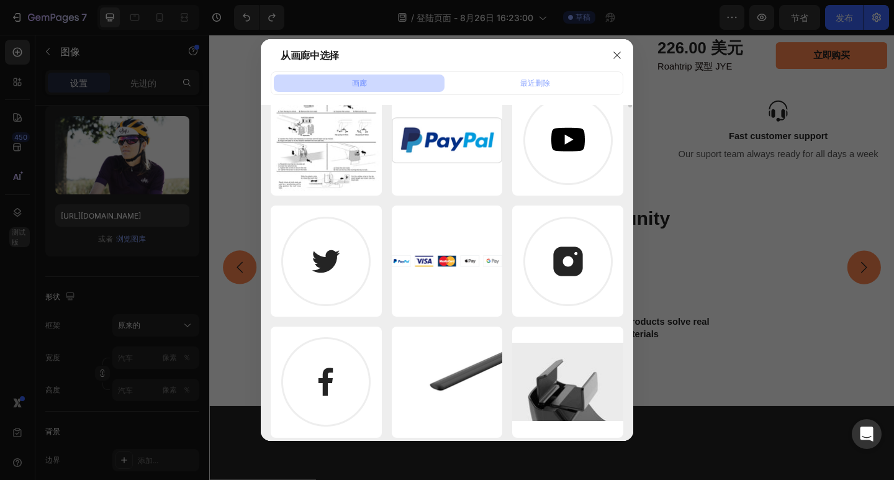
scroll to position [0, 0]
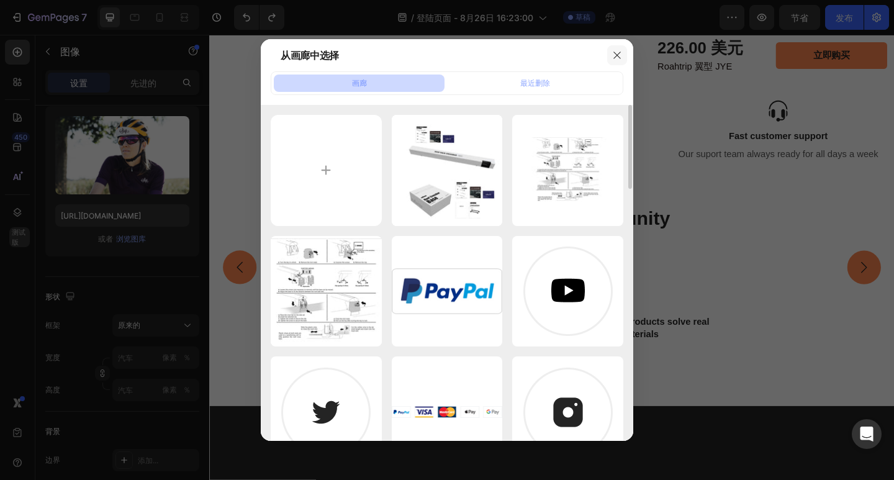
click at [623, 57] on button "button" at bounding box center [617, 55] width 20 height 20
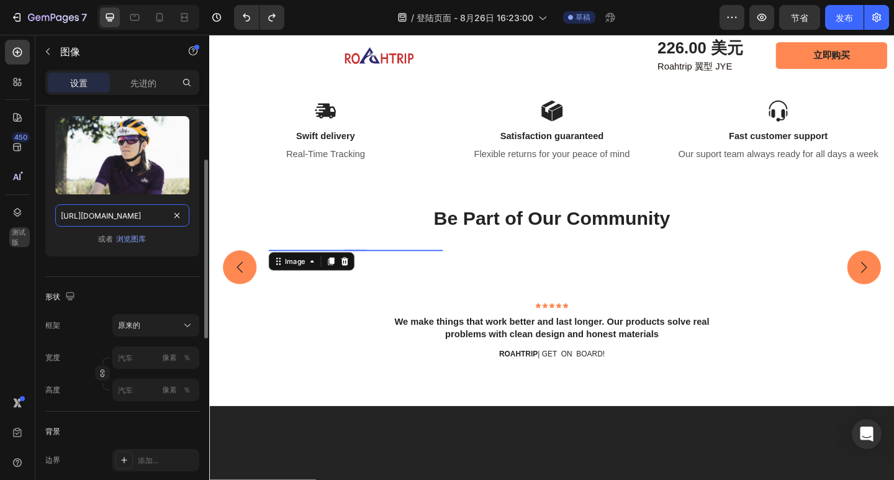
click at [118, 210] on input "https://cdn.shopify.com/s/files/1/0670/9788/6873/files/gempages_581609219426354…" at bounding box center [122, 215] width 134 height 22
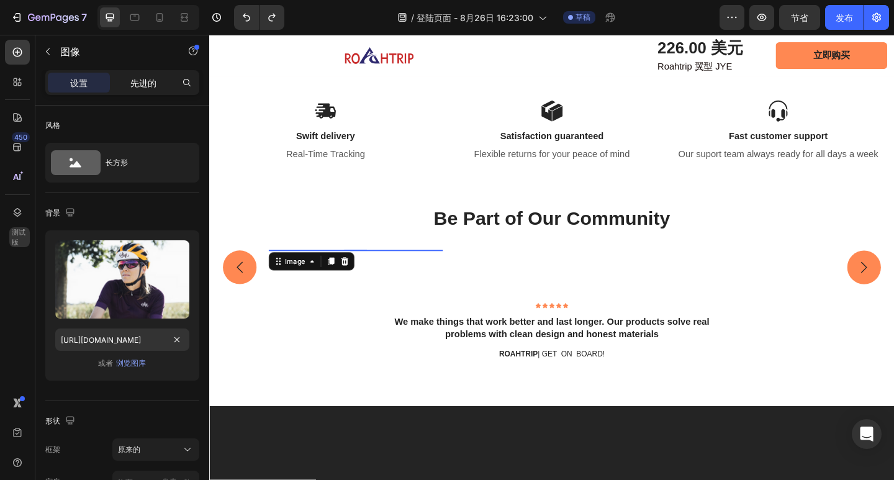
click at [130, 83] on div "先进的" at bounding box center [143, 83] width 62 height 20
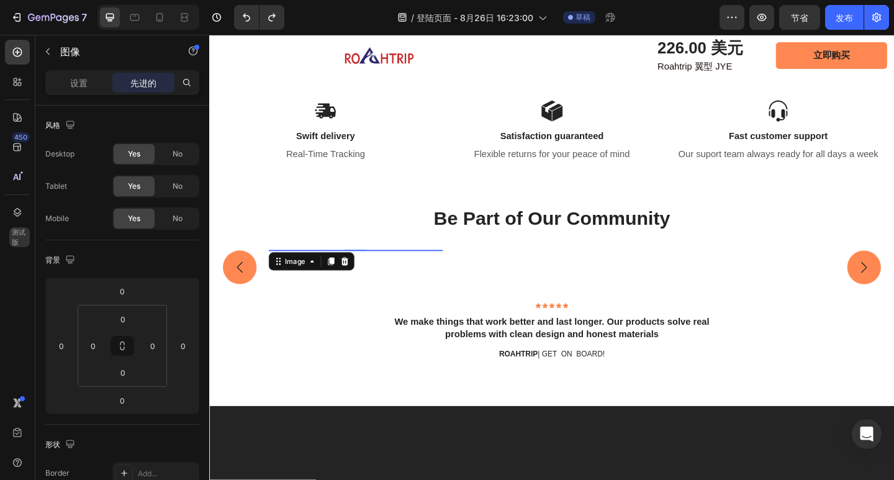
click at [97, 87] on div "设置" at bounding box center [79, 83] width 62 height 20
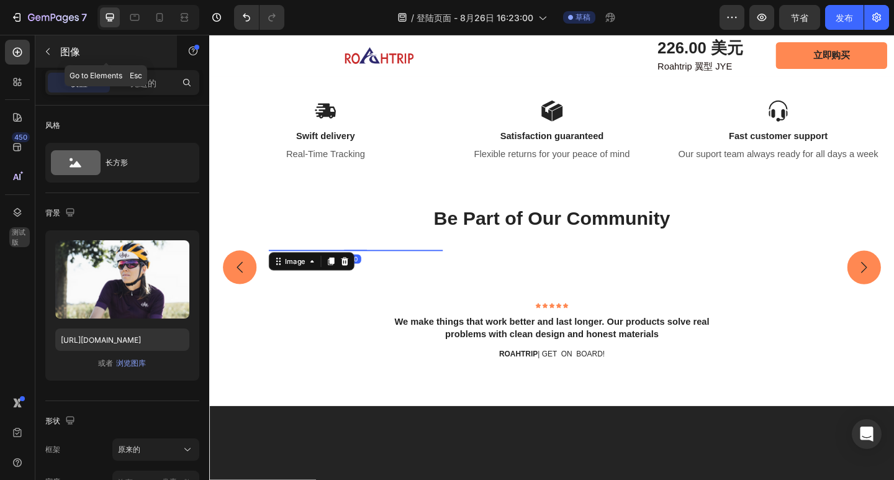
click at [41, 53] on button "button" at bounding box center [48, 52] width 20 height 20
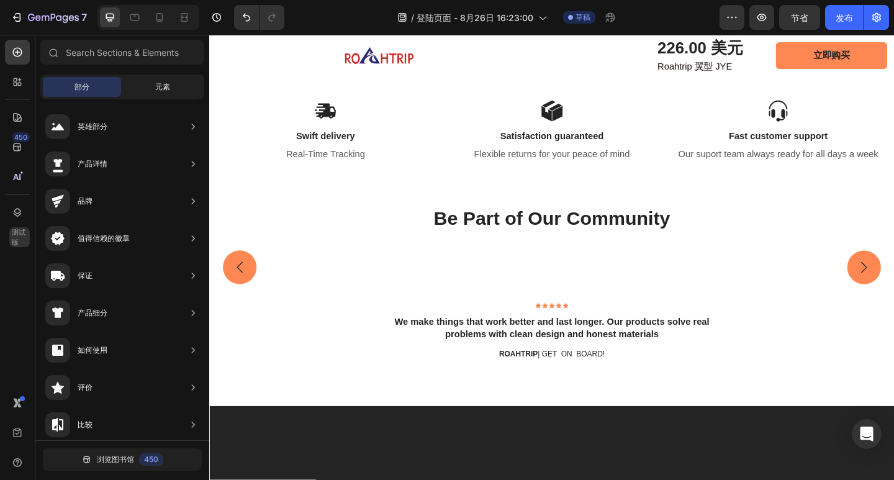
click at [148, 90] on div "元素" at bounding box center [163, 87] width 78 height 20
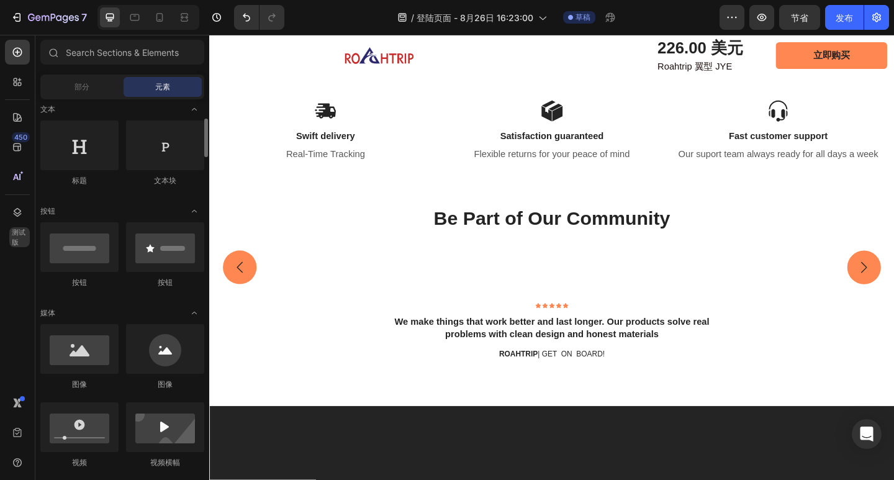
scroll to position [62, 0]
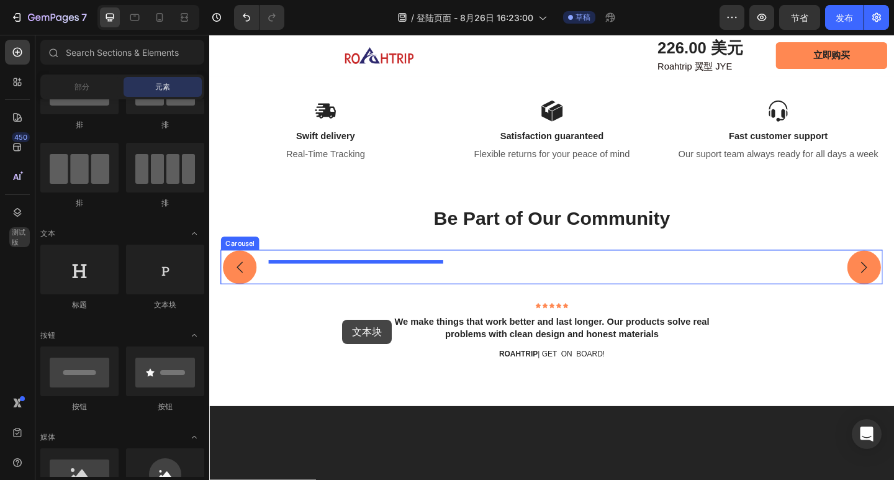
drag, startPoint x: 381, startPoint y: 366, endPoint x: 354, endPoint y: 345, distance: 34.4
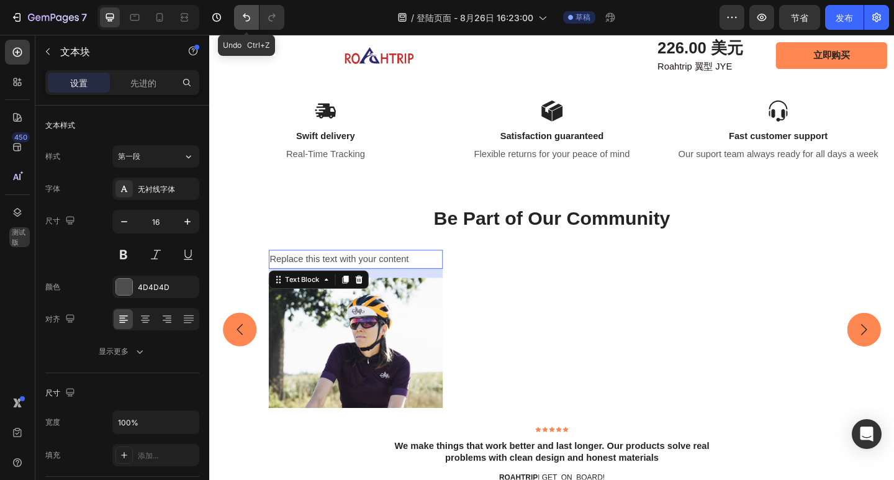
click at [253, 19] on icon "撤消/重做" at bounding box center [246, 17] width 12 height 12
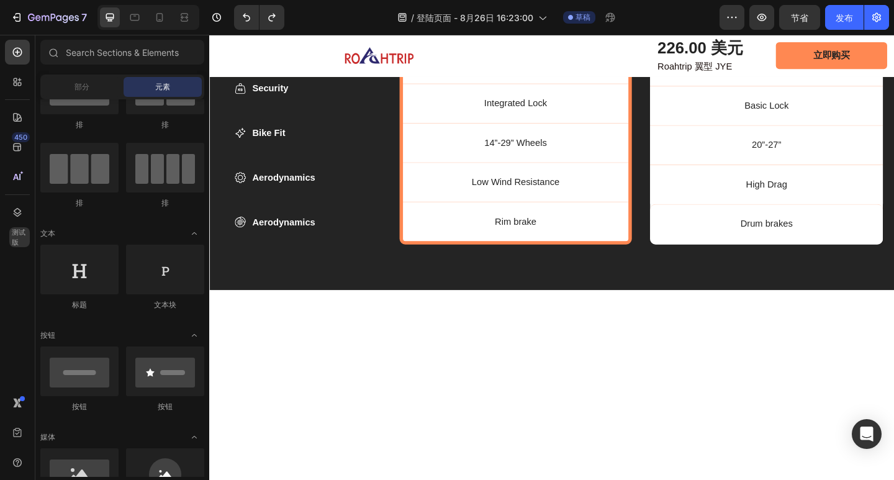
scroll to position [3141, 0]
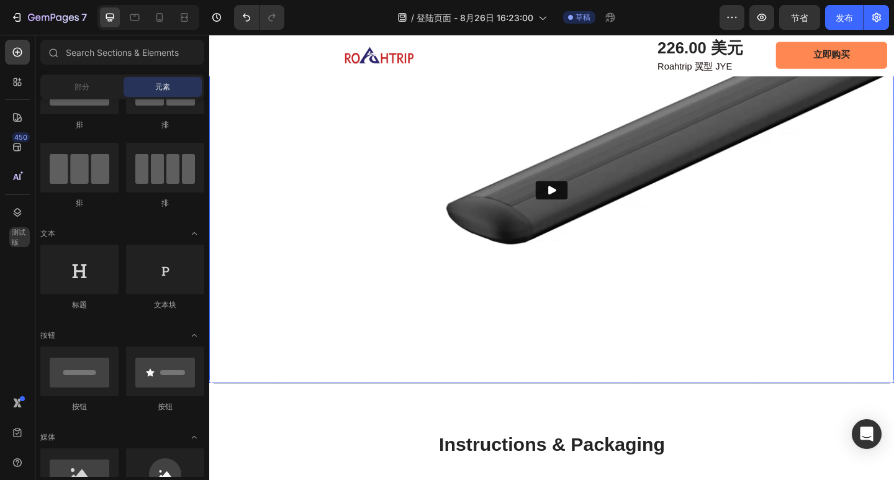
scroll to position [1775, 0]
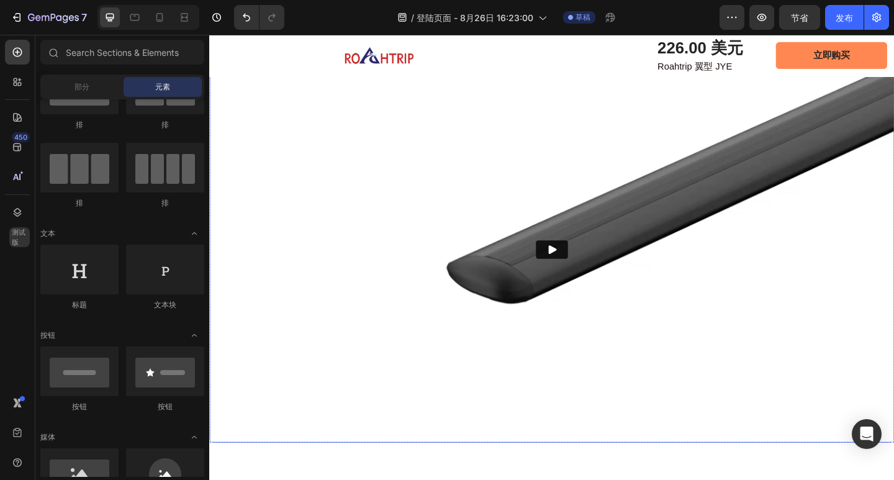
click at [328, 115] on img at bounding box center [581, 269] width 745 height 419
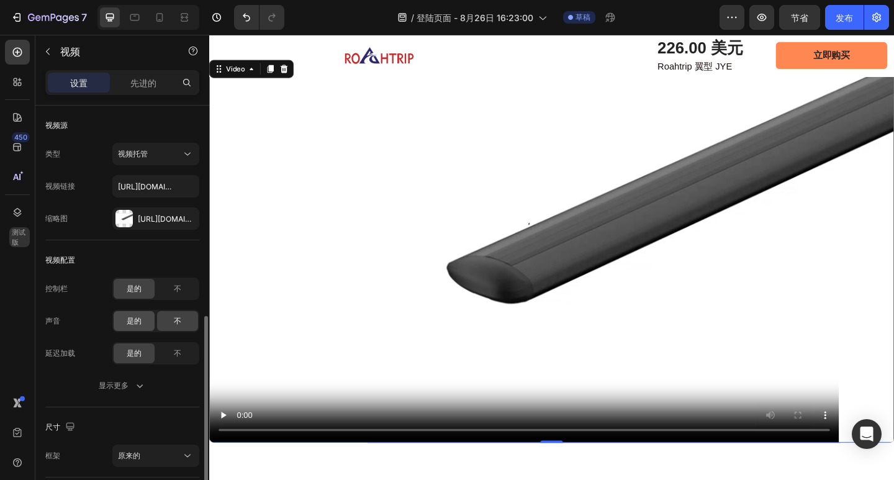
scroll to position [124, 0]
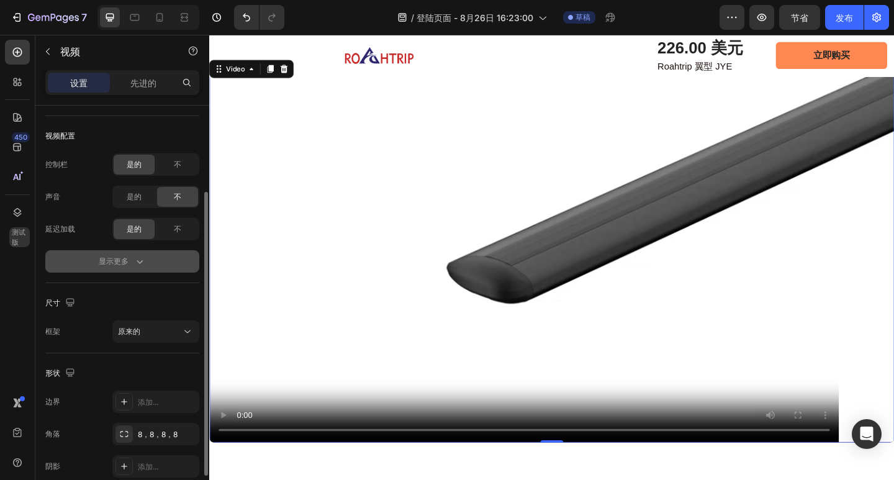
click at [144, 264] on icon "button" at bounding box center [139, 261] width 12 height 12
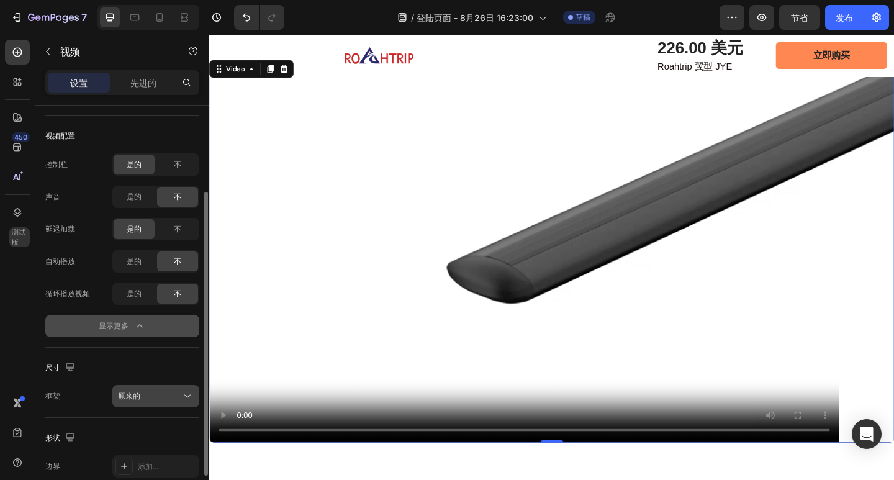
scroll to position [186, 0]
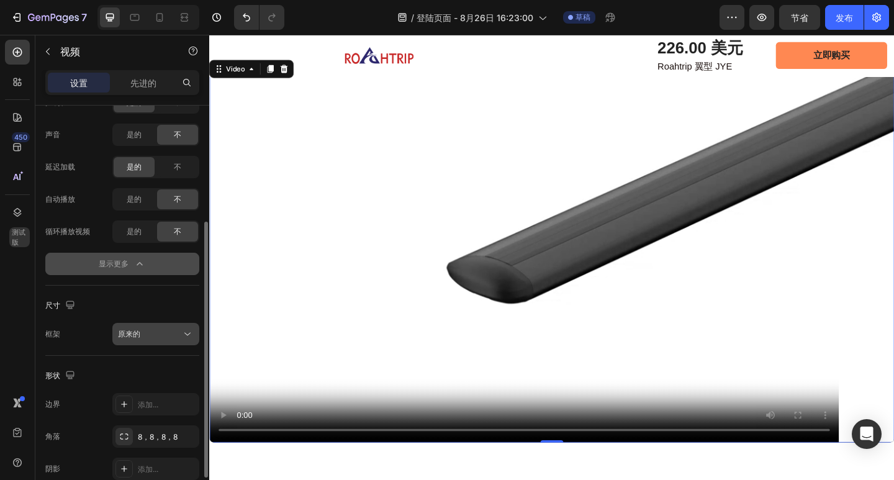
click at [164, 330] on div "原来的" at bounding box center [149, 333] width 63 height 11
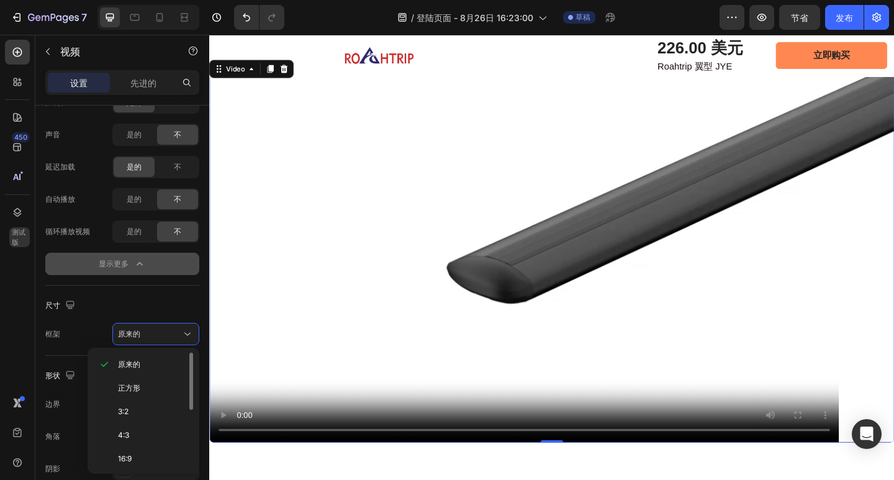
scroll to position [62, 0]
click at [146, 398] on p "16:9" at bounding box center [151, 396] width 66 height 11
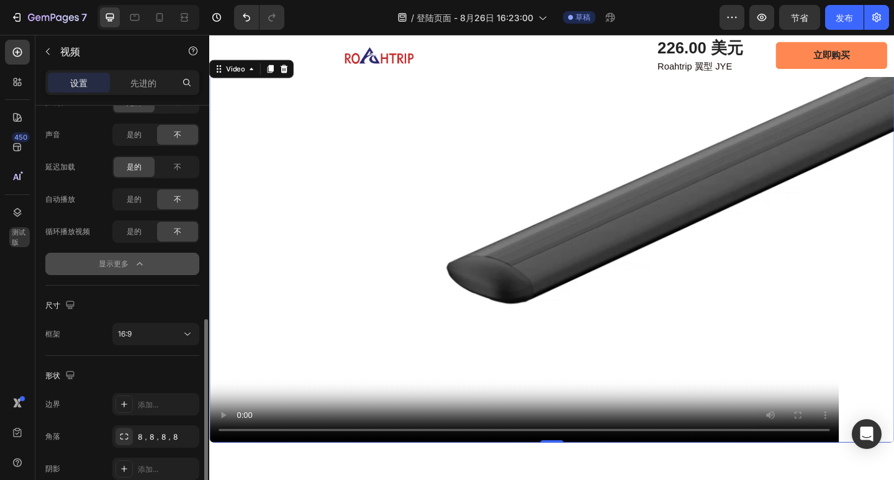
scroll to position [246, 0]
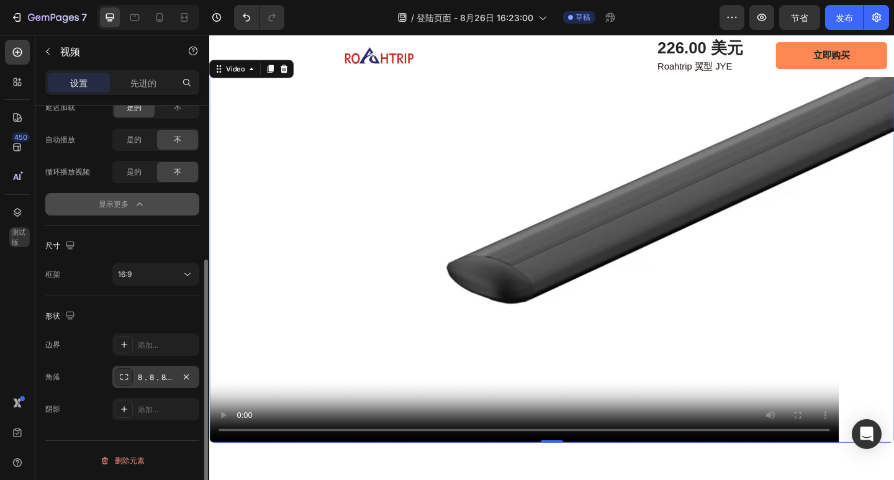
click at [151, 379] on font "8，8，8，8" at bounding box center [158, 377] width 40 height 9
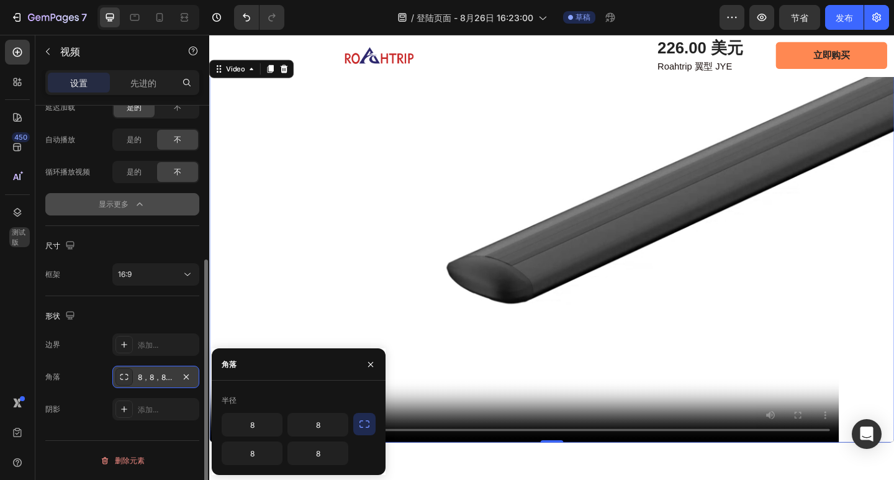
click at [151, 379] on font "8，8，8，8" at bounding box center [158, 377] width 40 height 9
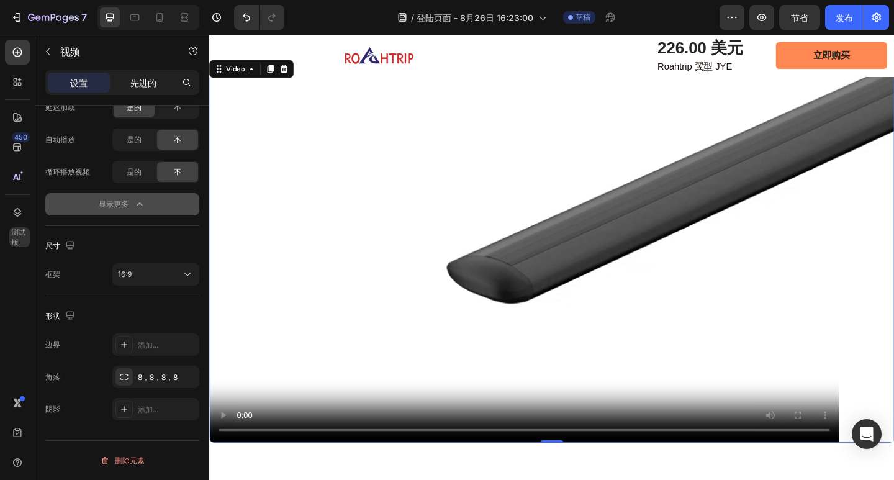
click at [140, 89] on div "先进的" at bounding box center [143, 83] width 62 height 20
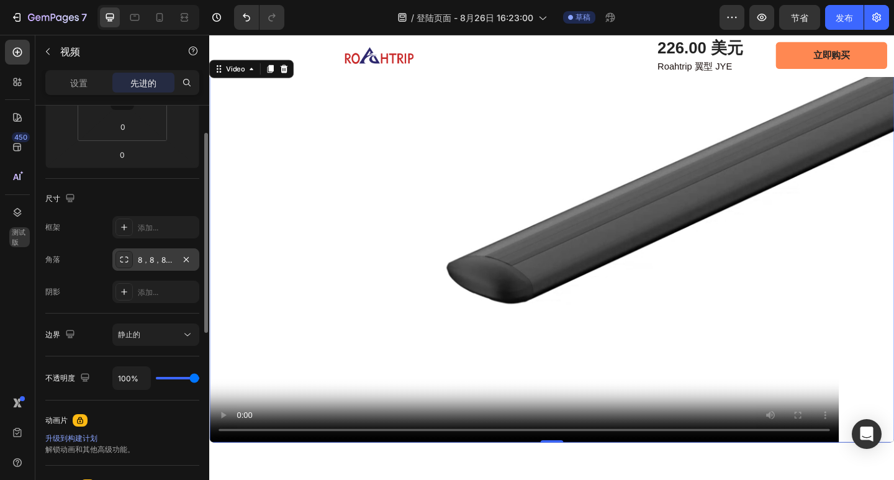
scroll to position [122, 0]
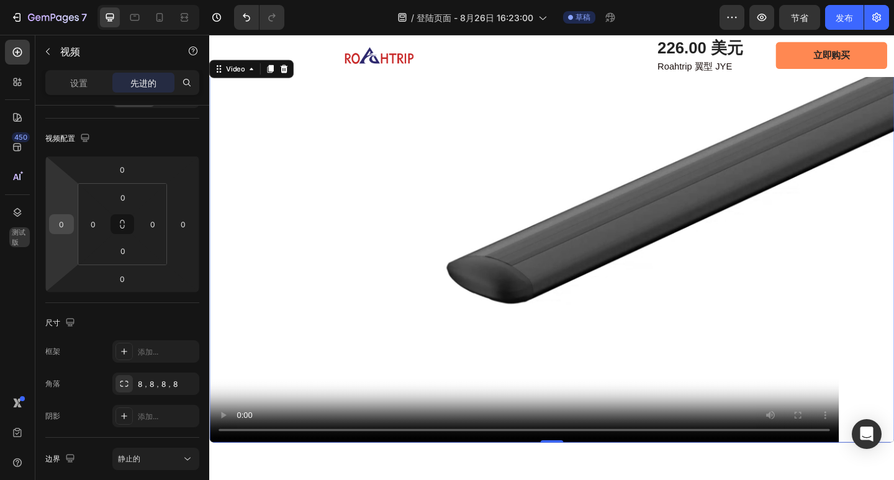
click at [65, 228] on input "0" at bounding box center [61, 224] width 19 height 19
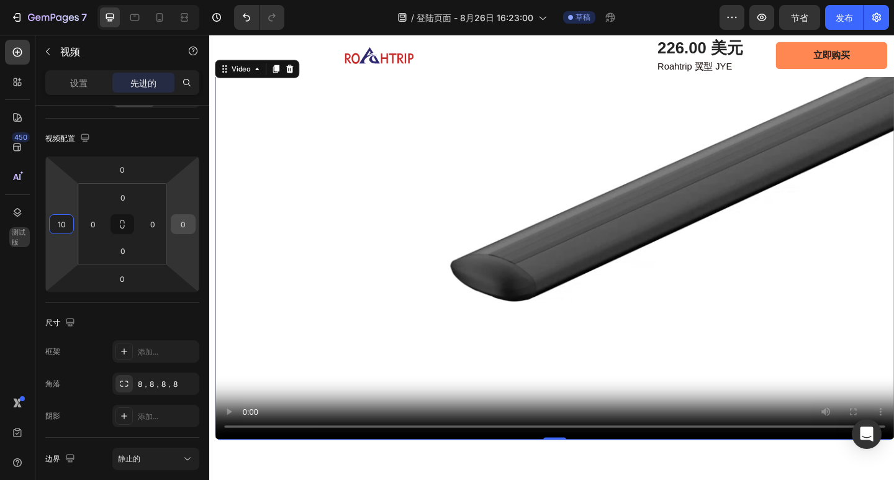
type input "10"
click at [180, 220] on input "0" at bounding box center [183, 224] width 19 height 19
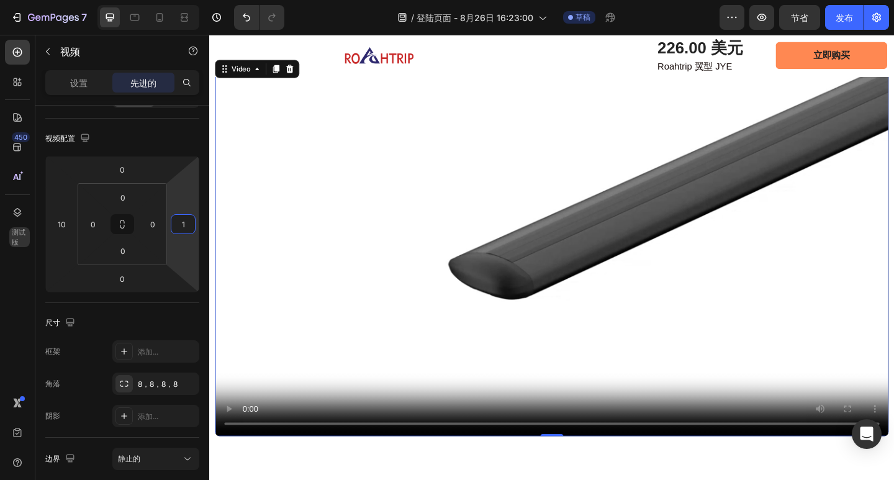
type input "10"
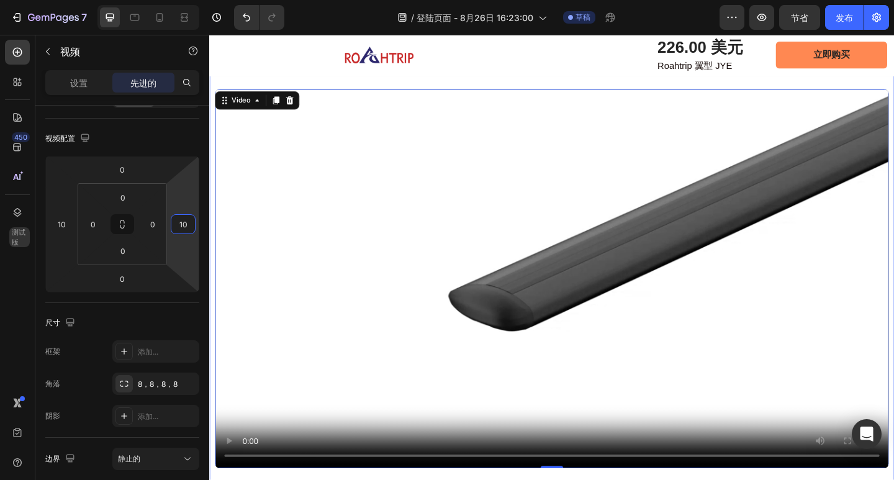
scroll to position [1527, 0]
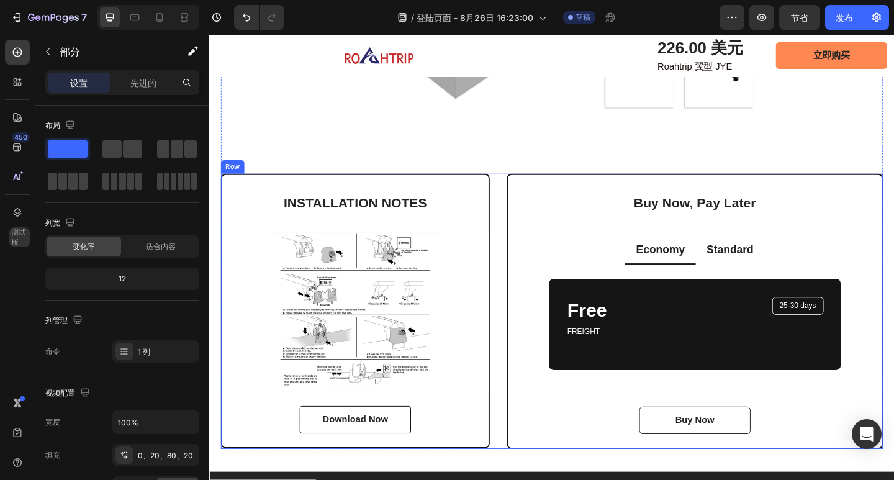
scroll to position [2893, 0]
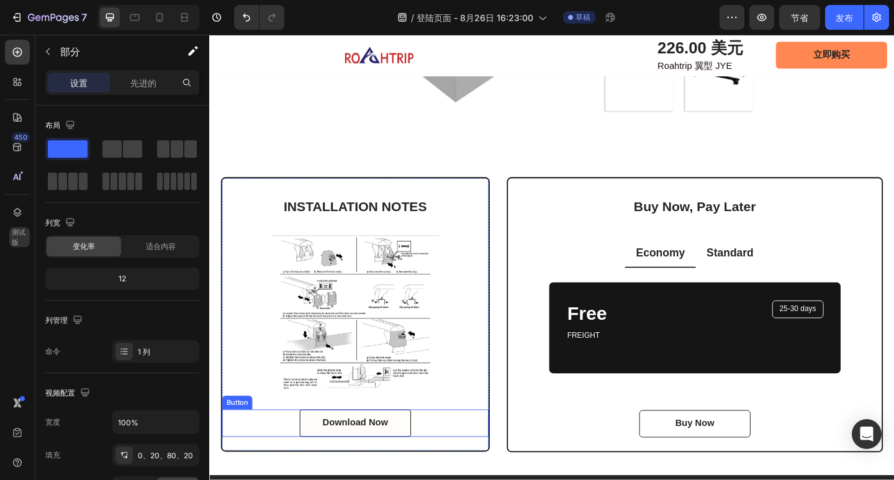
click at [416, 443] on link "Download Now" at bounding box center [367, 458] width 121 height 30
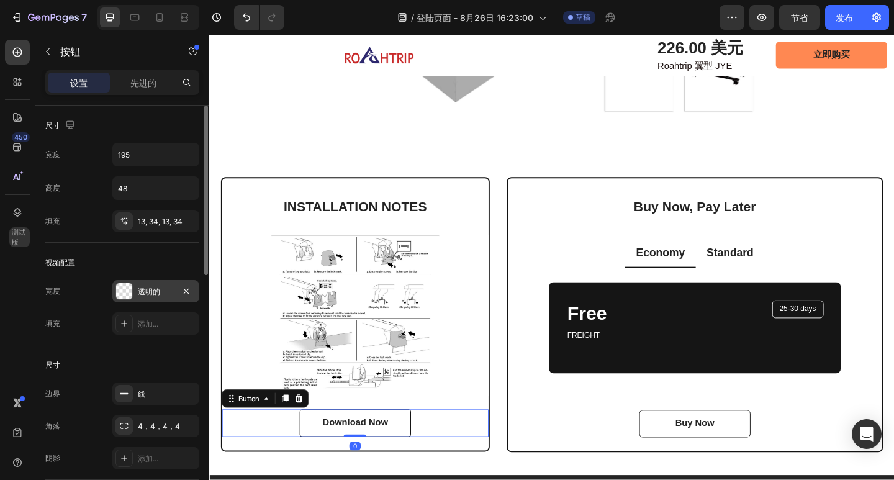
click at [155, 294] on font "透明的" at bounding box center [149, 291] width 22 height 9
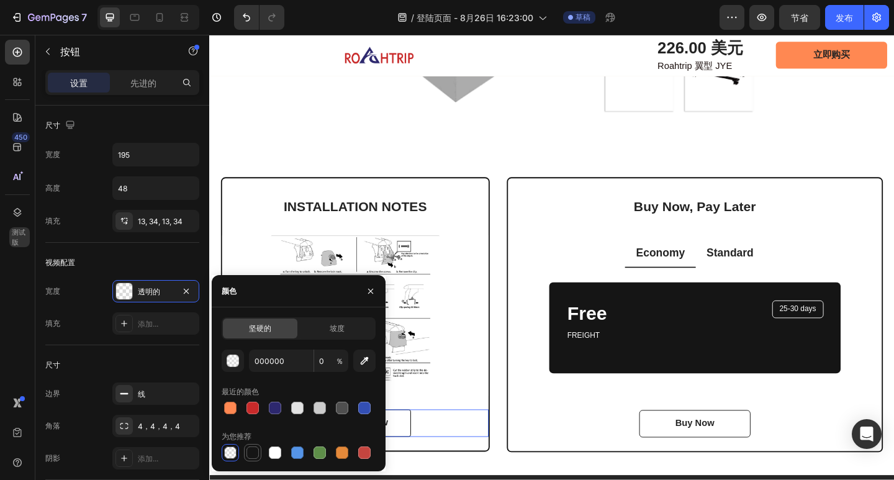
click at [256, 450] on div at bounding box center [252, 452] width 12 height 12
type input "151515"
type input "100"
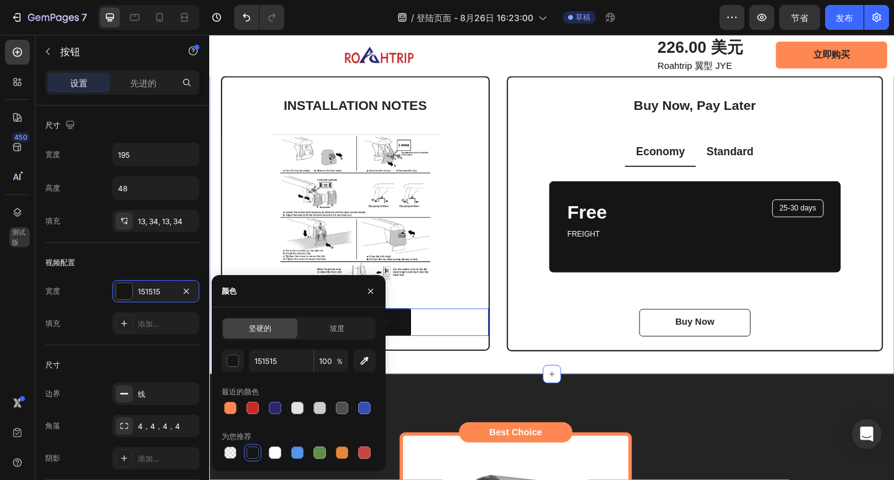
scroll to position [3017, 0]
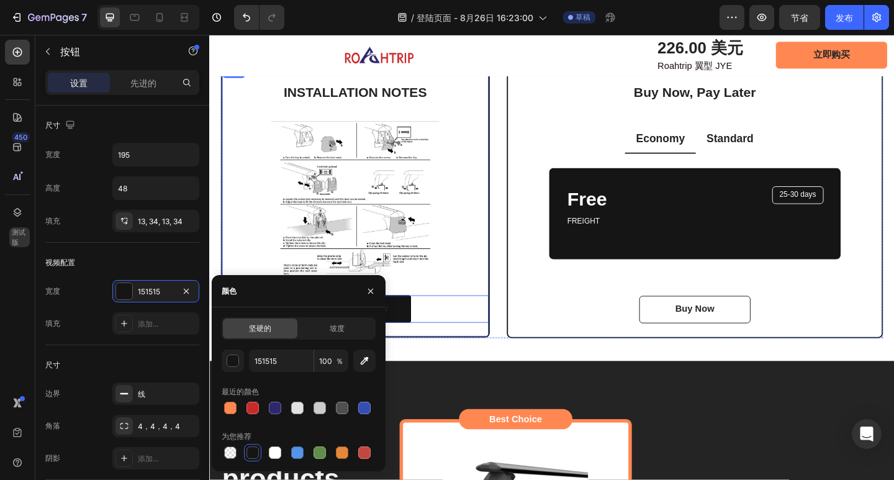
click at [450, 305] on div "INSTALLATION NOTES Heading Image Download Now Button 0" at bounding box center [368, 218] width 290 height 261
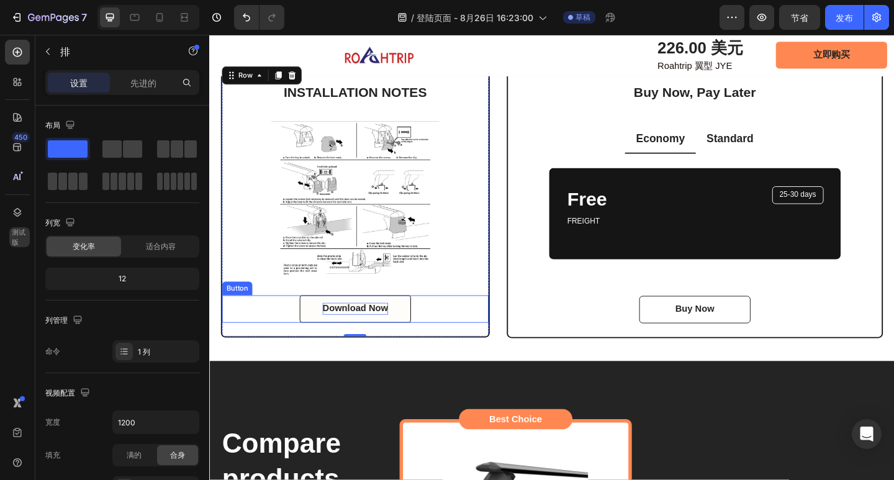
click at [395, 327] on div "Download Now" at bounding box center [367, 333] width 71 height 13
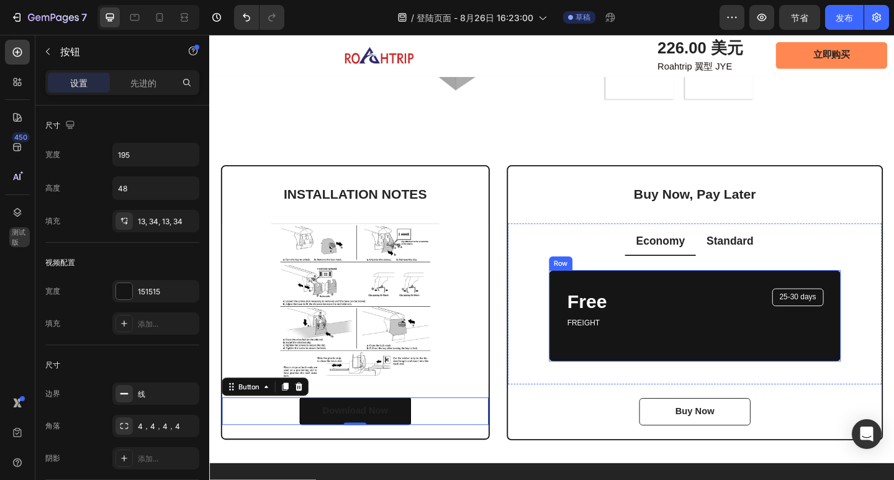
scroll to position [2893, 0]
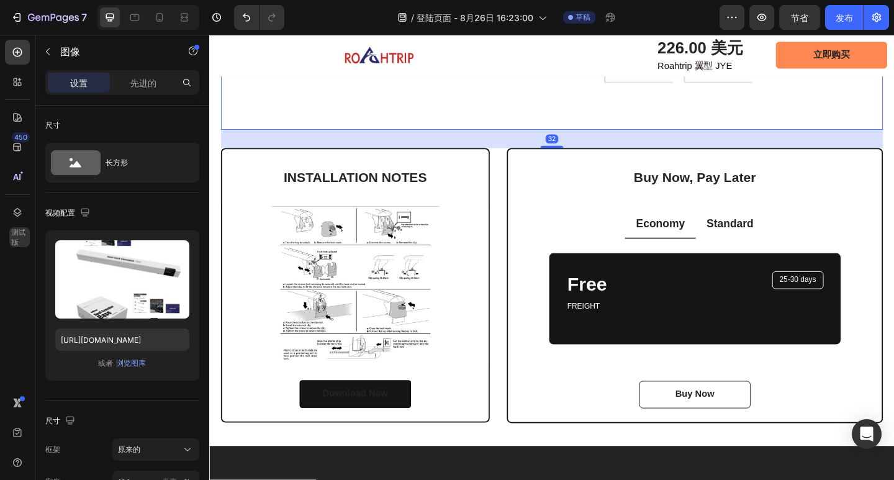
scroll to position [2955, 0]
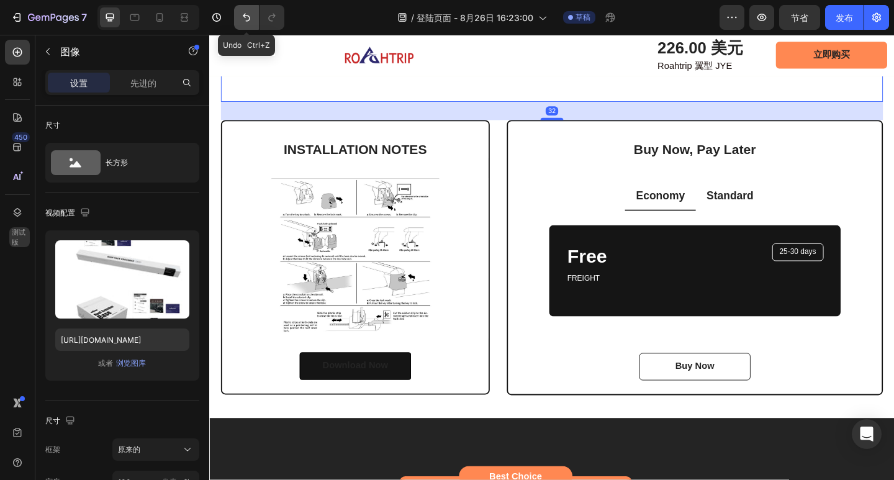
click at [248, 25] on button "撤消/重做" at bounding box center [246, 17] width 25 height 25
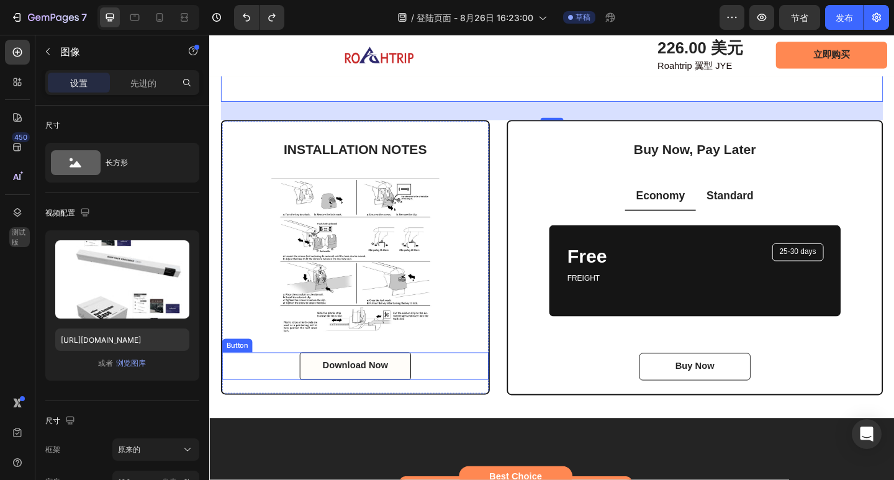
click at [416, 384] on link "Download Now" at bounding box center [367, 396] width 121 height 30
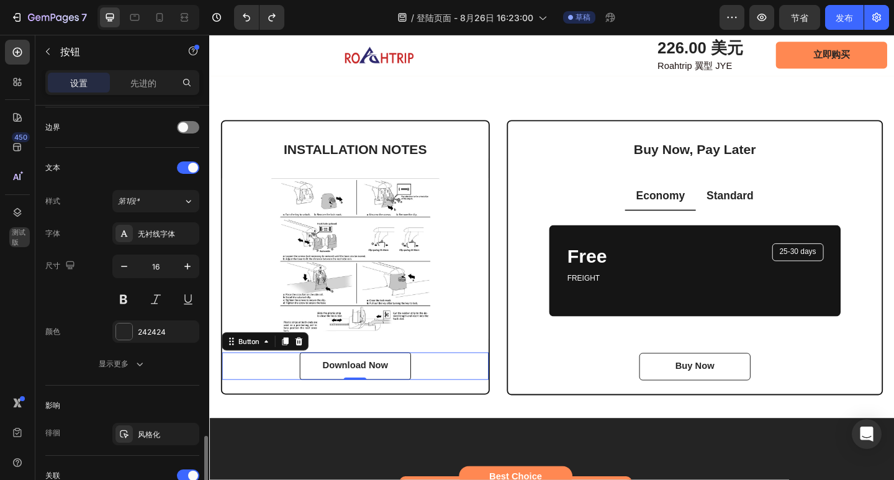
scroll to position [497, 0]
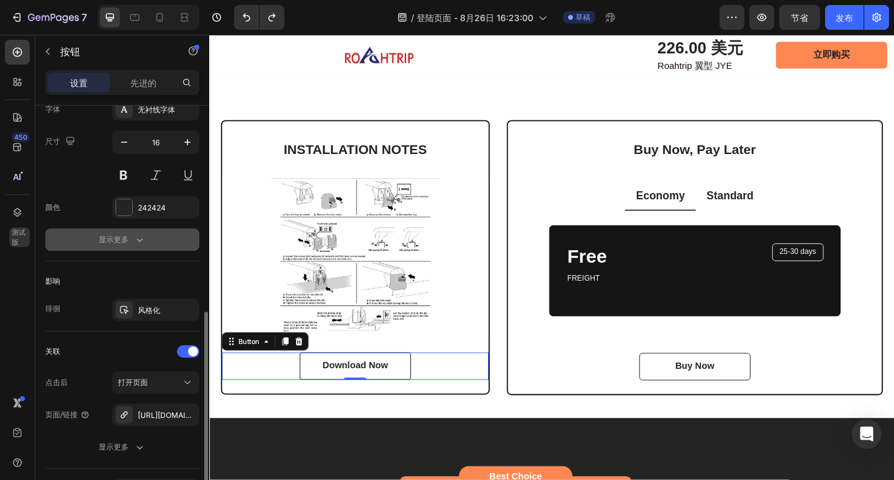
click at [141, 247] on button "显示更多" at bounding box center [122, 239] width 154 height 22
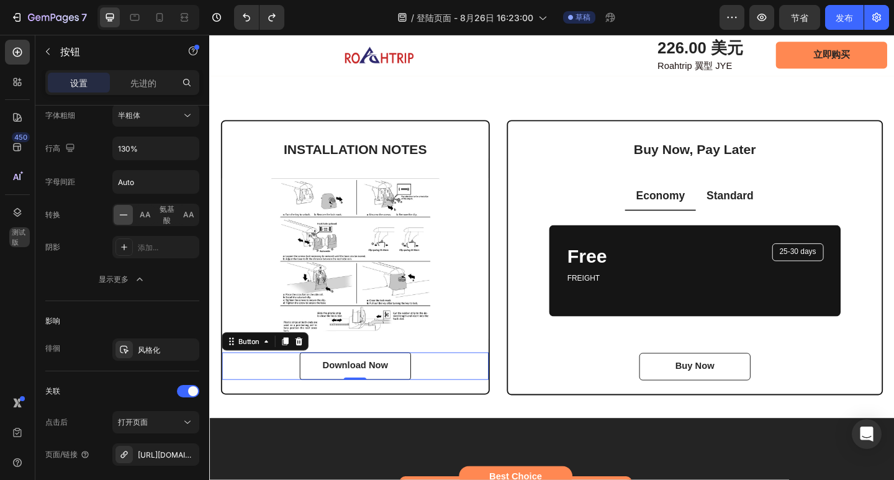
scroll to position [741, 0]
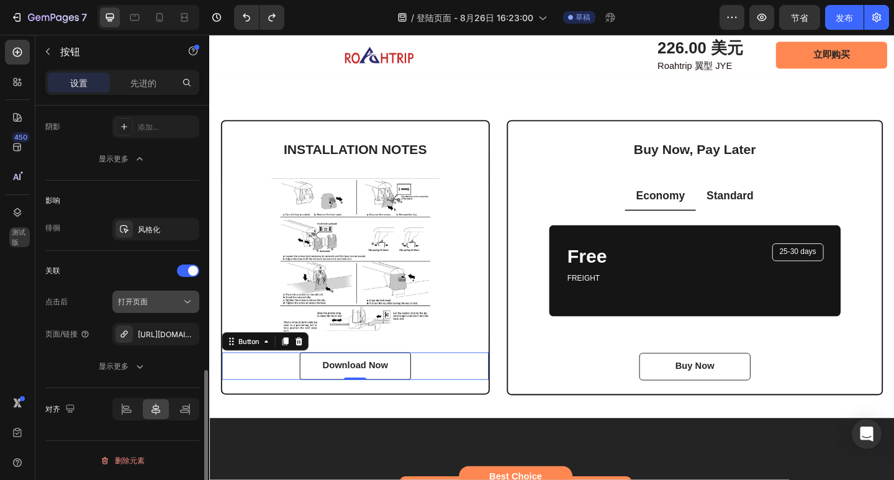
click at [151, 304] on div "打开页面" at bounding box center [149, 301] width 63 height 11
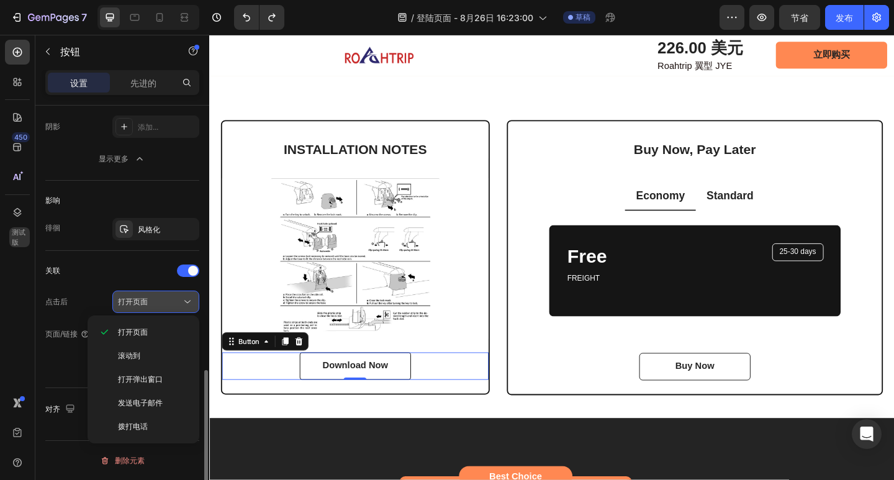
click at [151, 304] on div "打开页面" at bounding box center [149, 301] width 63 height 11
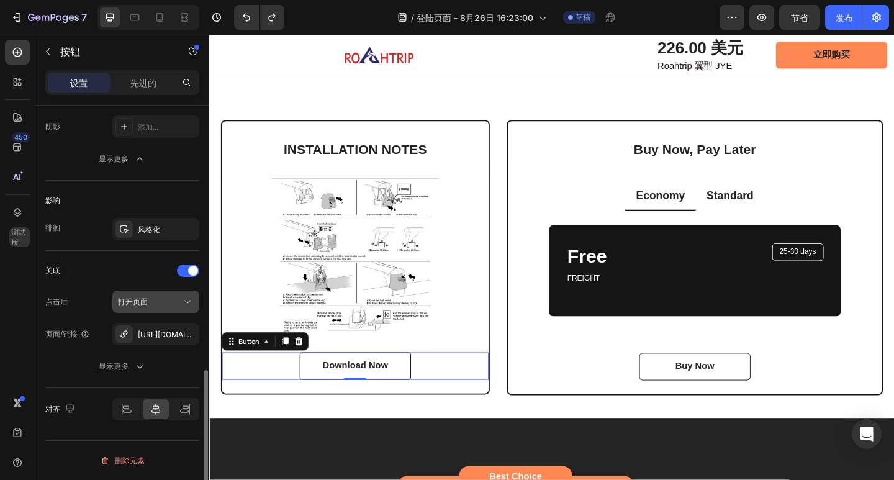
click at [151, 304] on div "打开页面" at bounding box center [149, 301] width 63 height 11
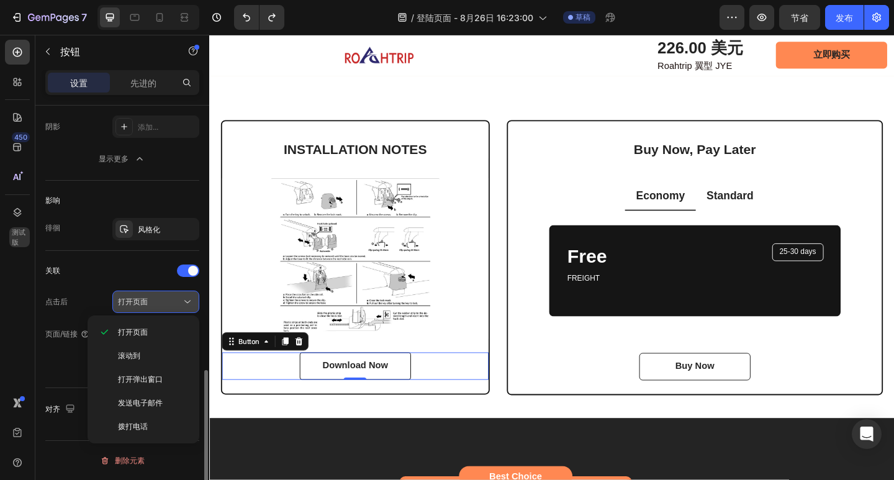
click at [151, 304] on div "打开页面" at bounding box center [149, 301] width 63 height 11
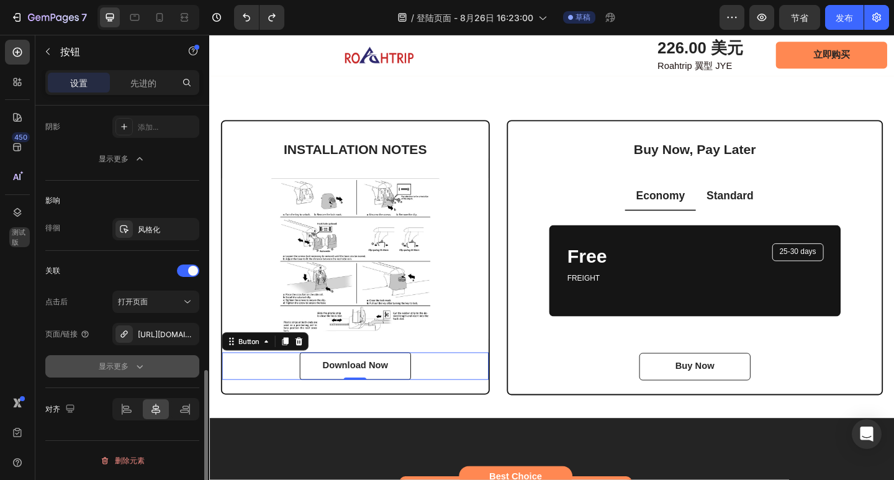
click at [135, 371] on icon "button" at bounding box center [139, 366] width 12 height 12
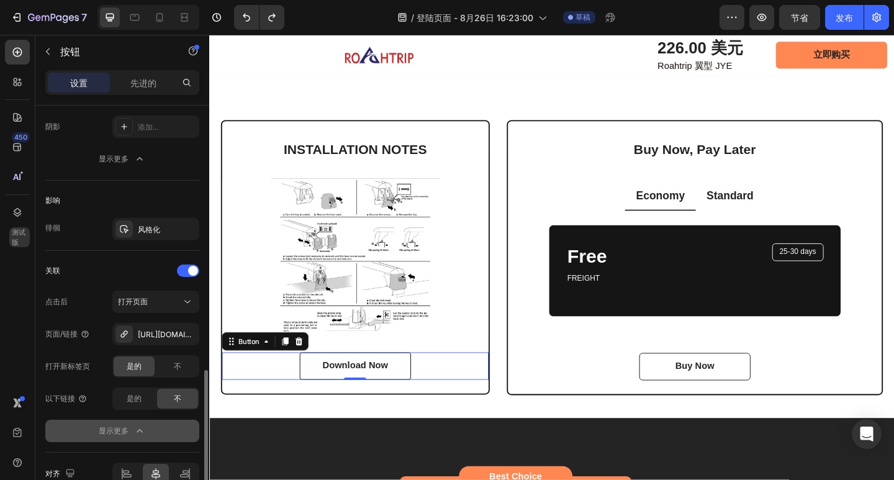
click at [129, 426] on div "显示更多" at bounding box center [122, 431] width 47 height 12
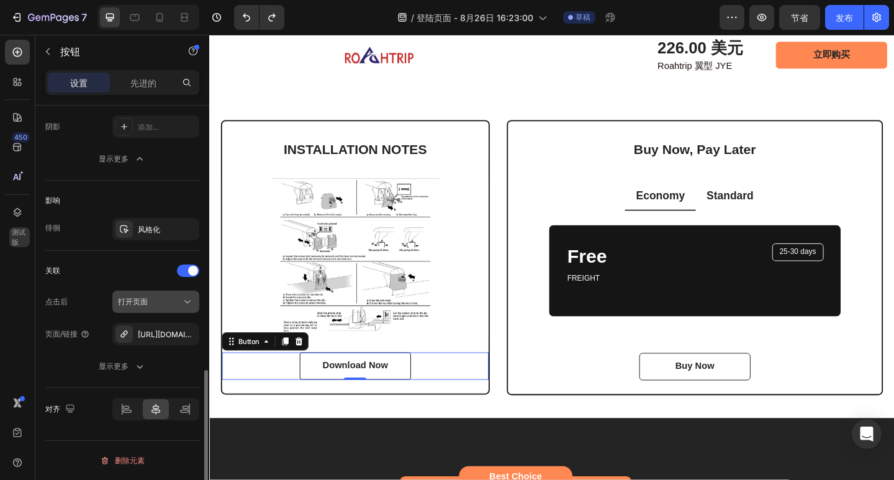
click at [156, 309] on button "打开页面" at bounding box center [155, 302] width 87 height 22
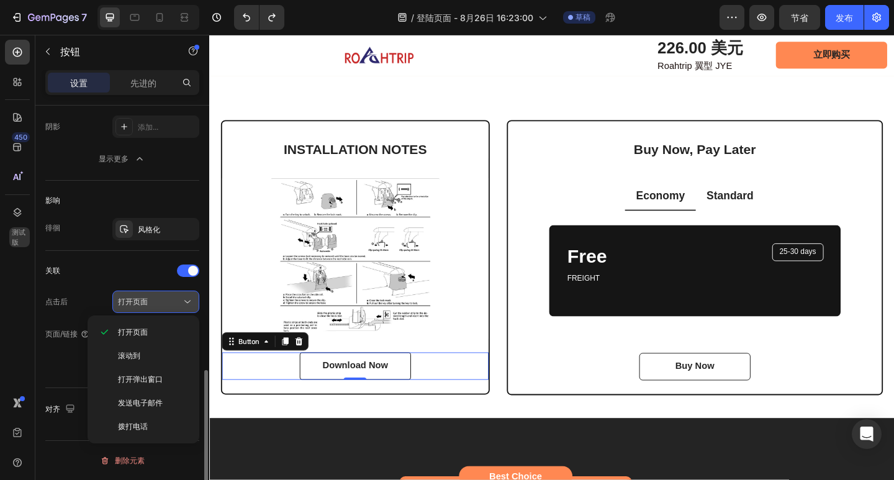
click at [156, 309] on button "打开页面" at bounding box center [155, 302] width 87 height 22
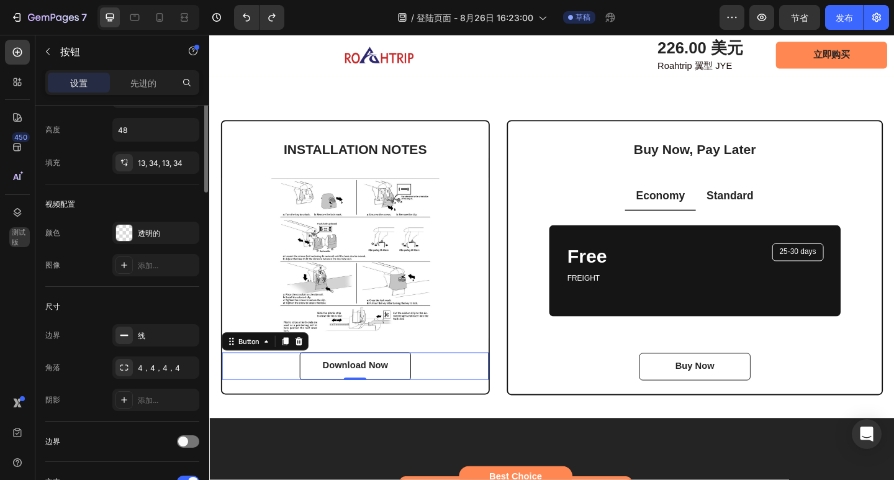
scroll to position [0, 0]
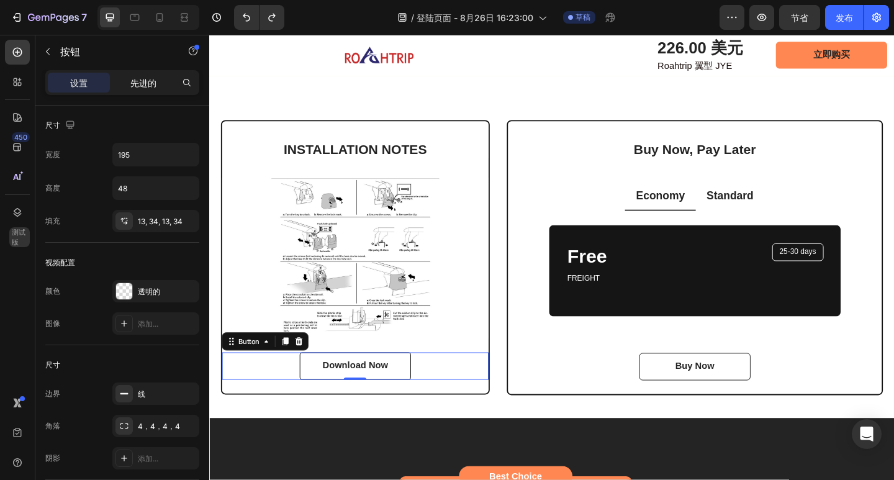
click at [123, 83] on div "先进的" at bounding box center [143, 83] width 62 height 20
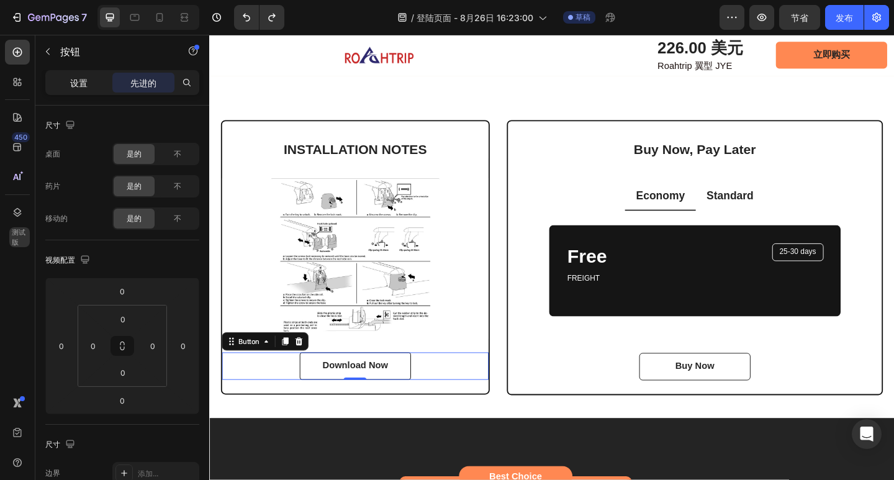
click at [93, 80] on div "设置" at bounding box center [79, 83] width 62 height 20
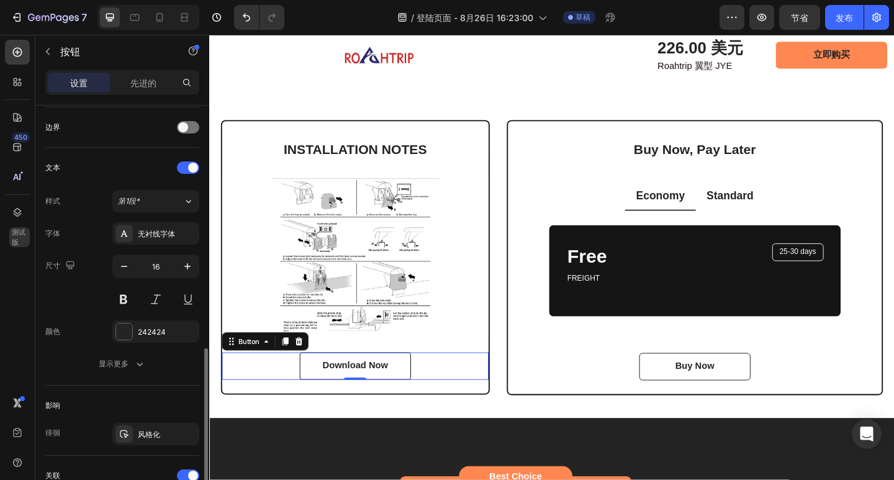
scroll to position [435, 0]
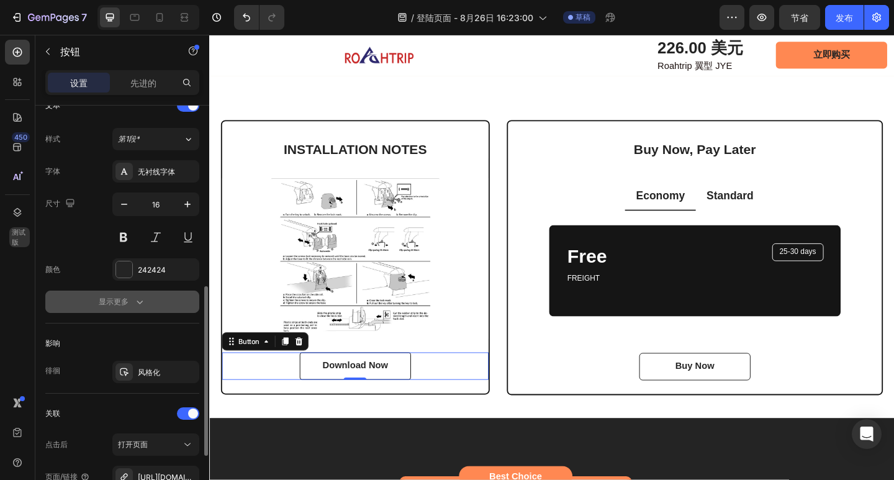
click at [145, 301] on icon "button" at bounding box center [139, 302] width 12 height 12
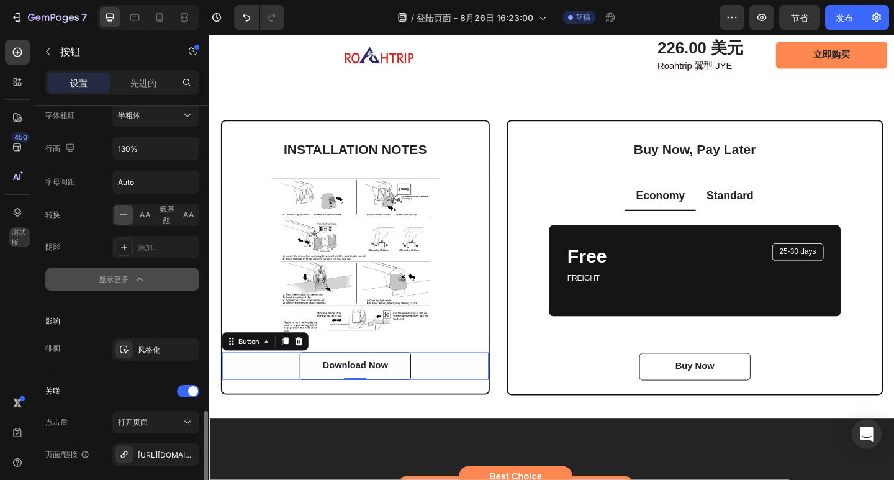
scroll to position [741, 0]
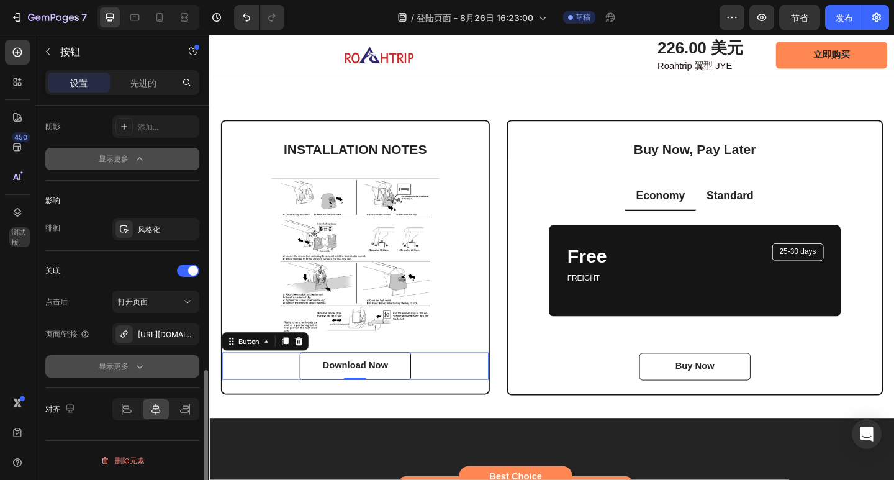
click at [140, 364] on icon "button" at bounding box center [139, 366] width 12 height 12
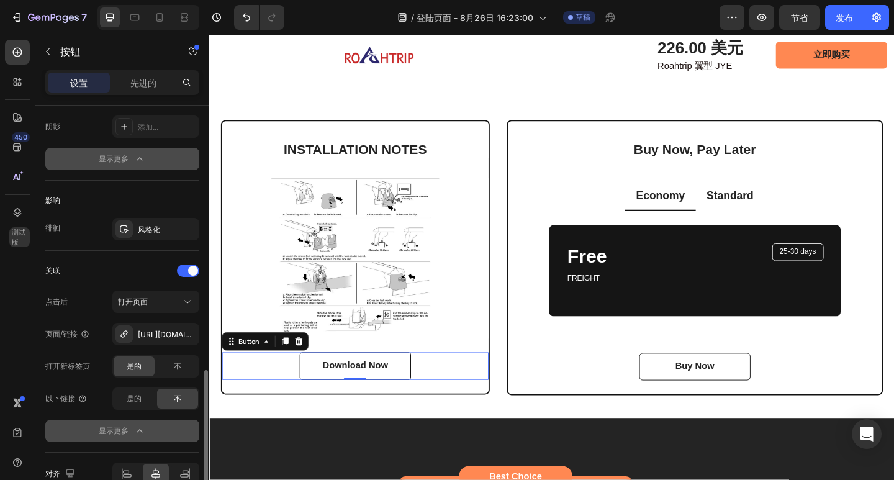
scroll to position [803, 0]
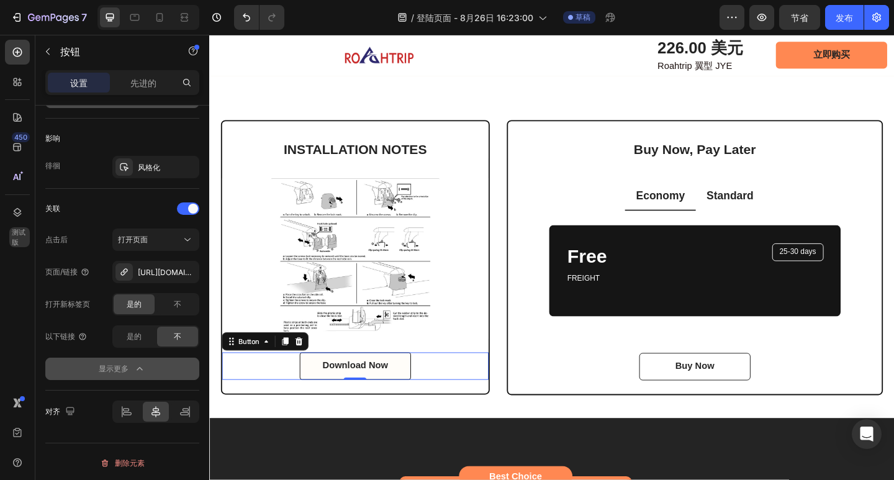
click at [414, 381] on link "Download Now" at bounding box center [367, 396] width 121 height 30
click at [158, 168] on font "风格化" at bounding box center [149, 167] width 22 height 9
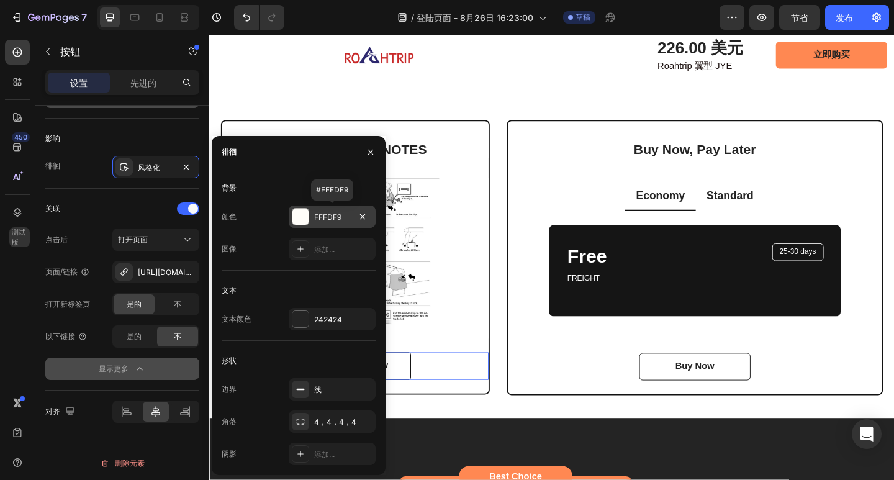
click at [330, 221] on font "FFFDF9" at bounding box center [327, 216] width 27 height 9
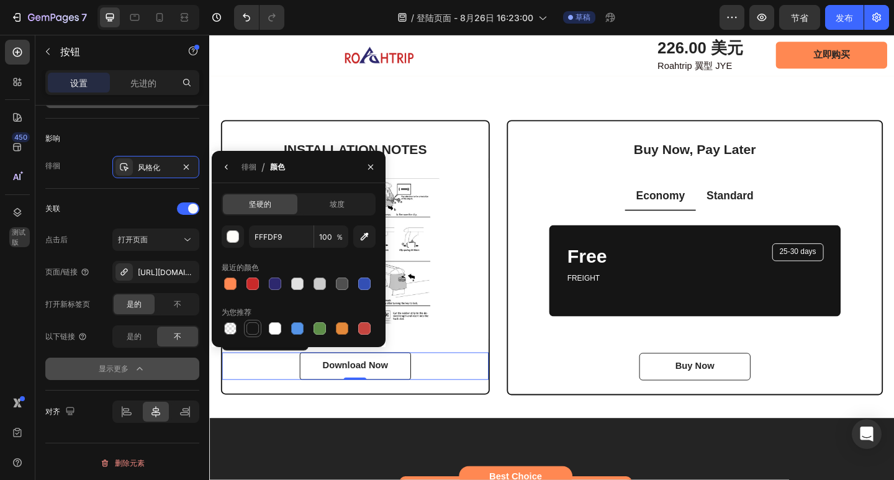
click at [255, 325] on div at bounding box center [252, 328] width 12 height 12
type input "151515"
click at [229, 170] on icon "button" at bounding box center [227, 167] width 10 height 10
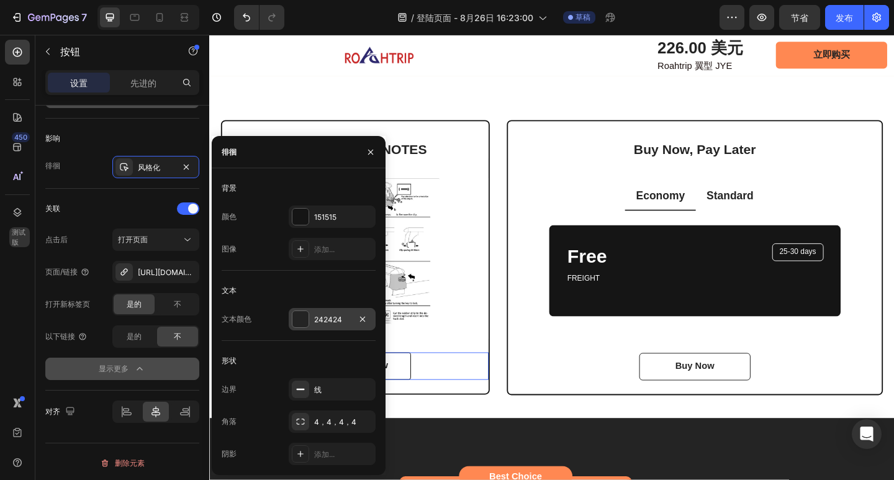
click at [332, 316] on font "242424" at bounding box center [328, 319] width 28 height 9
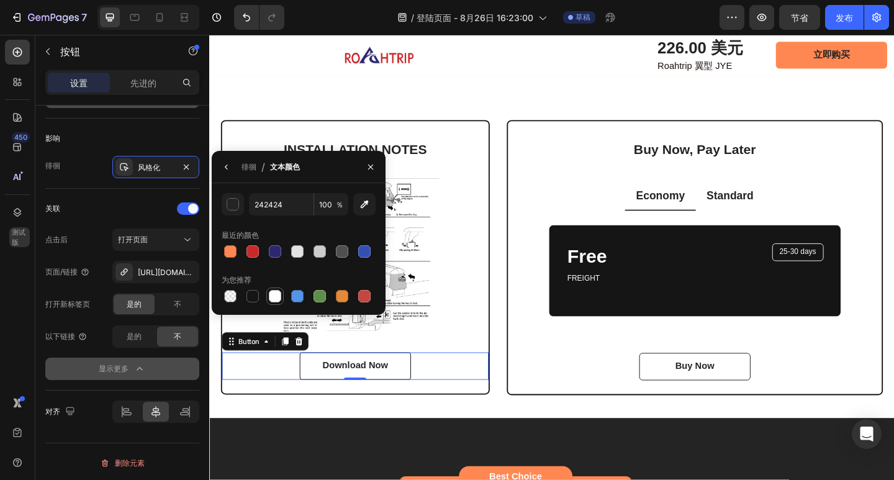
click at [274, 298] on div at bounding box center [275, 296] width 12 height 12
type input "FFFFFF"
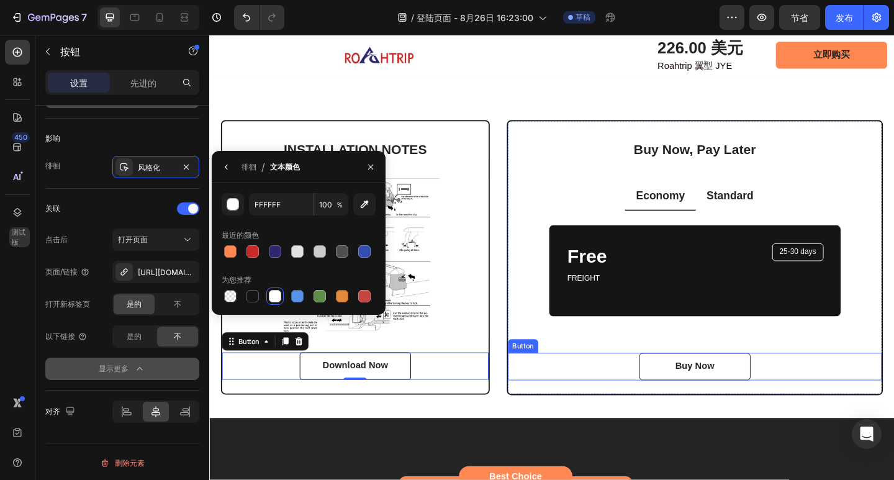
click at [769, 381] on link "Buy Now" at bounding box center [737, 396] width 121 height 30
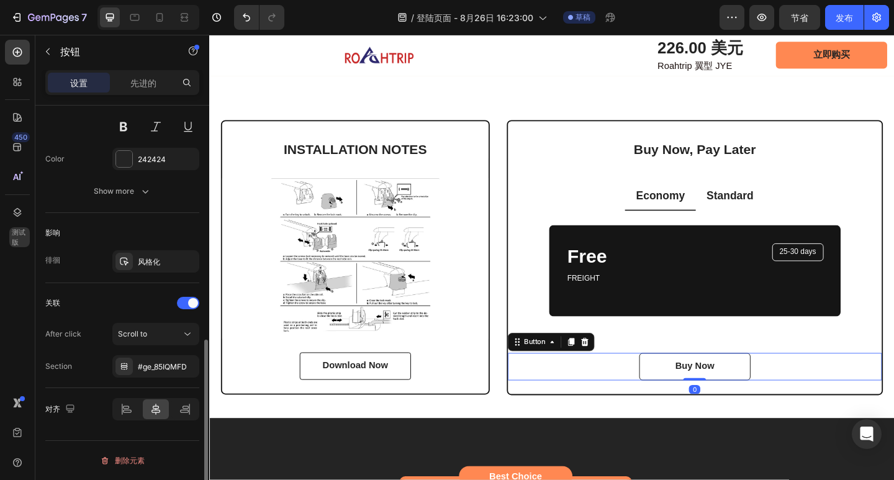
scroll to position [545, 0]
click at [161, 265] on div "风格化" at bounding box center [156, 261] width 36 height 11
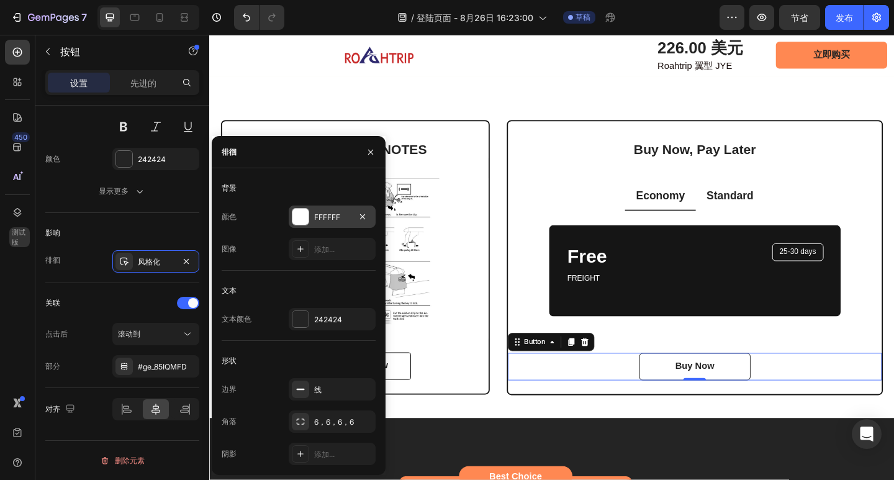
click at [318, 219] on font "FFFFFF" at bounding box center [327, 216] width 26 height 9
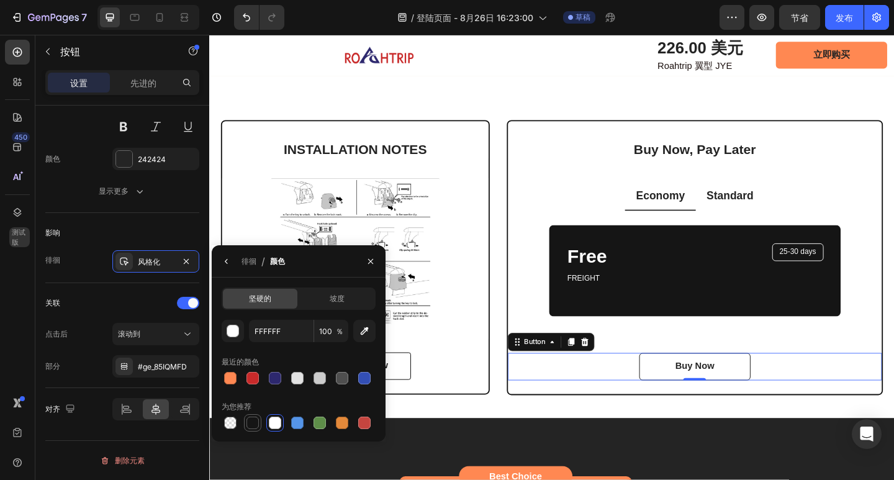
click at [254, 422] on div at bounding box center [252, 423] width 12 height 12
type input "151515"
click at [223, 260] on icon "button" at bounding box center [227, 261] width 10 height 10
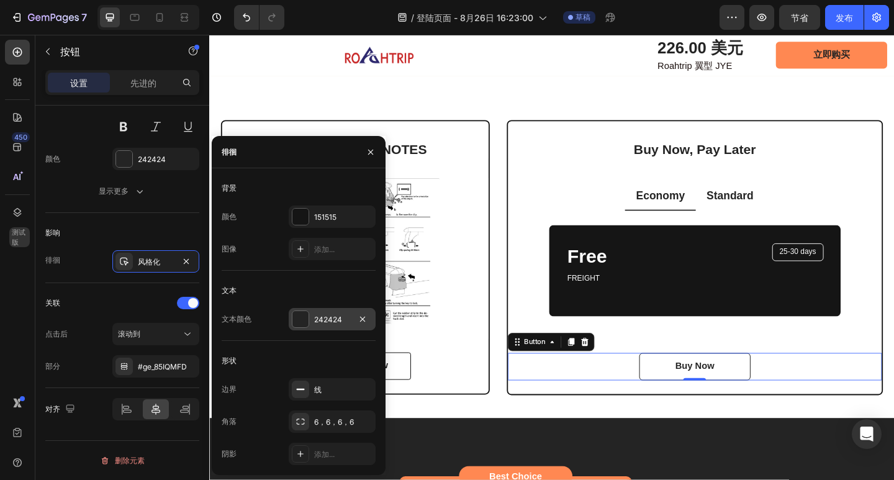
click at [338, 323] on font "242424" at bounding box center [328, 319] width 28 height 9
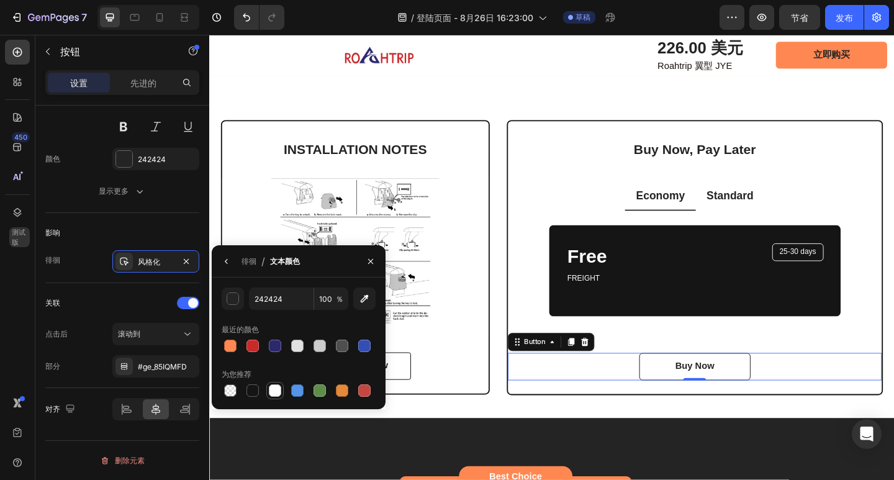
click at [271, 388] on div at bounding box center [275, 390] width 12 height 12
type input "FFFFFF"
drag, startPoint x: 877, startPoint y: 106, endPoint x: 458, endPoint y: 364, distance: 491.8
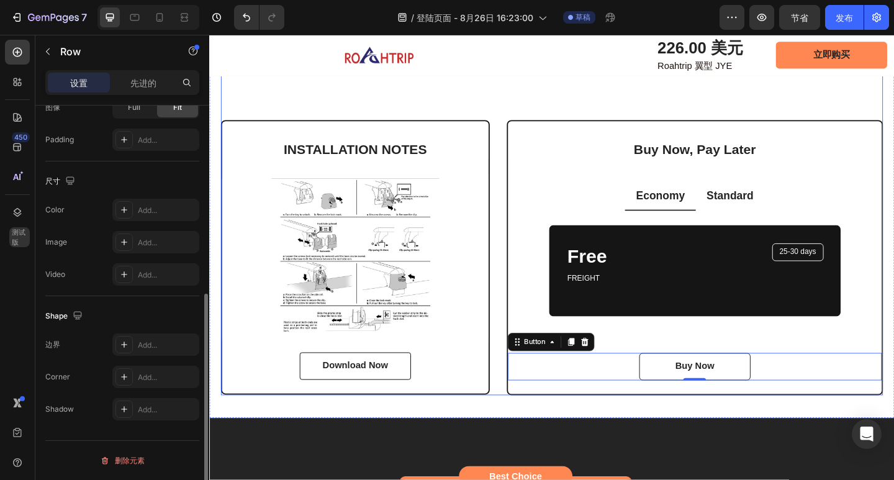
scroll to position [0, 0]
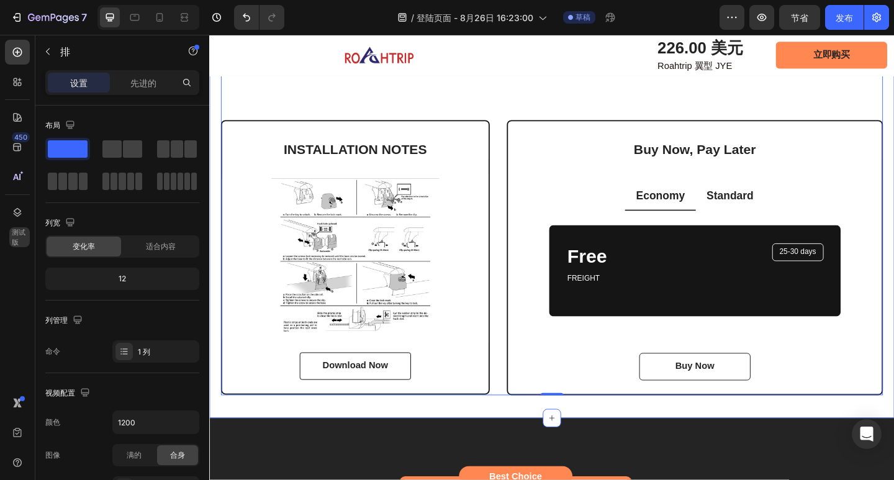
click at [499, 407] on div "INSTALLATION NOTES Heading Image Download Now Button Row" at bounding box center [368, 277] width 292 height 299
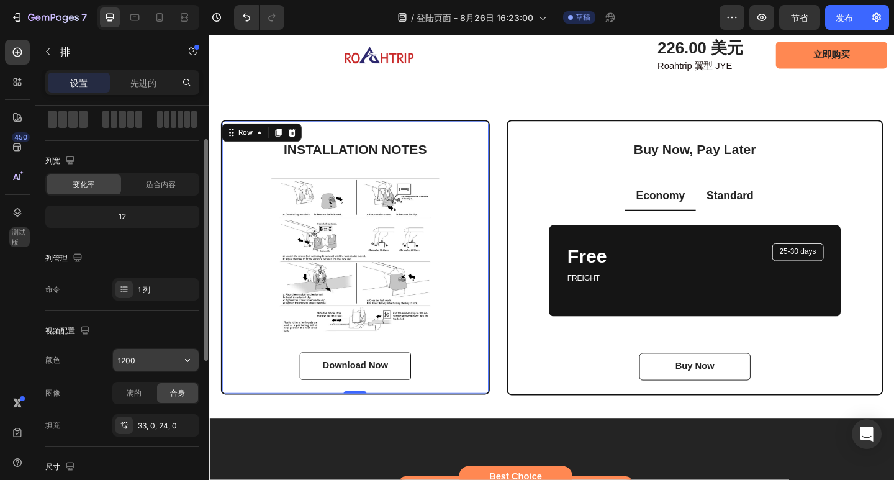
scroll to position [124, 0]
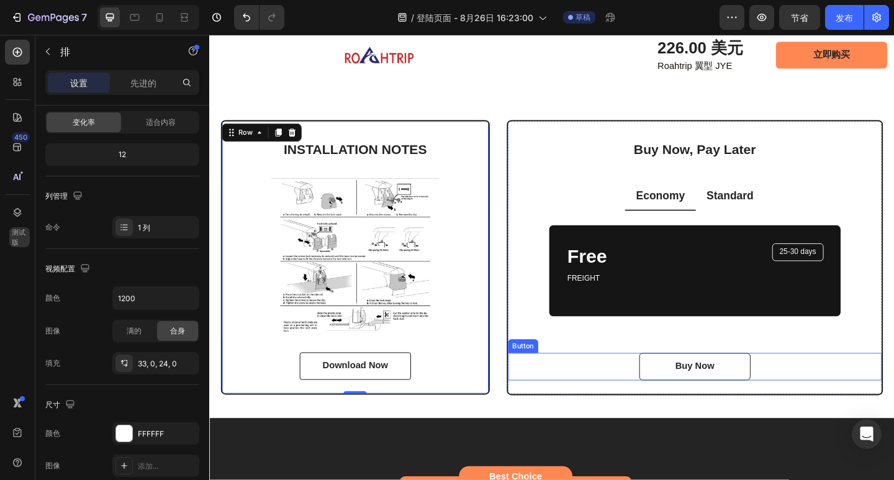
click at [632, 386] on div "Buy Now Button" at bounding box center [737, 396] width 407 height 30
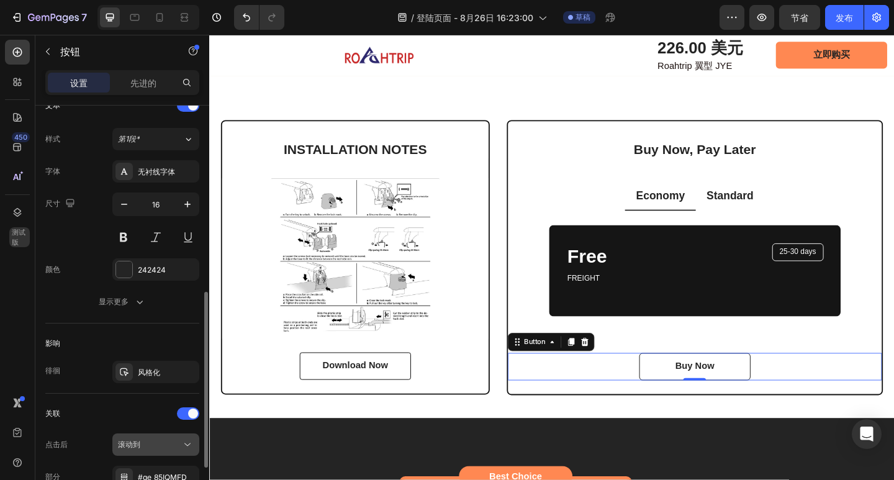
scroll to position [497, 0]
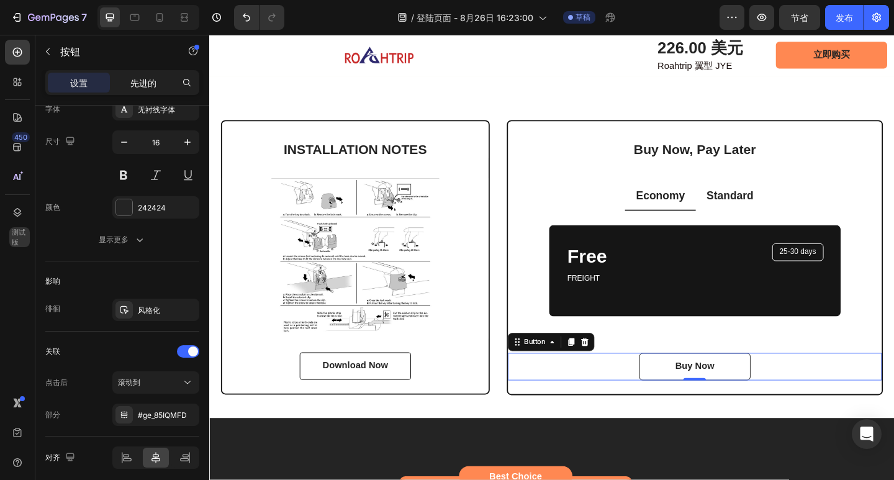
click at [134, 88] on p "先进的" at bounding box center [143, 82] width 26 height 13
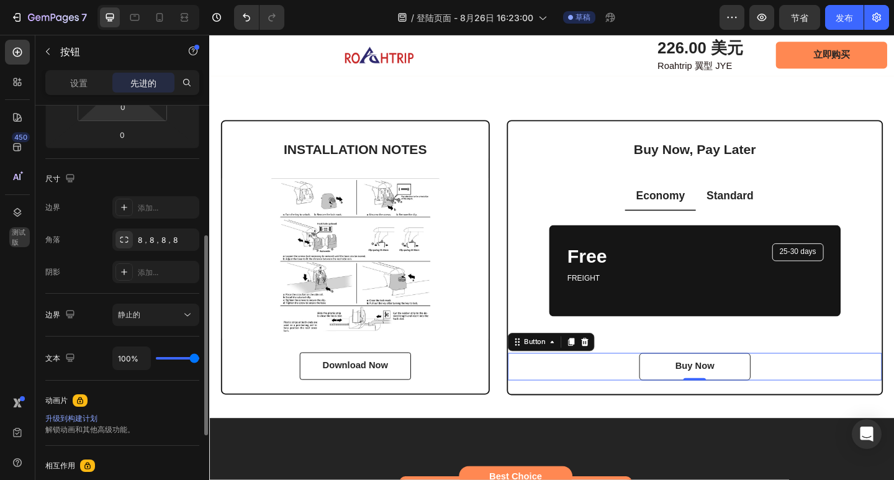
scroll to position [142, 0]
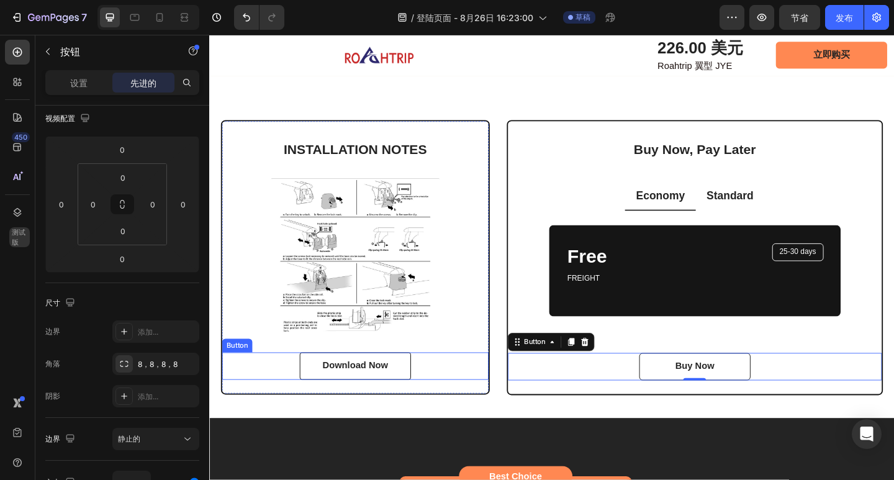
click at [453, 391] on div "Download Now Button" at bounding box center [368, 396] width 290 height 30
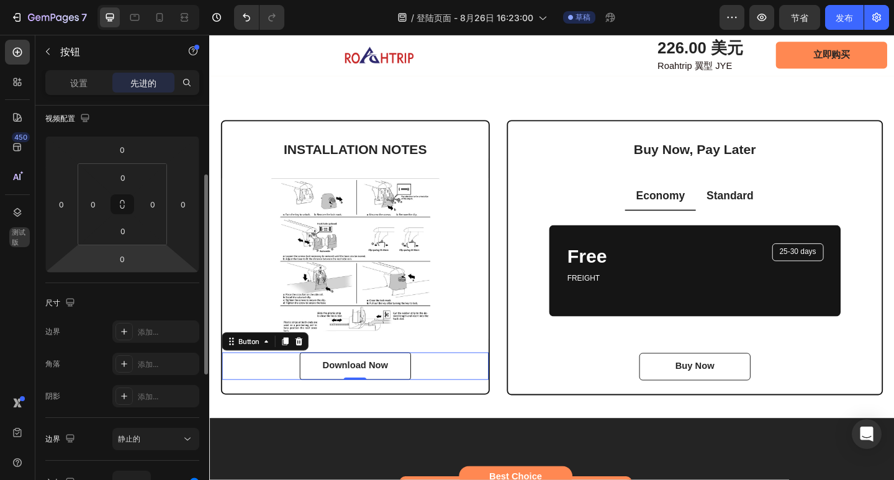
click at [138, 0] on html "7 / 登陆页面 - 8月26日 16:23:00 草稿 预览 节省 发布 450 测试版 章节(18) 元素(83) 部分 元素 英雄部分 产品详情 品牌 …" at bounding box center [447, 0] width 894 height 0
type input "5"
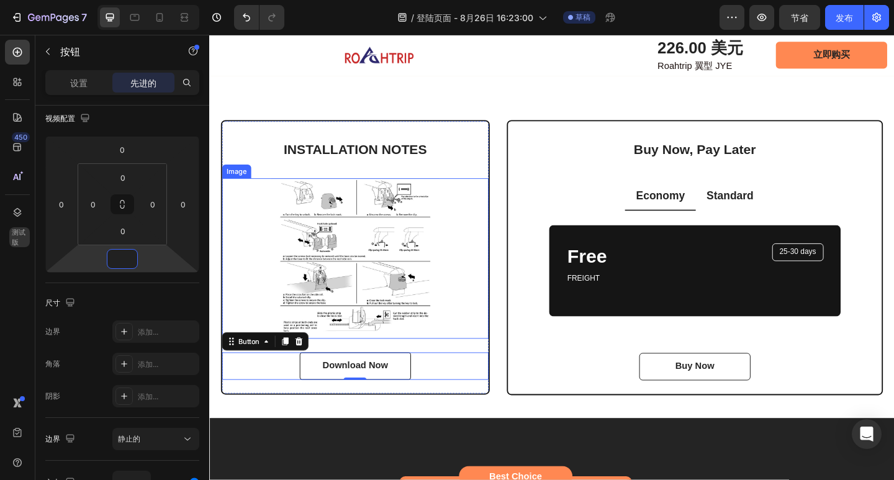
click at [459, 316] on img at bounding box center [368, 278] width 290 height 174
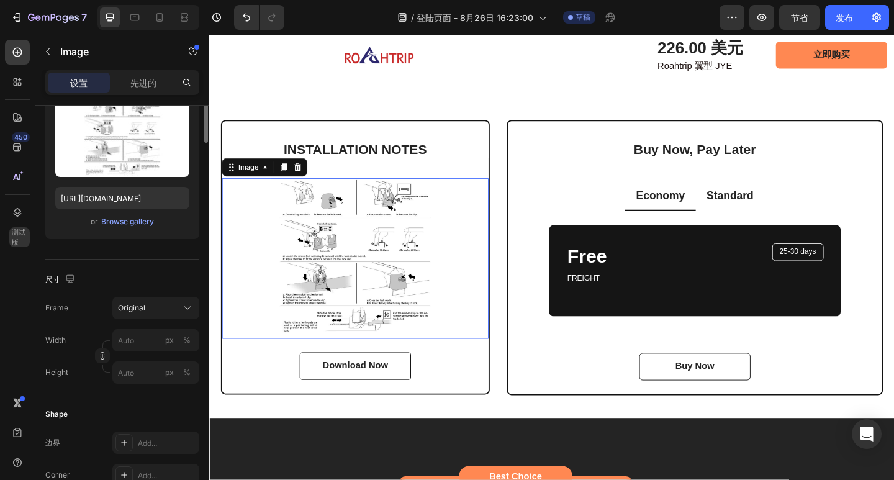
scroll to position [0, 0]
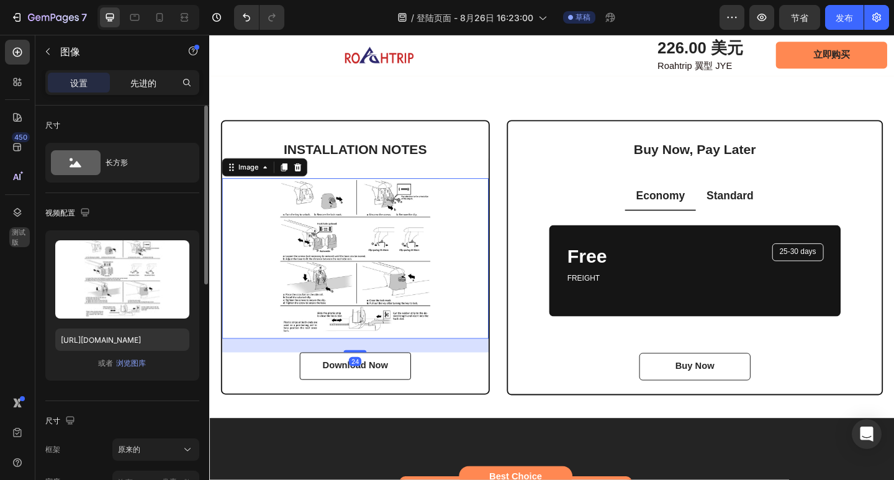
click at [138, 83] on font "先进的" at bounding box center [143, 83] width 26 height 11
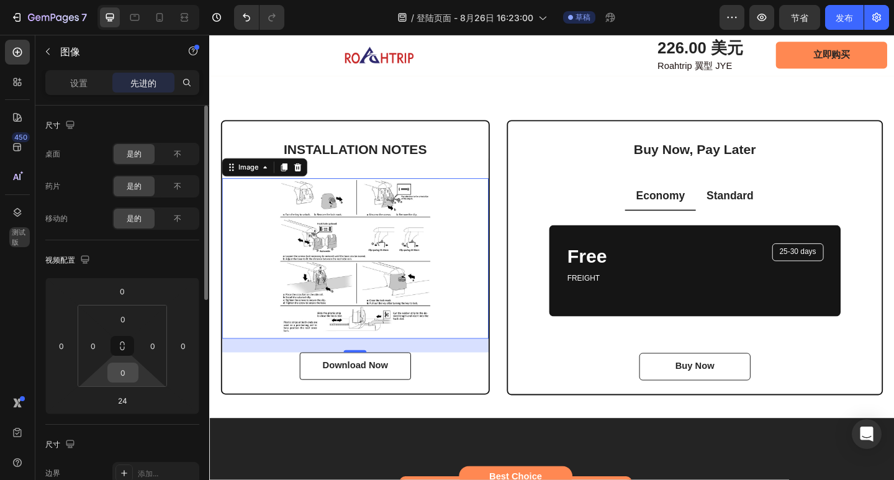
click at [129, 379] on input "0" at bounding box center [123, 372] width 25 height 19
type input "5"
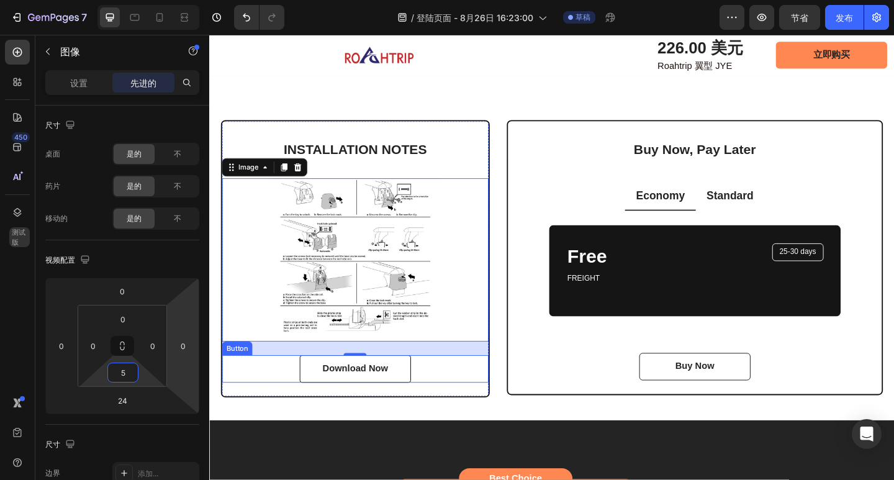
click at [482, 395] on div "Download Now Button" at bounding box center [368, 399] width 290 height 30
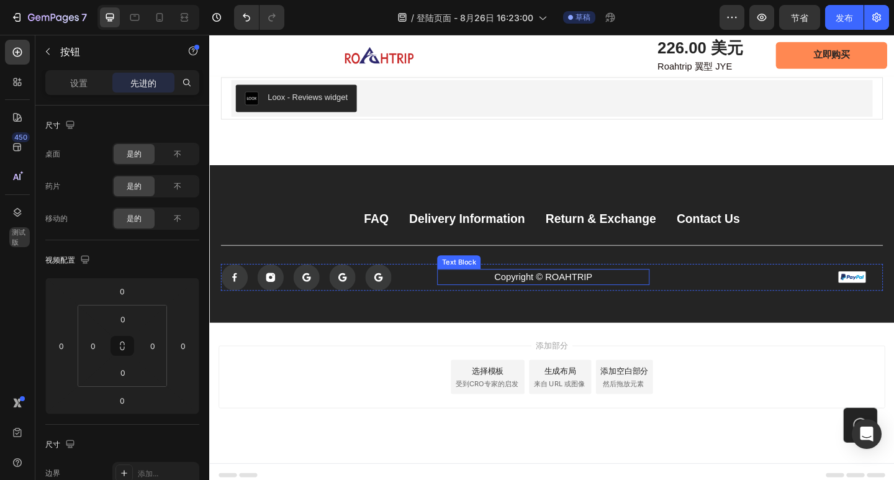
scroll to position [4903, 0]
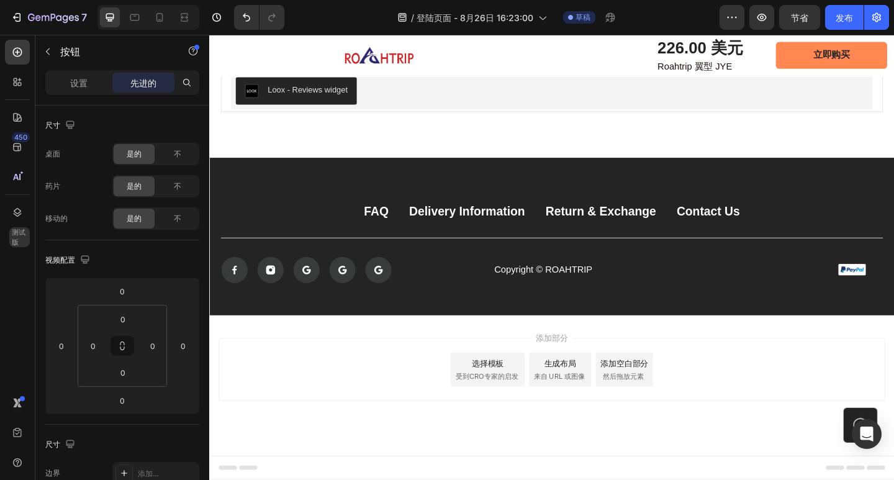
click at [792, 373] on div "添加部分 选择模板 受到CRO专家的启发 生成布局 来自 URL 或图像 添加空白部分 然后拖放元素" at bounding box center [581, 399] width 725 height 68
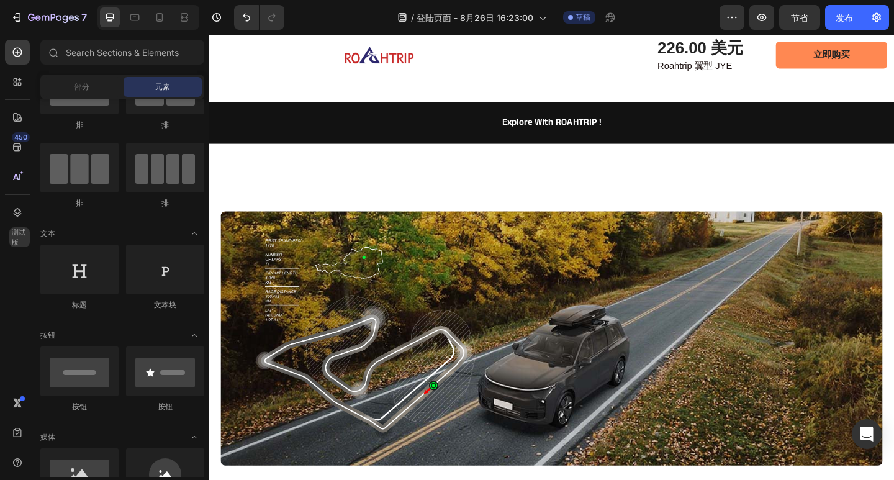
scroll to position [621, 0]
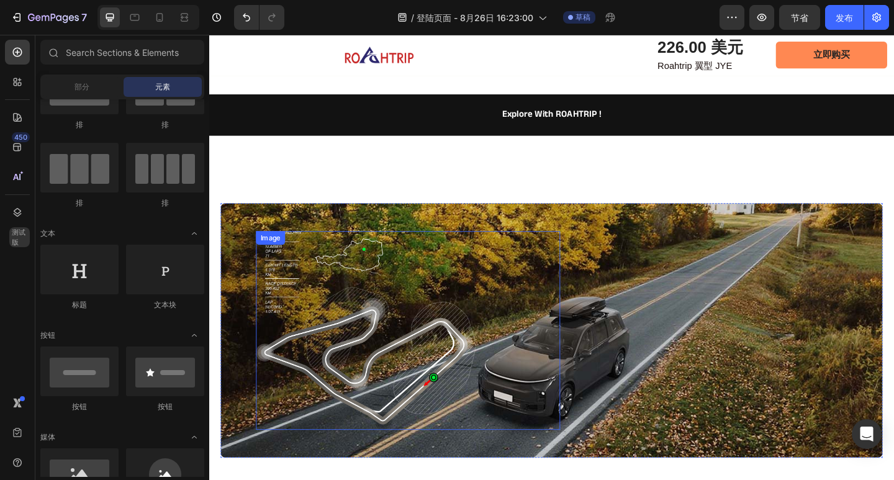
click at [305, 321] on img at bounding box center [379, 357] width 239 height 216
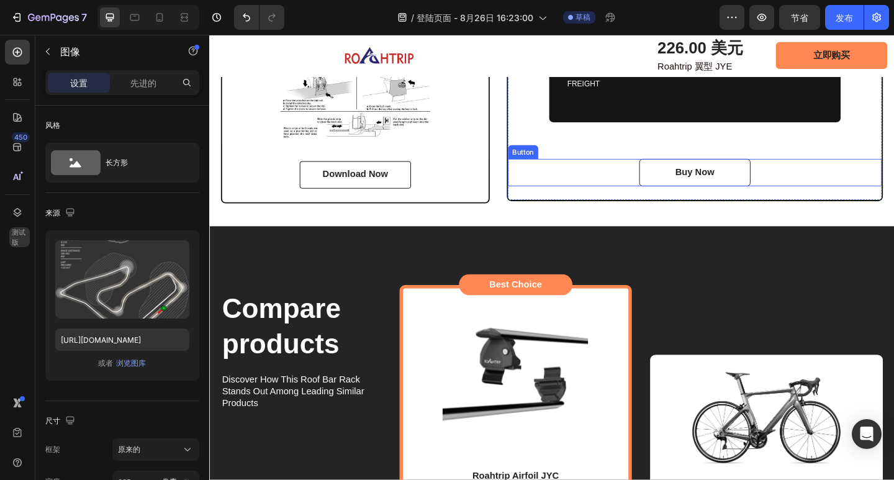
scroll to position [3167, 0]
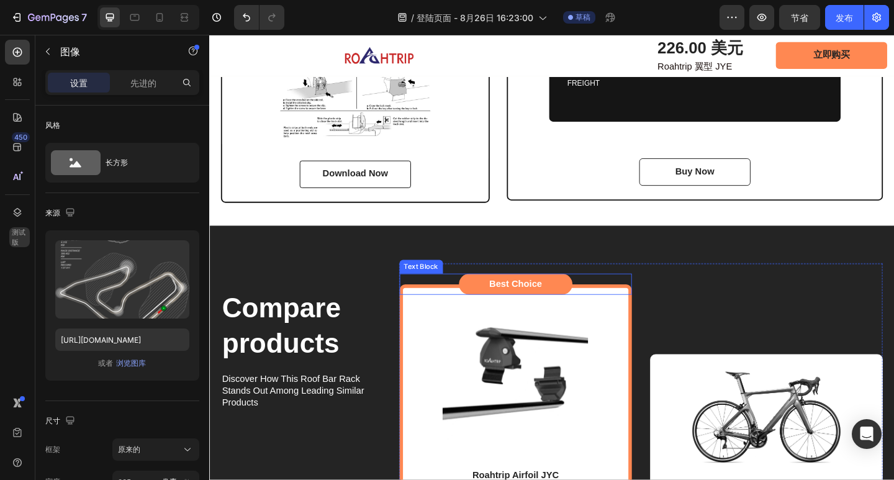
click at [594, 295] on div "Best Choice" at bounding box center [543, 306] width 124 height 23
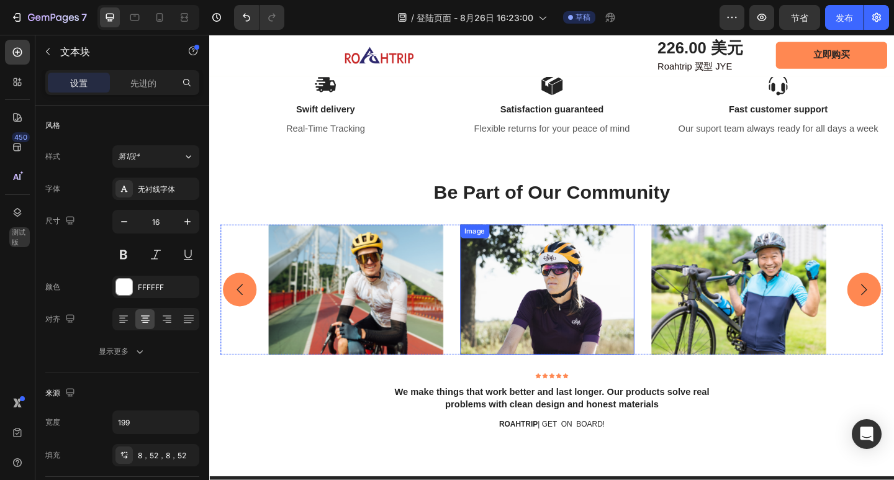
scroll to position [4160, 0]
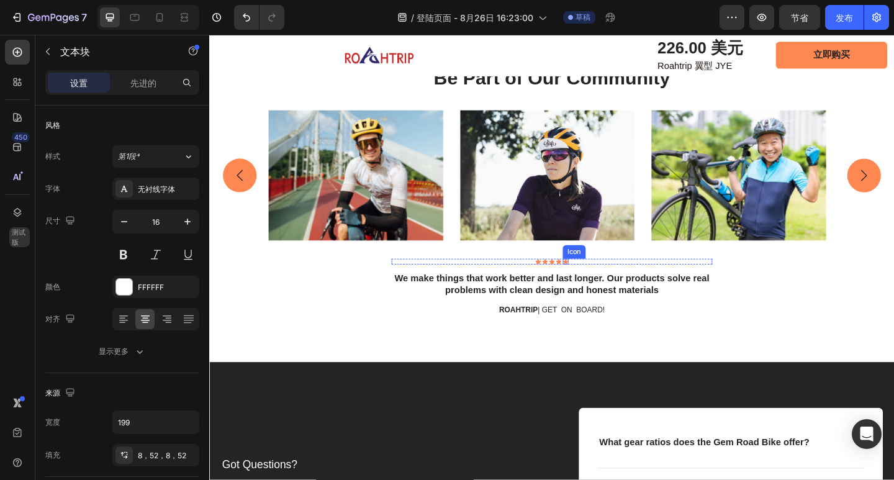
click at [606, 285] on div "Icon Icon Icon Icon Icon" at bounding box center [581, 282] width 349 height 6
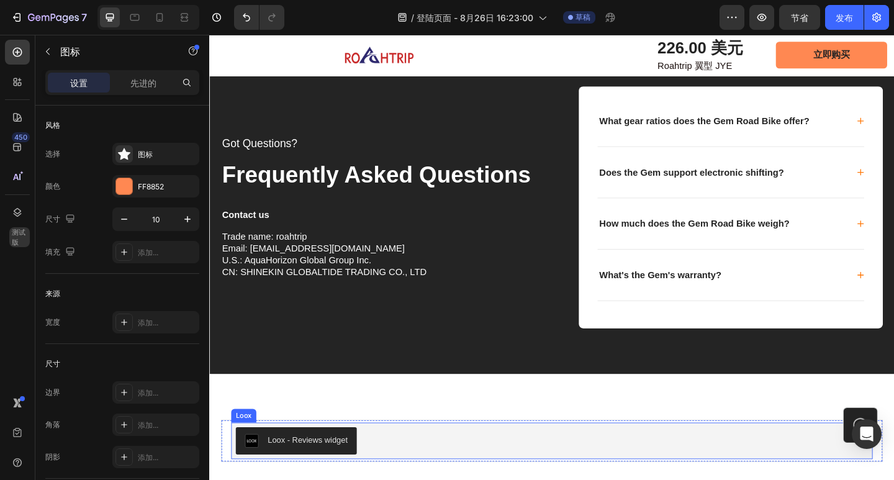
scroll to position [4444, 0]
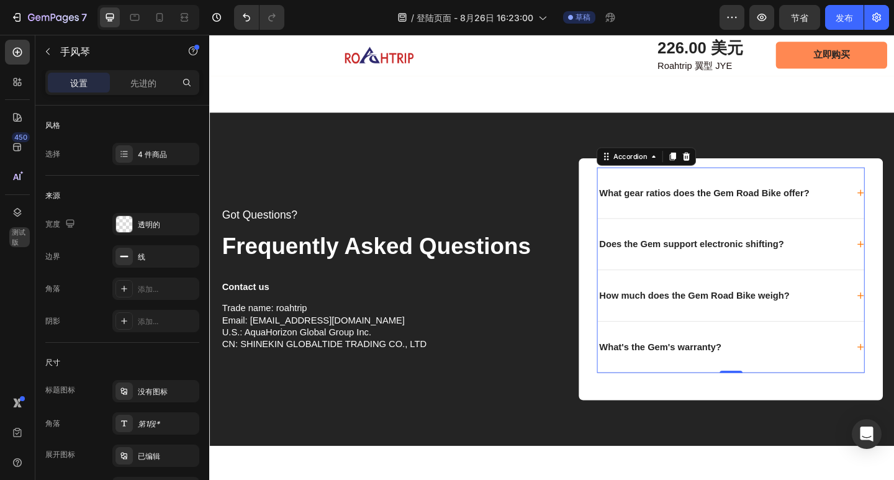
click at [887, 206] on div "What gear ratios does the Gem Road Bike offer?" at bounding box center [767, 207] width 273 height 16
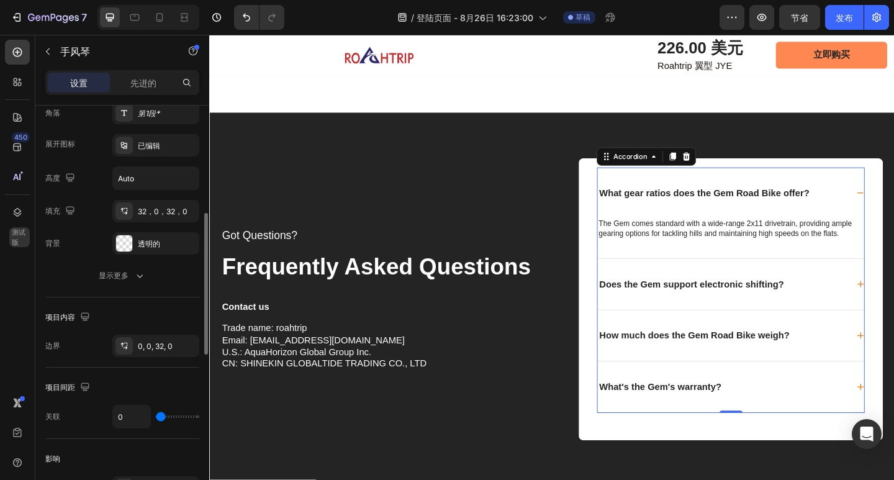
scroll to position [435, 0]
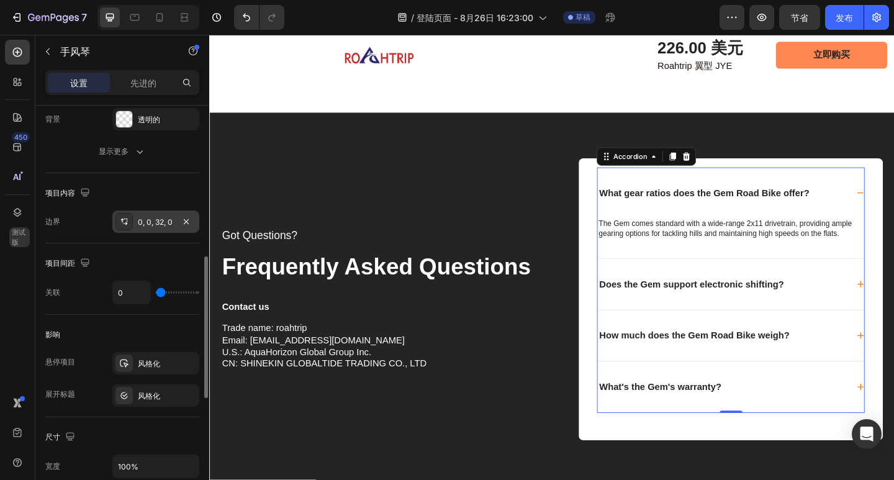
click at [153, 224] on font "0, 0, 32, 0" at bounding box center [155, 221] width 35 height 9
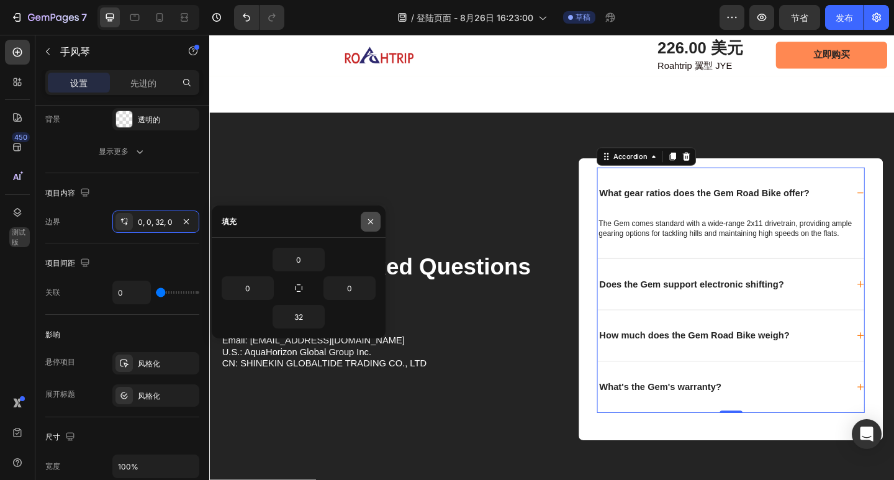
click at [370, 223] on icon "button" at bounding box center [371, 222] width 10 height 10
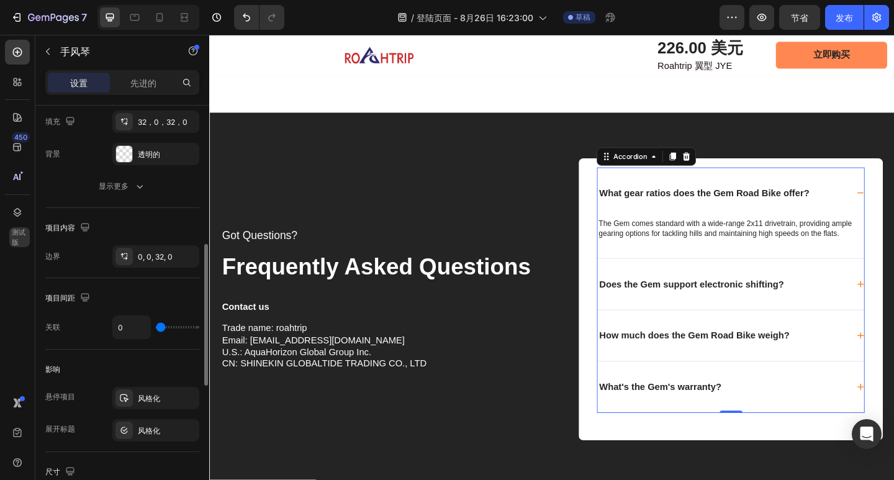
scroll to position [338, 0]
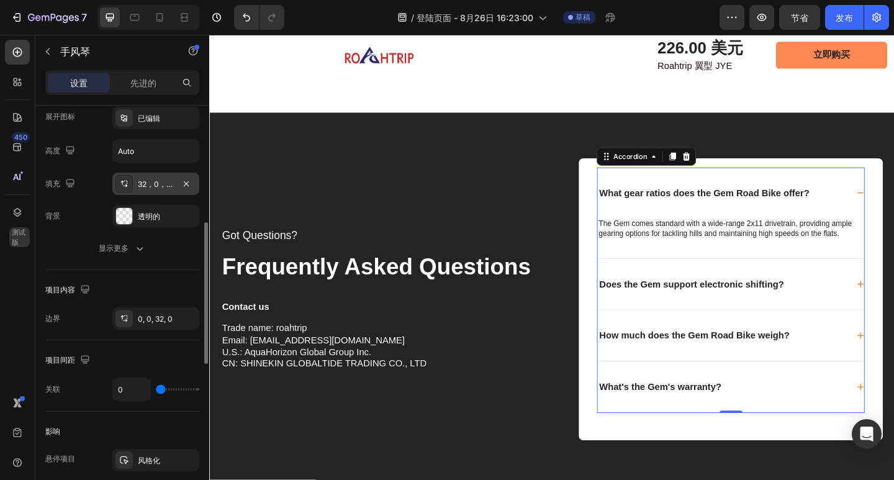
click at [168, 184] on font "32，0，32，0" at bounding box center [163, 183] width 50 height 9
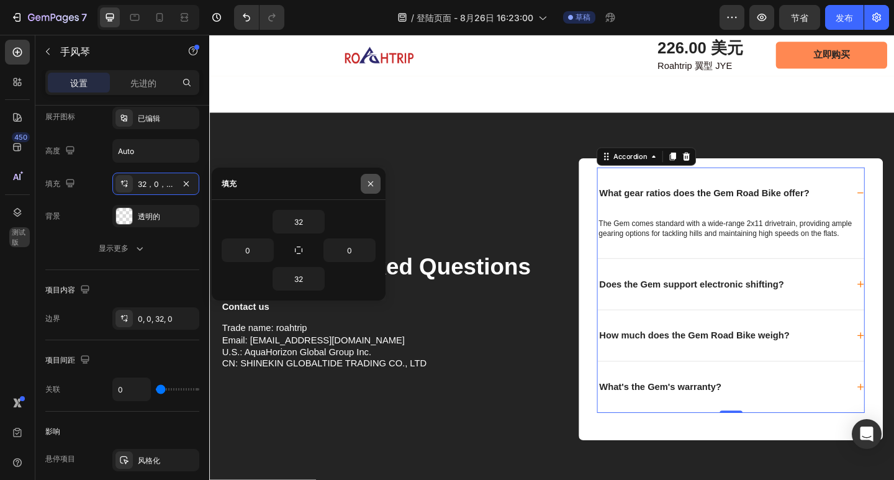
drag, startPoint x: 369, startPoint y: 180, endPoint x: 155, endPoint y: 174, distance: 214.3
click at [369, 180] on icon "button" at bounding box center [371, 184] width 10 height 10
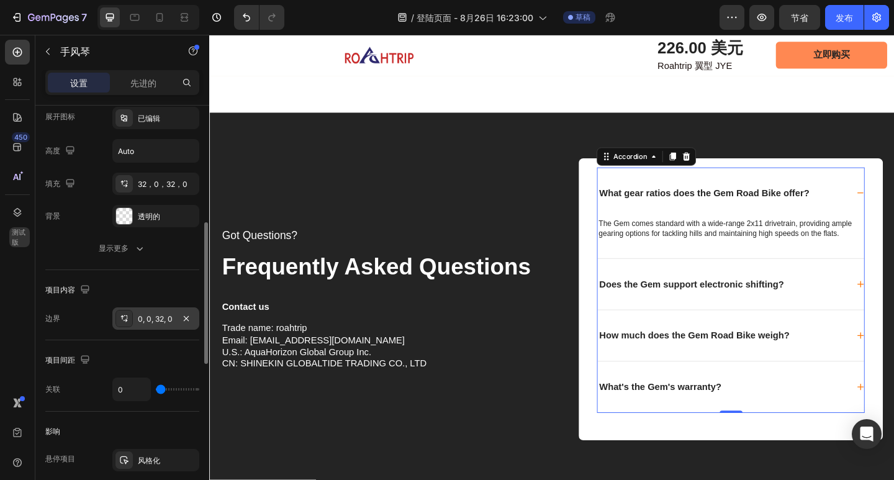
click at [142, 327] on div "0, 0, 32, 0" at bounding box center [155, 318] width 87 height 22
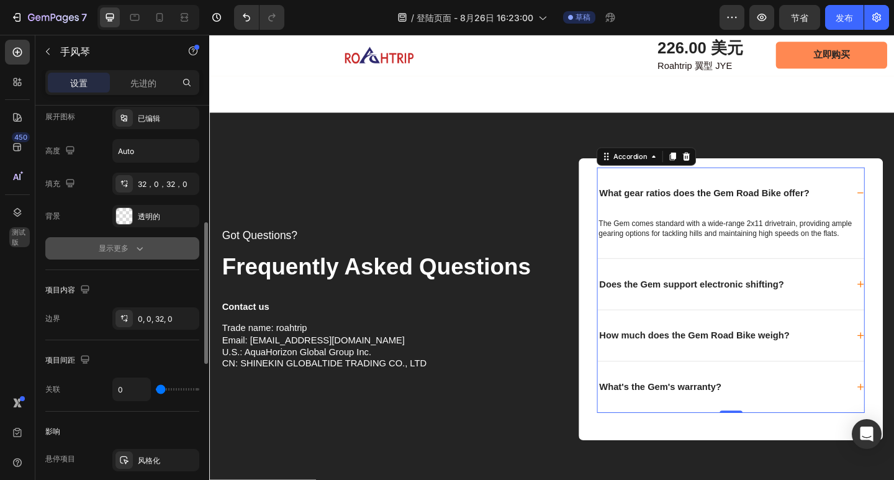
click at [157, 246] on button "显示更多" at bounding box center [122, 248] width 154 height 22
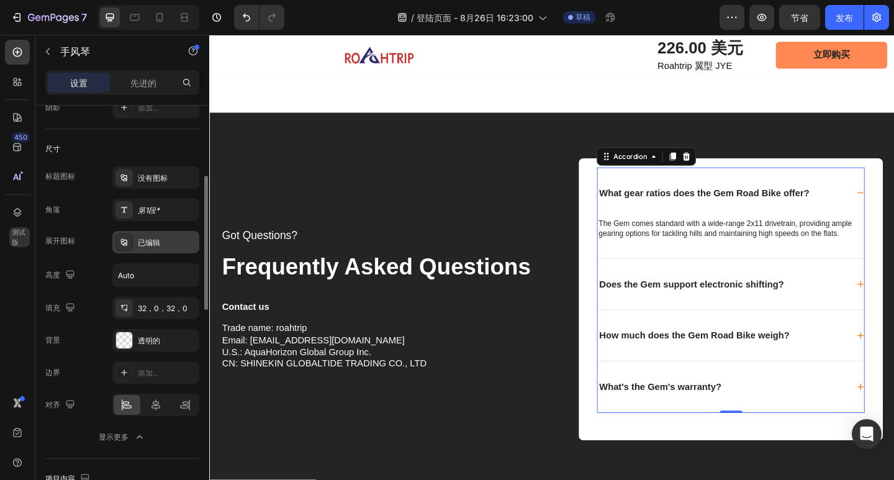
scroll to position [151, 0]
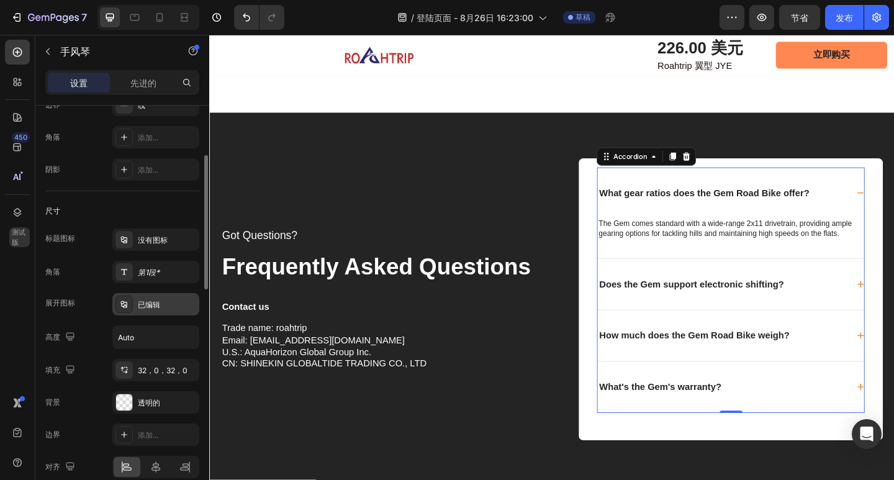
click at [171, 307] on div "已编辑" at bounding box center [167, 304] width 58 height 11
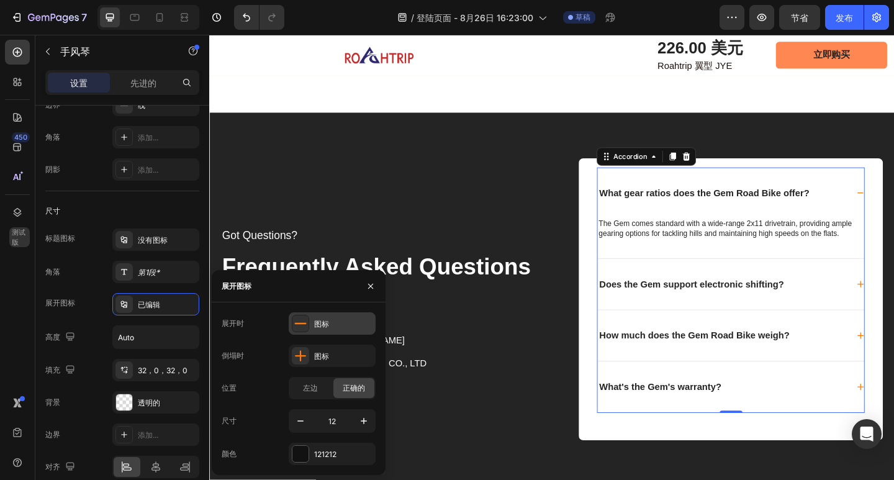
click at [332, 330] on div "图标" at bounding box center [332, 323] width 87 height 22
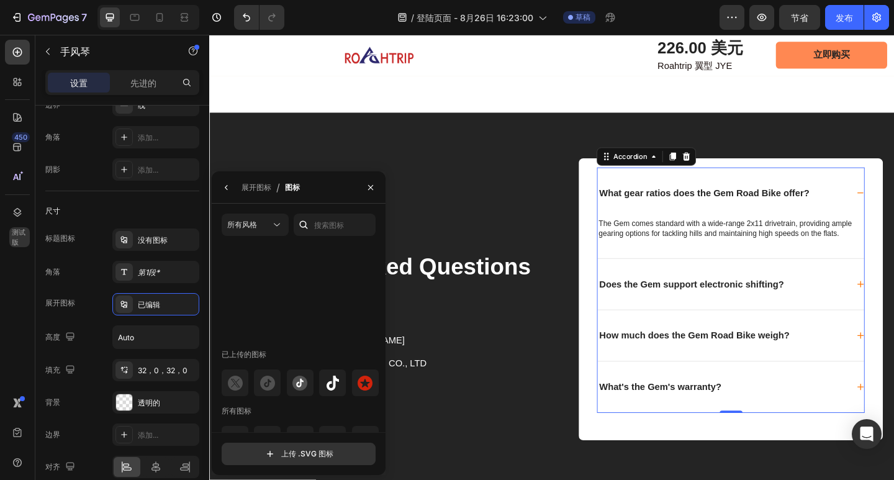
scroll to position [497, 0]
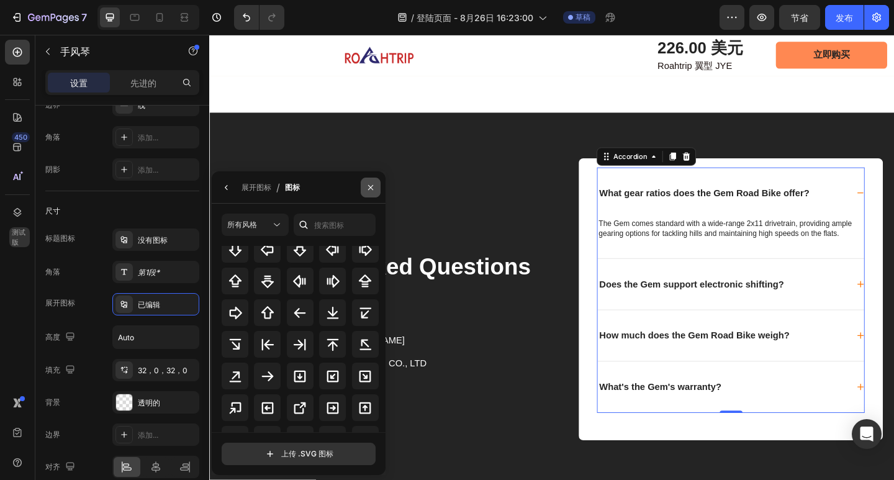
click at [368, 187] on icon "button" at bounding box center [371, 188] width 10 height 10
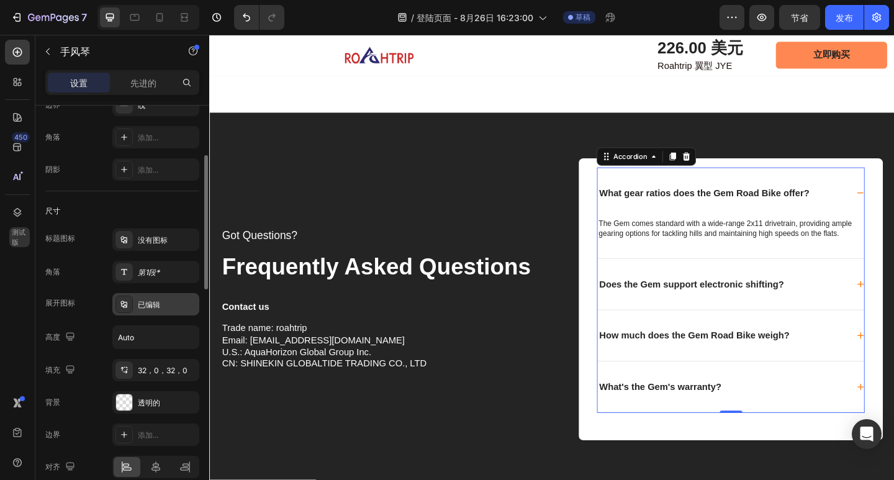
click at [176, 297] on div "已编辑" at bounding box center [155, 304] width 87 height 22
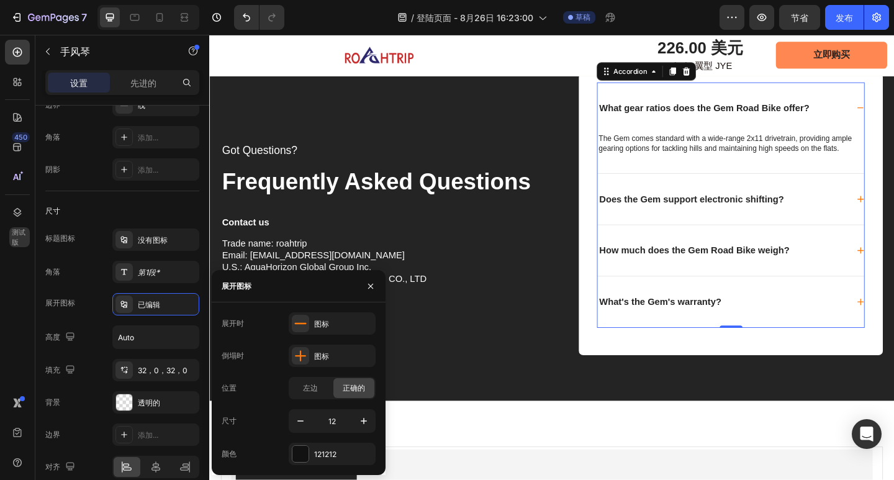
scroll to position [4506, 0]
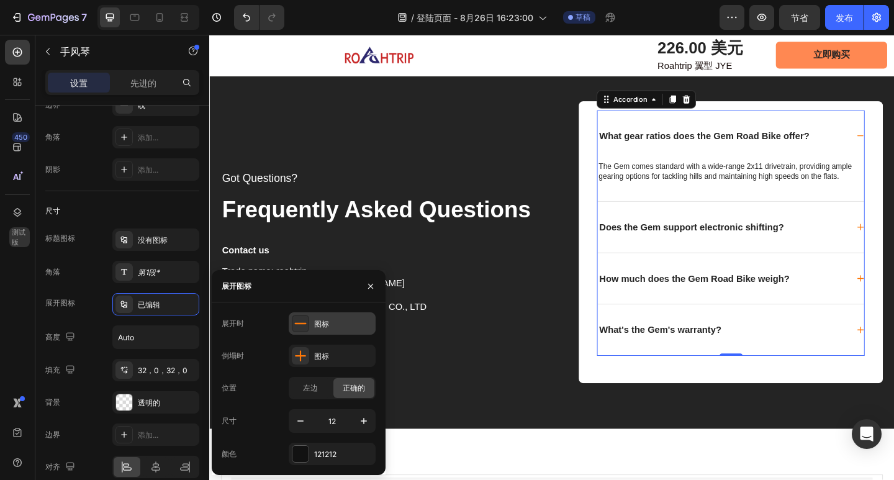
click at [299, 323] on icon at bounding box center [300, 323] width 12 height 1
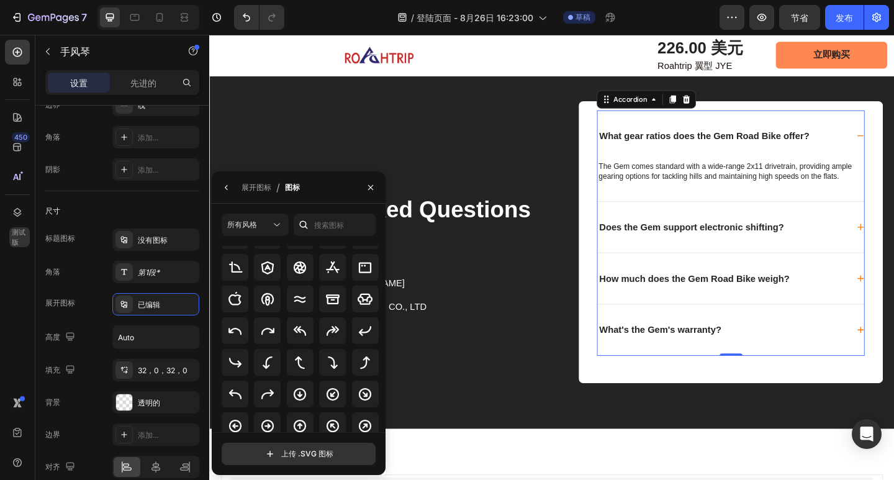
scroll to position [0, 0]
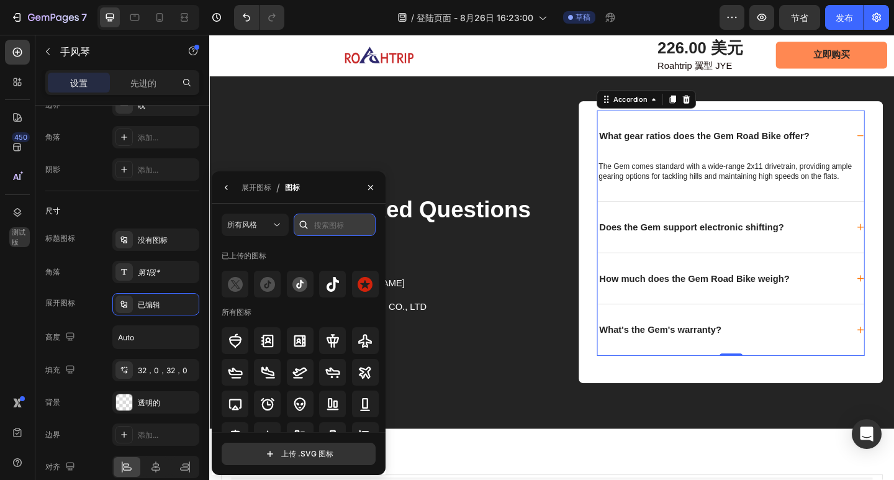
click at [329, 229] on input "text" at bounding box center [335, 225] width 82 height 22
type input "j"
type input "减号"
click at [307, 302] on div "已上传的图标" at bounding box center [301, 312] width 158 height 20
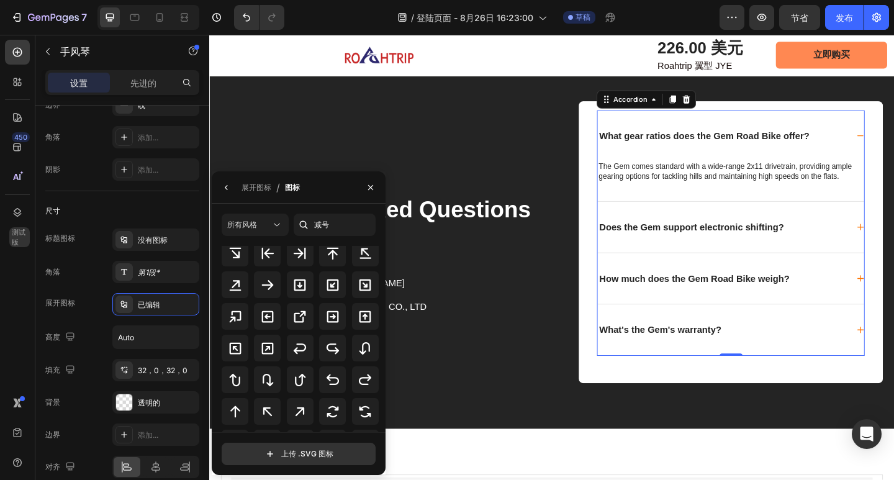
scroll to position [621, 0]
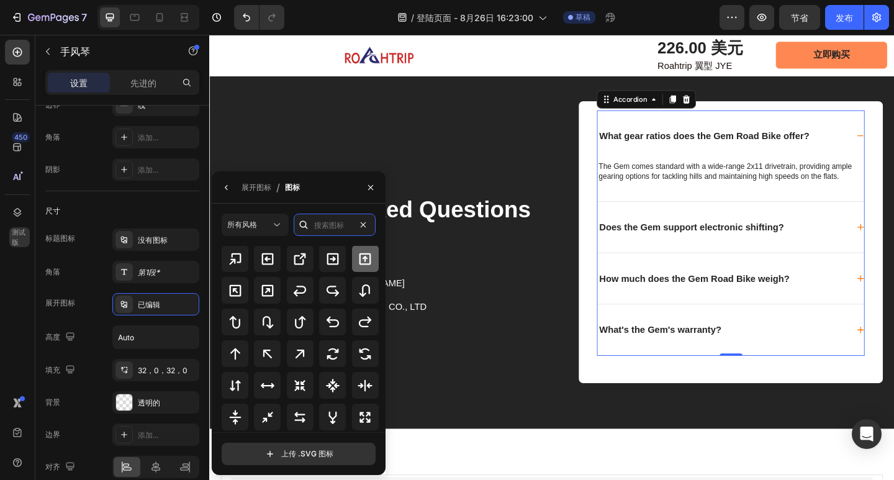
drag, startPoint x: 361, startPoint y: 224, endPoint x: 356, endPoint y: 269, distance: 45.0
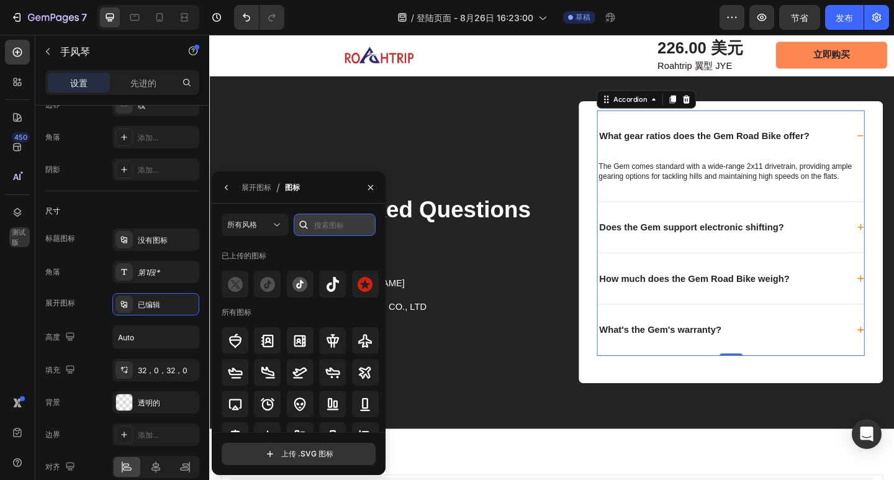
paste input "substract key"
type input "substract key"
click at [347, 302] on div "已上传的图标" at bounding box center [301, 312] width 158 height 20
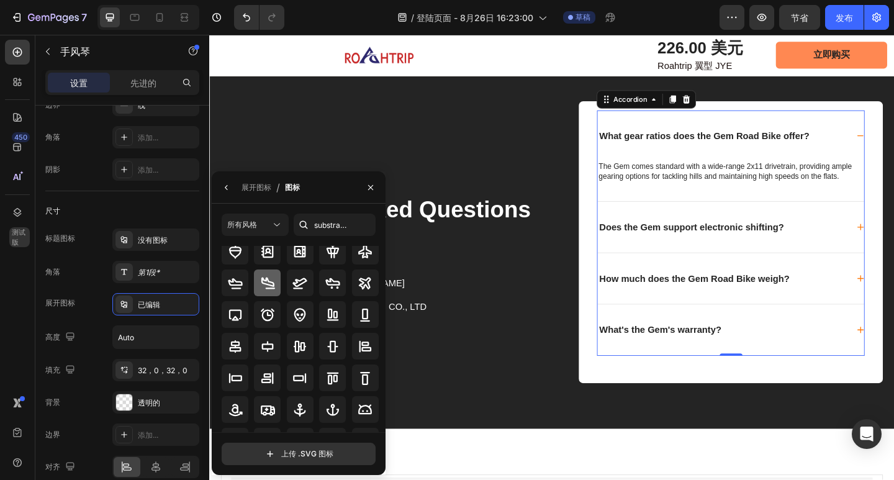
scroll to position [124, 0]
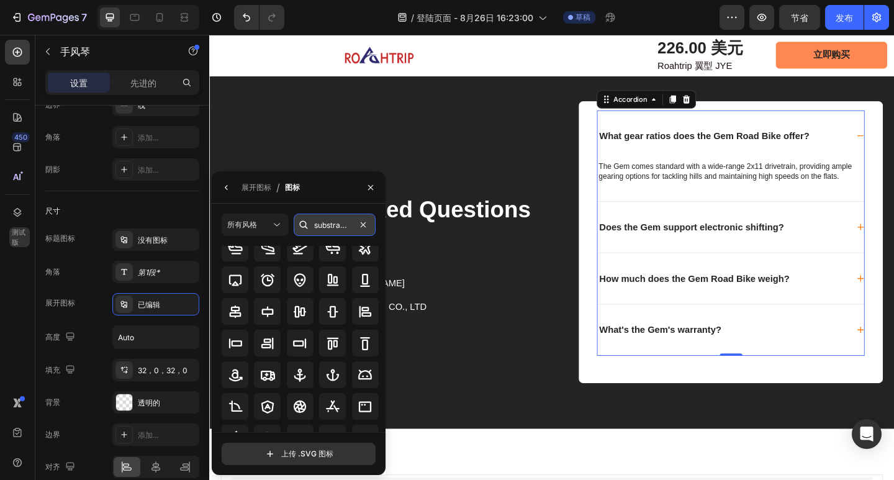
click at [351, 224] on input "substract key" at bounding box center [335, 225] width 82 height 22
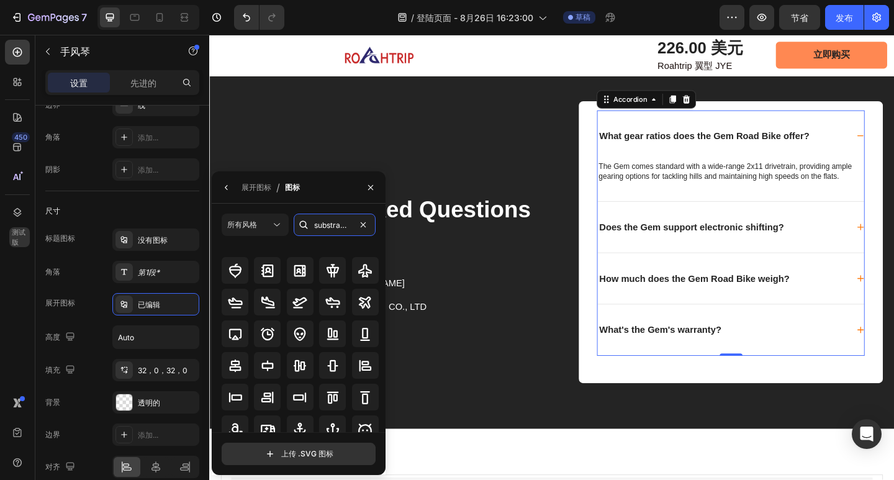
scroll to position [0, 0]
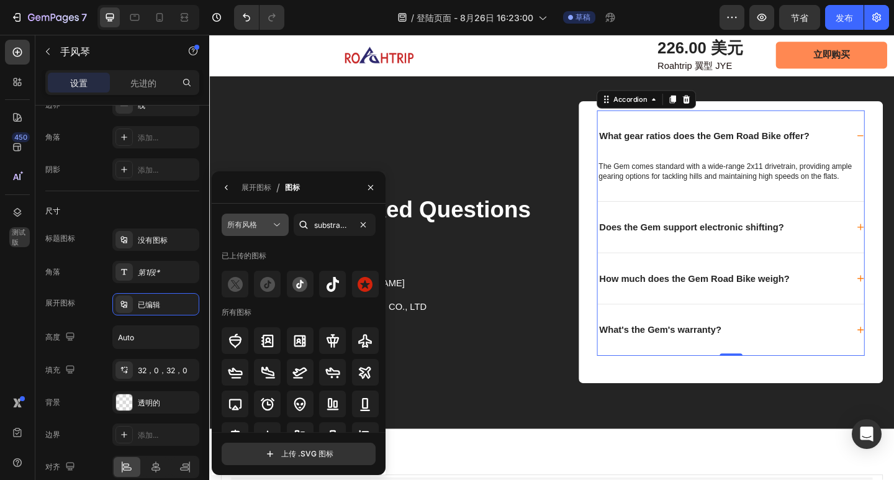
click at [248, 225] on font "所有风格" at bounding box center [242, 224] width 30 height 9
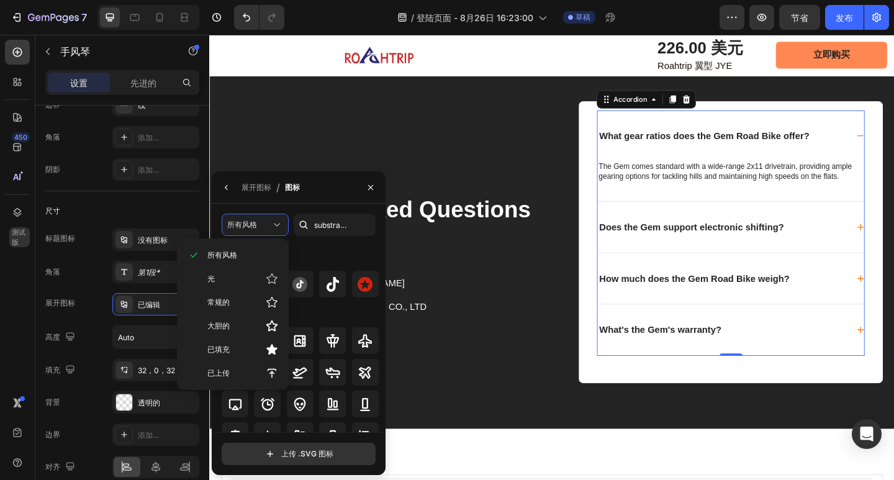
click at [250, 255] on p "所有风格" at bounding box center [242, 255] width 71 height 11
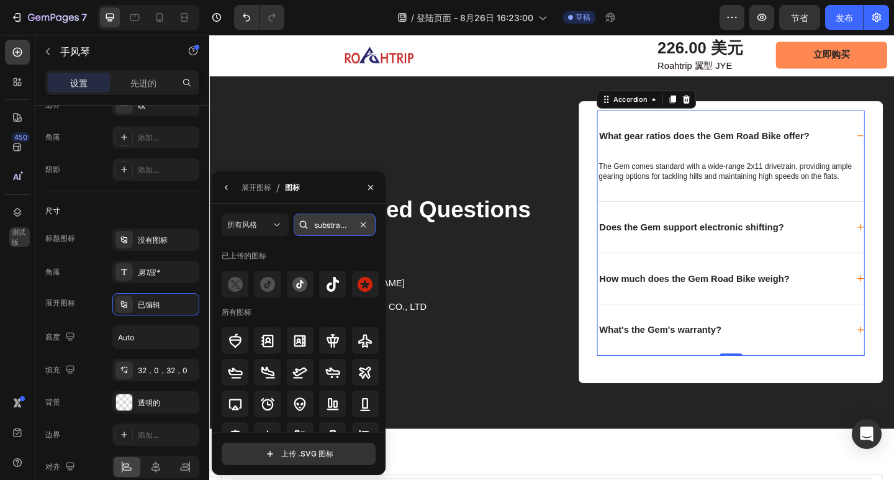
click at [345, 224] on input "substract key" at bounding box center [335, 225] width 82 height 22
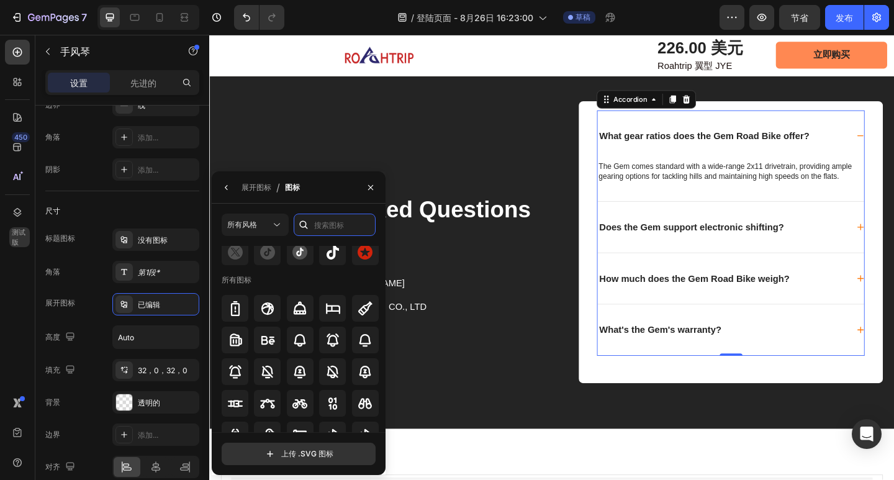
scroll to position [1242, 0]
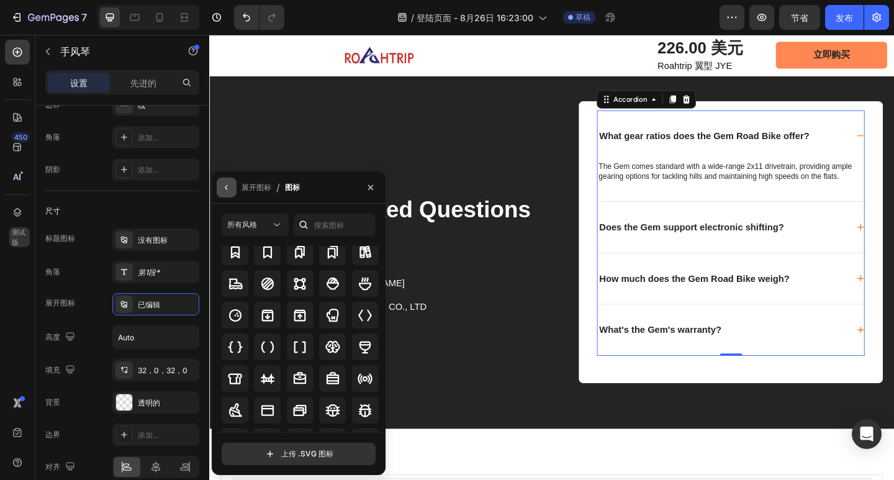
click at [228, 190] on icon "button" at bounding box center [227, 188] width 10 height 10
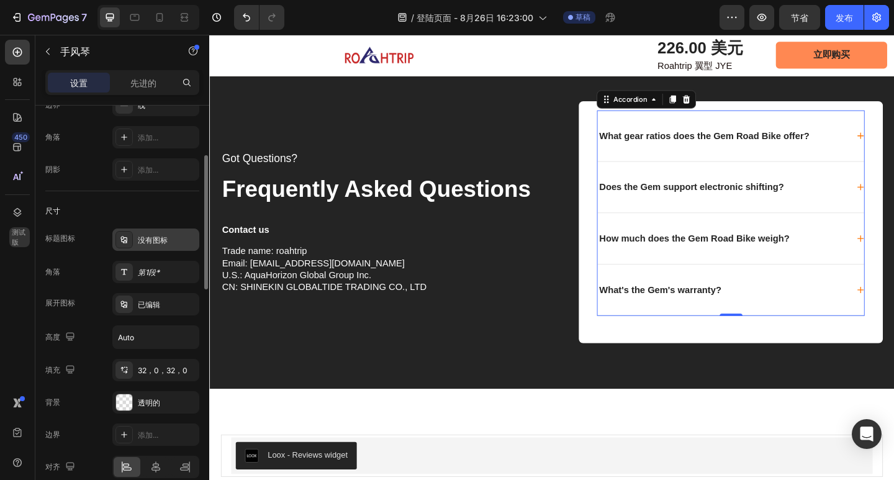
click at [167, 235] on font "没有图标" at bounding box center [153, 239] width 30 height 9
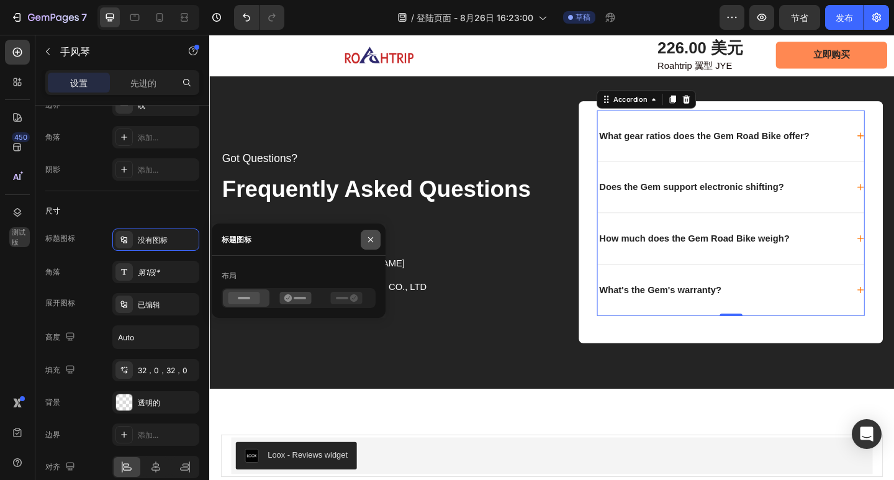
drag, startPoint x: 378, startPoint y: 237, endPoint x: 147, endPoint y: 222, distance: 230.9
click at [378, 237] on button "button" at bounding box center [371, 240] width 20 height 20
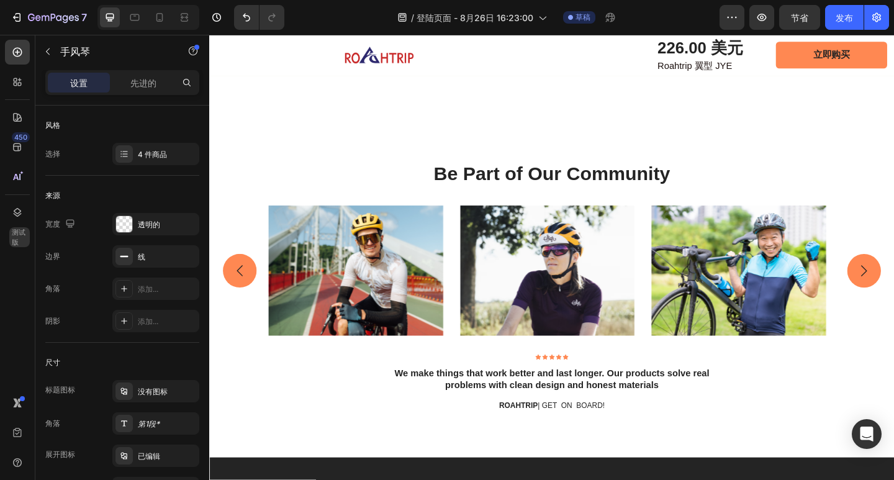
scroll to position [4393, 0]
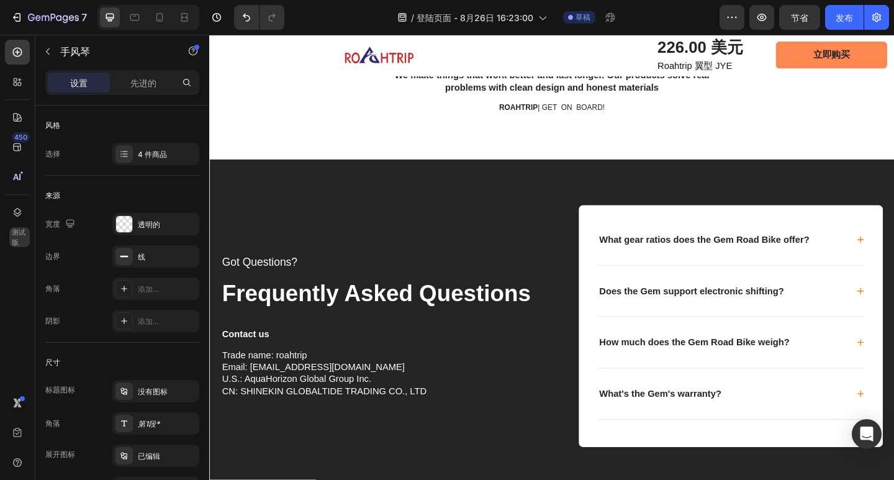
click at [837, 310] on div "Does the Gem support electronic shifting?" at bounding box center [767, 314] width 273 height 16
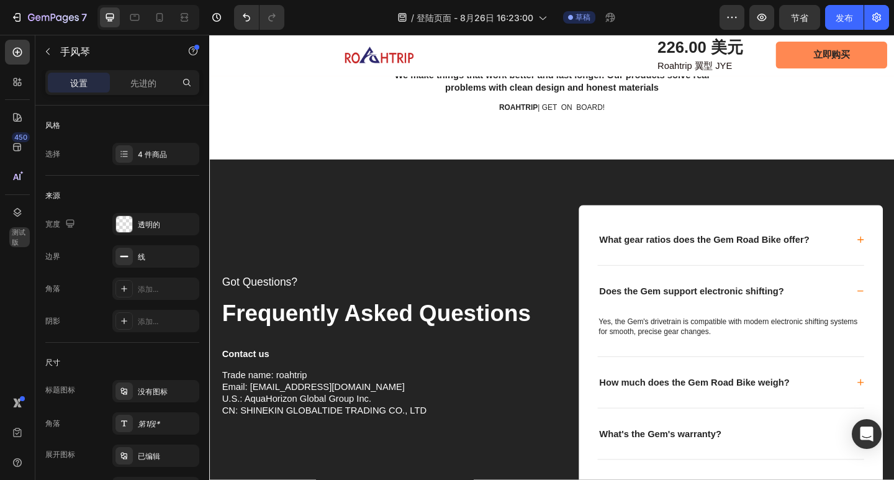
click at [837, 310] on div "Does the Gem support electronic shifting?" at bounding box center [767, 314] width 273 height 16
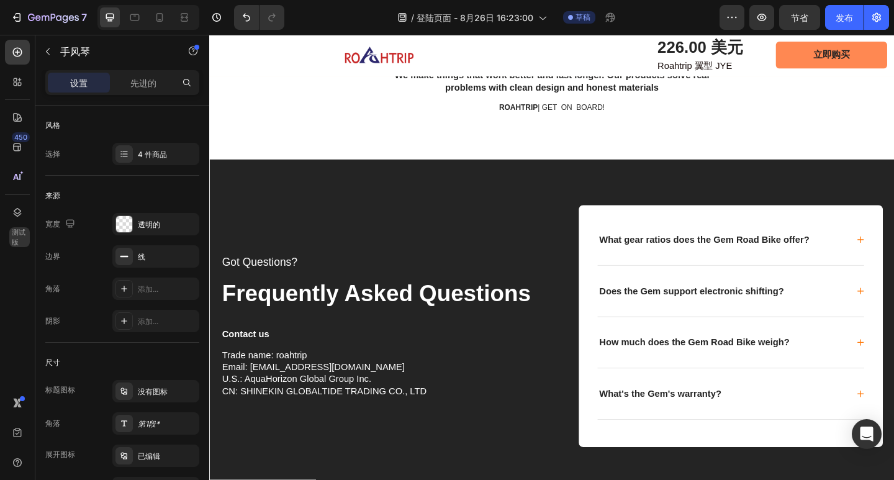
click at [848, 354] on div "How much does the Gem Road Bike weigh?" at bounding box center [776, 369] width 290 height 55
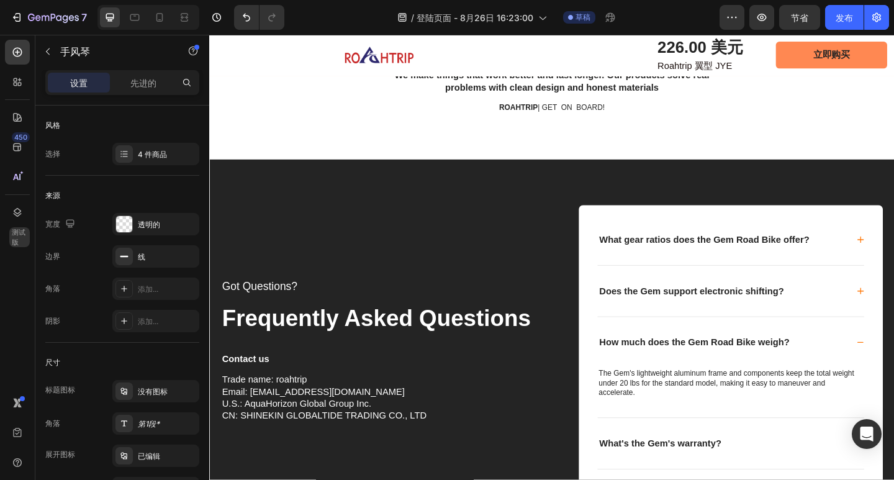
click at [848, 354] on div "How much does the Gem Road Bike weigh?" at bounding box center [776, 369] width 290 height 55
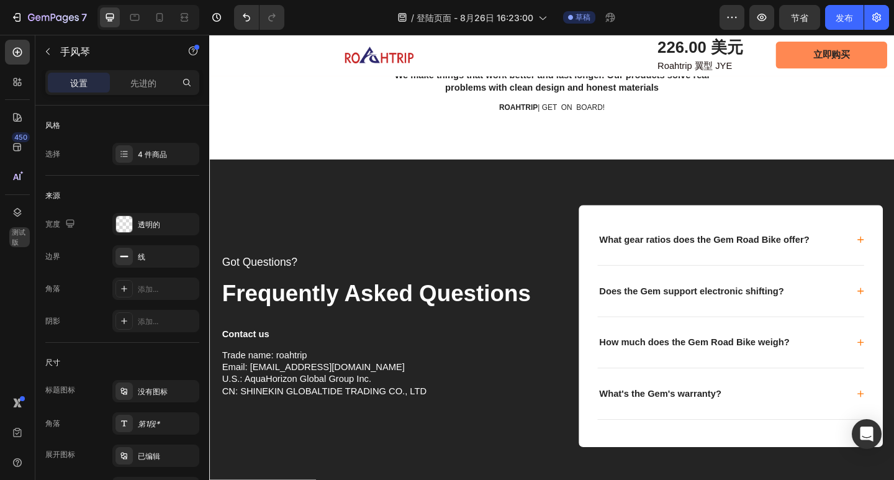
click at [809, 424] on div "What's the Gem's warranty?" at bounding box center [767, 426] width 273 height 16
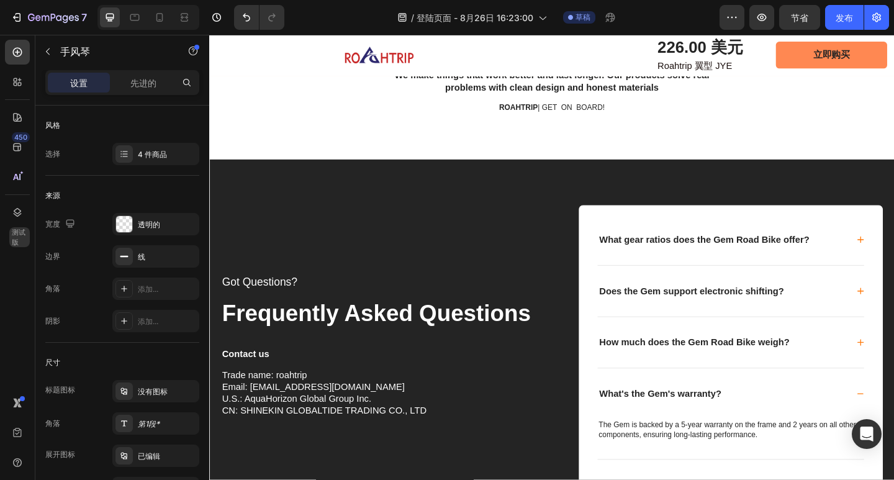
click at [809, 424] on div "What's the Gem's warranty?" at bounding box center [767, 426] width 273 height 16
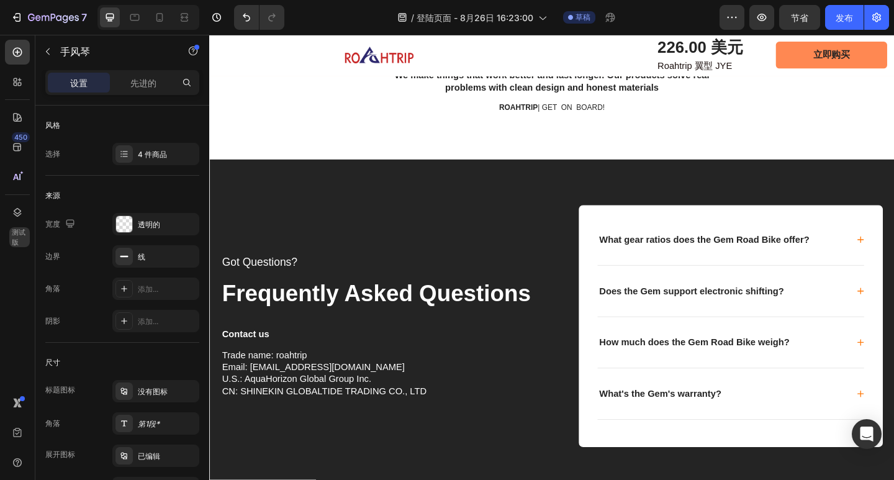
click at [717, 426] on p "What's the Gem's warranty?" at bounding box center [699, 426] width 133 height 12
click at [714, 425] on p "What's the Gem's warranty?" at bounding box center [699, 426] width 133 height 12
click at [712, 426] on p "What's the Gem's warranty?" at bounding box center [699, 426] width 133 height 12
click at [836, 383] on div "How much does the Gem Road Bike weigh?" at bounding box center [776, 369] width 290 height 55
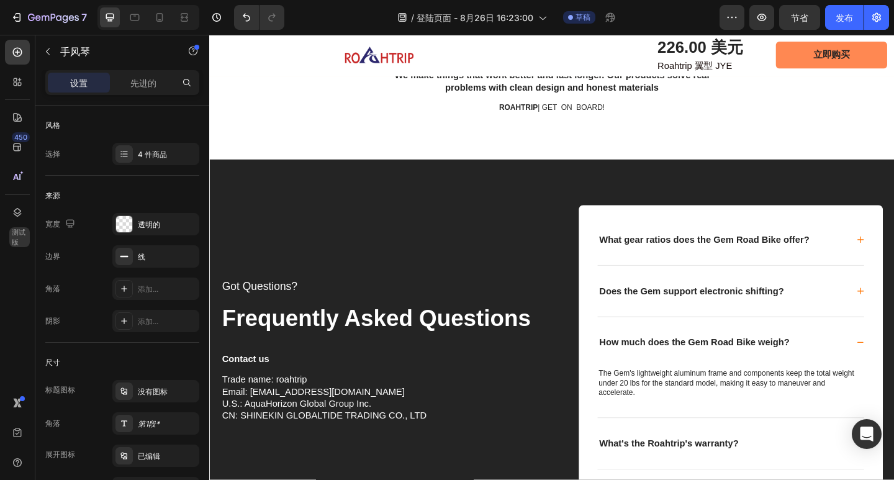
click at [837, 382] on div "How much does the Gem Road Bike weigh?" at bounding box center [776, 369] width 290 height 55
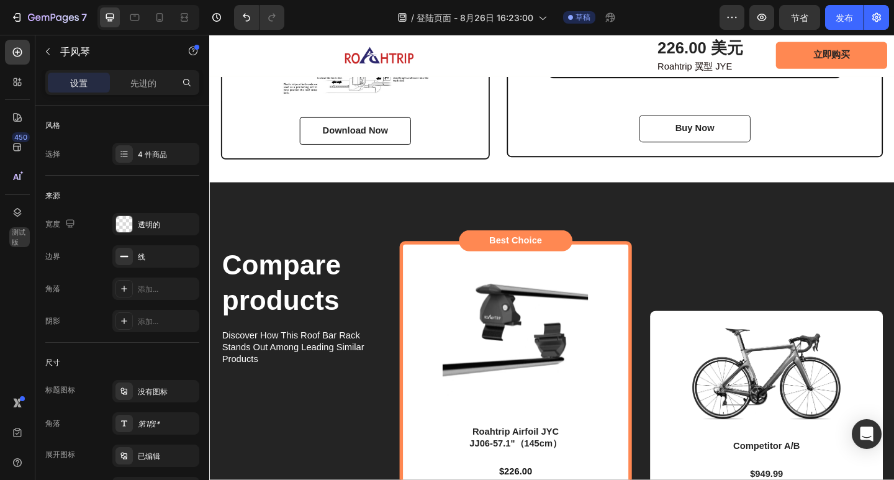
scroll to position [3276, 0]
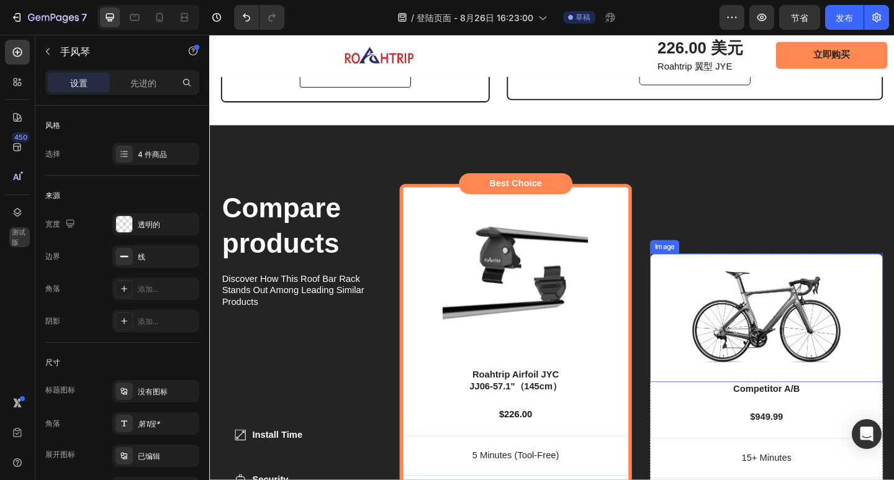
click at [820, 323] on img at bounding box center [815, 342] width 166 height 102
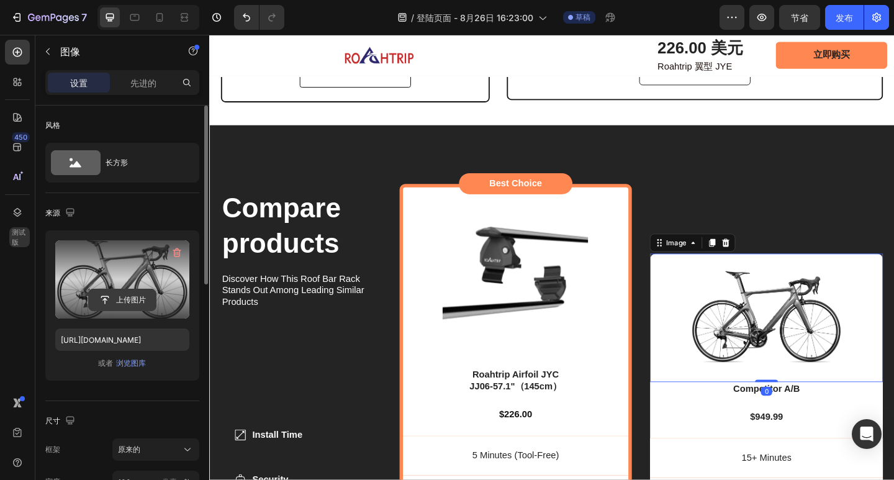
click at [136, 294] on input "file" at bounding box center [122, 299] width 67 height 21
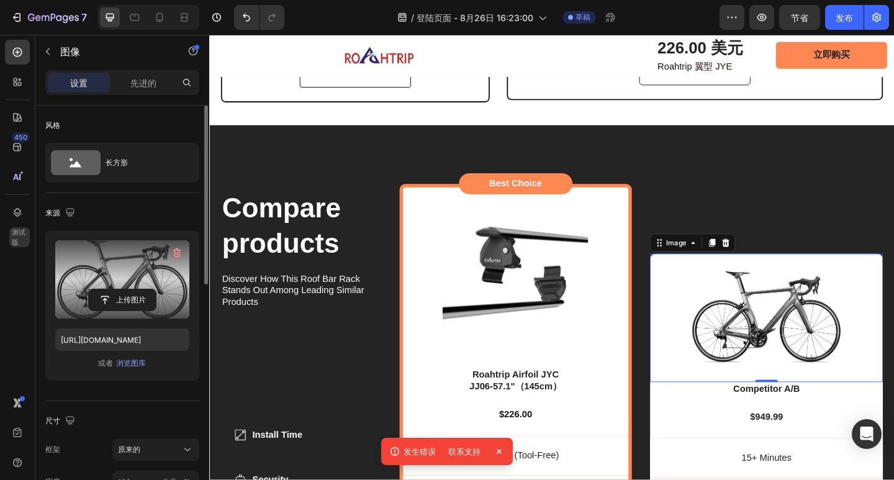
click at [142, 281] on label at bounding box center [122, 279] width 134 height 78
click at [142, 289] on input "file" at bounding box center [122, 299] width 67 height 21
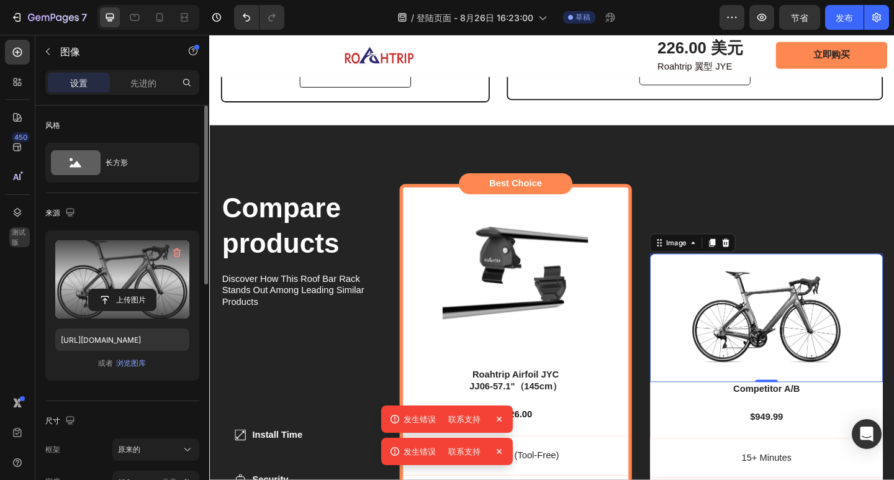
click at [465, 449] on font "联系支持" at bounding box center [464, 451] width 32 height 10
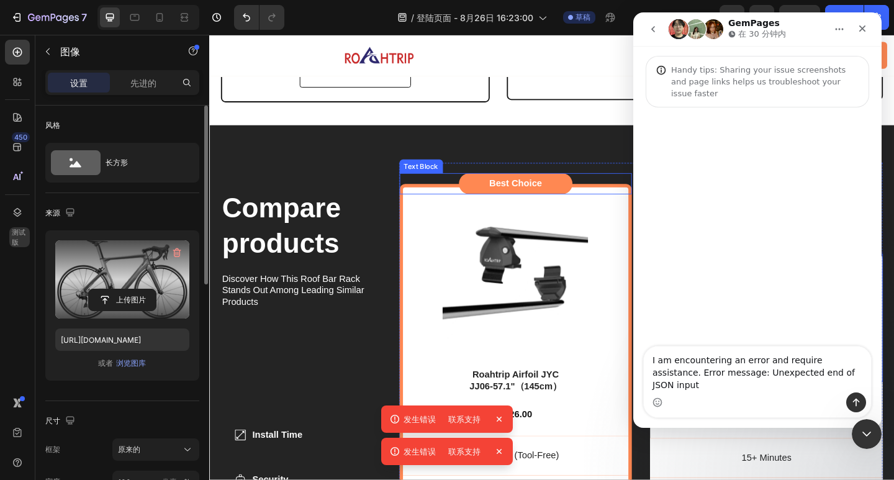
scroll to position [0, 0]
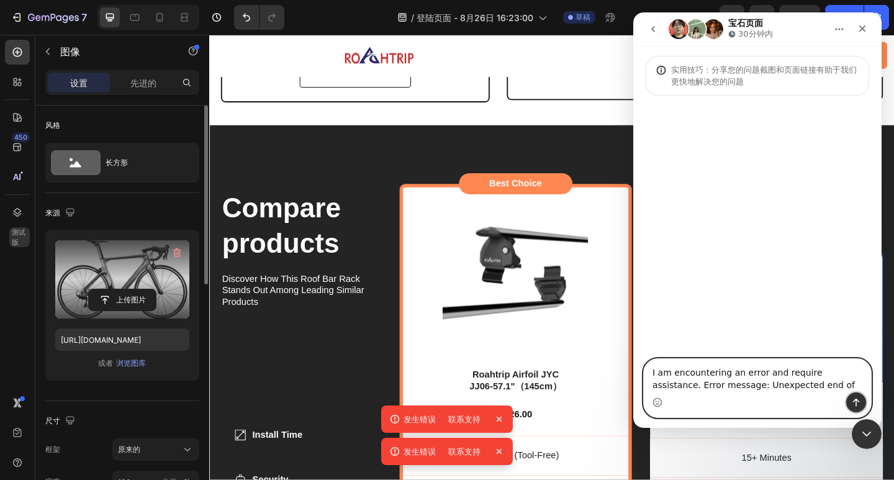
click at [856, 404] on icon "发送消息..." at bounding box center [856, 402] width 10 height 10
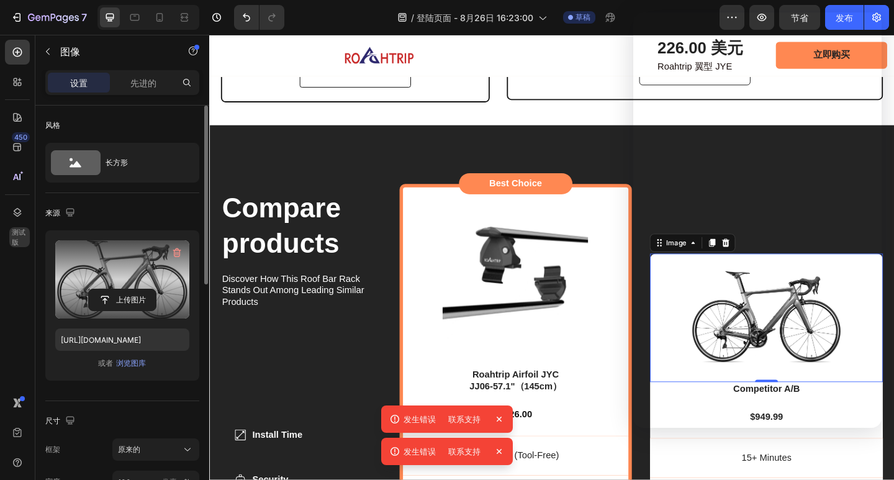
click at [499, 418] on icon at bounding box center [499, 419] width 5 height 5
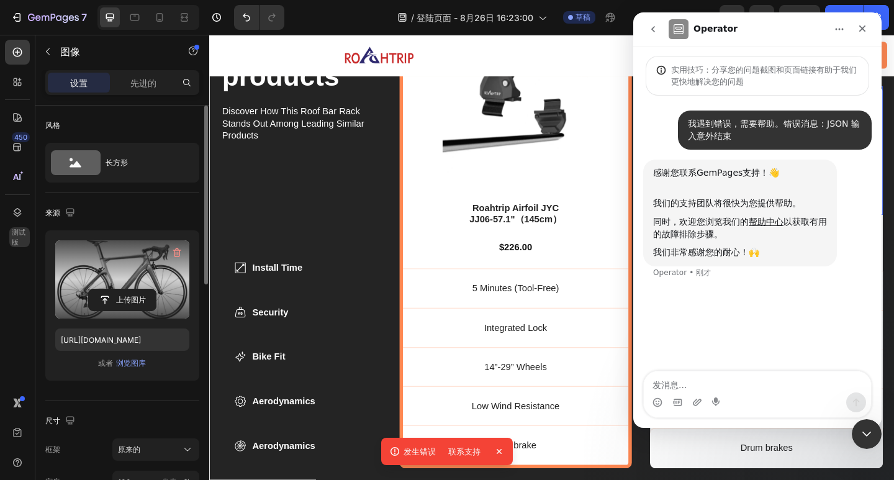
scroll to position [3462, 0]
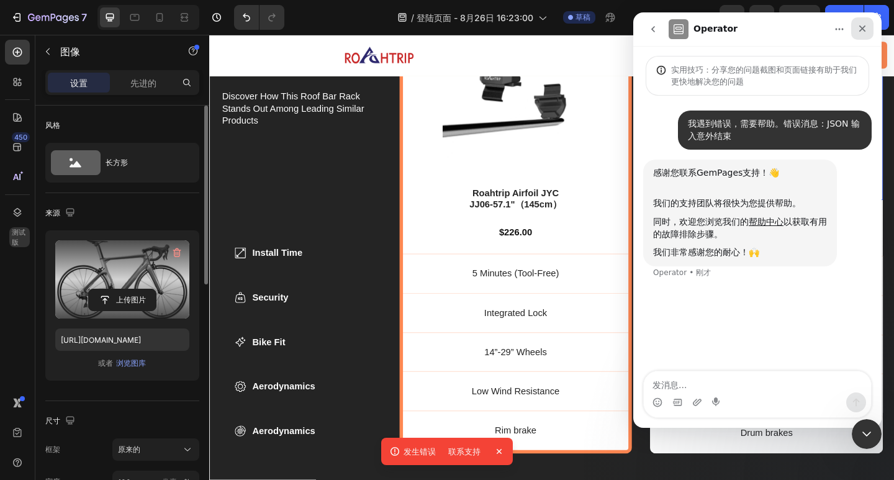
click at [862, 30] on icon "关闭" at bounding box center [862, 29] width 10 height 10
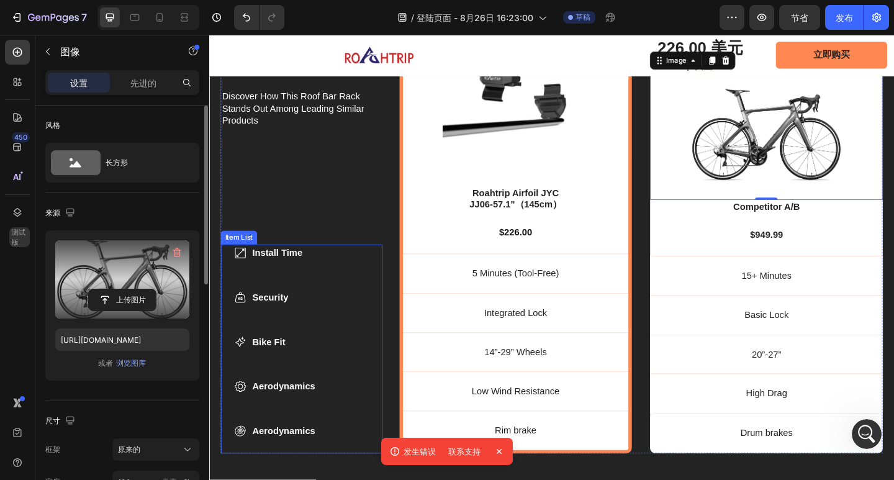
scroll to position [0, 0]
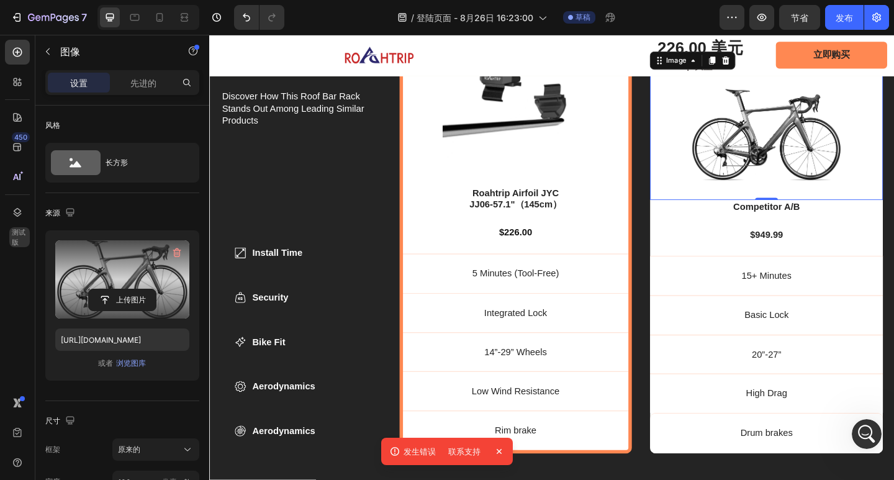
click at [106, 265] on label at bounding box center [122, 279] width 134 height 78
click at [106, 289] on input "file" at bounding box center [122, 299] width 67 height 21
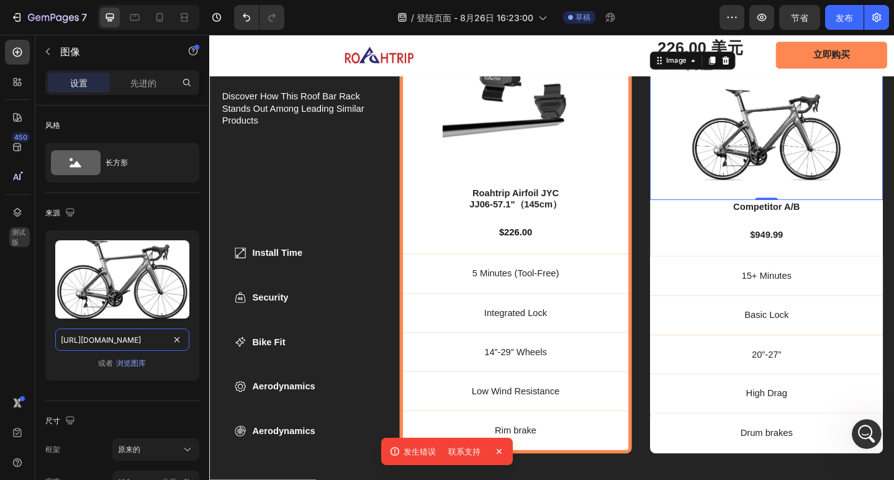
click at [134, 338] on input "https://cdn.shopify.com/s/files/1/0670/9788/6873/files/gempages_581609219426354…" at bounding box center [122, 339] width 134 height 22
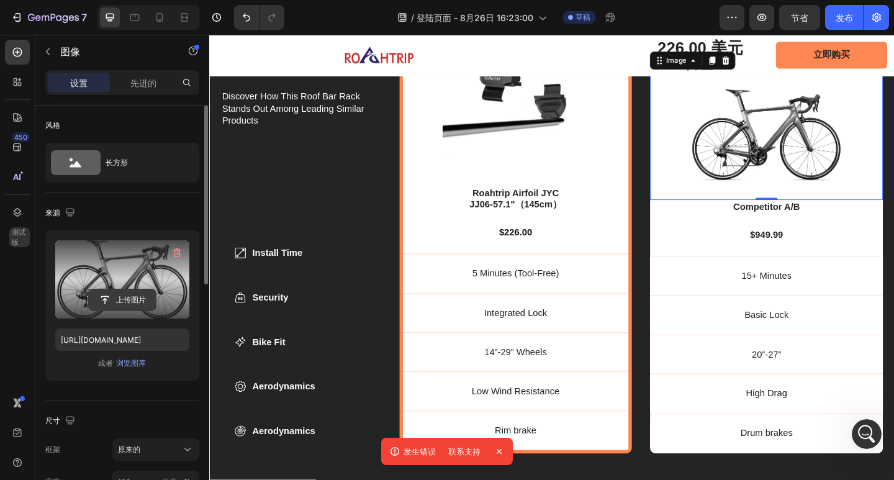
click at [117, 298] on input "file" at bounding box center [122, 299] width 67 height 21
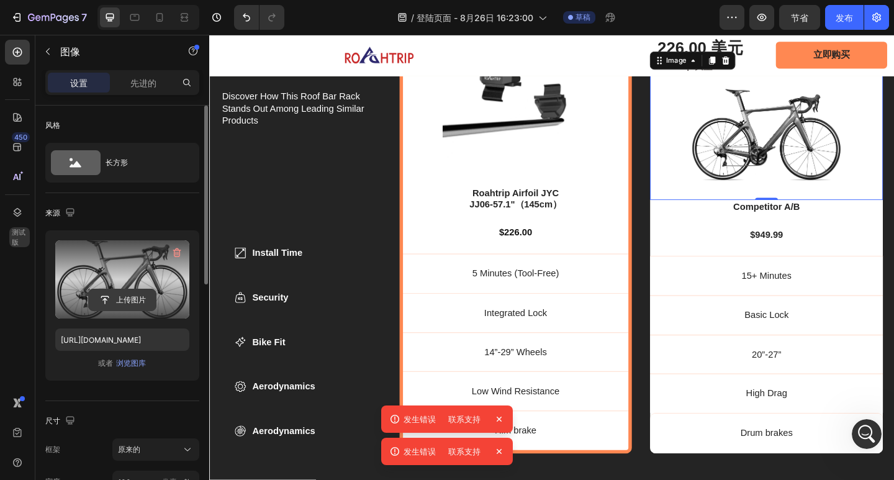
click at [131, 295] on input "file" at bounding box center [122, 299] width 67 height 21
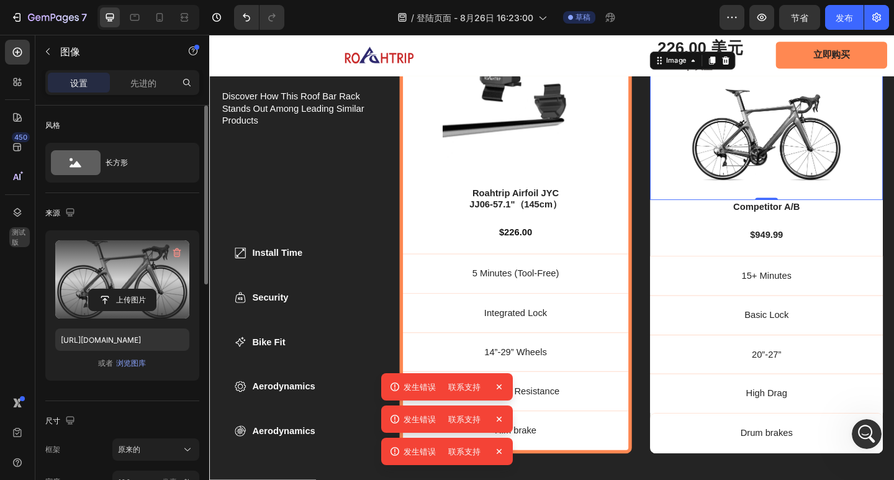
click at [467, 446] on font "联系支持" at bounding box center [464, 451] width 32 height 10
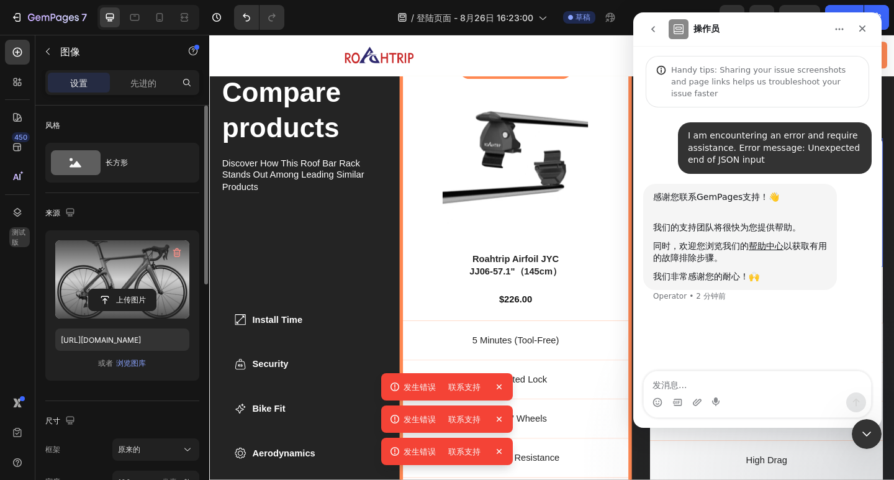
scroll to position [3338, 0]
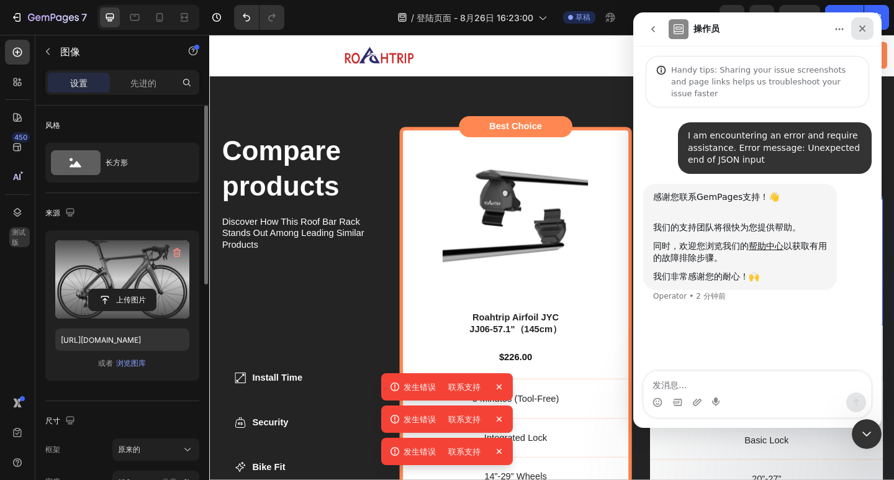
click at [860, 34] on div "关闭" at bounding box center [862, 28] width 22 height 22
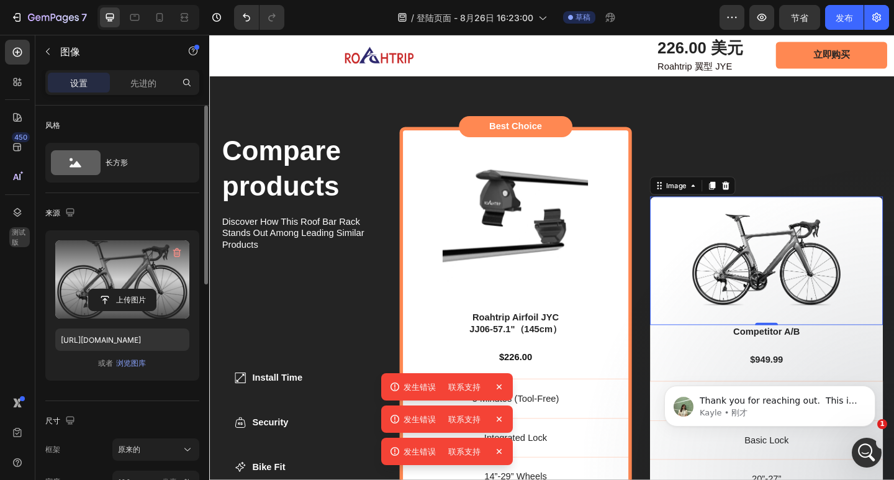
scroll to position [0, 0]
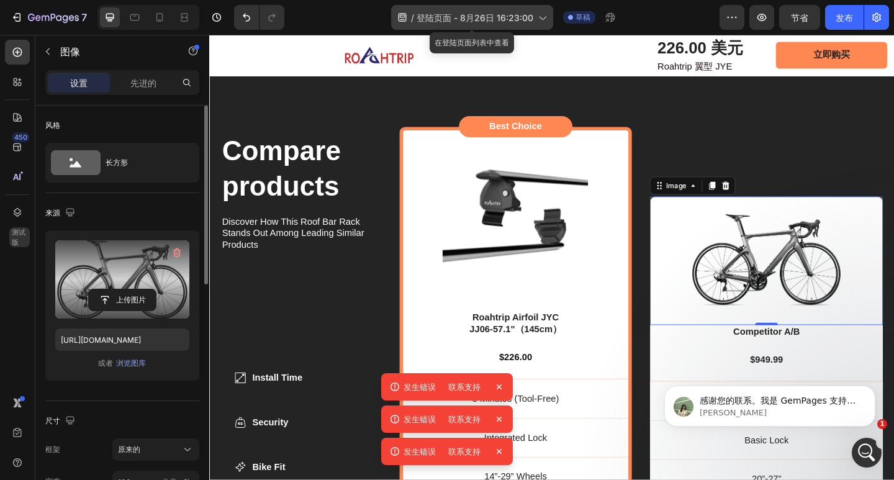
click at [529, 22] on font "登陆页面 - 8月26日 16:23:00" at bounding box center [475, 17] width 117 height 11
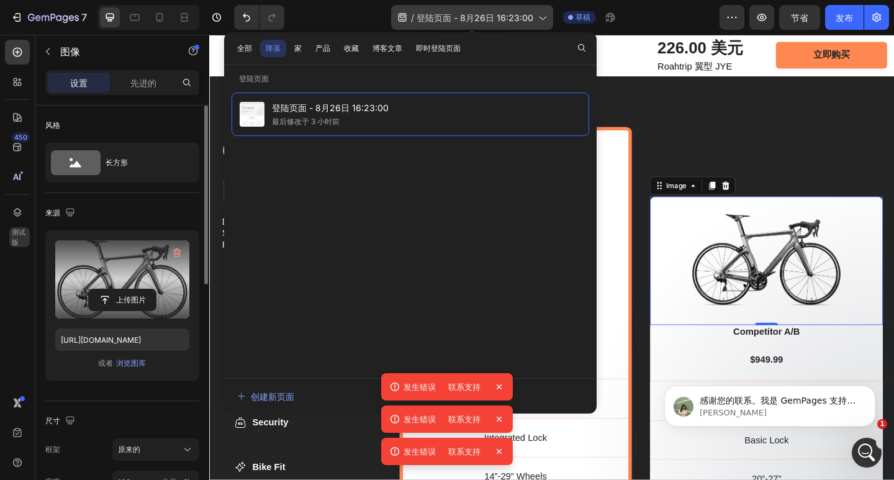
click at [527, 20] on font "登陆页面 - 8月26日 16:23:00" at bounding box center [475, 17] width 117 height 11
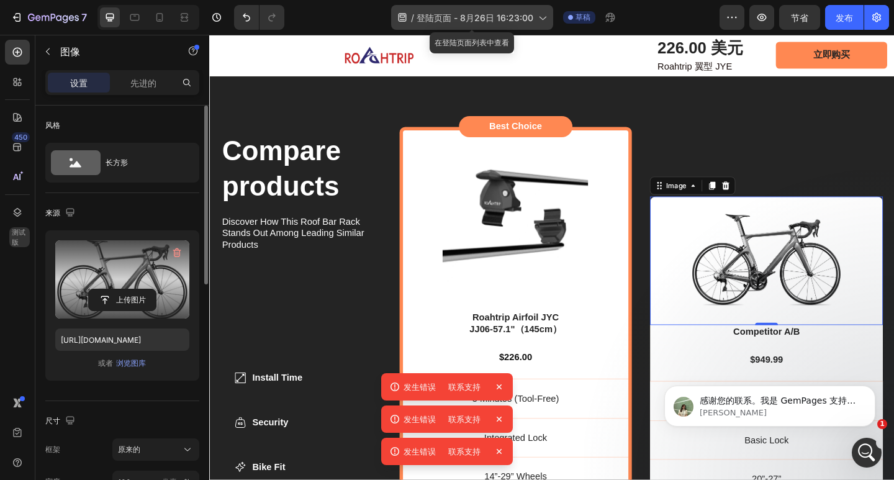
click at [448, 17] on font "登陆页面 - 8月26日 16:23:00" at bounding box center [475, 17] width 117 height 11
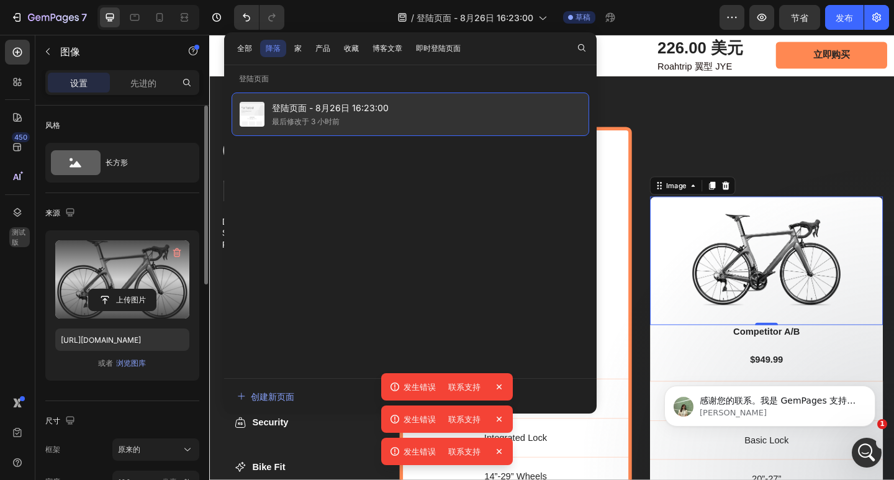
click at [417, 127] on div "登陆页面 - 8月26日 16:23:00 最后修改于 3 小时前" at bounding box center [411, 114] width 358 height 43
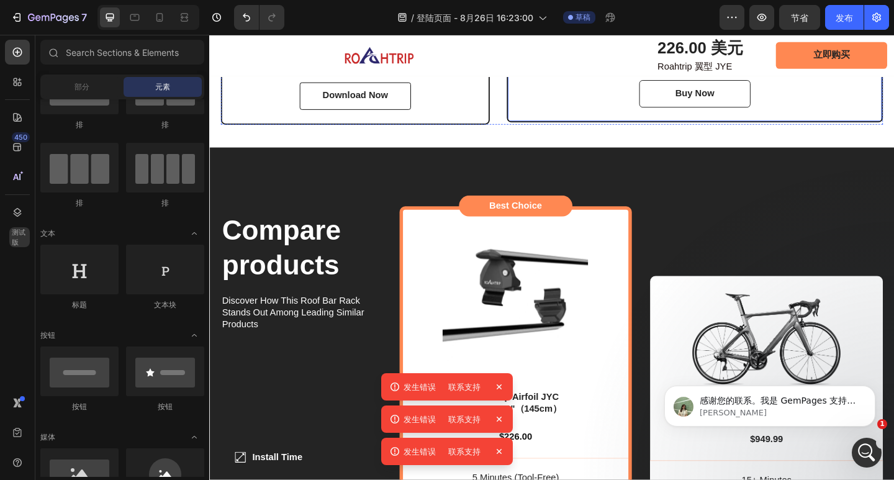
scroll to position [3338, 0]
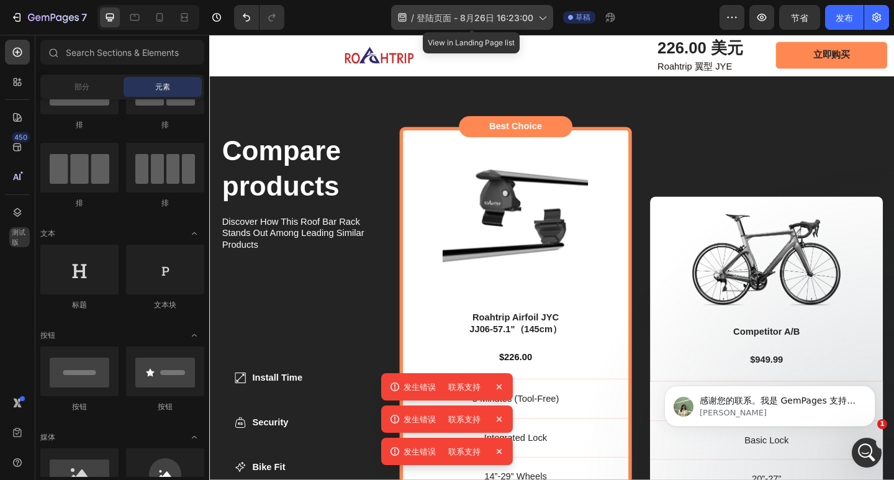
click at [503, 19] on font "登陆页面 - 8月26日 16:23:00" at bounding box center [475, 17] width 117 height 11
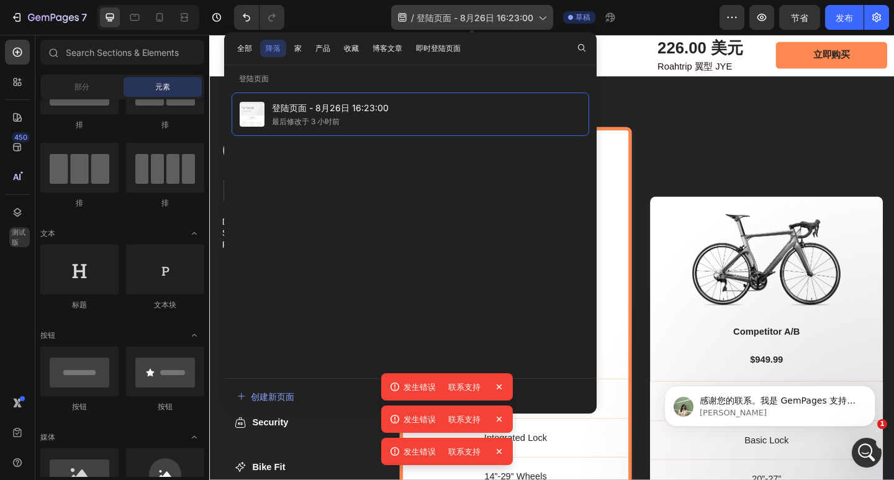
click at [481, 19] on font "登陆页面 - 8月26日 16:23:00" at bounding box center [475, 17] width 117 height 11
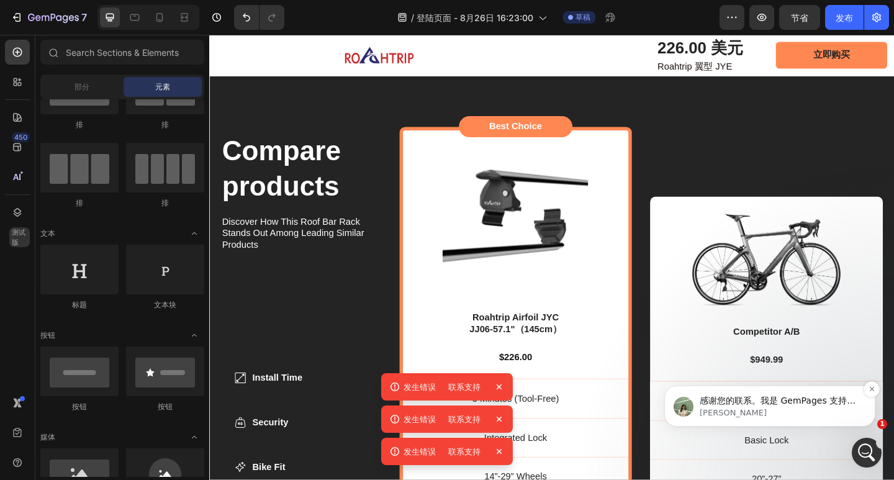
click at [838, 404] on font "感谢您的联系。我是 GemPages 支持团队的 Kayle。很高兴今天能为您效劳 💖 请问您的名字，方便我们更好地称呼您吗？" at bounding box center [778, 419] width 156 height 47
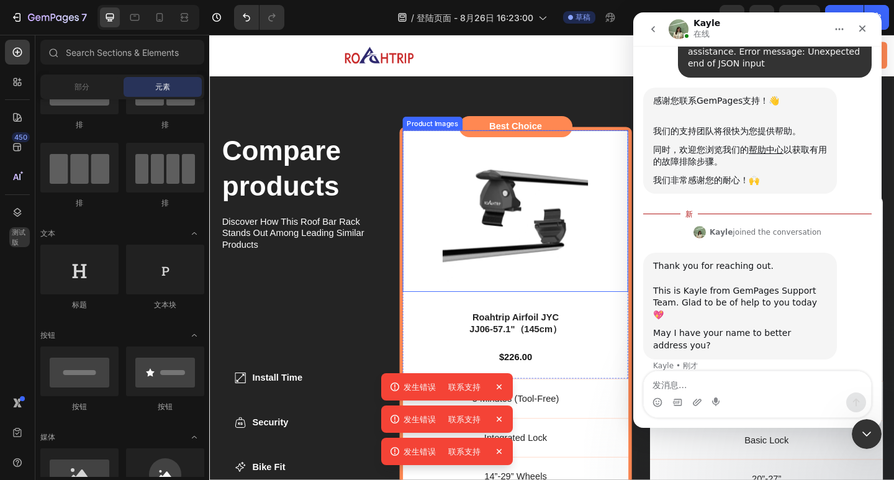
scroll to position [98, 0]
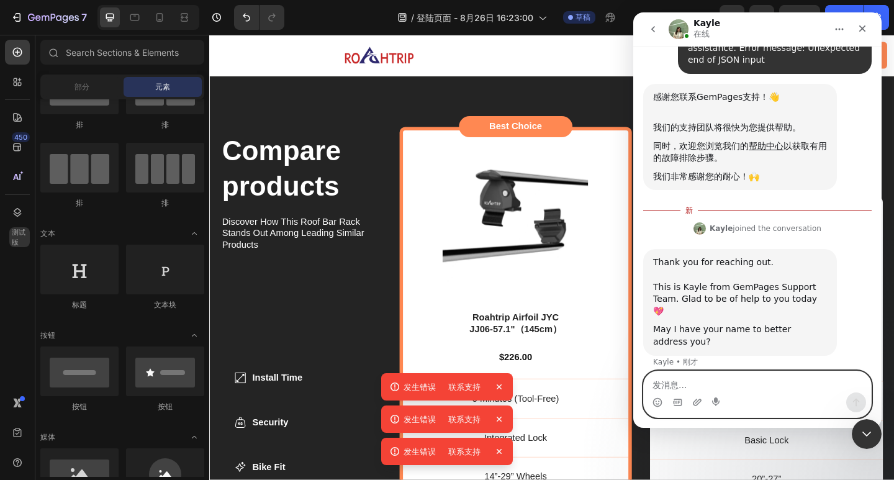
click at [732, 389] on textarea "发消息..." at bounding box center [757, 381] width 227 height 21
type textarea "neilneil"
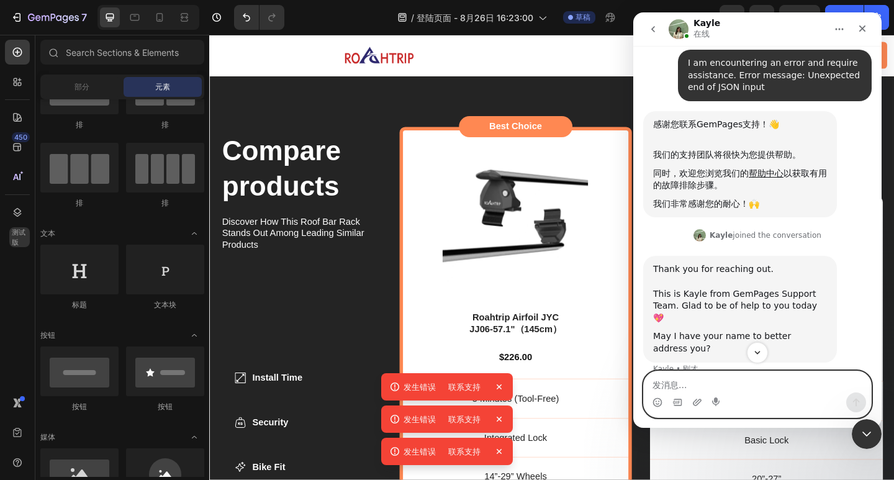
scroll to position [115, 0]
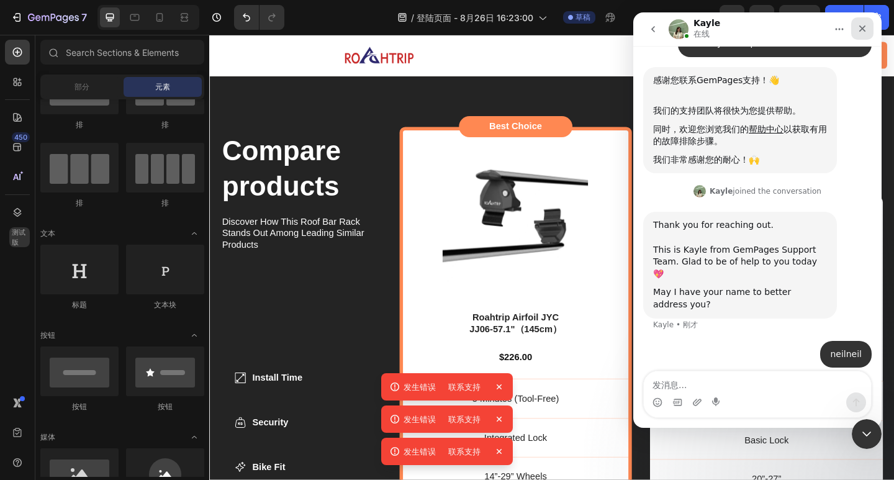
click at [863, 24] on icon "关闭" at bounding box center [862, 29] width 10 height 10
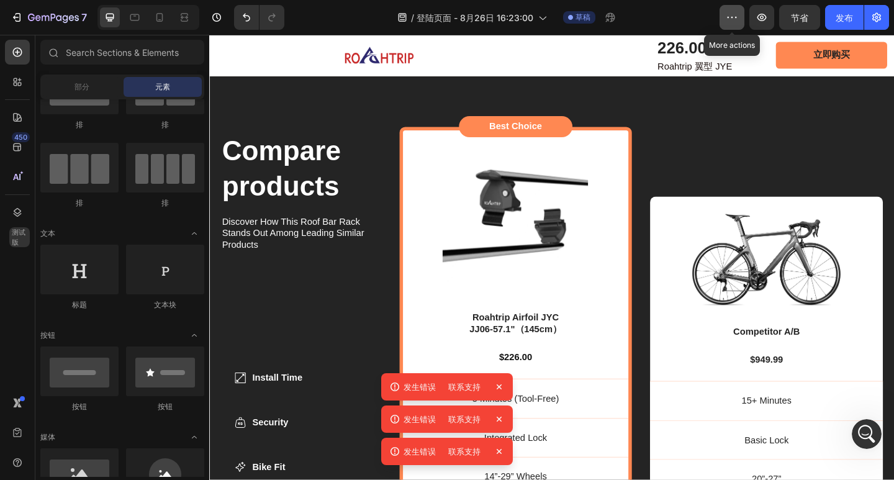
click at [740, 22] on button "button" at bounding box center [732, 17] width 25 height 25
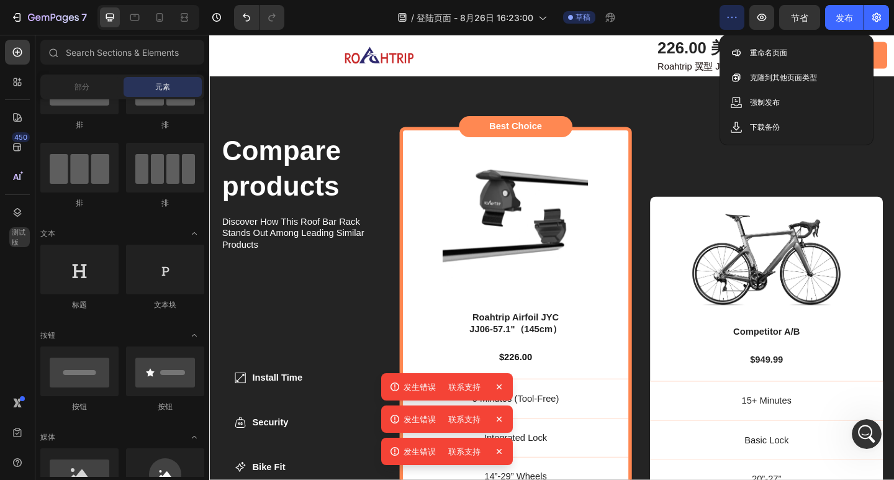
click at [738, 19] on button "button" at bounding box center [732, 17] width 25 height 25
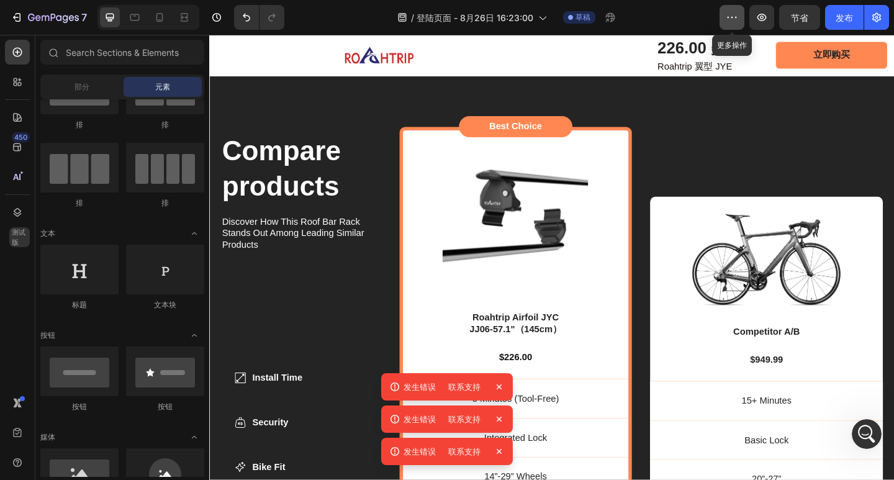
click at [733, 20] on icon "button" at bounding box center [732, 17] width 12 height 12
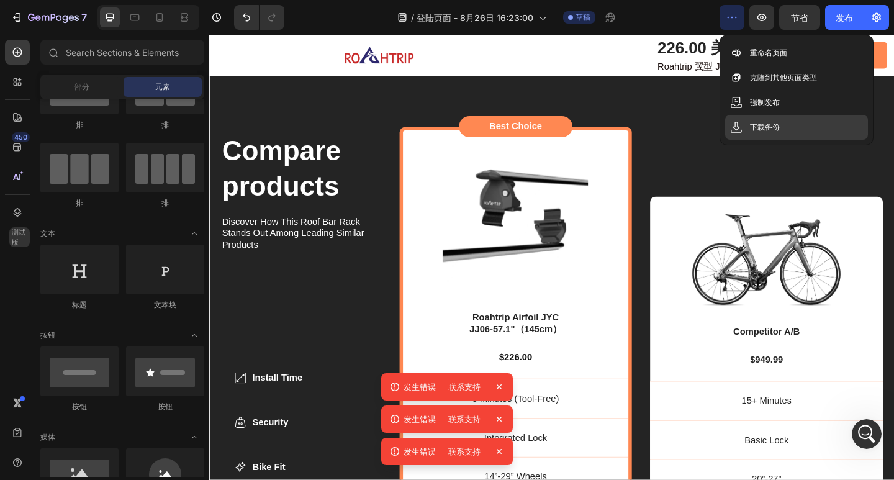
click at [785, 125] on div "下载备份" at bounding box center [796, 127] width 143 height 25
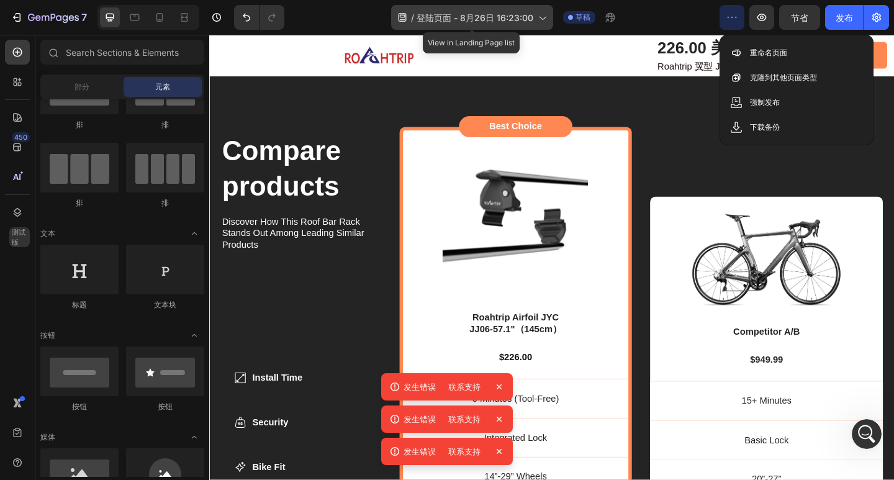
click at [509, 14] on font "登陆页面 - 8月26日 16:23:00" at bounding box center [475, 17] width 117 height 11
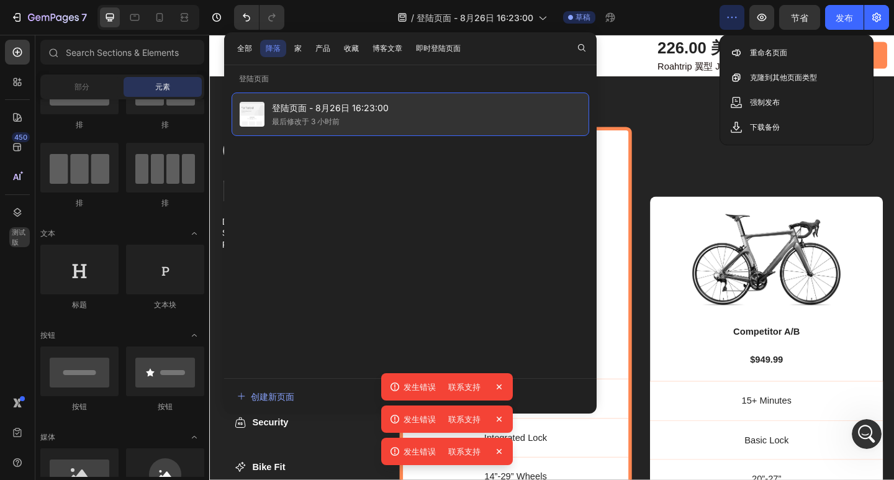
click at [326, 106] on font "登陆页面 - 8月26日 16:23:00" at bounding box center [330, 107] width 117 height 11
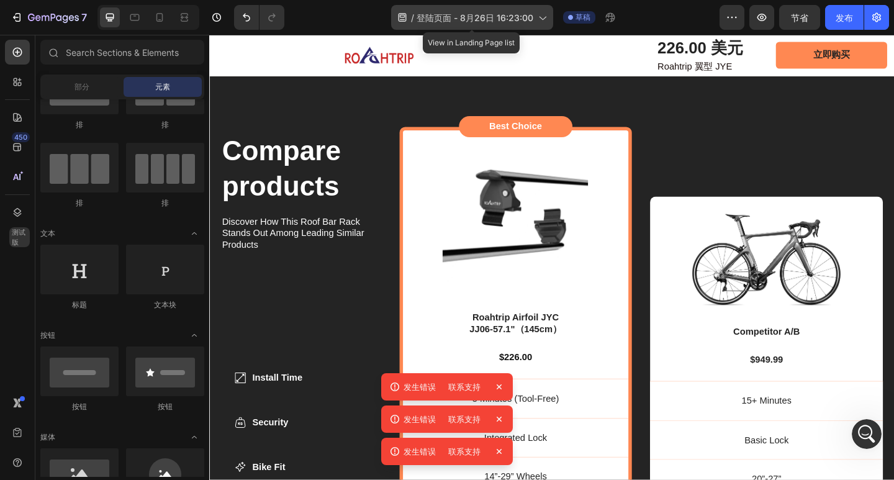
click at [440, 20] on font "登陆页面 - 8月26日 16:23:00" at bounding box center [475, 17] width 117 height 11
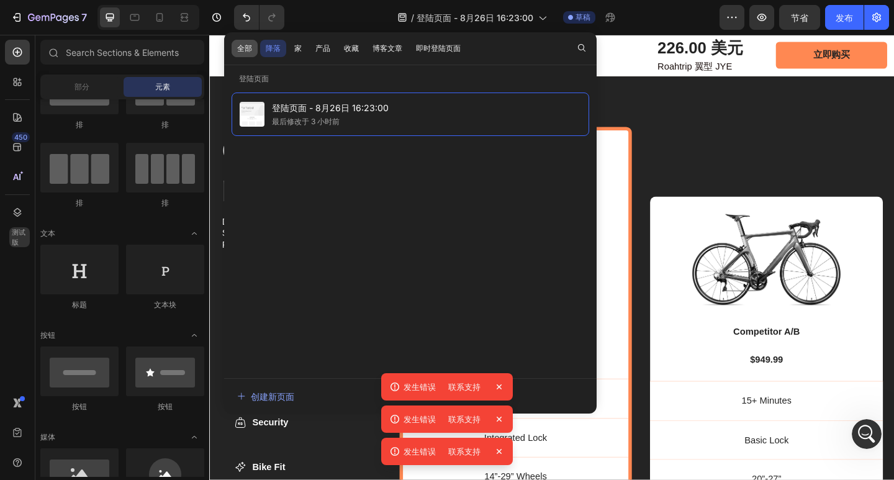
click at [247, 50] on font "全部" at bounding box center [244, 47] width 15 height 9
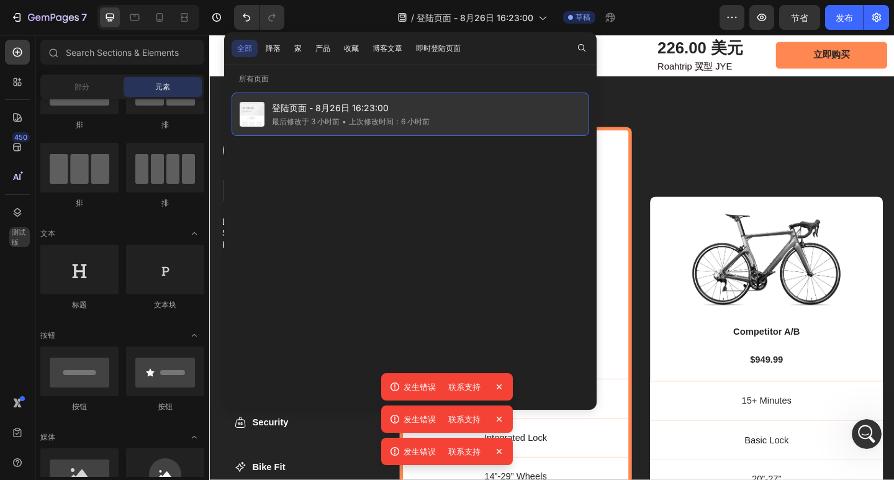
click at [456, 94] on div "登陆页面 - 8月26日 16:23:00 最后修改于 3 小时前 • 上次修改时间：6 小时前" at bounding box center [411, 114] width 358 height 43
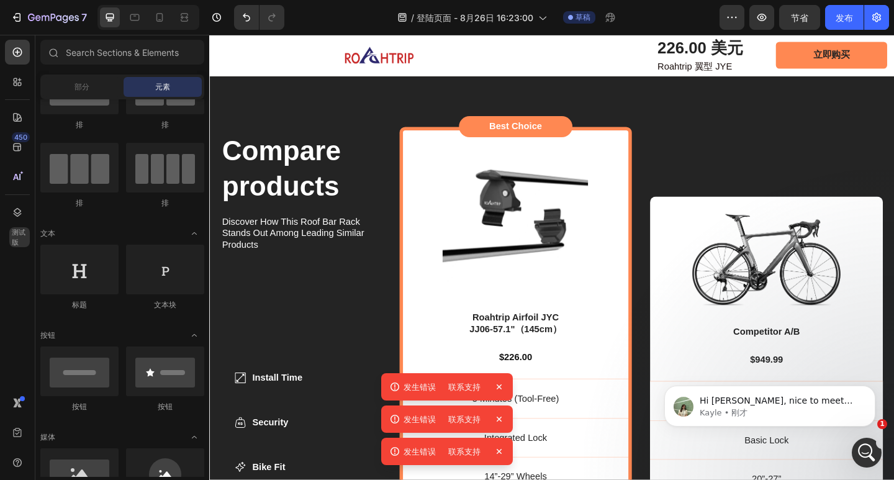
scroll to position [200, 0]
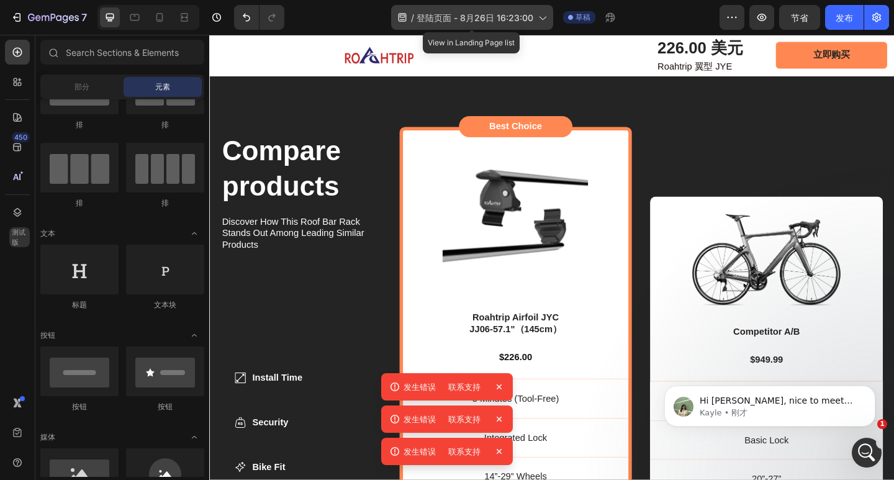
click at [517, 18] on font "登陆页面 - 8月26日 16:23:00" at bounding box center [475, 17] width 117 height 11
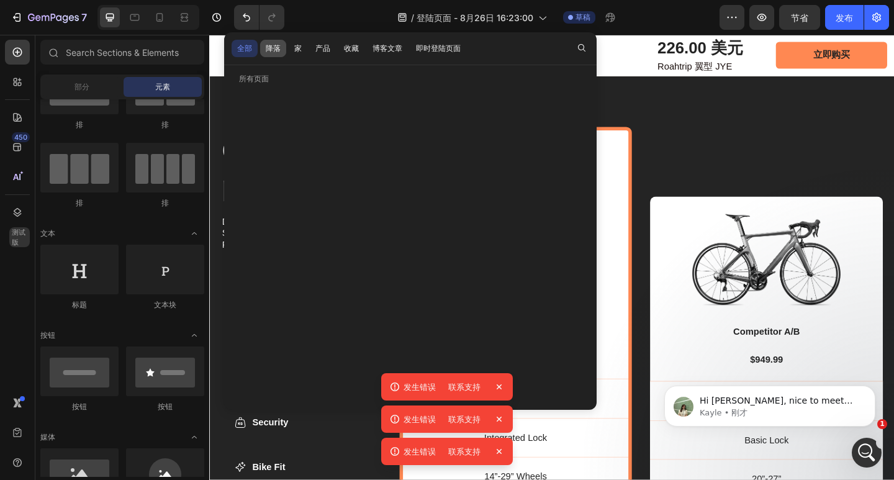
click at [270, 45] on font "降落" at bounding box center [273, 47] width 15 height 9
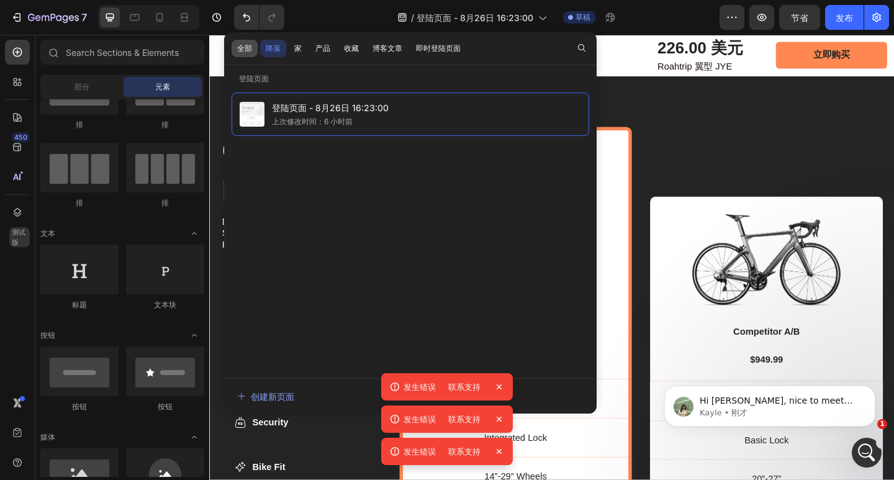
click at [240, 47] on font "全部" at bounding box center [244, 47] width 15 height 9
click at [258, 46] on div "全部 降落 家 产品 收藏 博客文章 即时登陆页面" at bounding box center [349, 48] width 250 height 32
click at [267, 46] on font "降落" at bounding box center [273, 47] width 15 height 9
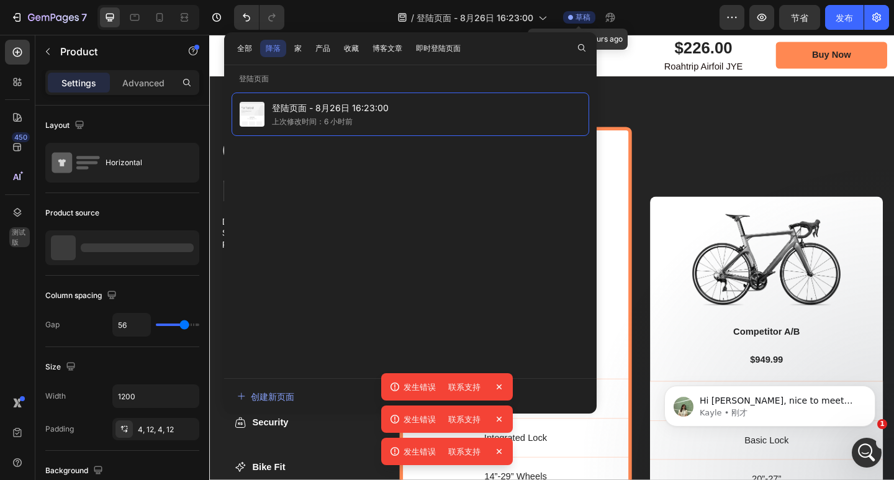
click at [585, 19] on font "草稿" at bounding box center [583, 16] width 15 height 9
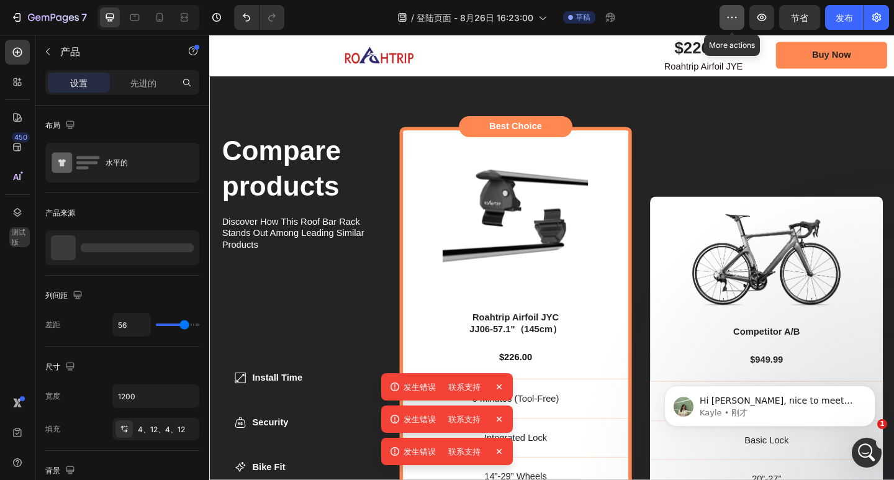
click at [731, 18] on icon "button" at bounding box center [732, 17] width 12 height 12
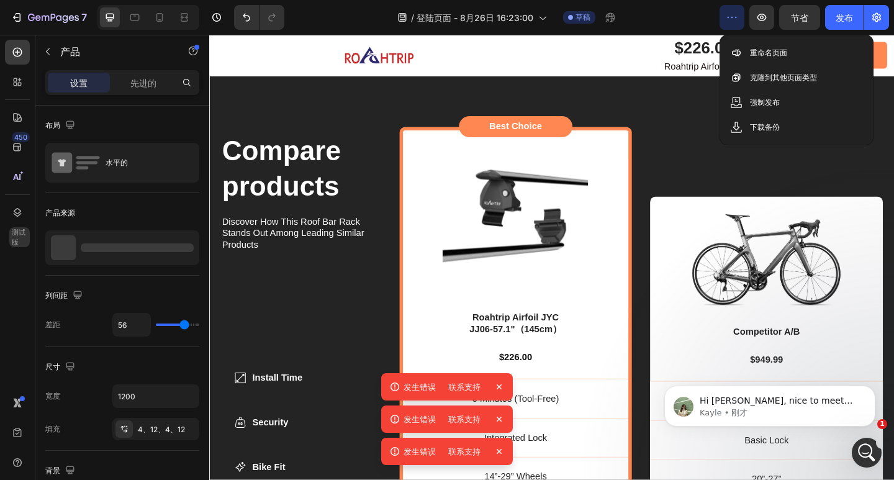
click at [731, 18] on icon "button" at bounding box center [732, 17] width 12 height 12
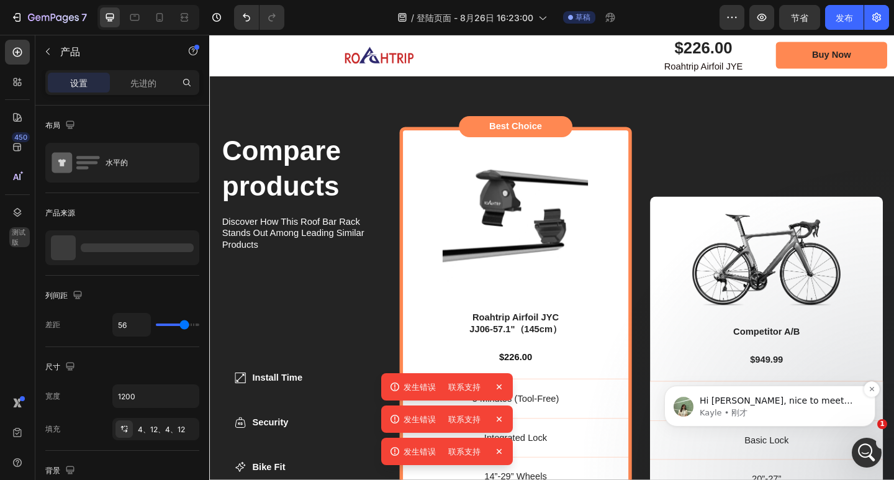
click at [777, 404] on p "Hi Neilneil, nice to meet you 💖 And thank you for letting us know about the err…" at bounding box center [780, 401] width 160 height 12
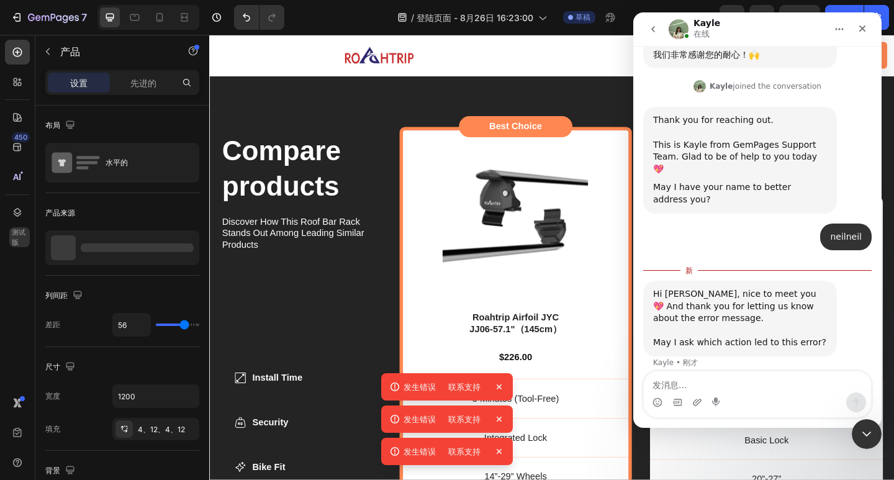
scroll to position [220, 0]
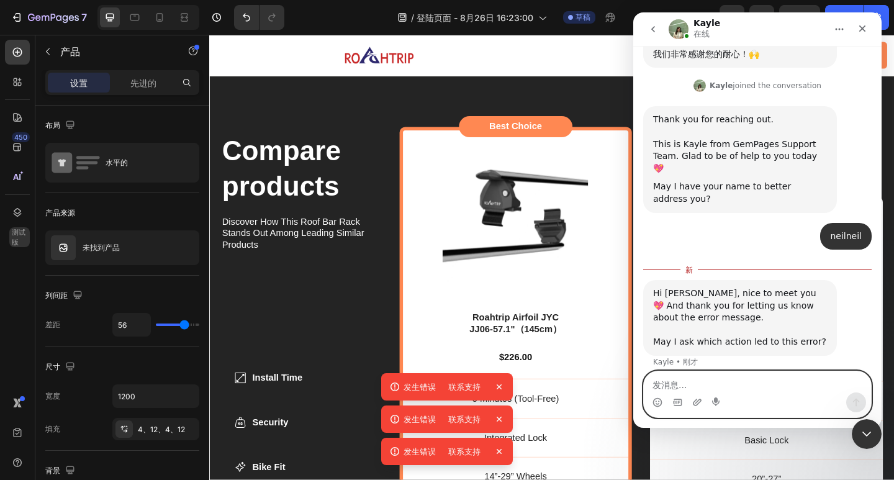
click at [761, 385] on textarea "发消息..." at bounding box center [757, 381] width 227 height 21
paste textarea "I uploaded an image."
type textarea "I uploaded an image."
click at [852, 401] on icon "发送消息…" at bounding box center [856, 402] width 10 height 10
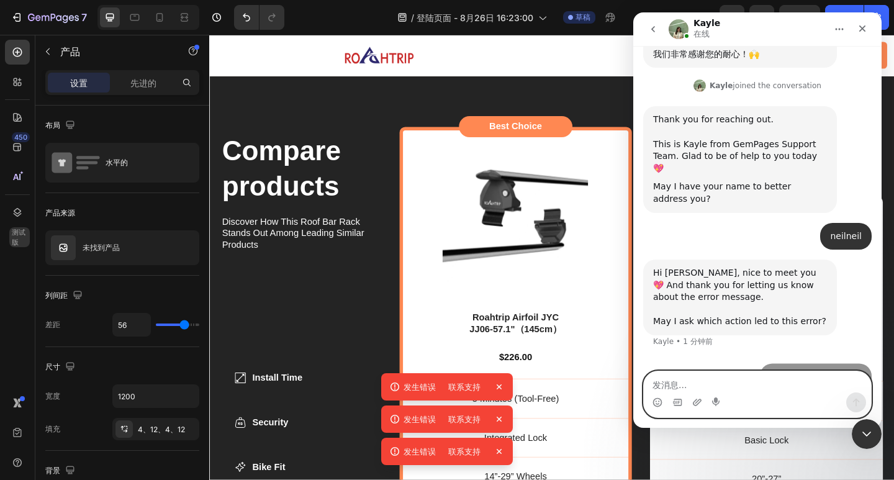
scroll to position [237, 0]
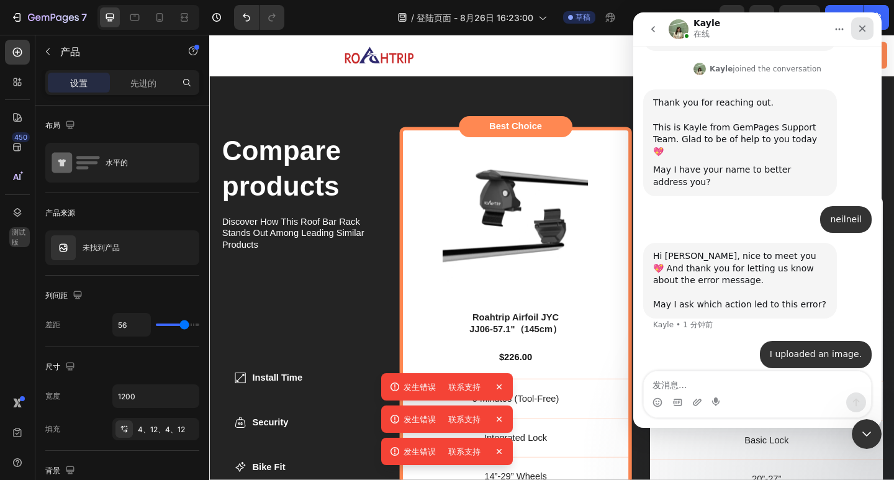
click at [867, 32] on div "关闭" at bounding box center [862, 28] width 22 height 22
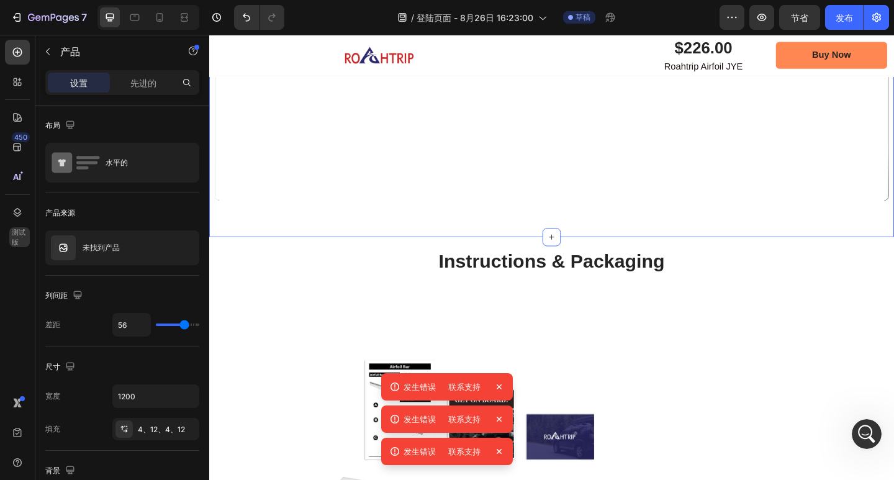
scroll to position [1848, 0]
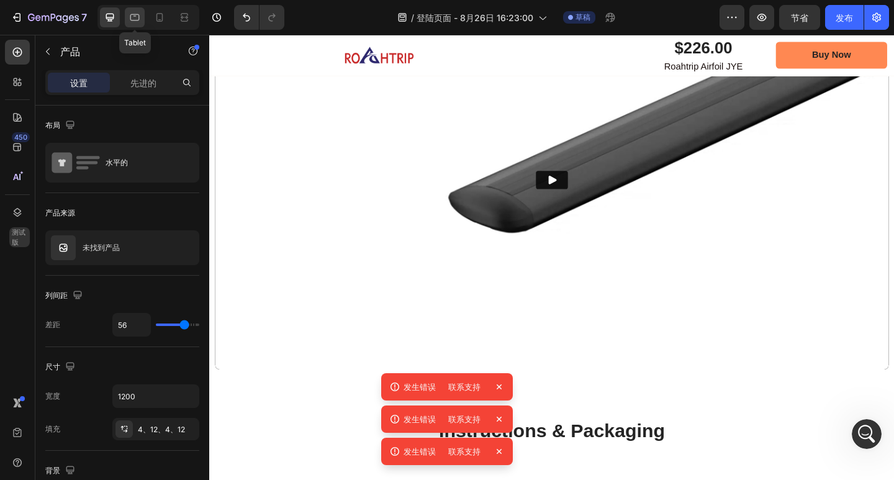
click at [133, 22] on icon at bounding box center [135, 17] width 12 height 12
type input "12"
type input "100%"
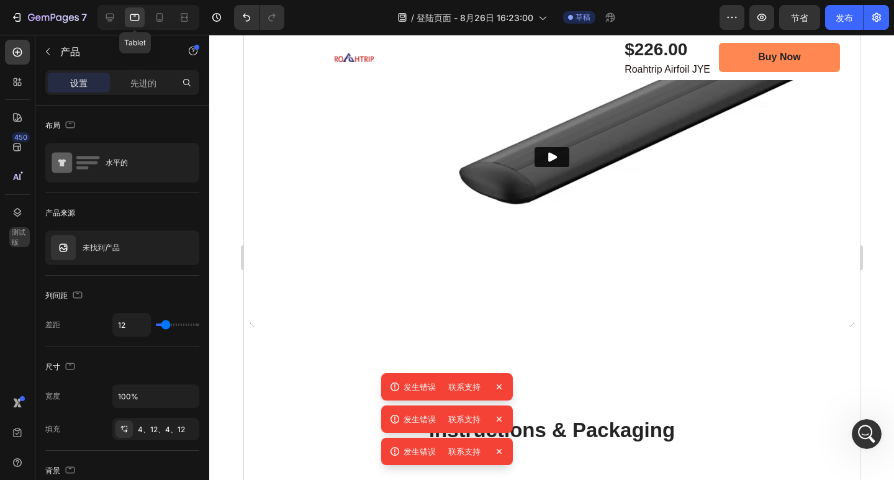
scroll to position [1804, 0]
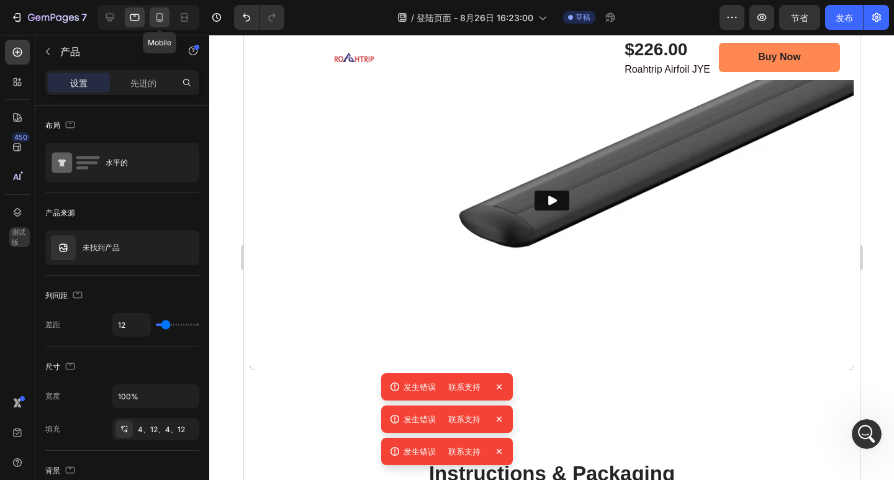
click at [151, 18] on div at bounding box center [160, 17] width 20 height 20
type input "0"
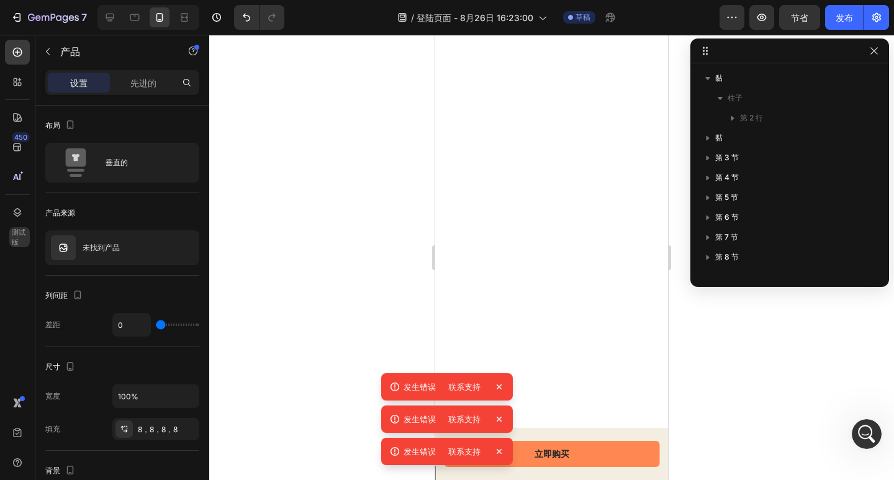
scroll to position [2670, 0]
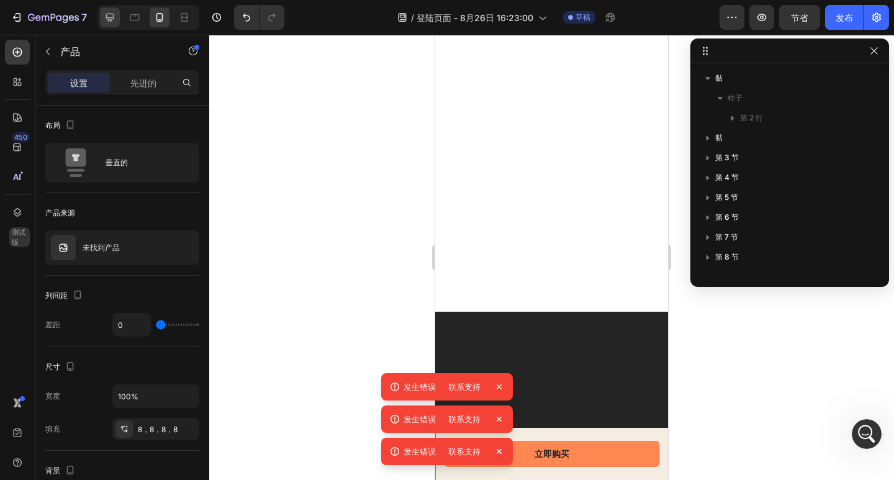
click at [112, 17] on icon at bounding box center [110, 17] width 12 height 12
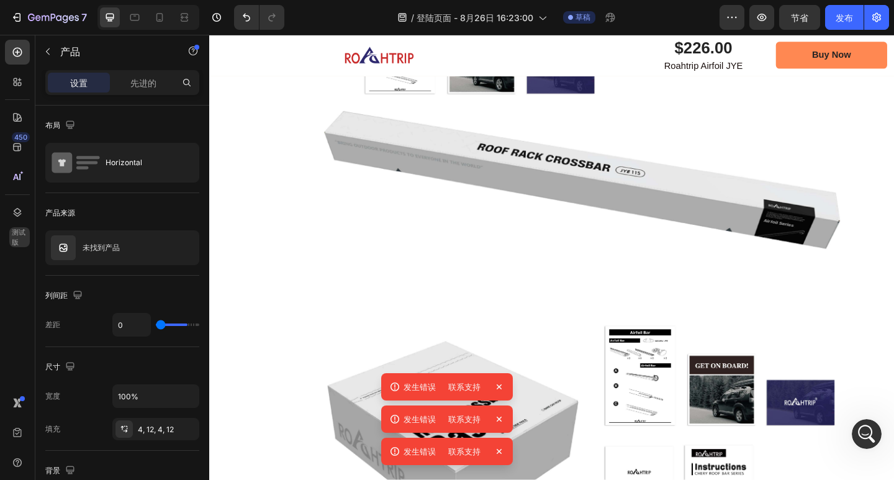
type input "56"
type input "1200"
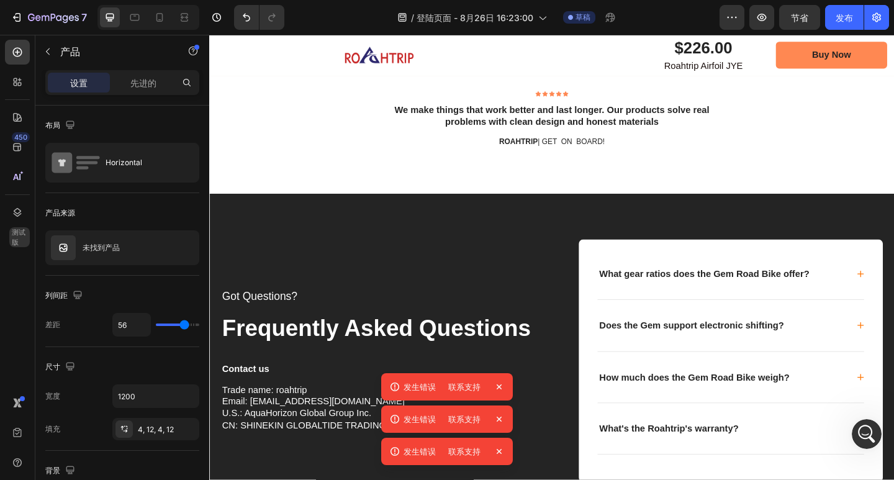
scroll to position [4241, 0]
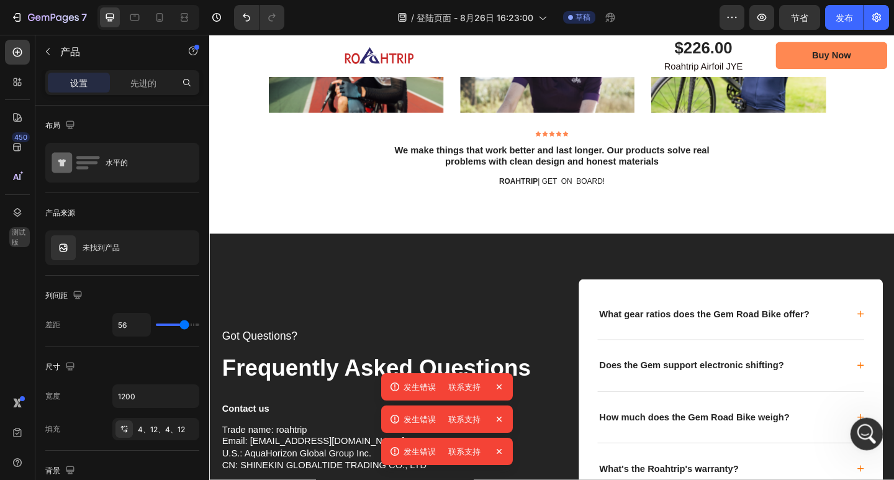
click at [864, 430] on icon "打开 Intercom Messenger" at bounding box center [865, 432] width 20 height 20
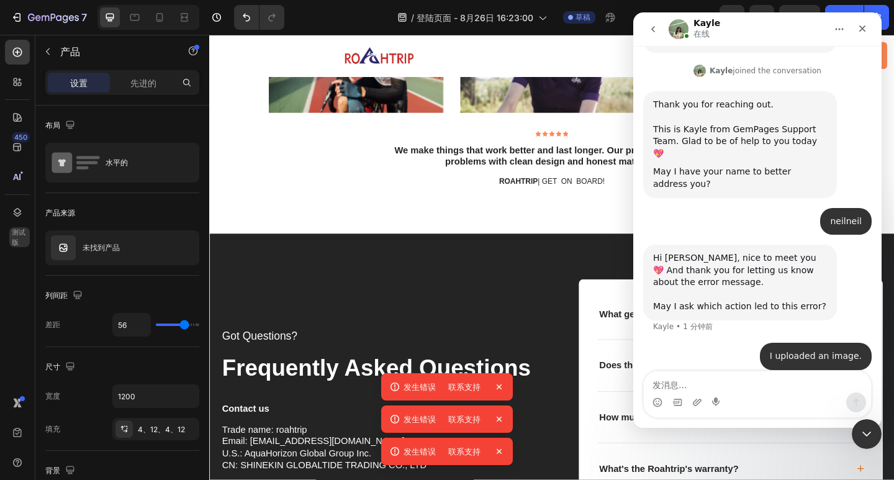
scroll to position [4303, 0]
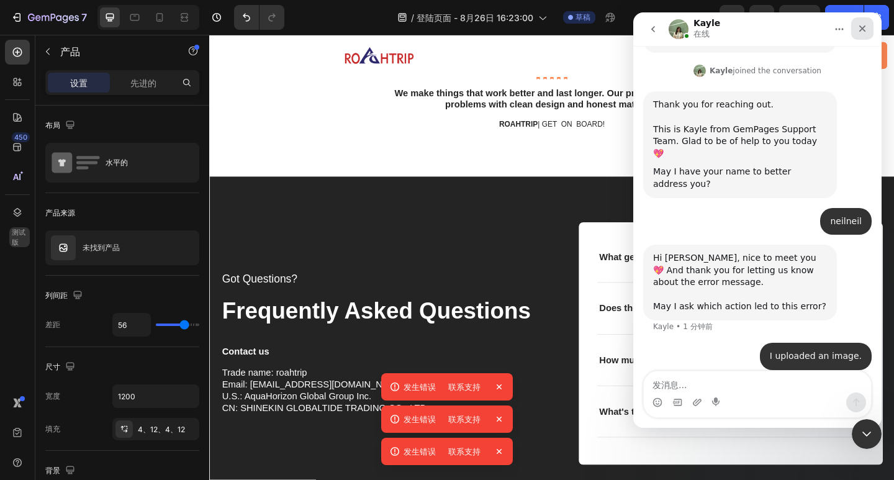
click at [856, 32] on div "关闭" at bounding box center [862, 28] width 22 height 22
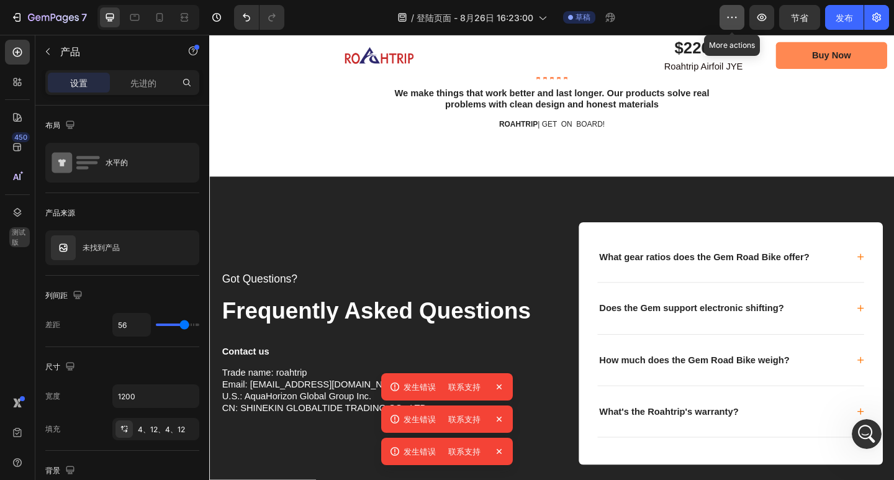
click at [730, 13] on icon "button" at bounding box center [732, 17] width 12 height 12
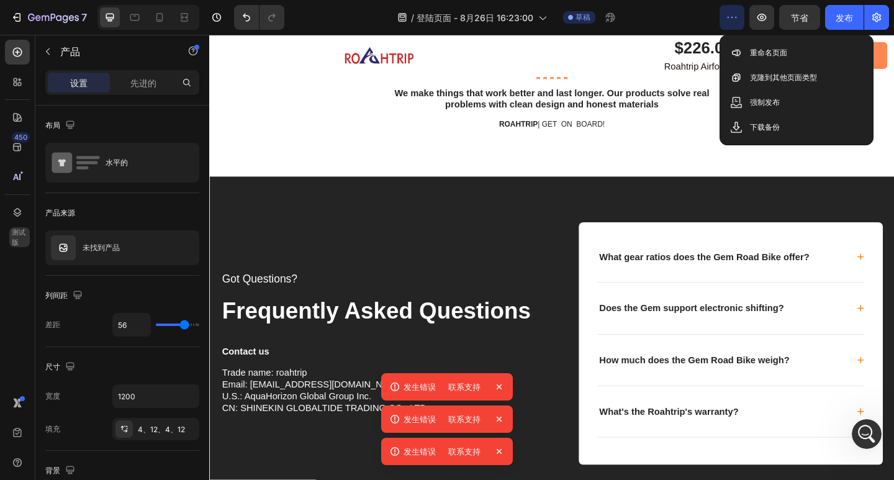
click at [730, 13] on icon "button" at bounding box center [732, 17] width 12 height 12
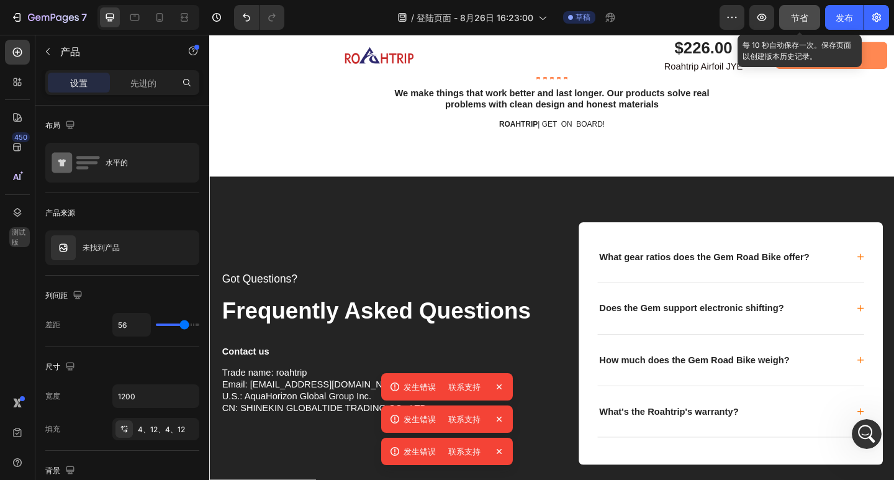
click at [788, 24] on button "节省" at bounding box center [799, 17] width 41 height 25
click at [791, 16] on font "节省" at bounding box center [799, 17] width 17 height 11
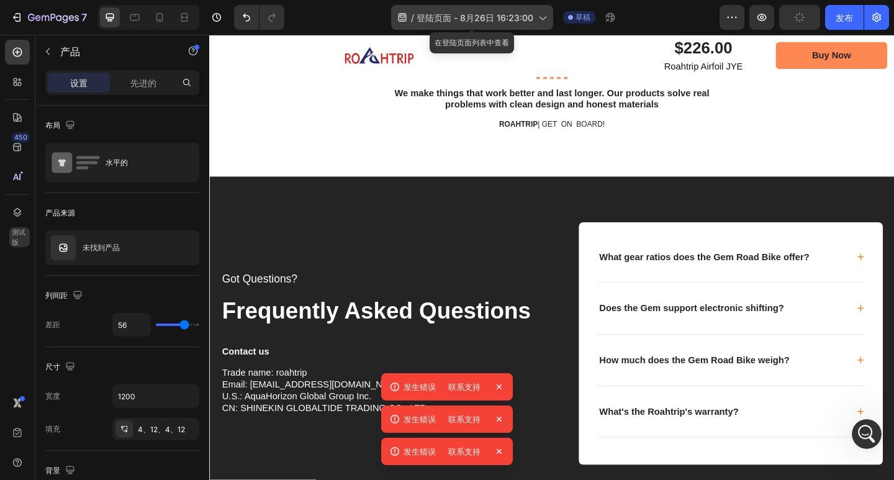
click at [525, 19] on font "登陆页面 - 8月26日 16:23:00" at bounding box center [475, 17] width 117 height 11
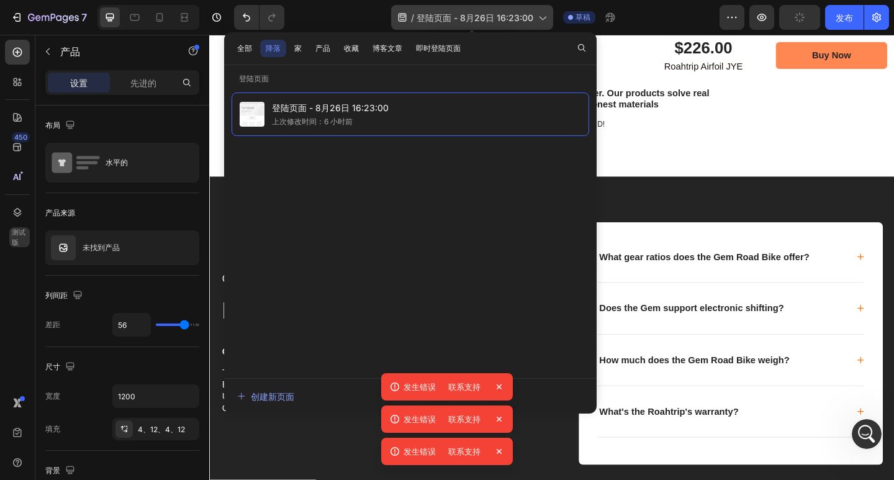
click at [525, 19] on font "登陆页面 - 8月26日 16:23:00" at bounding box center [475, 17] width 117 height 11
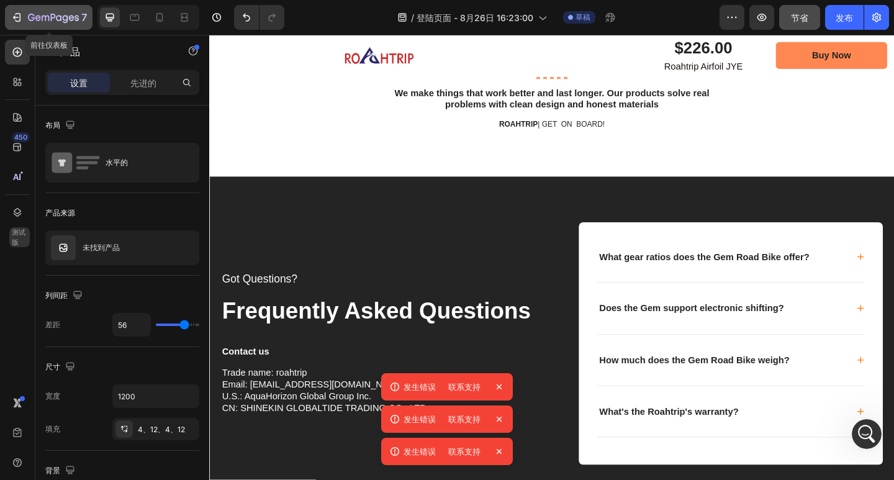
click at [29, 14] on icon "button" at bounding box center [53, 18] width 51 height 11
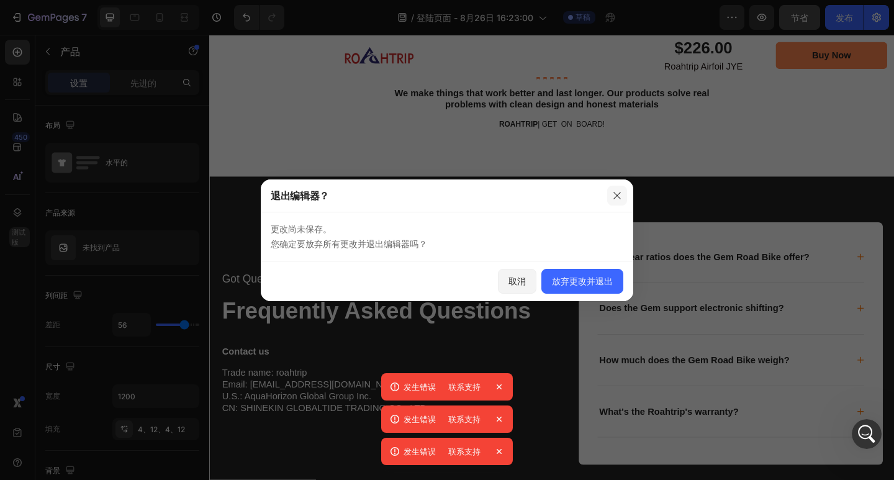
click at [620, 198] on icon "button" at bounding box center [616, 195] width 7 height 7
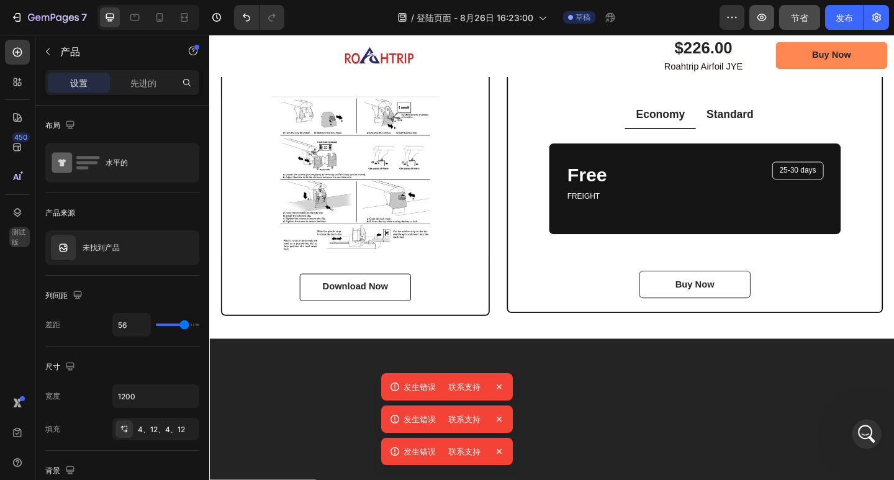
scroll to position [3123, 0]
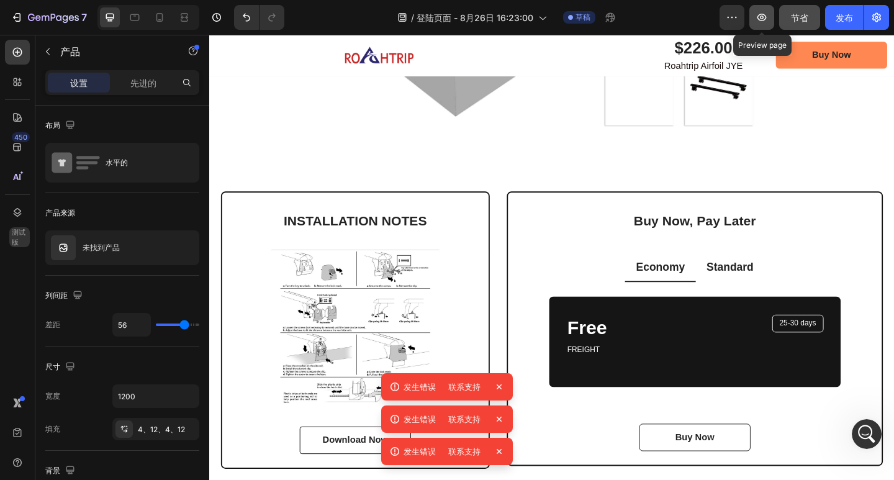
drag, startPoint x: 624, startPoint y: 27, endPoint x: 761, endPoint y: 15, distance: 137.1
click at [761, 15] on icon "button" at bounding box center [762, 17] width 12 height 12
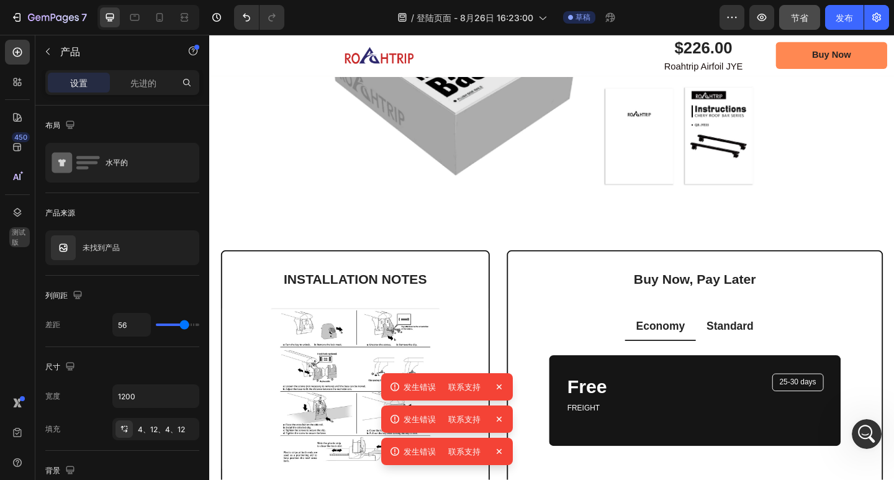
scroll to position [2999, 0]
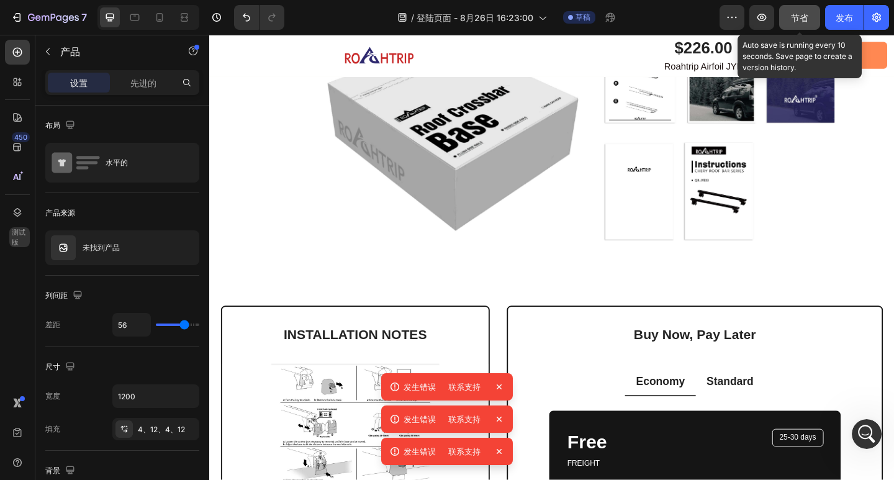
click at [794, 14] on font "节省" at bounding box center [799, 17] width 17 height 11
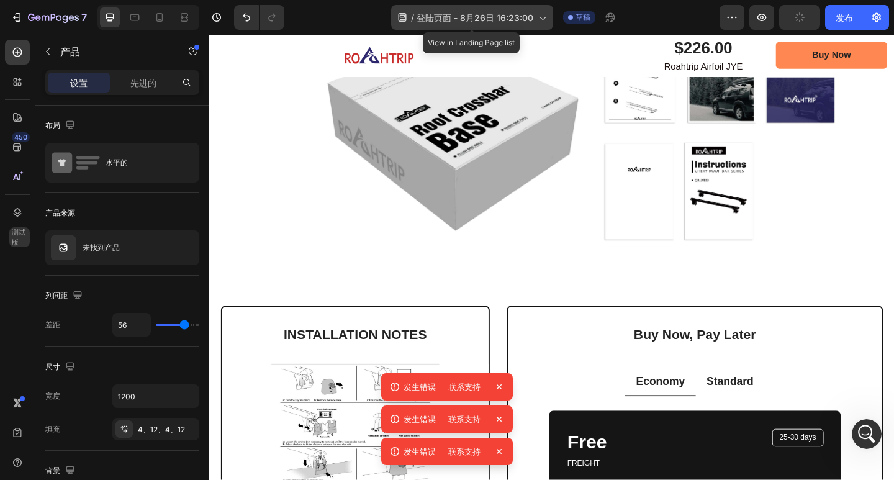
click at [508, 22] on font "登陆页面 - 8月26日 16:23:00" at bounding box center [475, 17] width 117 height 11
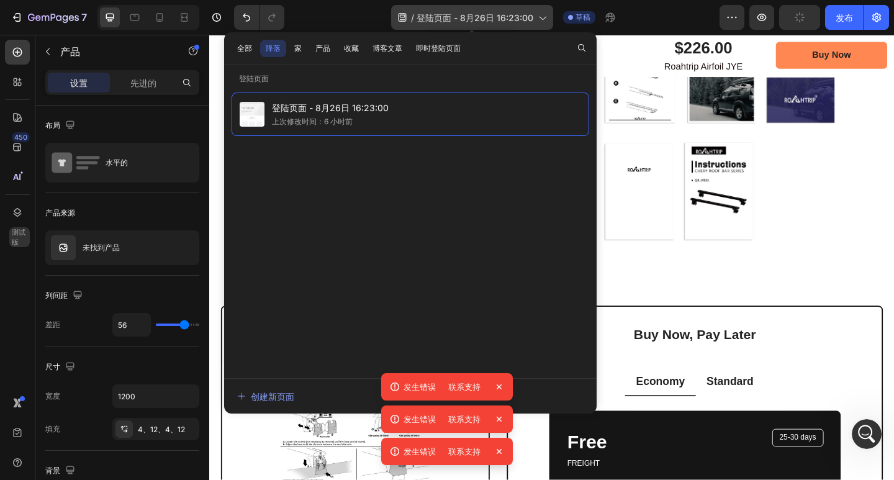
click at [474, 14] on font "登陆页面 - 8月26日 16:23:00" at bounding box center [475, 17] width 117 height 11
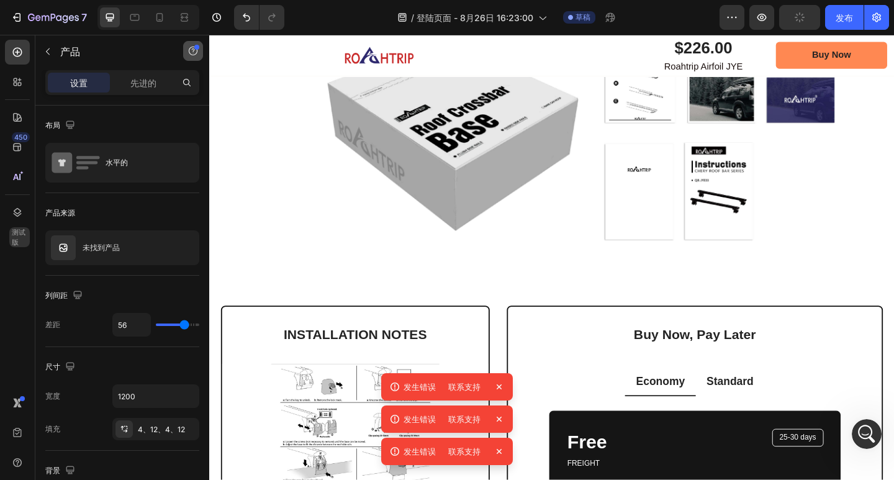
click at [194, 53] on icon "button" at bounding box center [193, 51] width 10 height 10
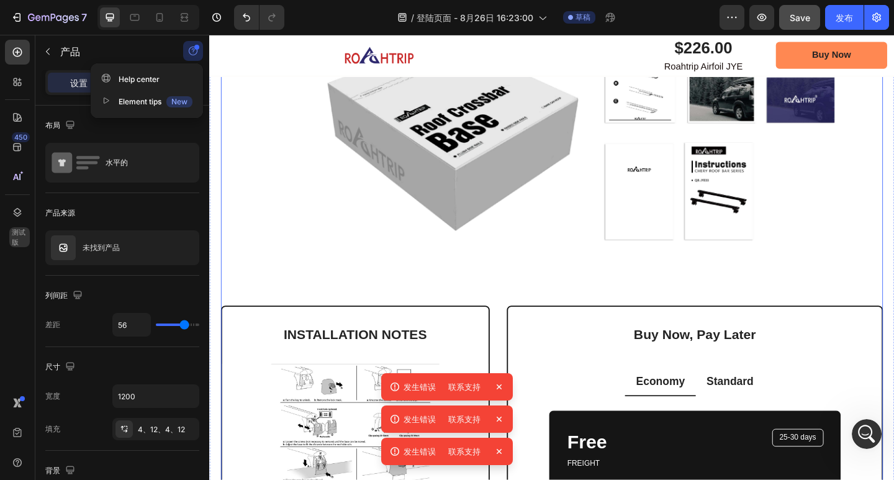
click at [498, 387] on icon at bounding box center [499, 386] width 5 height 5
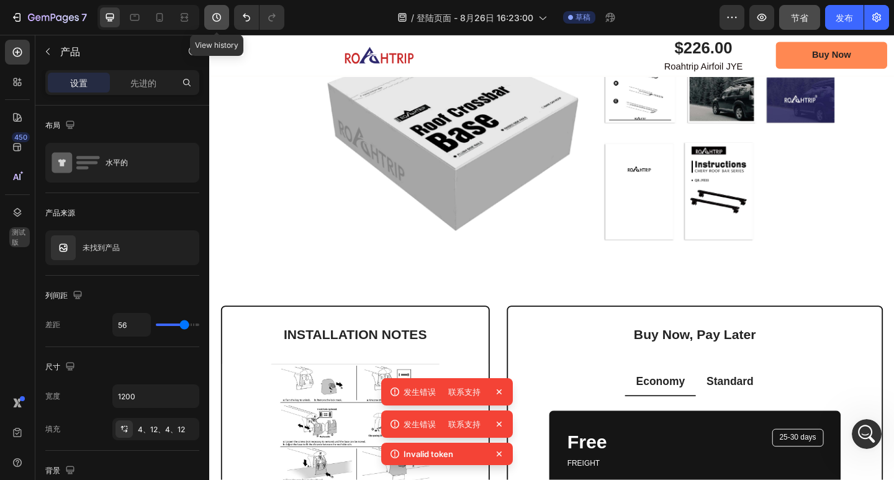
scroll to position [2751, 0]
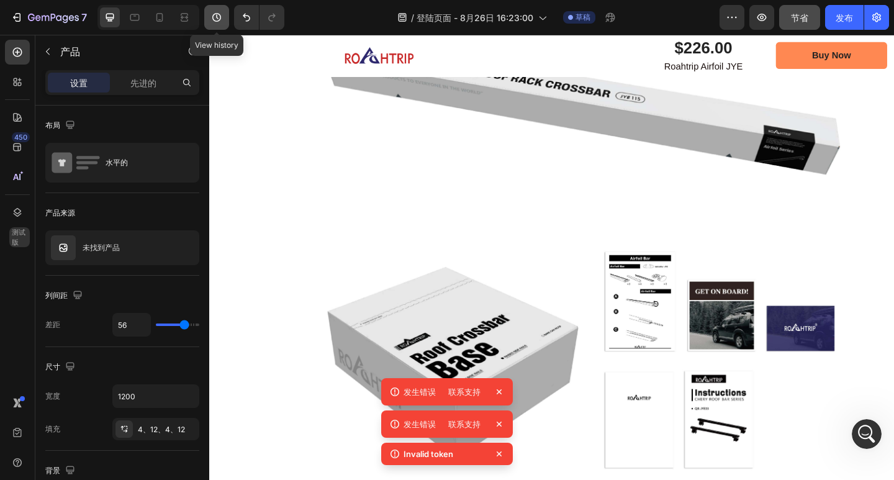
click at [219, 12] on icon "button" at bounding box center [216, 17] width 12 height 12
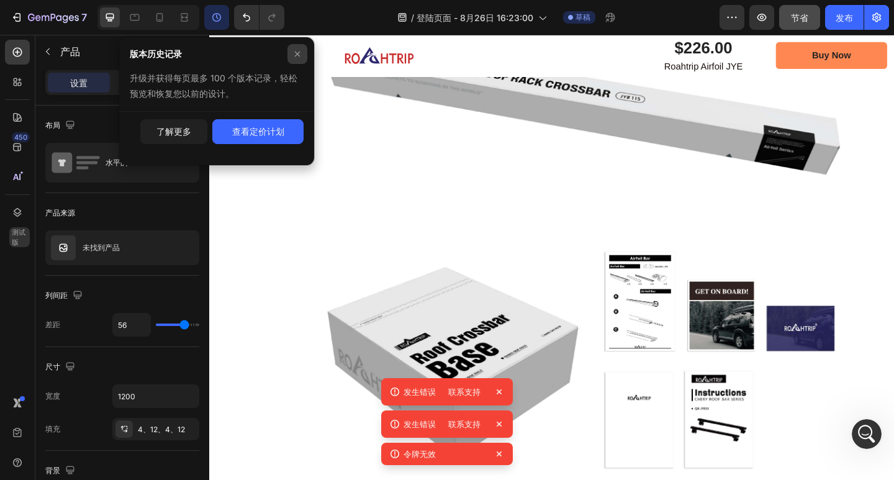
click at [296, 58] on icon at bounding box center [297, 54] width 10 height 10
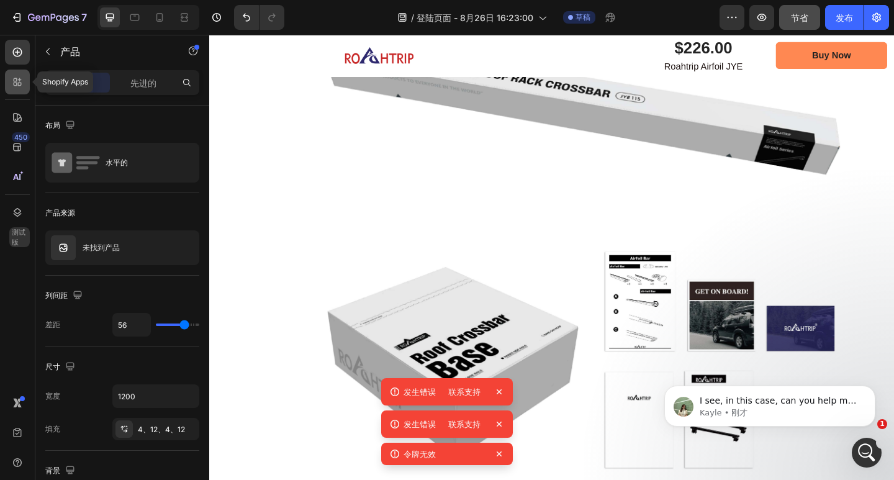
scroll to position [299, 0]
click at [16, 441] on div at bounding box center [17, 432] width 25 height 25
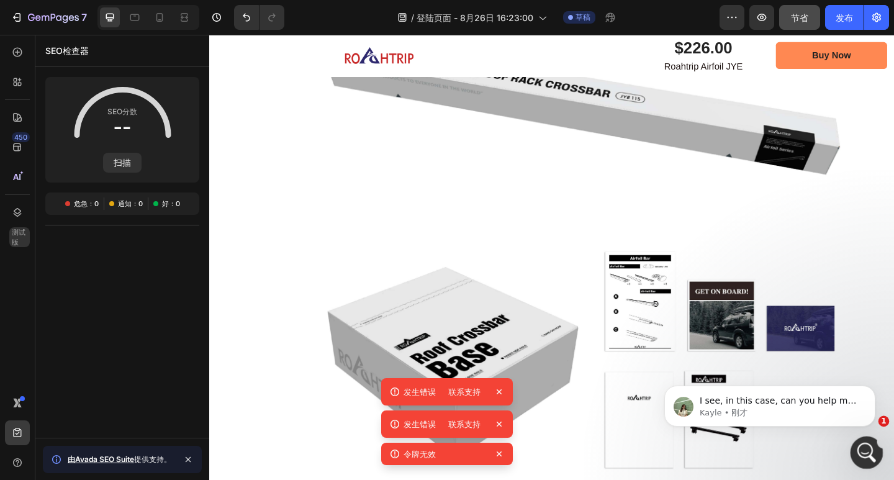
click at [869, 446] on icon "打开 Intercom Messenger" at bounding box center [865, 451] width 20 height 20
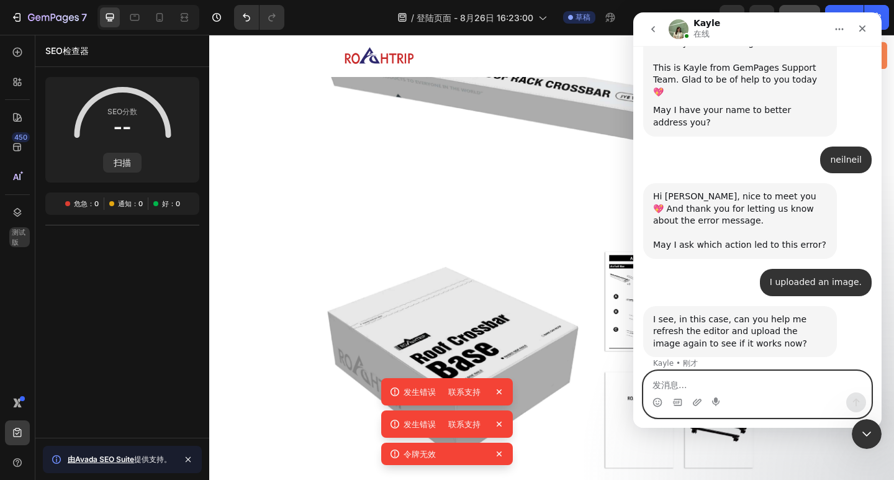
click at [805, 386] on textarea "发消息..." at bounding box center [757, 381] width 227 height 21
paste textarea "But the current page I'm on cannot be saved."
type textarea "But the current page I'm on cannot be saved."
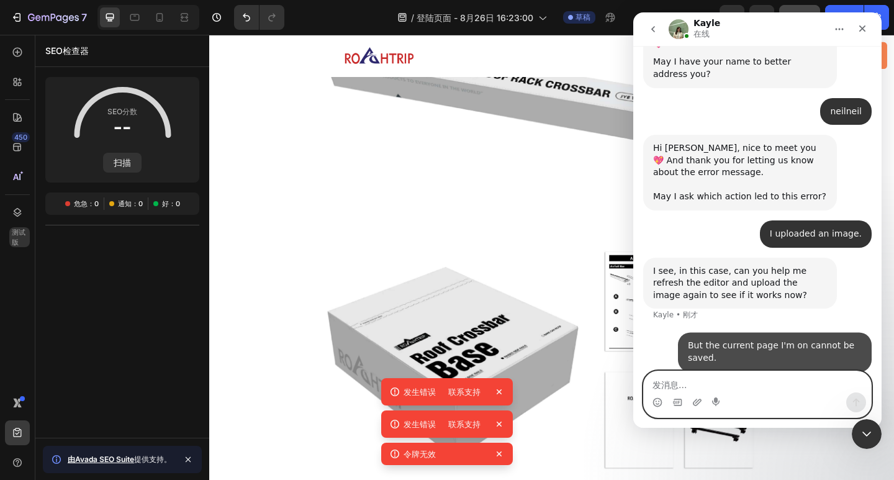
scroll to position [348, 0]
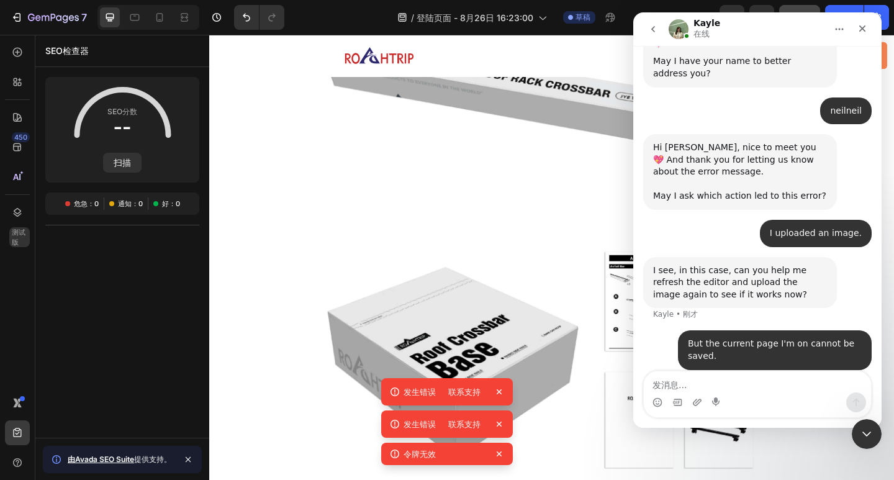
click at [170, 268] on div "SEO分数 扫描 危急：0 通知：0 好：0" at bounding box center [122, 252] width 174 height 351
click at [871, 30] on div "关闭" at bounding box center [862, 28] width 22 height 22
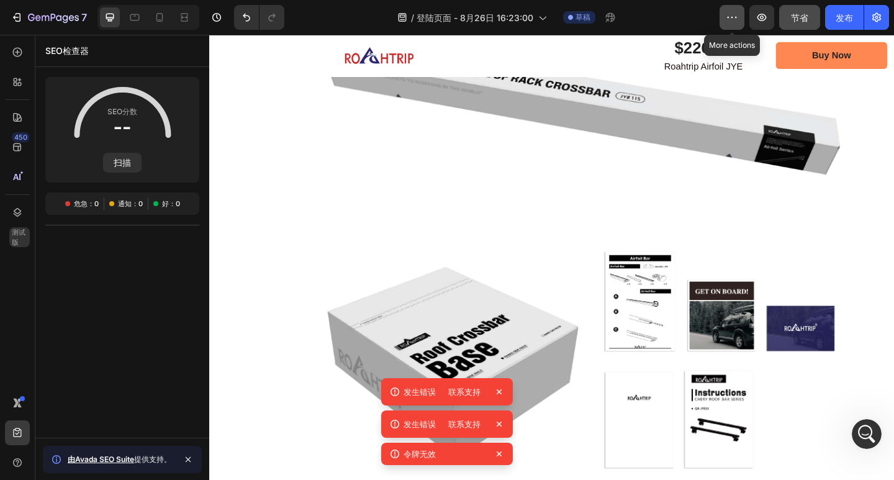
click at [737, 24] on button "button" at bounding box center [732, 17] width 25 height 25
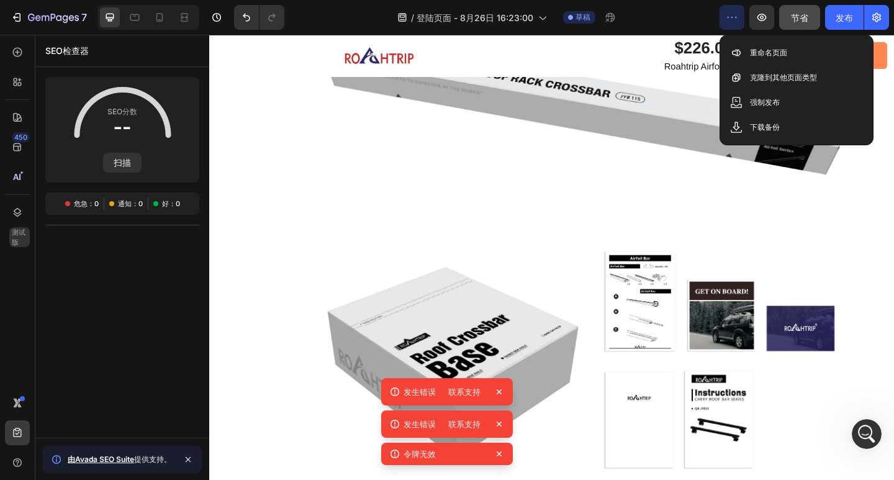
scroll to position [396, 0]
click at [737, 24] on button "button" at bounding box center [732, 17] width 25 height 25
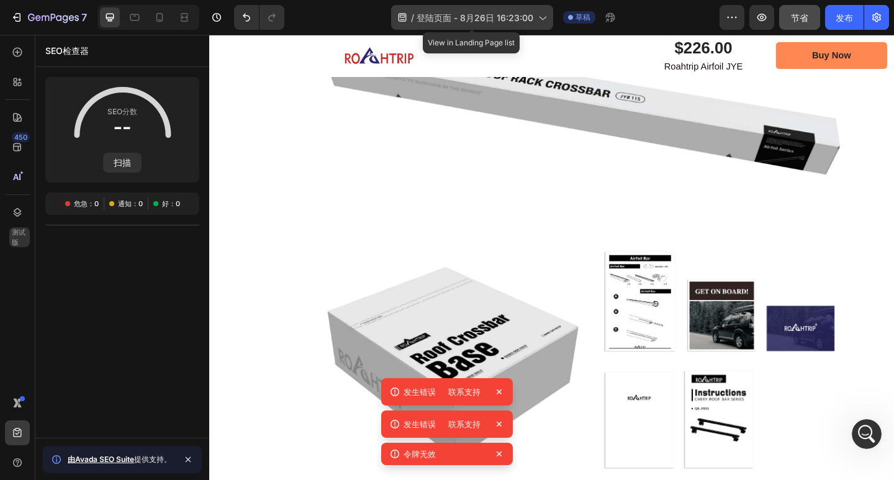
click at [536, 9] on div "/ 登陆页面 - 8月26日 16:23:00" at bounding box center [472, 17] width 162 height 25
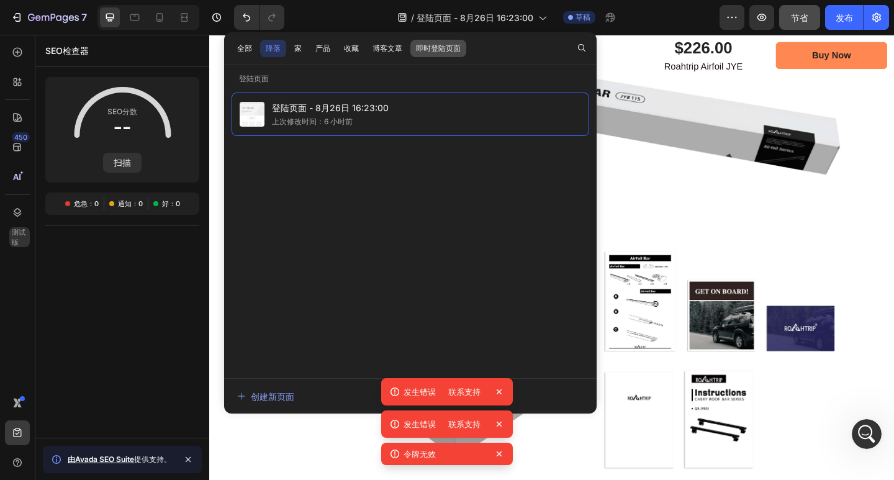
click at [417, 51] on font "即时登陆页面" at bounding box center [438, 47] width 45 height 9
click at [274, 49] on font "降落" at bounding box center [273, 47] width 15 height 9
click at [252, 50] on button "全部" at bounding box center [245, 48] width 26 height 17
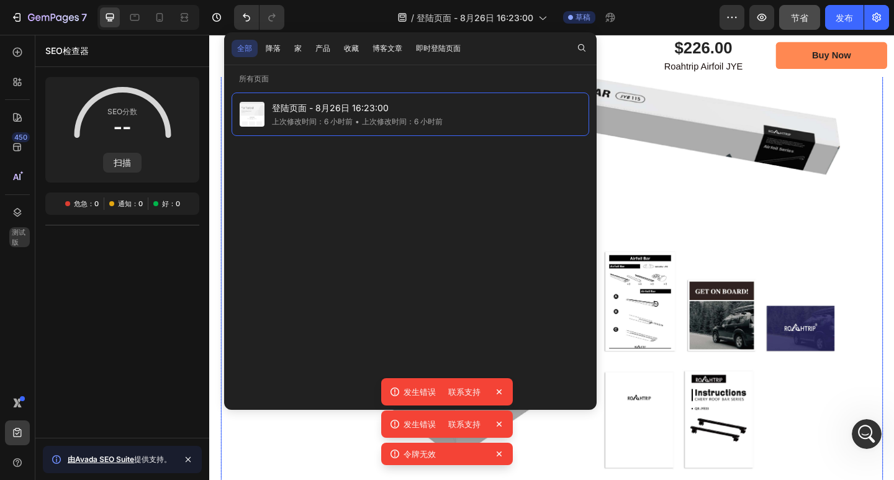
click at [702, 135] on img at bounding box center [582, 198] width 720 height 720
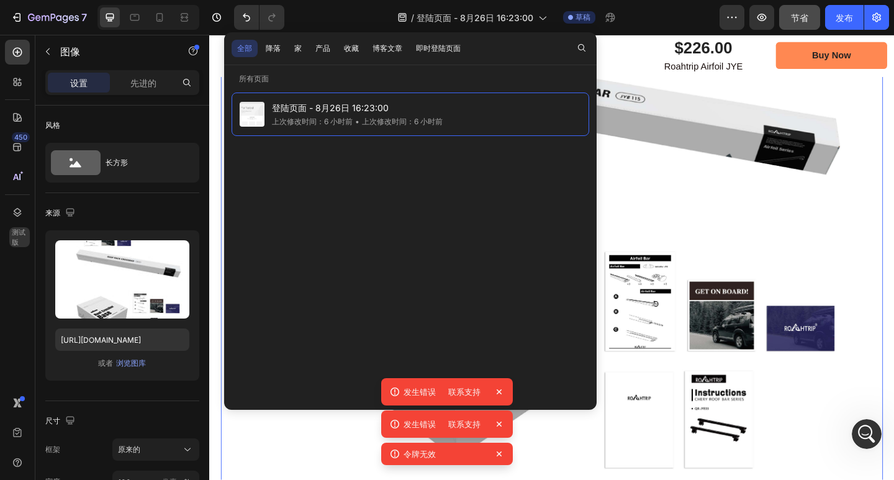
click at [502, 389] on icon at bounding box center [499, 392] width 12 height 12
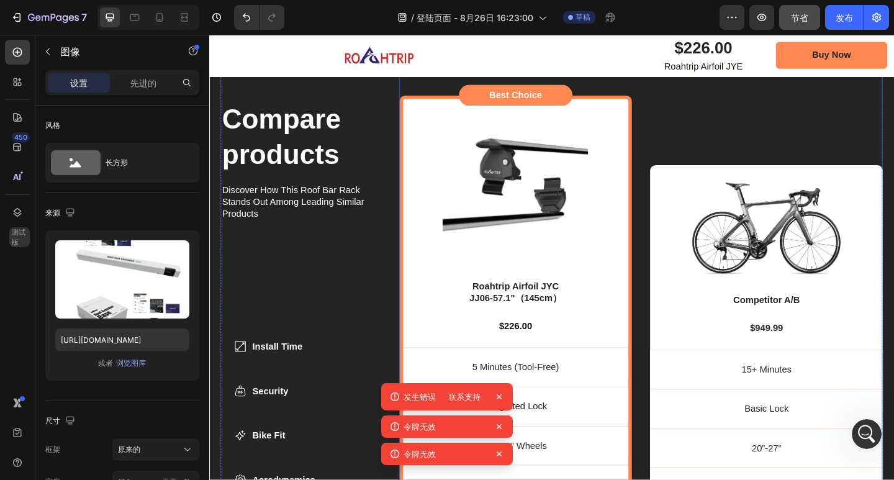
scroll to position [3620, 0]
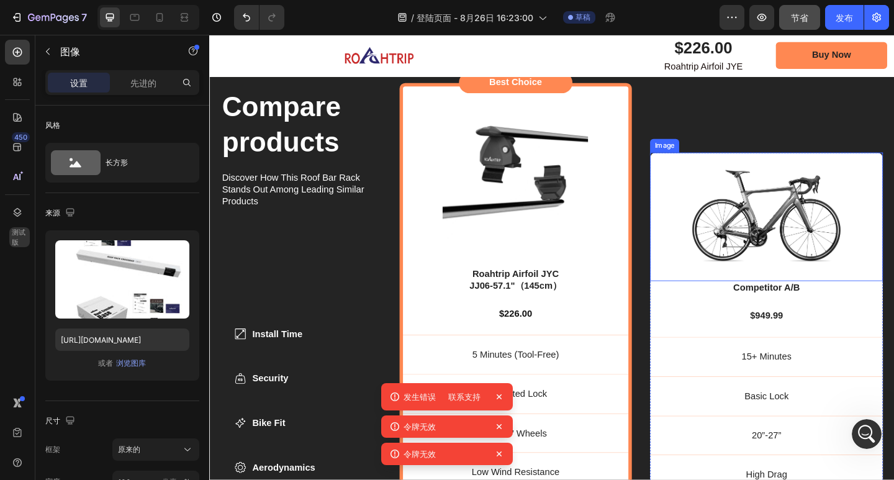
click at [765, 237] on img at bounding box center [815, 232] width 166 height 102
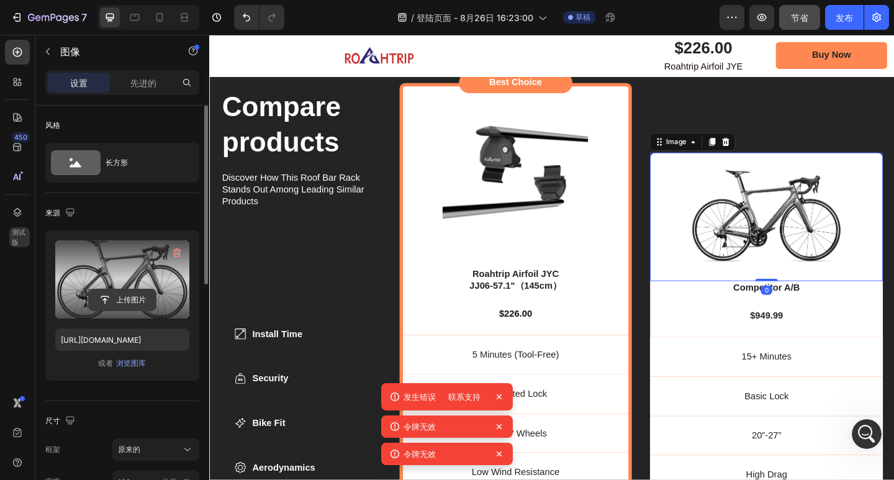
click at [125, 299] on input "file" at bounding box center [122, 299] width 67 height 21
click at [500, 397] on icon at bounding box center [499, 397] width 12 height 12
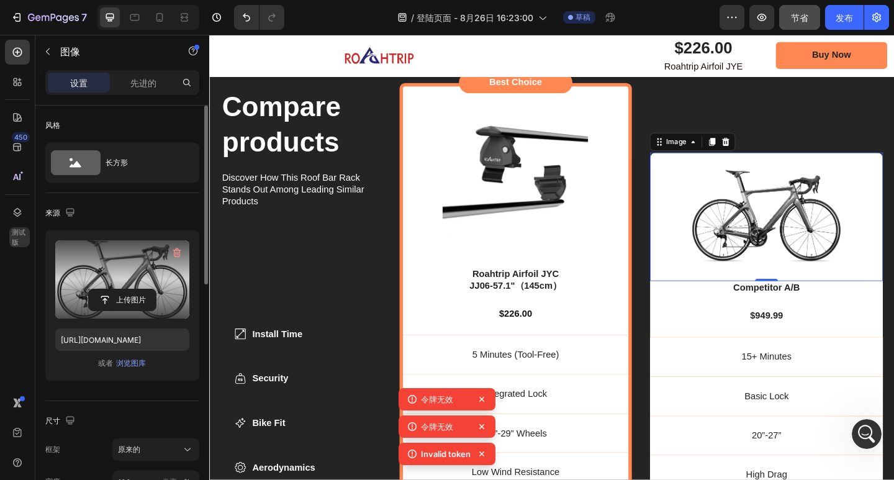
click at [484, 400] on icon at bounding box center [482, 399] width 12 height 12
click at [481, 400] on icon at bounding box center [482, 399] width 12 height 12
click at [482, 415] on div "令牌无效" at bounding box center [447, 426] width 97 height 22
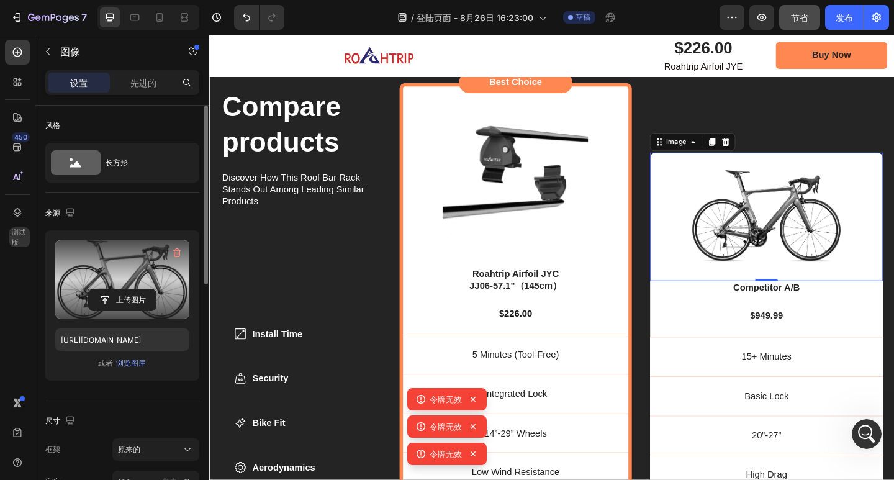
click at [474, 398] on icon at bounding box center [473, 399] width 5 height 5
click at [481, 399] on icon at bounding box center [481, 399] width 5 height 5
click at [480, 415] on div "令牌无效" at bounding box center [447, 426] width 97 height 22
click at [474, 425] on icon at bounding box center [473, 426] width 5 height 5
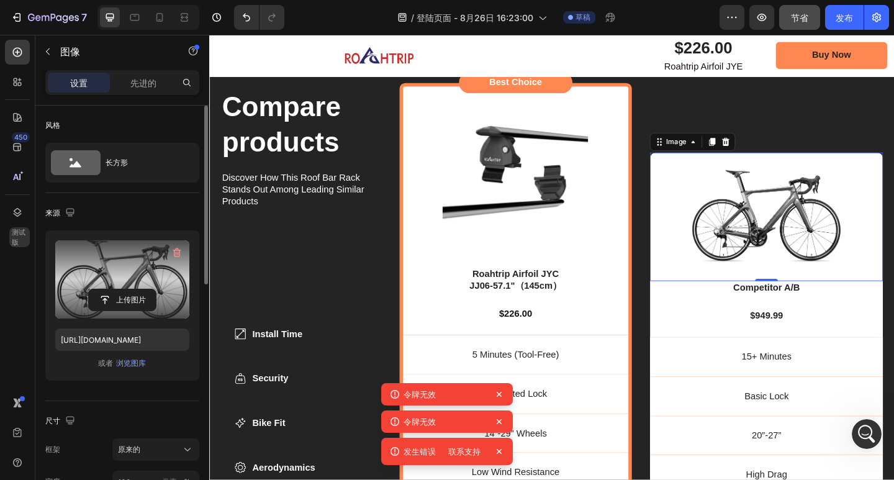
click at [504, 452] on icon at bounding box center [499, 451] width 12 height 12
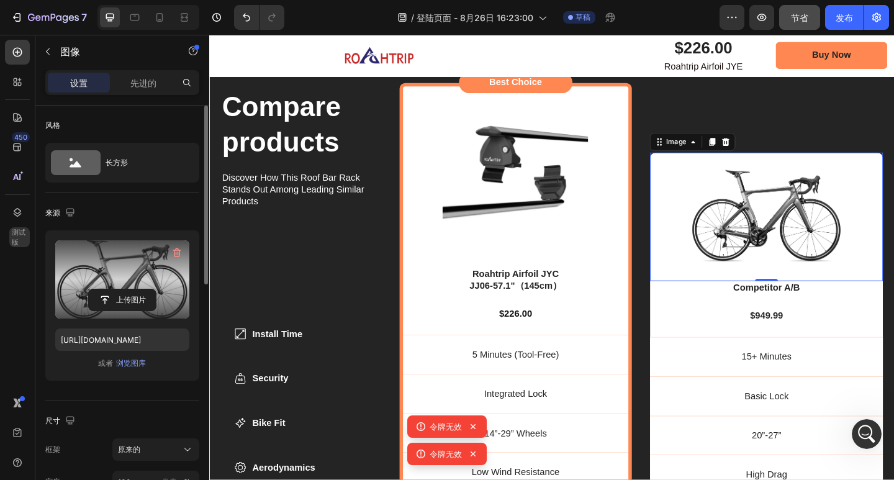
click at [472, 427] on icon at bounding box center [473, 426] width 5 height 5
click at [477, 453] on icon at bounding box center [473, 454] width 12 height 12
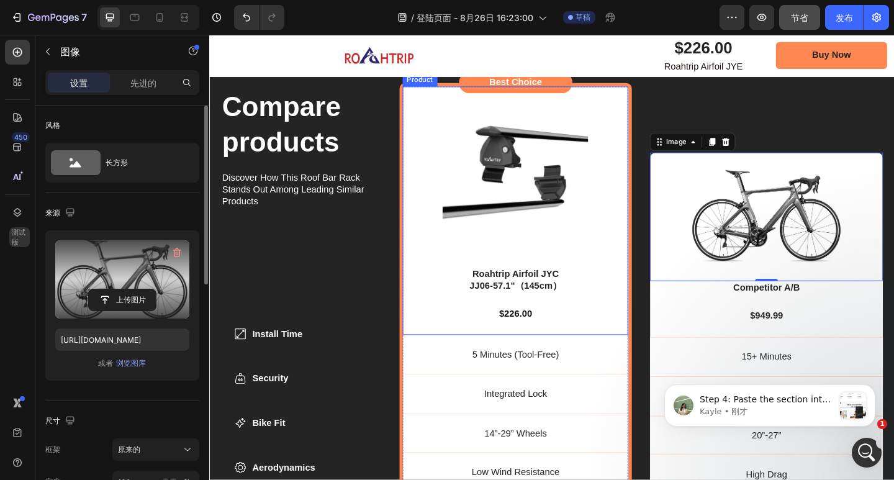
scroll to position [849, 0]
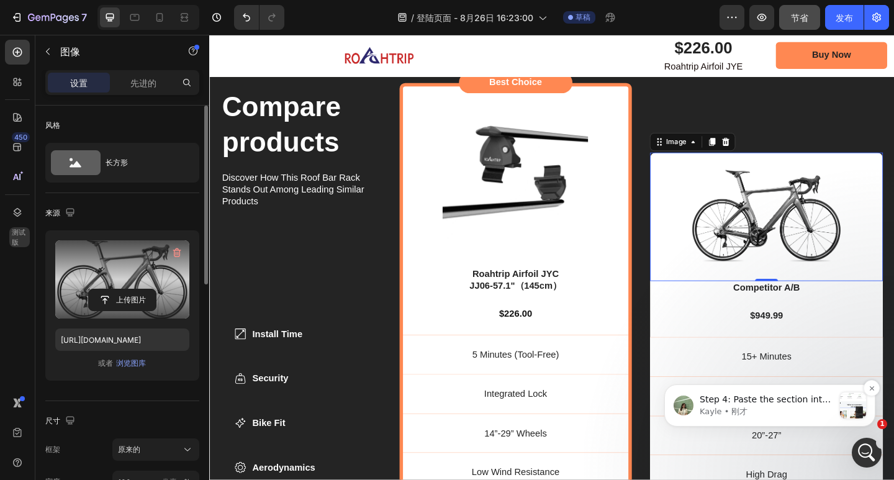
click at [839, 407] on div "Step 4: Paste the section into the newly opened page tab: Important: Avoid clos…" at bounding box center [770, 405] width 192 height 26
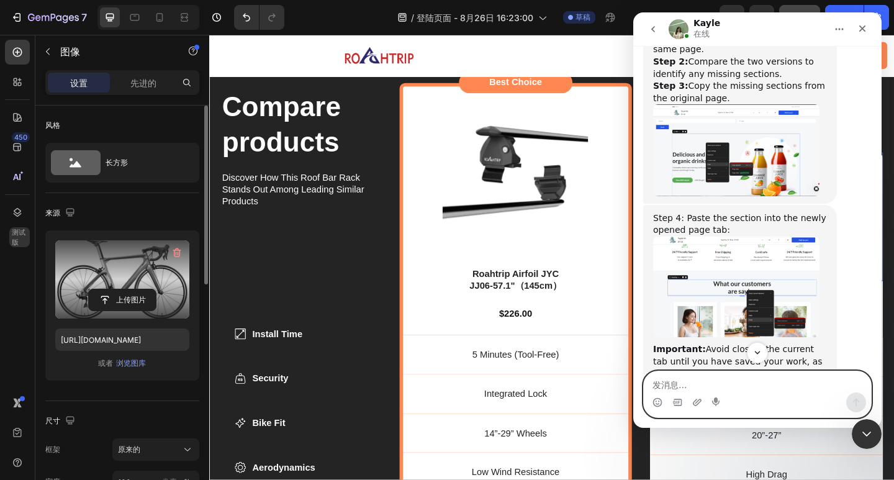
scroll to position [869, 0]
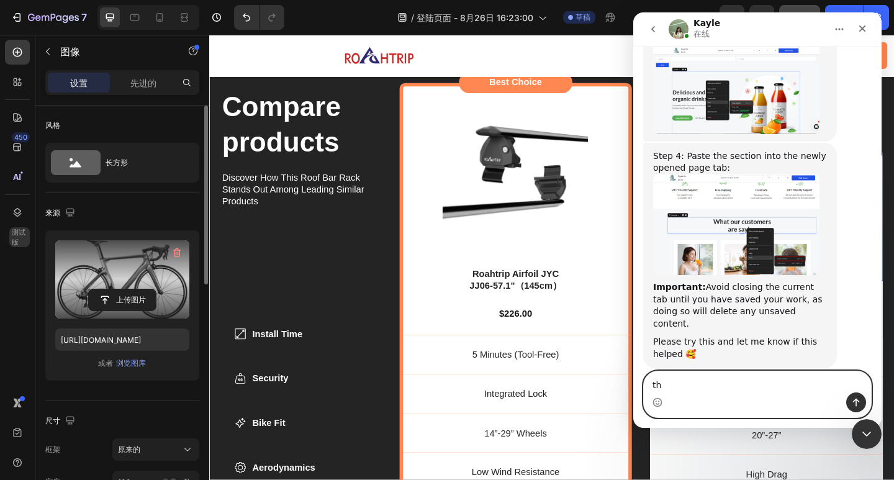
type textarea "t"
paste textarea "Thank you. I'll give it a try."
type textarea "Thank you. I'll give it a try."
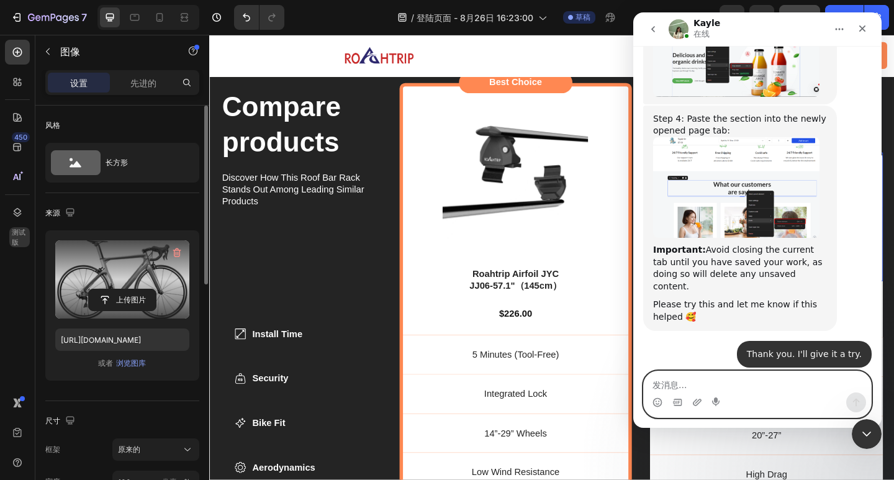
scroll to position [935, 0]
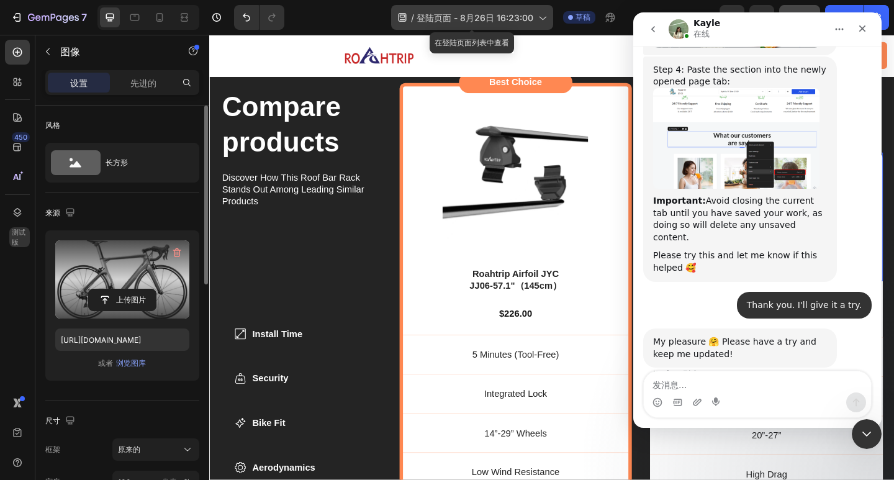
click at [525, 17] on font "登陆页面 - 8月26日 16:23:00" at bounding box center [475, 17] width 117 height 11
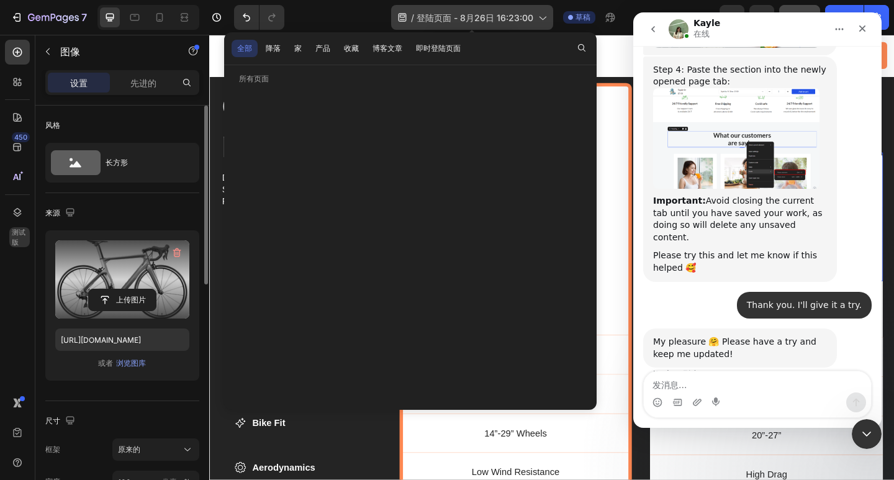
click at [525, 17] on font "登陆页面 - 8月26日 16:23:00" at bounding box center [475, 17] width 117 height 11
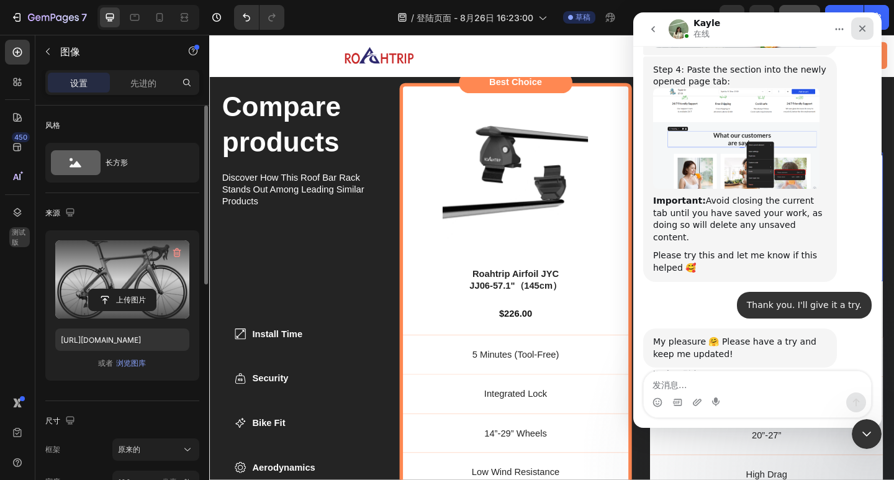
click at [863, 33] on icon "关闭" at bounding box center [862, 29] width 10 height 10
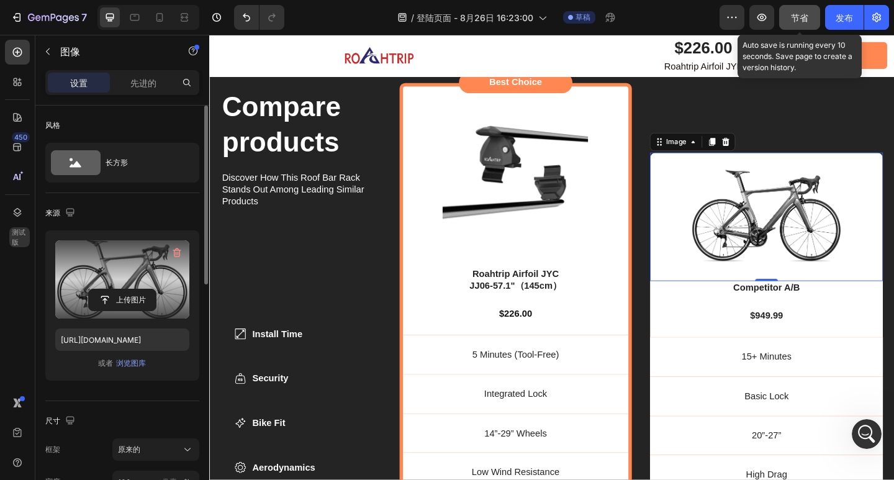
click at [792, 16] on font "节省" at bounding box center [799, 17] width 17 height 11
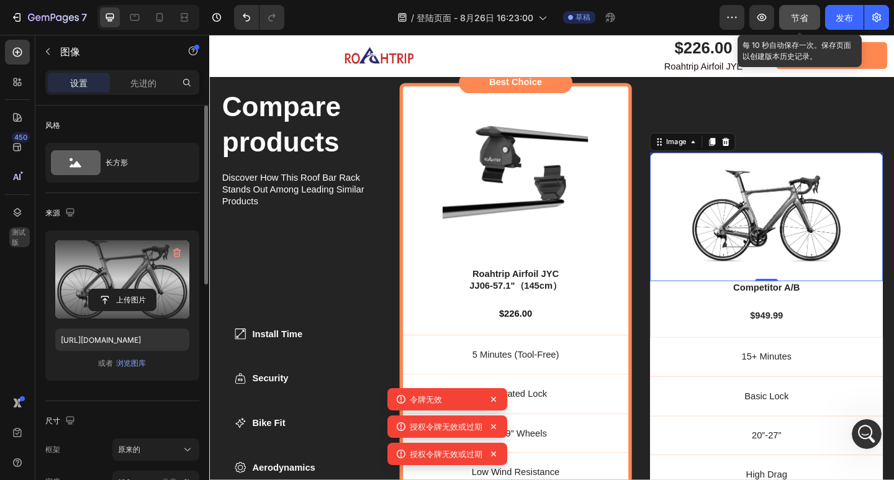
click at [794, 21] on font "节省" at bounding box center [799, 17] width 17 height 11
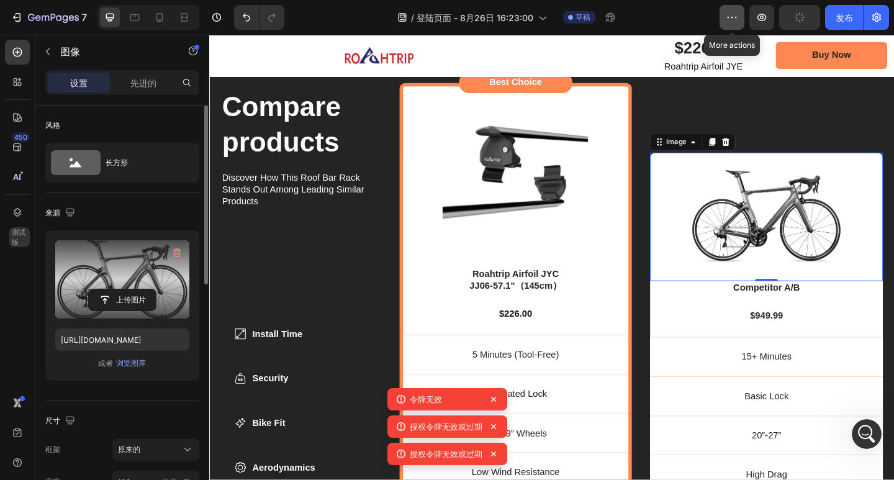
click at [733, 18] on icon "button" at bounding box center [732, 17] width 2 height 1
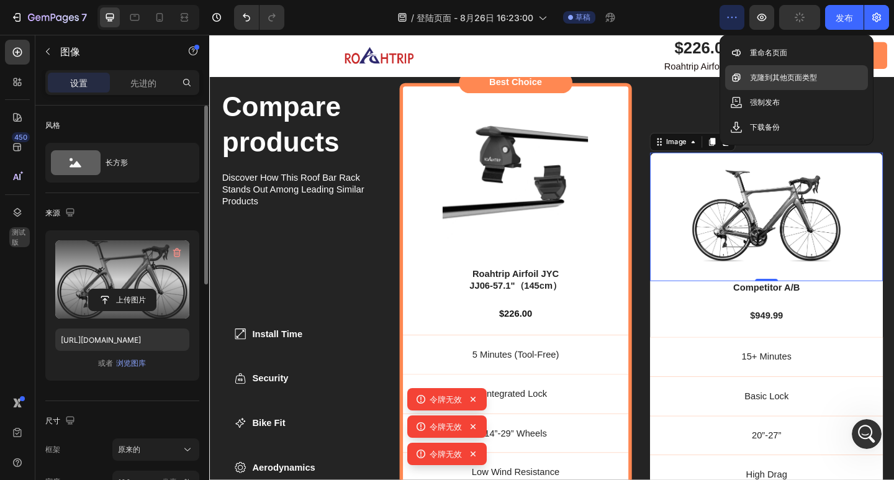
click at [811, 74] on font "克隆到其他页面类型" at bounding box center [783, 77] width 67 height 9
click at [758, 76] on font "克隆到其他页面类型" at bounding box center [783, 77] width 67 height 9
click at [749, 90] on div "克隆到其他页面类型" at bounding box center [796, 102] width 143 height 25
click at [737, 79] on icon at bounding box center [736, 77] width 12 height 12
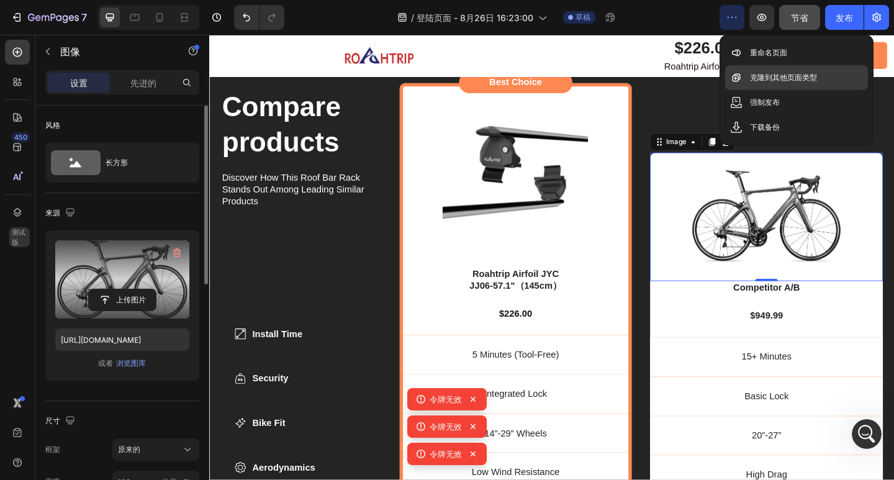
click at [738, 79] on icon at bounding box center [736, 77] width 12 height 12
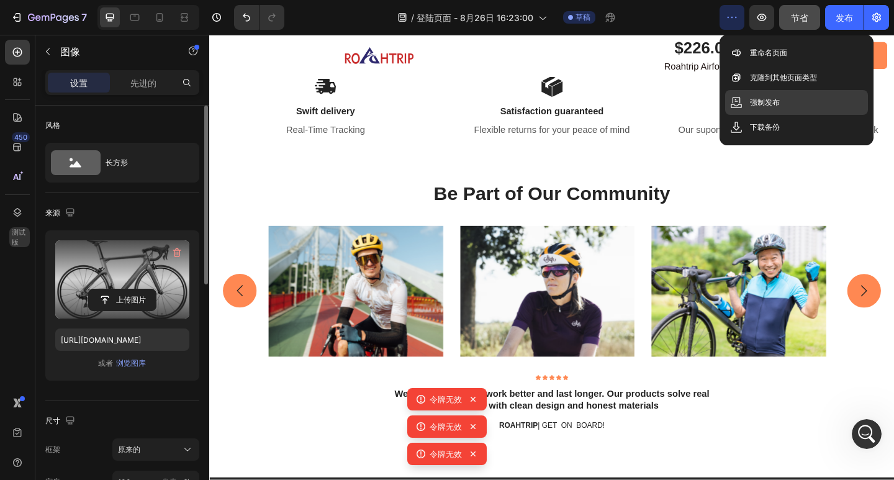
scroll to position [3434, 0]
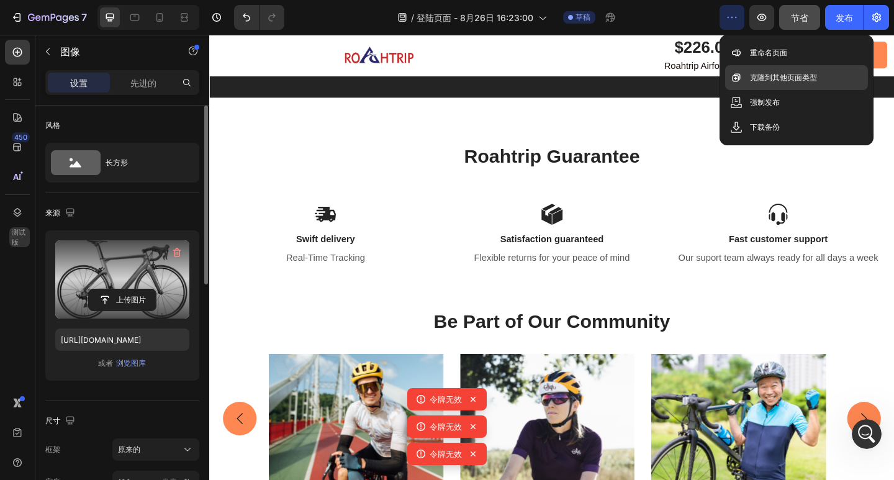
click at [787, 76] on font "克隆到其他页面类型" at bounding box center [783, 77] width 67 height 9
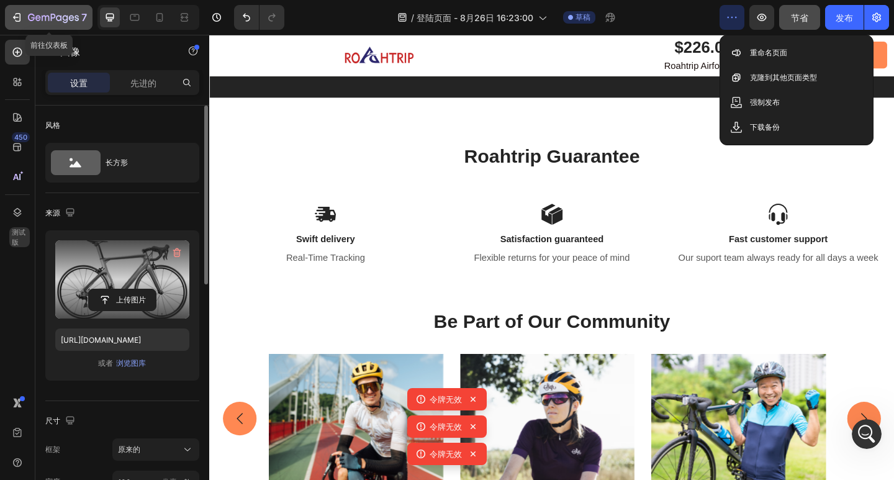
click at [76, 13] on icon "button" at bounding box center [53, 18] width 51 height 11
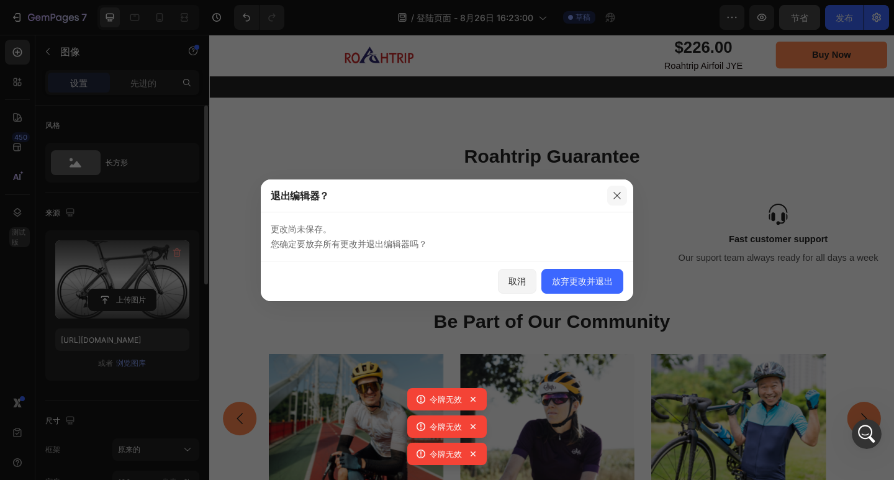
click at [625, 192] on button "button" at bounding box center [617, 196] width 20 height 20
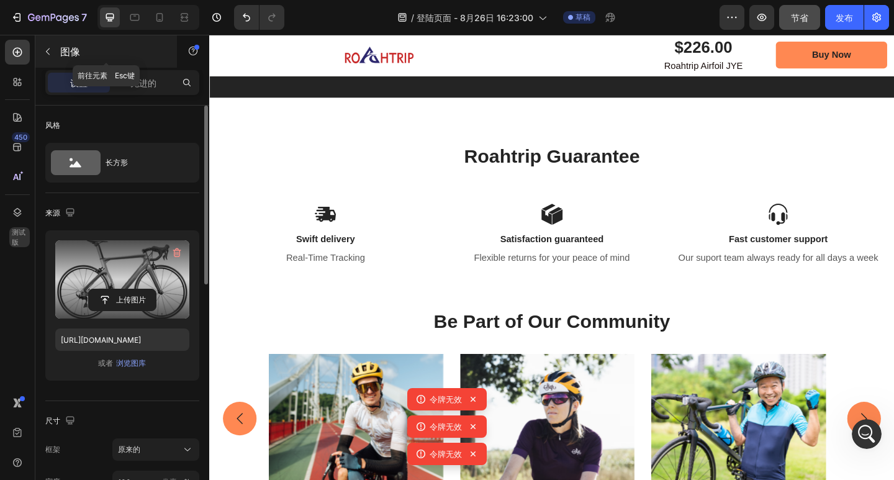
click at [57, 50] on button "button" at bounding box center [48, 52] width 20 height 20
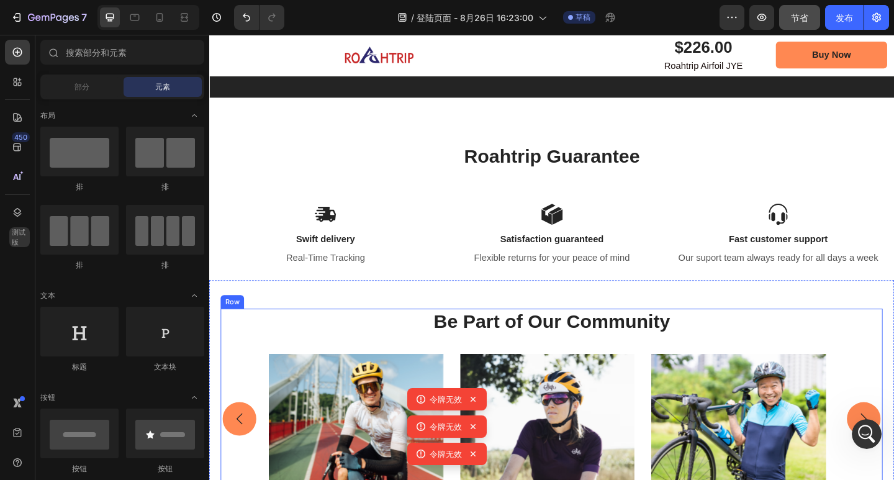
click at [237, 382] on div "Be Part of Our Community Heading Image Image Image Carousel" at bounding box center [582, 428] width 720 height 191
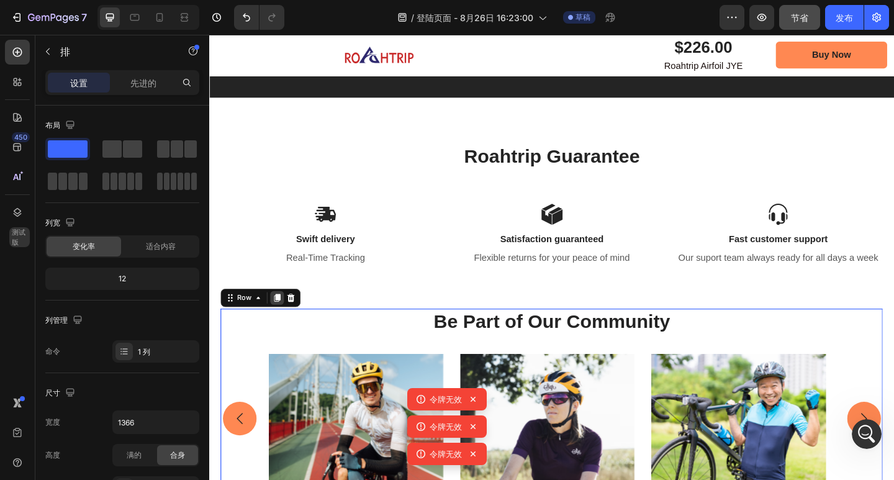
click at [281, 326] on icon at bounding box center [283, 321] width 10 height 10
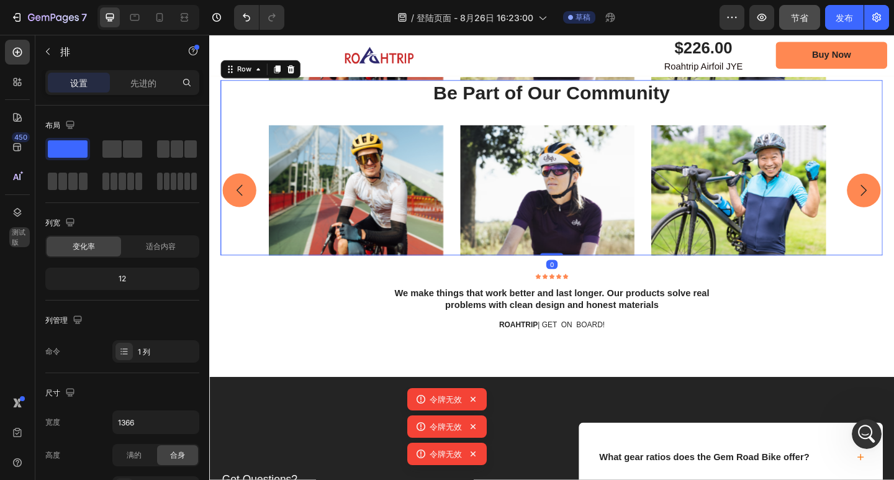
scroll to position [3889, 0]
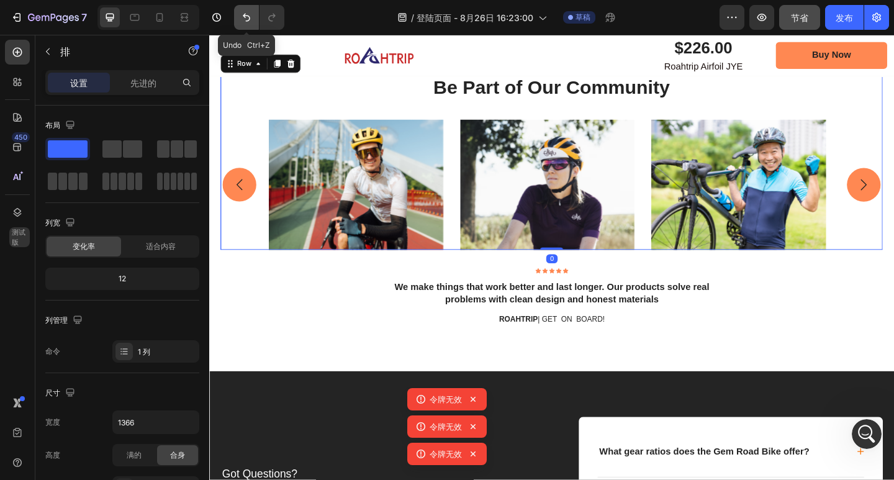
click at [251, 23] on icon "撤消/重做" at bounding box center [246, 17] width 12 height 12
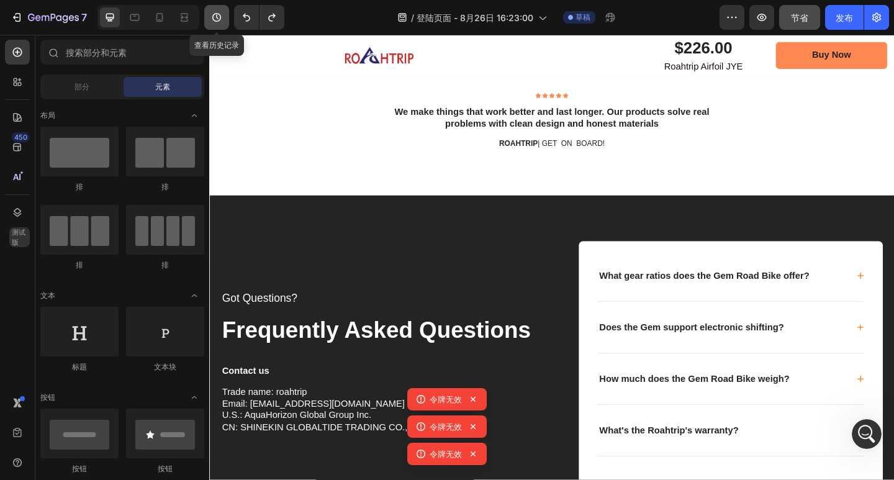
click at [220, 25] on button "button" at bounding box center [216, 17] width 25 height 25
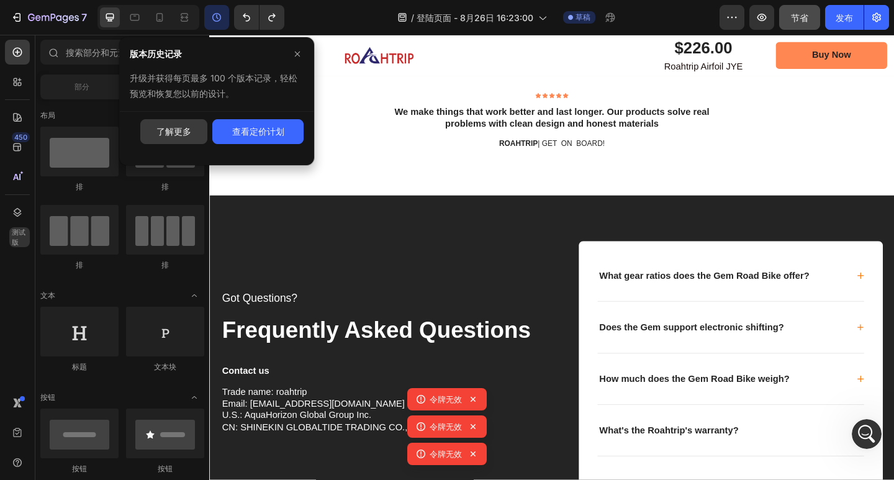
click at [173, 132] on font "了解更多" at bounding box center [173, 131] width 35 height 11
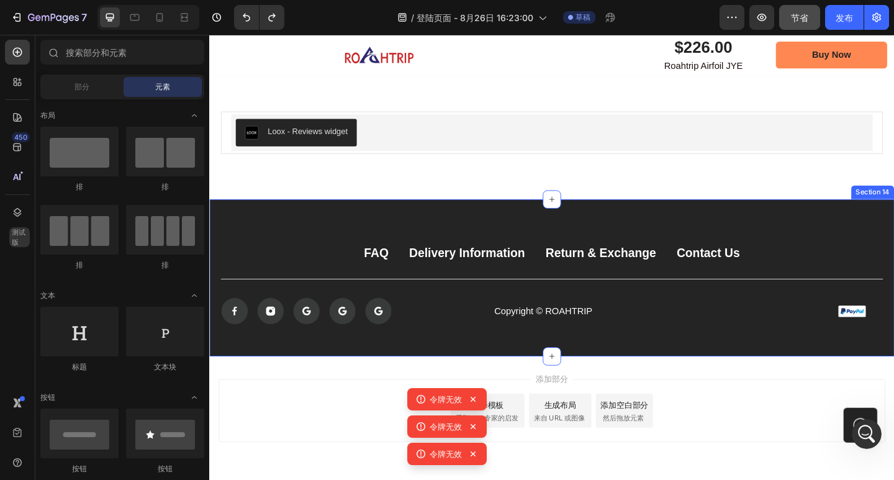
scroll to position [4438, 0]
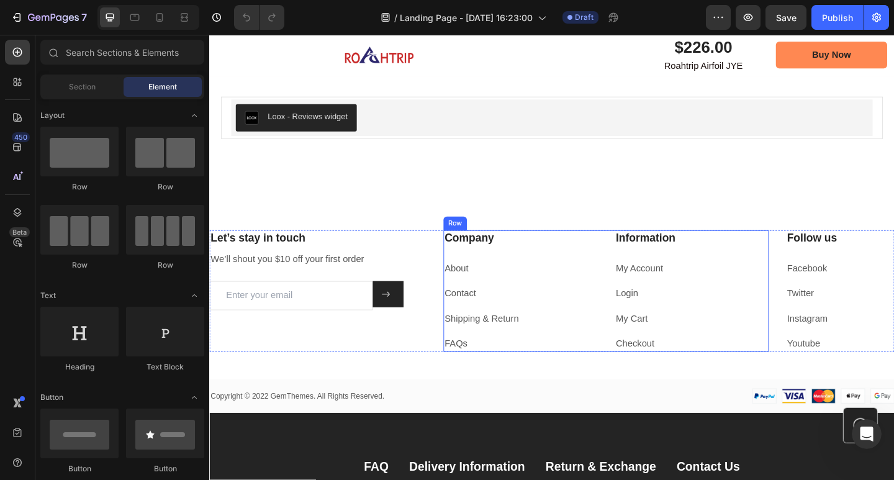
scroll to position [4582, 0]
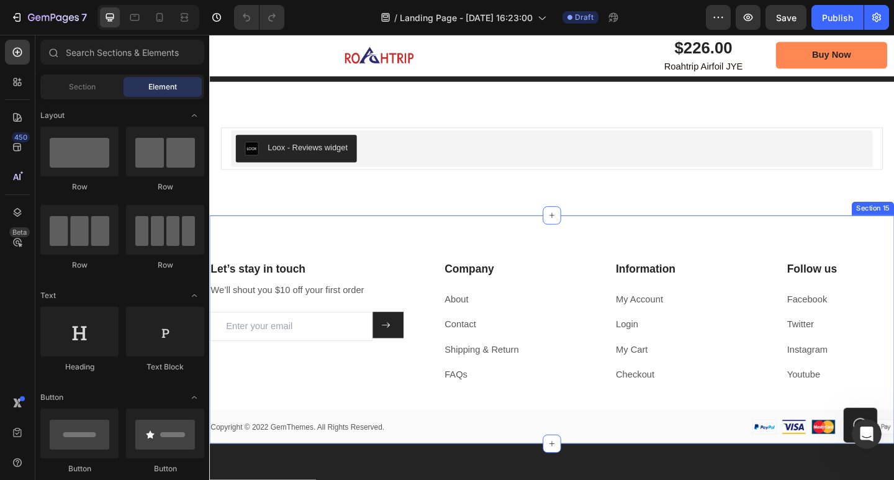
click at [596, 249] on div "Let’s stay in touch Heading We’ll shout you $10 off your first order Text block…" at bounding box center [581, 356] width 745 height 248
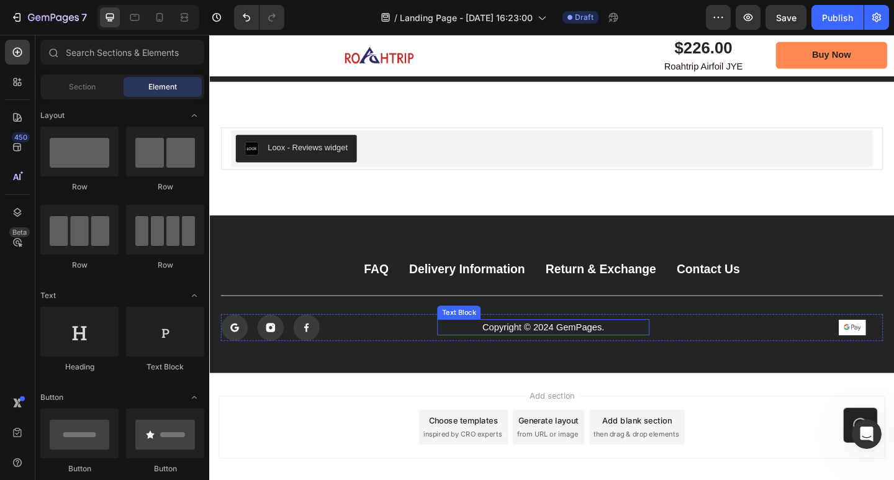
click at [596, 349] on p "Copyright © 2024 GemPages." at bounding box center [572, 353] width 228 height 15
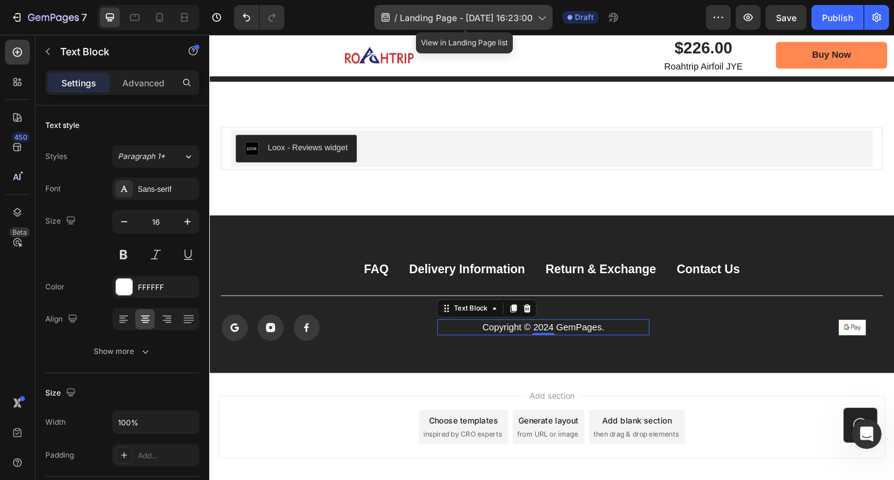
click at [520, 16] on span "Landing Page - [DATE] 16:23:00" at bounding box center [466, 17] width 133 height 13
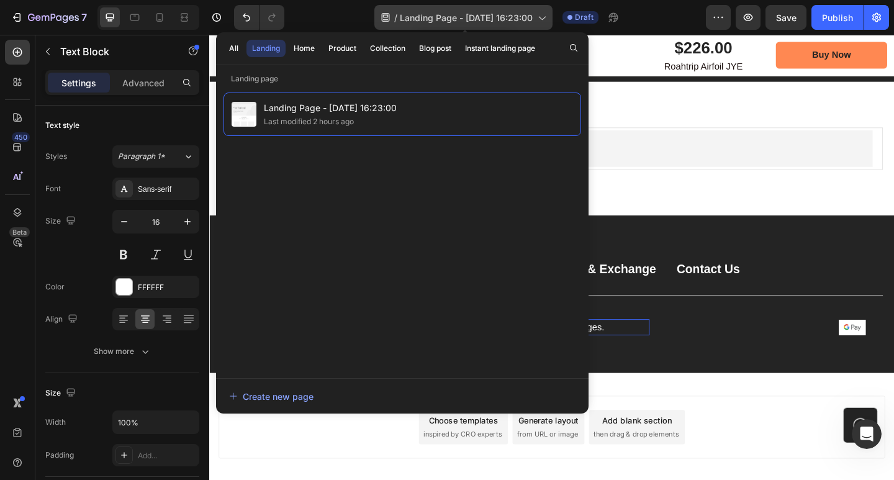
click at [498, 19] on span "Landing Page - [DATE] 16:23:00" at bounding box center [466, 17] width 133 height 13
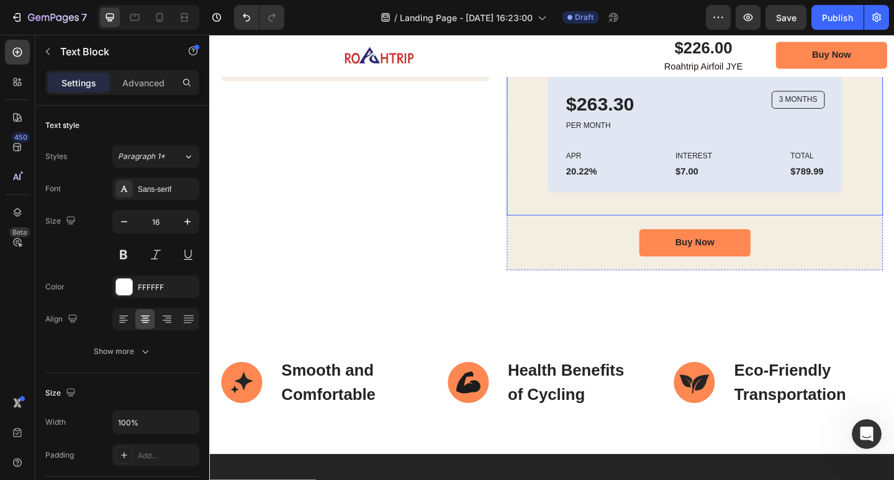
scroll to position [2334, 0]
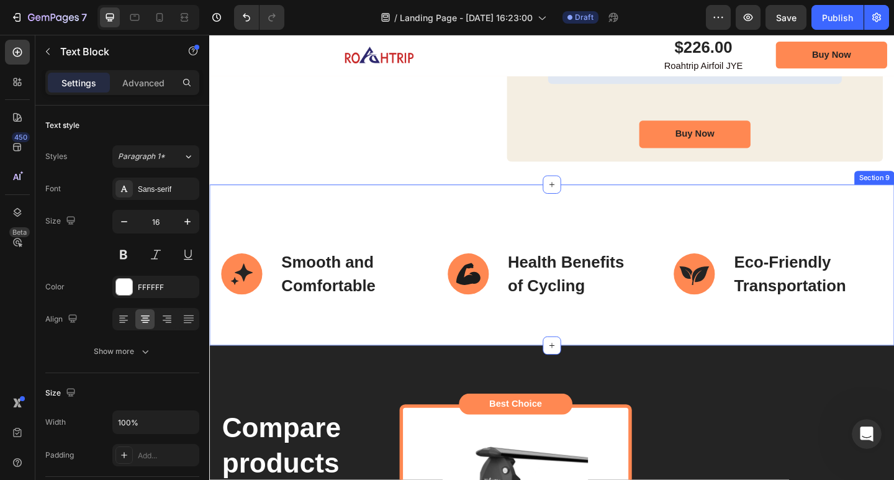
click at [499, 230] on div "Smooth and Comfortable Item List Health Benefits of Cycling Item List Eco-Frien…" at bounding box center [581, 285] width 745 height 175
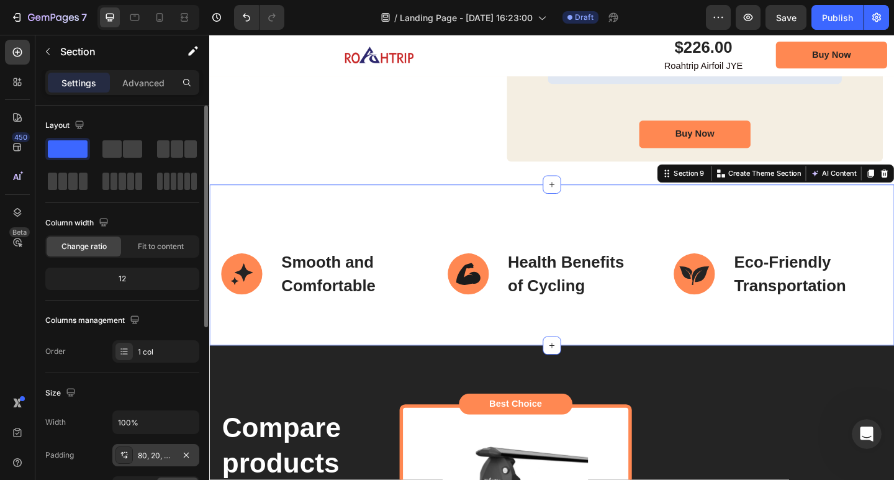
scroll to position [62, 0]
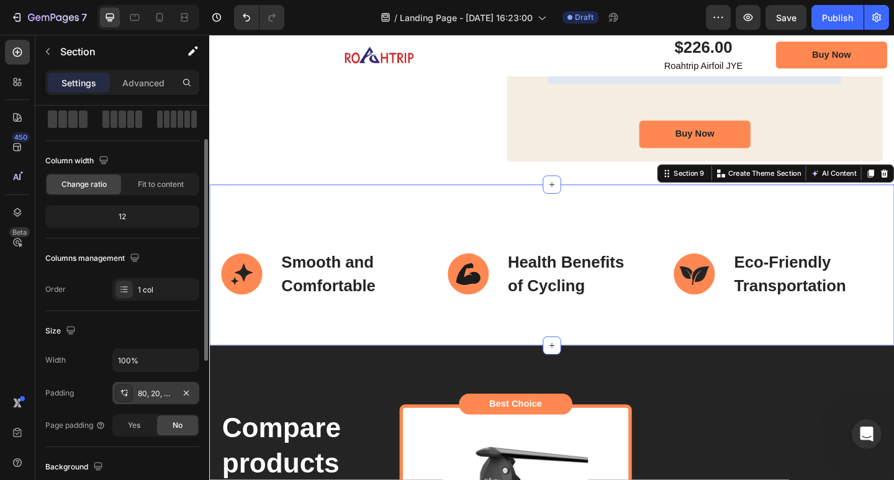
click at [147, 396] on div "80, 20, 80, 20" at bounding box center [156, 393] width 36 height 11
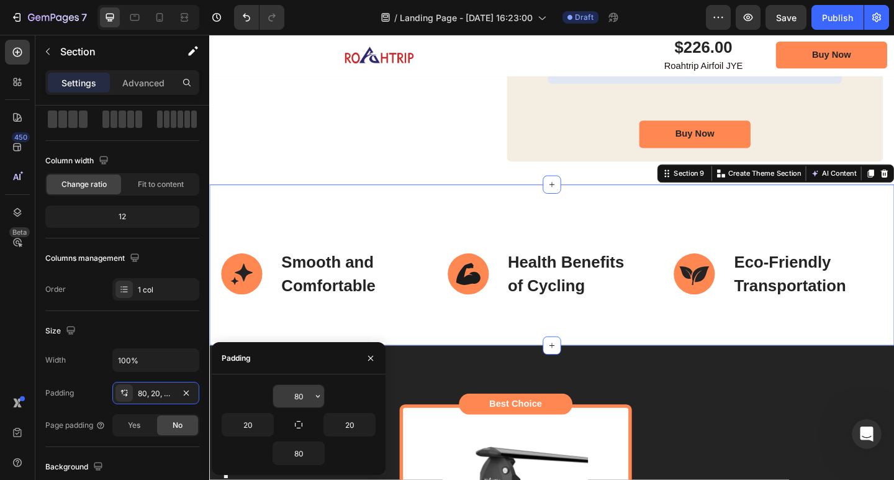
click at [310, 397] on input "80" at bounding box center [298, 396] width 51 height 22
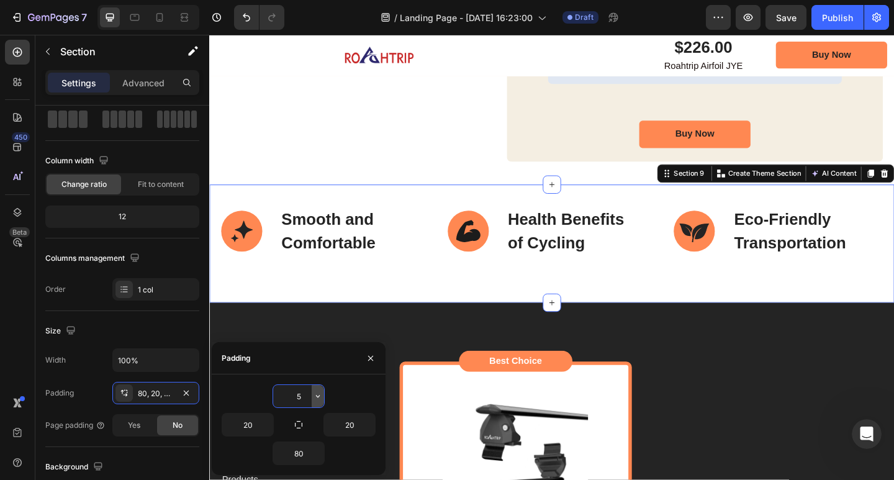
type input "50"
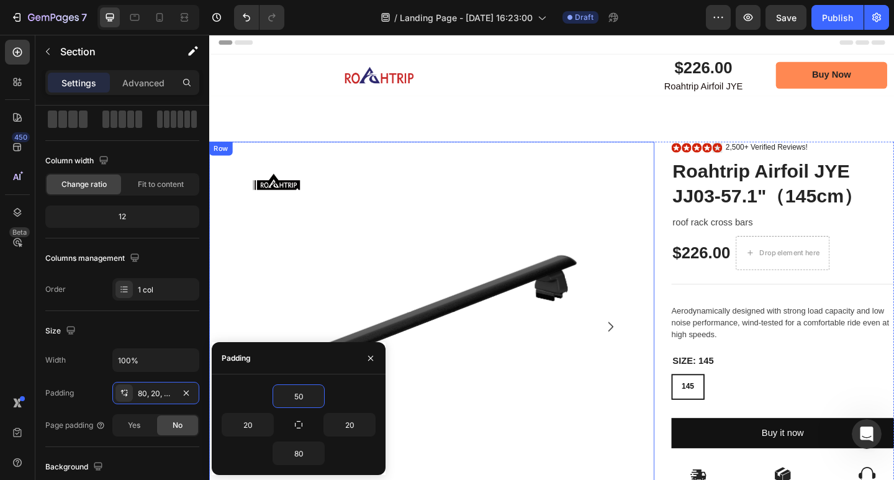
scroll to position [0, 0]
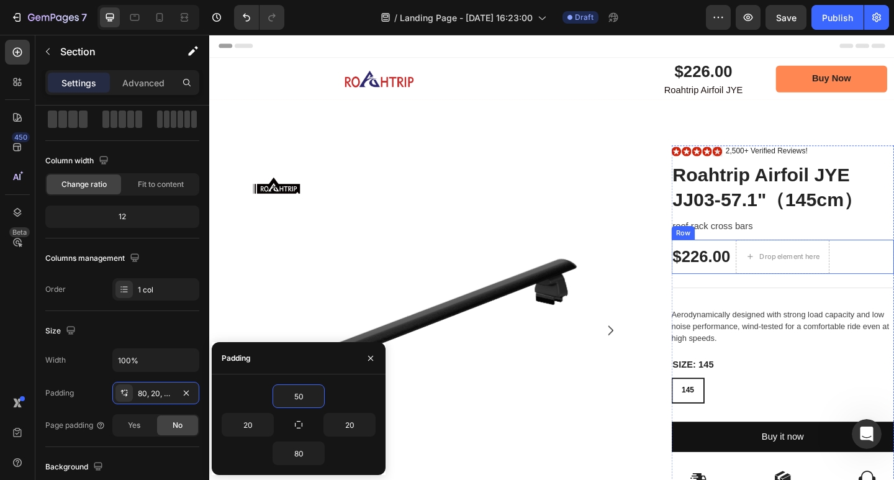
click at [888, 268] on div "$226.00 Product Price Product Price Drop element here Row" at bounding box center [833, 276] width 242 height 37
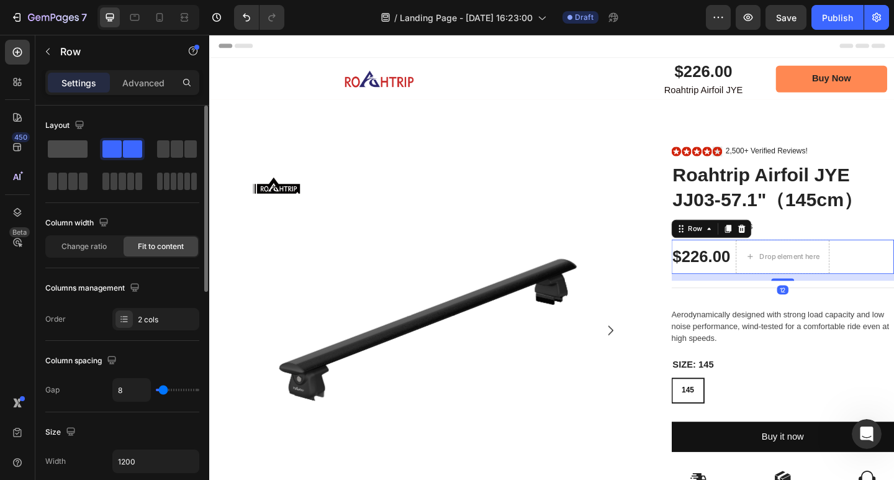
click at [81, 147] on span at bounding box center [68, 148] width 40 height 17
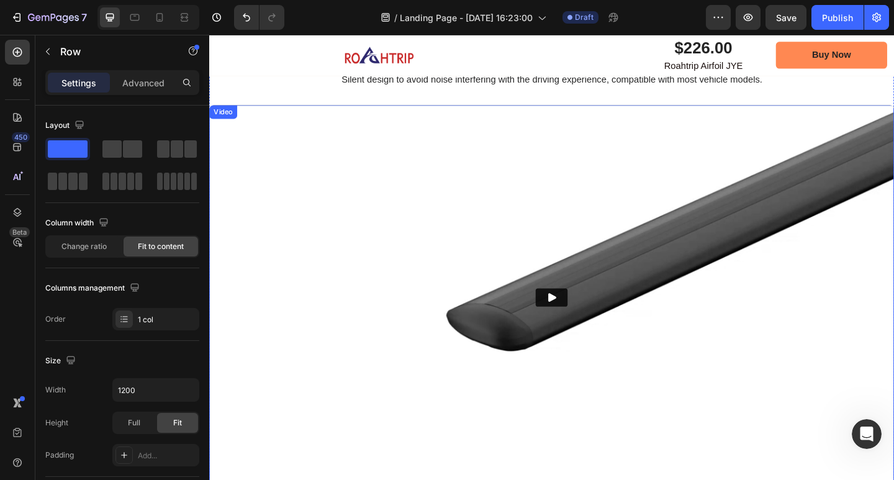
scroll to position [1490, 0]
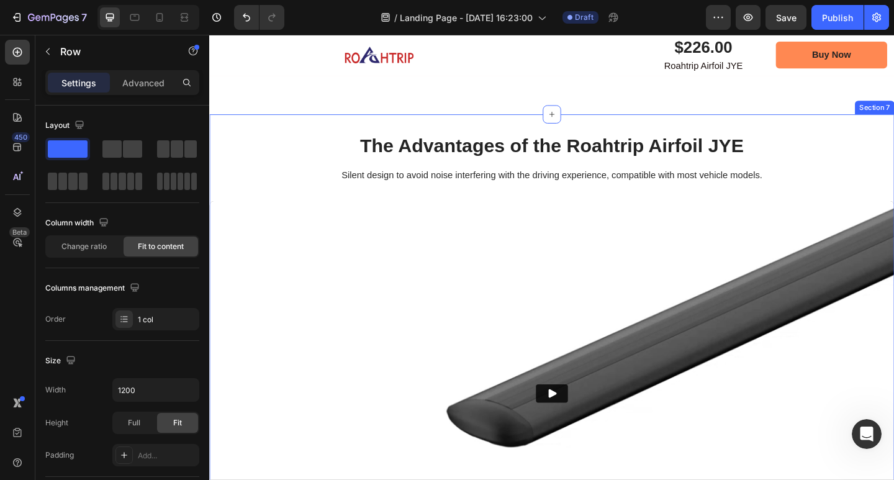
click at [848, 262] on div "The Advantages of the Roahtrip Airfoil JYE Heading Silent design to avoid noise…" at bounding box center [581, 398] width 745 height 553
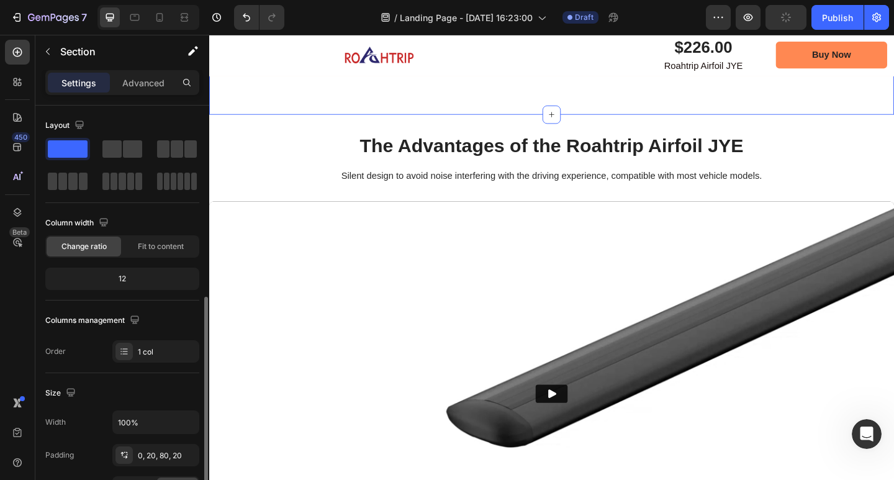
scroll to position [124, 0]
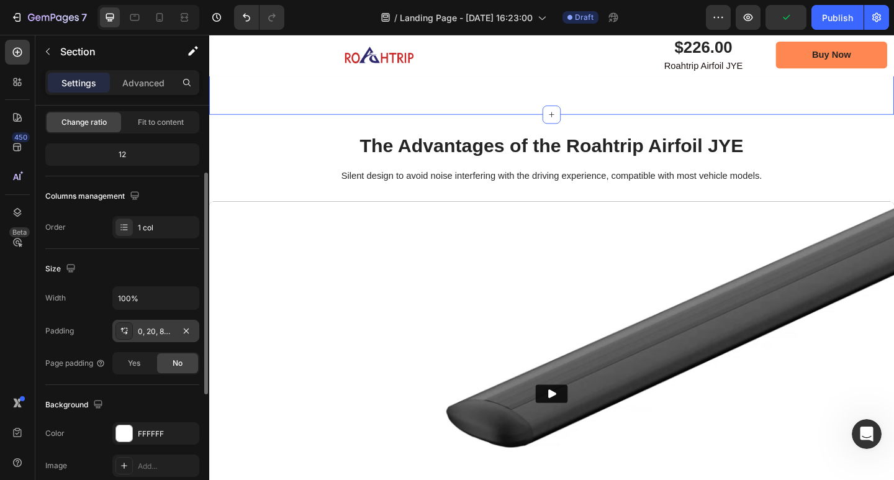
click at [148, 334] on div "0, 20, 80, 20" at bounding box center [156, 331] width 36 height 11
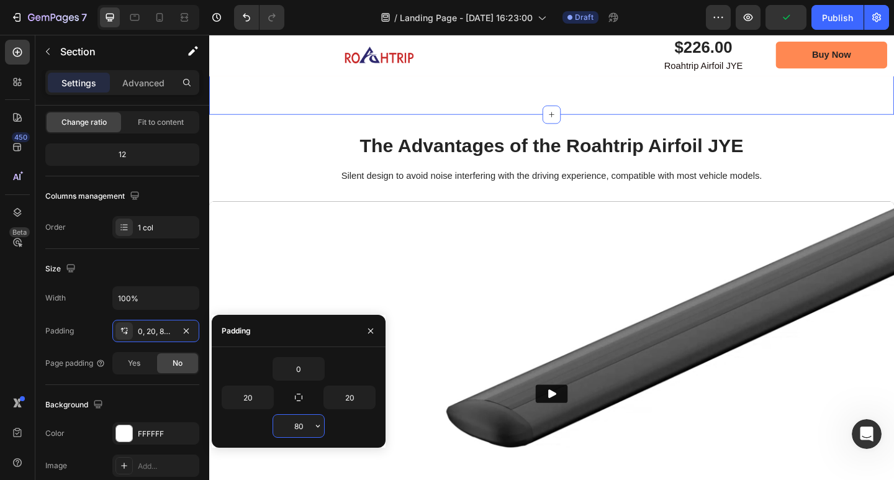
click at [308, 422] on input "80" at bounding box center [298, 426] width 51 height 22
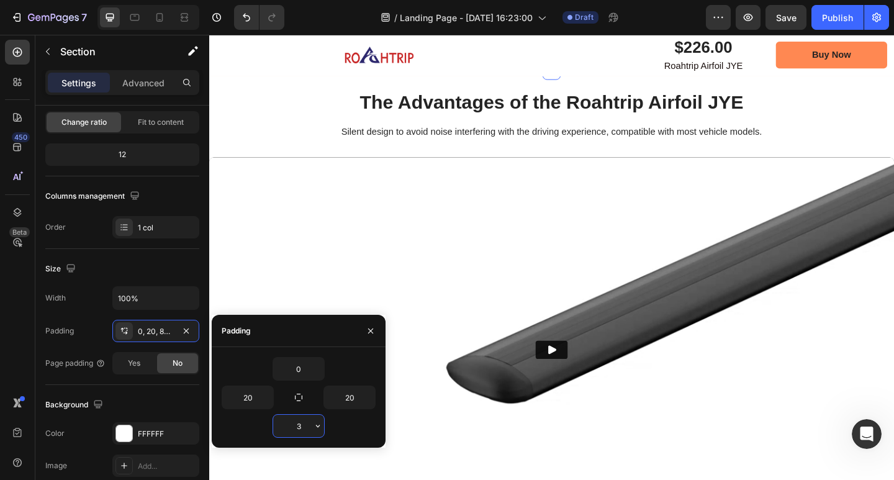
type input "30"
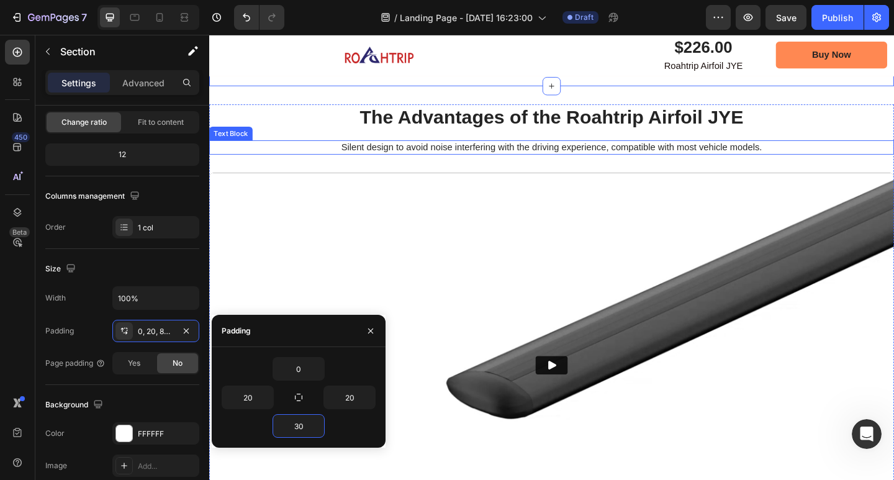
click at [893, 276] on div "The Advantages of the Roahtrip Airfoil JYE Heading Silent design to avoid noise…" at bounding box center [581, 357] width 745 height 493
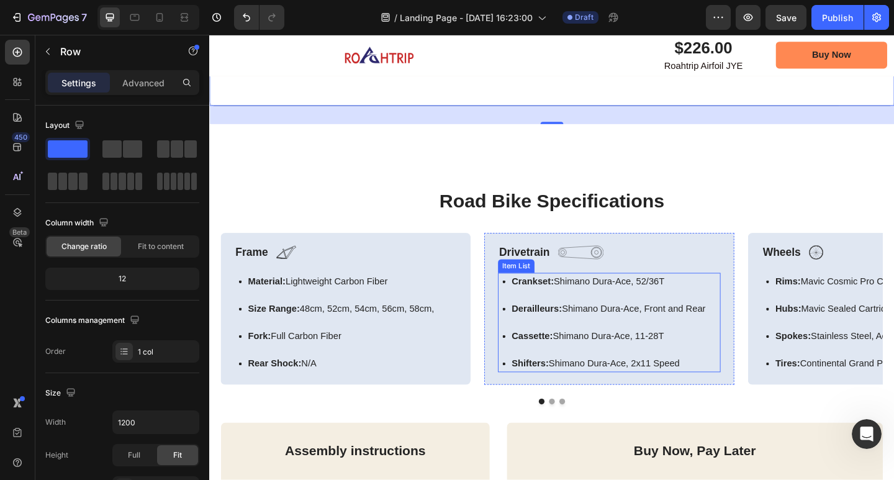
scroll to position [2111, 0]
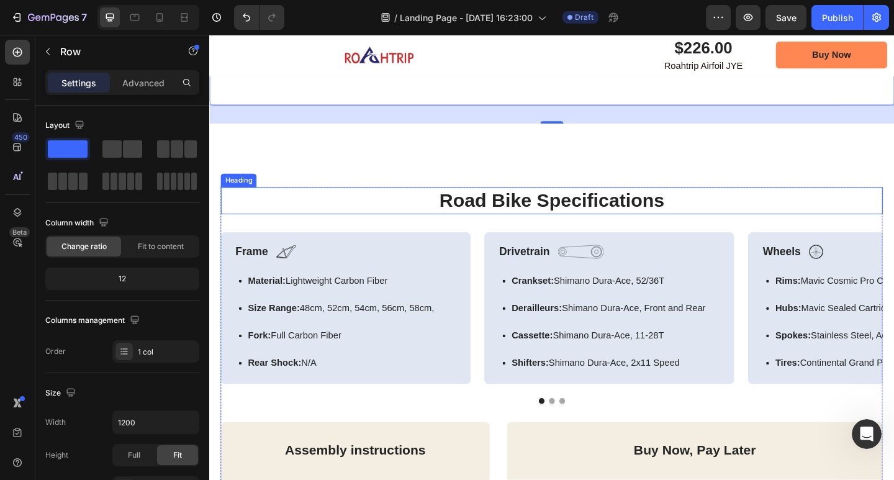
click at [341, 206] on h2 "Road Bike Specifications" at bounding box center [582, 215] width 720 height 29
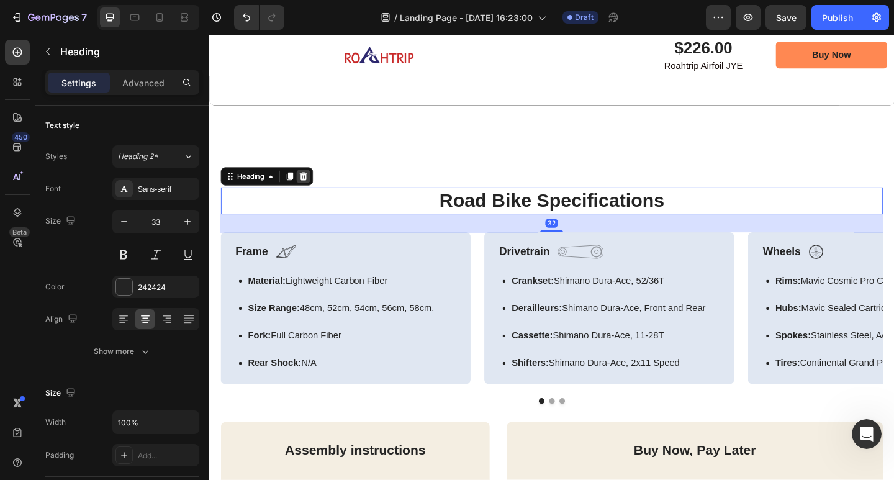
click at [316, 184] on icon at bounding box center [312, 189] width 10 height 10
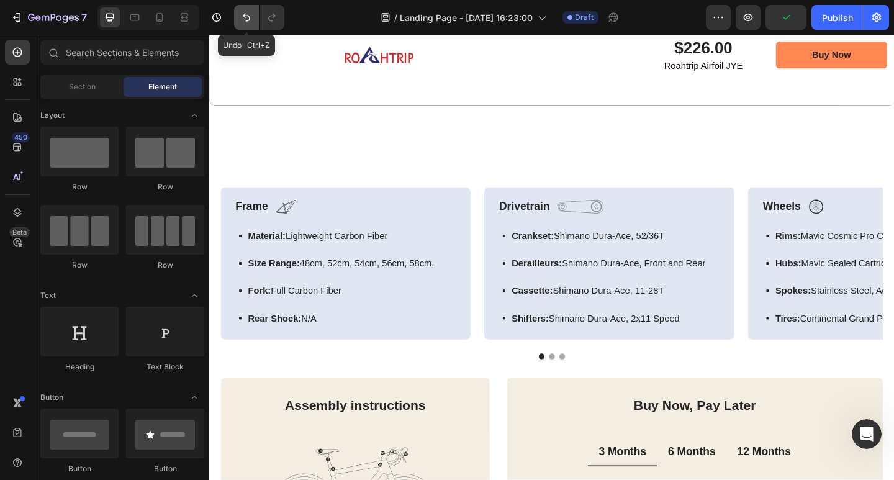
click at [240, 18] on button "Undo/Redo" at bounding box center [246, 17] width 25 height 25
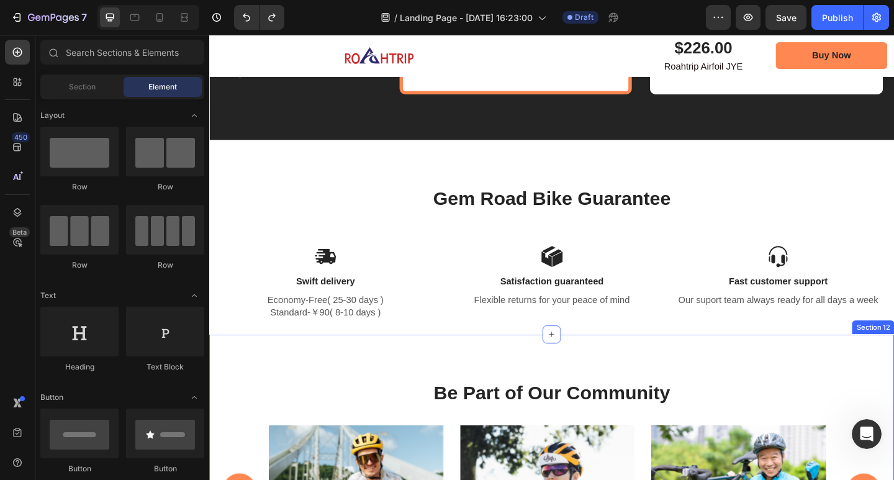
scroll to position [3539, 0]
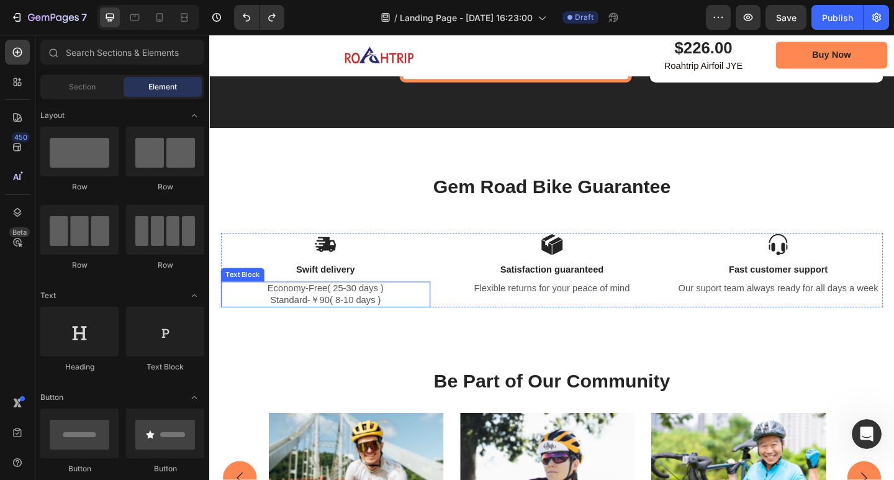
click at [386, 310] on p "Economy-Free( 25-30 days )" at bounding box center [335, 311] width 225 height 13
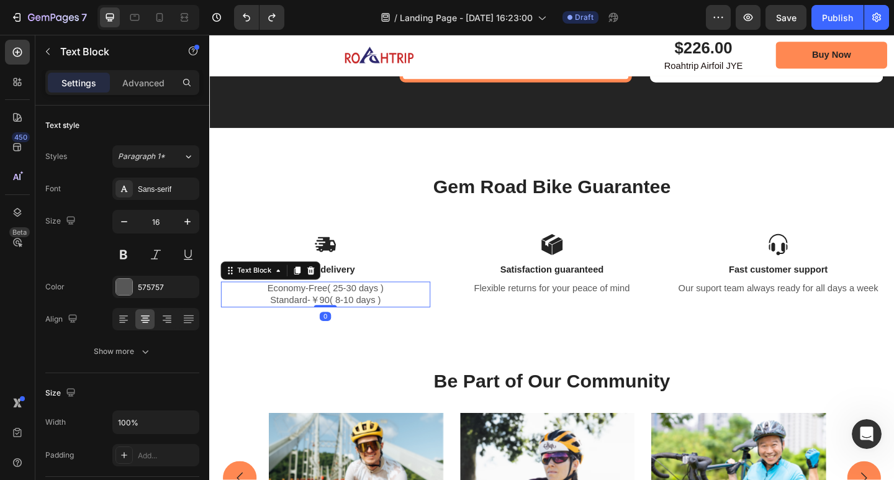
click at [400, 320] on p "Standard-￥90( 8-10 days )" at bounding box center [335, 324] width 225 height 13
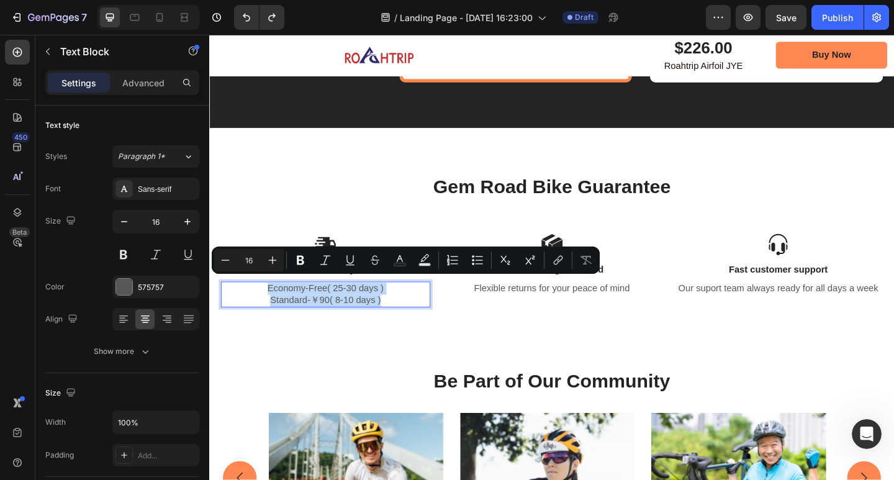
drag, startPoint x: 398, startPoint y: 320, endPoint x: 272, endPoint y: 312, distance: 126.3
click at [272, 312] on div "Economy-Free( 25-30 days ) Standard-￥90( 8-10 days )" at bounding box center [336, 318] width 228 height 29
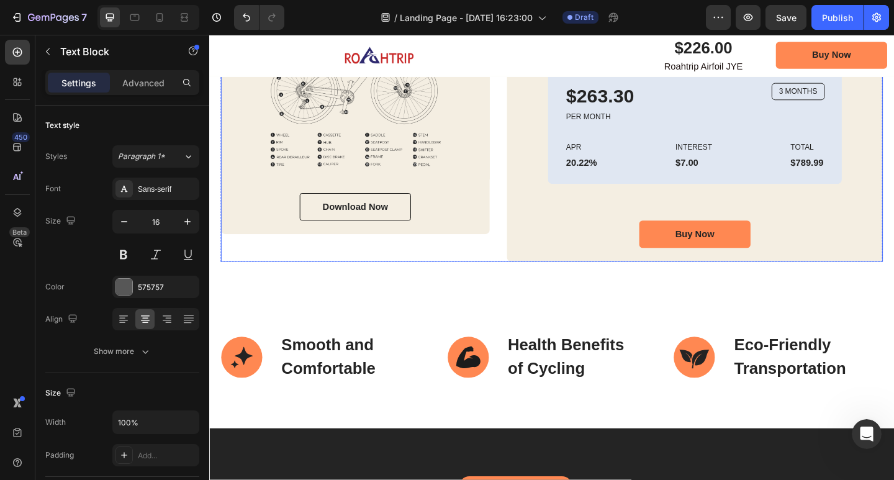
scroll to position [2484, 0]
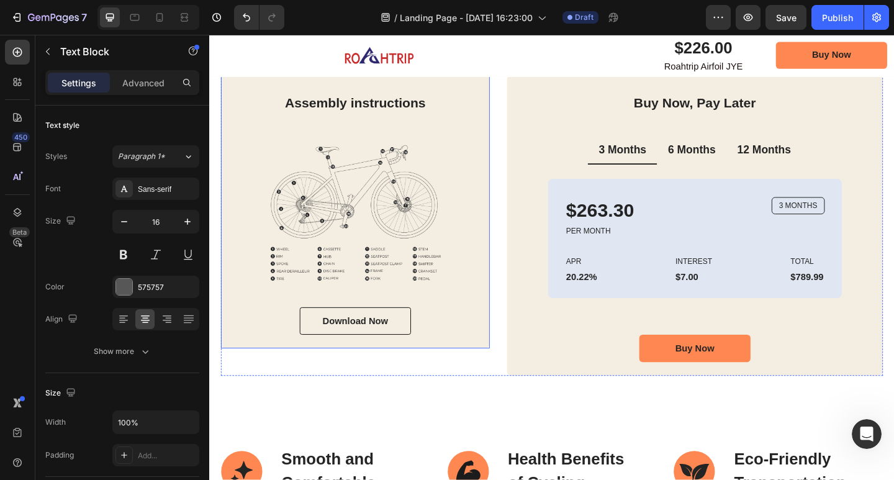
click at [484, 364] on div "Assembly instructions Heading Image Download Now Button Row" at bounding box center [368, 227] width 292 height 297
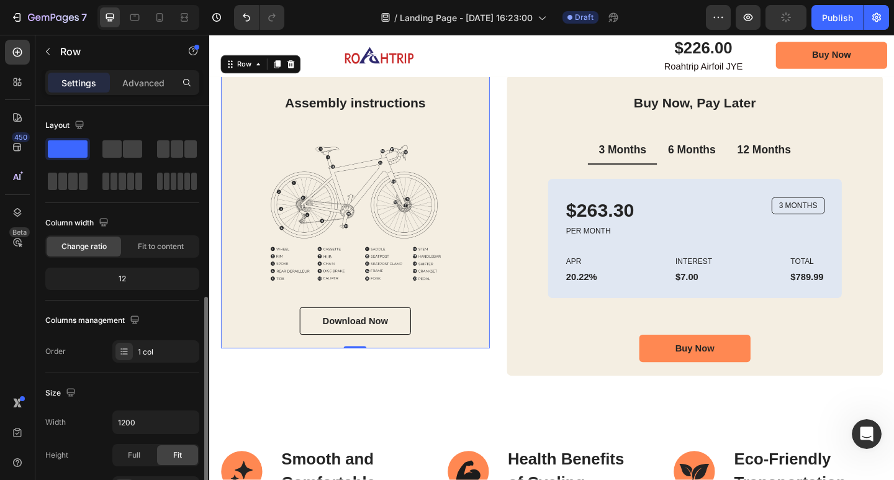
scroll to position [124, 0]
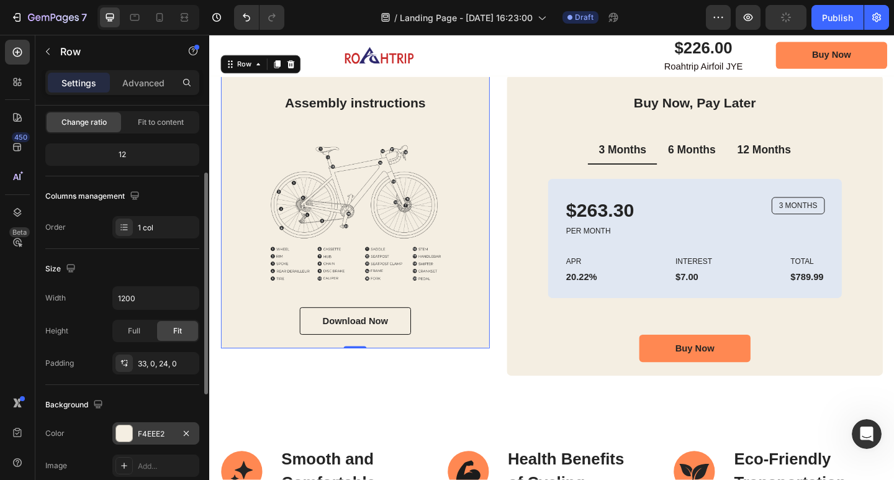
click at [141, 427] on div "F4EEE2" at bounding box center [155, 433] width 87 height 22
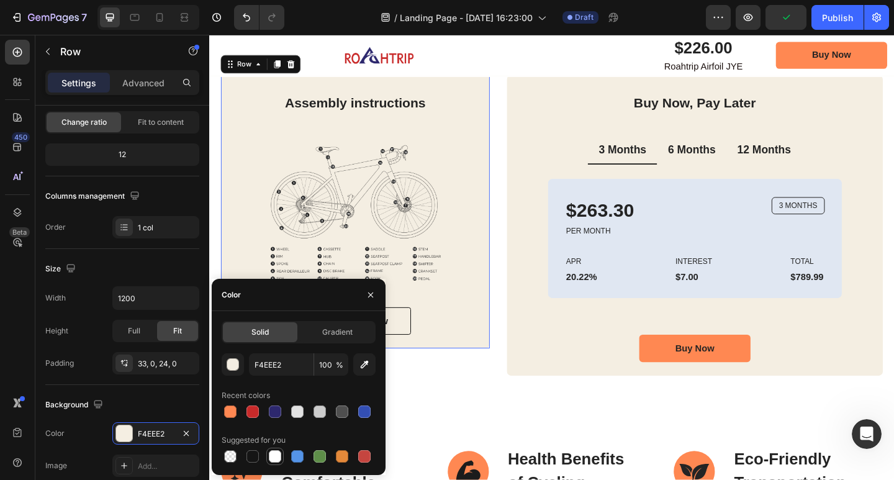
click at [277, 454] on div at bounding box center [275, 456] width 12 height 12
type input "FFFFFF"
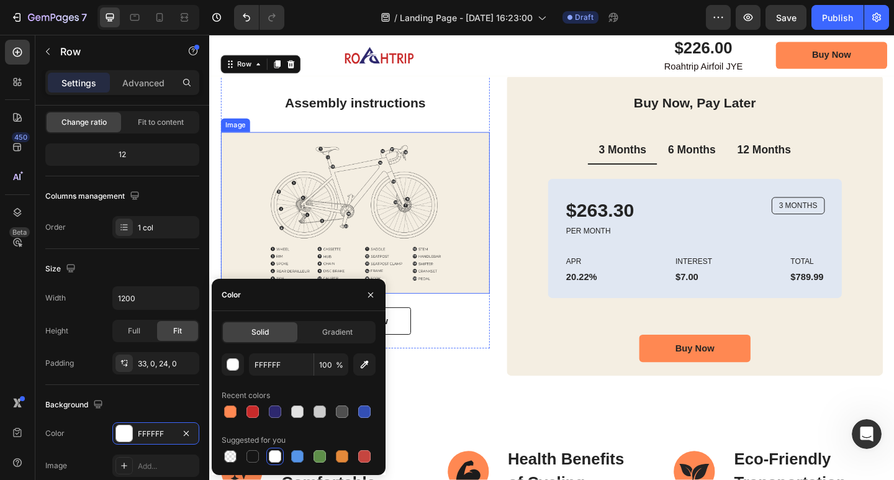
click at [484, 196] on img at bounding box center [368, 229] width 292 height 176
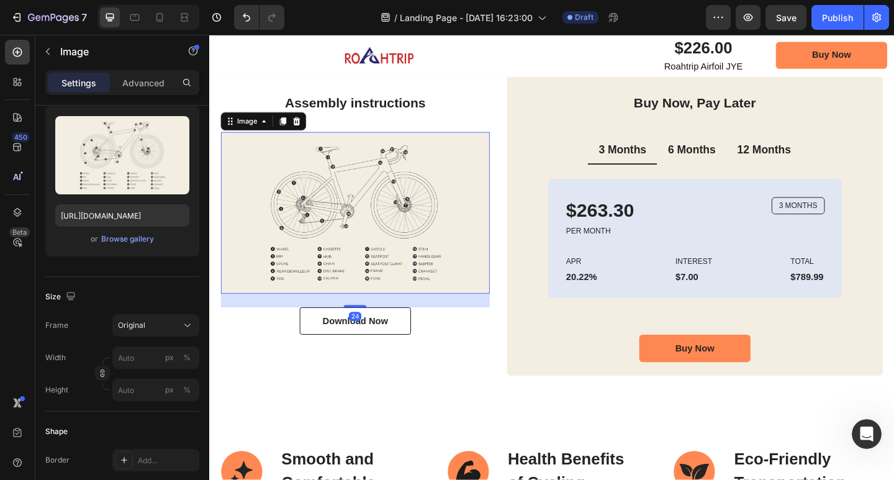
scroll to position [0, 0]
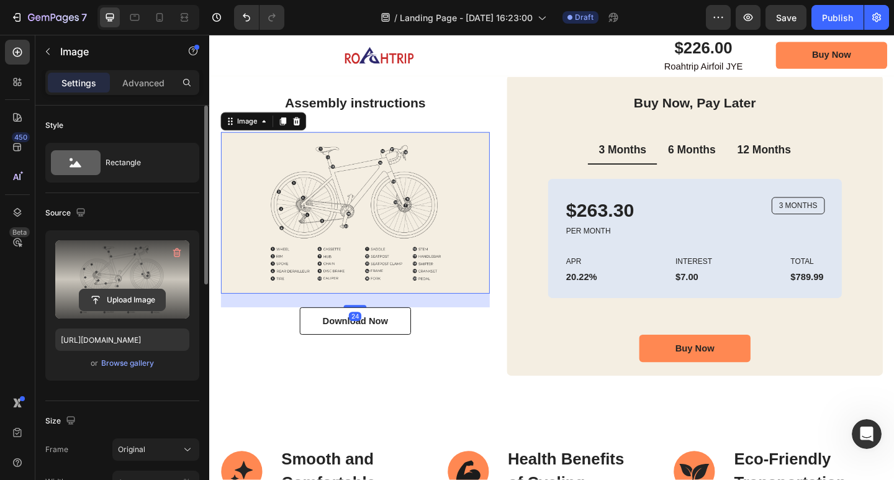
click at [121, 297] on input "file" at bounding box center [122, 299] width 86 height 21
click at [127, 265] on label at bounding box center [122, 279] width 134 height 78
click at [127, 289] on input "file" at bounding box center [122, 299] width 86 height 21
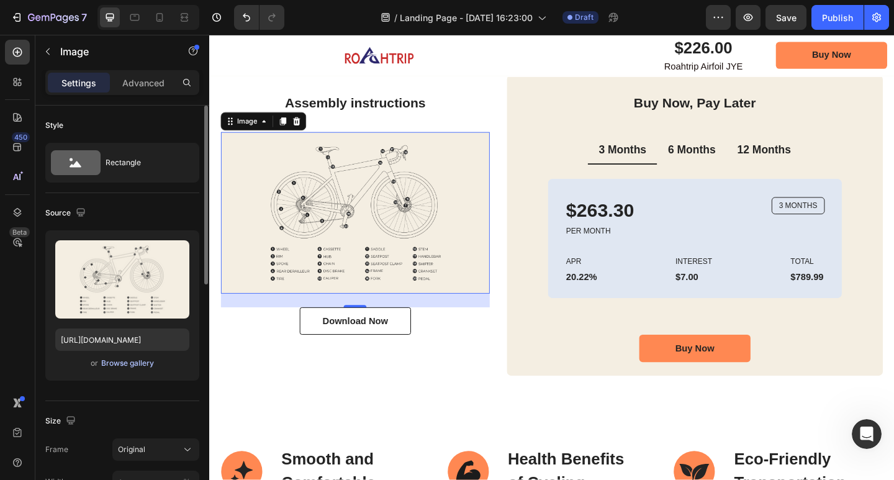
click at [140, 363] on div "Browse gallery" at bounding box center [127, 363] width 53 height 11
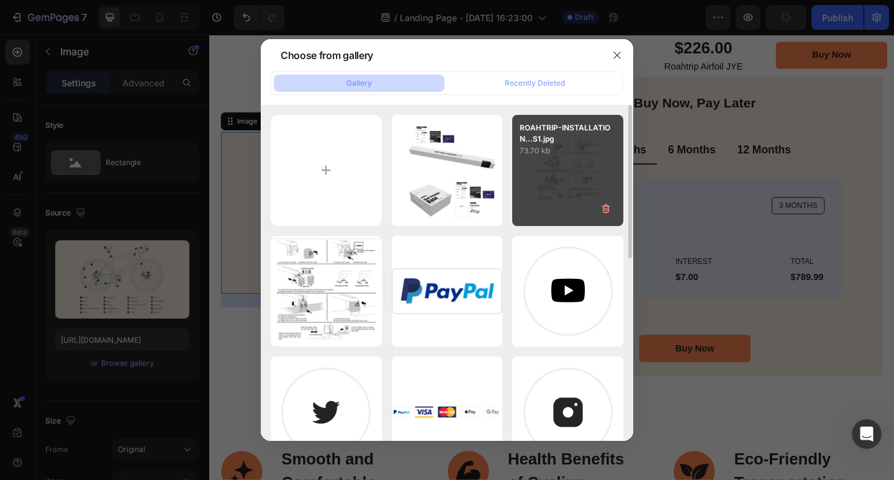
click at [537, 176] on div "ROAHTRIP-INSTALLATION...S1.jpg 73.70 kb" at bounding box center [567, 170] width 111 height 111
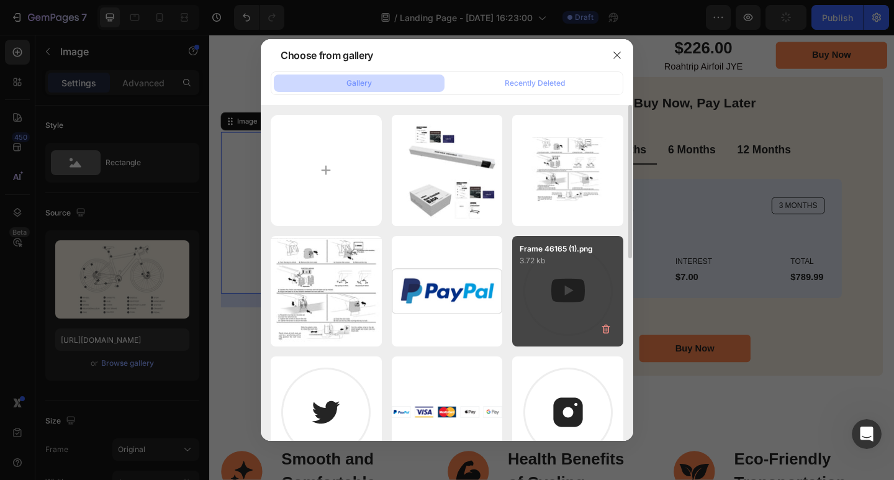
type input "https://cdn.shopify.com/s/files/1/0670/9788/6873/files/gempages_581609219426354…"
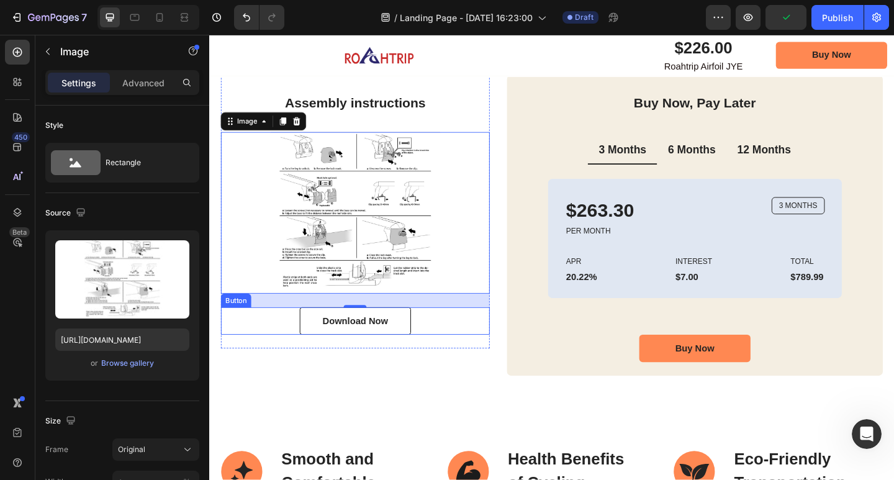
scroll to position [2421, 0]
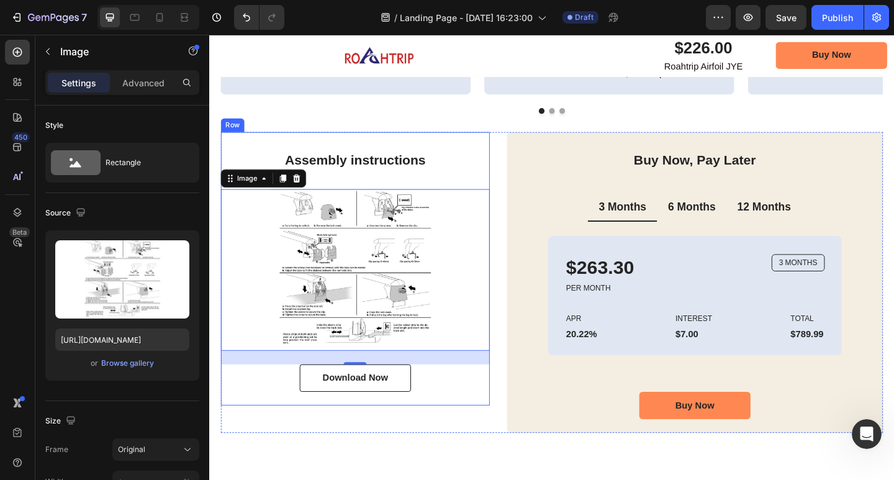
click at [504, 150] on div "Assembly instructions Heading Image 24 Download Now Button Row" at bounding box center [368, 289] width 292 height 297
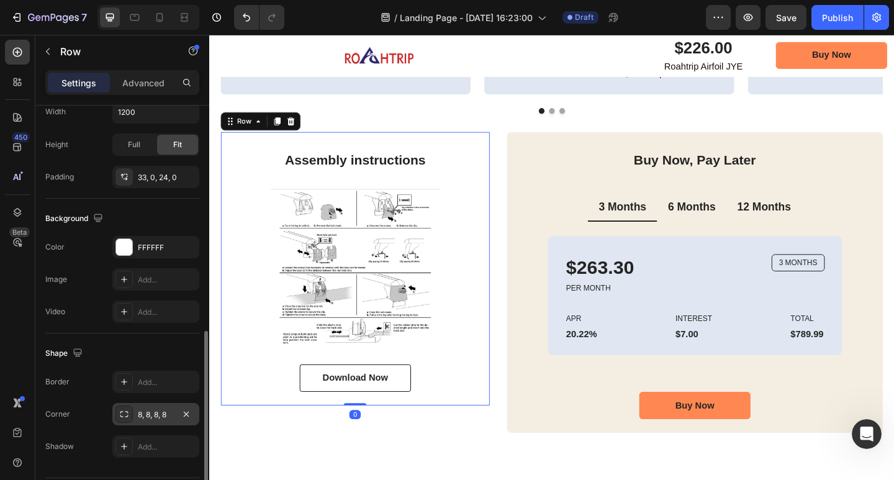
scroll to position [348, 0]
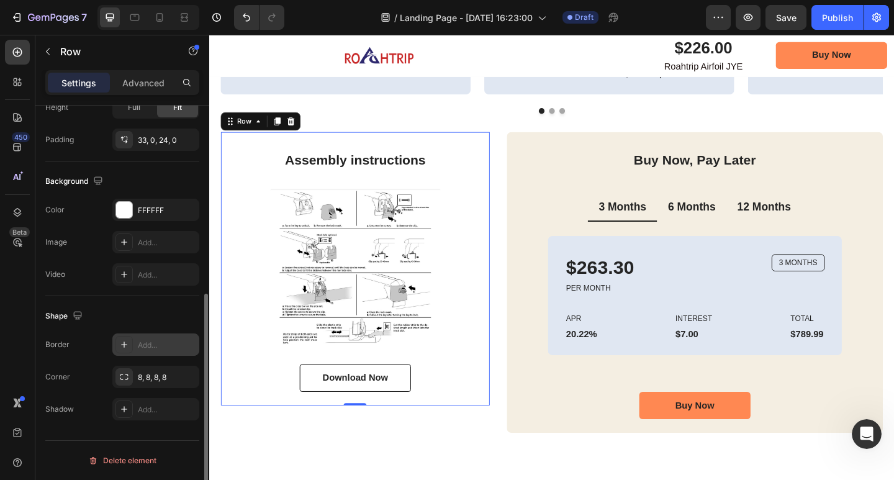
click at [151, 348] on div "Add..." at bounding box center [167, 345] width 58 height 11
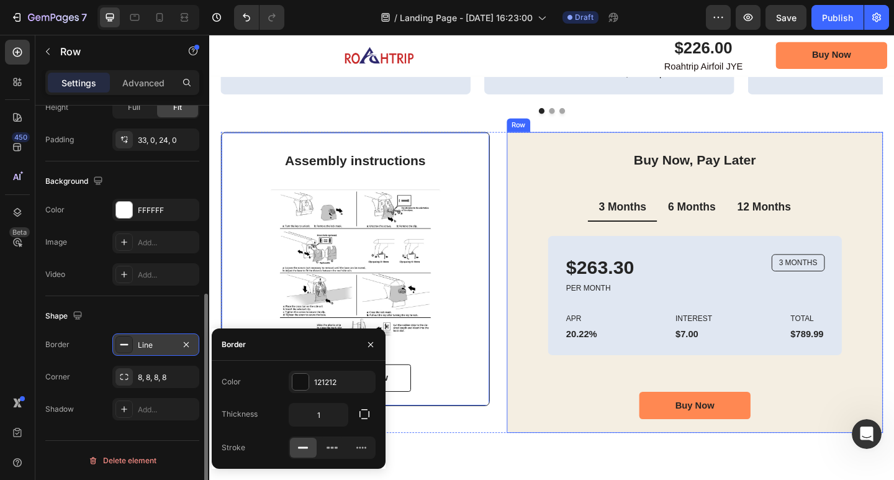
click at [595, 155] on div "Buy Now, Pay Later Heading 3 Months 6 Months 12 Months $263.30 Text Block PER M…" at bounding box center [737, 304] width 409 height 327
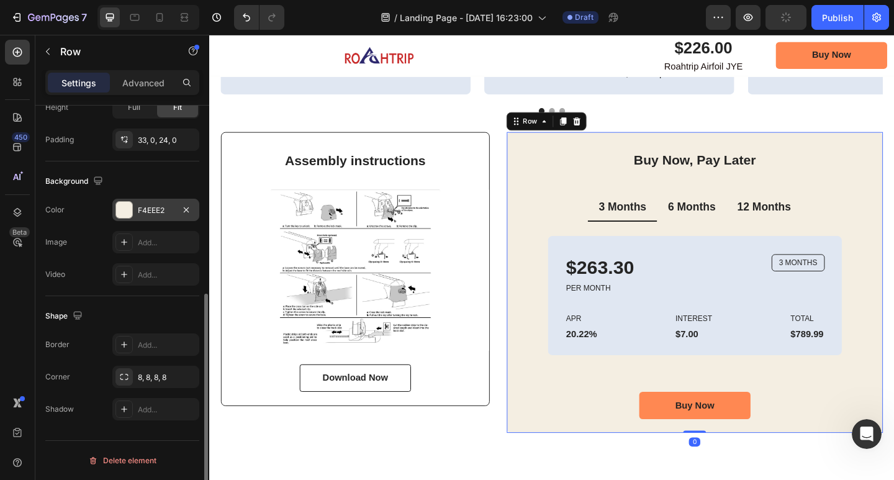
click at [147, 215] on div "F4EEE2" at bounding box center [156, 210] width 36 height 11
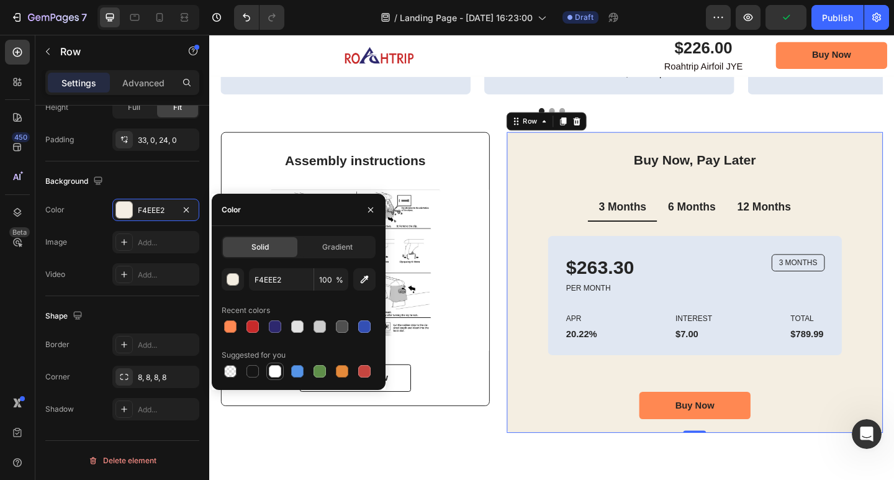
click at [275, 368] on div at bounding box center [275, 371] width 12 height 12
type input "FFFFFF"
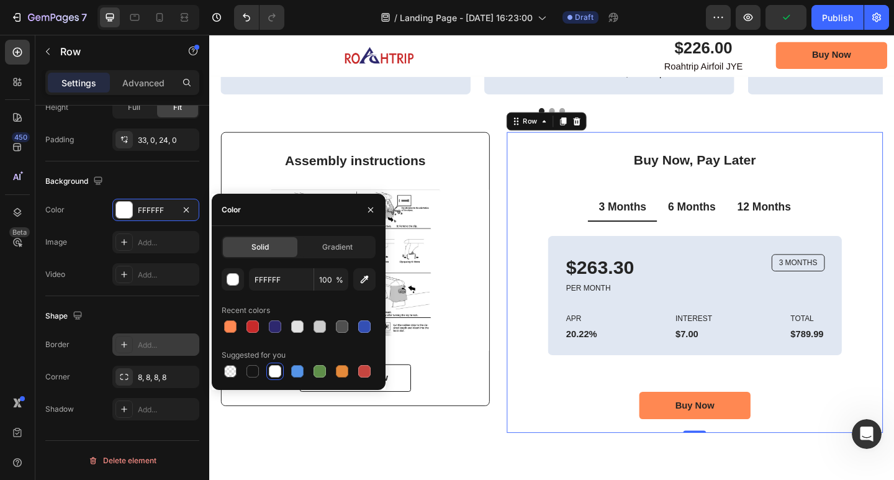
click at [158, 343] on div "Add..." at bounding box center [167, 345] width 58 height 11
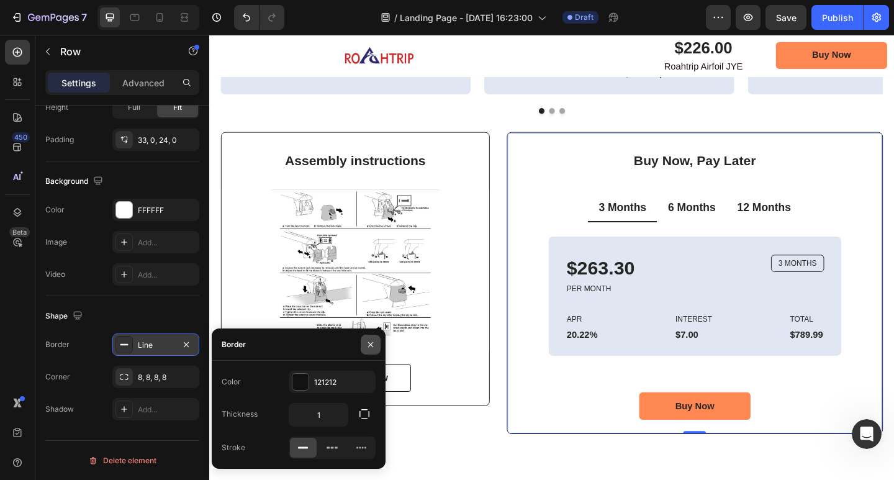
click at [369, 340] on icon "button" at bounding box center [371, 345] width 10 height 10
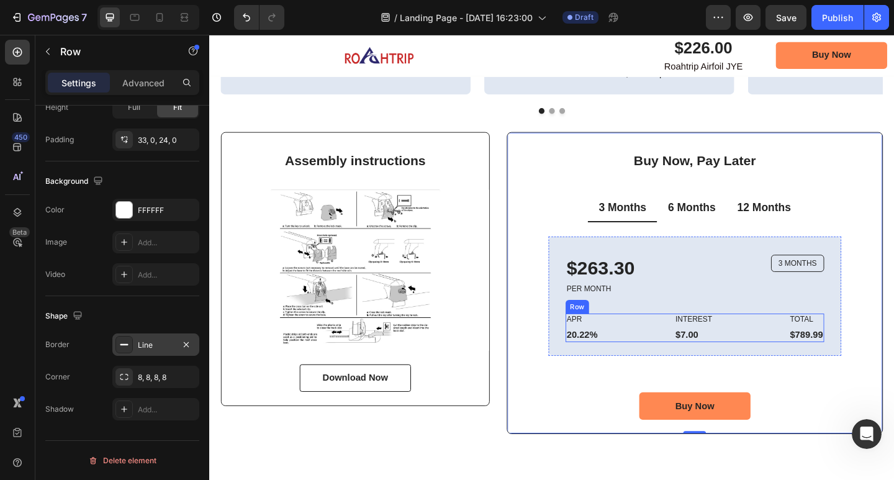
click at [635, 343] on div "APR Text Block 20.22% Text Block Row INTEREST Text Block $7.00 Text Block Row T…" at bounding box center [737, 353] width 281 height 31
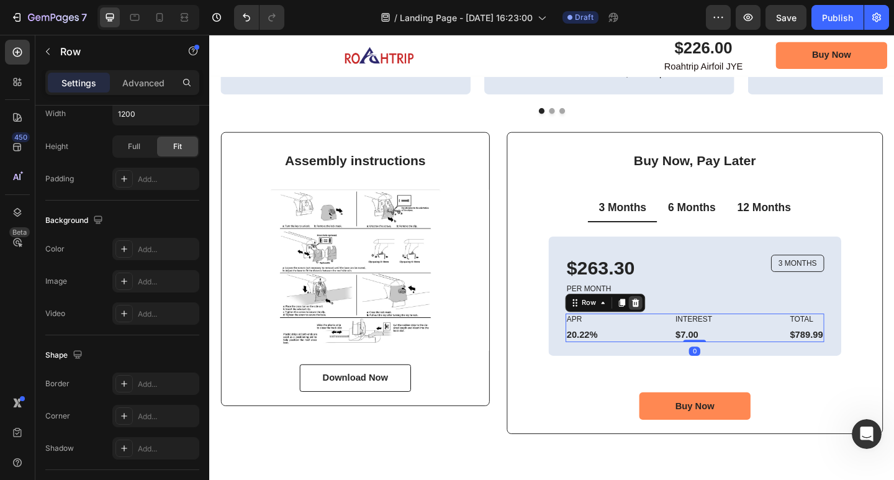
click at [669, 329] on icon at bounding box center [673, 326] width 8 height 9
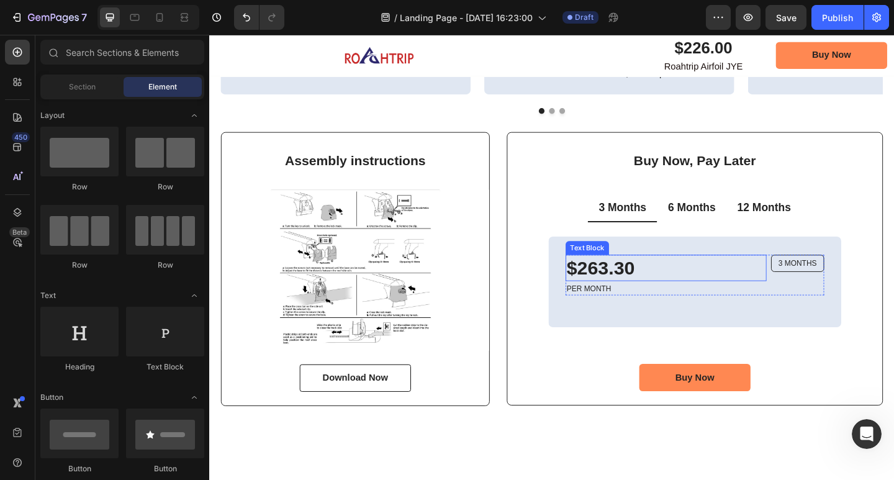
click at [657, 287] on p "$263.30" at bounding box center [706, 289] width 216 height 27
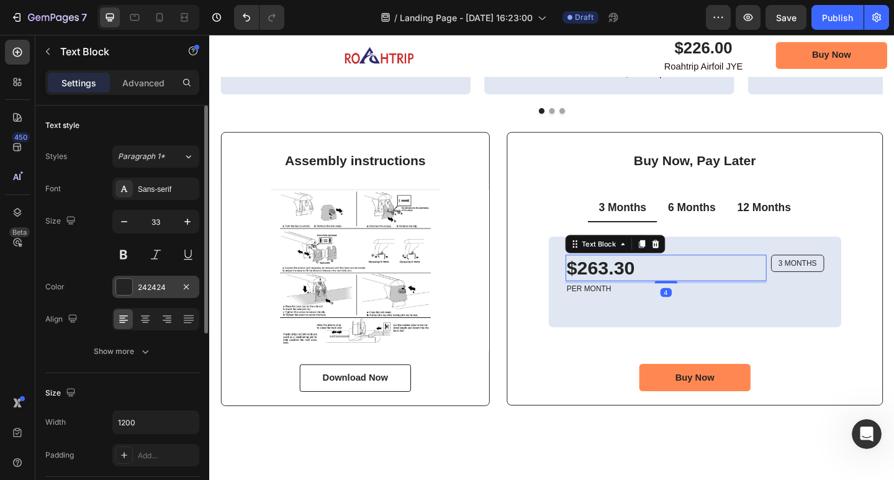
click at [150, 290] on div "242424" at bounding box center [156, 287] width 36 height 11
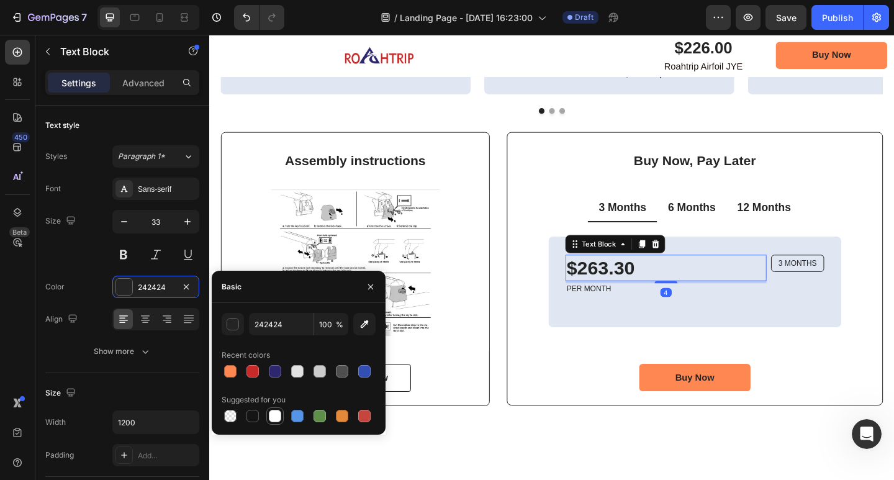
click at [273, 415] on div at bounding box center [275, 416] width 12 height 12
type input "FFFFFF"
click at [672, 314] on p "PER MONTH" at bounding box center [706, 312] width 216 height 11
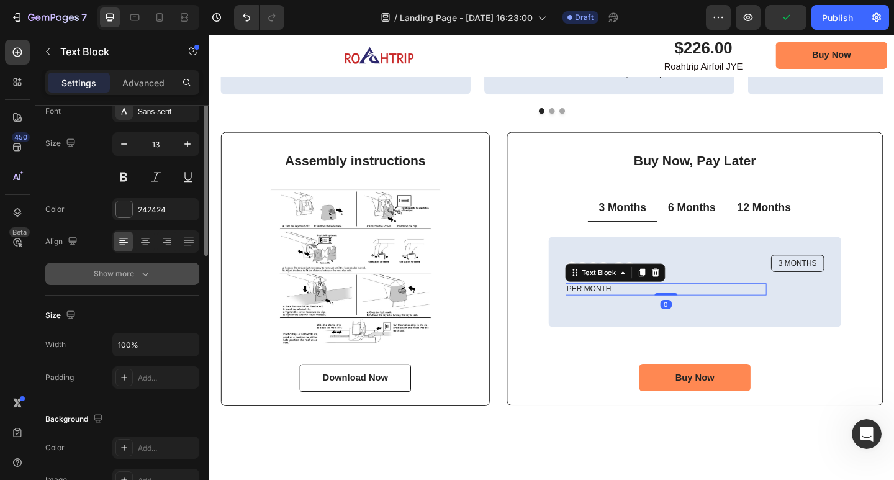
scroll to position [0, 0]
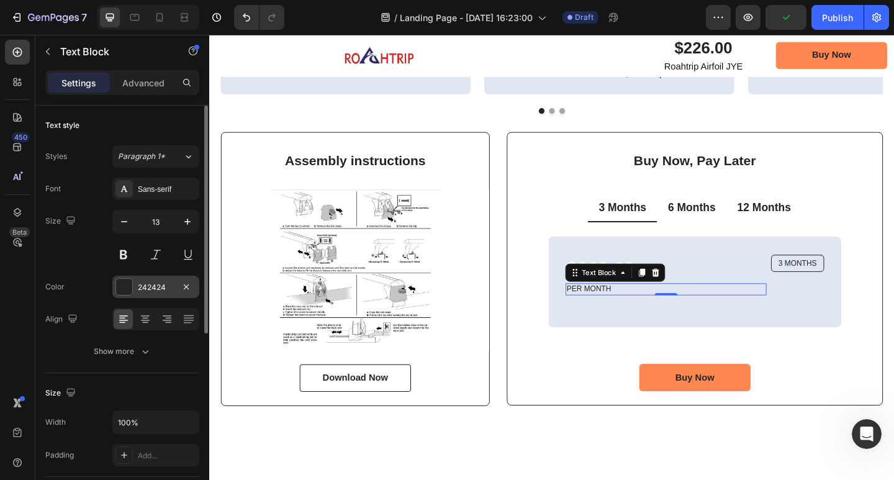
click at [151, 291] on div "242424" at bounding box center [156, 287] width 36 height 11
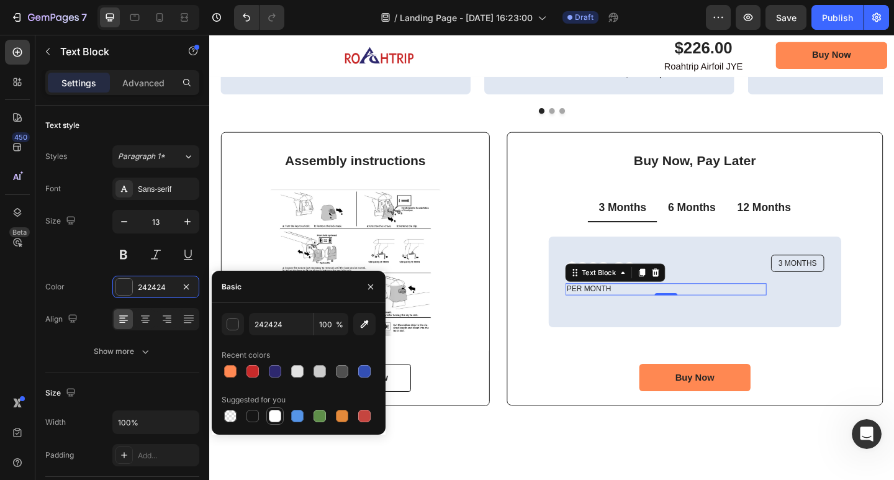
drag, startPoint x: 276, startPoint y: 415, endPoint x: 631, endPoint y: 257, distance: 389.4
click at [276, 415] on div at bounding box center [275, 416] width 12 height 12
type input "FFFFFF"
click at [828, 282] on p "3 MONTHS" at bounding box center [849, 284] width 42 height 11
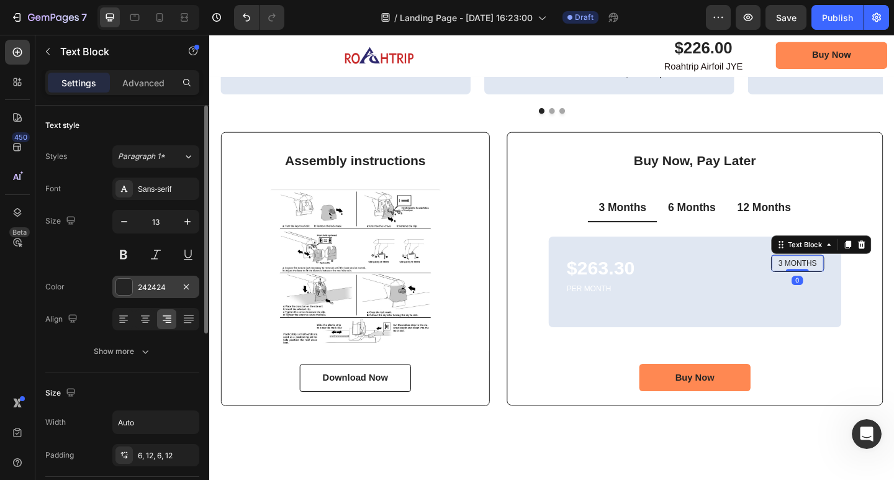
click at [156, 283] on div "242424" at bounding box center [156, 287] width 36 height 11
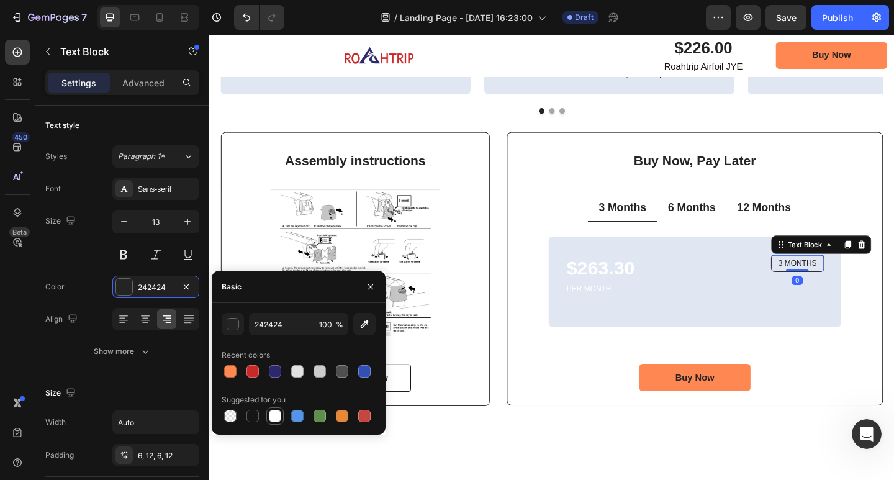
click at [271, 412] on div at bounding box center [275, 416] width 12 height 12
type input "FFFFFF"
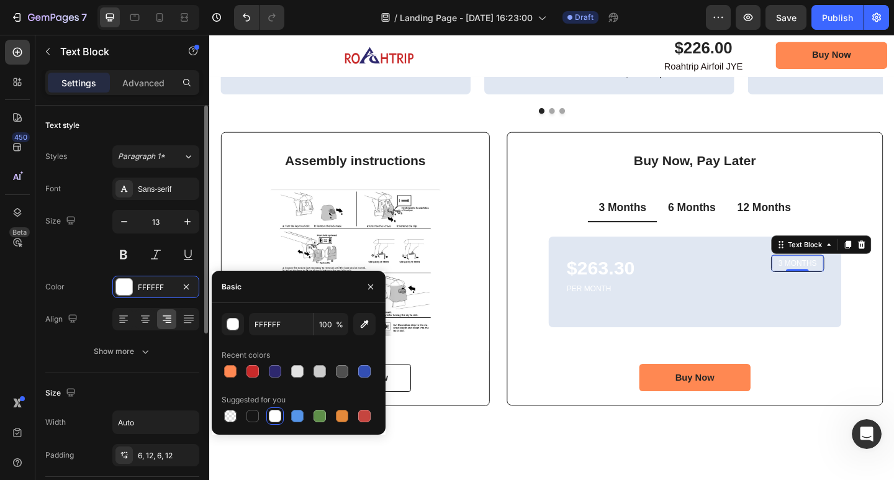
scroll to position [124, 0]
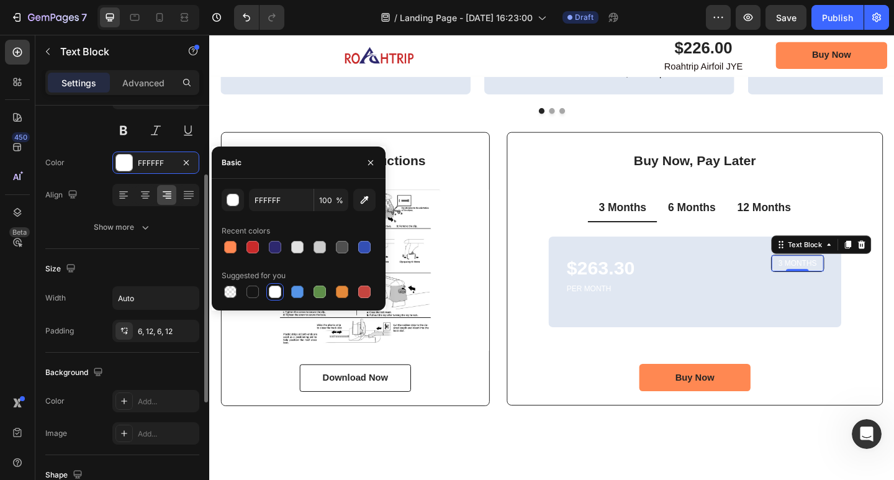
click at [140, 363] on div "Background" at bounding box center [122, 373] width 154 height 20
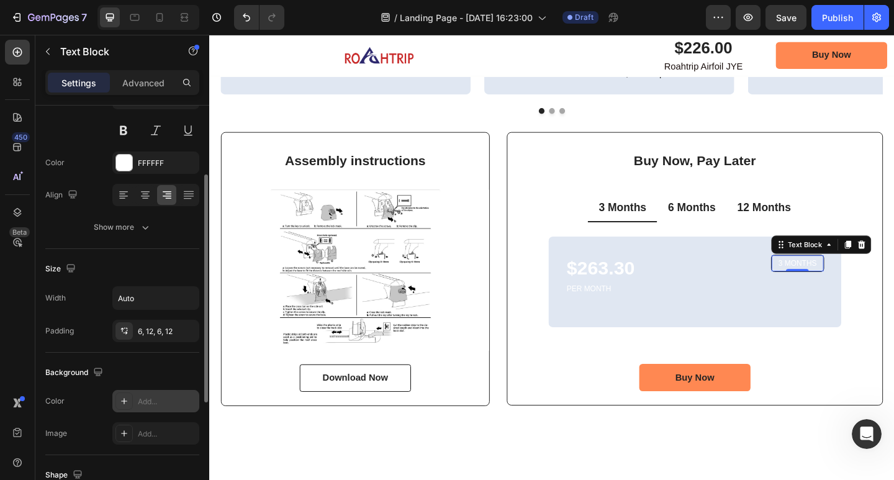
scroll to position [248, 0]
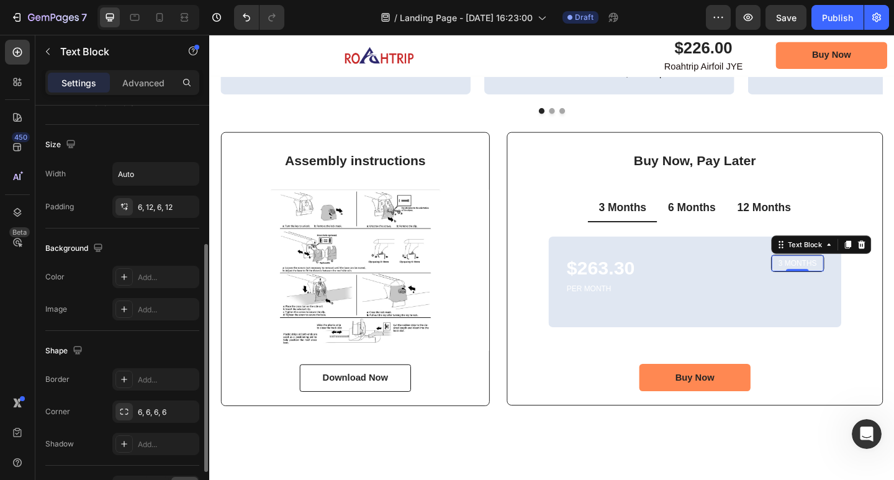
click at [137, 93] on div "Settings Advanced" at bounding box center [122, 82] width 154 height 25
click at [137, 86] on p "Advanced" at bounding box center [143, 82] width 42 height 13
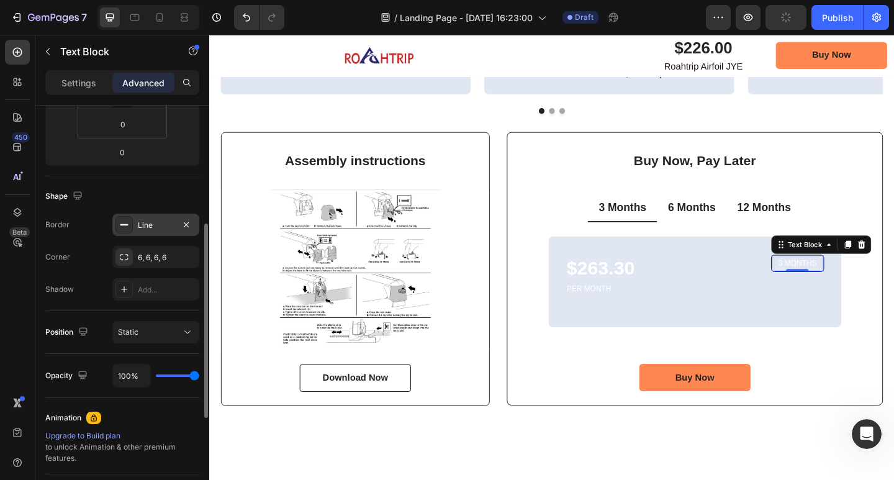
click at [153, 226] on div "Line" at bounding box center [156, 225] width 36 height 11
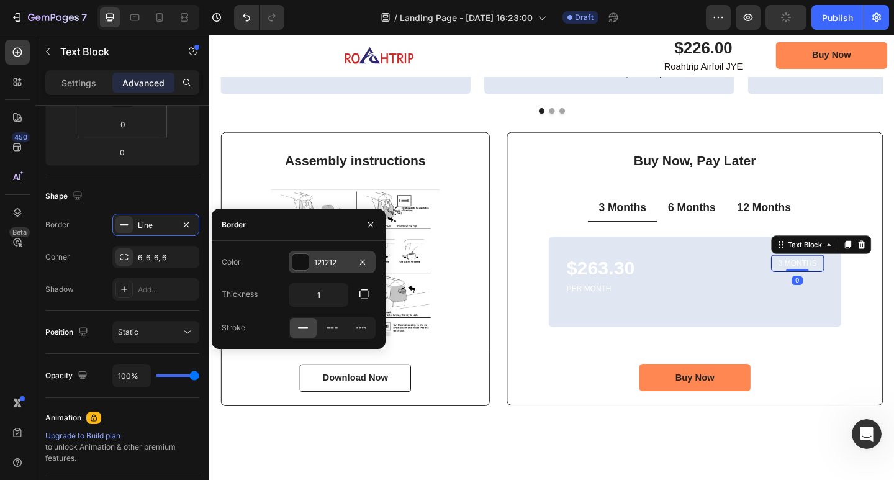
click at [317, 271] on div "121212" at bounding box center [332, 262] width 87 height 22
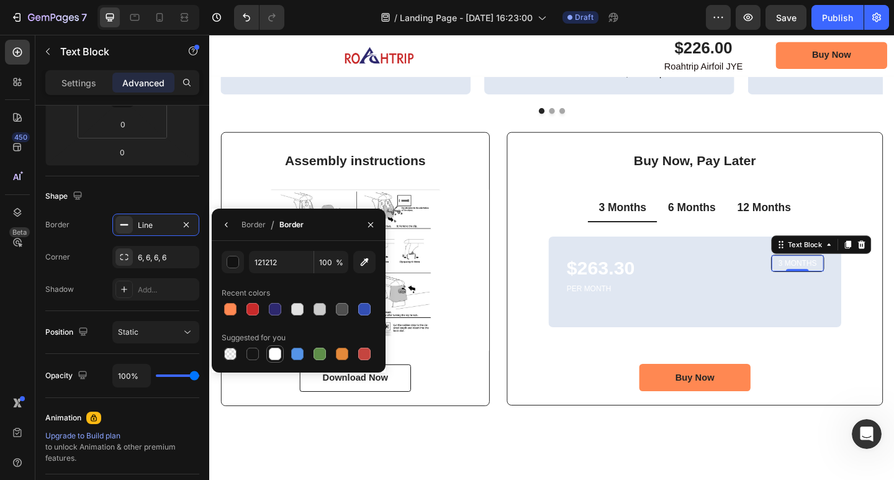
click at [281, 350] on div at bounding box center [275, 353] width 15 height 15
type input "FFFFFF"
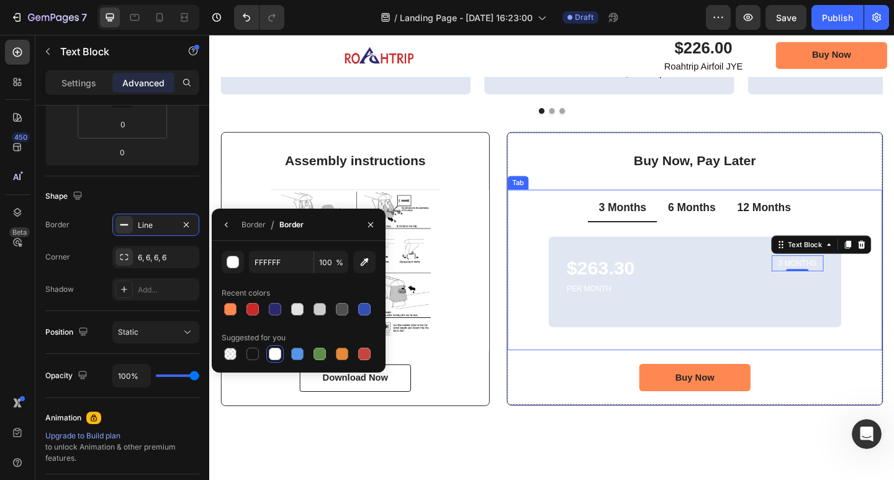
click at [784, 224] on p "12 Months" at bounding box center [813, 223] width 58 height 16
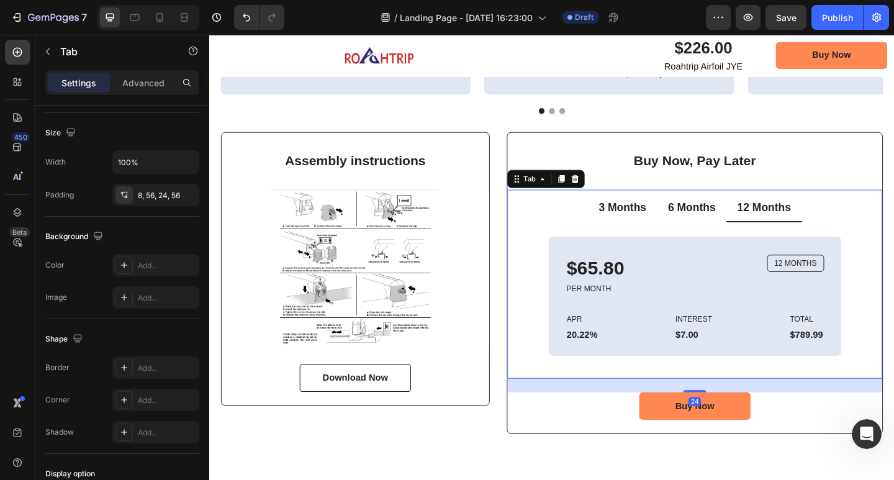
scroll to position [0, 0]
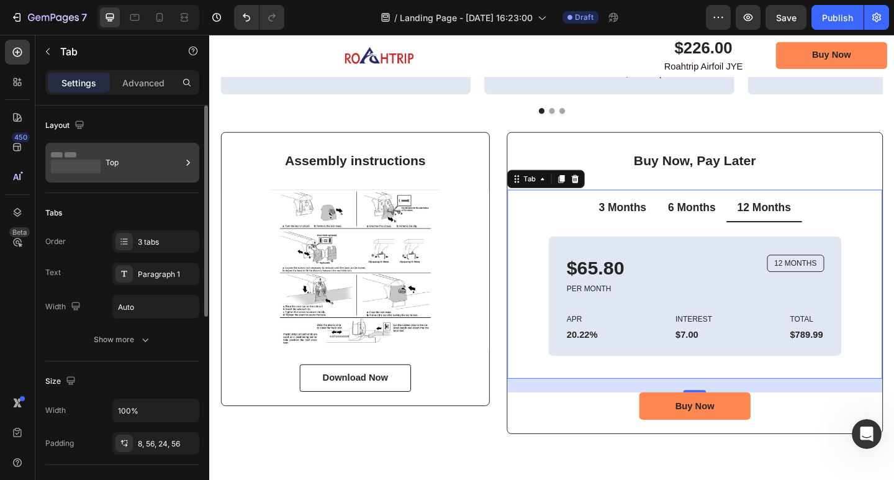
click at [129, 169] on div "Top" at bounding box center [144, 162] width 76 height 29
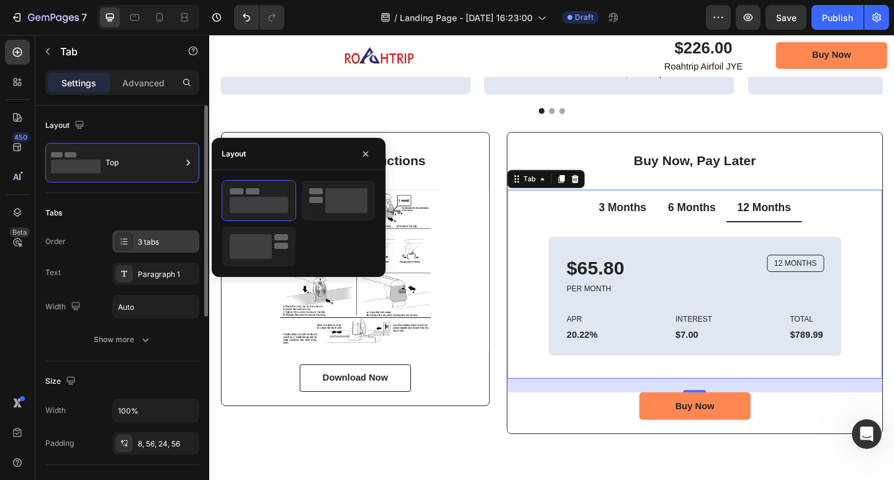
click at [156, 237] on div "3 tabs" at bounding box center [167, 242] width 58 height 11
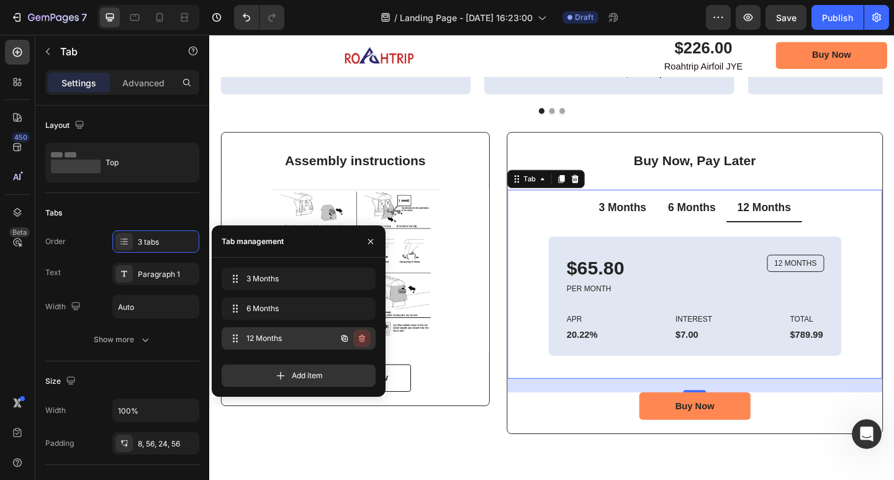
click at [361, 338] on icon "button" at bounding box center [361, 339] width 1 height 3
click at [352, 338] on div "Delete" at bounding box center [353, 338] width 23 height 11
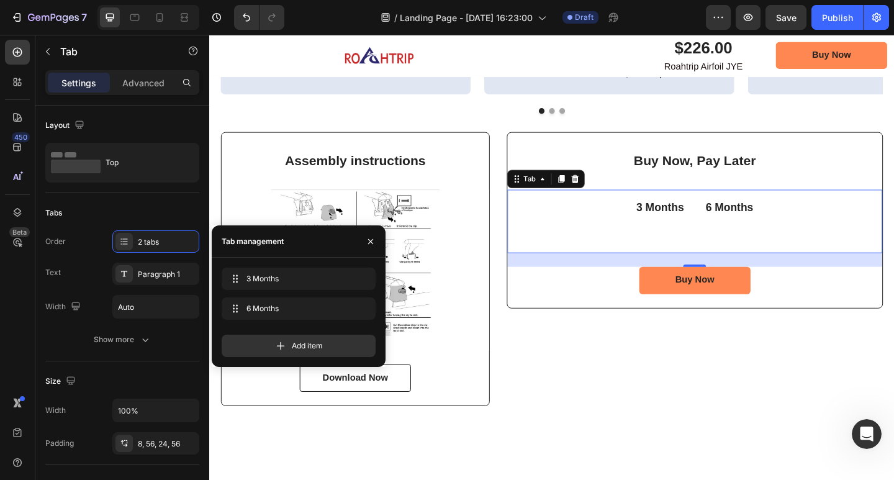
click at [696, 220] on p "3 Months" at bounding box center [700, 223] width 52 height 16
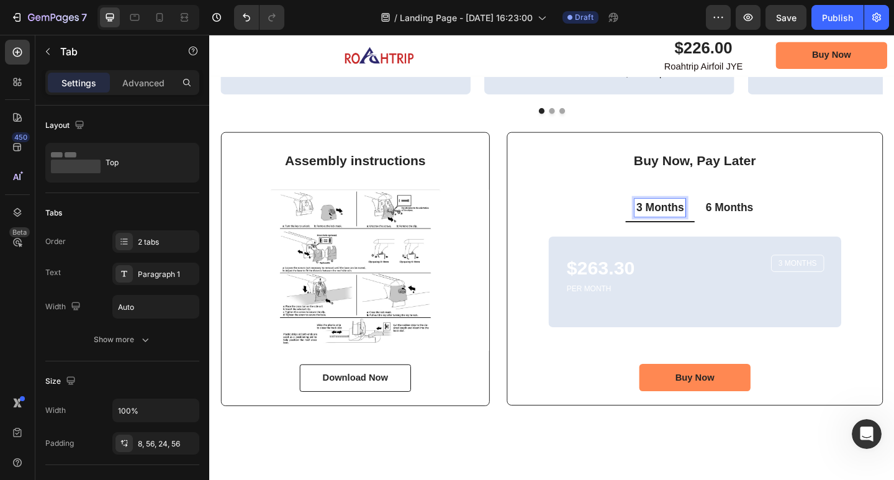
click at [773, 228] on p "6 Months" at bounding box center [775, 223] width 52 height 16
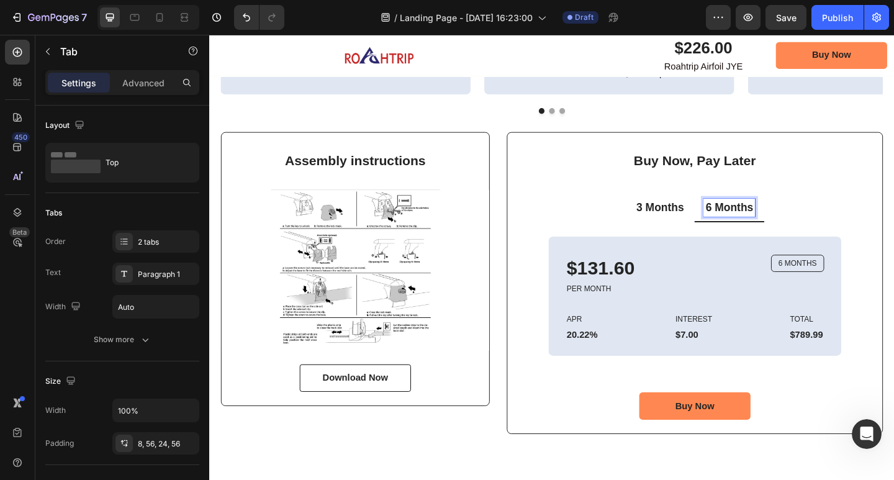
click at [691, 225] on p "3 Months" at bounding box center [700, 223] width 52 height 16
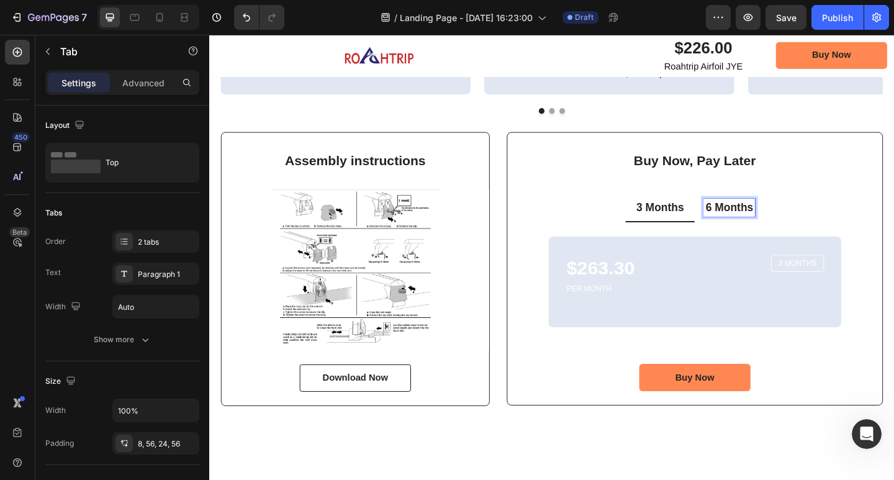
click at [751, 223] on p "6 Months" at bounding box center [775, 223] width 52 height 16
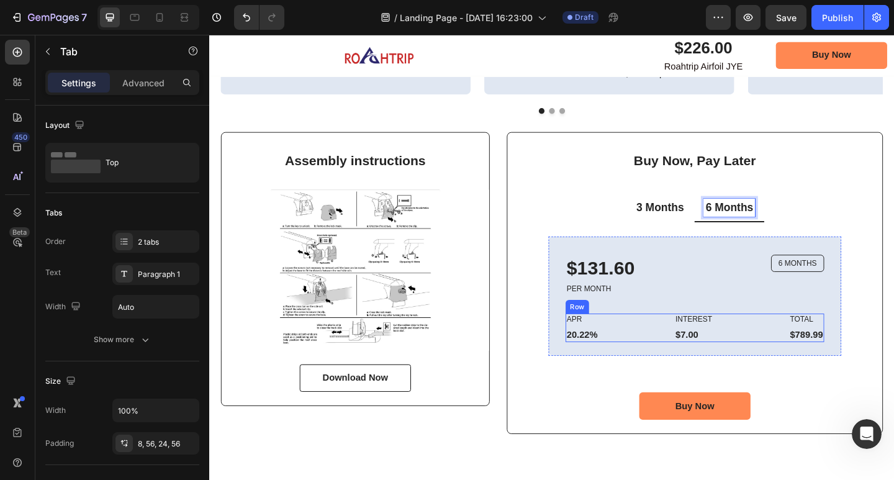
click at [633, 346] on div "APR Text Block 20.22% Text Block Row INTEREST Text Block $7.00 Text Block Row T…" at bounding box center [737, 353] width 281 height 31
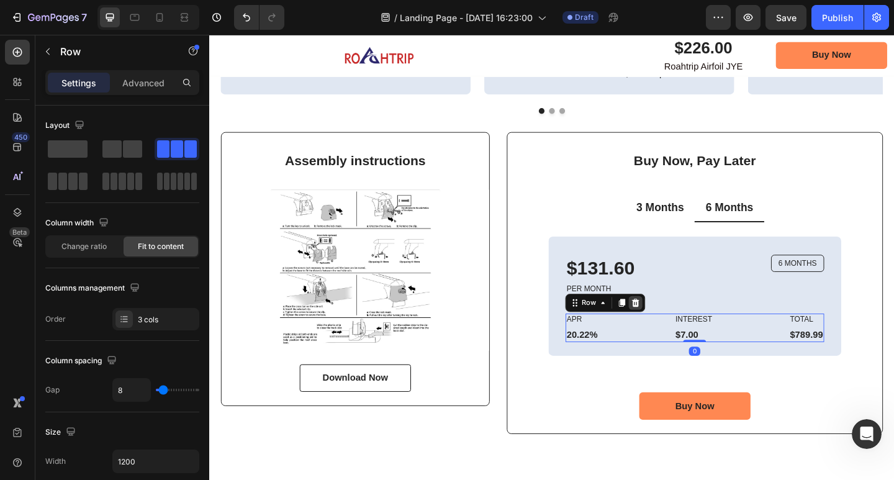
click at [671, 323] on icon at bounding box center [673, 326] width 8 height 9
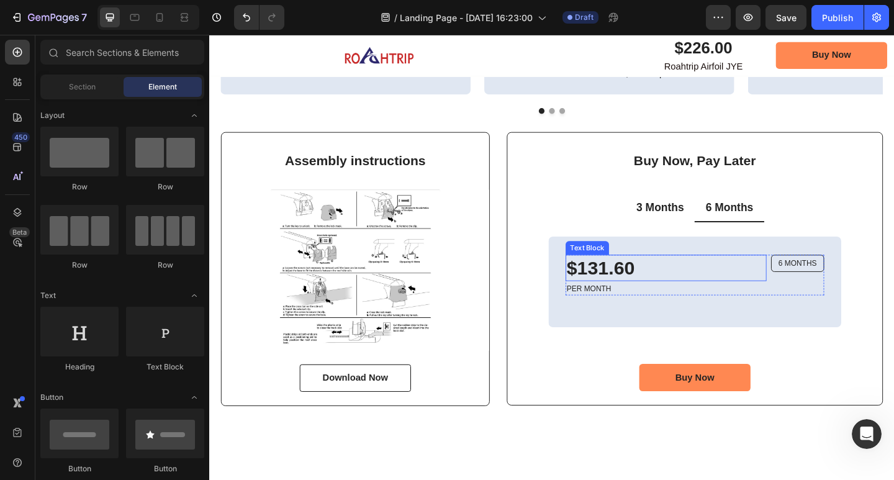
click at [658, 289] on p "$131.60" at bounding box center [706, 289] width 216 height 27
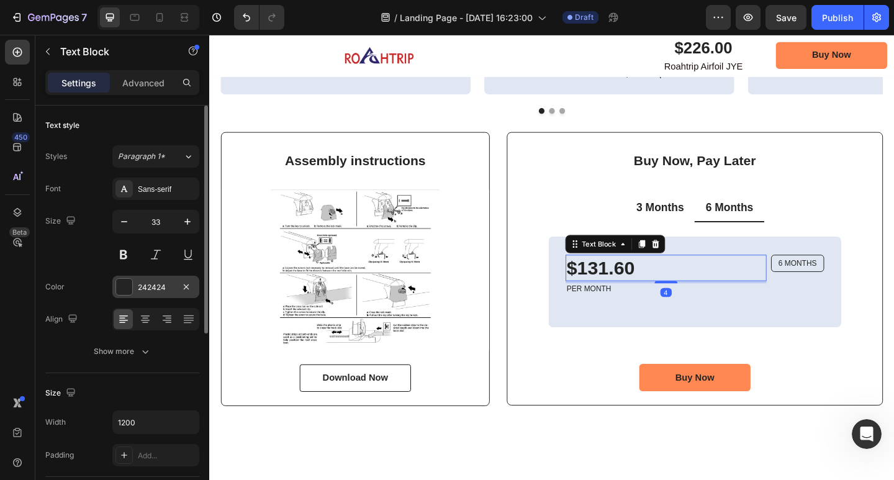
click at [147, 289] on div "242424" at bounding box center [156, 287] width 36 height 11
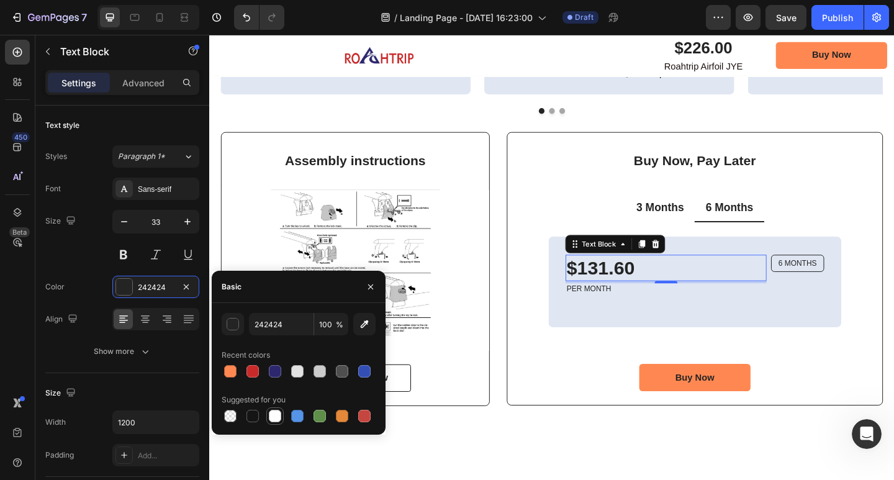
click at [276, 415] on div at bounding box center [275, 416] width 12 height 12
type input "FFFFFF"
click at [643, 312] on p "PER MONTH" at bounding box center [706, 312] width 216 height 11
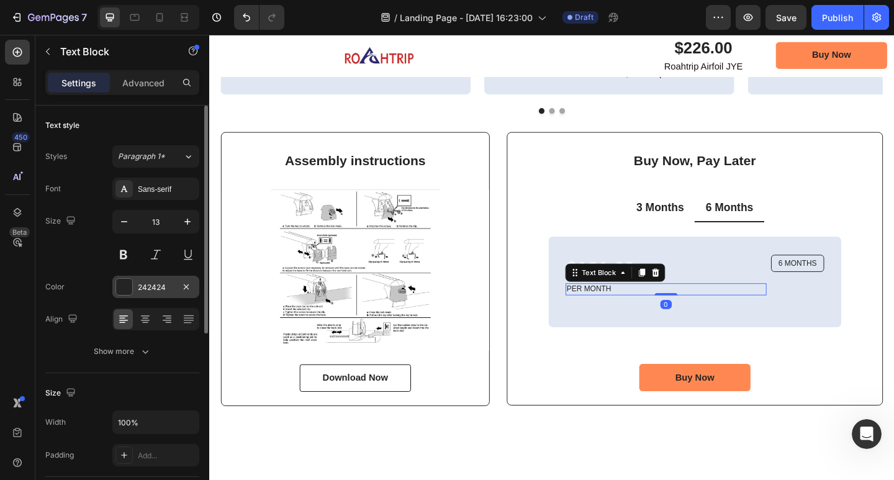
click at [155, 283] on div "242424" at bounding box center [156, 287] width 36 height 11
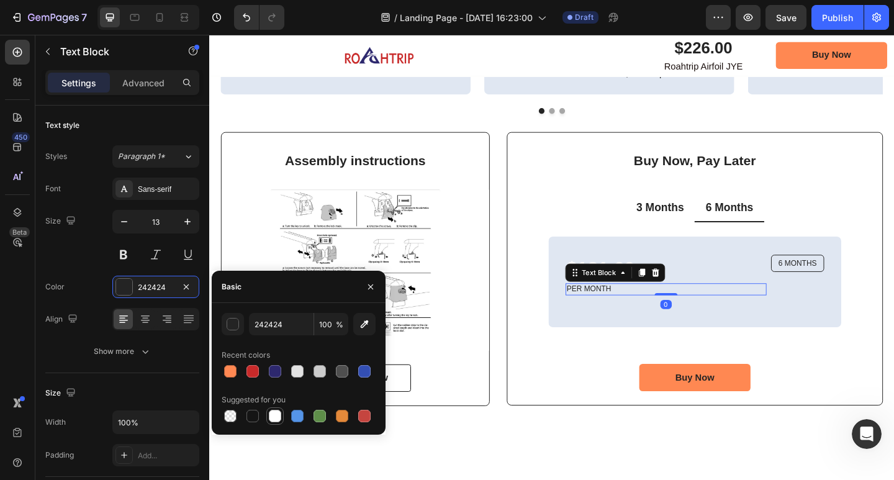
click at [269, 413] on div at bounding box center [275, 416] width 12 height 12
type input "FFFFFF"
click at [854, 282] on p "6 MONTHS" at bounding box center [849, 284] width 42 height 11
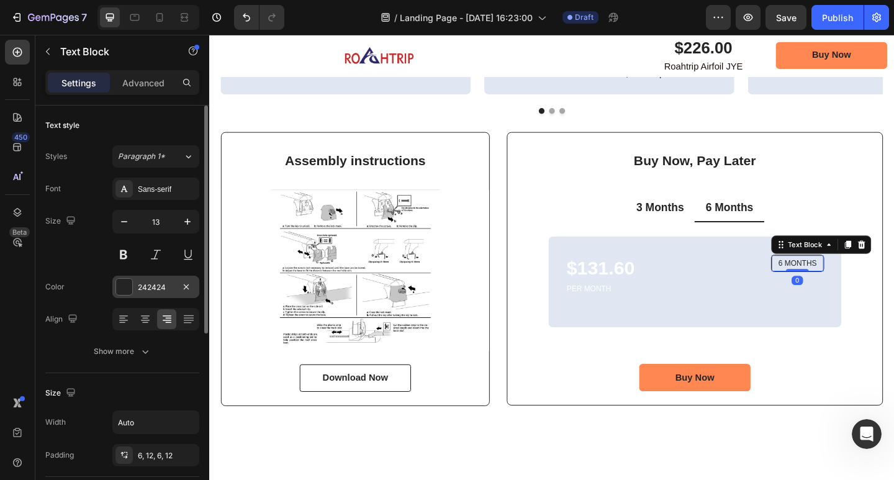
click at [143, 292] on div "242424" at bounding box center [156, 287] width 36 height 11
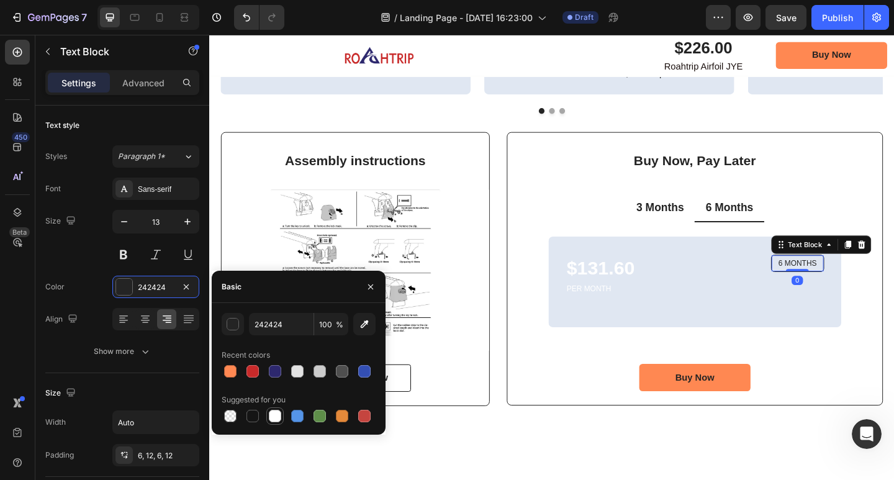
click at [276, 412] on div at bounding box center [275, 416] width 12 height 12
type input "FFFFFF"
click at [142, 83] on p "Advanced" at bounding box center [143, 82] width 42 height 13
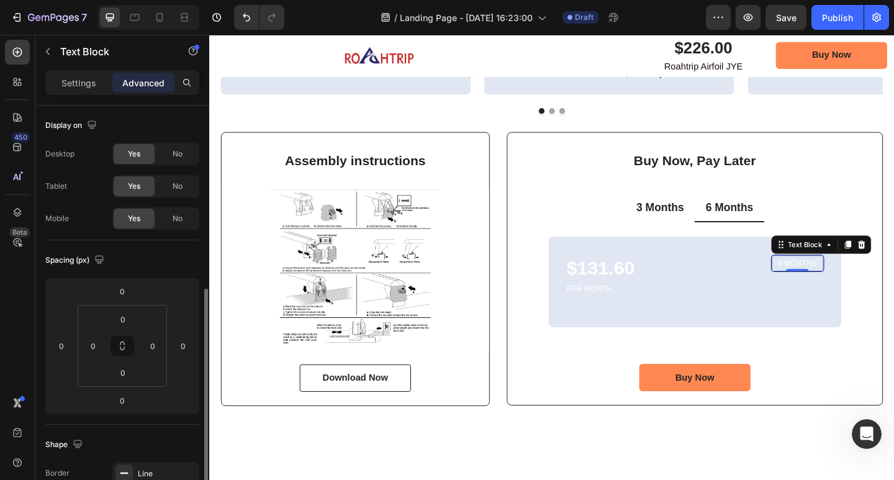
scroll to position [124, 0]
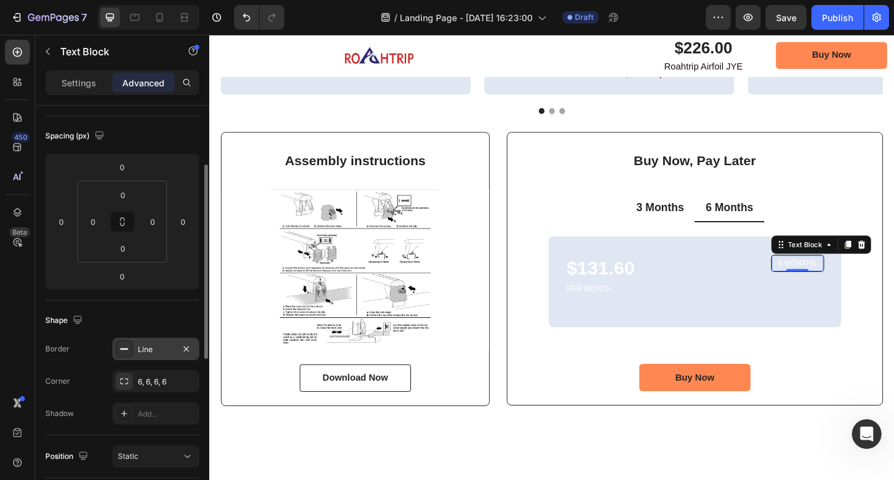
click at [160, 351] on div "Line" at bounding box center [156, 349] width 36 height 11
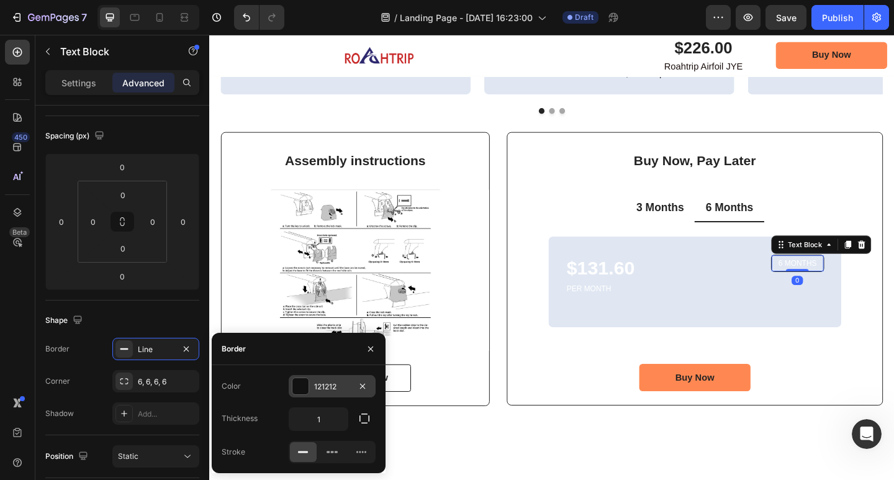
click at [307, 386] on div at bounding box center [300, 386] width 16 height 16
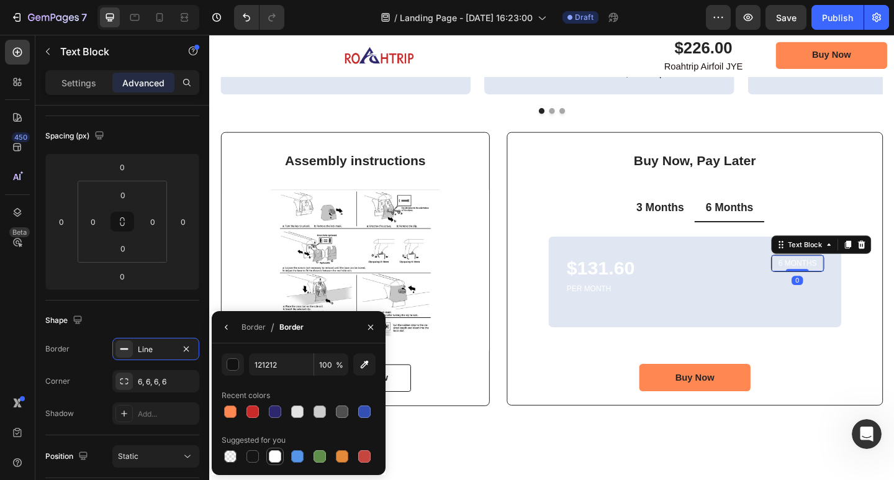
click at [271, 451] on div at bounding box center [275, 456] width 12 height 12
type input "FFFFFF"
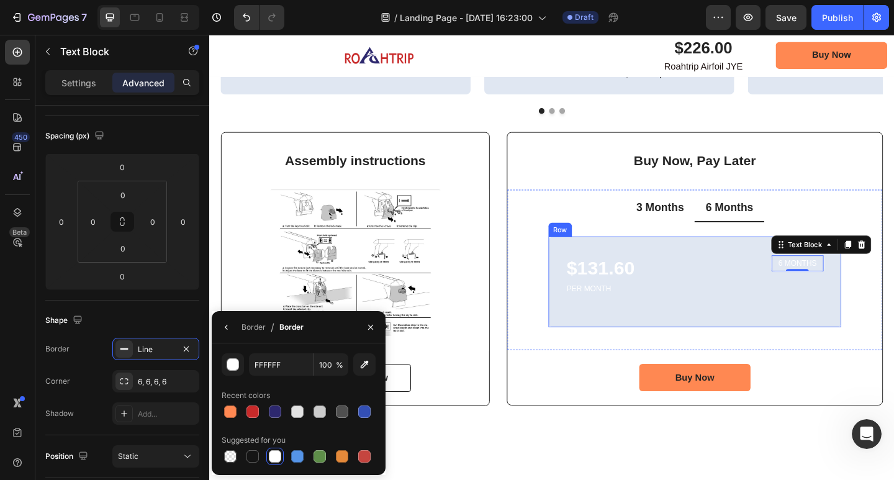
click at [692, 260] on div "$131.60 Text Block PER MONTH Text Block 6 MONTHS Text Block 0 Row Row" at bounding box center [737, 304] width 319 height 99
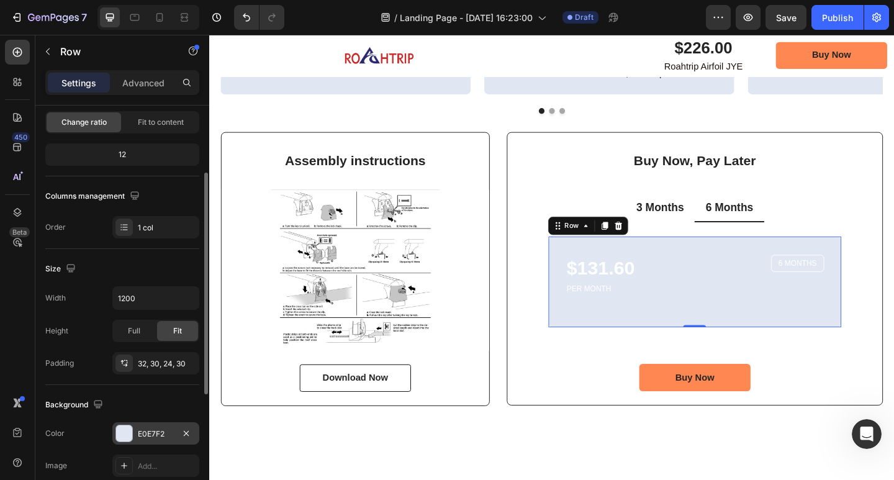
click at [155, 427] on div "E0E7F2" at bounding box center [155, 433] width 87 height 22
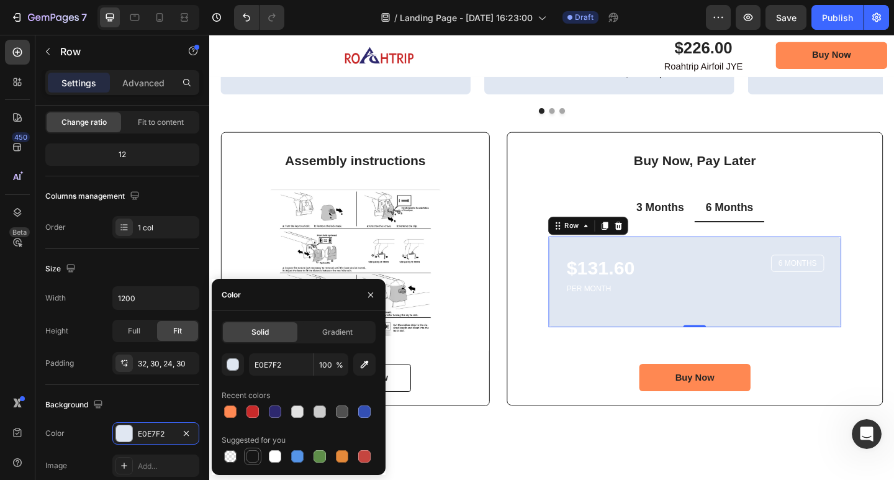
click at [254, 456] on div at bounding box center [252, 456] width 12 height 12
type input "151515"
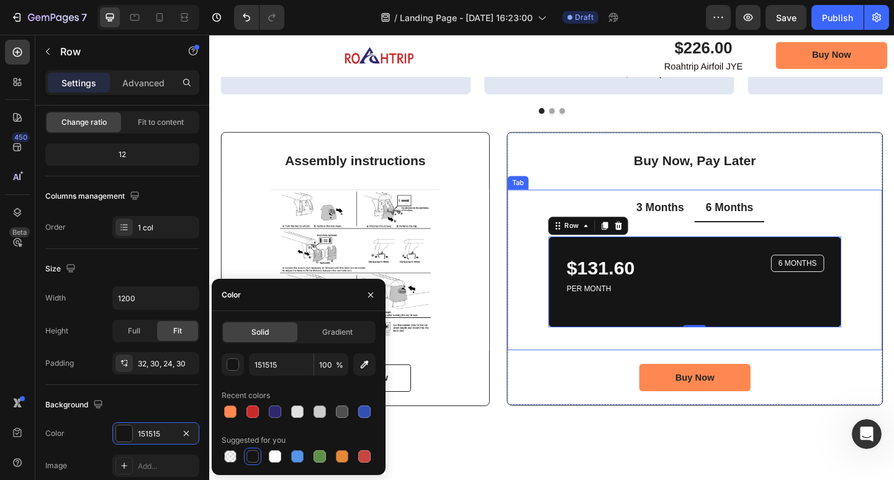
click at [699, 223] on p "3 Months" at bounding box center [700, 223] width 52 height 16
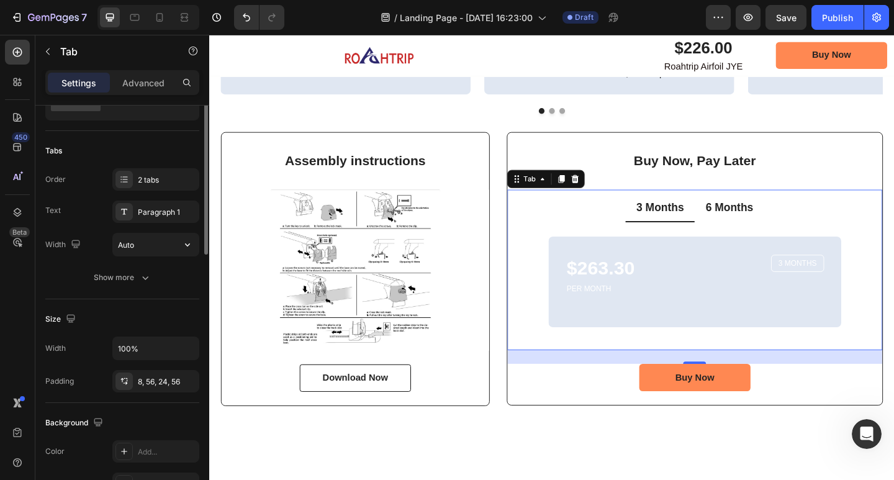
scroll to position [0, 0]
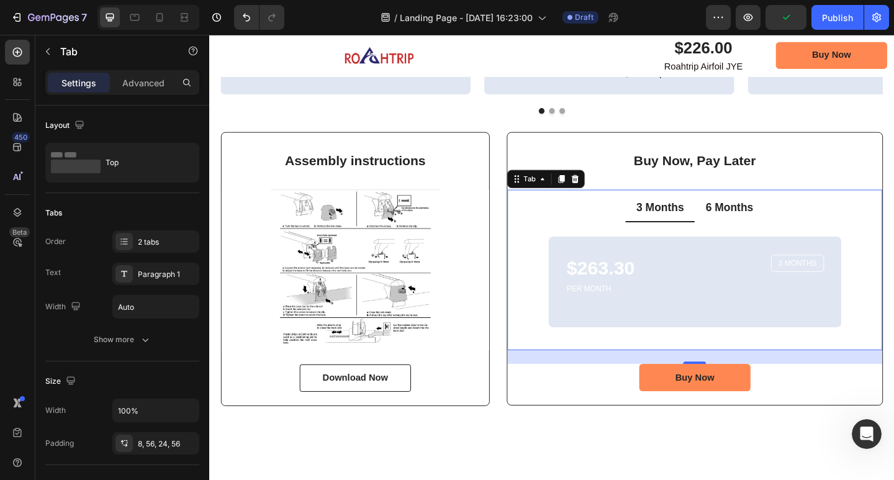
click at [685, 260] on div "$263.30 Text Block PER MONTH Text Block 3 MONTHS Text Block Row Row" at bounding box center [737, 304] width 319 height 99
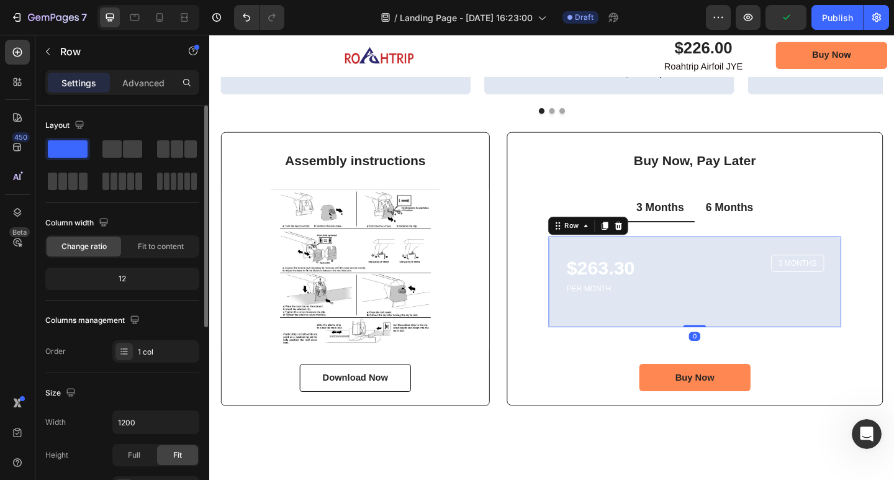
scroll to position [124, 0]
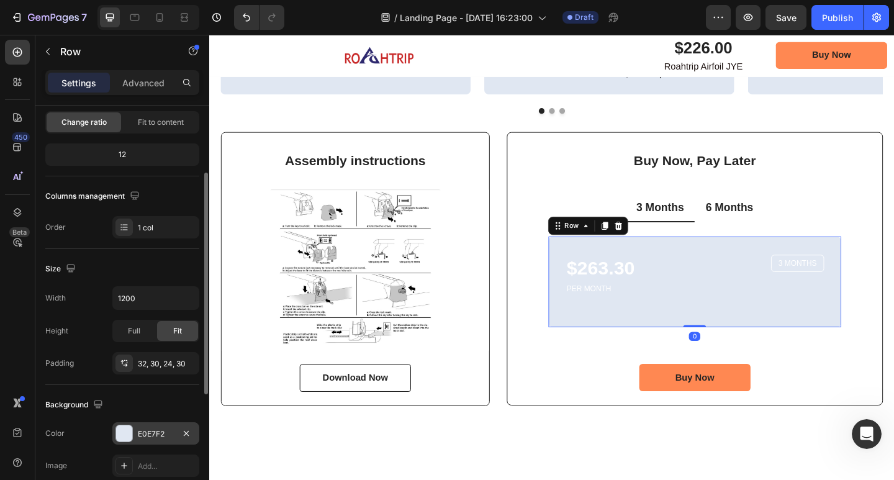
click at [149, 433] on div "E0E7F2" at bounding box center [156, 433] width 36 height 11
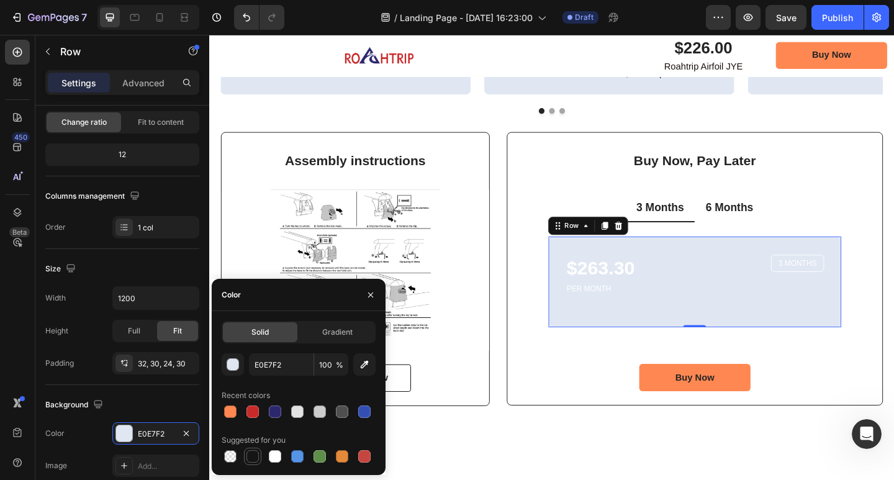
click at [257, 454] on div at bounding box center [252, 456] width 12 height 12
type input "151515"
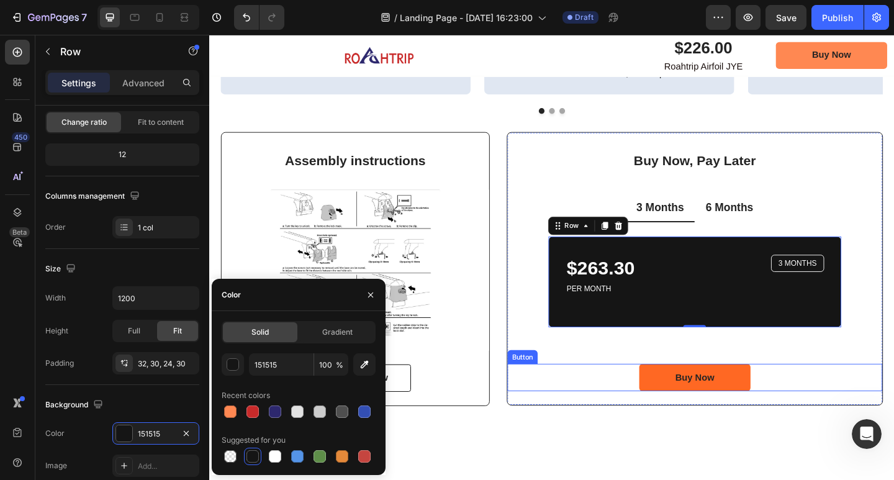
click at [768, 395] on link "Buy Now" at bounding box center [737, 408] width 121 height 30
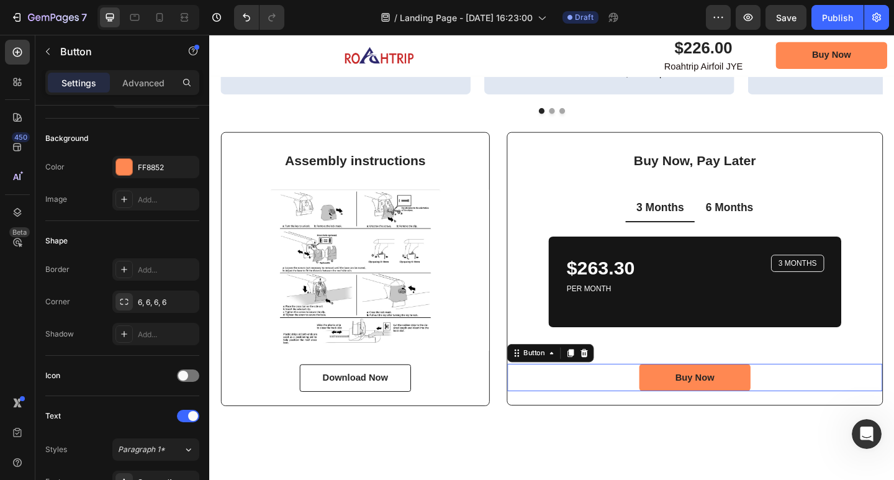
scroll to position [0, 0]
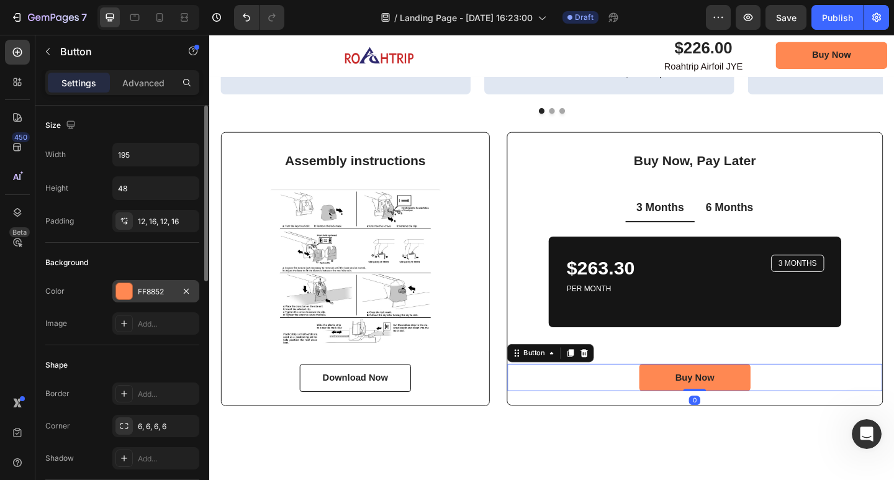
click at [139, 288] on div "FF8852" at bounding box center [156, 291] width 36 height 11
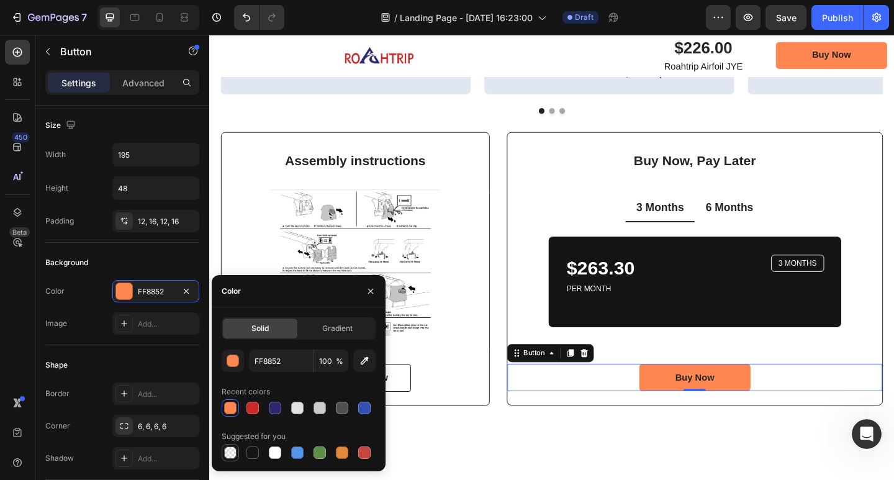
click at [237, 448] on div at bounding box center [230, 452] width 15 height 15
type input "000000"
type input "0"
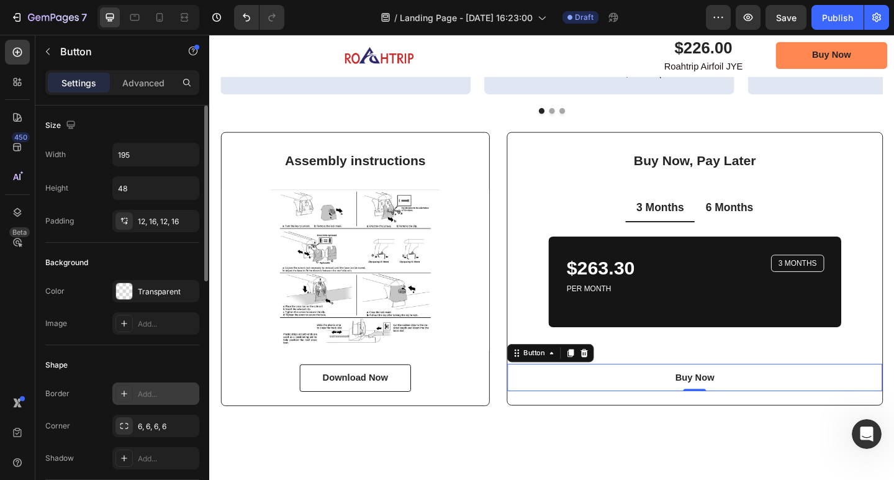
click at [151, 385] on div "Add..." at bounding box center [155, 393] width 87 height 22
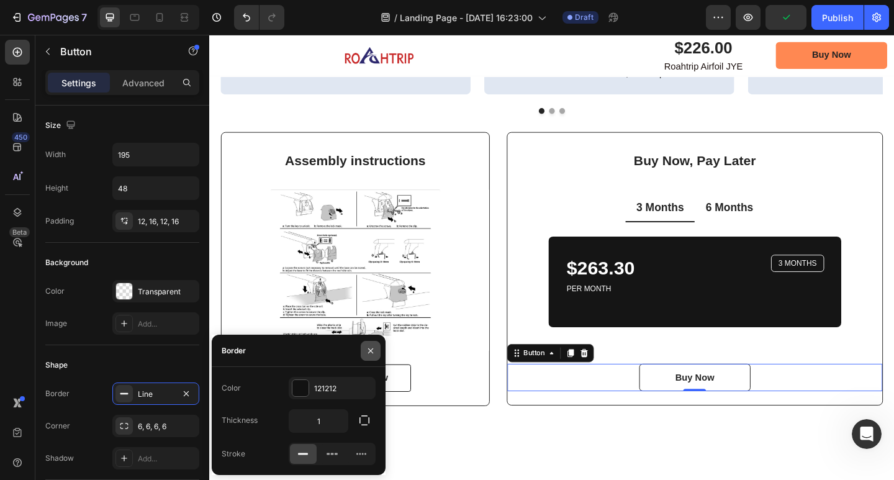
click at [369, 353] on icon "button" at bounding box center [370, 350] width 5 height 5
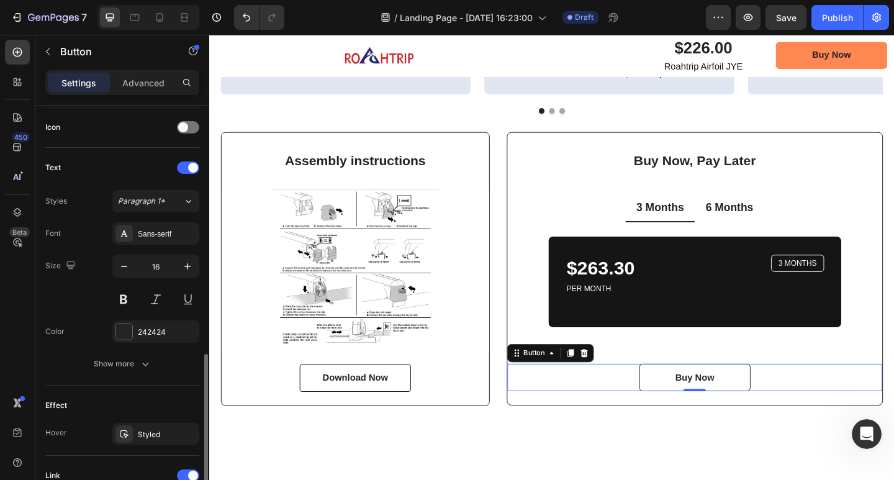
scroll to position [435, 0]
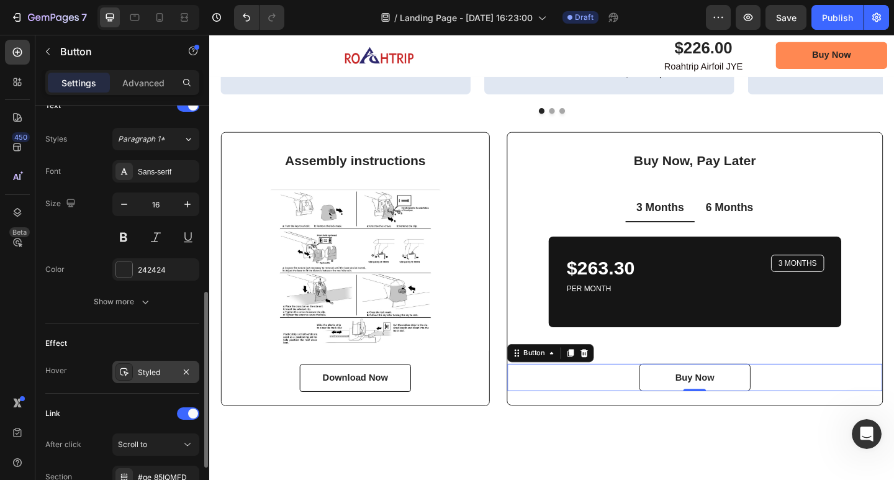
click at [161, 377] on div "Styled" at bounding box center [156, 372] width 36 height 11
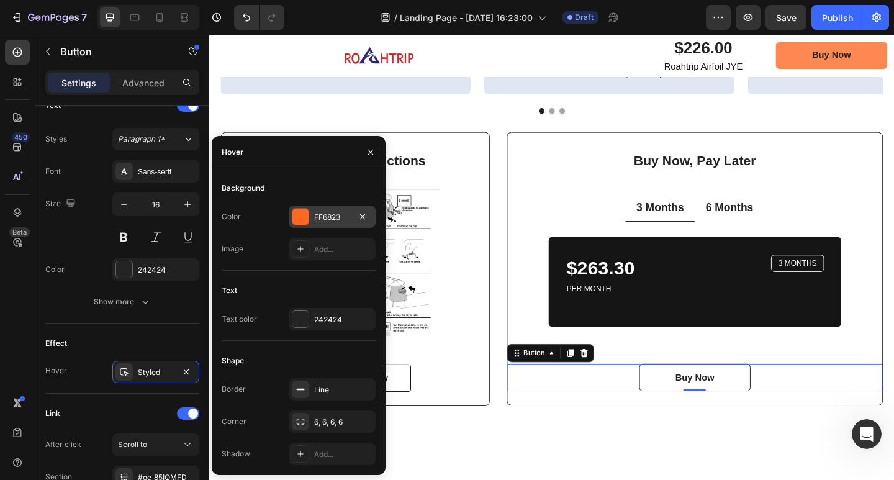
click at [335, 217] on div "FF6823" at bounding box center [332, 217] width 36 height 11
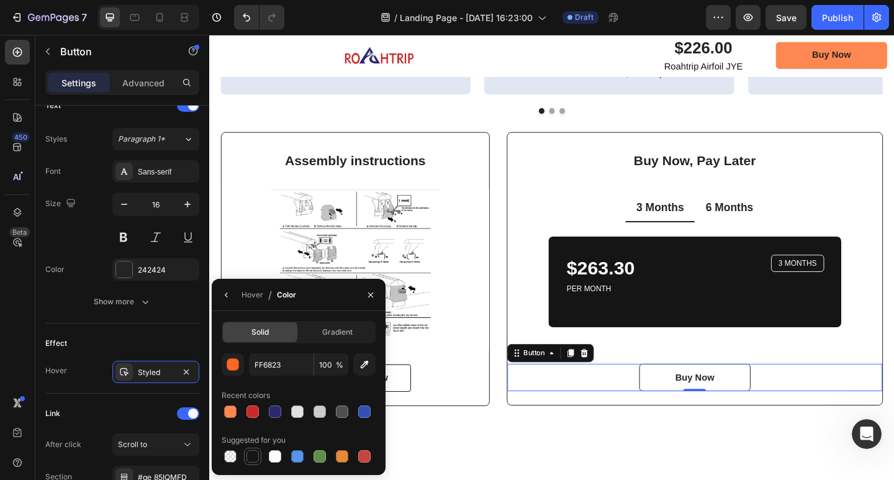
click at [256, 456] on div at bounding box center [252, 456] width 12 height 12
type input "151515"
click at [230, 296] on icon "button" at bounding box center [227, 295] width 10 height 10
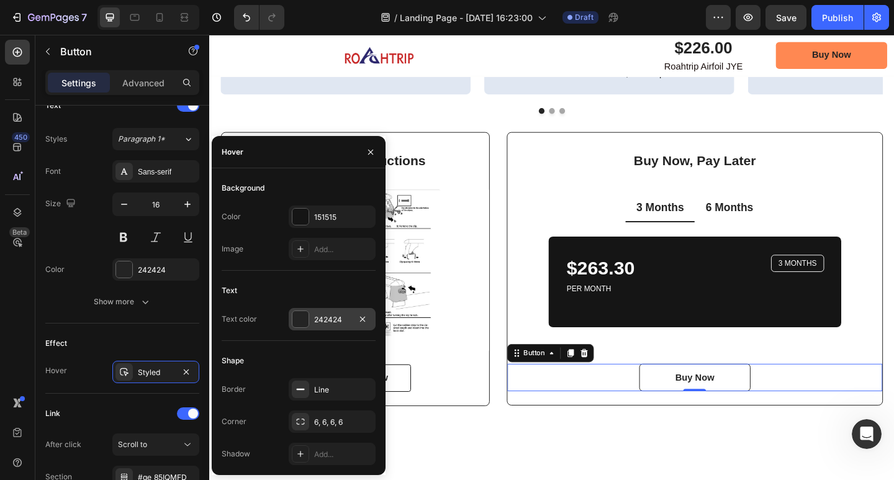
click at [330, 320] on div "242424" at bounding box center [332, 319] width 36 height 11
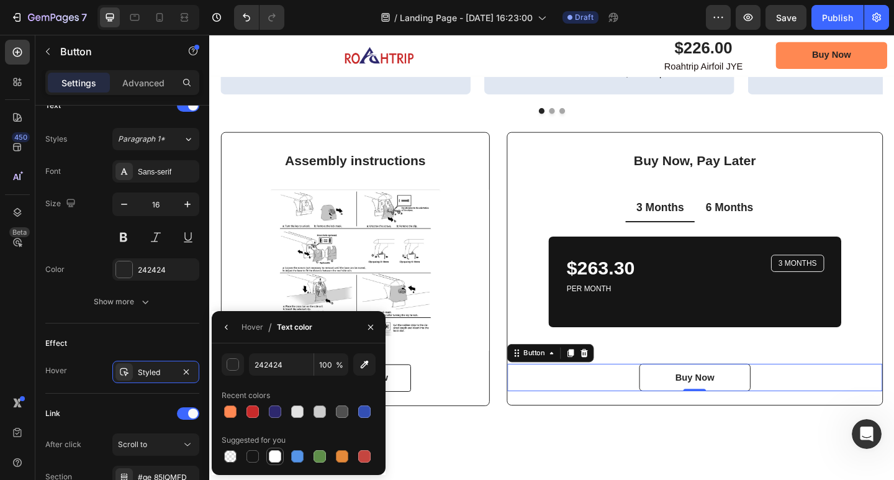
click at [282, 455] on div at bounding box center [275, 456] width 15 height 15
type input "FFFFFF"
click at [422, 396] on link "Download Now" at bounding box center [367, 409] width 121 height 30
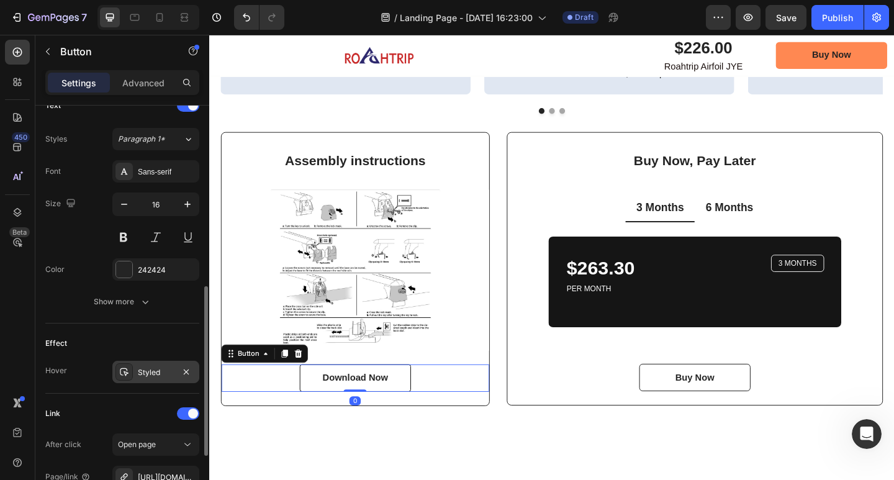
click at [161, 380] on div "Styled" at bounding box center [155, 372] width 87 height 22
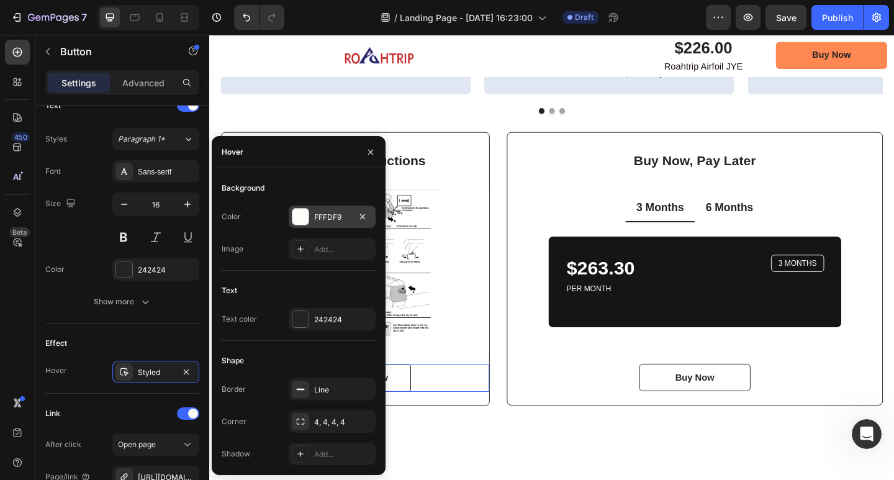
click at [314, 222] on div "FFFDF9" at bounding box center [332, 217] width 87 height 22
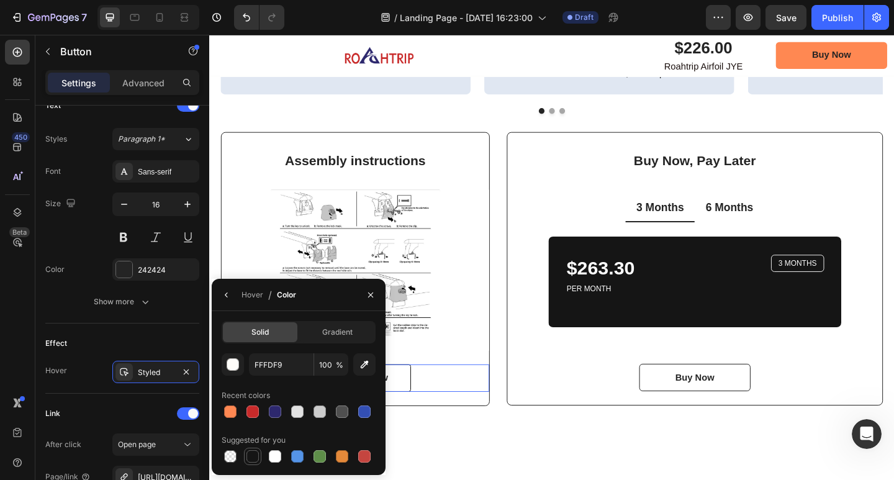
click at [256, 453] on div at bounding box center [252, 456] width 12 height 12
type input "151515"
click at [230, 294] on icon "button" at bounding box center [227, 295] width 10 height 10
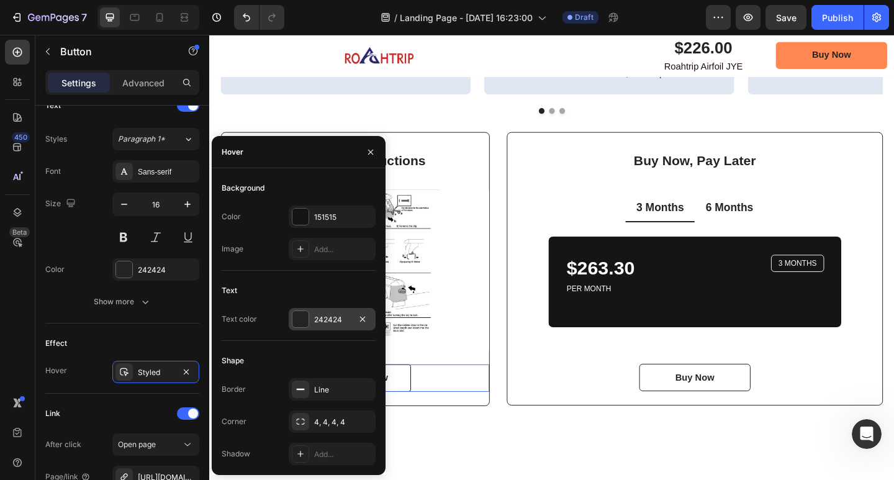
click at [312, 317] on div "242424" at bounding box center [332, 319] width 87 height 22
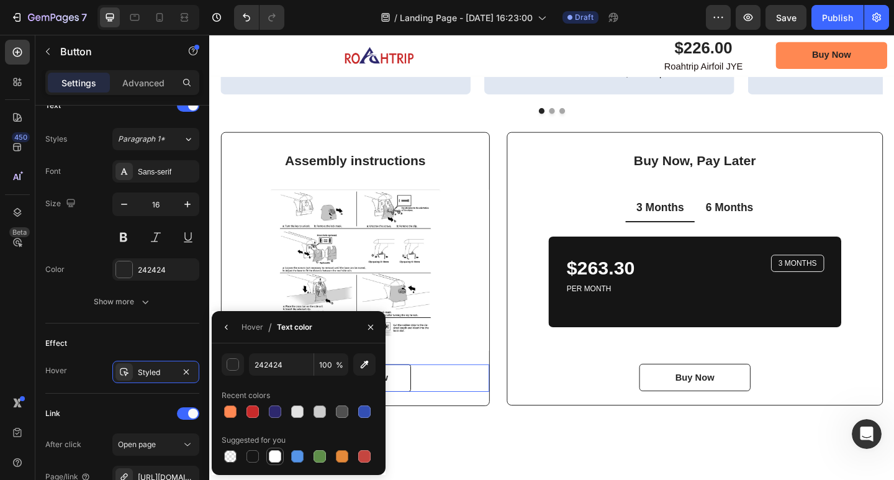
click at [280, 454] on div at bounding box center [275, 456] width 12 height 12
type input "FFFFFF"
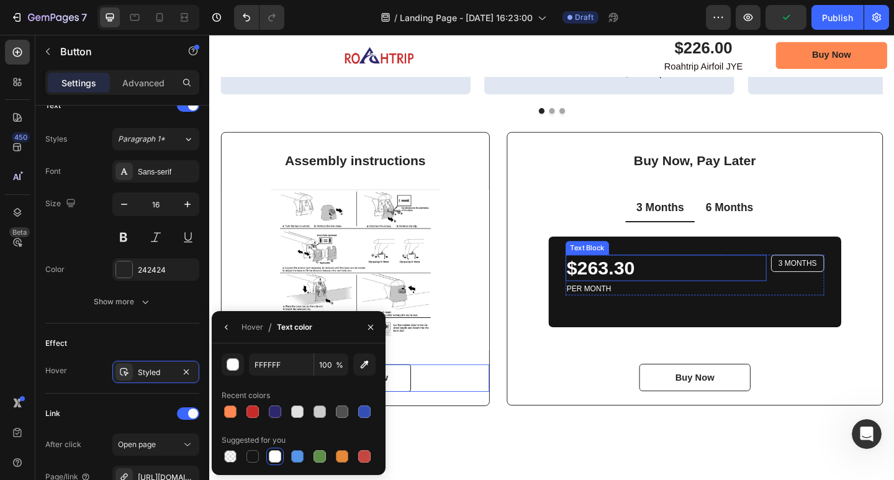
scroll to position [2359, 0]
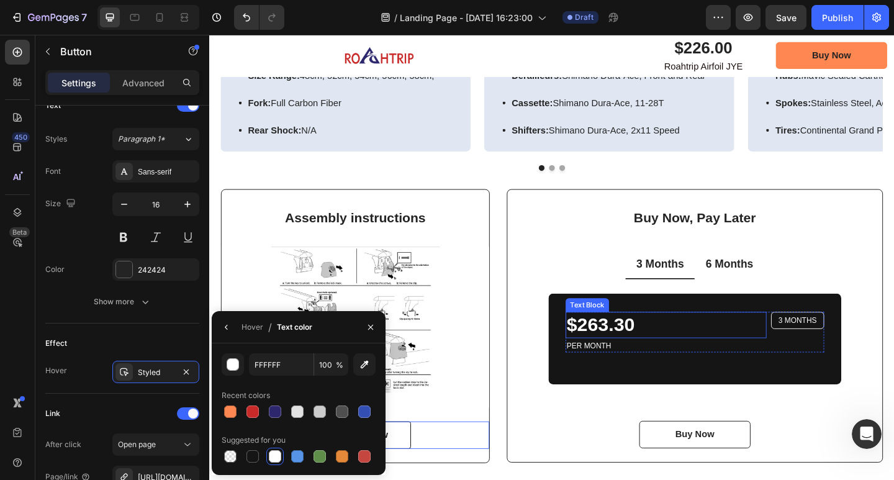
click at [676, 351] on p "$263.30" at bounding box center [706, 351] width 216 height 27
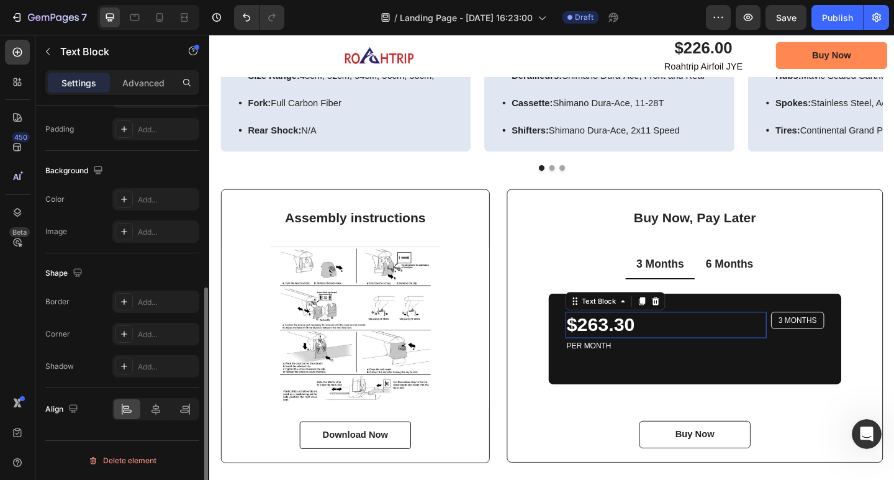
scroll to position [0, 0]
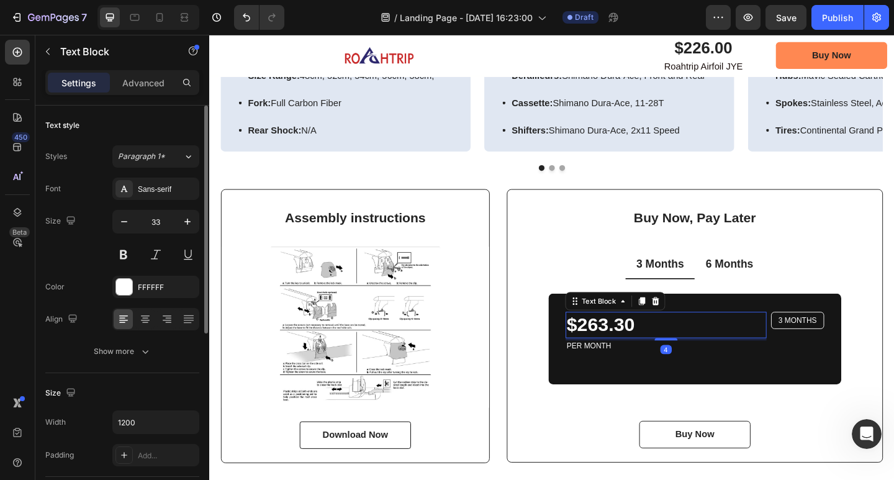
click at [672, 349] on p "$263.30" at bounding box center [706, 351] width 216 height 27
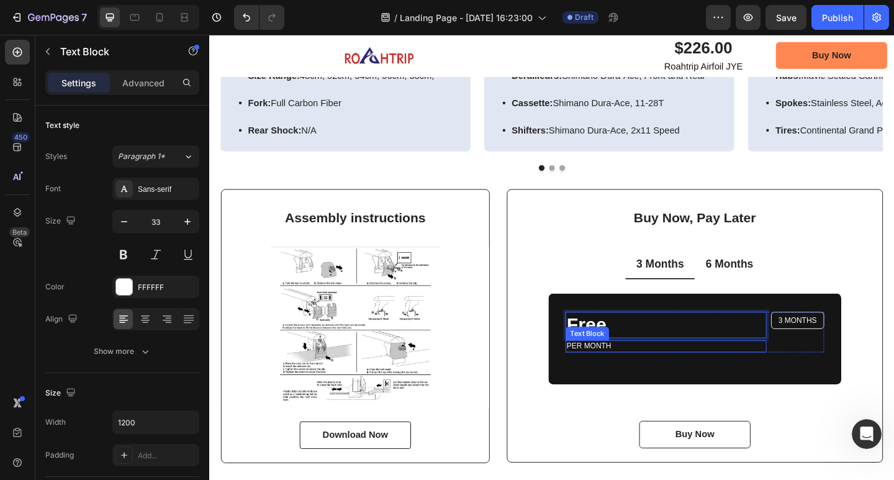
click at [661, 369] on p "PER MONTH" at bounding box center [706, 374] width 216 height 11
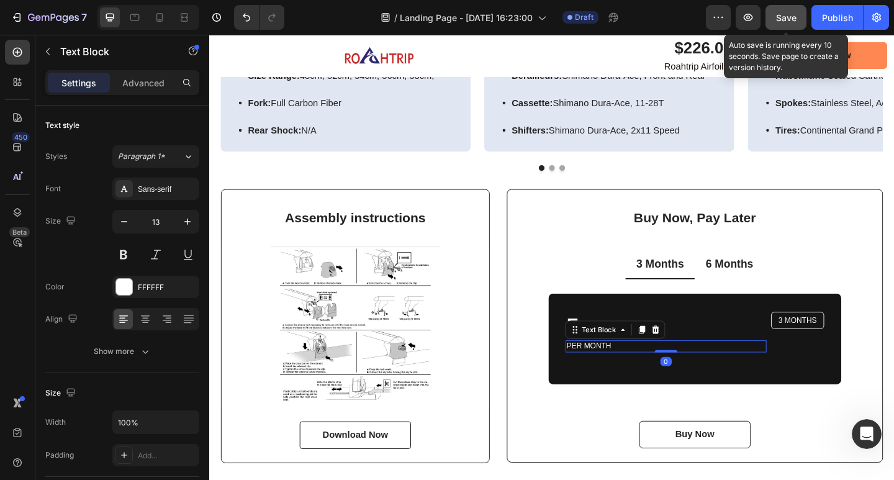
click at [787, 19] on span "Save" at bounding box center [786, 17] width 20 height 11
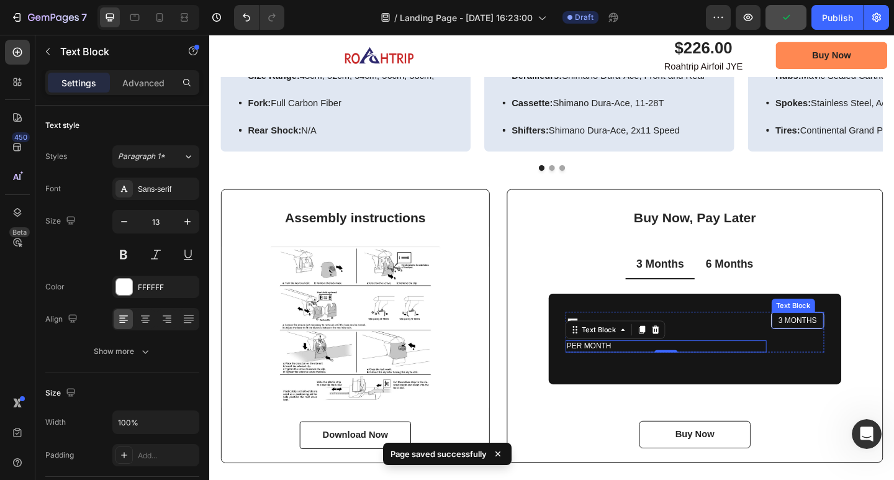
click at [837, 345] on p "3 MONTHS" at bounding box center [849, 346] width 42 height 11
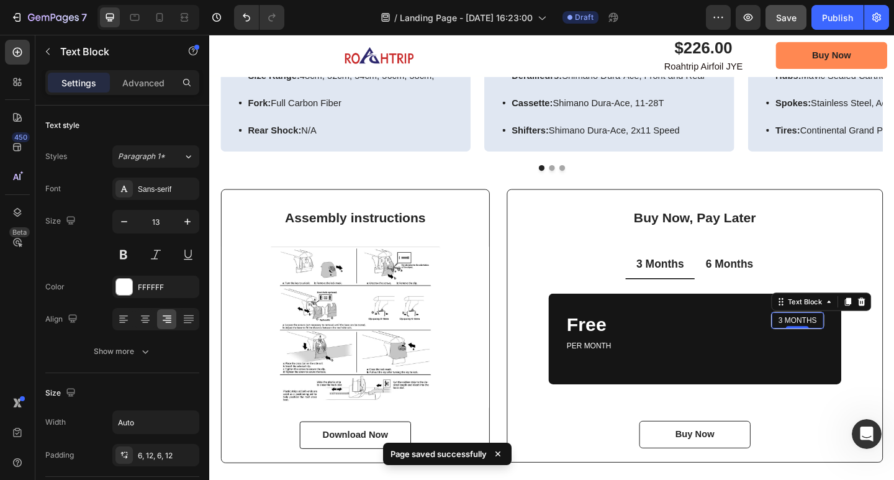
click at [857, 346] on p "3 MONTHS" at bounding box center [849, 346] width 42 height 11
click at [859, 346] on p "3 MONTHS" at bounding box center [849, 346] width 42 height 11
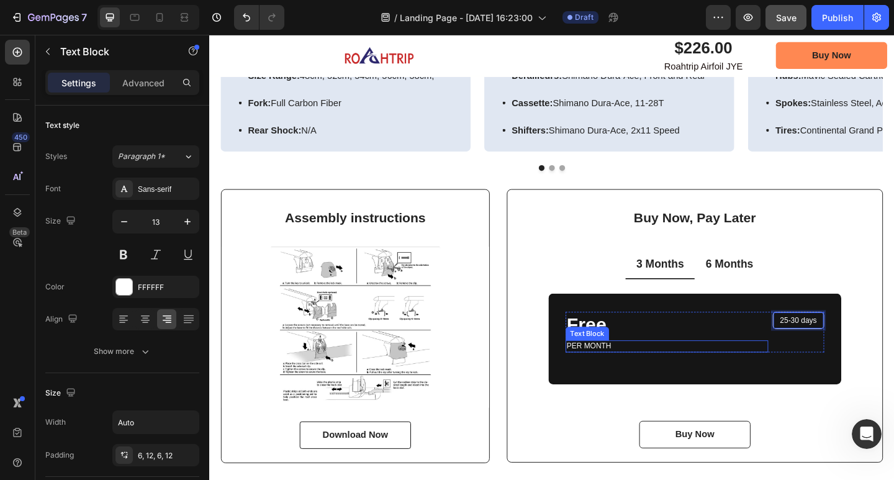
click at [640, 377] on p "PER MONTH" at bounding box center [707, 374] width 218 height 11
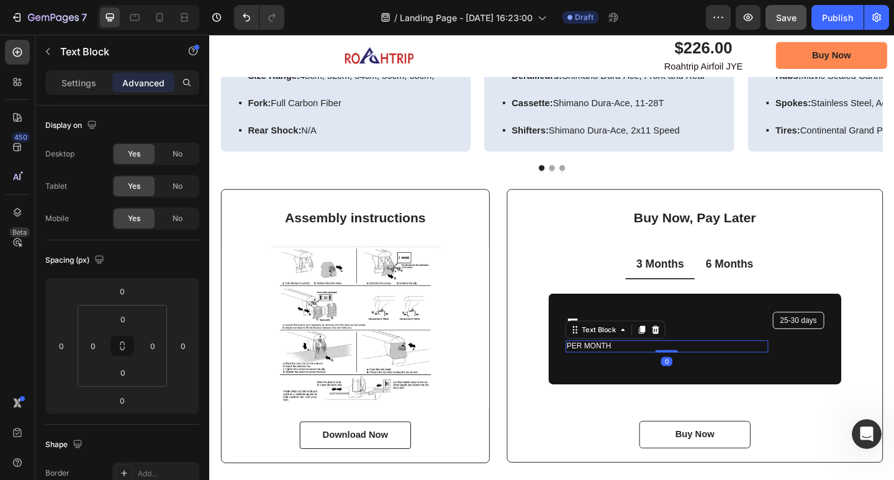
click at [641, 371] on p "PER MONTH" at bounding box center [707, 374] width 218 height 11
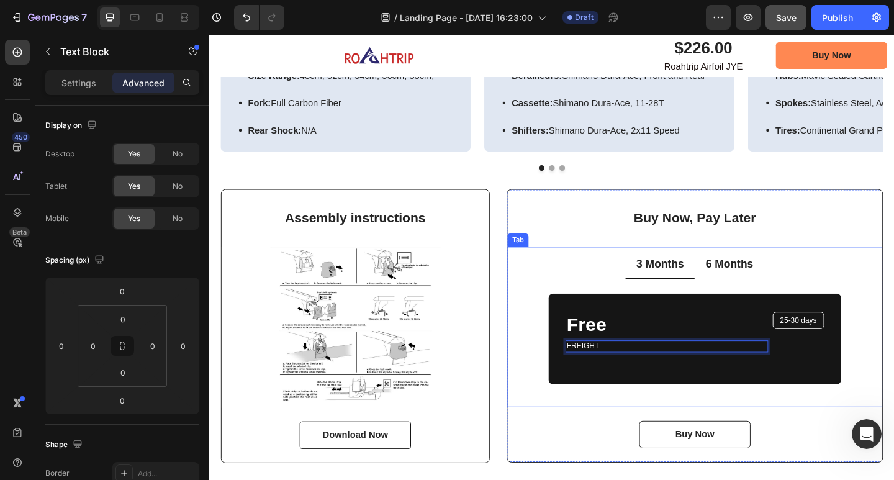
click at [780, 285] on p "6 Months" at bounding box center [775, 286] width 52 height 16
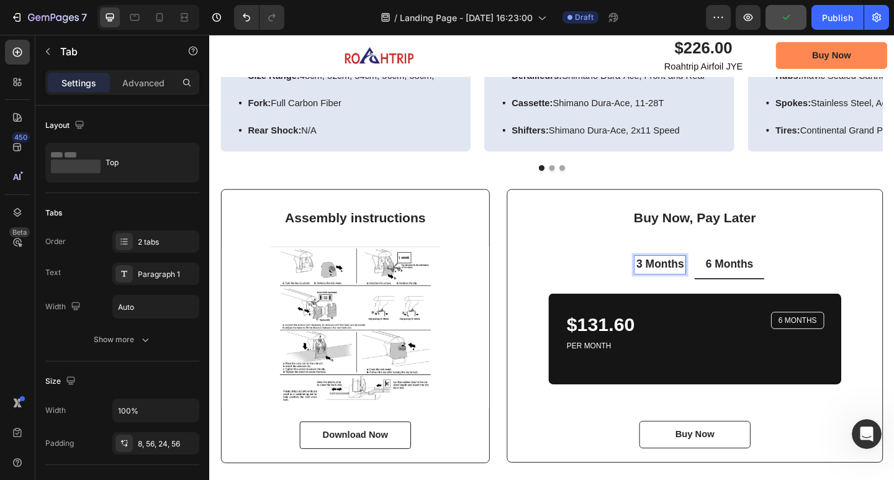
click at [710, 289] on p "3 Months" at bounding box center [700, 286] width 52 height 16
click at [767, 283] on p "6 Months" at bounding box center [775, 286] width 52 height 16
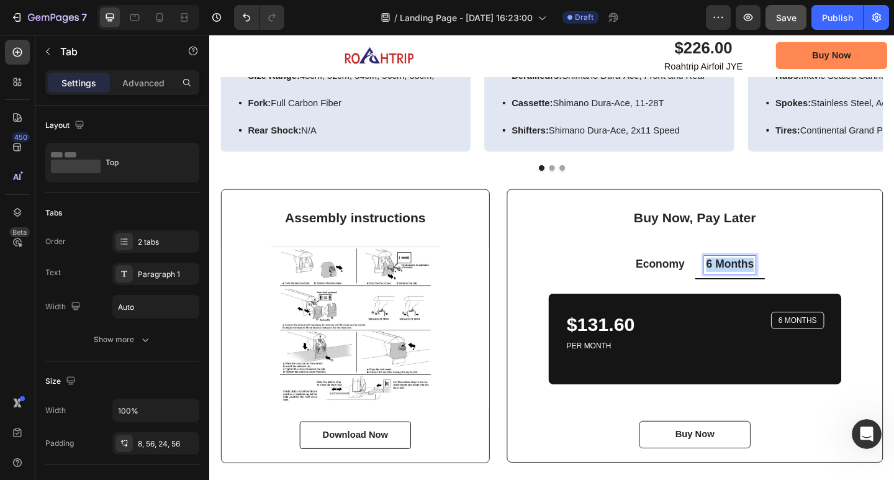
click at [767, 283] on p "6 Months" at bounding box center [775, 286] width 52 height 16
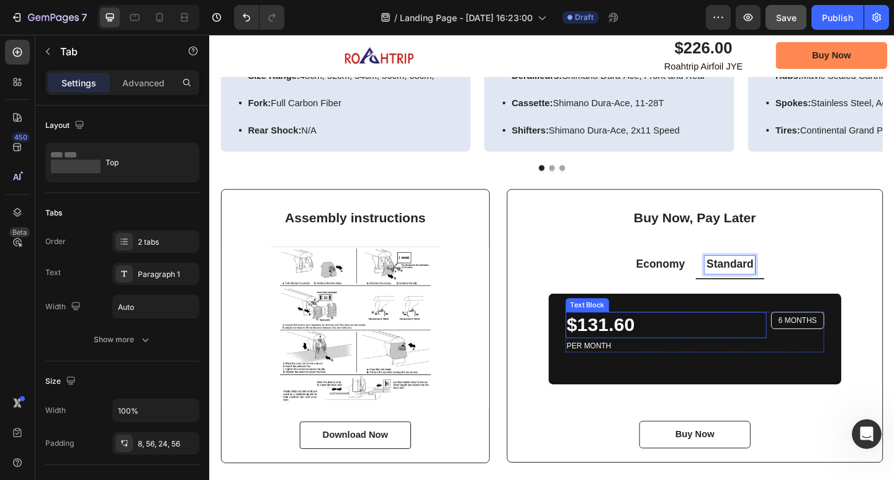
click at [671, 354] on p "$131.60" at bounding box center [706, 351] width 216 height 27
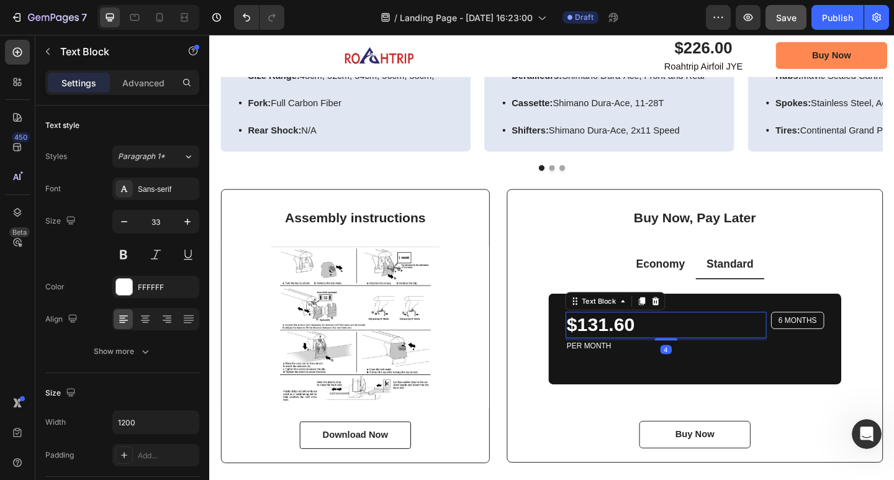
click at [671, 354] on p "$131.60" at bounding box center [706, 351] width 216 height 27
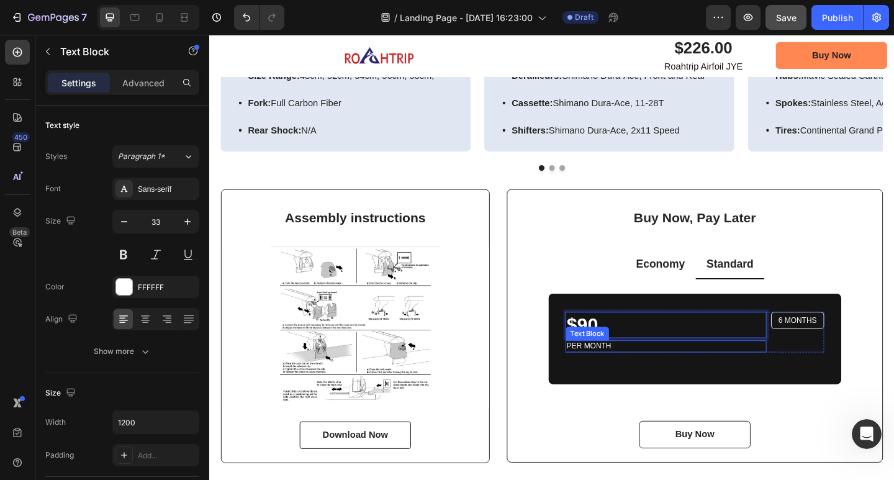
click at [632, 371] on p "PER MONTH" at bounding box center [706, 374] width 216 height 11
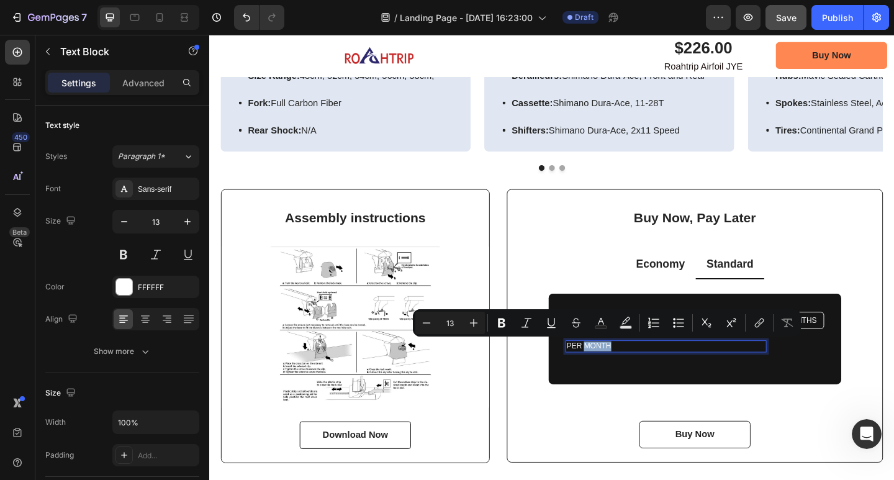
click at [638, 371] on p "PER MONTH" at bounding box center [706, 374] width 216 height 11
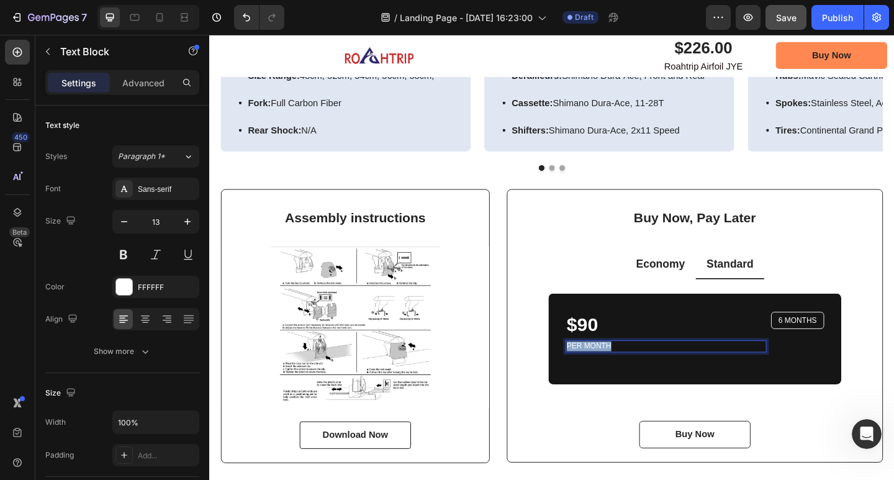
click at [638, 371] on p "PER MONTH" at bounding box center [706, 374] width 216 height 11
click at [848, 343] on p "6 MONTHS" at bounding box center [849, 346] width 42 height 11
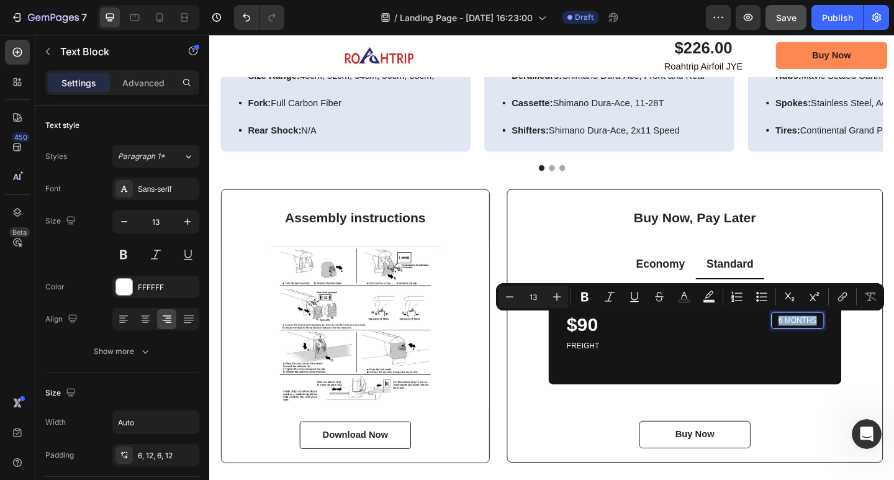
click at [848, 343] on p "6 MONTHS" at bounding box center [849, 346] width 42 height 11
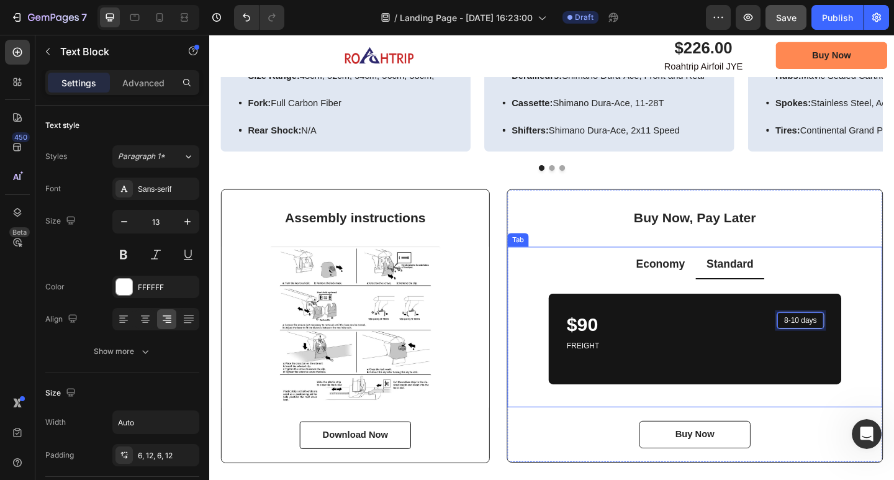
click at [697, 286] on p "Economy" at bounding box center [699, 286] width 53 height 16
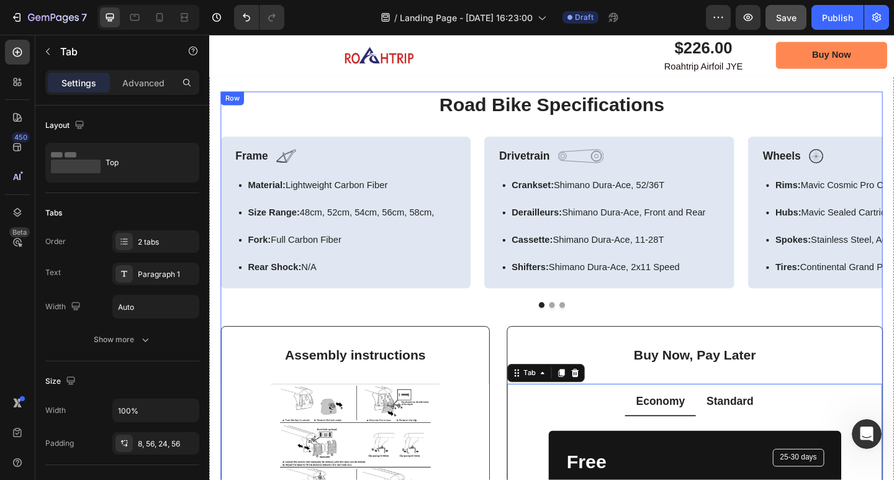
scroll to position [2214, 0]
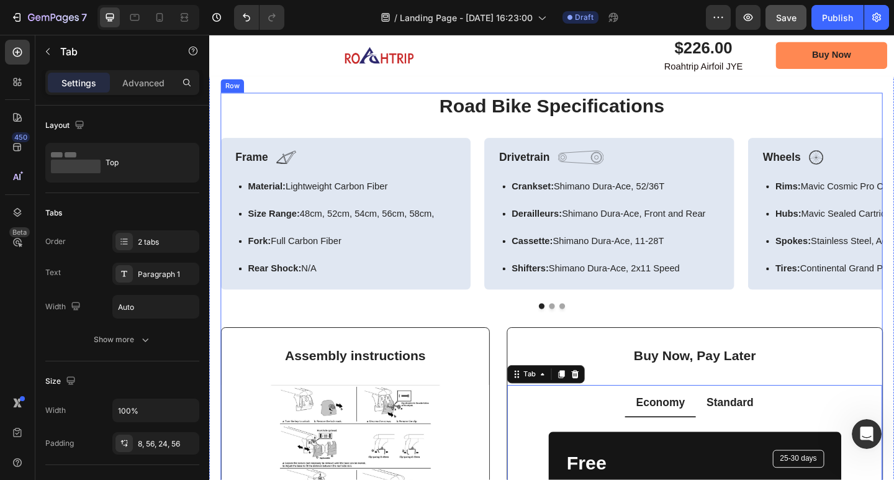
click at [578, 119] on h2 "Road Bike Specifications" at bounding box center [582, 112] width 720 height 29
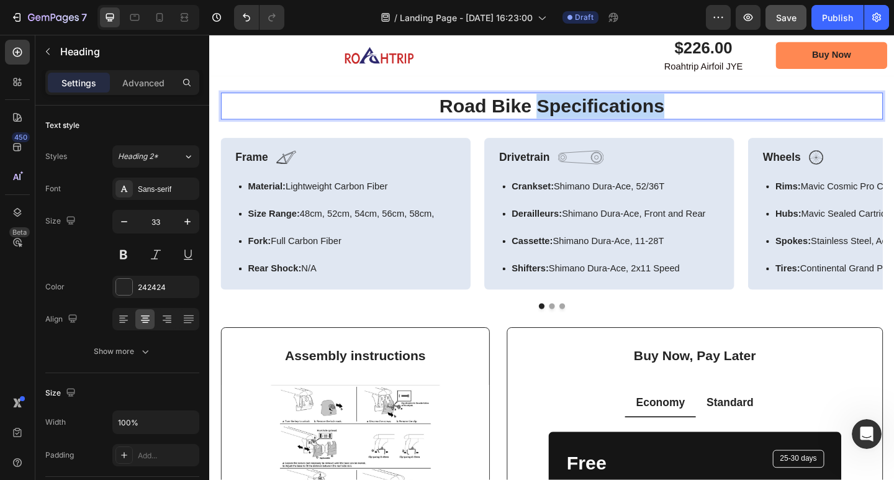
click at [579, 115] on p "Road Bike Specifications" at bounding box center [582, 112] width 718 height 27
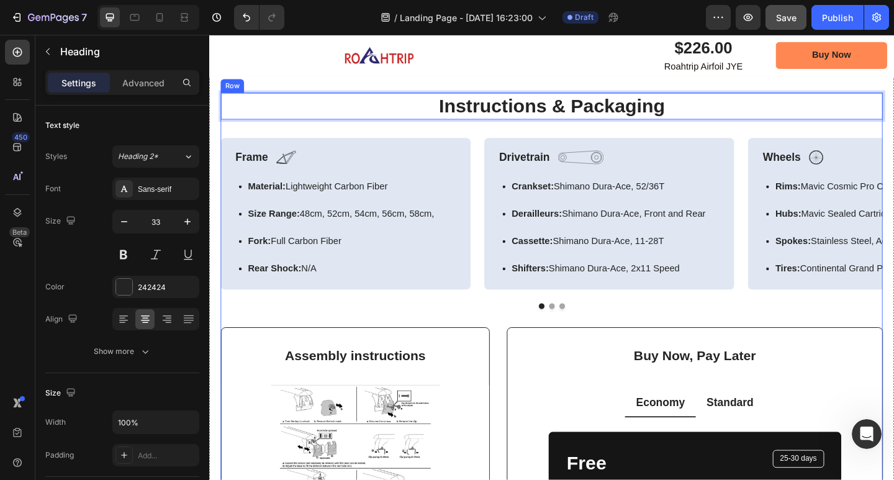
click at [510, 135] on div "Instructions & Packaging Heading 32 Frame Text Block Image Row Material: Lightw…" at bounding box center [582, 375] width 720 height 554
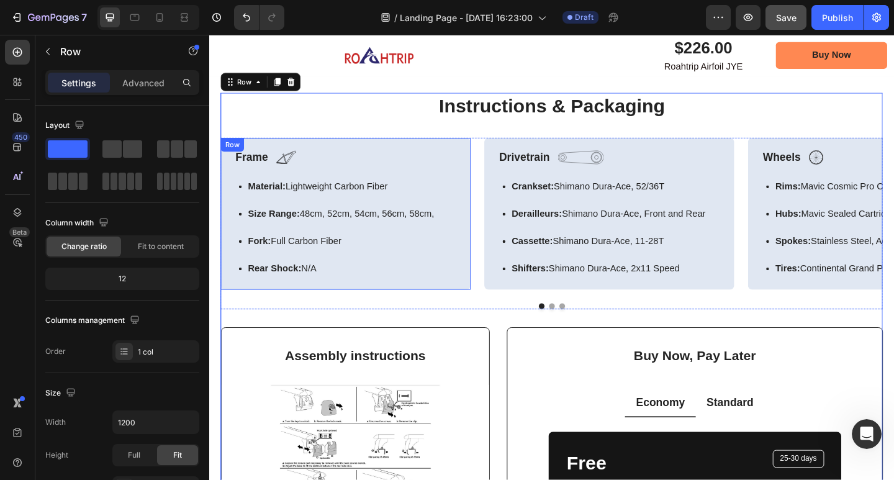
click at [485, 147] on div "Frame Text Block Image Row Material: Lightweight Carbon Fiber Size Range: 48cm,…" at bounding box center [358, 230] width 272 height 166
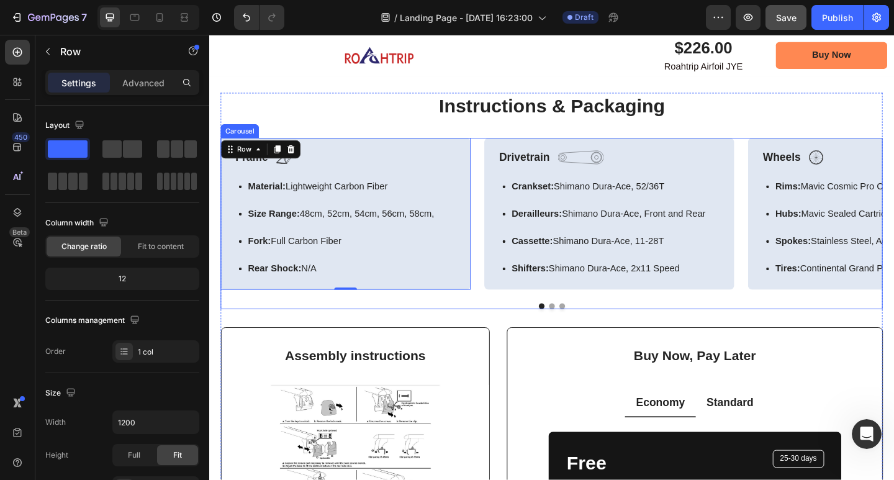
click at [498, 147] on div "Frame Text Block Image Row Material: Lightweight Carbon Fiber Size Range: 48cm,…" at bounding box center [582, 230] width 720 height 166
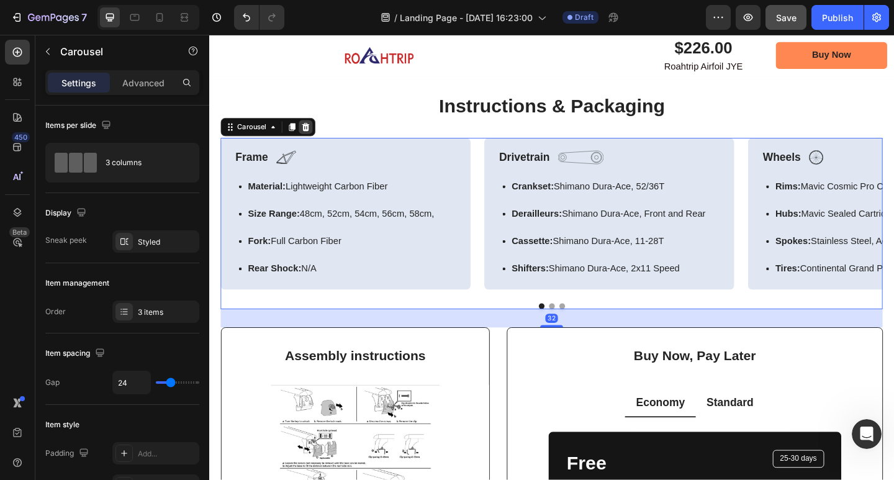
click at [316, 136] on div at bounding box center [314, 135] width 15 height 15
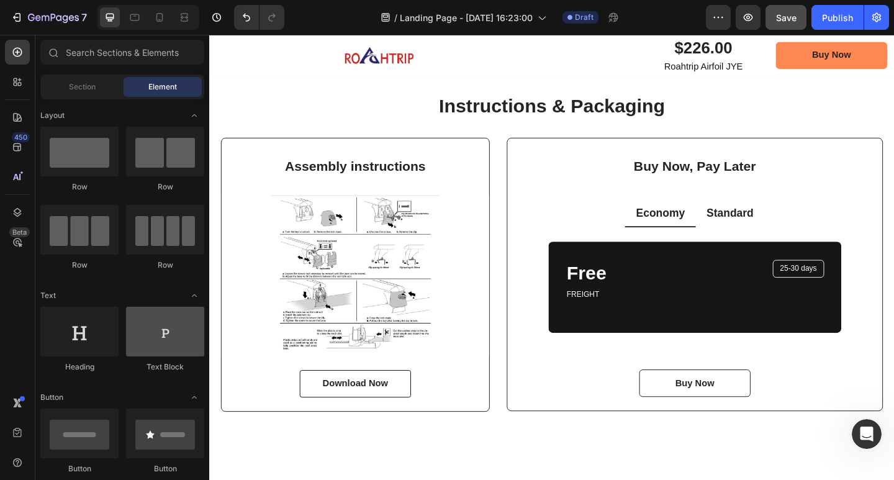
scroll to position [124, 0]
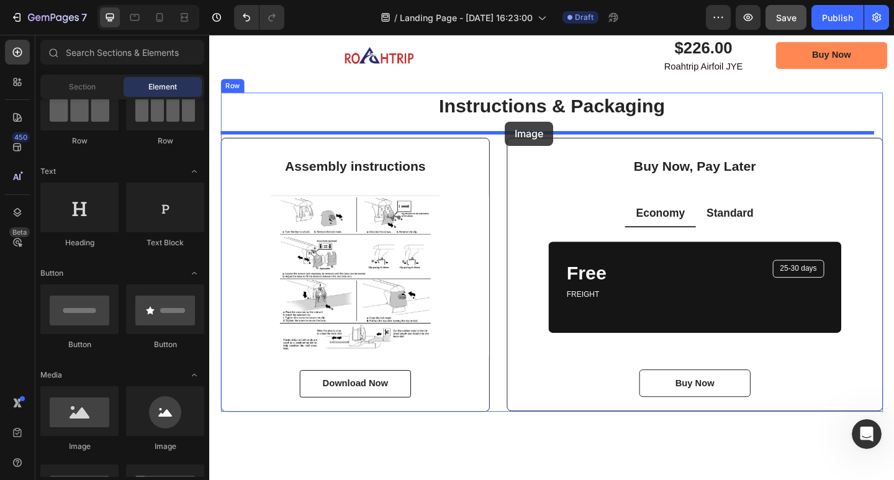
drag, startPoint x: 396, startPoint y: 374, endPoint x: 531, endPoint y: 129, distance: 279.8
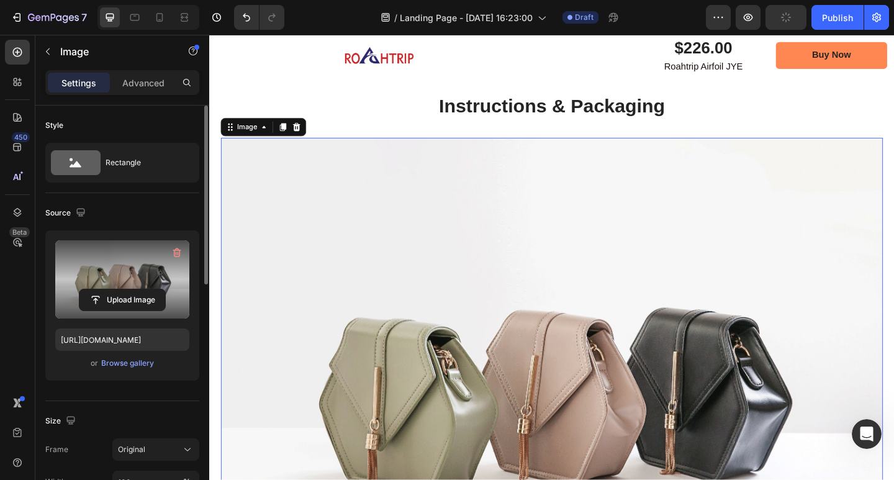
click at [130, 268] on label at bounding box center [122, 279] width 134 height 78
click at [130, 289] on input "file" at bounding box center [122, 299] width 86 height 21
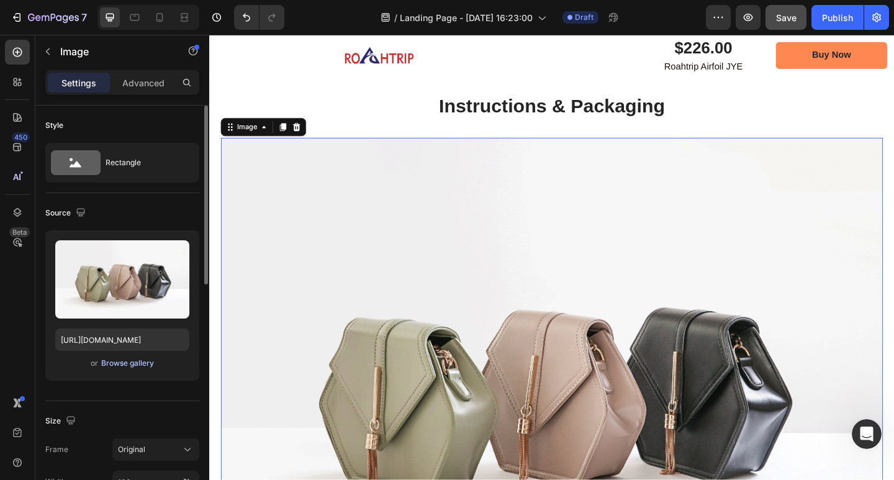
click at [142, 363] on div "Browse gallery" at bounding box center [127, 363] width 53 height 11
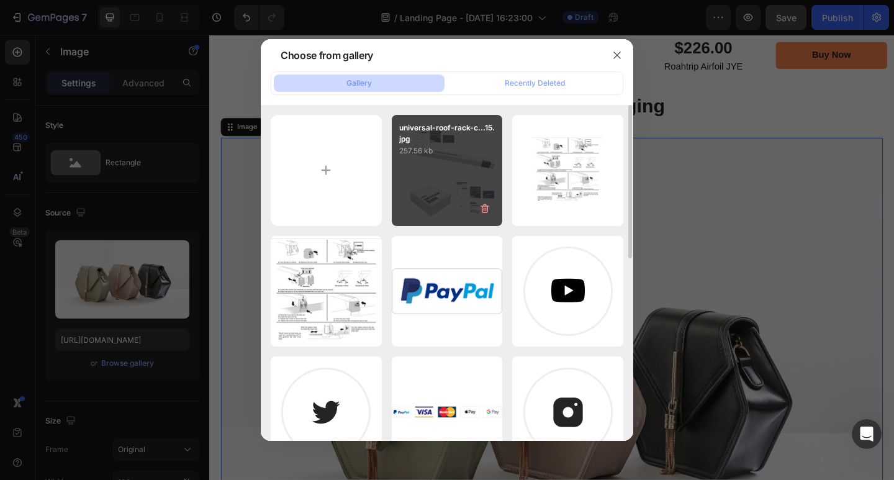
click at [459, 161] on div "universal-roof-rack-c...15.jpg 257.56 kb" at bounding box center [447, 170] width 111 height 111
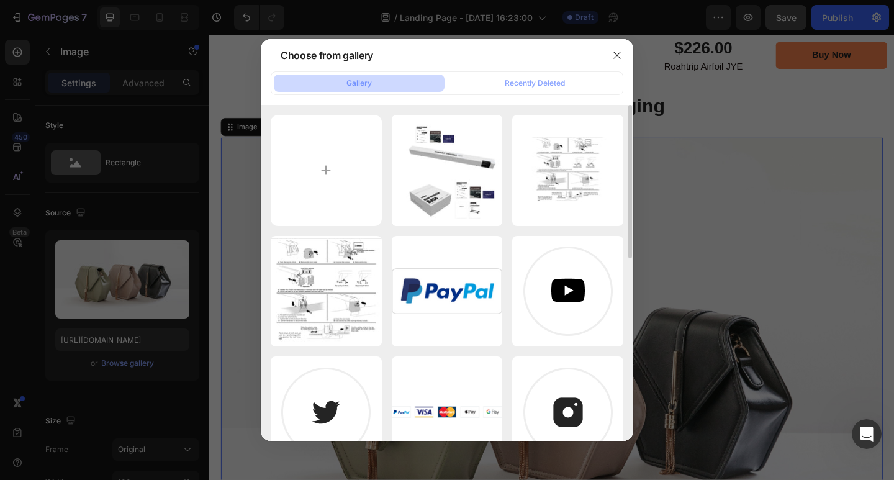
type input "https://cdn.shopify.com/s/files/1/0670/9788/6873/files/gempages_581609219426354…"
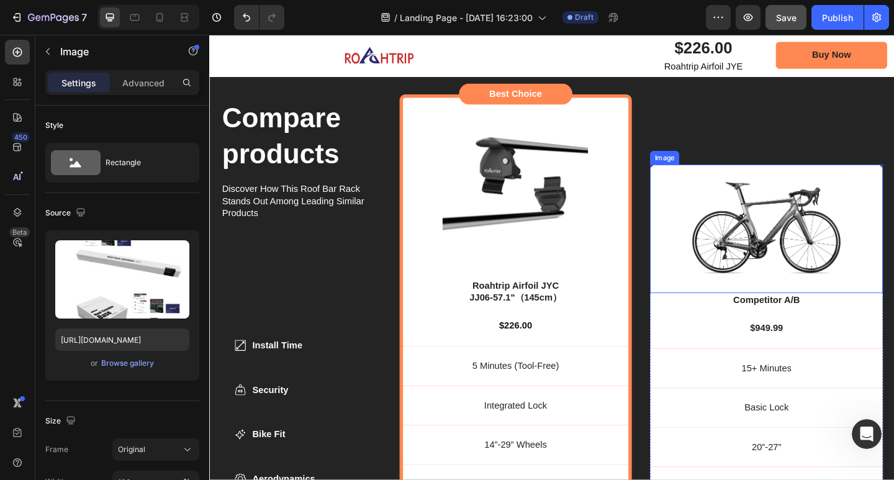
scroll to position [3580, 0]
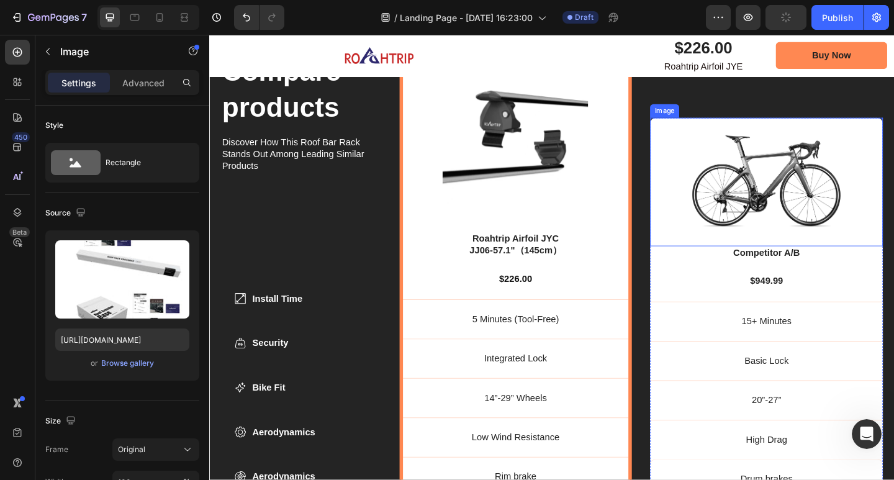
click at [826, 218] on img at bounding box center [815, 194] width 166 height 102
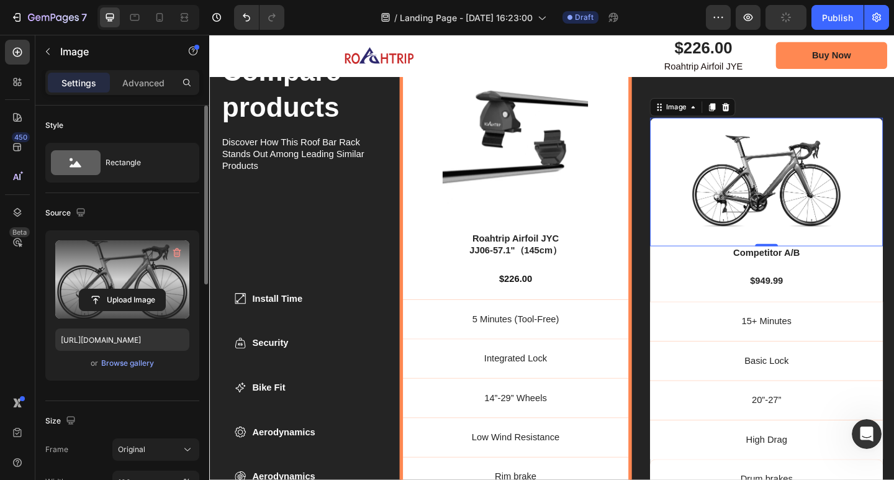
click at [124, 278] on label at bounding box center [122, 279] width 134 height 78
click at [124, 289] on input "file" at bounding box center [122, 299] width 86 height 21
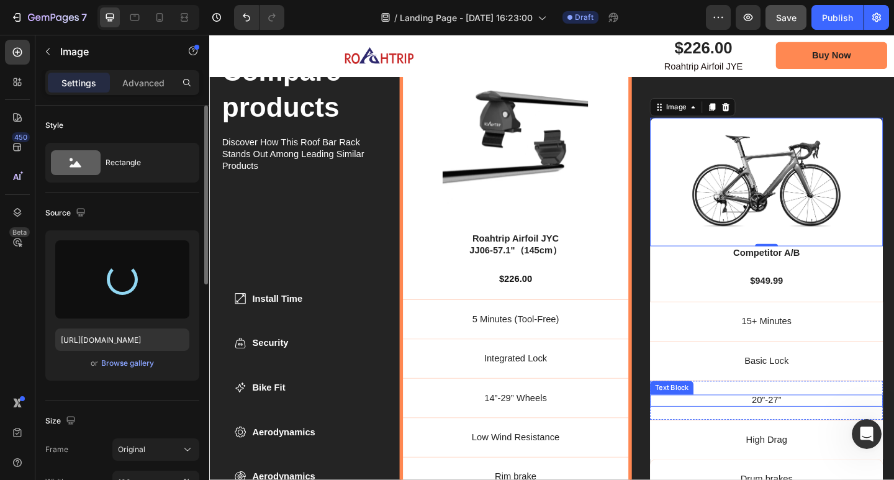
type input "https://cdn.shopify.com/s/files/1/0670/9788/6873/files/gempages_581609219426354…"
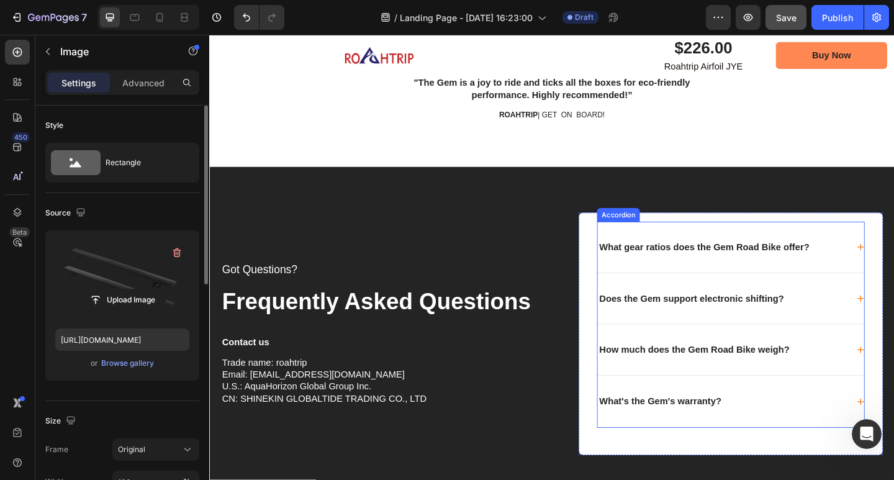
scroll to position [4636, 0]
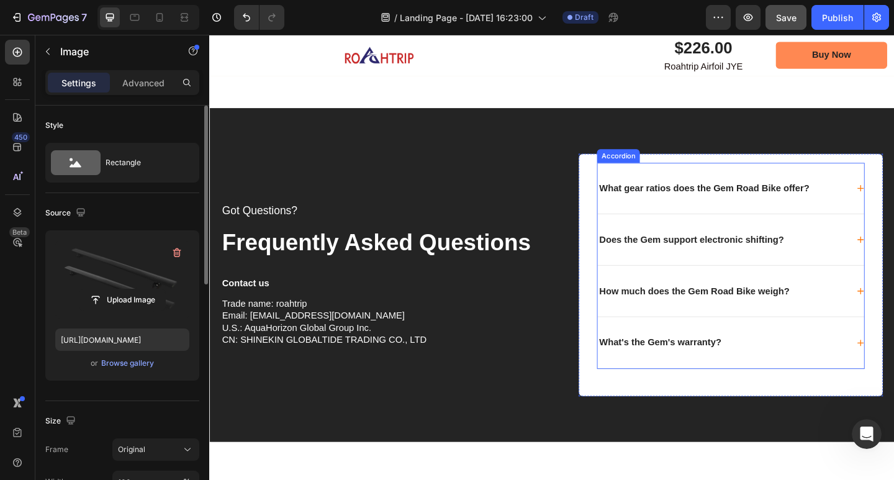
click at [710, 370] on p "What's the Gem's warranty?" at bounding box center [699, 370] width 133 height 12
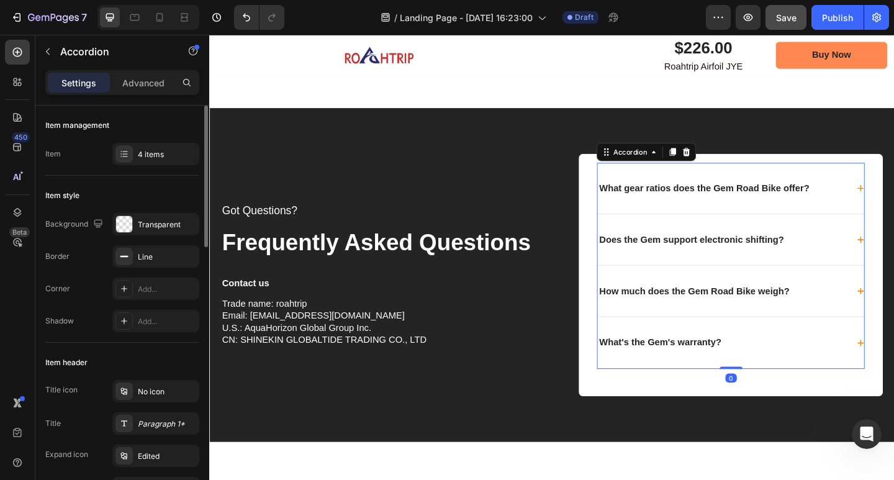
click at [712, 369] on p "What's the Gem's warranty?" at bounding box center [699, 370] width 133 height 12
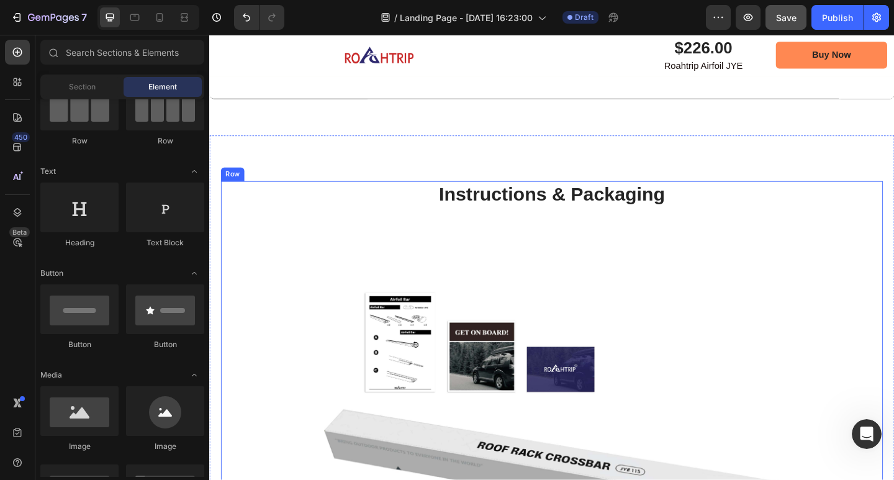
scroll to position [2111, 0]
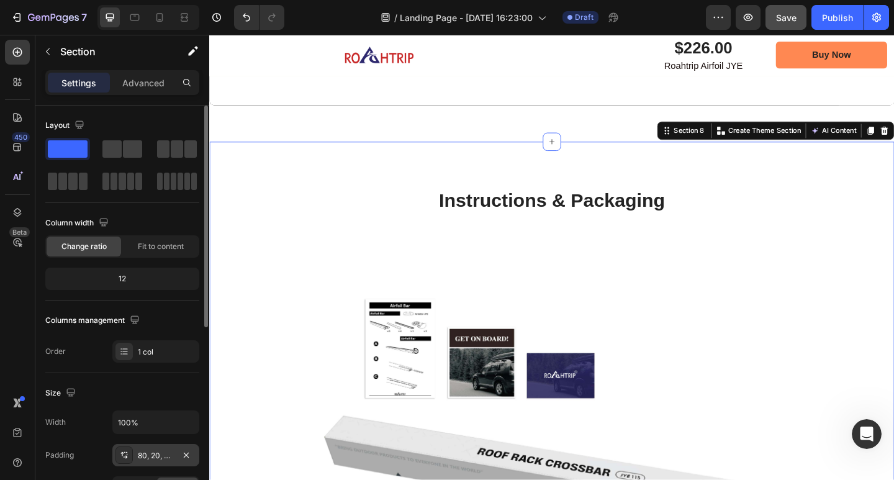
click at [149, 449] on div "80, 20, 40, 20" at bounding box center [155, 455] width 87 height 22
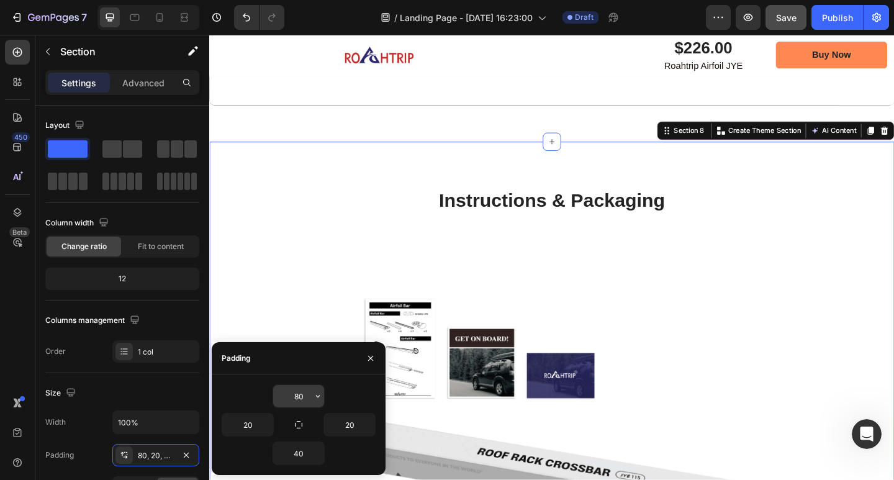
click at [304, 394] on input "80" at bounding box center [298, 396] width 51 height 22
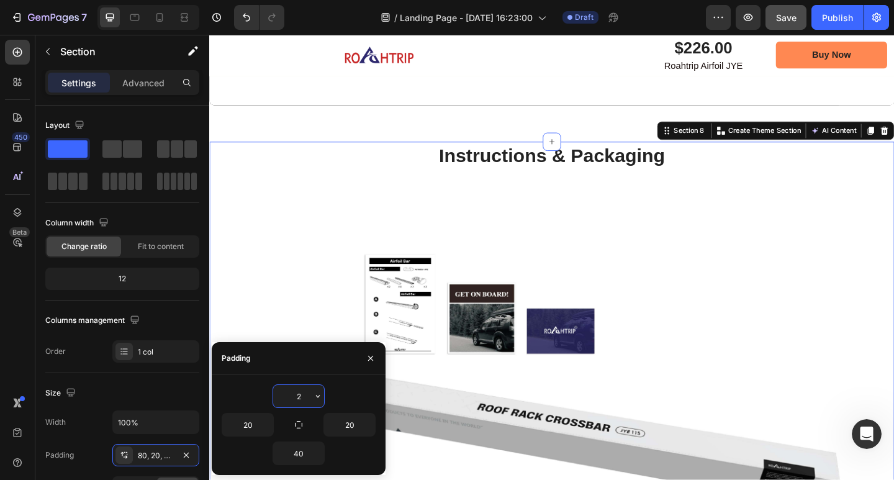
type input "20"
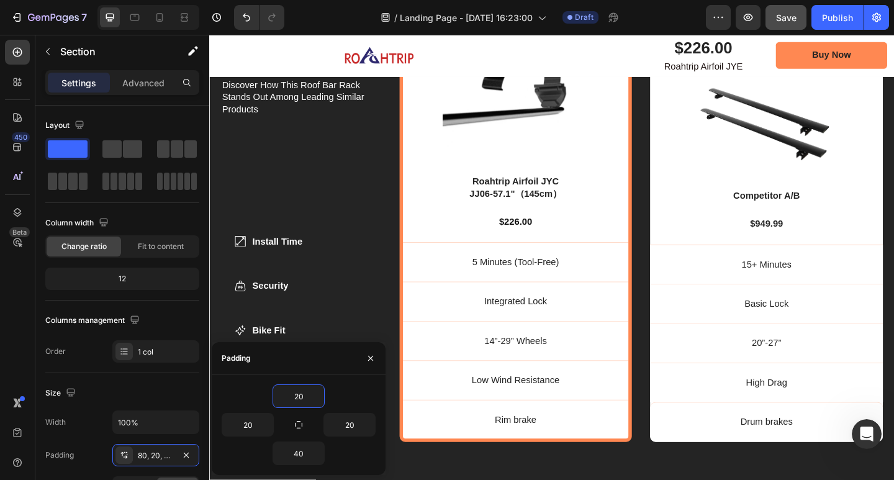
scroll to position [3663, 0]
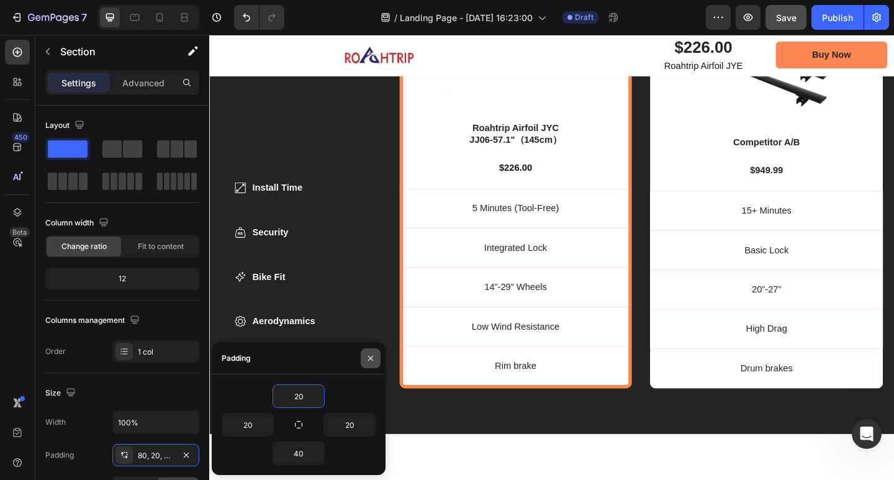
click at [368, 356] on icon "button" at bounding box center [371, 358] width 10 height 10
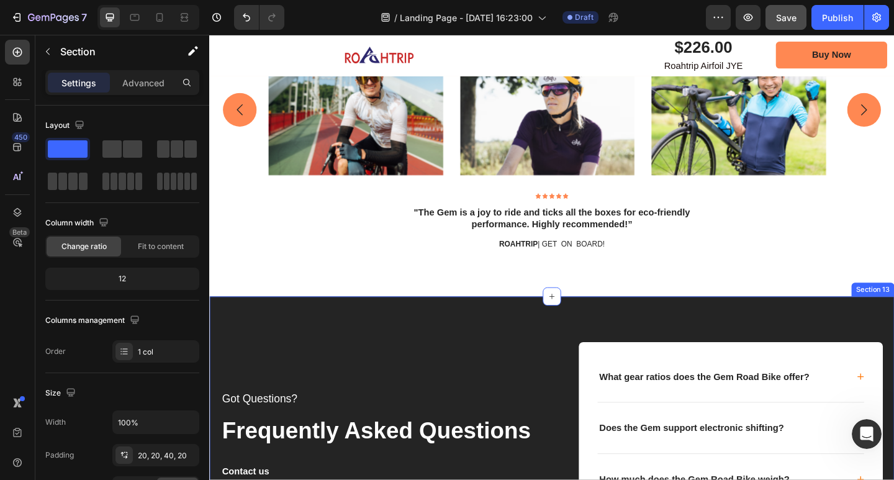
scroll to position [4408, 0]
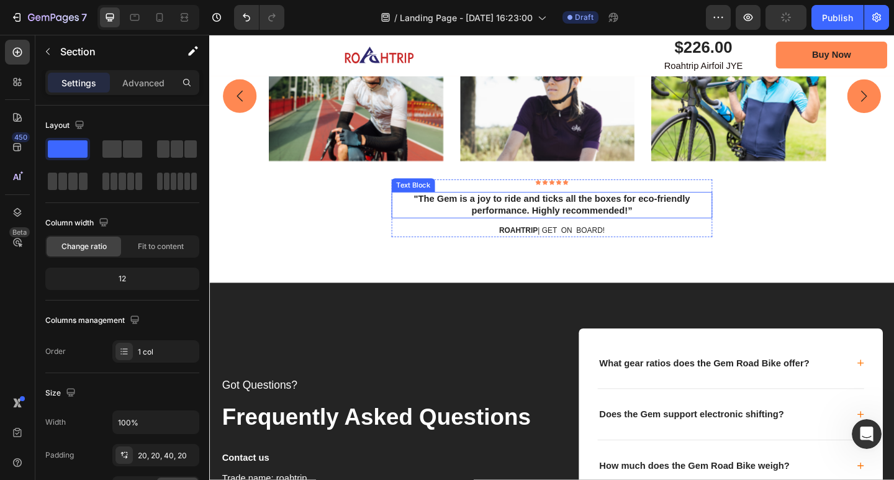
click at [510, 220] on p ""The Gem is a joy to ride and ticks all the boxes for eco-friendly performance.…" at bounding box center [582, 220] width 346 height 26
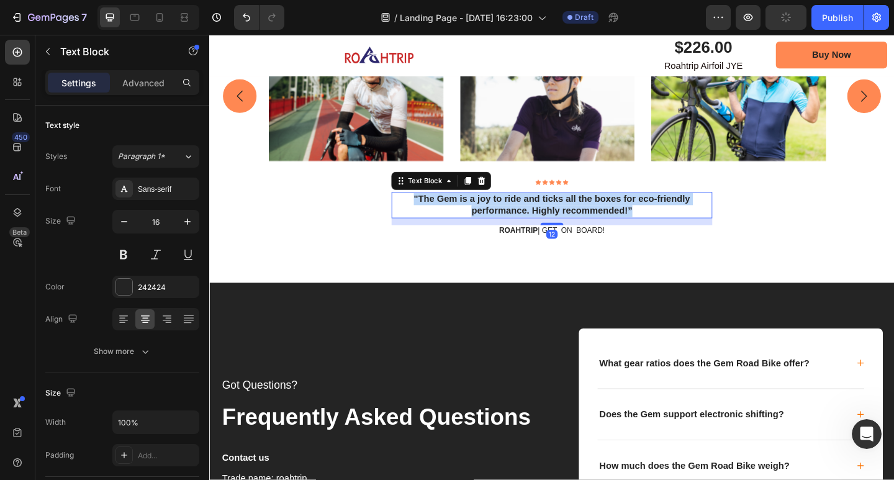
click at [510, 220] on p ""The Gem is a joy to ride and ticks all the boxes for eco-friendly performance.…" at bounding box center [582, 220] width 346 height 26
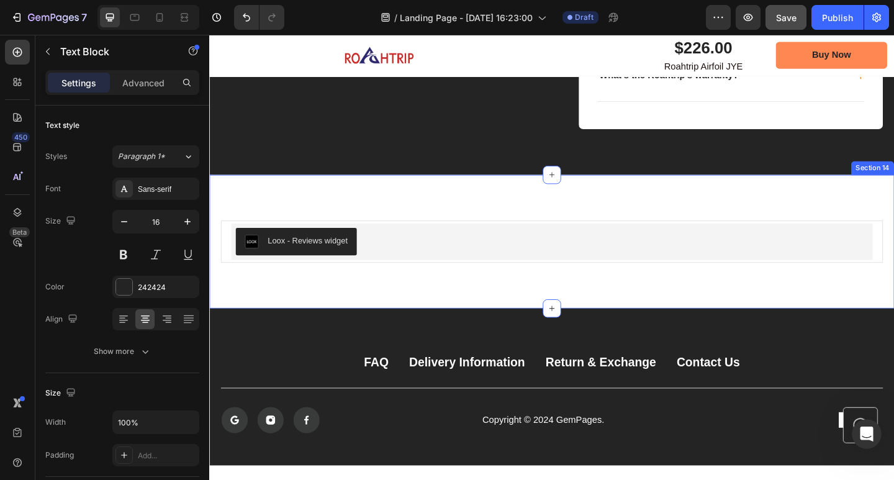
scroll to position [4967, 0]
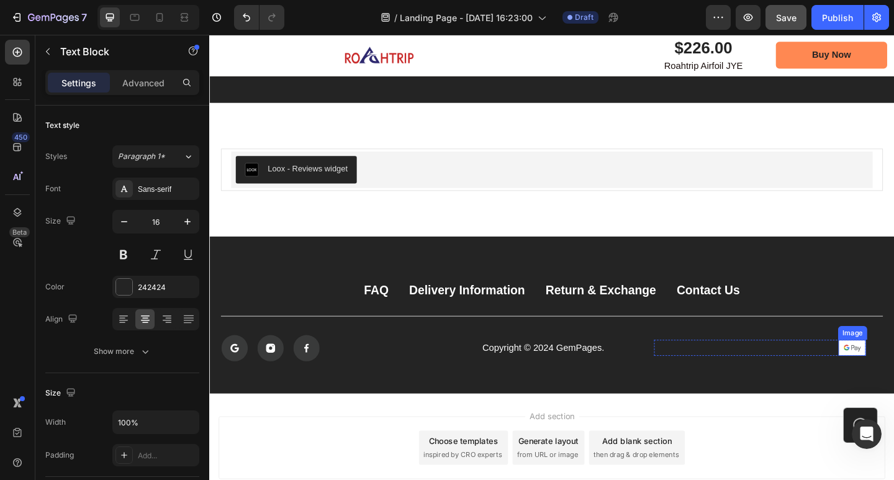
click at [893, 371] on img at bounding box center [908, 375] width 30 height 17
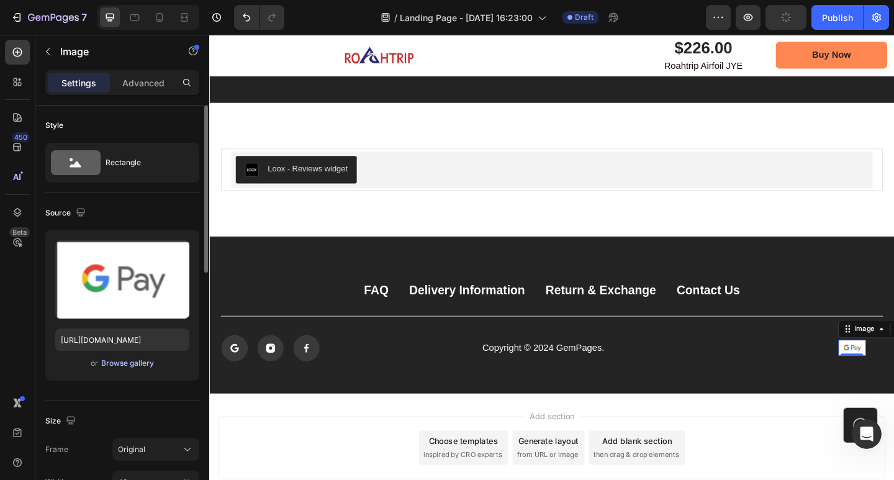
click at [136, 362] on div "Browse gallery" at bounding box center [127, 363] width 53 height 11
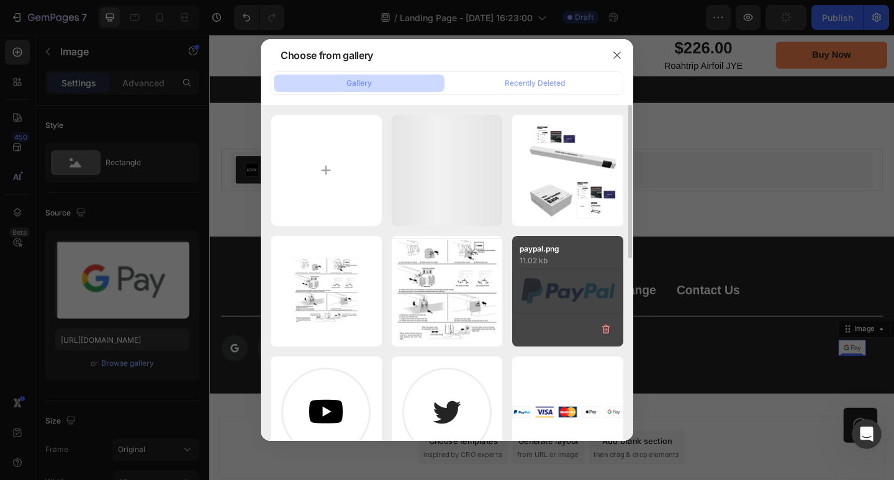
click at [561, 296] on div "paypal.png 11.02 kb" at bounding box center [567, 291] width 111 height 111
type input "https://cdn.shopify.com/s/files/1/0670/9788/6873/files/gempages_581609219426354…"
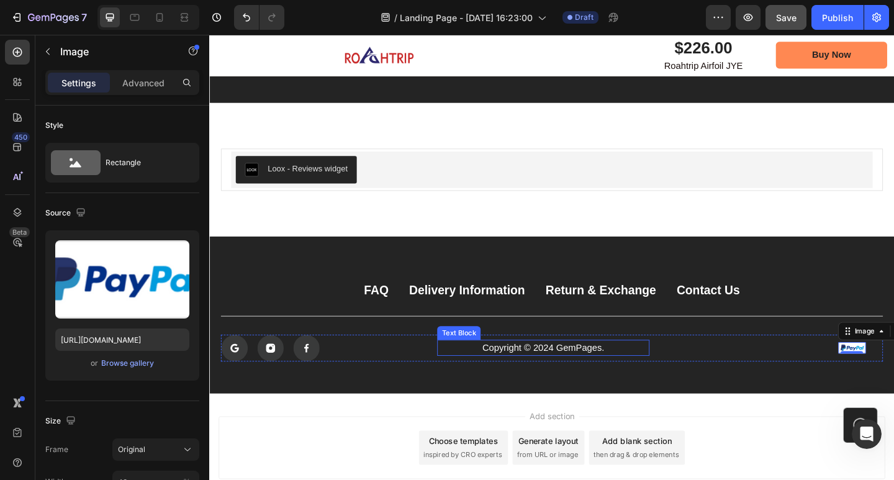
click at [602, 377] on p "Copyright © 2024 GemPages." at bounding box center [572, 375] width 228 height 15
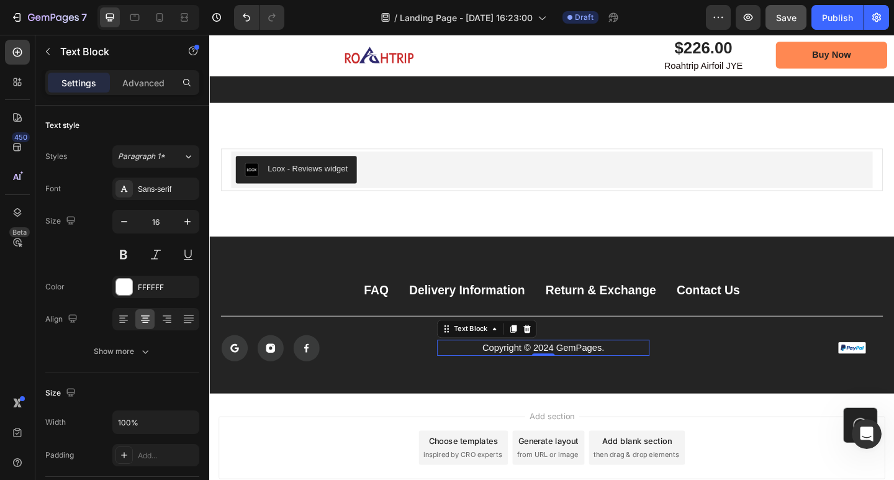
click at [577, 370] on p "Copyright © 2024 GemPages." at bounding box center [572, 375] width 228 height 15
click at [579, 372] on p "Copyright © 2024 GemPages." at bounding box center [572, 375] width 228 height 15
click at [581, 374] on p "Copyright © 2024 GemPages." at bounding box center [572, 375] width 228 height 15
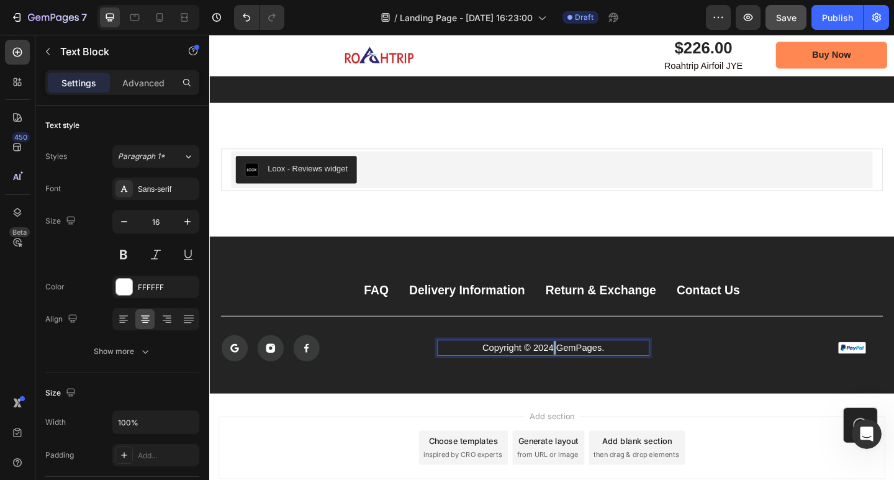
click at [581, 374] on p "Copyright © 2024 GemPages." at bounding box center [572, 375] width 228 height 15
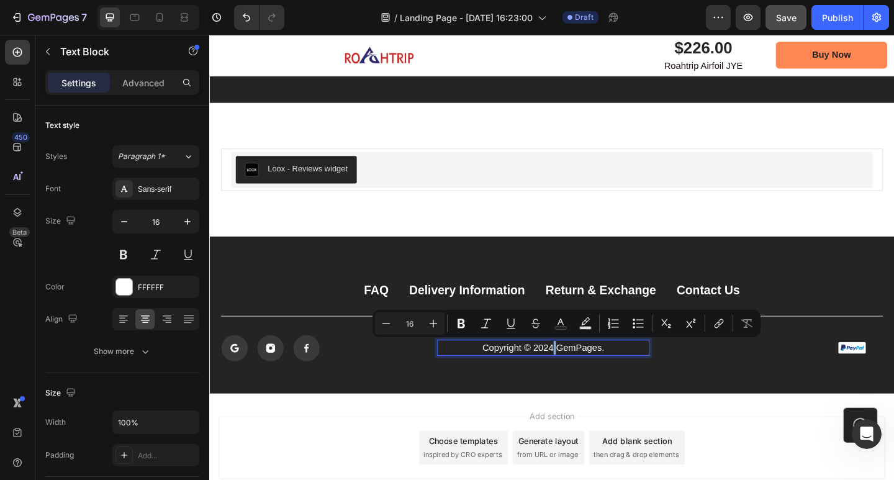
click at [581, 374] on p "Copyright © 2024 GemPages." at bounding box center [572, 375] width 228 height 15
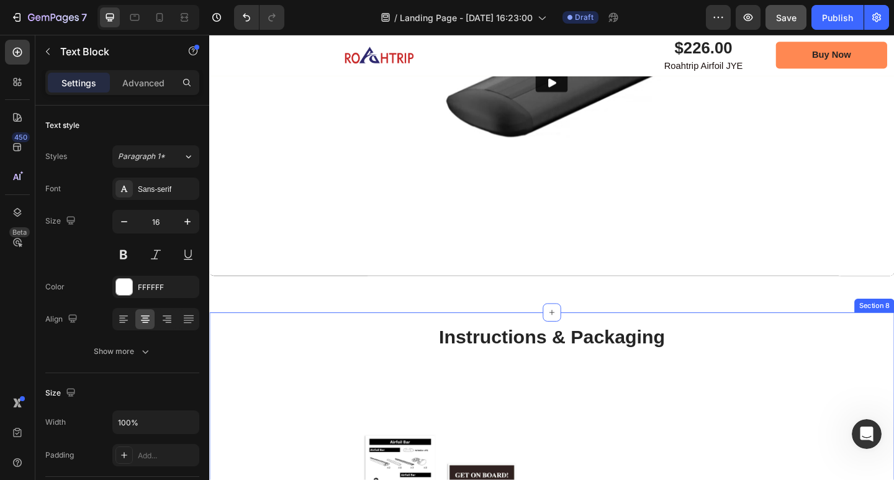
scroll to position [1925, 0]
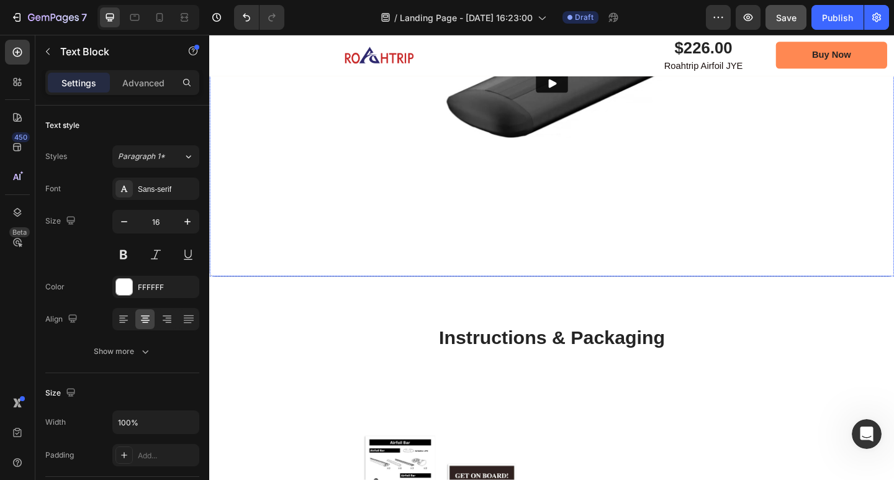
click at [494, 290] on img at bounding box center [581, 88] width 745 height 419
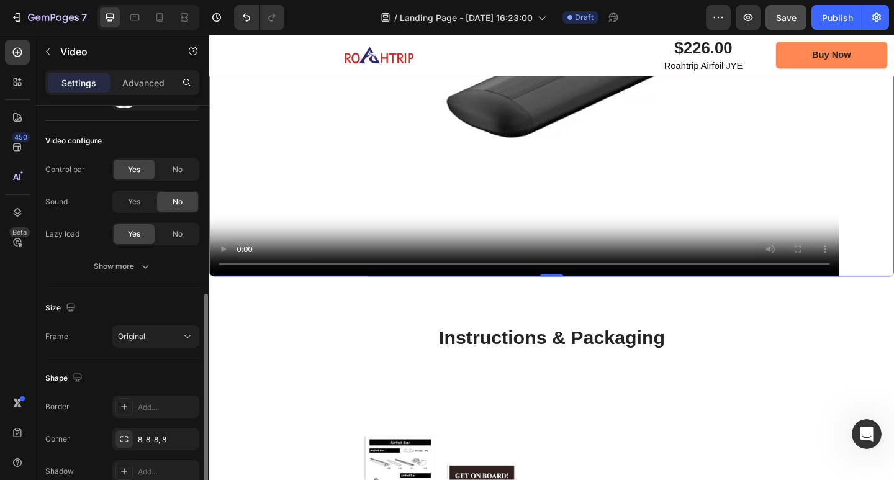
scroll to position [181, 0]
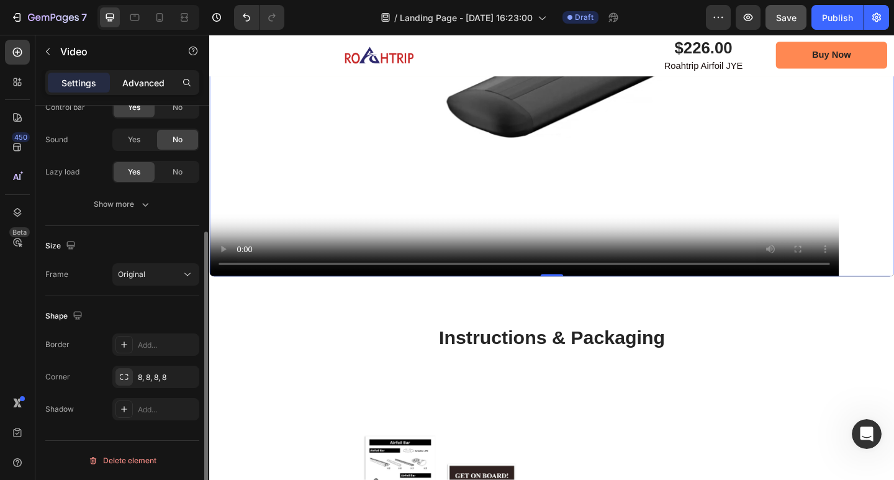
click at [151, 79] on p "Advanced" at bounding box center [143, 82] width 42 height 13
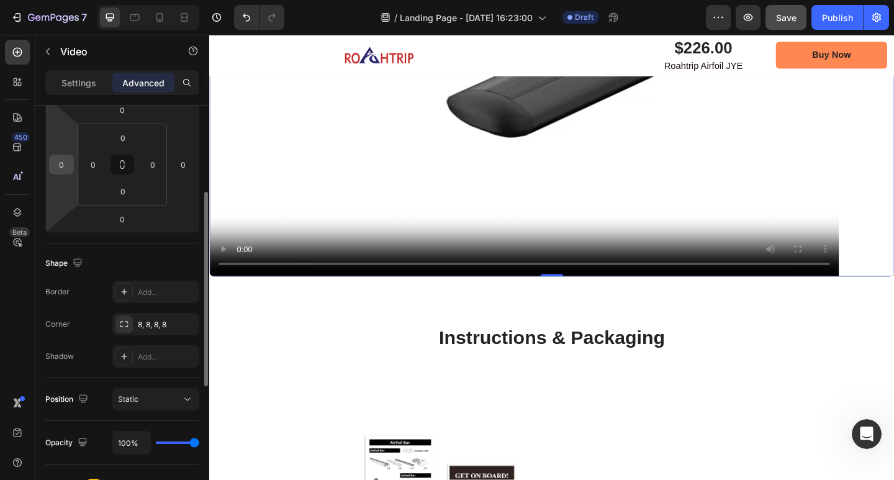
click at [63, 171] on input "0" at bounding box center [61, 164] width 19 height 19
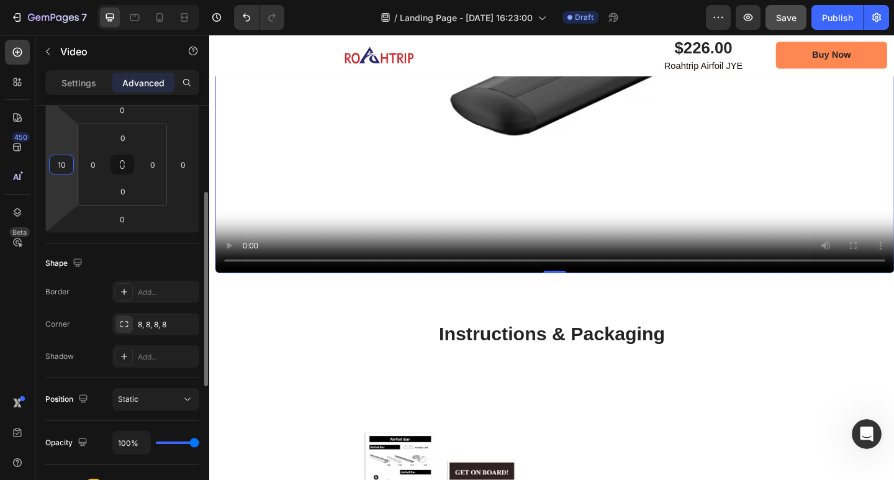
type input "1"
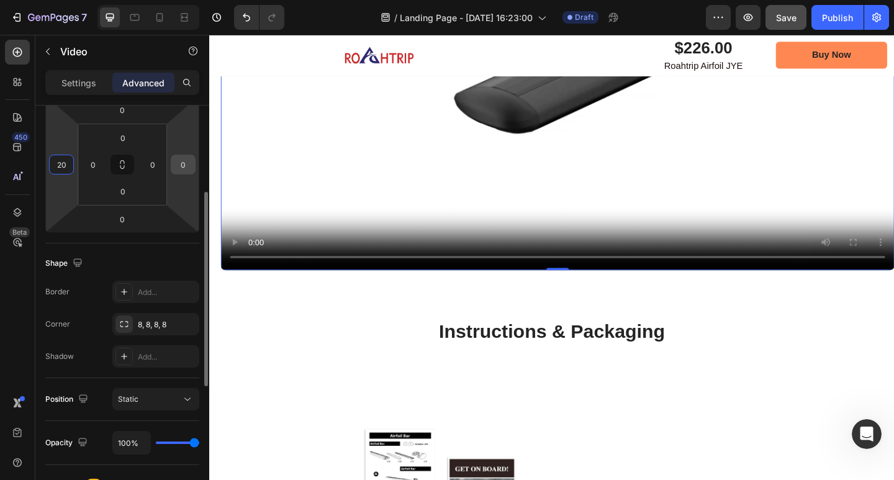
type input "20"
click at [174, 163] on input "0" at bounding box center [183, 164] width 19 height 19
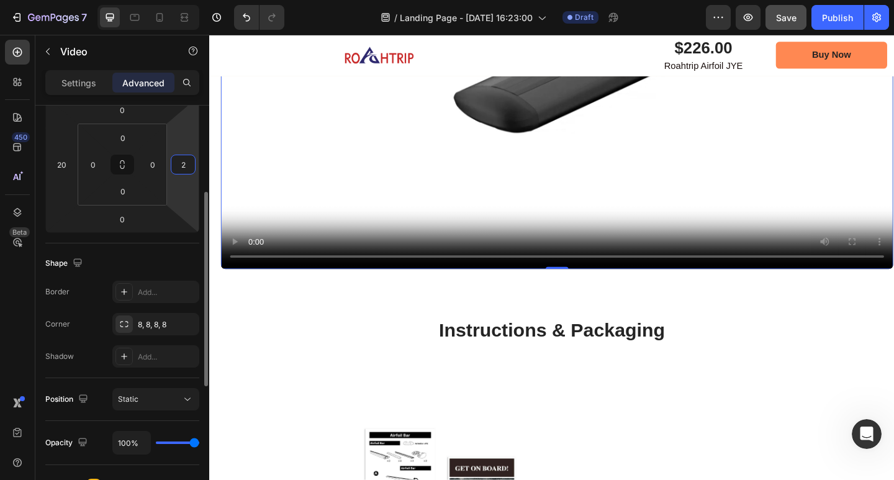
type input "20"
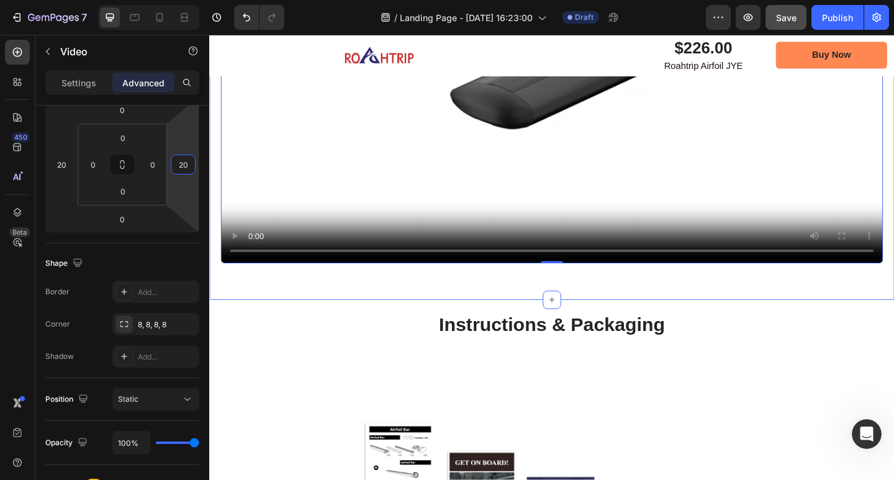
click at [893, 300] on div "The Advantages of the Roahtrip Airfoil JYE Heading Silent design to avoid noise…" at bounding box center [581, 54] width 745 height 539
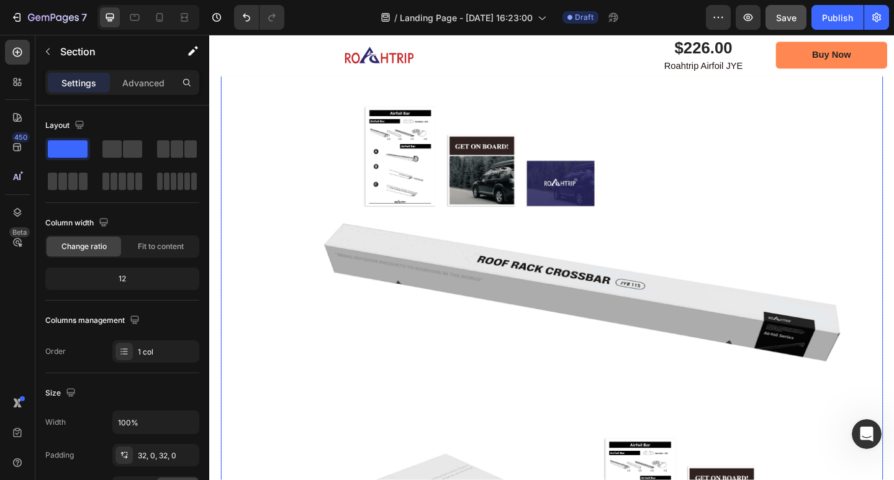
scroll to position [2351, 0]
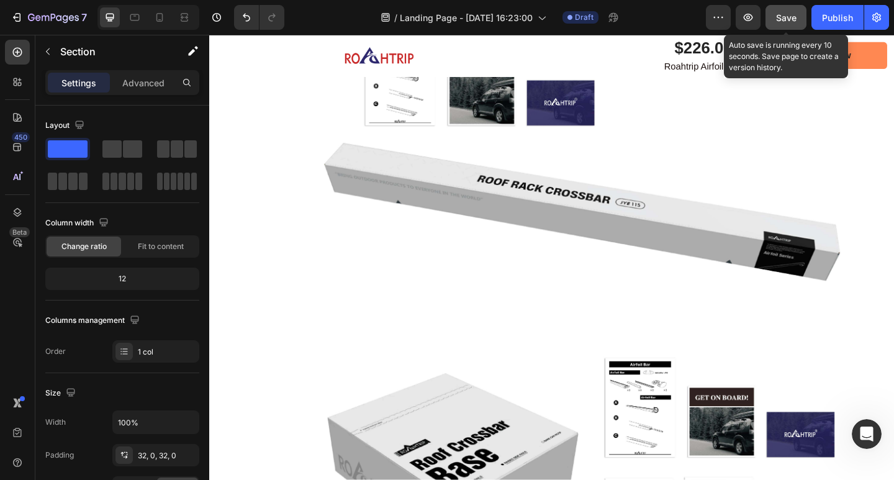
click at [777, 20] on span "Save" at bounding box center [786, 17] width 20 height 11
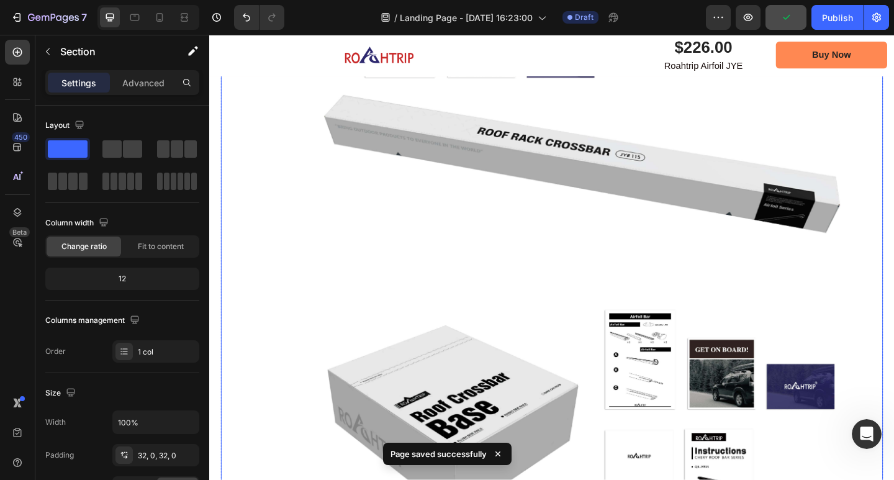
scroll to position [2476, 0]
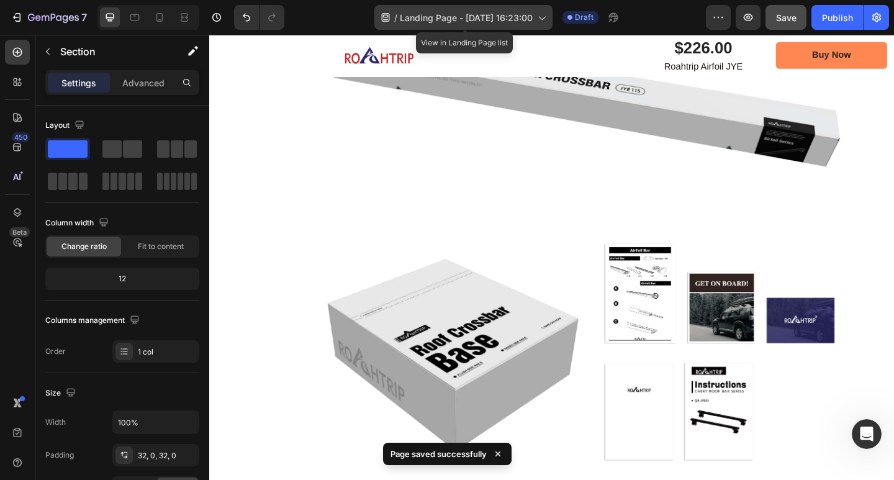
click at [477, 19] on span "Landing Page - [DATE] 16:23:00" at bounding box center [466, 17] width 133 height 13
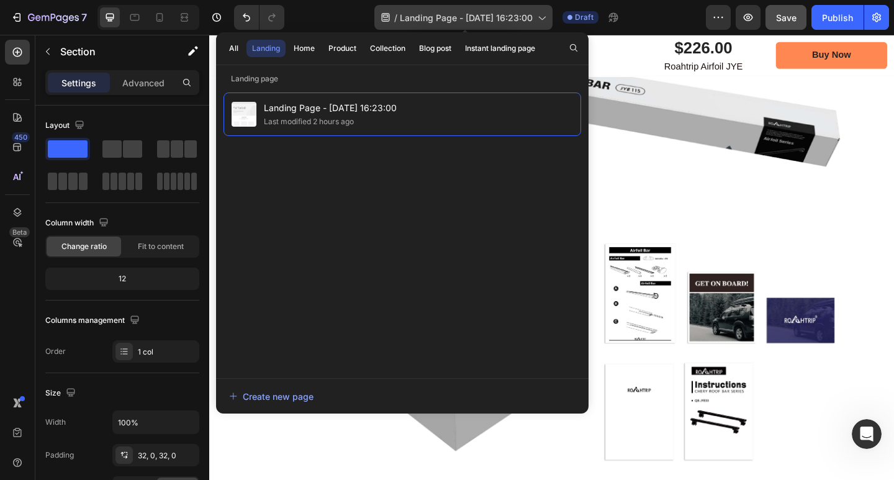
click at [477, 19] on span "Landing Page - [DATE] 16:23:00" at bounding box center [466, 17] width 133 height 13
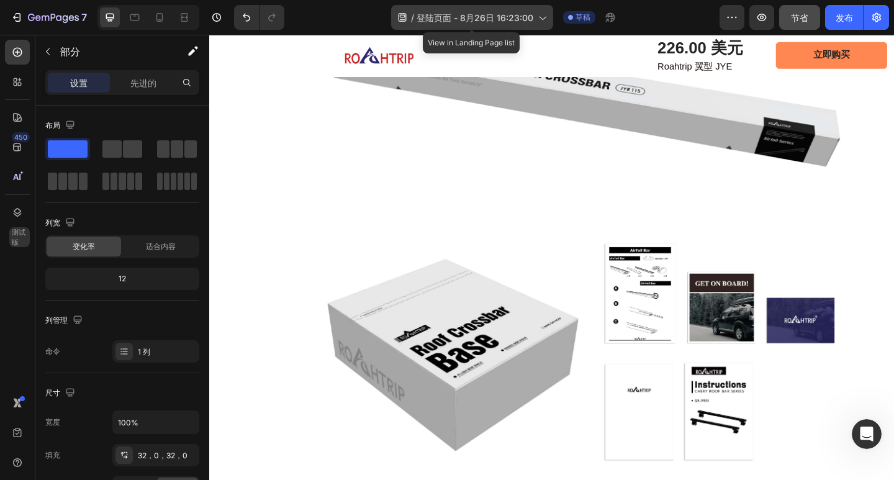
click at [500, 22] on font "登陆页面 - 8月26日 16:23:00" at bounding box center [475, 17] width 117 height 11
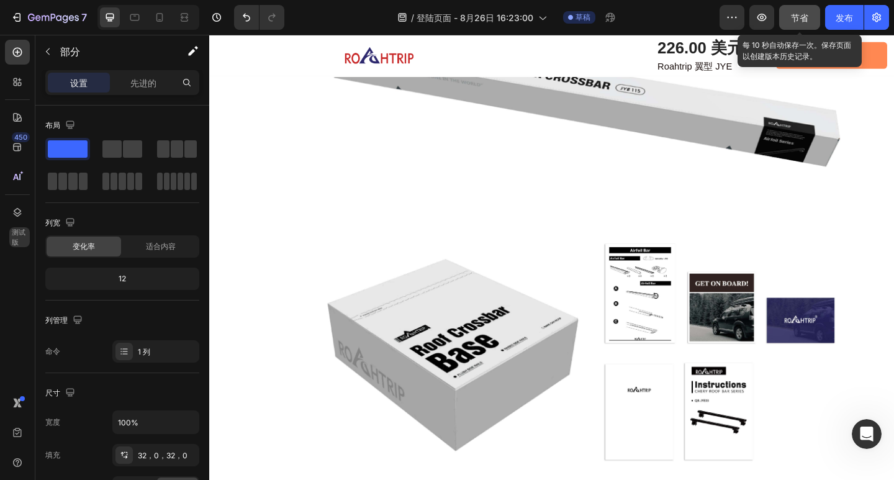
click at [787, 18] on button "节省" at bounding box center [799, 17] width 41 height 25
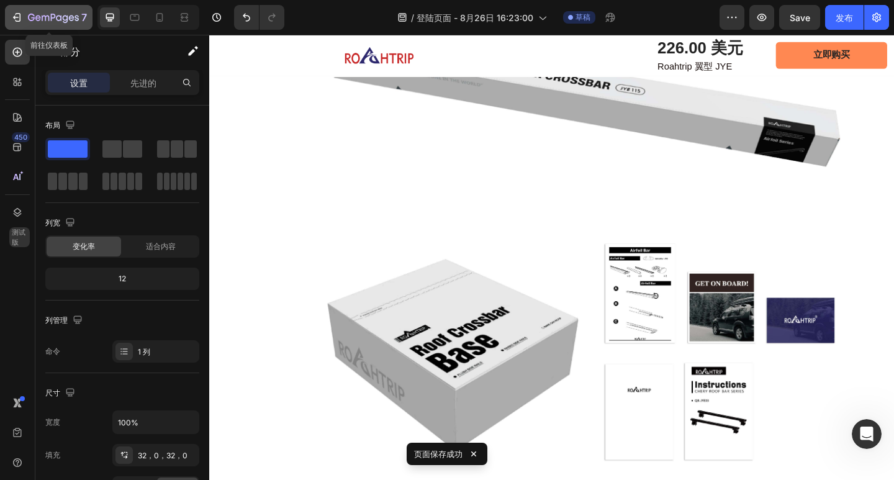
click at [64, 10] on div "7" at bounding box center [57, 17] width 59 height 15
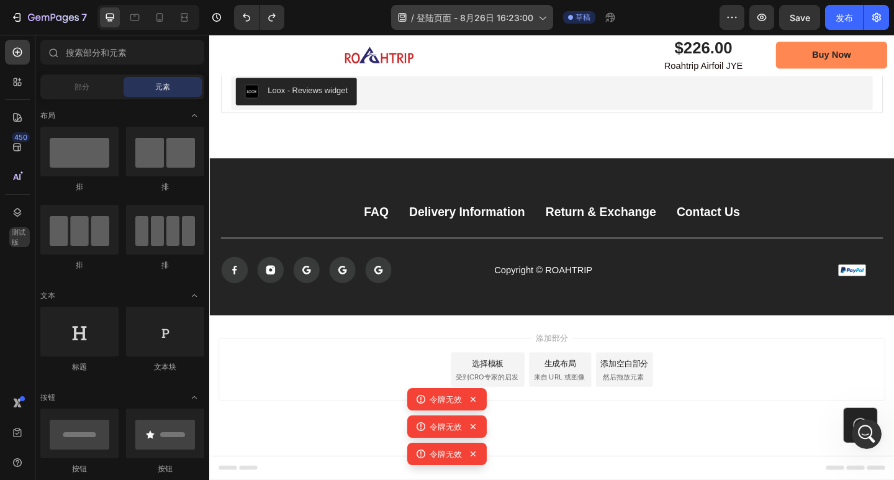
scroll to position [2, 0]
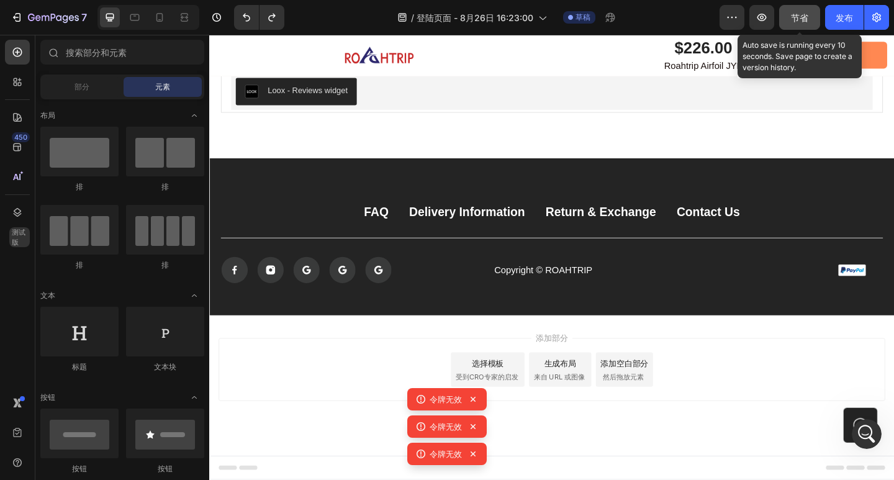
click at [805, 12] on font "节省" at bounding box center [799, 17] width 17 height 11
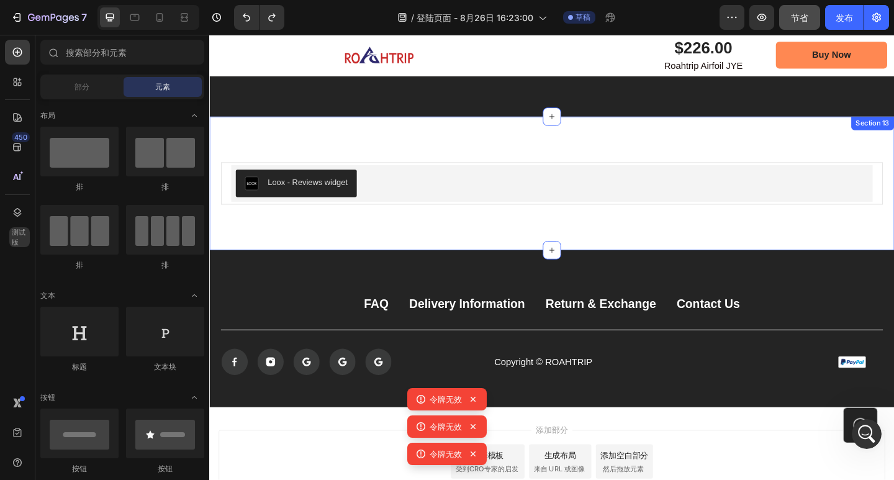
scroll to position [4313, 0]
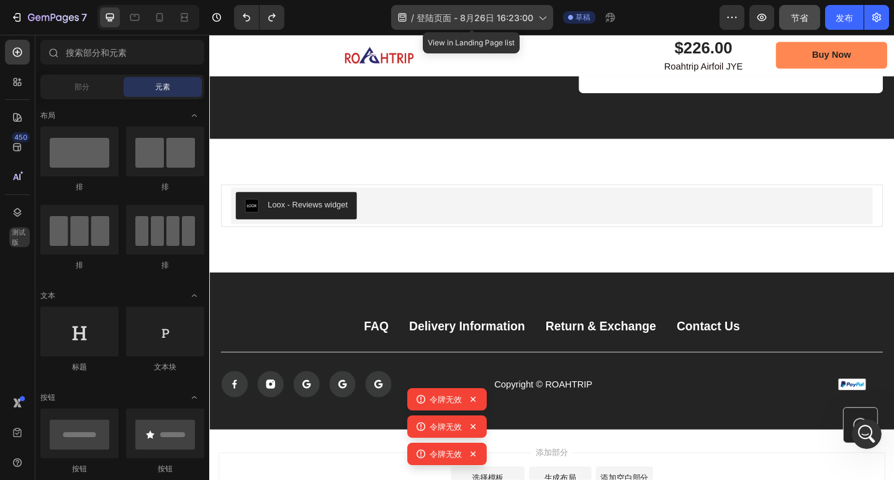
click at [493, 18] on font "登陆页面 - 8月26日 16:23:00" at bounding box center [475, 17] width 117 height 11
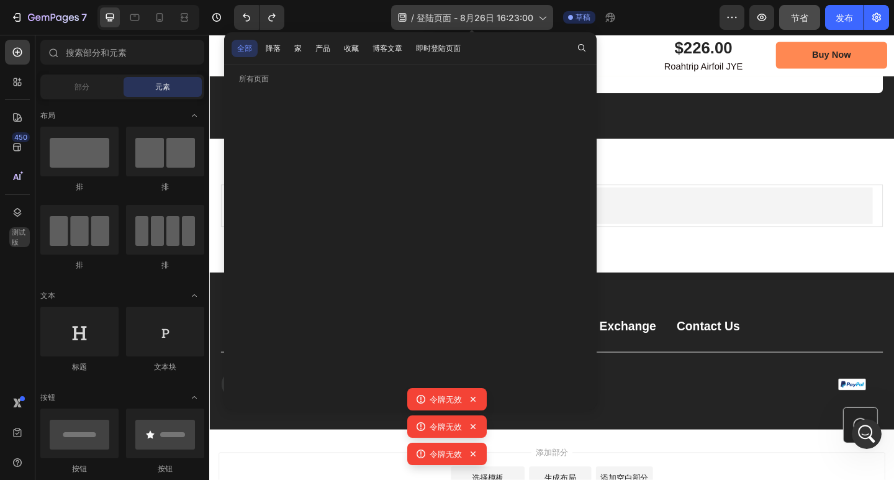
click at [493, 18] on font "登陆页面 - 8月26日 16:23:00" at bounding box center [475, 17] width 117 height 11
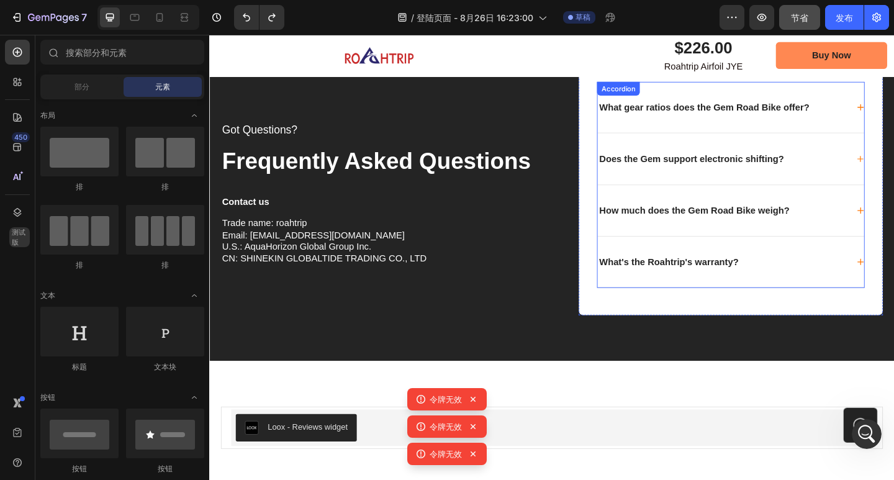
scroll to position [4040, 0]
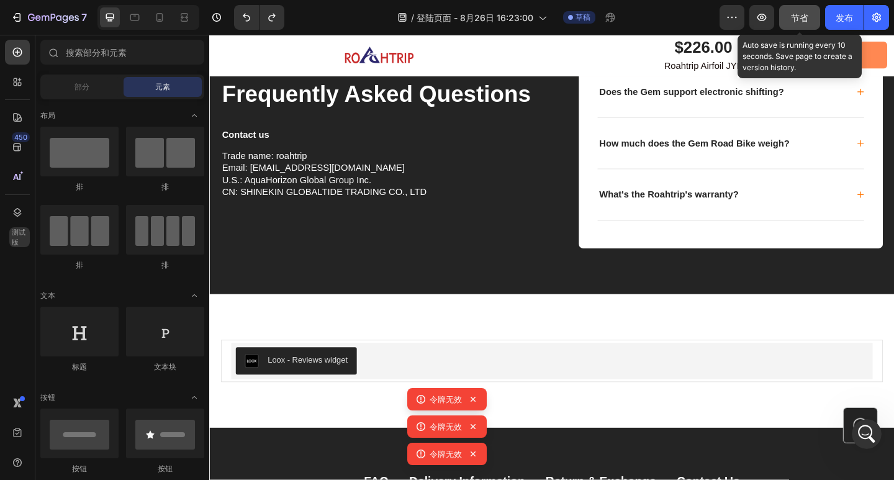
click at [788, 14] on button "节省" at bounding box center [799, 17] width 41 height 25
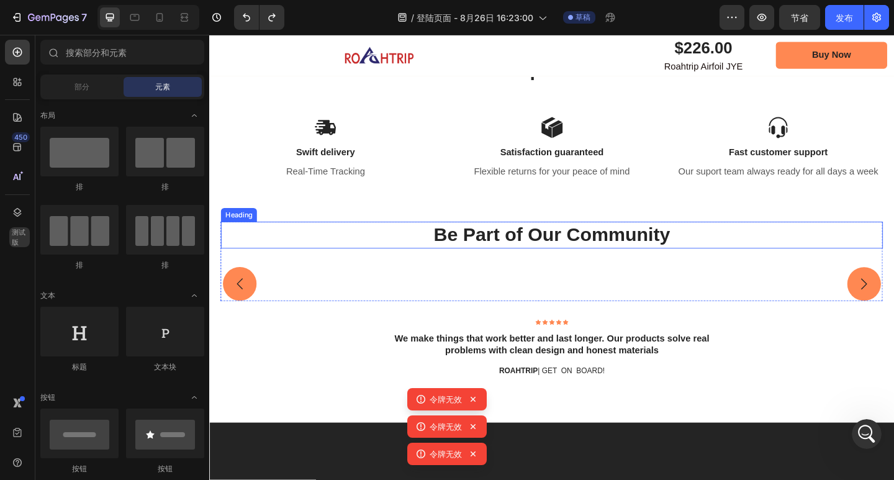
scroll to position [3344, 0]
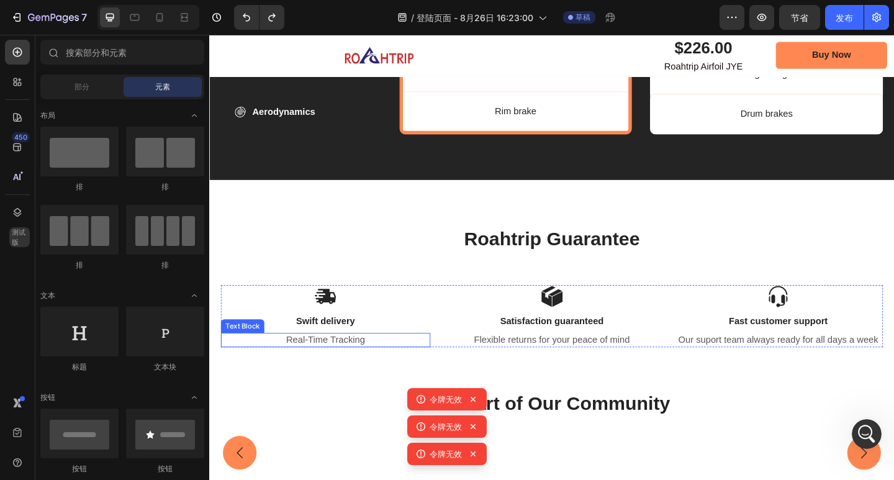
click at [369, 361] on p "Real-Time Tracking" at bounding box center [335, 367] width 225 height 13
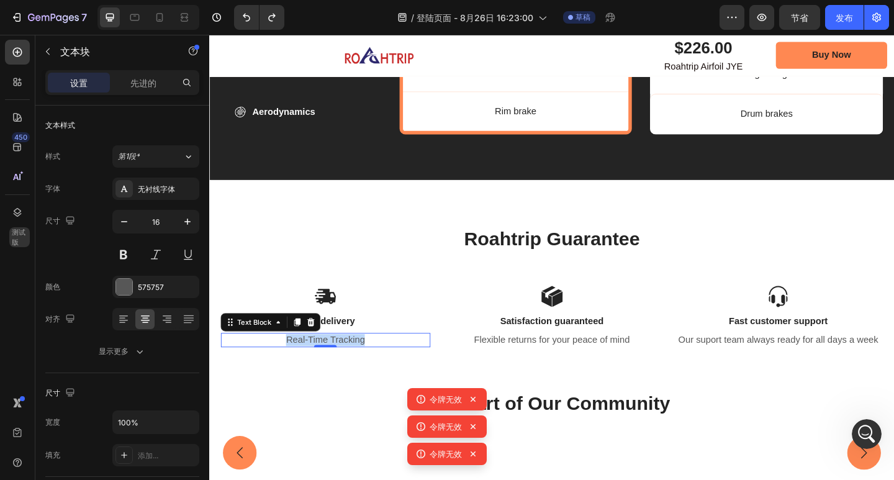
drag, startPoint x: 379, startPoint y: 362, endPoint x: 289, endPoint y: 361, distance: 90.0
click at [289, 361] on p "Real-Time Tracking" at bounding box center [335, 367] width 225 height 13
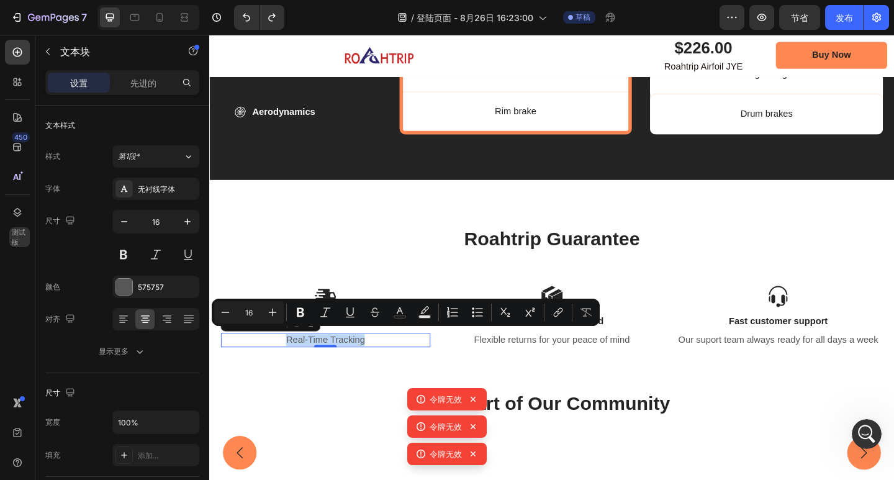
copy p "Real-Time Tracking"
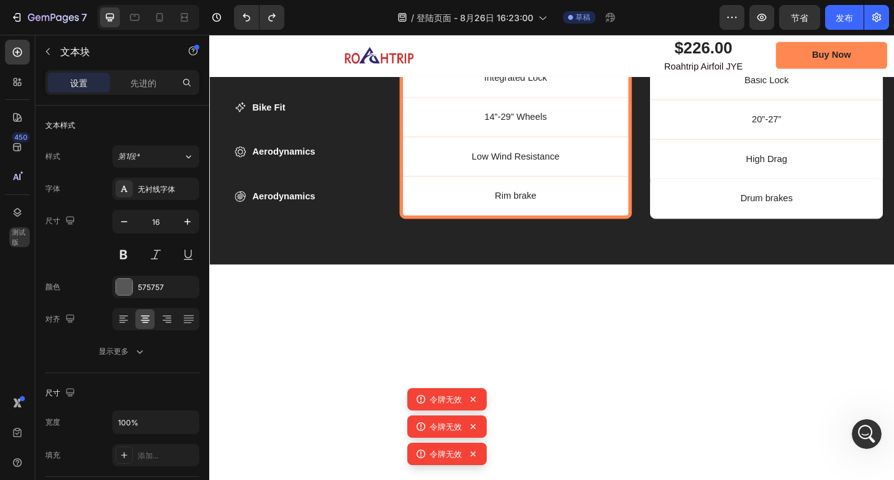
scroll to position [3248, 0]
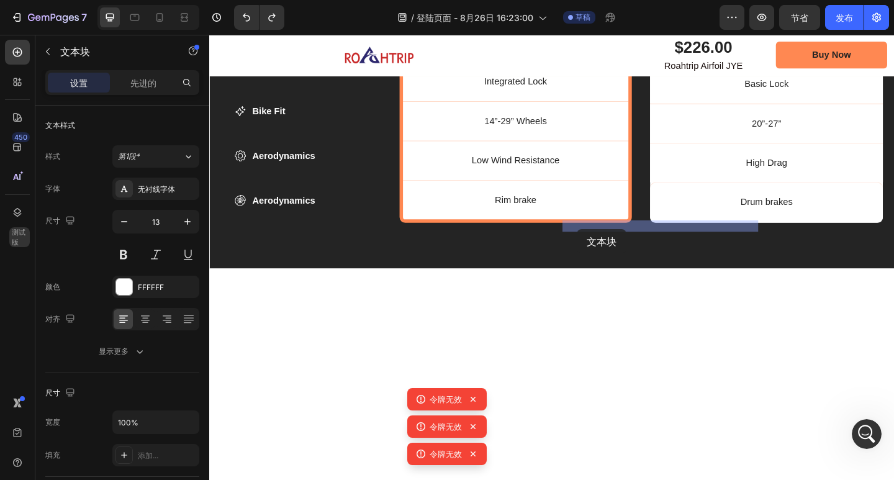
drag, startPoint x: 630, startPoint y: 242, endPoint x: 609, endPoint y: 246, distance: 21.1
drag, startPoint x: 626, startPoint y: 242, endPoint x: 596, endPoint y: 242, distance: 30.4
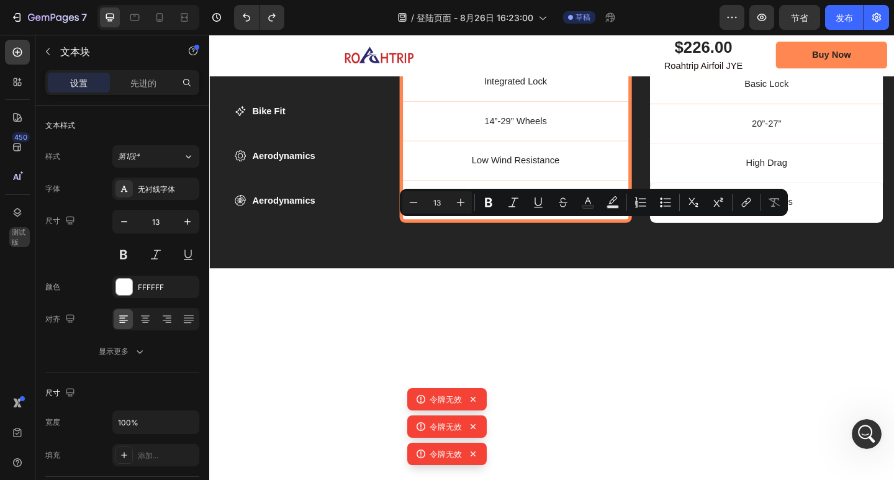
copy p "FREIGHT"
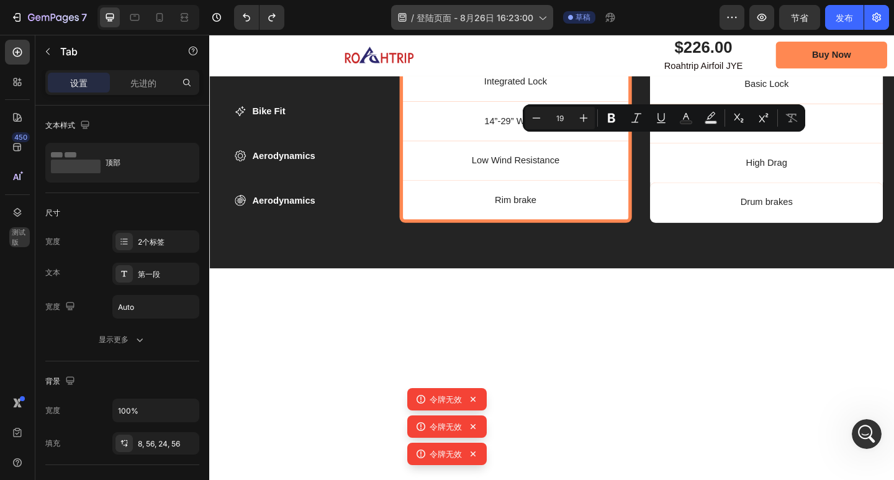
copy p "Economy"
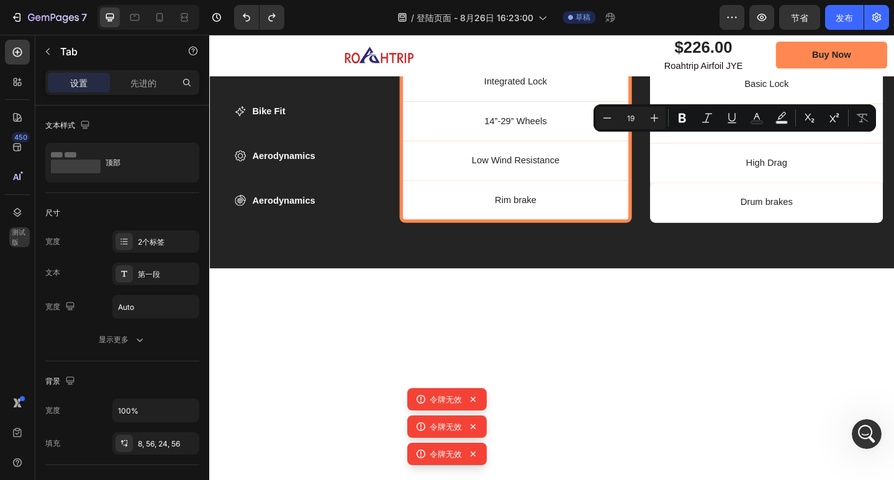
copy p "Standard"
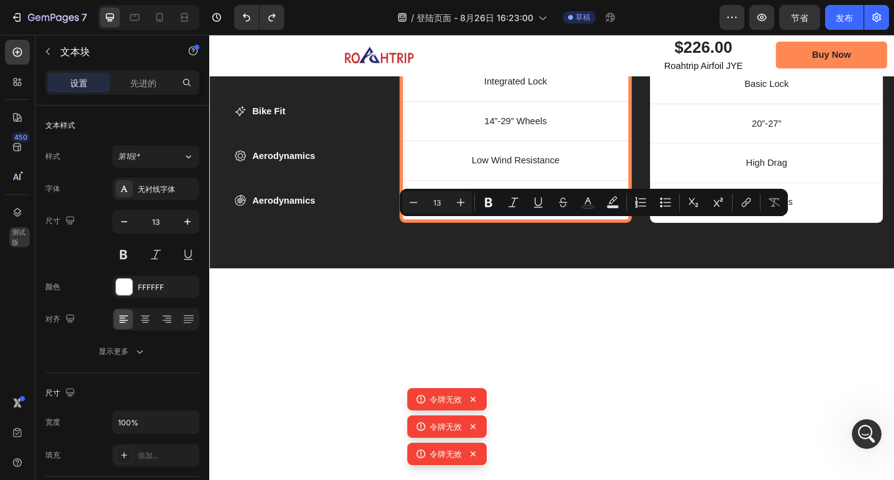
copy p "FREIGHT"
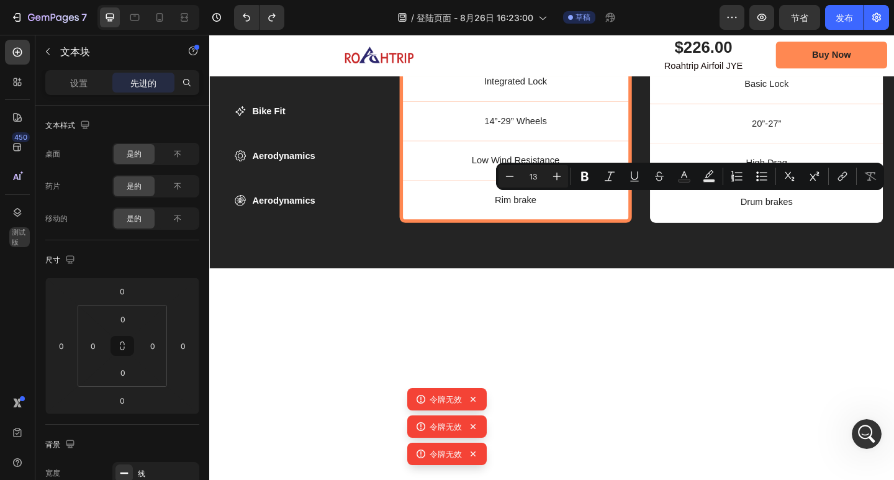
copy p "8-10 days"
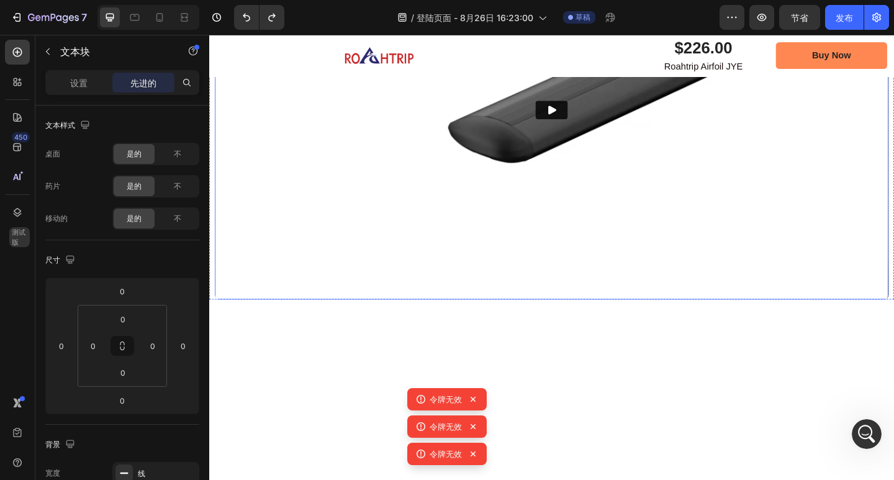
type input "16"
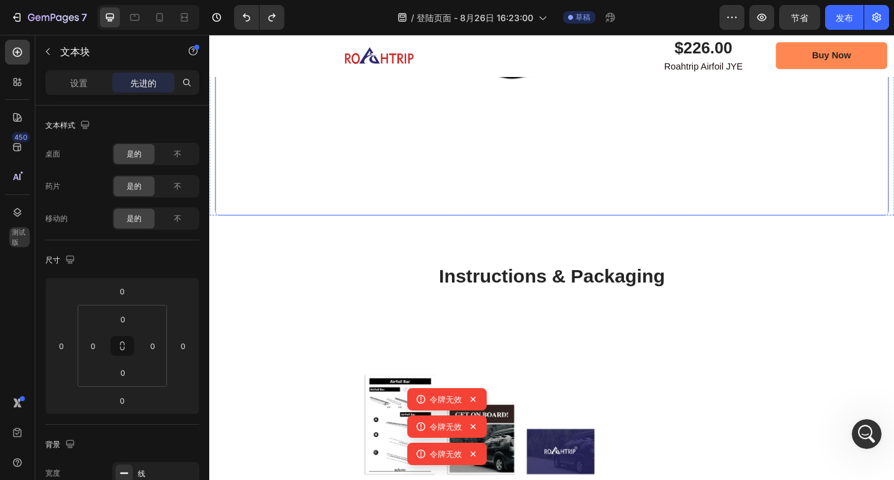
scroll to position [2565, 0]
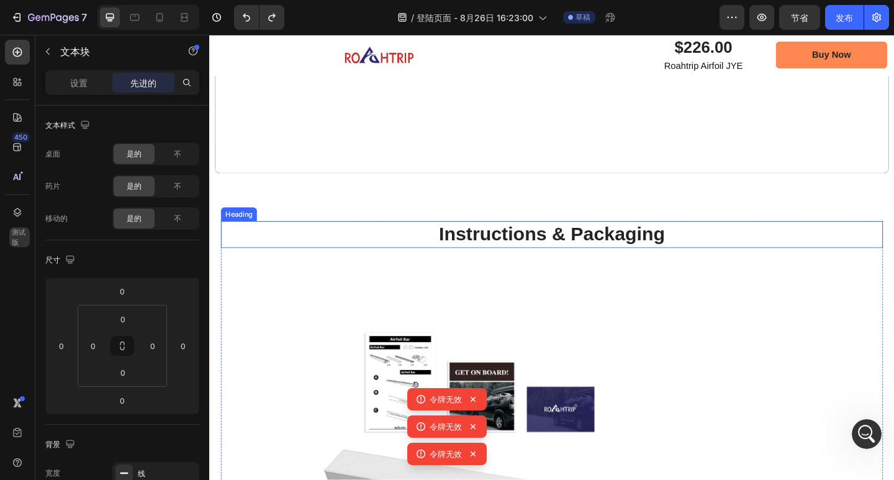
click at [595, 248] on h2 "Instructions & Packaging" at bounding box center [582, 252] width 720 height 29
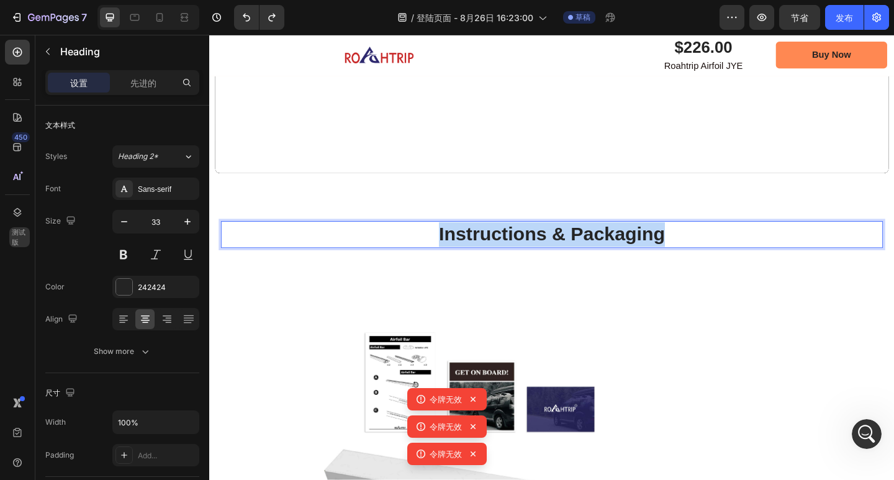
click at [595, 248] on p "Instructions & Packaging" at bounding box center [582, 252] width 718 height 27
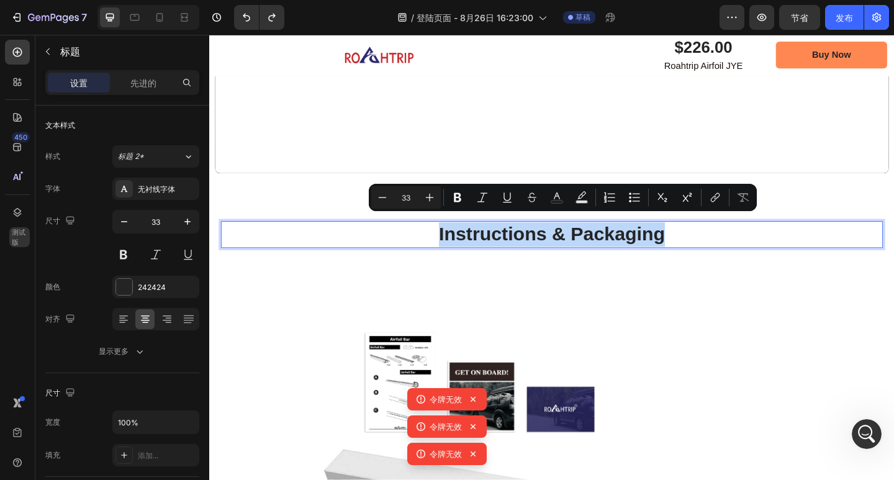
click at [595, 248] on p "Instructions & Packaging" at bounding box center [582, 252] width 718 height 27
copy p "Instructions & Packaging"
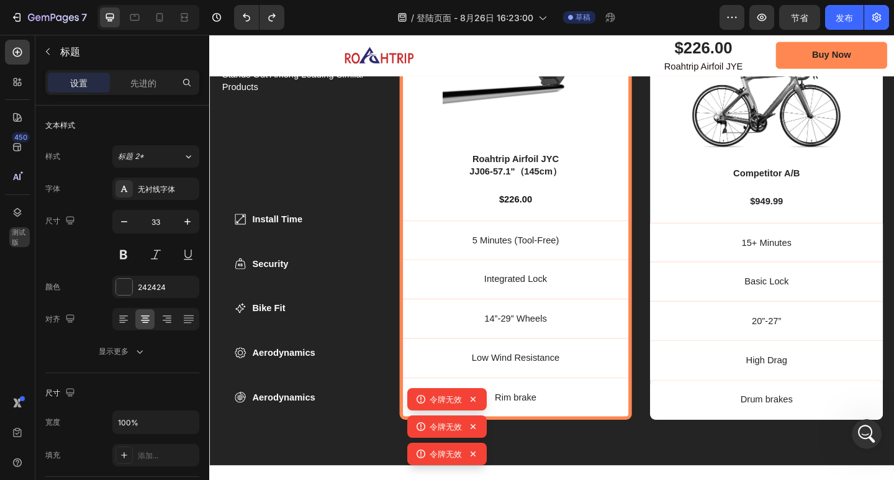
type input "16"
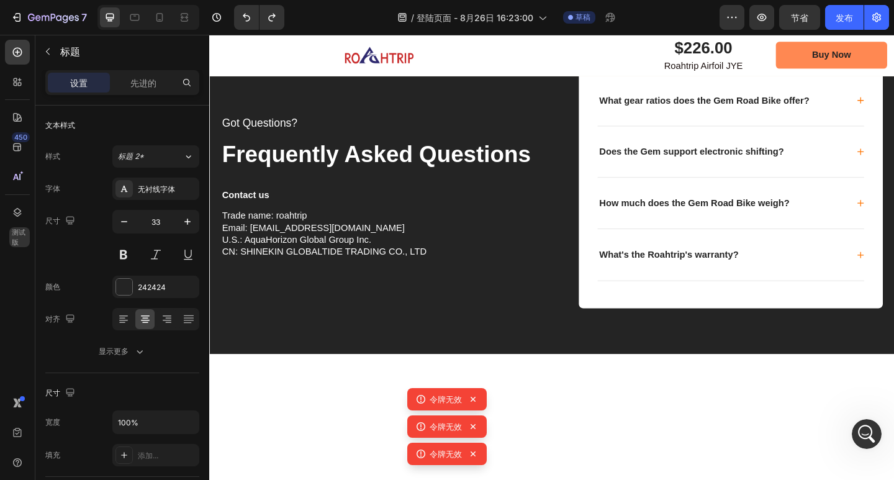
scroll to position [5048, 0]
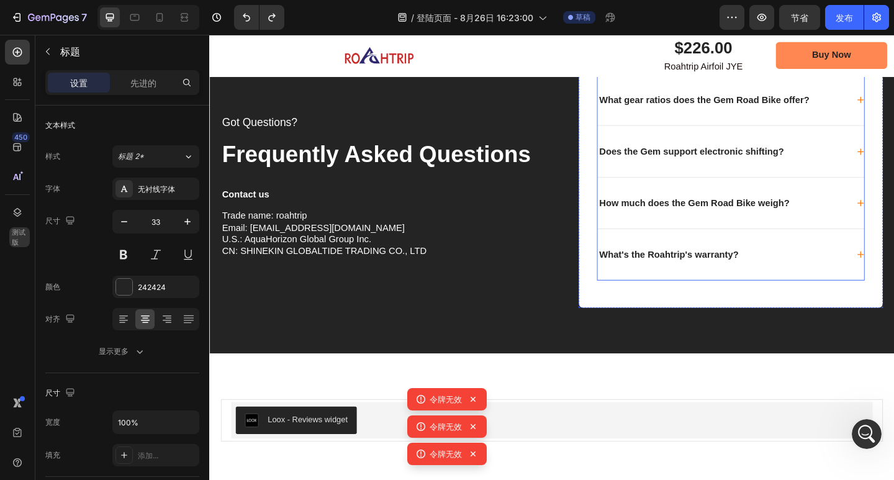
click at [761, 279] on p "What's the Roahtrip's warranty?" at bounding box center [708, 274] width 151 height 12
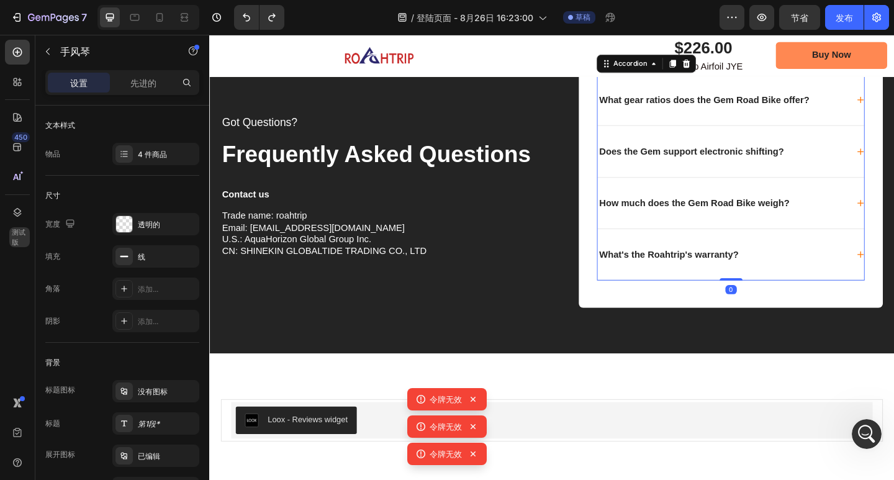
click at [730, 271] on p "What's the Roahtrip's warranty?" at bounding box center [708, 274] width 151 height 12
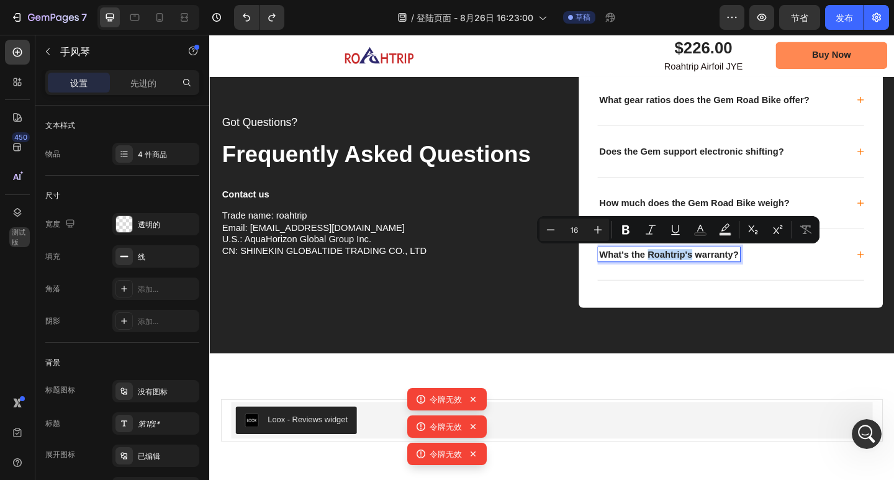
drag, startPoint x: 733, startPoint y: 271, endPoint x: 683, endPoint y: 273, distance: 50.4
click at [683, 273] on p "What's the Roahtrip's warranty?" at bounding box center [708, 274] width 151 height 12
copy p "Roahtrip's"
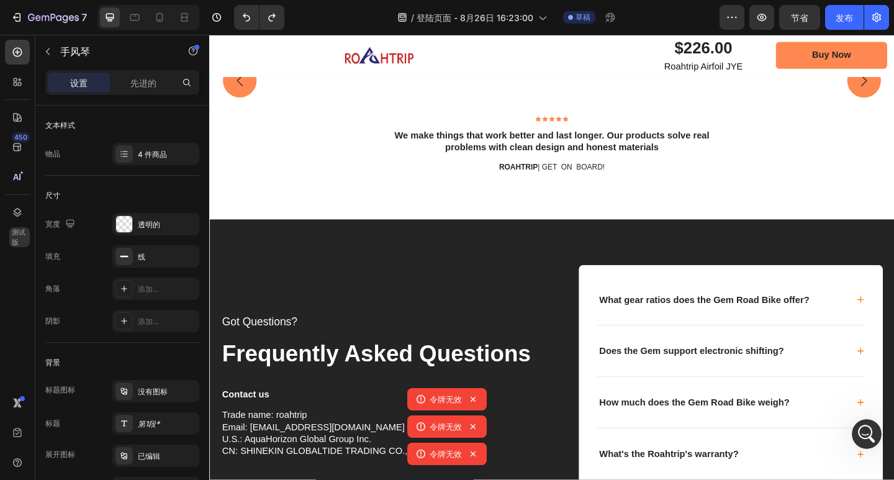
scroll to position [4723, 0]
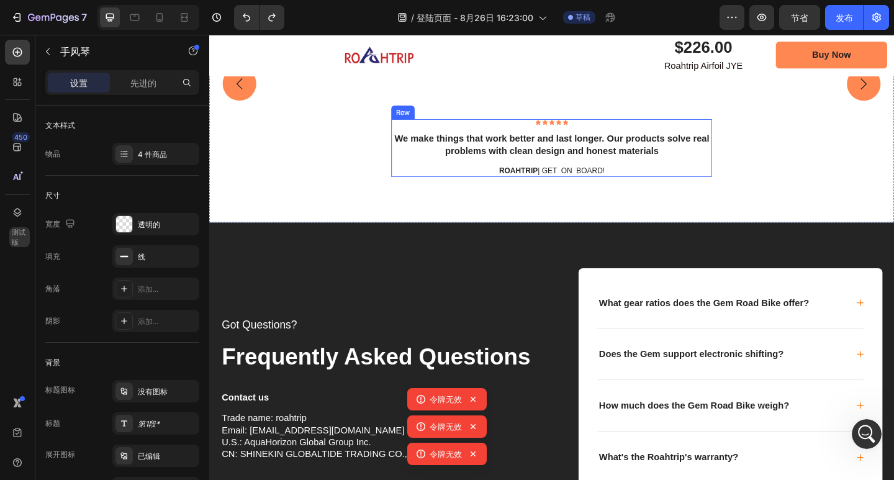
click at [613, 168] on p "We make things that work better and last longer. Our products solve real proble…" at bounding box center [582, 155] width 346 height 26
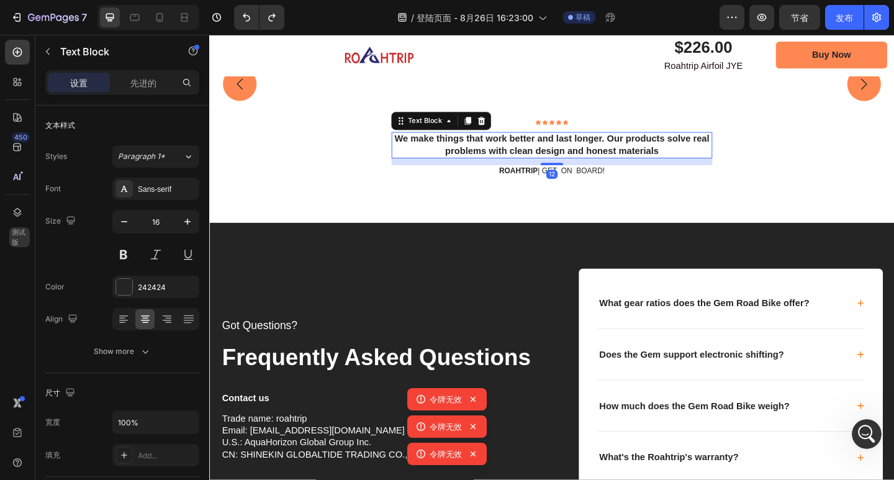
click at [613, 168] on p "We make things that work better and last longer. Our products solve real proble…" at bounding box center [582, 155] width 346 height 26
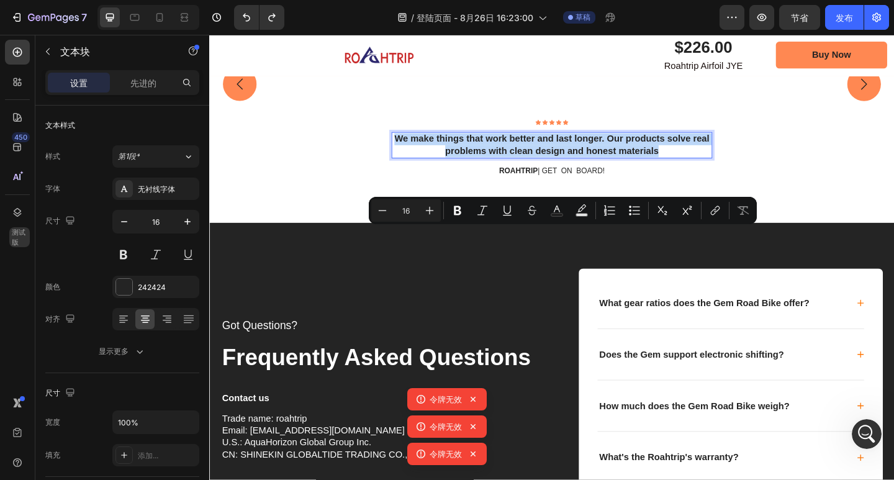
copy p "We make things that work better and last longer. Our products solve real proble…"
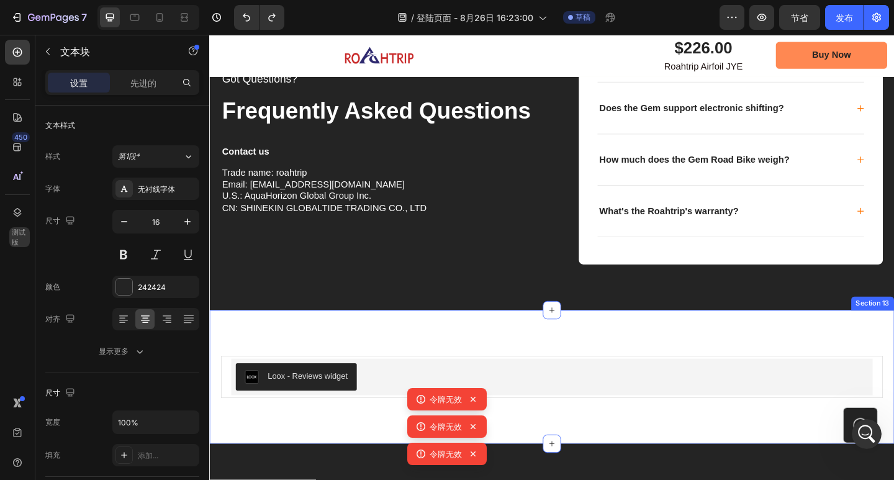
scroll to position [5406, 0]
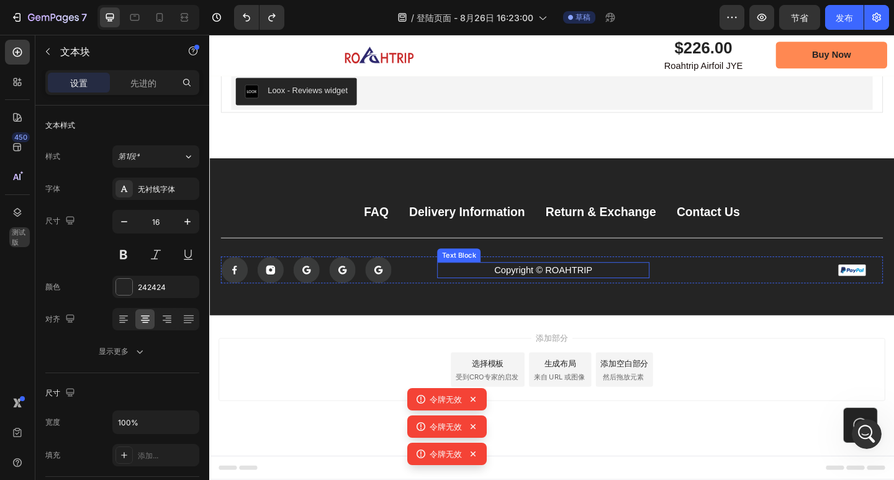
click at [599, 292] on p "Copyright © ROAHTRIP" at bounding box center [572, 291] width 228 height 15
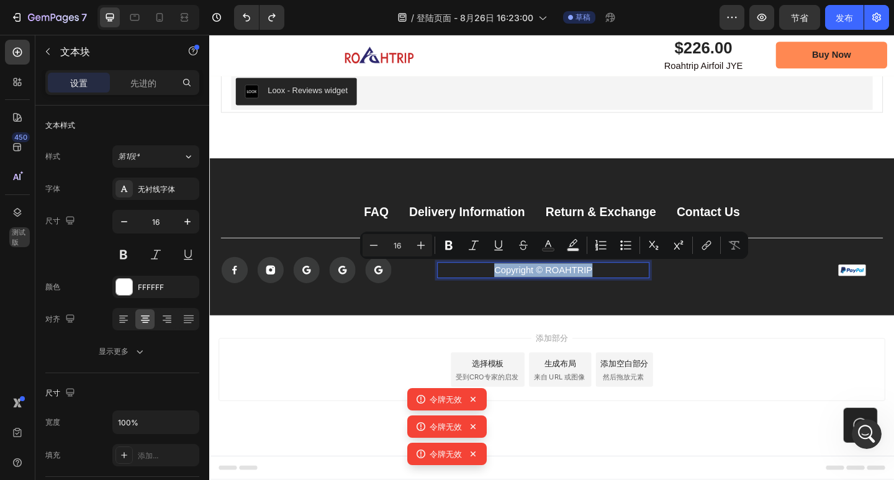
copy p "Copyright © ROAHTRIP"
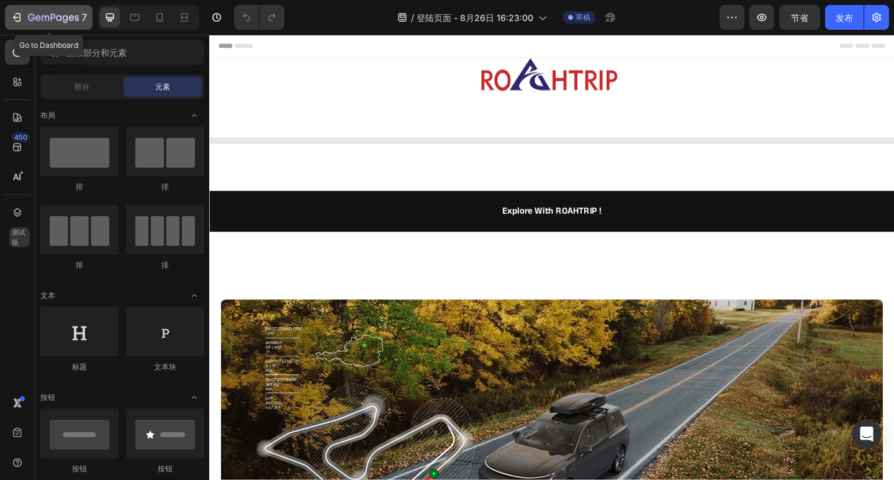
click at [34, 14] on icon "button" at bounding box center [53, 18] width 51 height 11
